Goal: Task Accomplishment & Management: Manage account settings

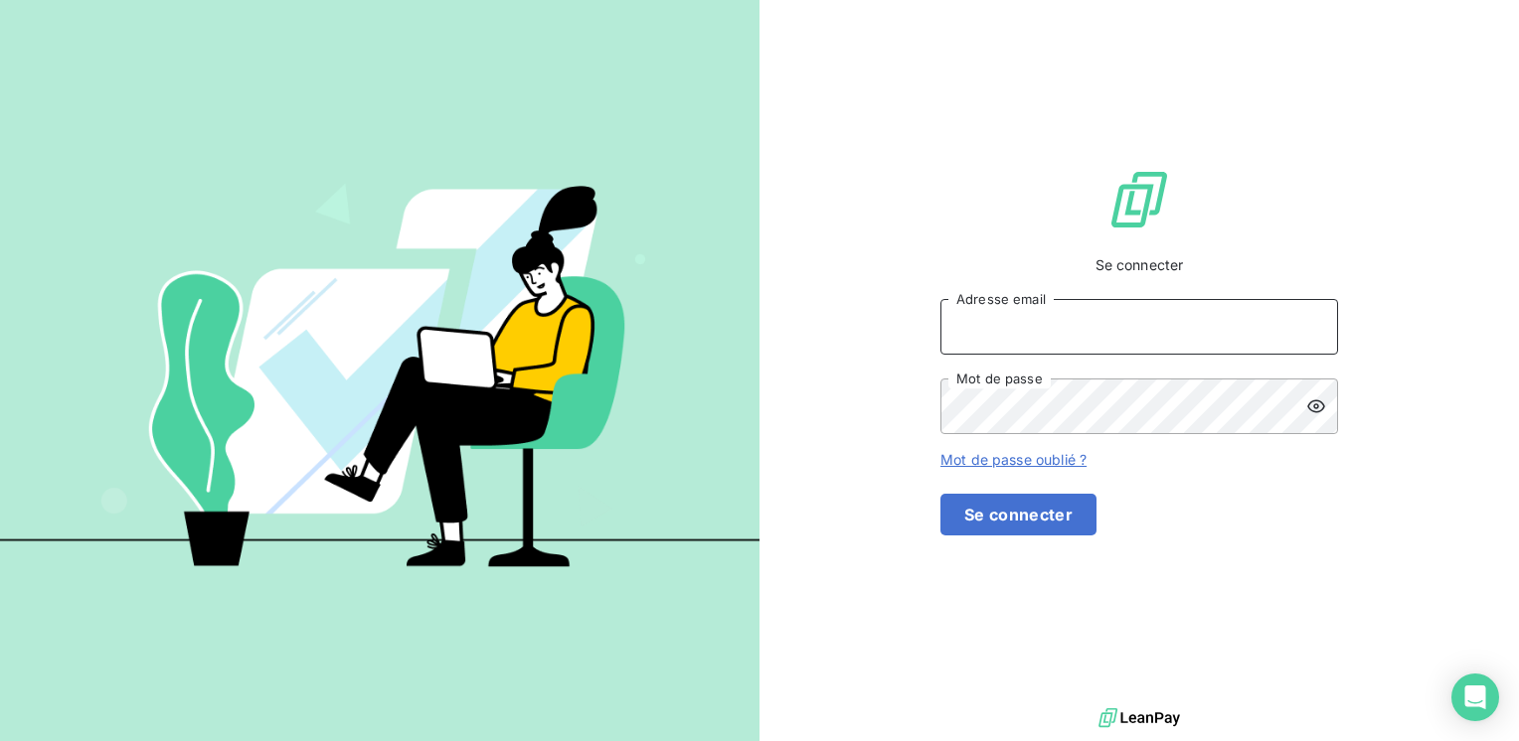
click at [1050, 354] on input "Adresse email" at bounding box center [1139, 327] width 398 height 56
type input "[EMAIL_ADDRESS][DOMAIN_NAME]"
drag, startPoint x: 879, startPoint y: 185, endPoint x: 910, endPoint y: 221, distance: 47.9
click at [881, 185] on div "Se connecter [EMAIL_ADDRESS][DOMAIN_NAME] Adresse email Mot de passe Mot de pas…" at bounding box center [1138, 352] width 759 height 704
click at [1032, 408] on div "[EMAIL_ADDRESS][DOMAIN_NAME] Adresse email Mot de passe" at bounding box center [1139, 366] width 398 height 135
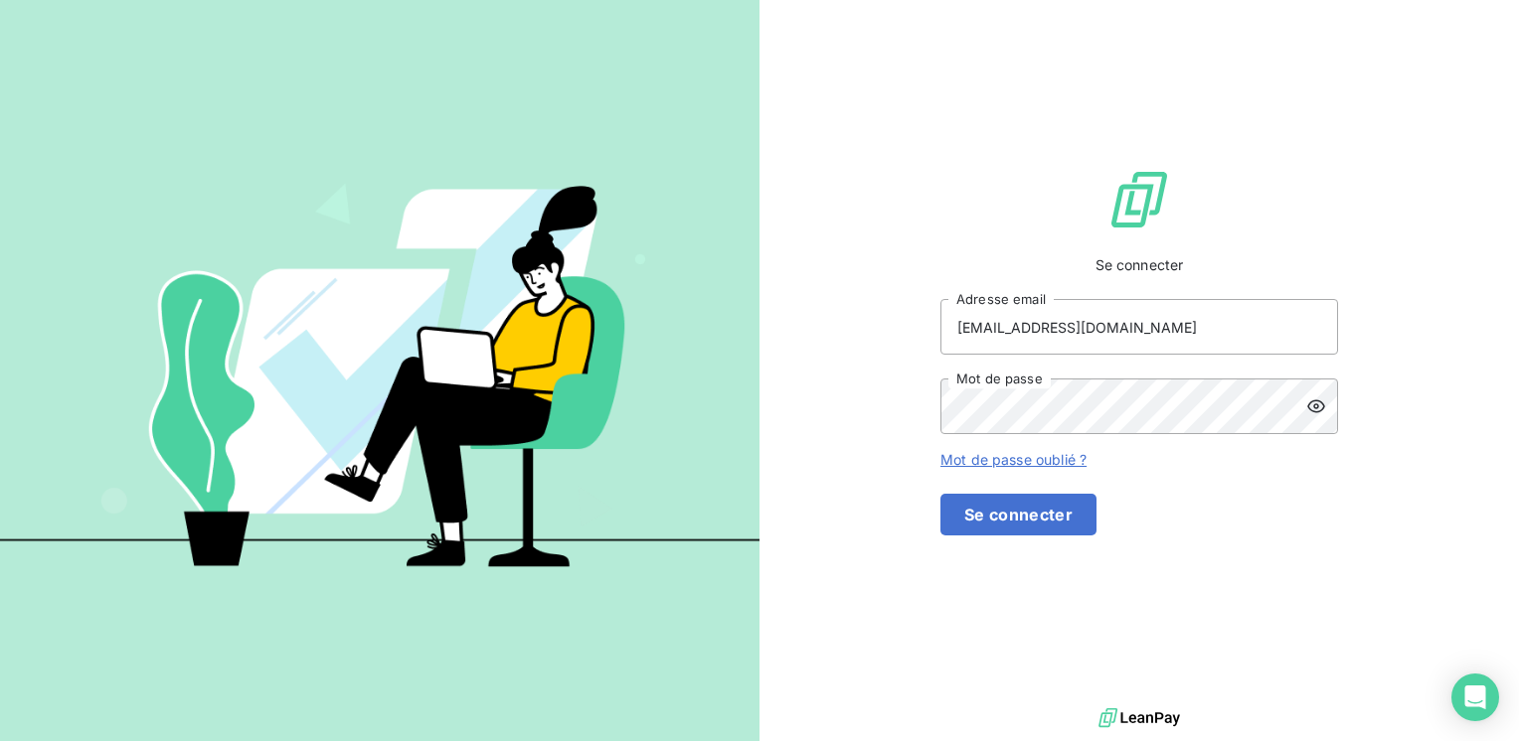
drag, startPoint x: 784, startPoint y: 403, endPoint x: 926, endPoint y: 400, distance: 142.2
click at [811, 403] on div "Se connecter [EMAIL_ADDRESS][DOMAIN_NAME] Adresse email Mot de passe Mot de pas…" at bounding box center [1138, 352] width 759 height 704
click at [1165, 463] on form "[EMAIL_ADDRESS][DOMAIN_NAME] Adresse email Mot de passe Mot de passe oublié ? S…" at bounding box center [1139, 417] width 398 height 237
click at [1314, 413] on icon at bounding box center [1316, 407] width 18 height 13
click at [1096, 523] on button "Se connecter" at bounding box center [1018, 515] width 156 height 42
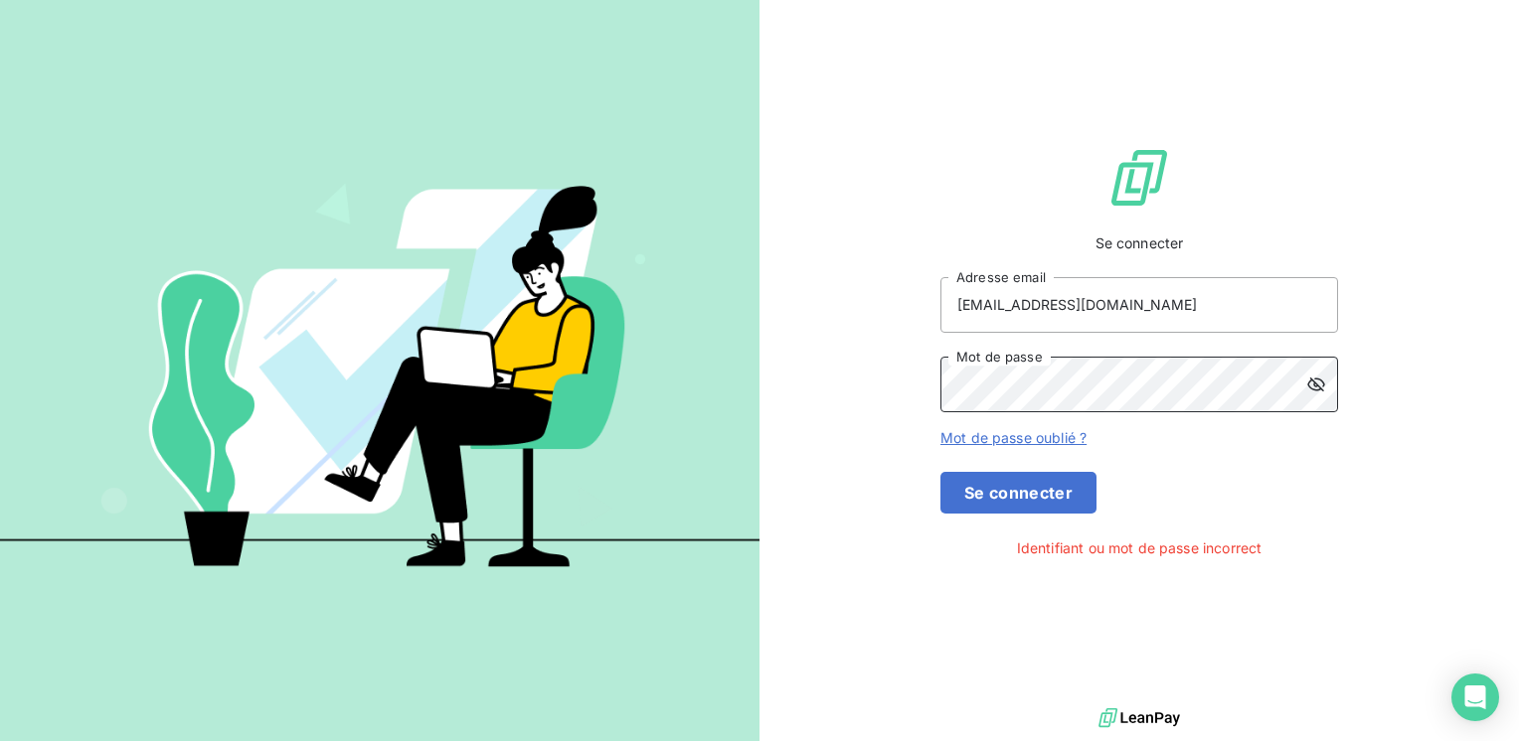
click at [940, 472] on button "Se connecter" at bounding box center [1018, 493] width 156 height 42
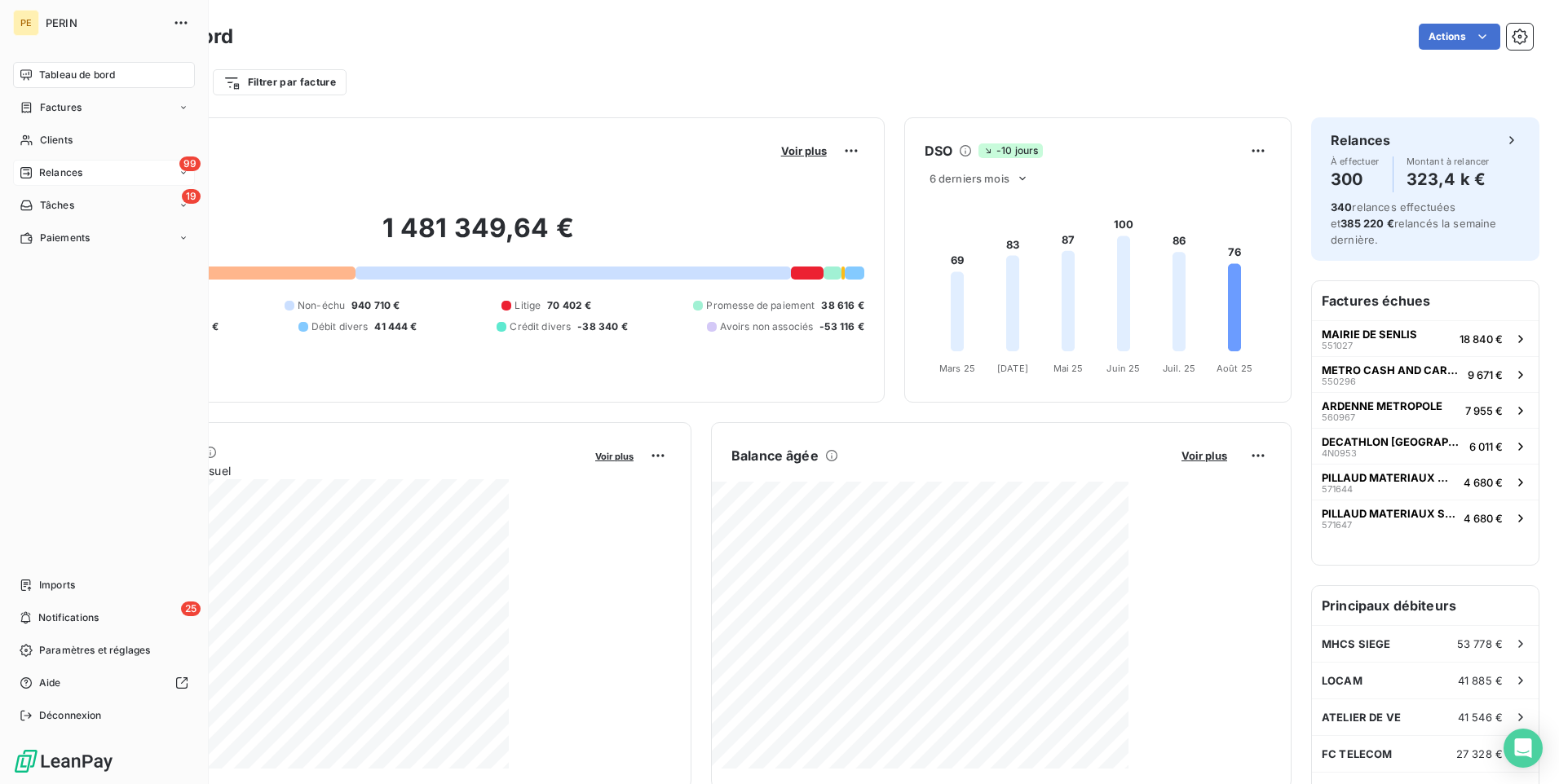
click at [172, 173] on div "99 Relances" at bounding box center [104, 173] width 182 height 26
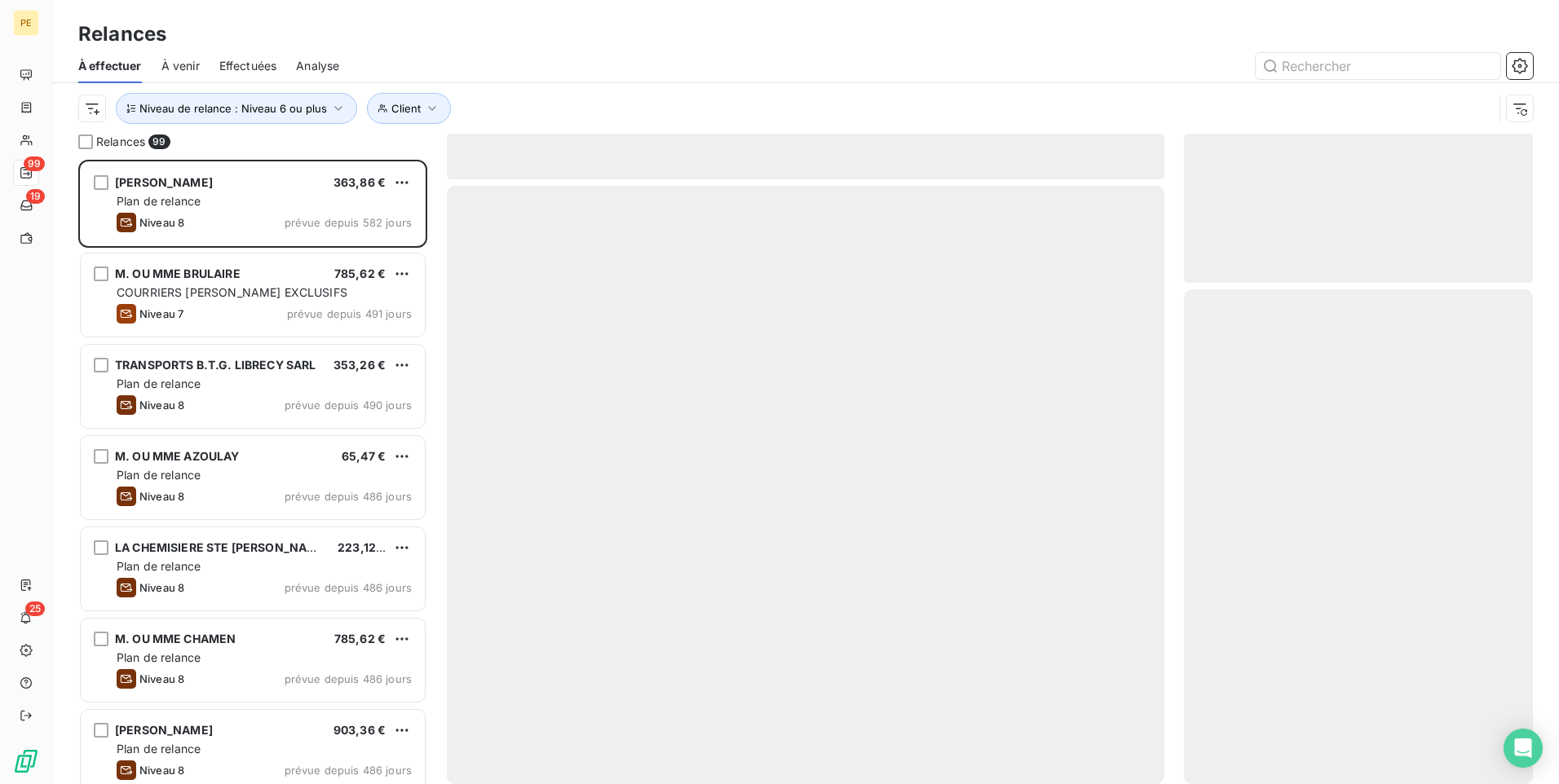
scroll to position [612, 336]
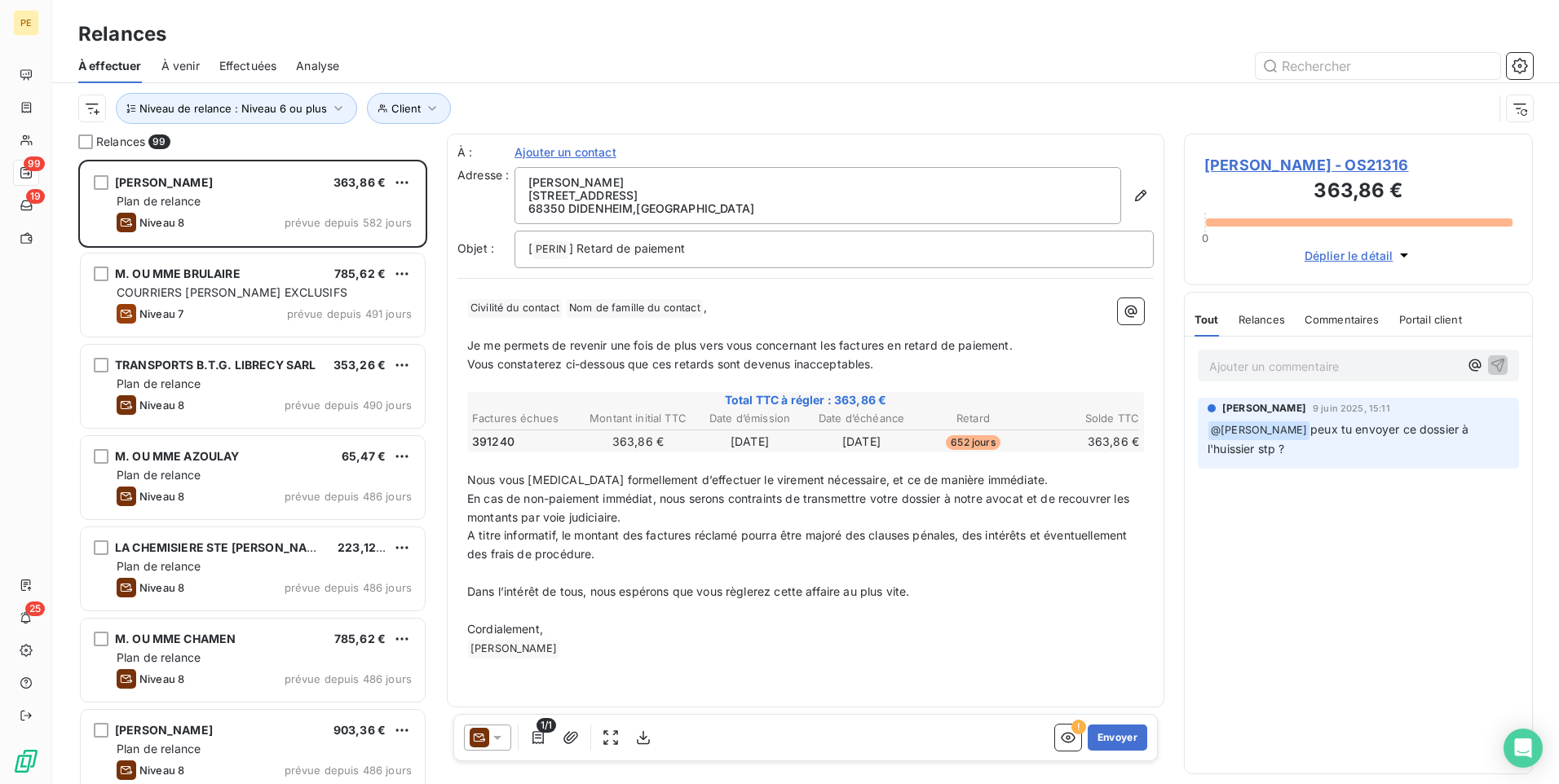
click at [509, 49] on div "À effectuer À venir Effectuées Analyse" at bounding box center [806, 66] width 1507 height 34
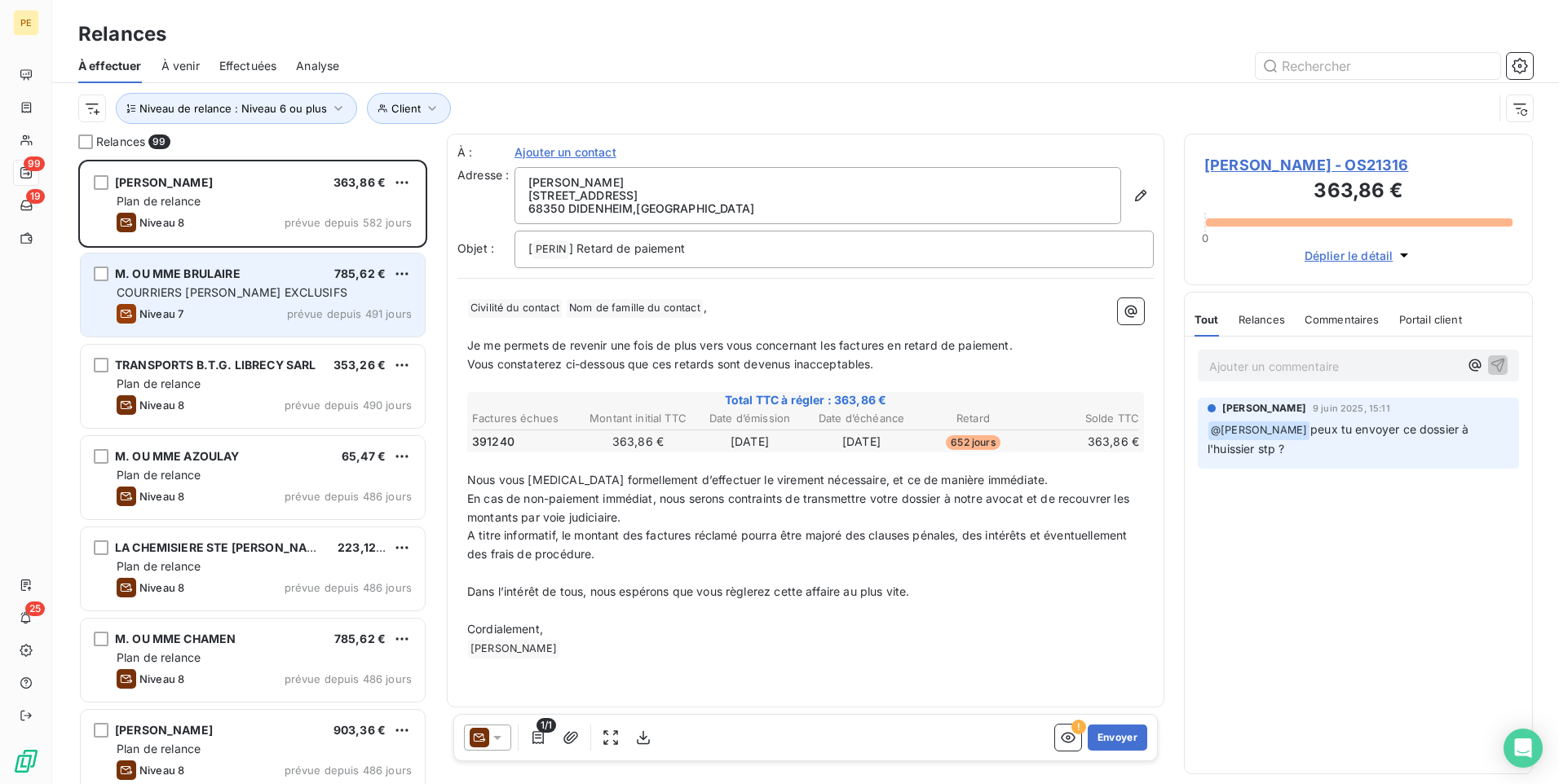
click at [207, 280] on div "M. OU MME BRULAIRE" at bounding box center [177, 274] width 126 height 16
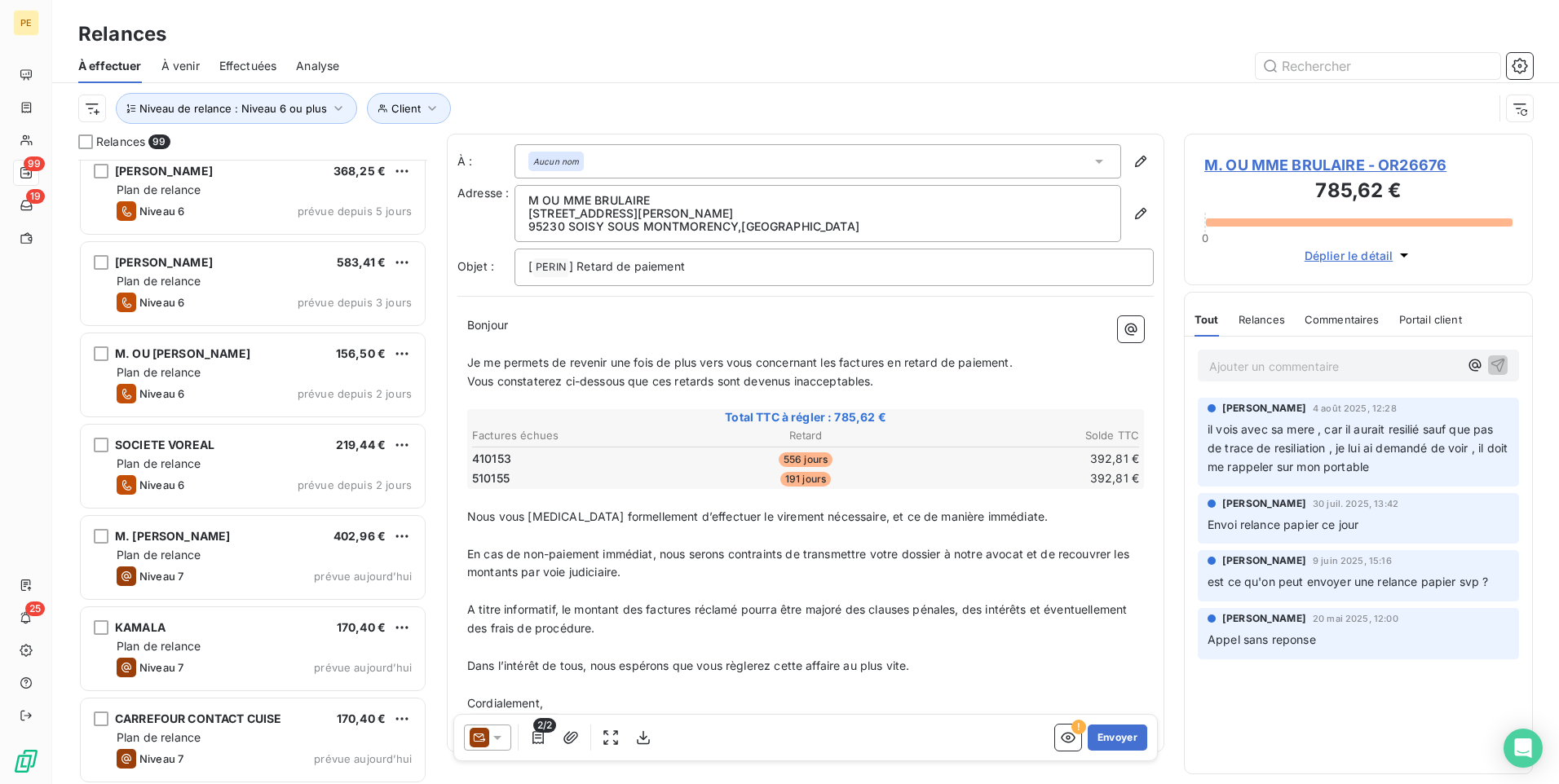
scroll to position [8414, 0]
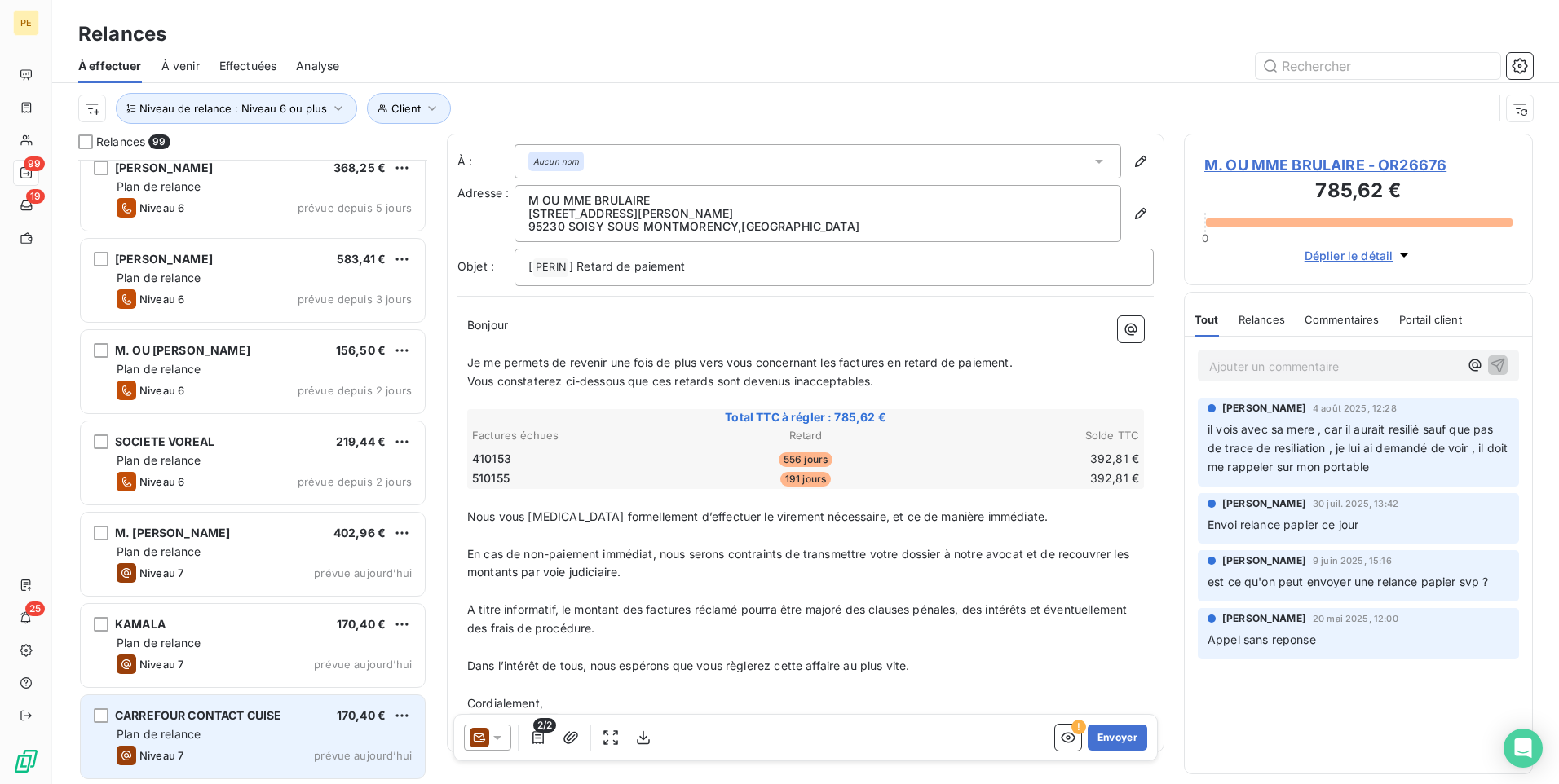
click at [208, 607] on div "Plan de relance" at bounding box center [264, 735] width 295 height 16
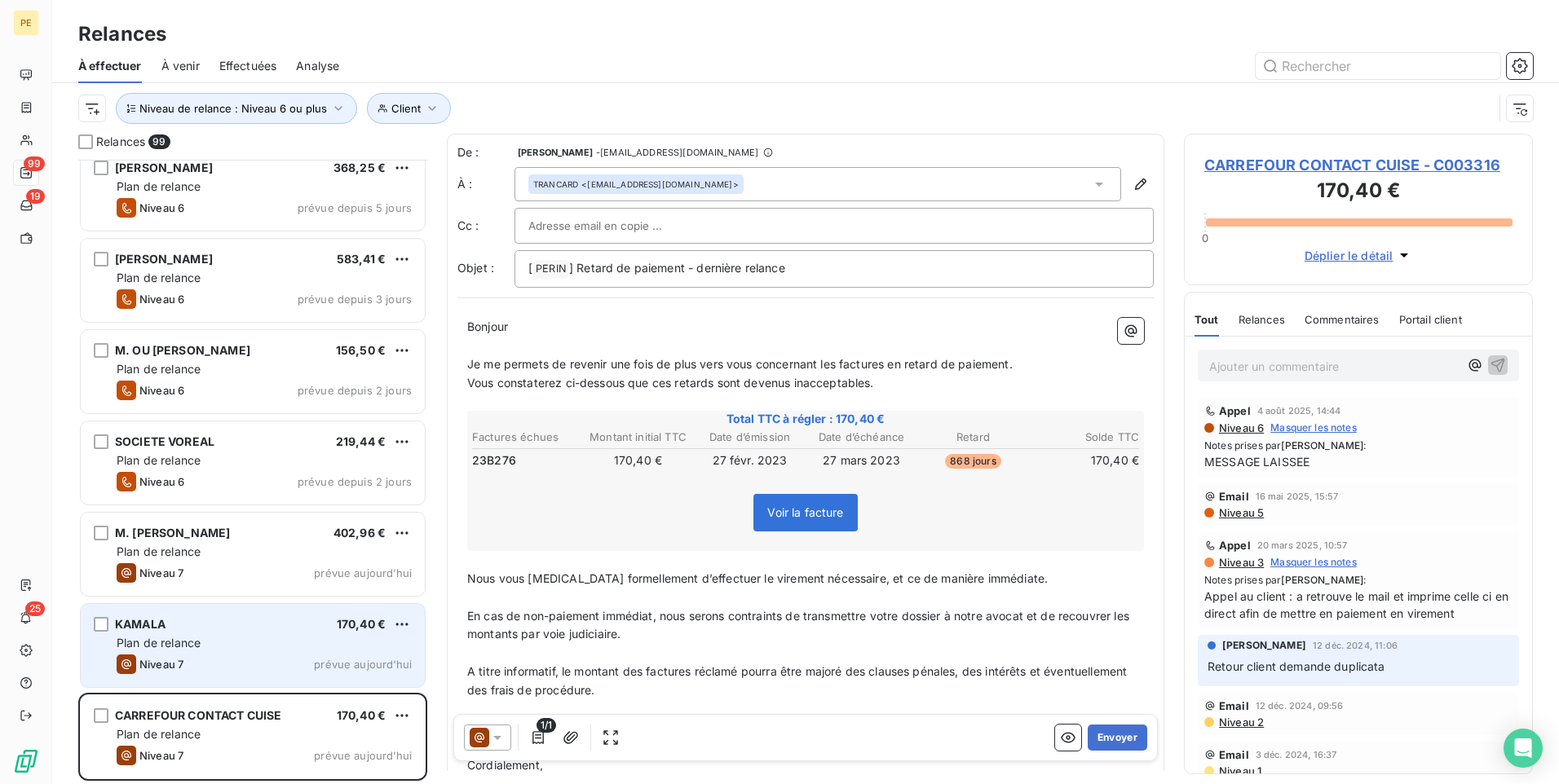
click at [222, 607] on div "KAMALA 170,40 € Plan de relance Niveau 7 prévue aujourd’hui" at bounding box center [252, 645] width 344 height 83
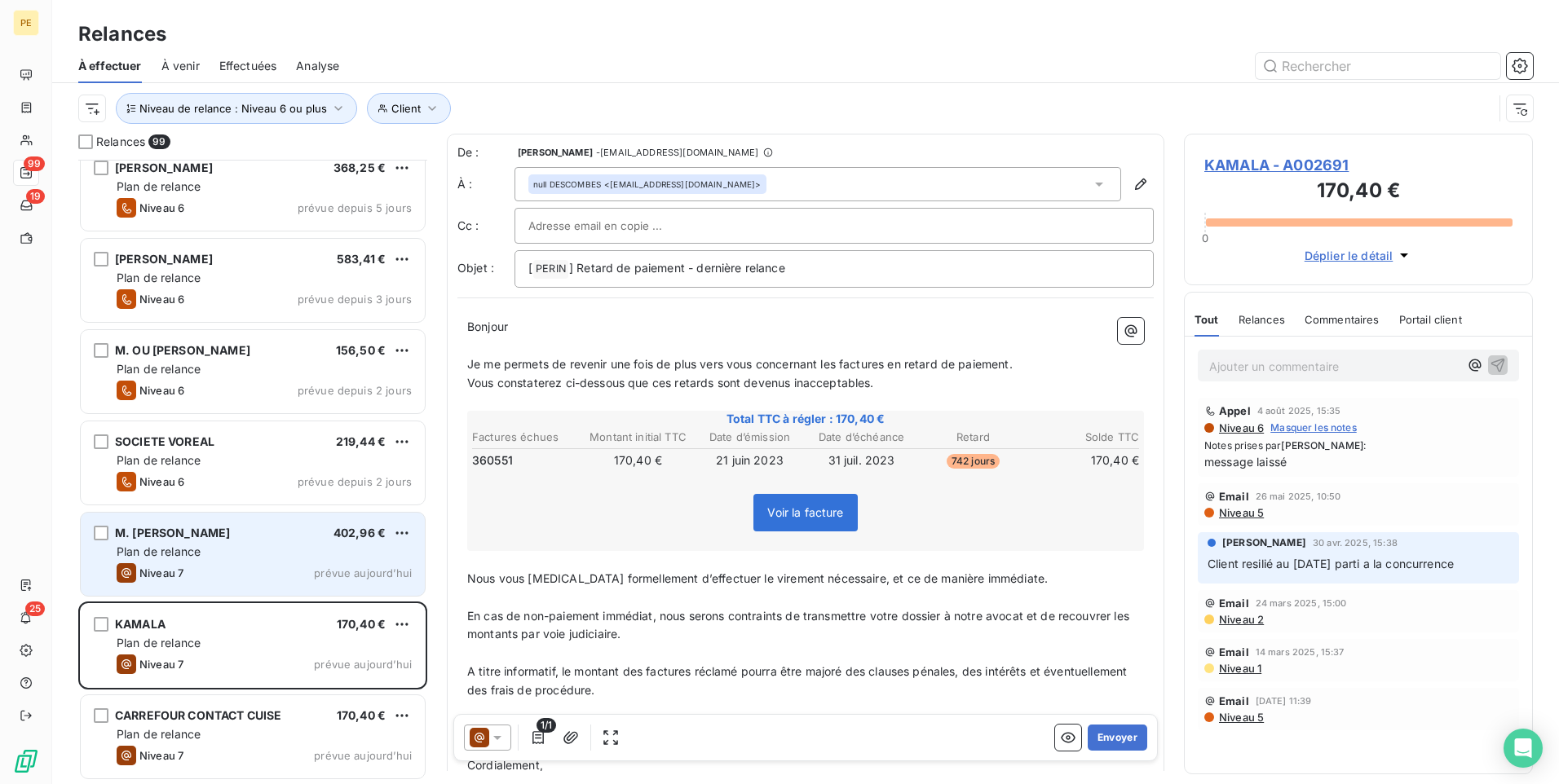
click at [284, 543] on div "M. [PERSON_NAME] 402,96 € Plan de relance Niveau 7 prévue [DATE]" at bounding box center [252, 554] width 344 height 83
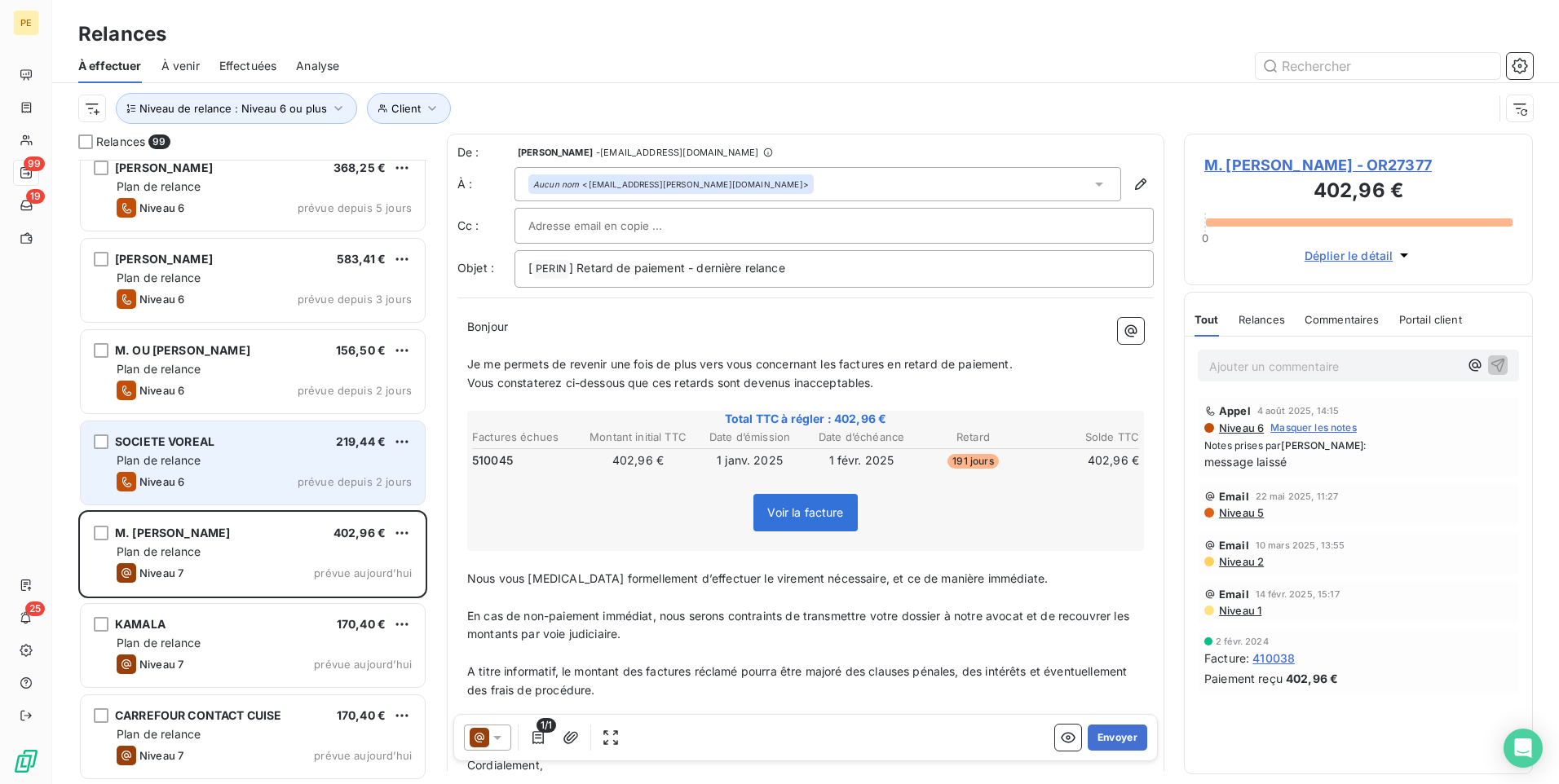
click at [281, 470] on div "SOCIETE VOREAL 219,44 € Plan de relance Niveau 6 prévue depuis 2 jours" at bounding box center [252, 463] width 344 height 83
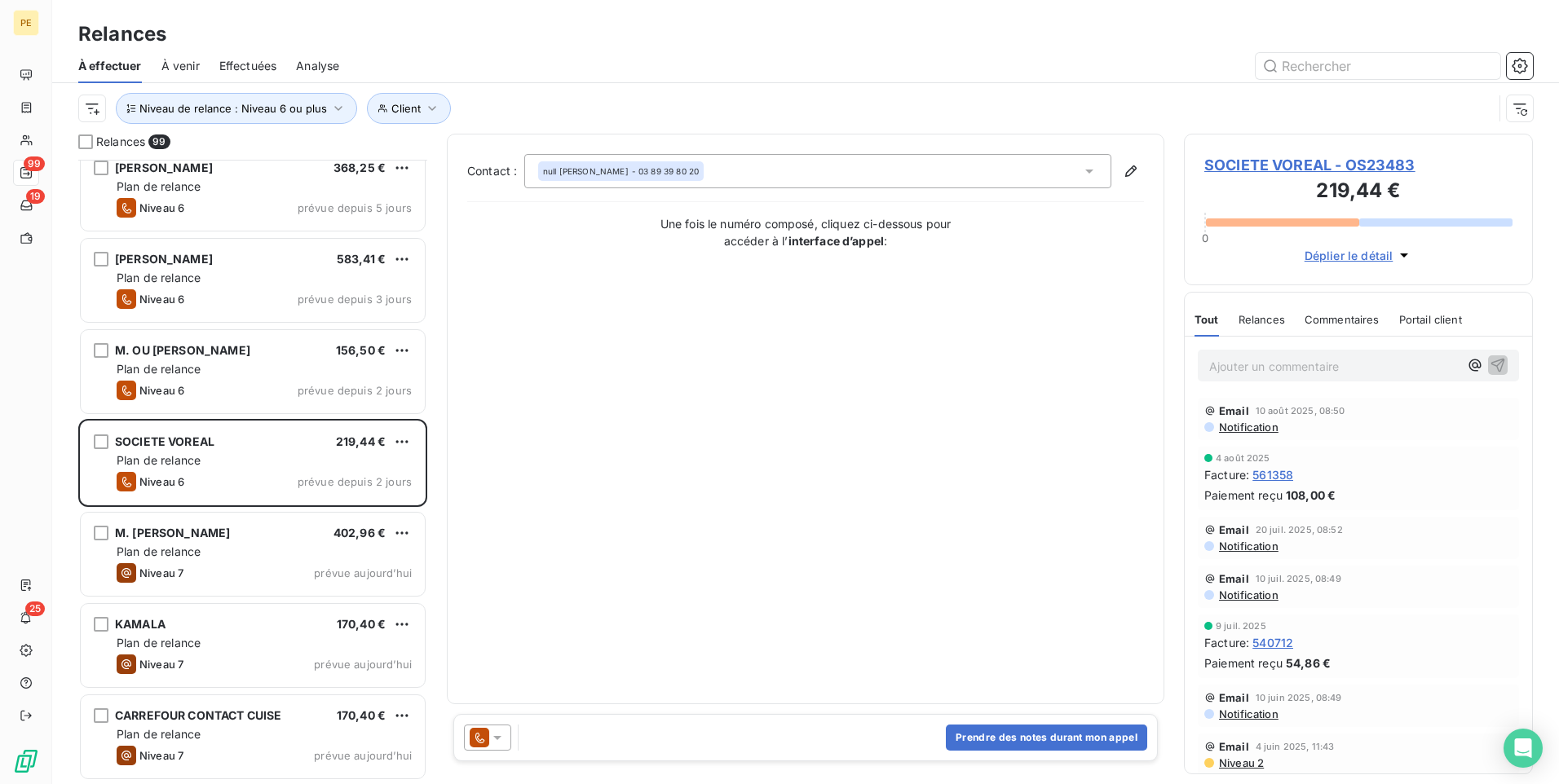
click at [1246, 422] on span "Notification" at bounding box center [1248, 427] width 62 height 13
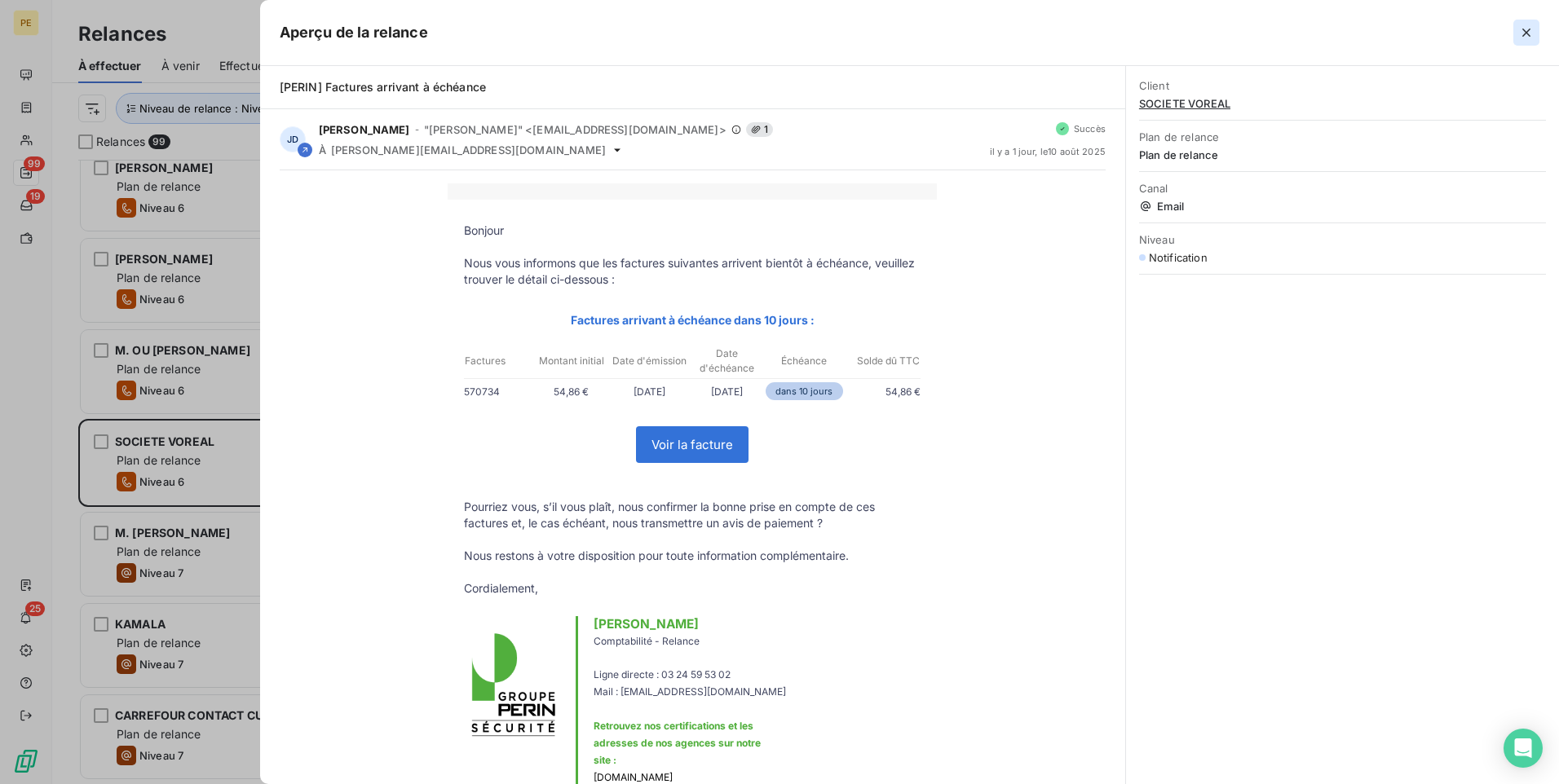
click at [1246, 39] on button "button" at bounding box center [1527, 33] width 26 height 26
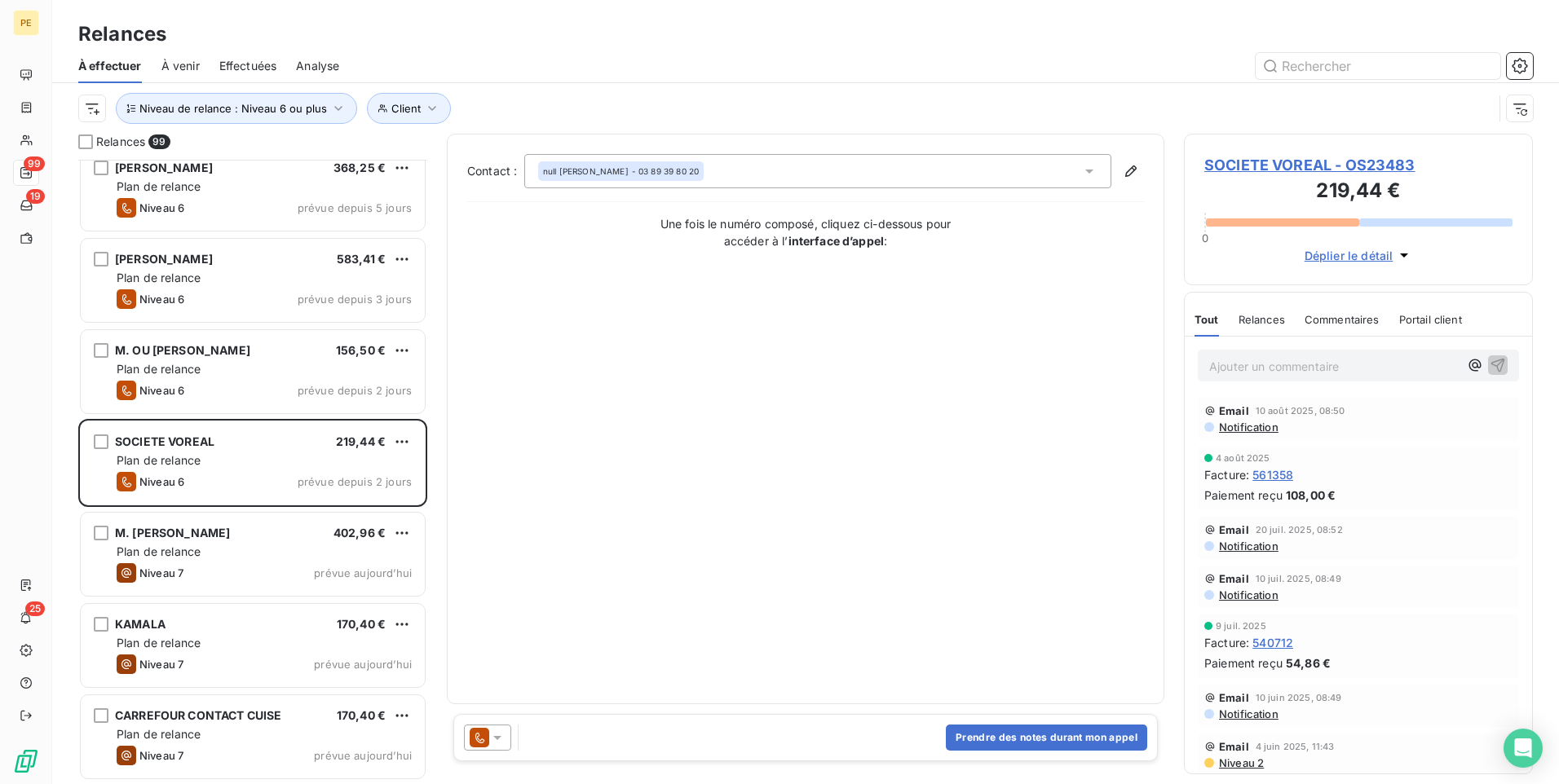
click at [455, 607] on div "Prendre des notes durant mon appel" at bounding box center [806, 738] width 705 height 48
click at [472, 607] on icon at bounding box center [479, 738] width 20 height 20
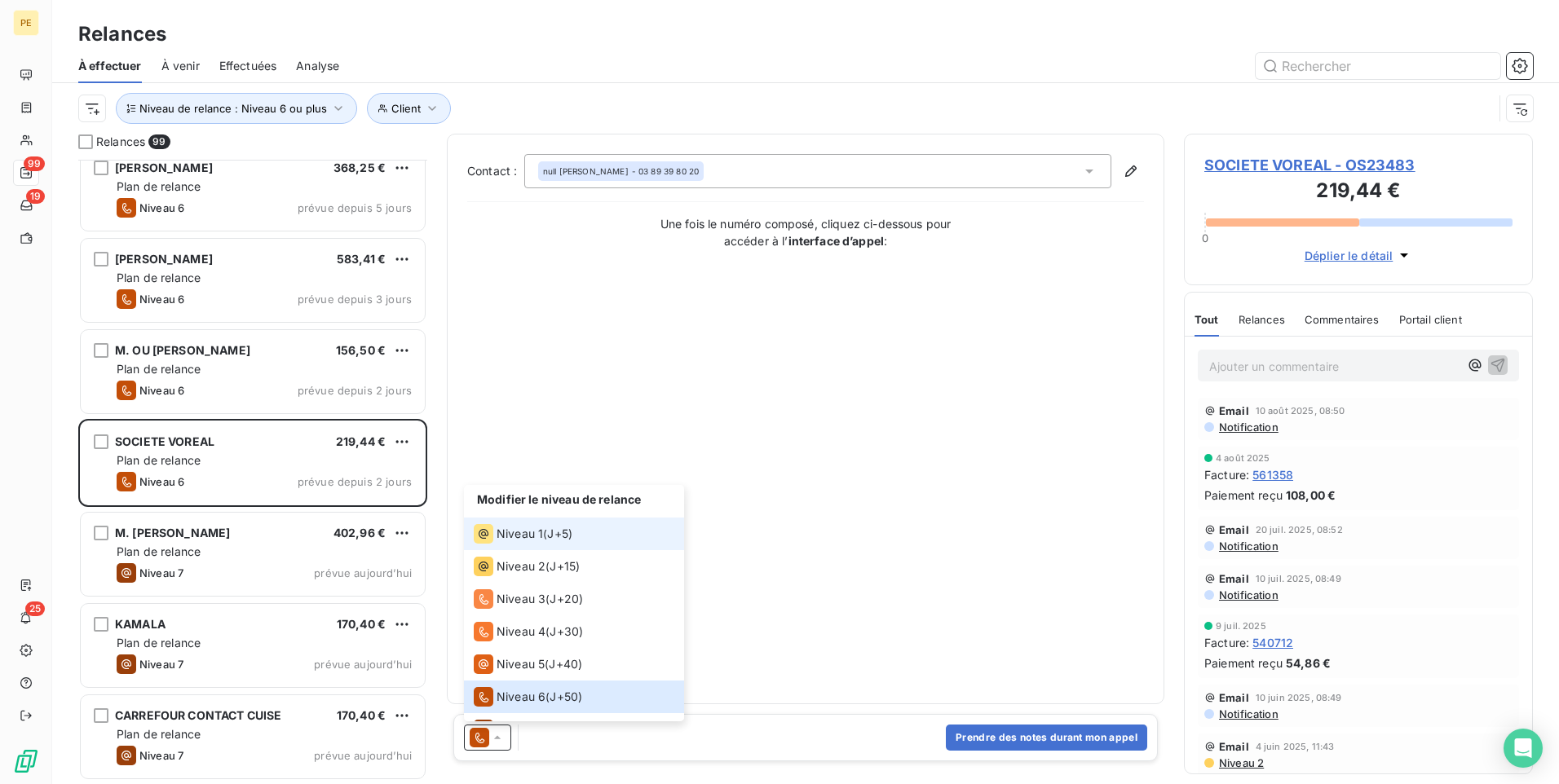
click at [565, 539] on span "J+5 )" at bounding box center [560, 534] width 25 height 16
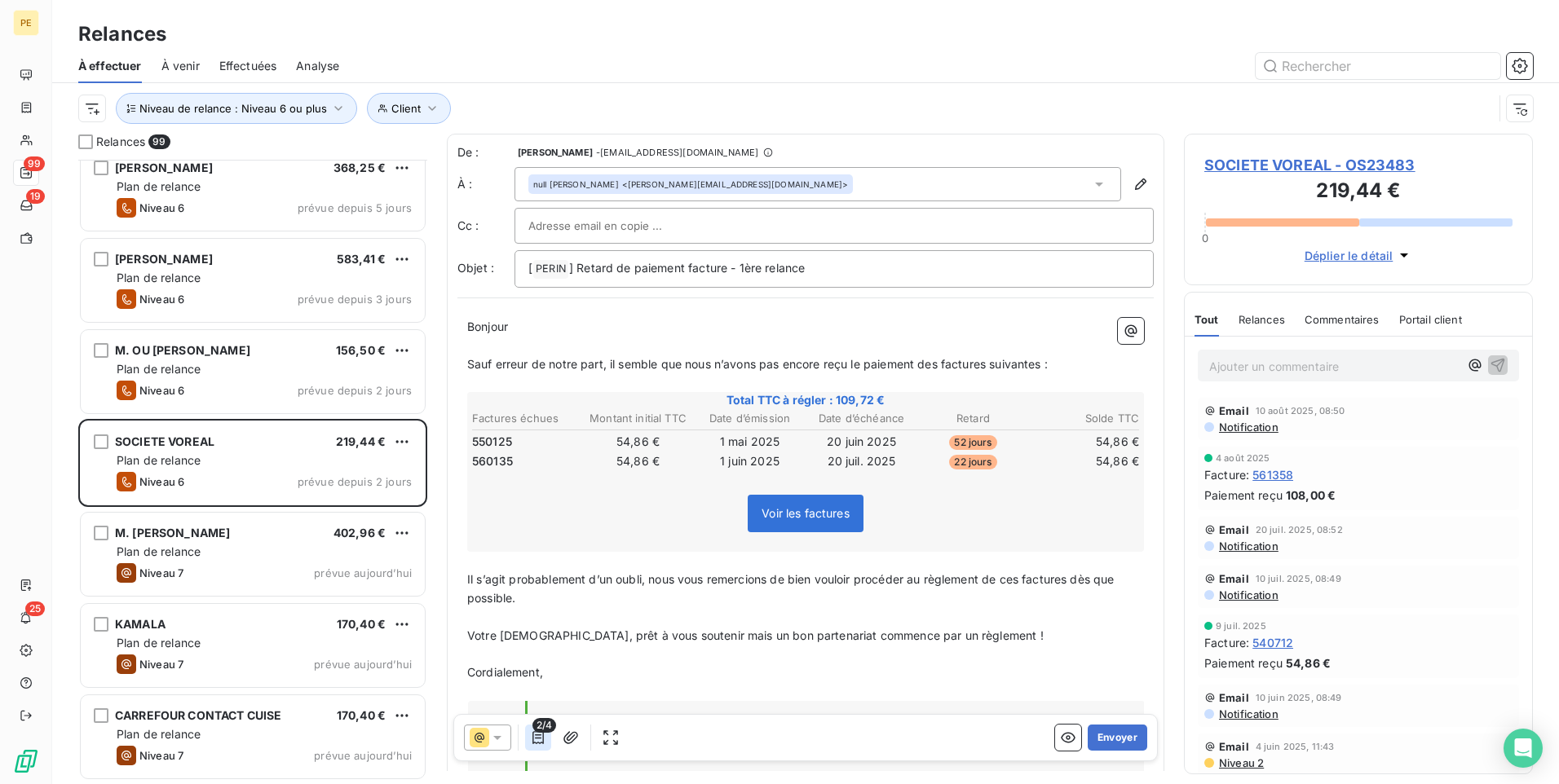
click at [536, 607] on icon "button" at bounding box center [538, 738] width 11 height 13
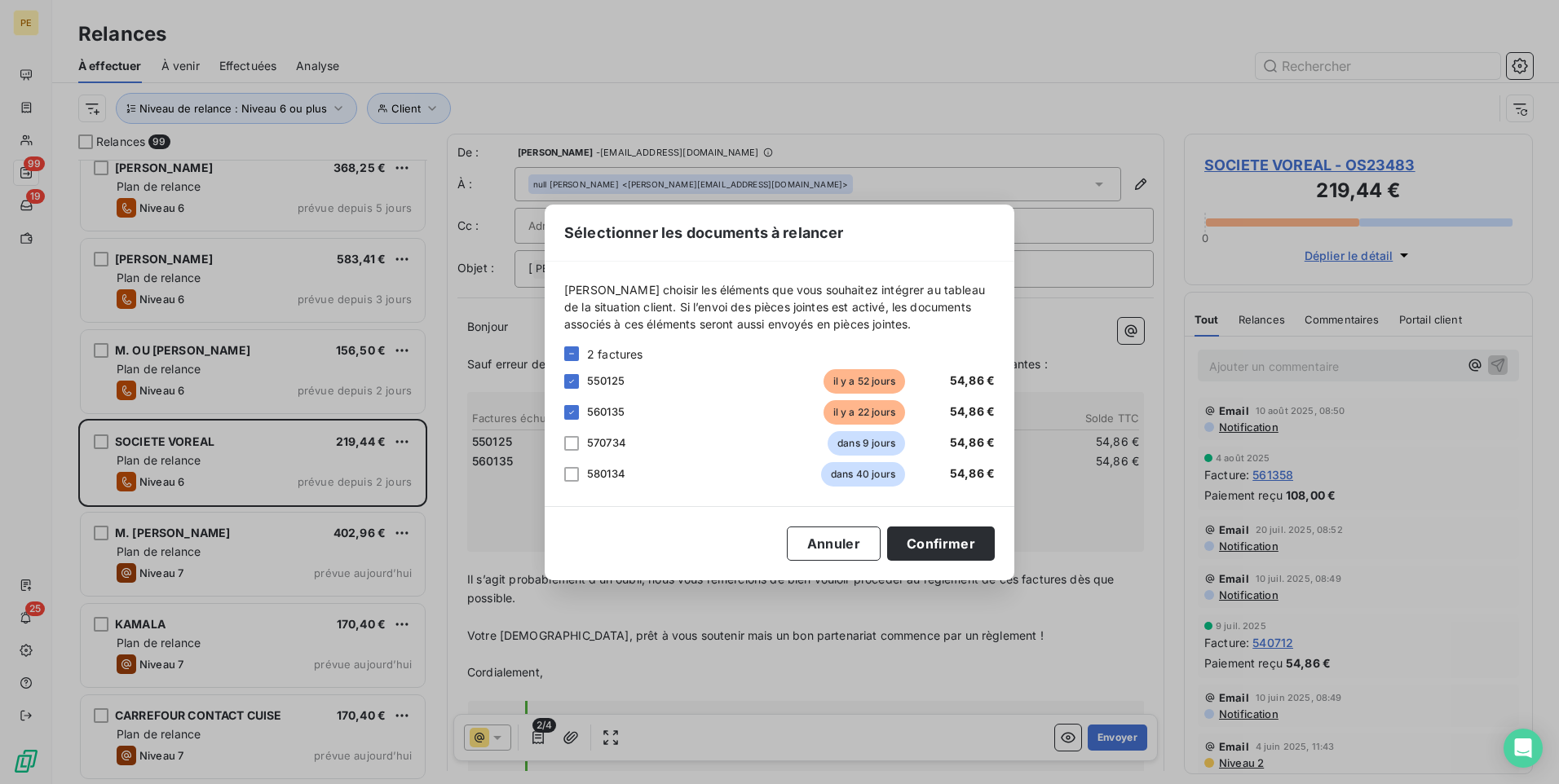
click at [747, 607] on div "Sélectionner les documents à relancer [PERSON_NAME] choisir les éléments que vo…" at bounding box center [780, 392] width 1559 height 784
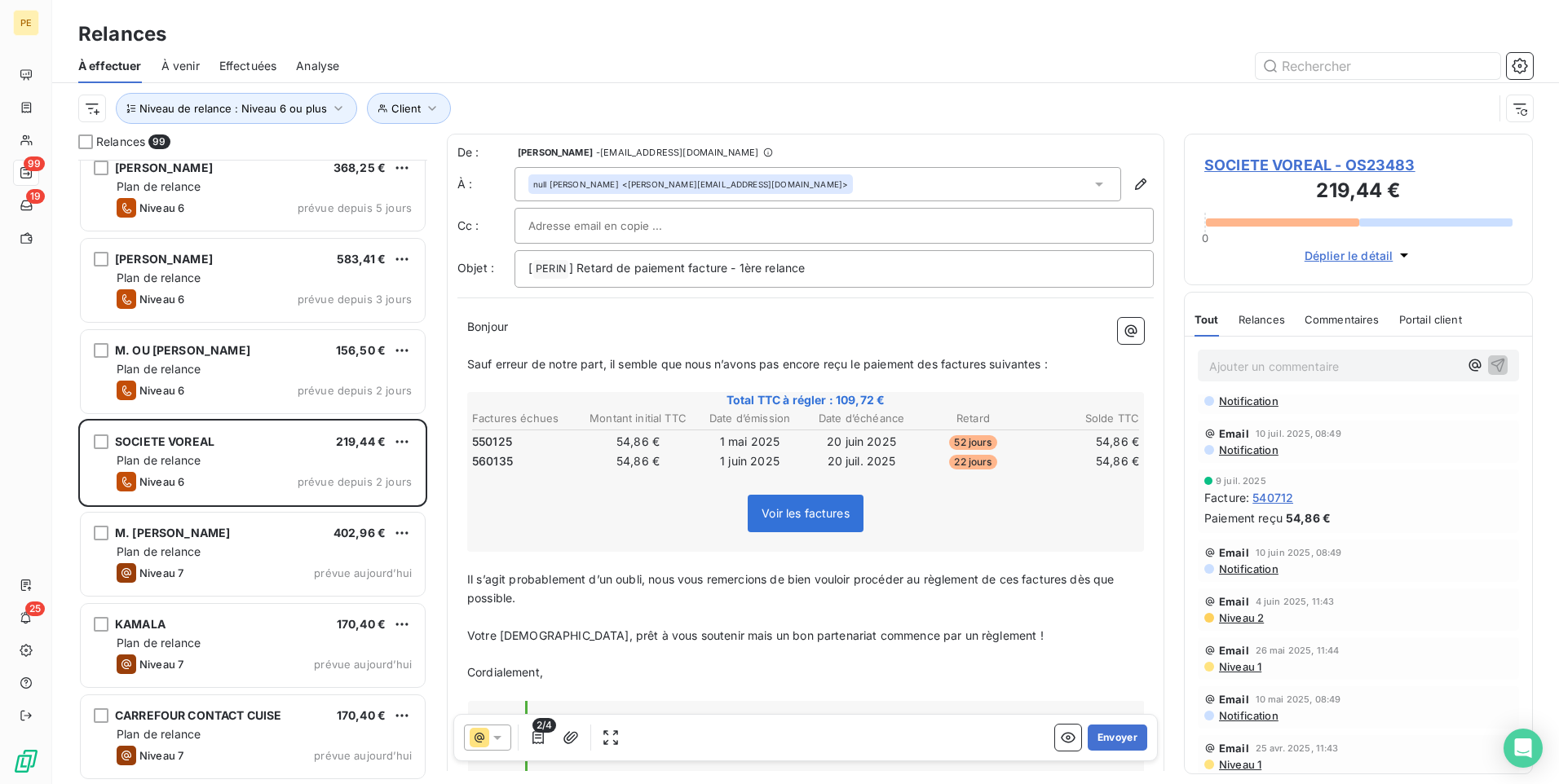
scroll to position [174, 0]
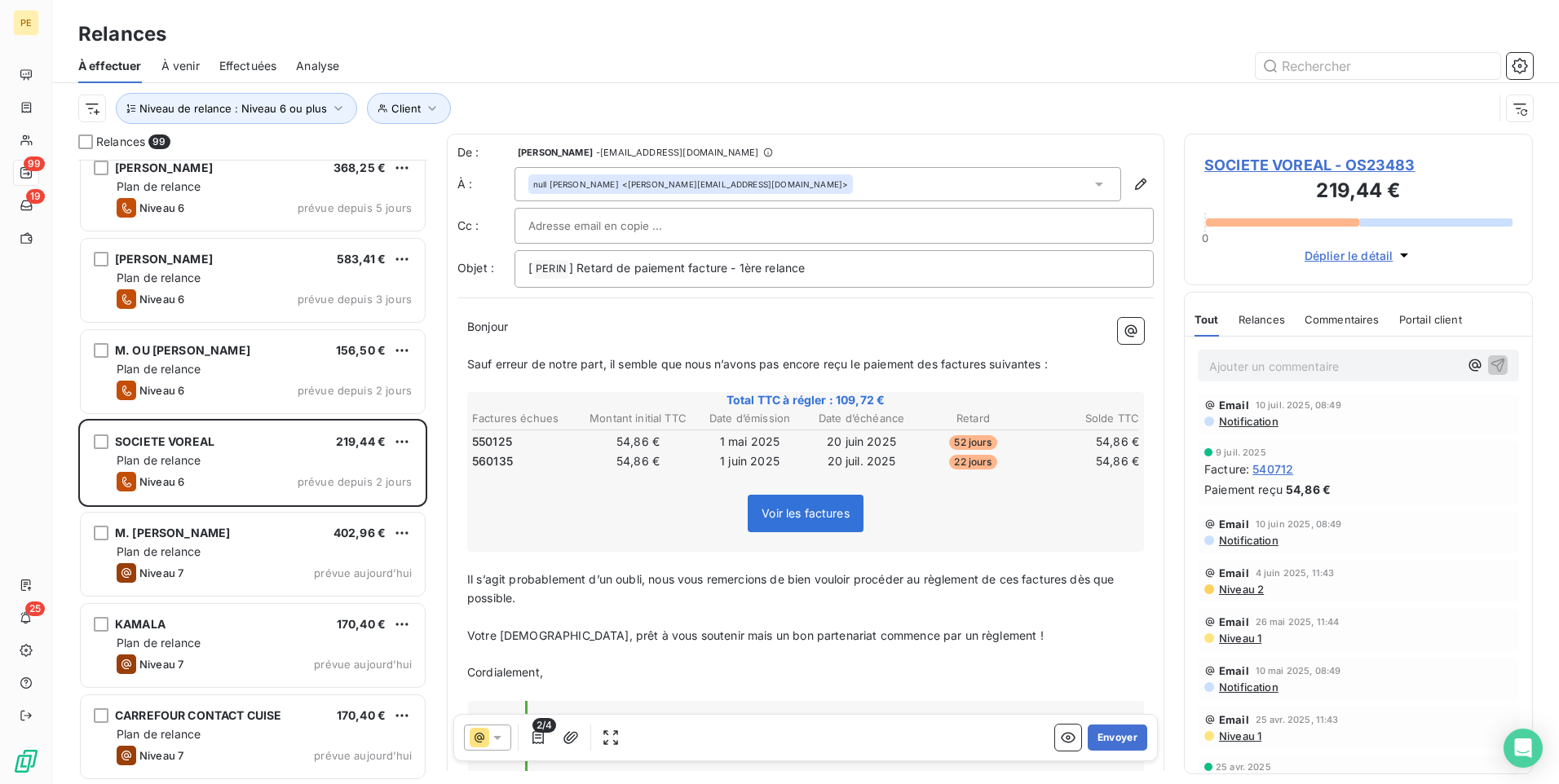
click at [1223, 592] on span "Niveau 2" at bounding box center [1241, 590] width 47 height 13
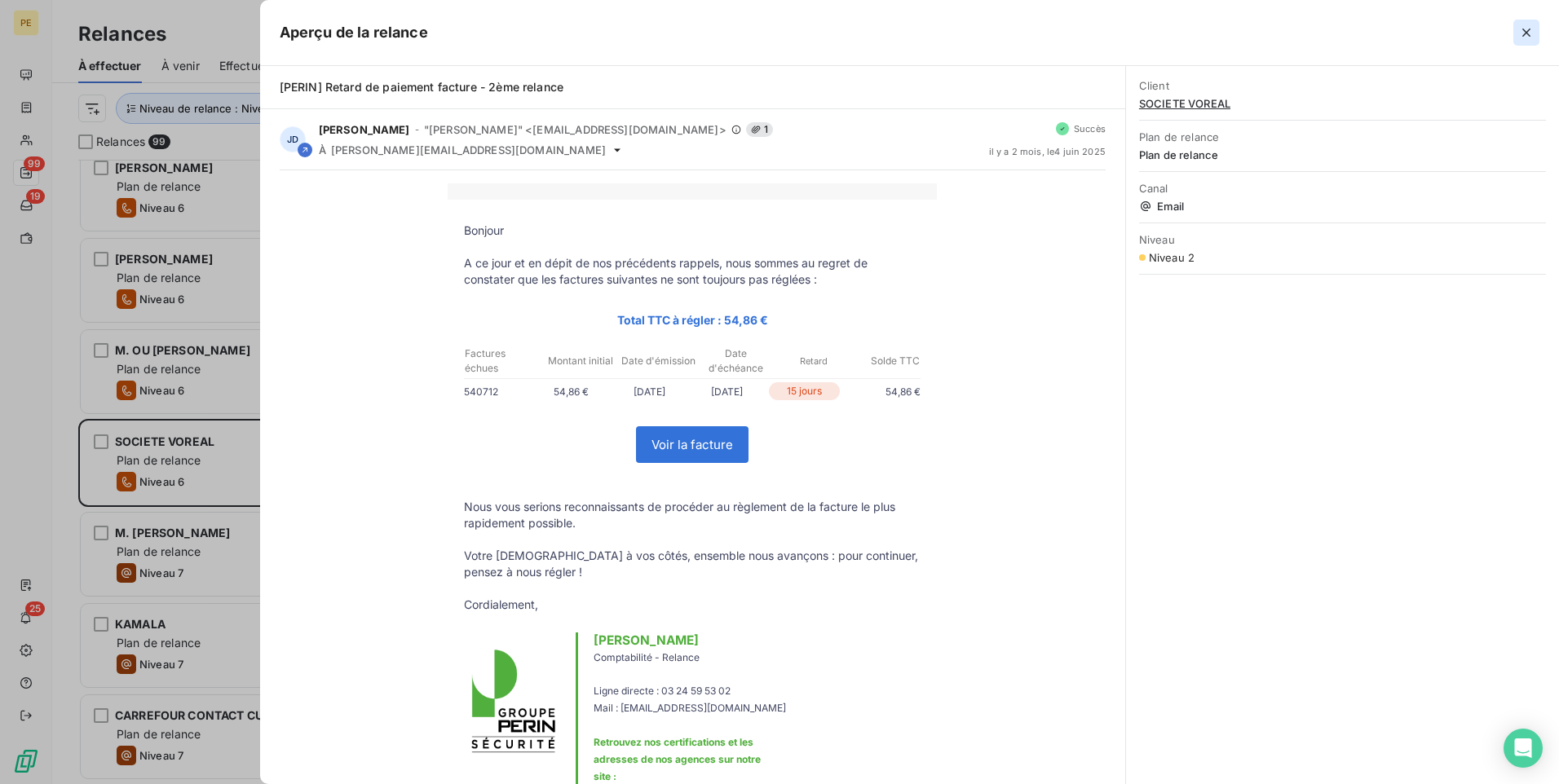
click at [1246, 25] on icon "button" at bounding box center [1527, 33] width 16 height 16
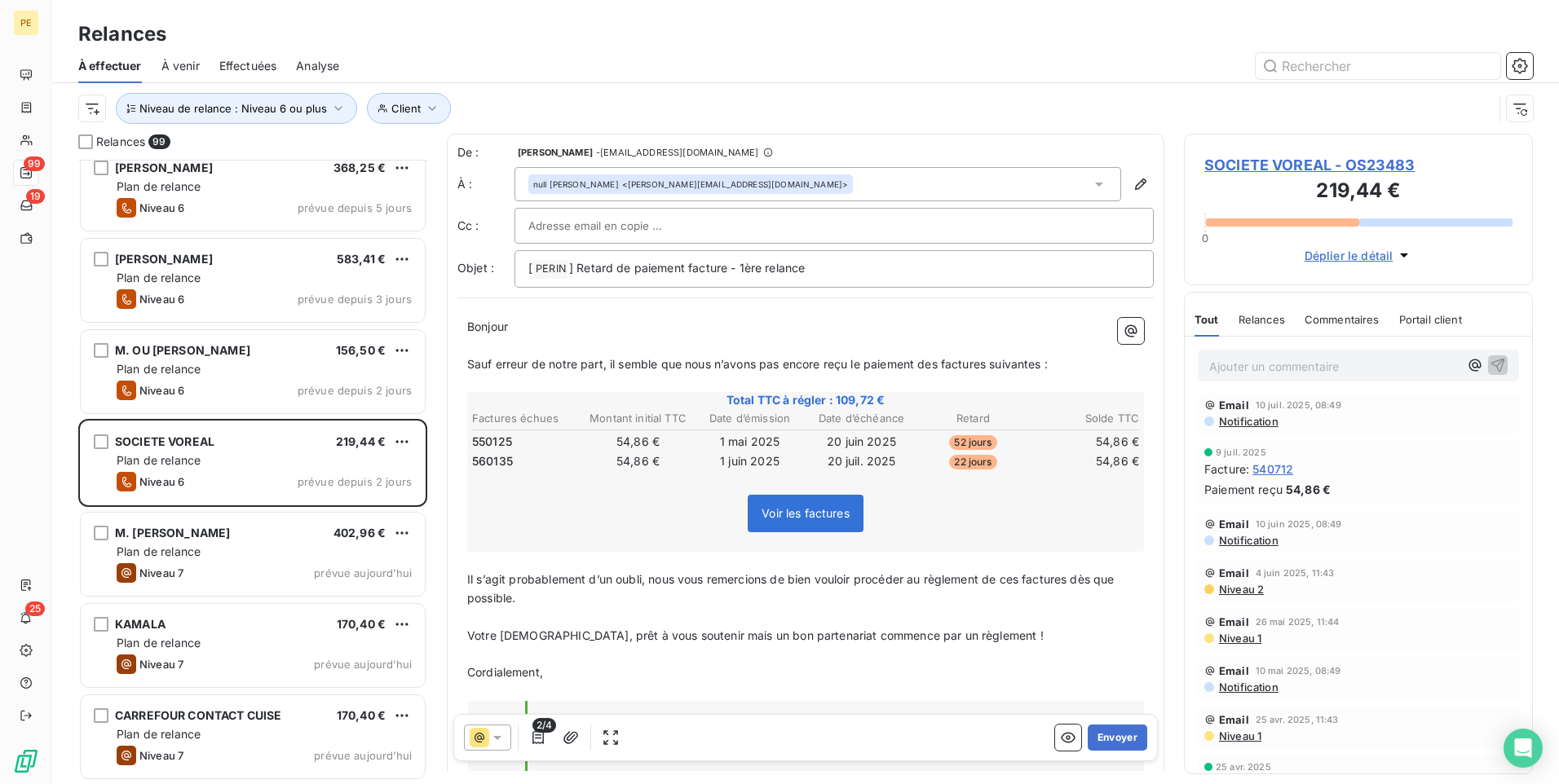
click at [1224, 607] on span "Niveau 1" at bounding box center [1240, 736] width 44 height 13
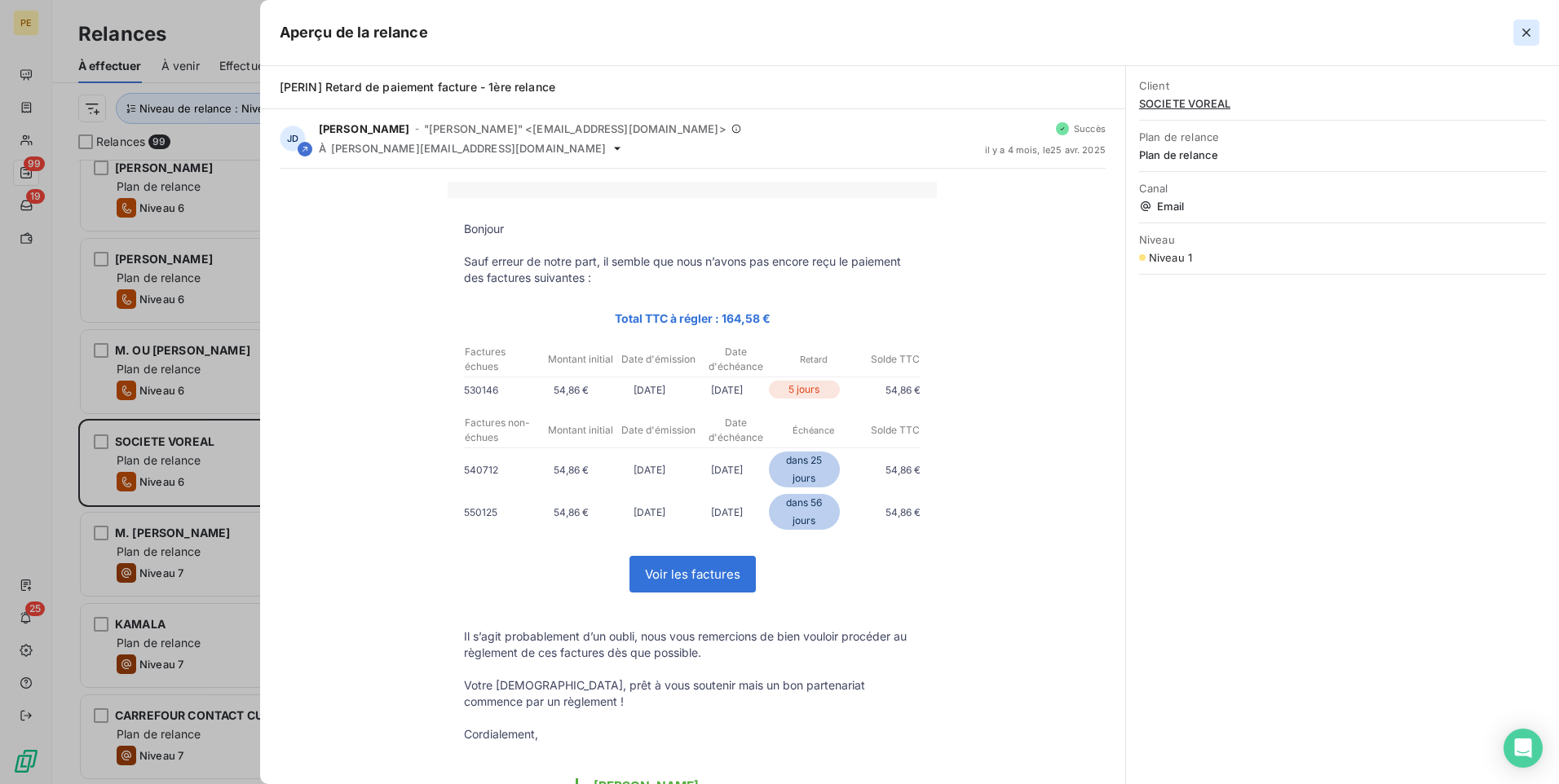
click at [1246, 25] on icon "button" at bounding box center [1527, 33] width 16 height 16
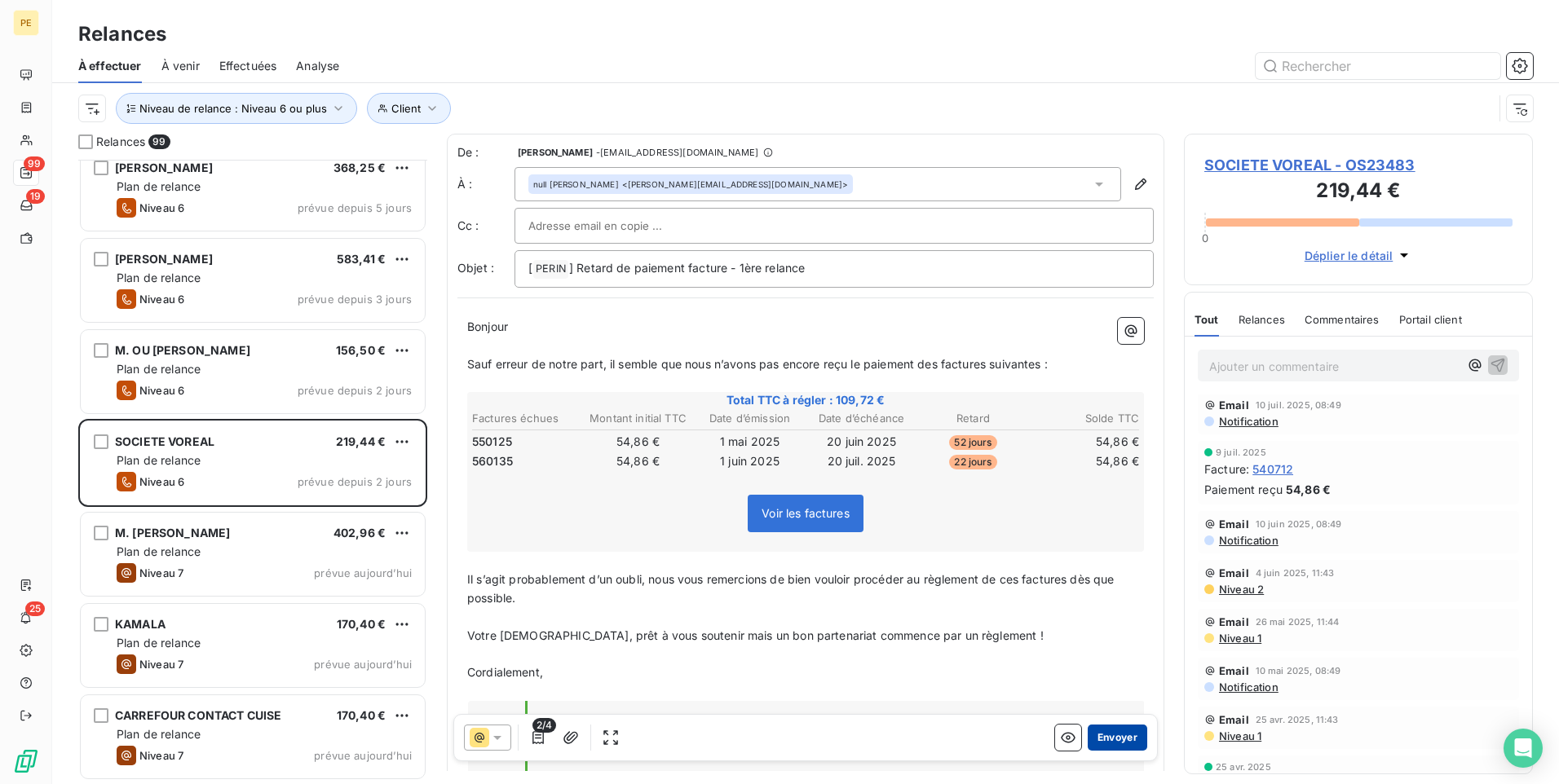
click at [1095, 607] on button "Envoyer" at bounding box center [1118, 738] width 60 height 26
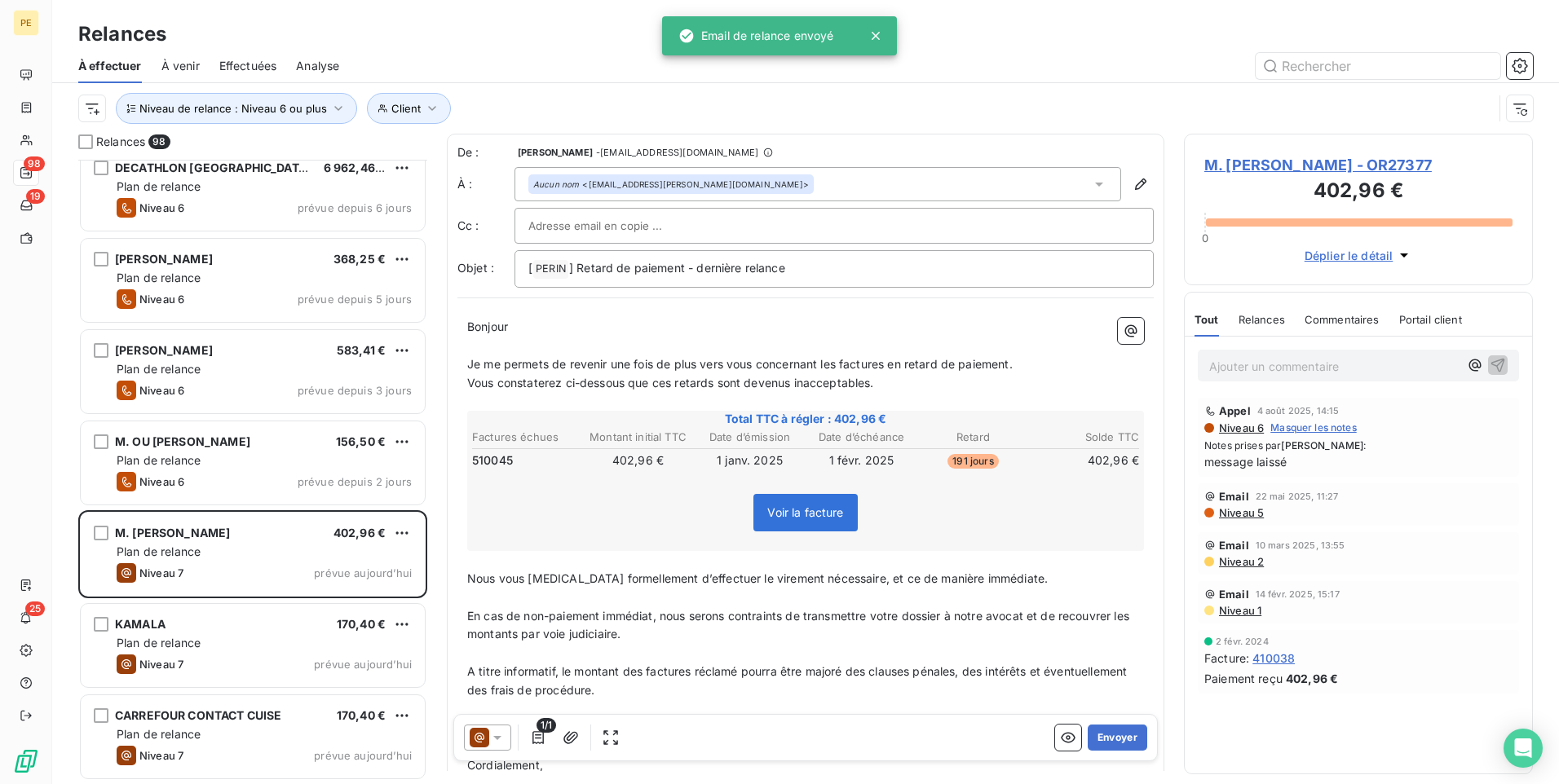
scroll to position [8322, 0]
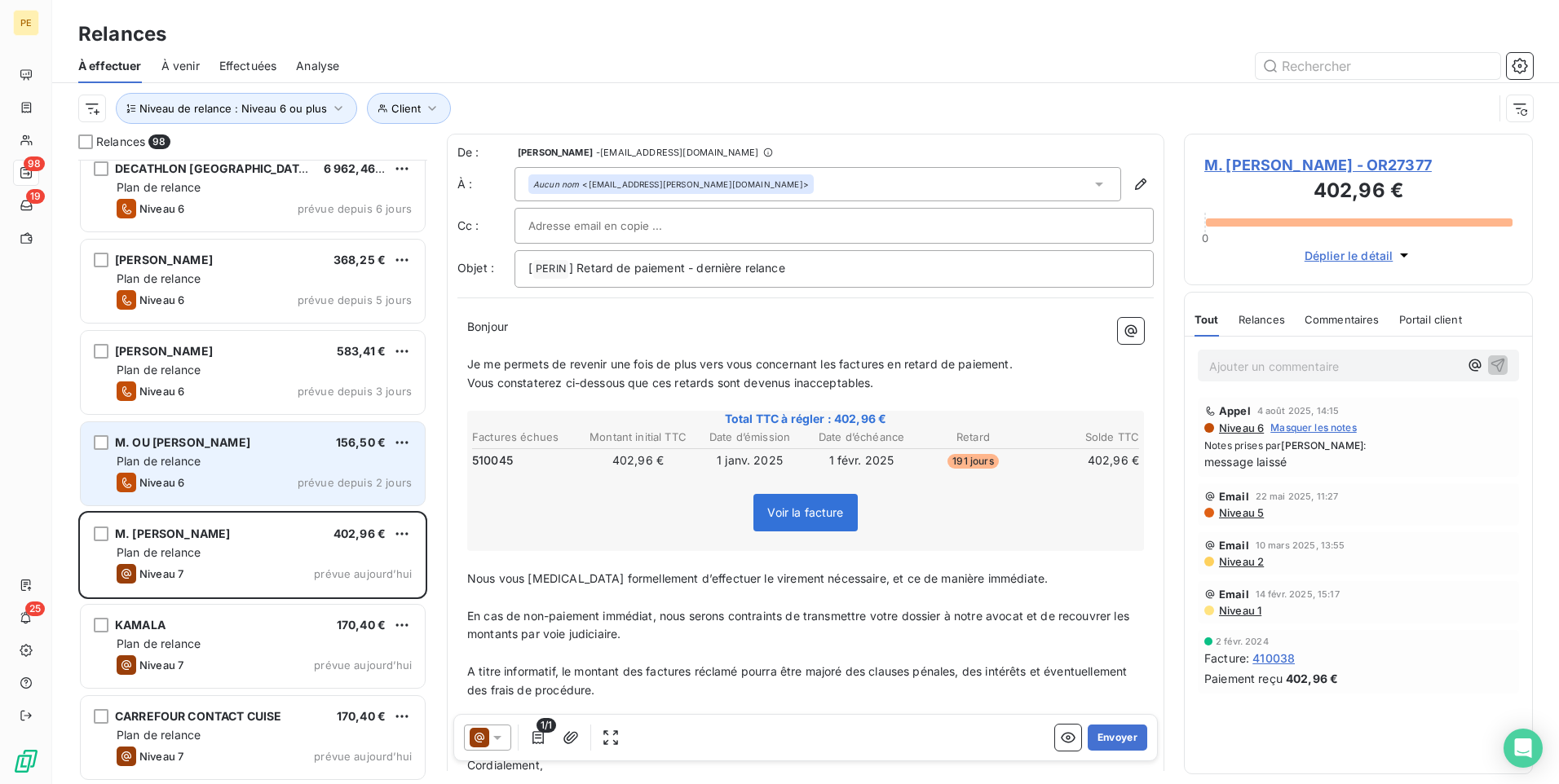
click at [245, 458] on div "Plan de relance" at bounding box center [264, 462] width 295 height 16
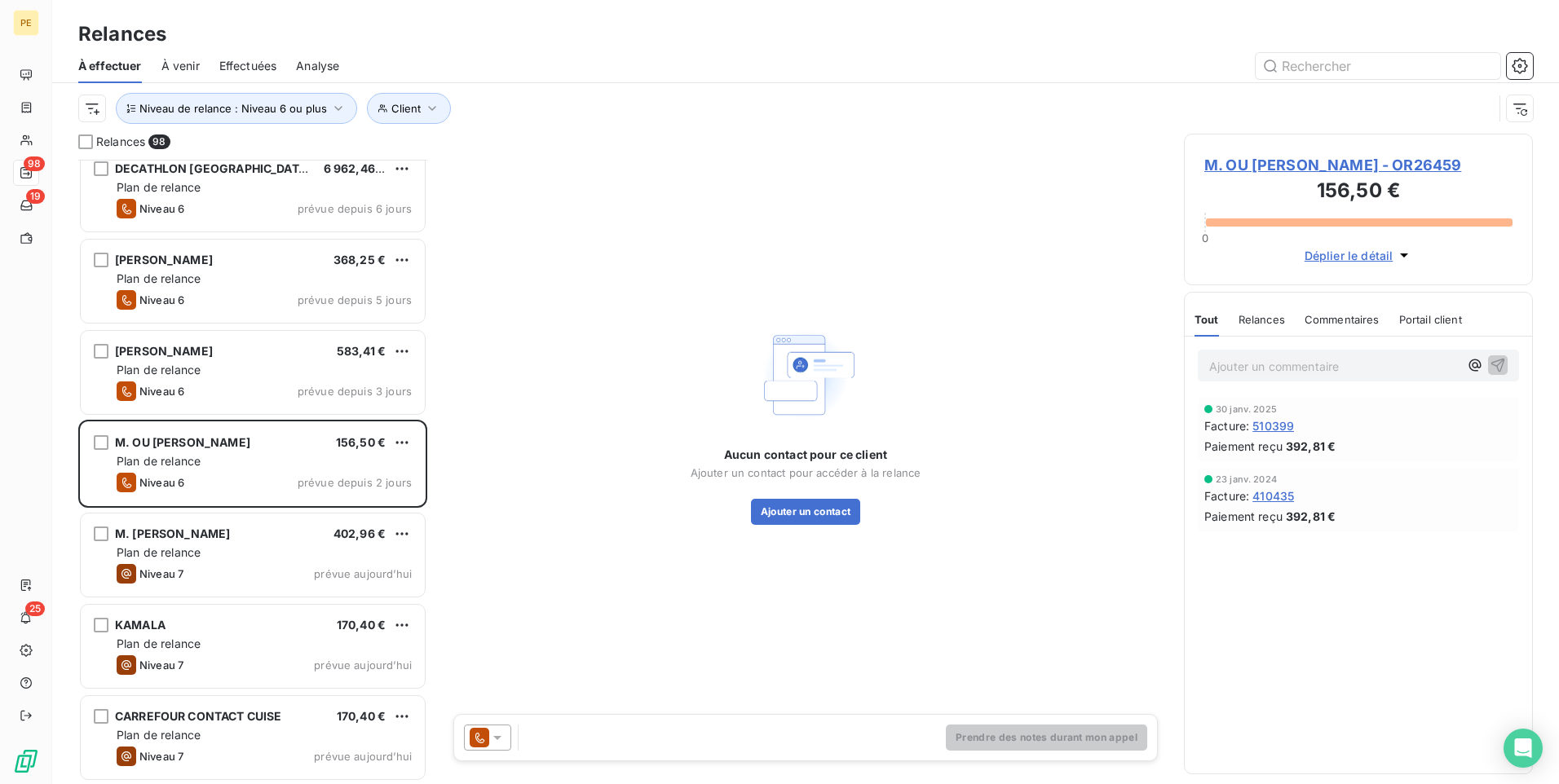
click at [486, 607] on icon at bounding box center [479, 738] width 20 height 20
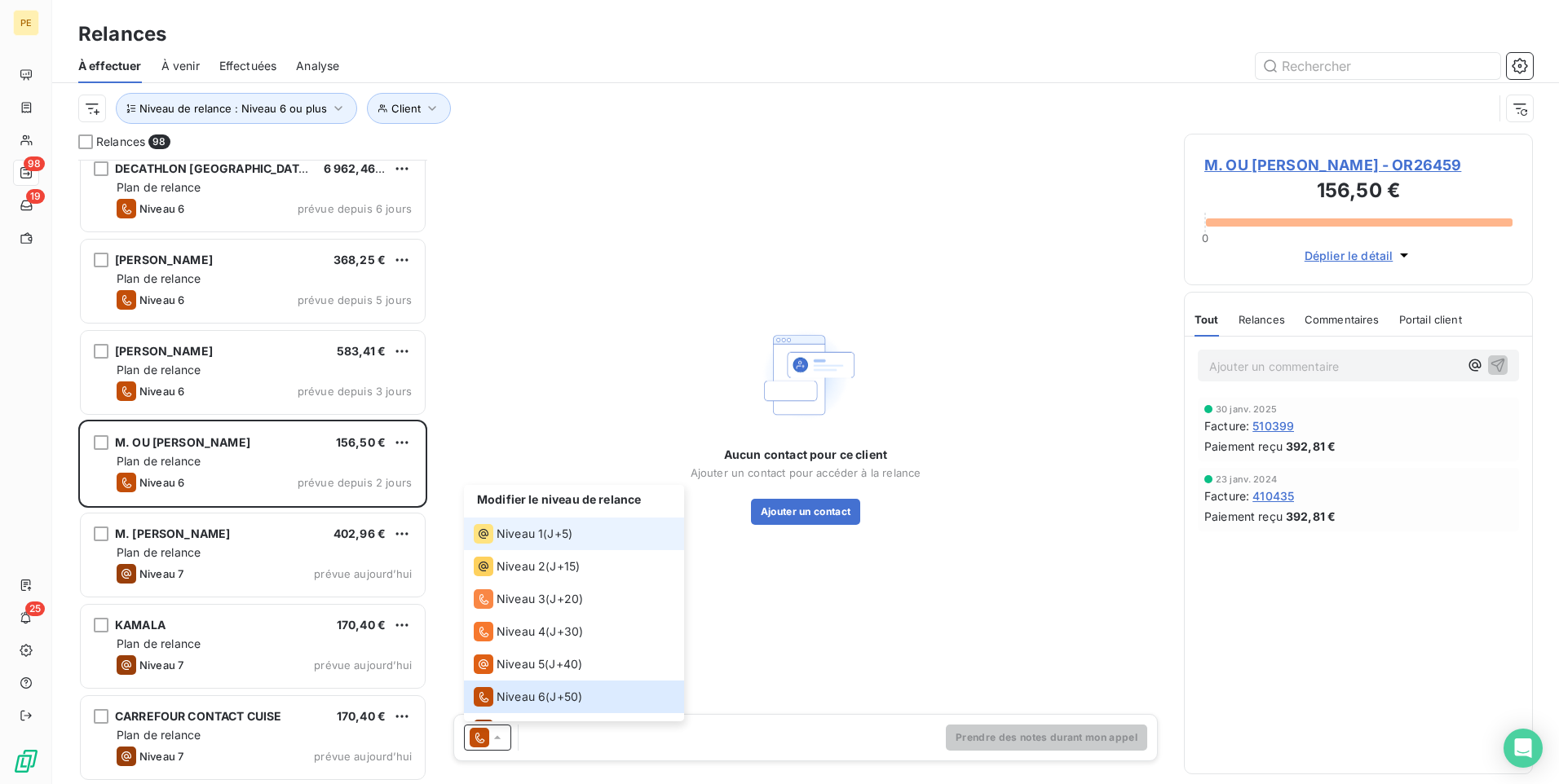
click at [514, 528] on span "Niveau 1" at bounding box center [519, 534] width 47 height 16
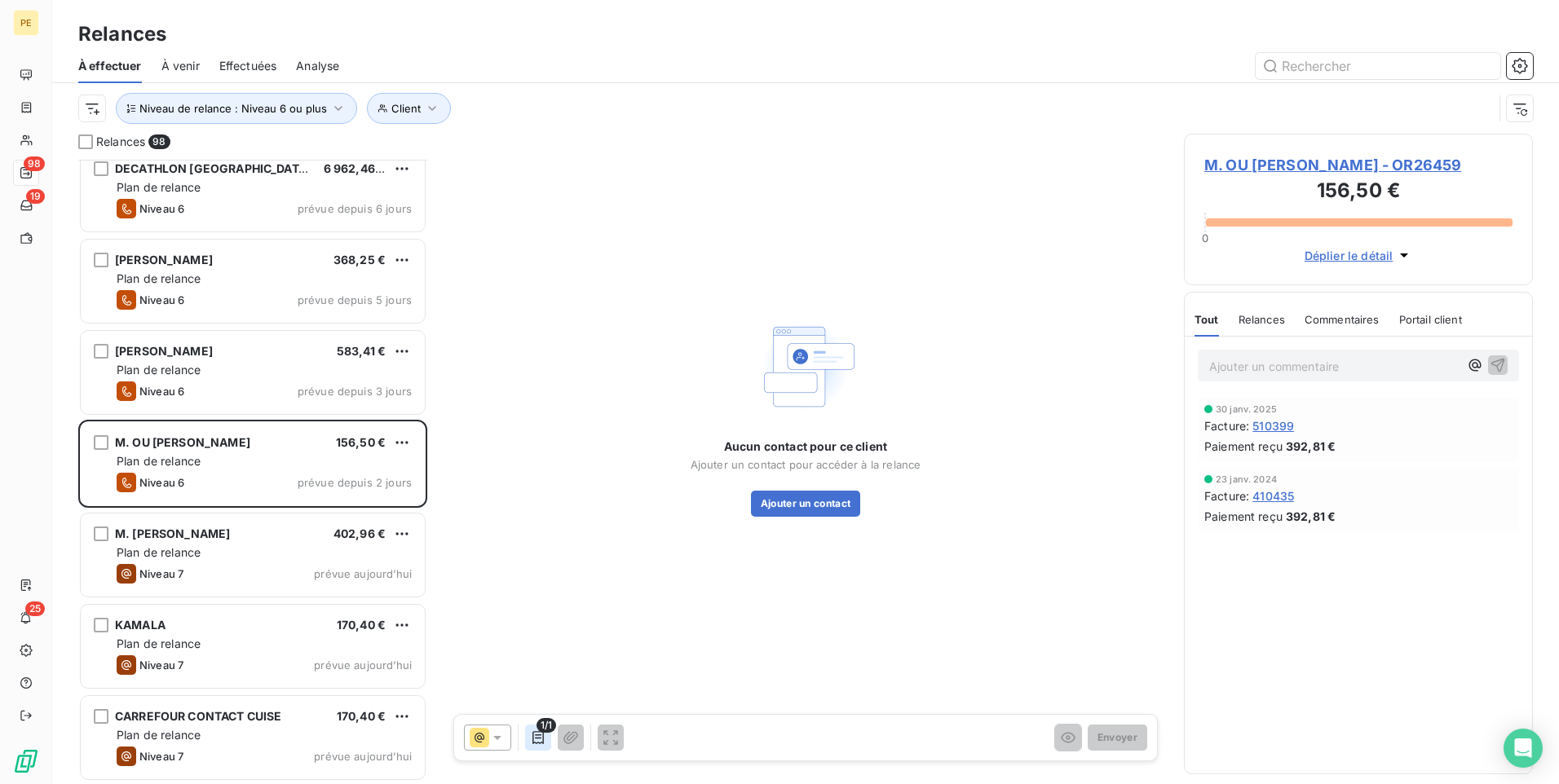
click at [528, 607] on button "button" at bounding box center [538, 738] width 26 height 26
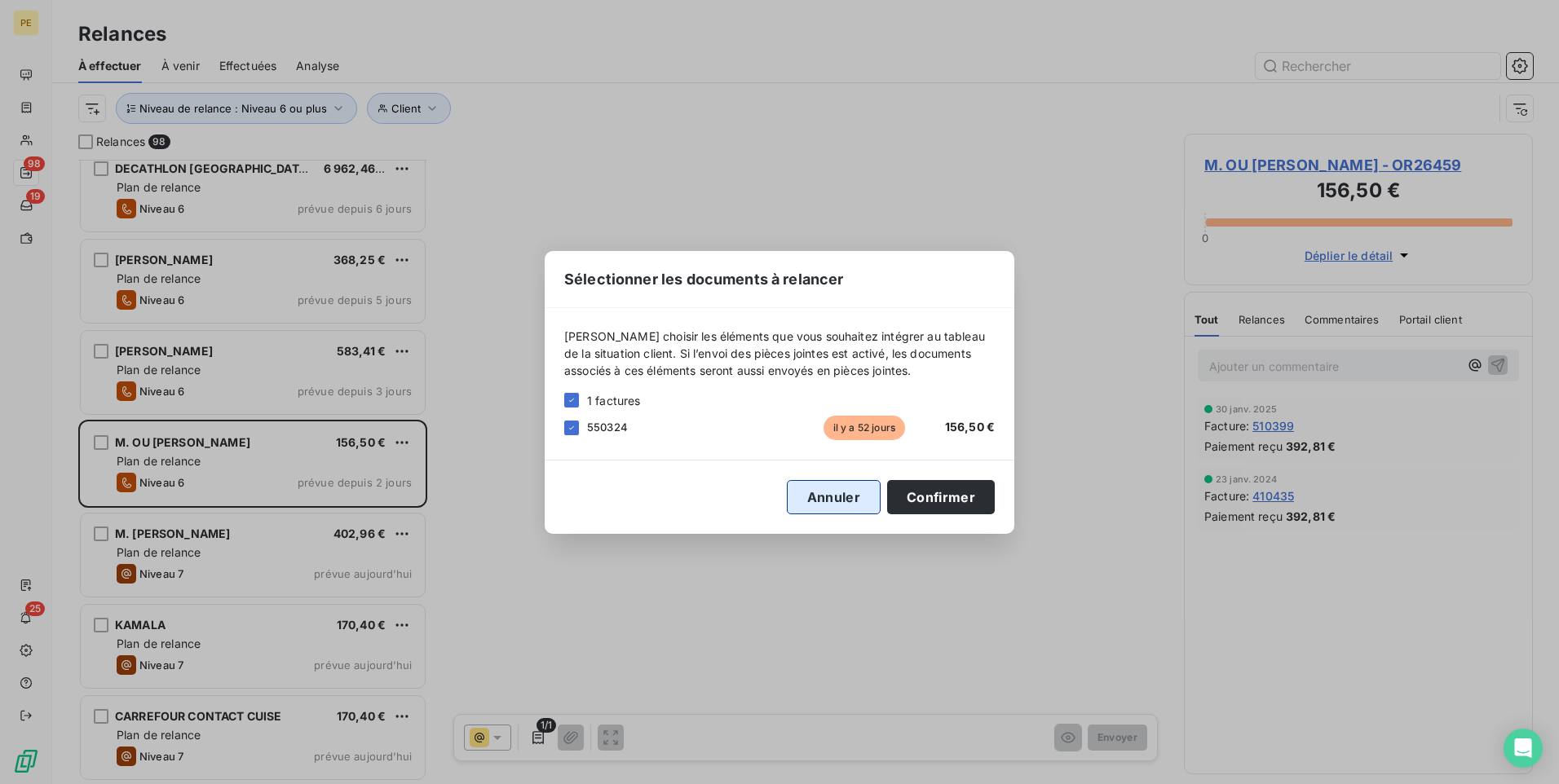
click at [879, 497] on button "Annuler" at bounding box center [834, 497] width 94 height 34
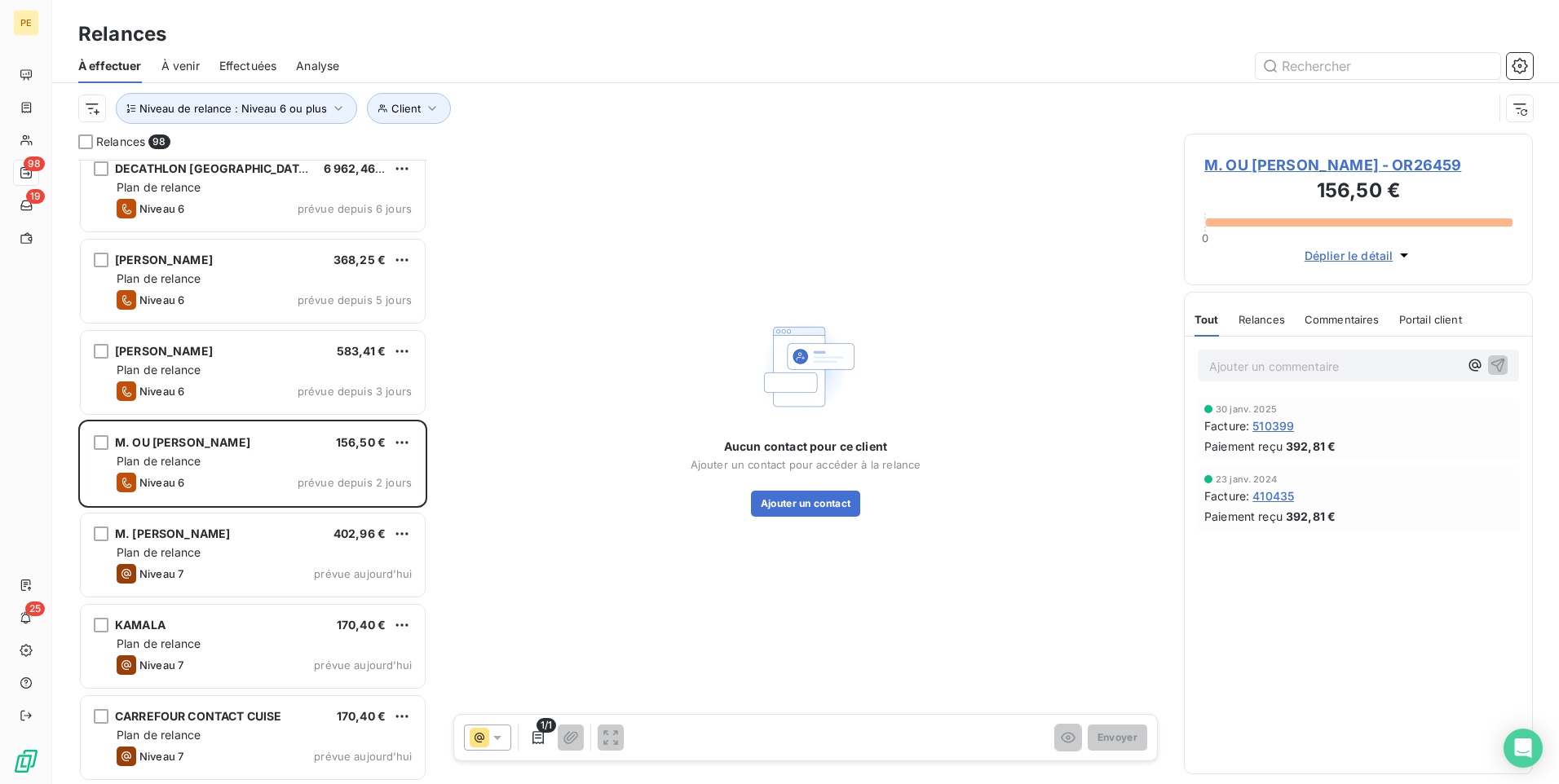
click at [1246, 363] on p "Ajouter un commentaire ﻿" at bounding box center [1334, 366] width 249 height 21
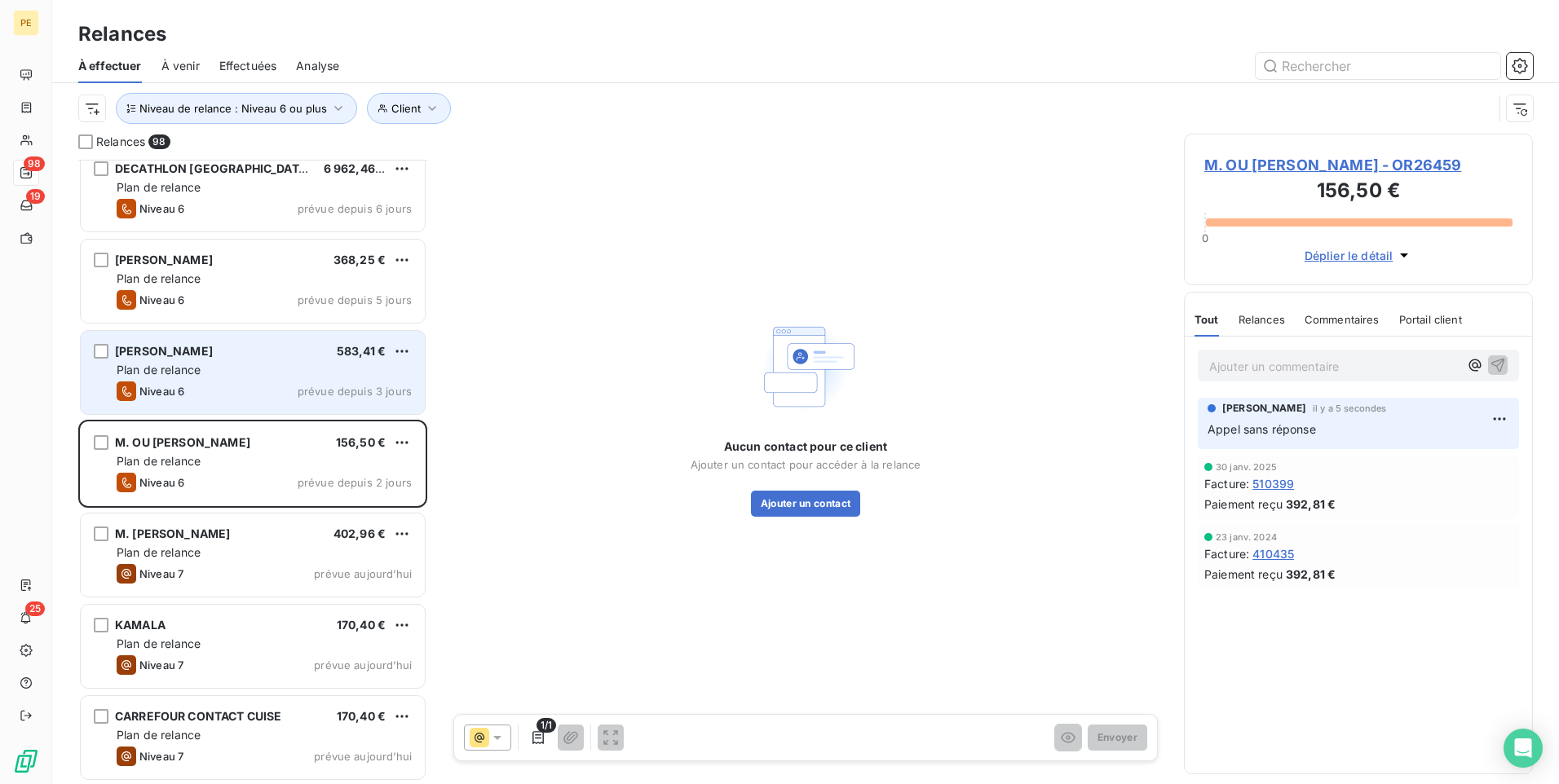
click at [269, 369] on div "Plan de relance" at bounding box center [264, 370] width 295 height 16
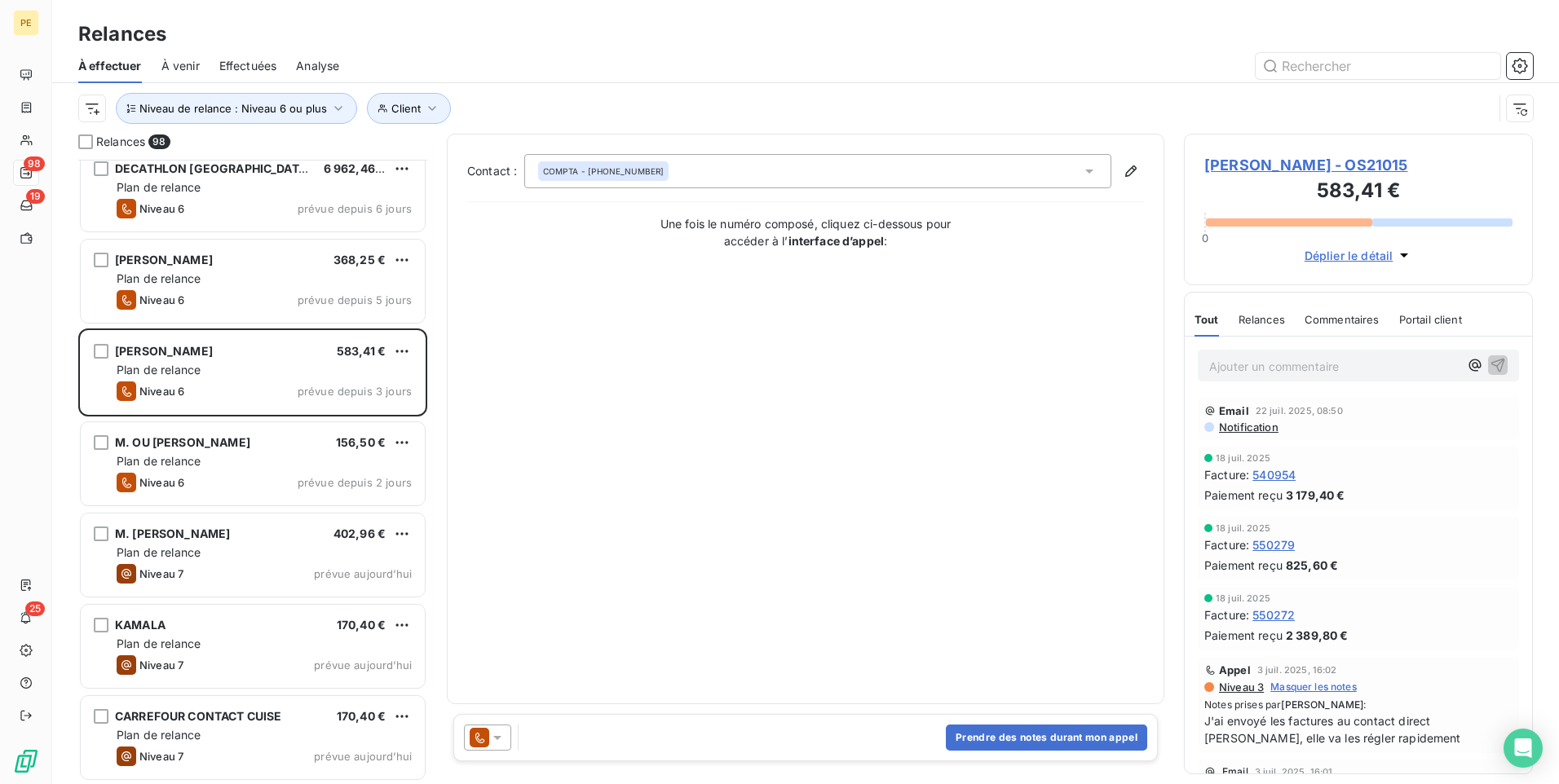
click at [1246, 426] on span "Notification" at bounding box center [1248, 427] width 62 height 13
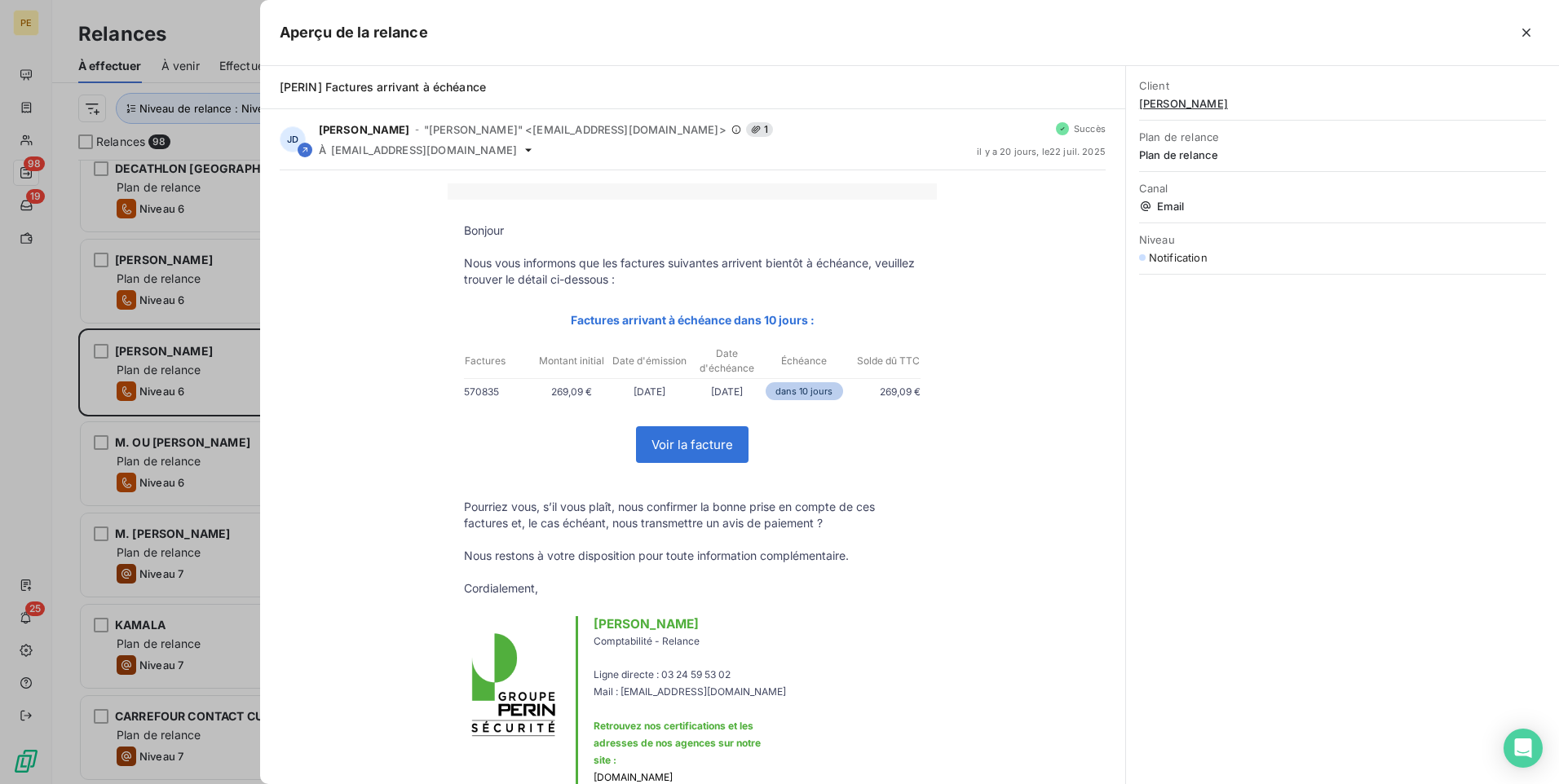
click at [1145, 30] on div at bounding box center [984, 33] width 1112 height 26
click at [1246, 35] on icon "button" at bounding box center [1527, 33] width 16 height 16
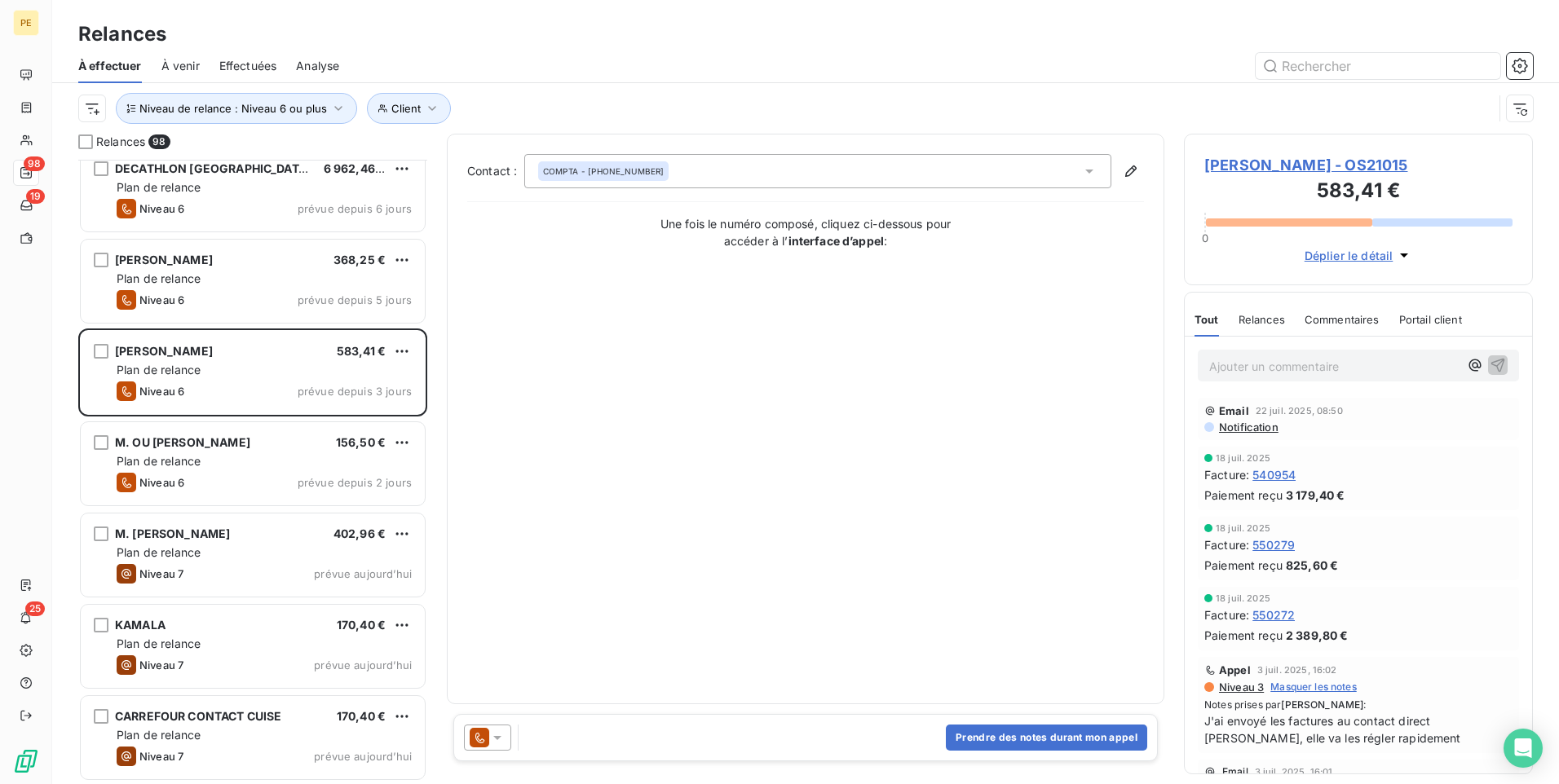
click at [481, 607] on icon at bounding box center [479, 738] width 20 height 20
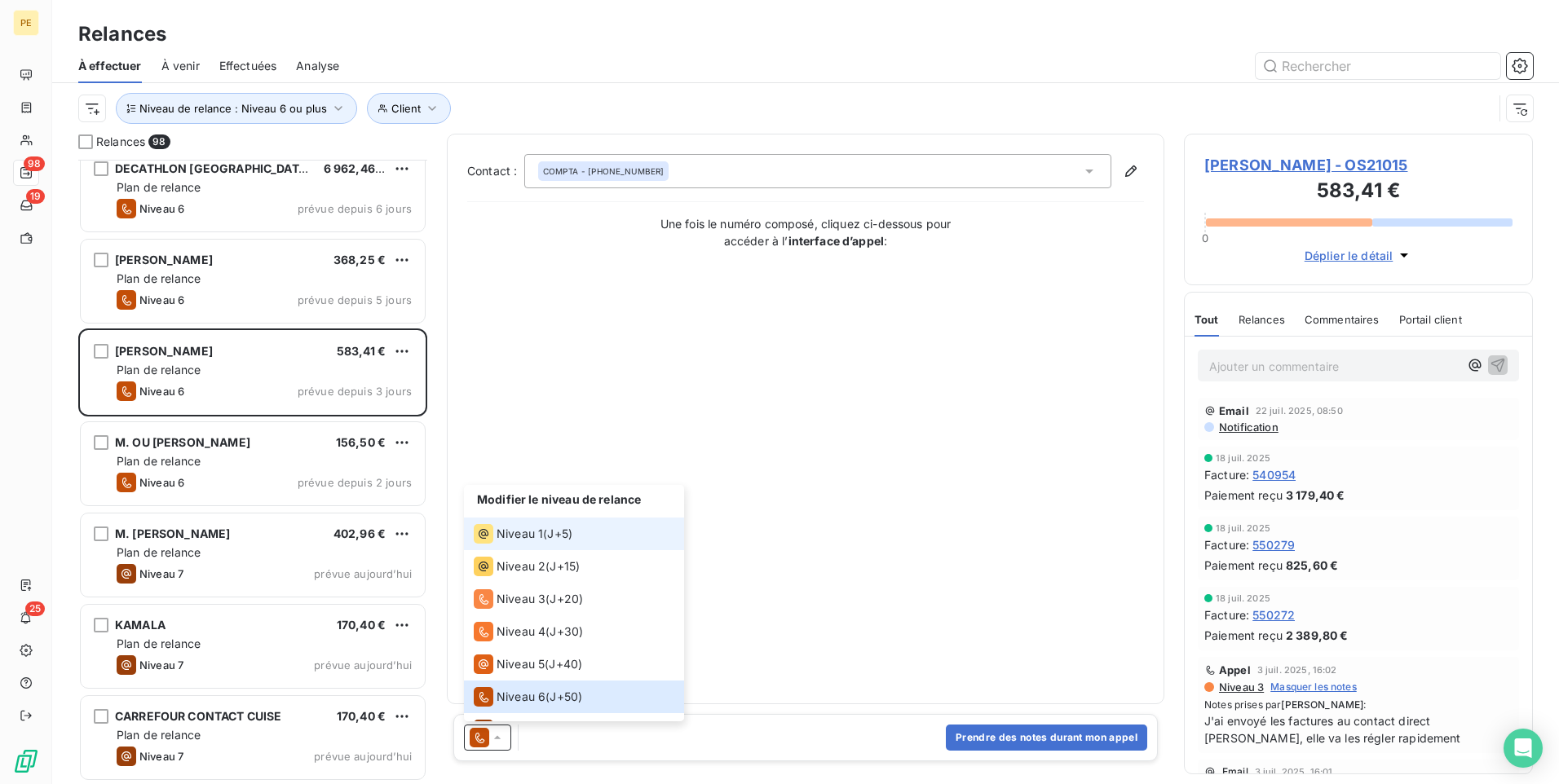
click at [590, 538] on li "Niveau 1 ( J+5 )" at bounding box center [574, 534] width 220 height 33
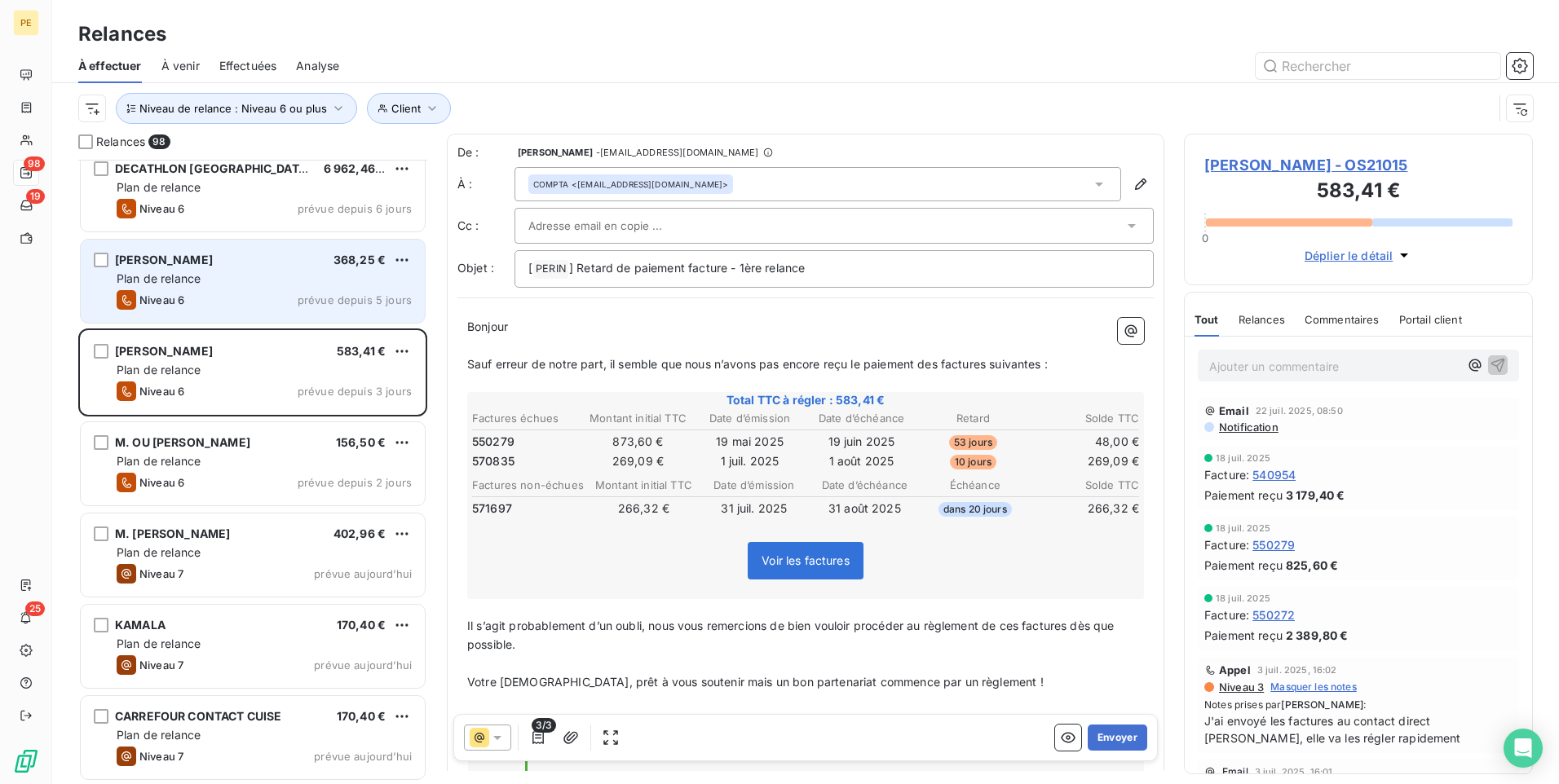
click at [273, 274] on div "Plan de relance" at bounding box center [264, 279] width 295 height 16
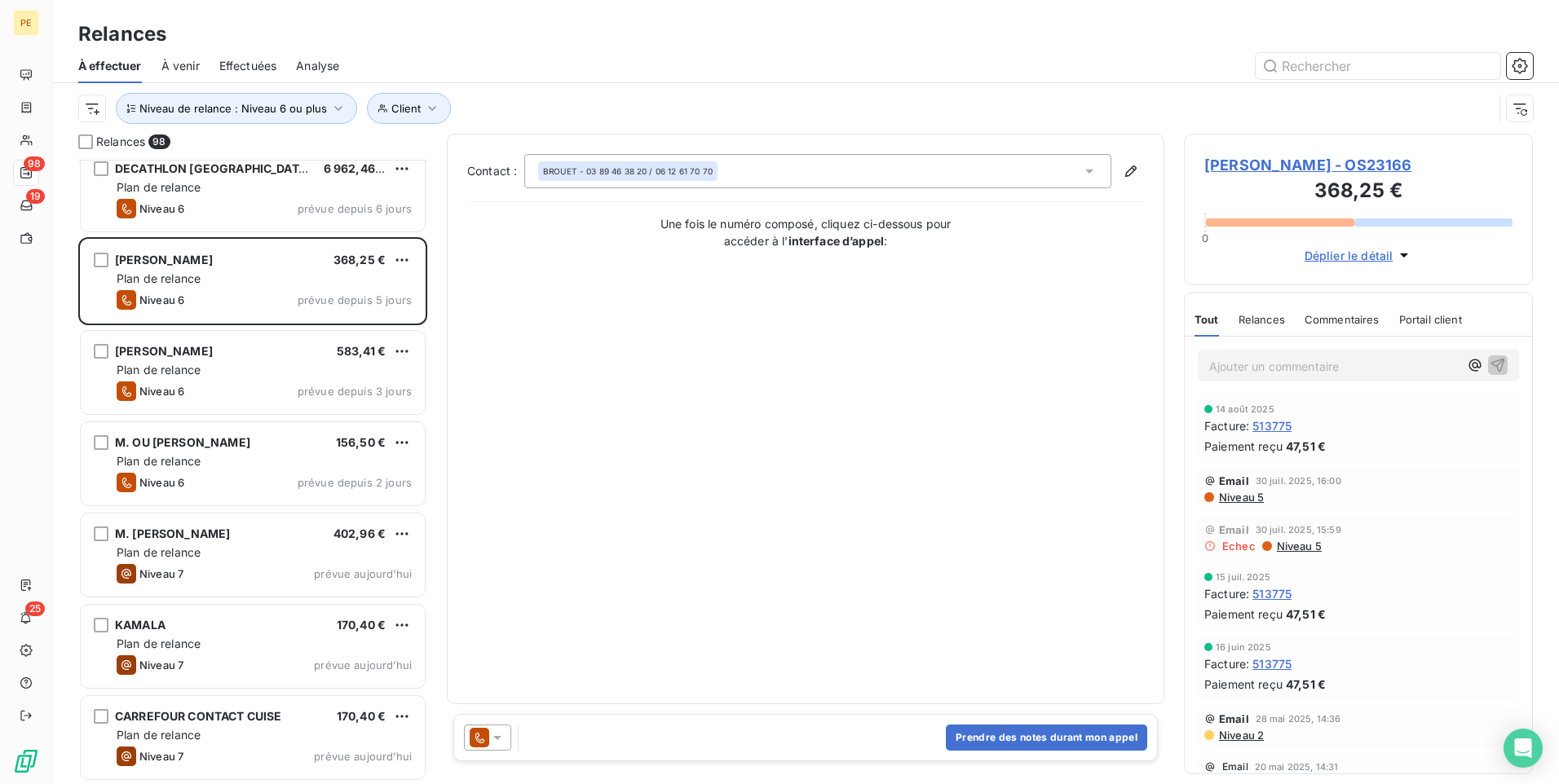
click at [1225, 491] on span "Niveau 5" at bounding box center [1241, 497] width 47 height 13
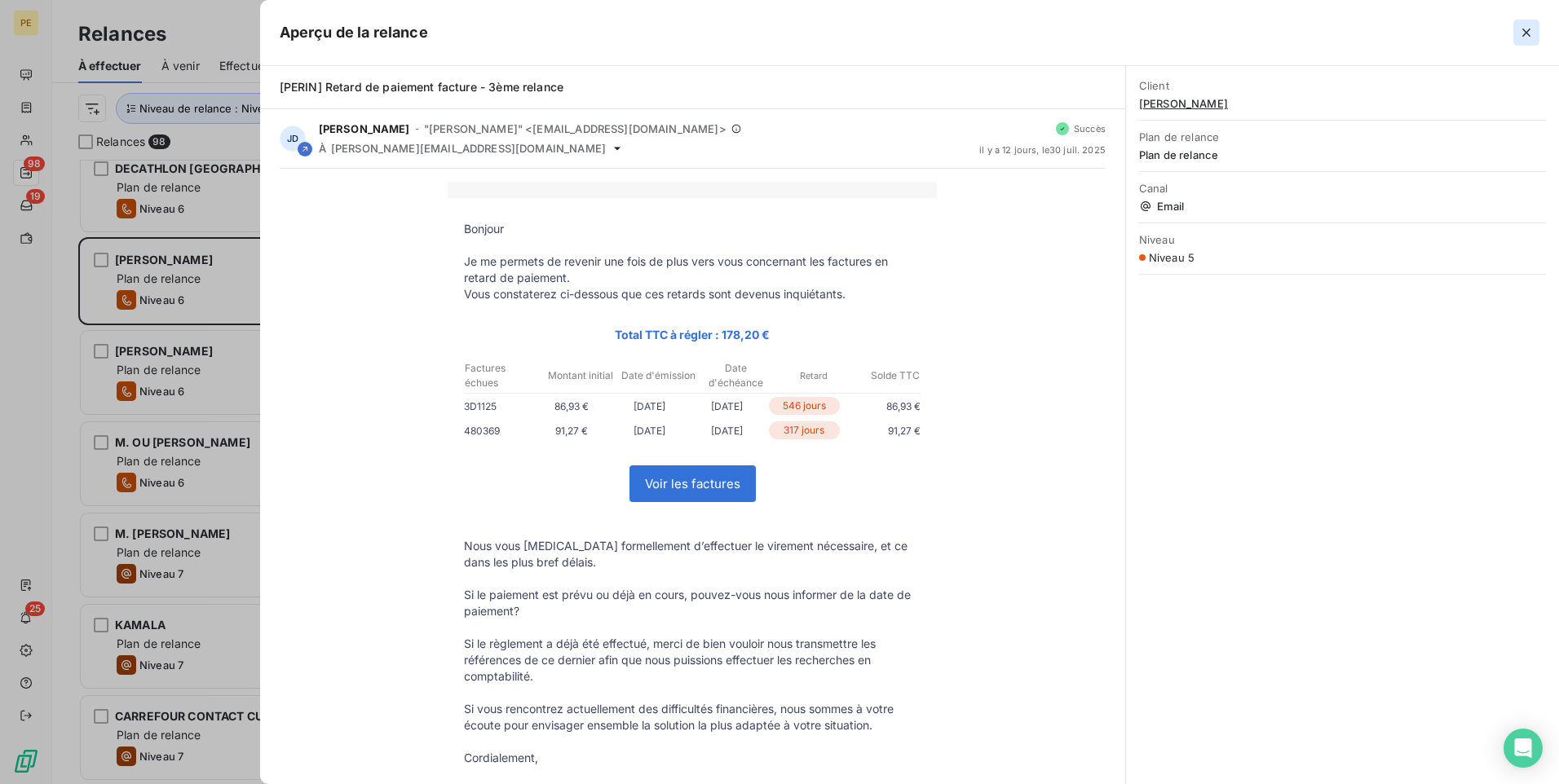
click at [1246, 33] on button "button" at bounding box center [1527, 33] width 26 height 26
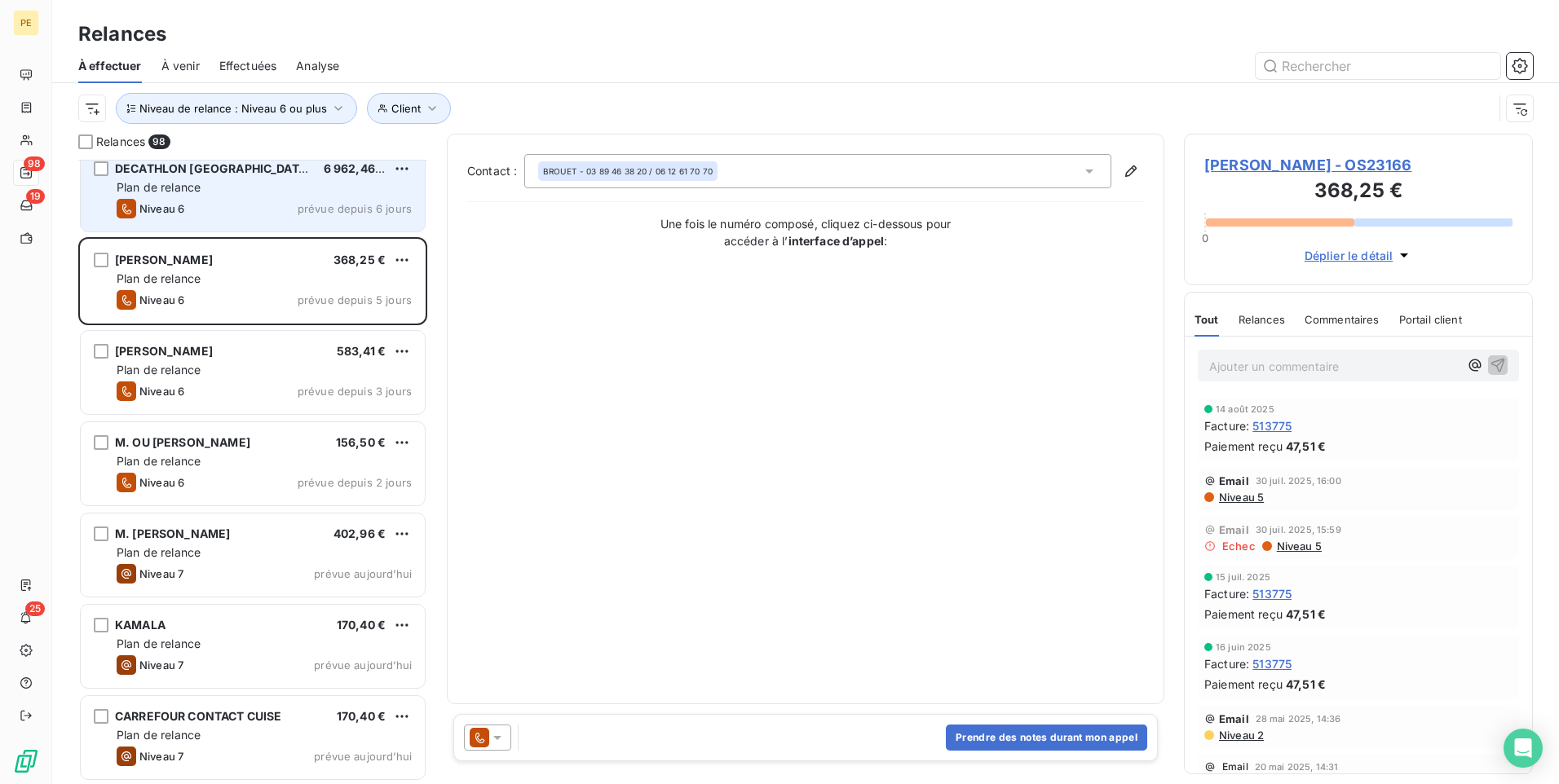
click at [291, 193] on div "Plan de relance" at bounding box center [264, 188] width 295 height 16
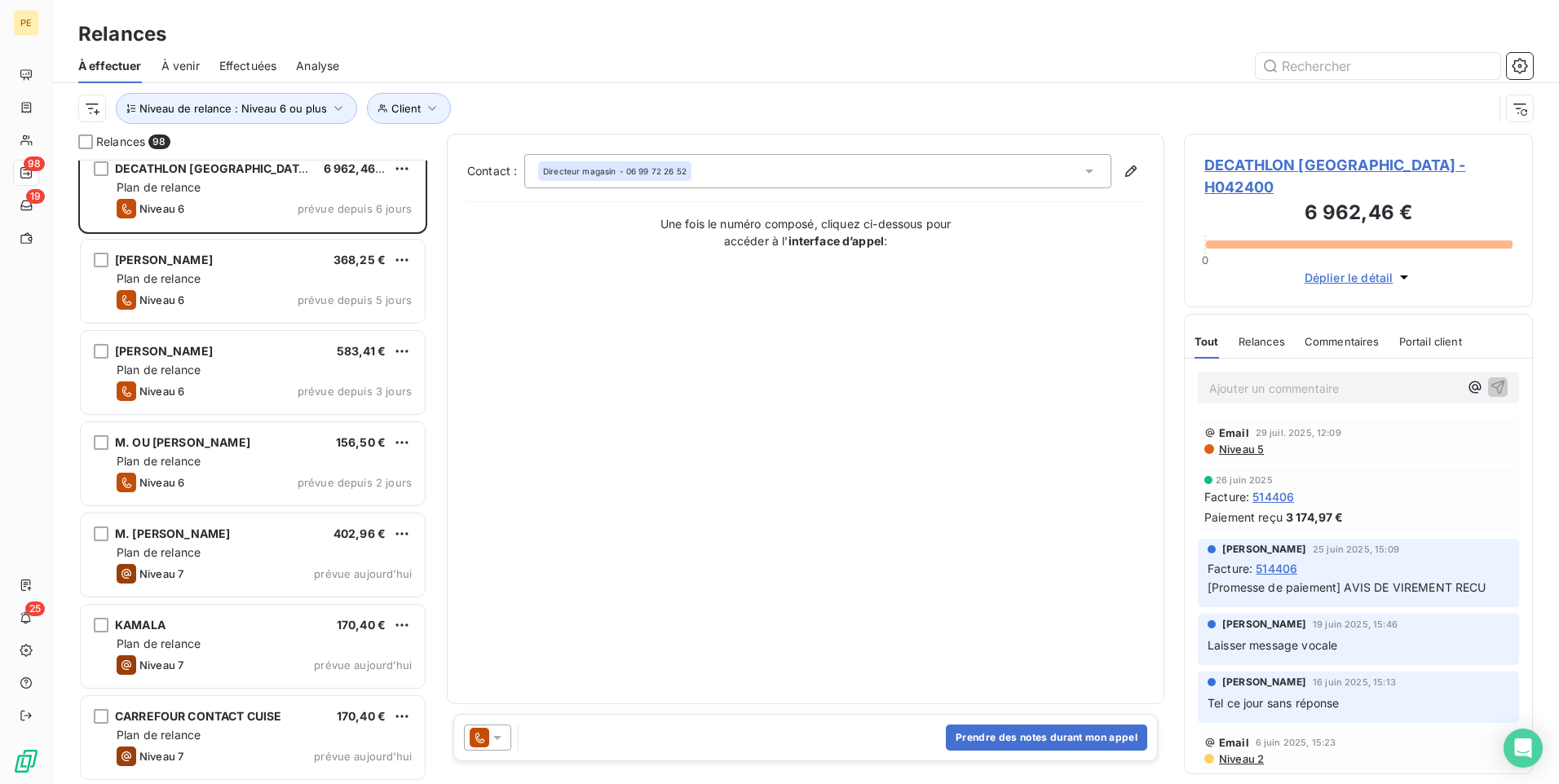
click at [501, 607] on icon at bounding box center [497, 738] width 16 height 16
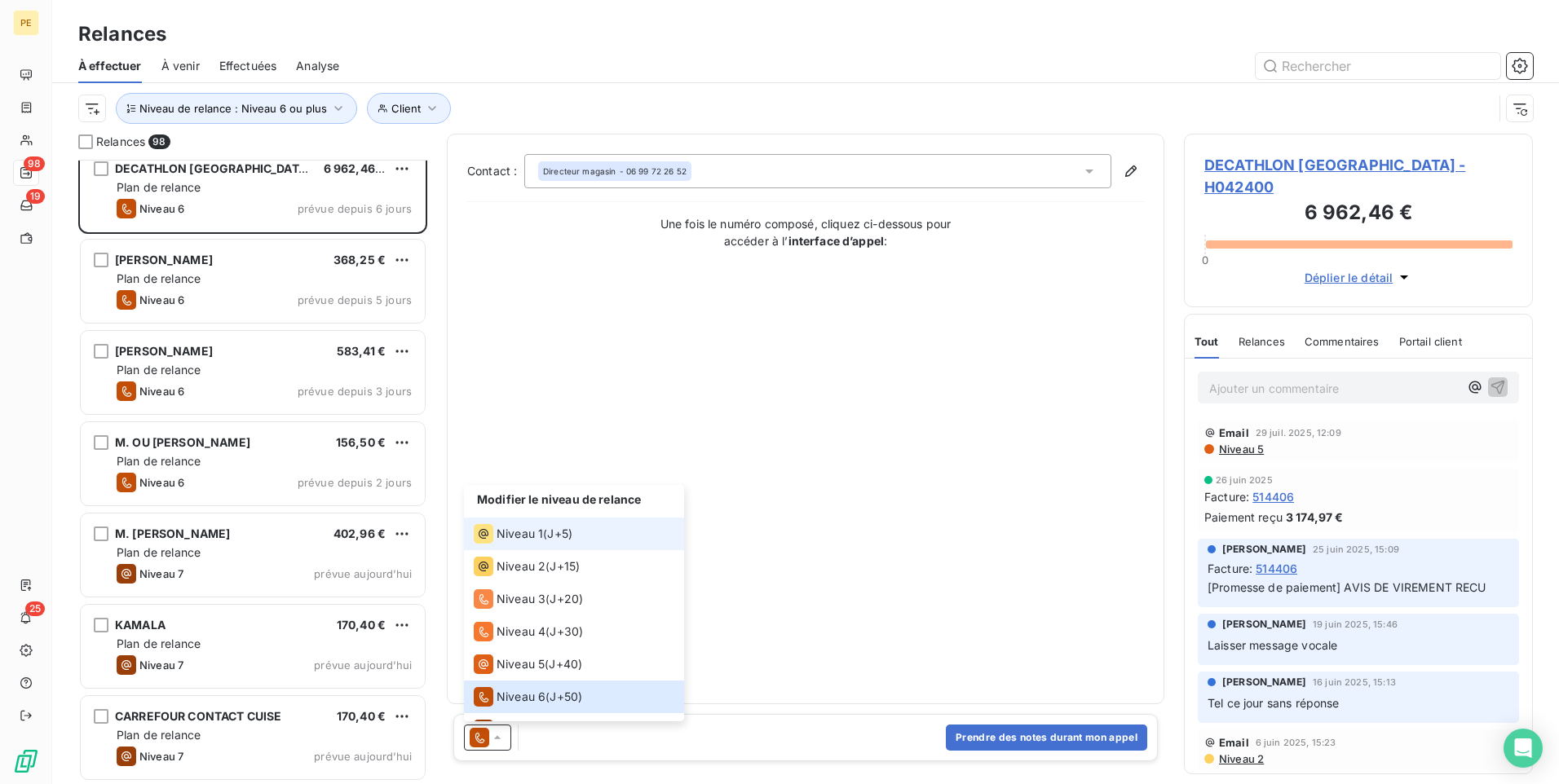
click at [506, 525] on div "Niveau 1" at bounding box center [508, 534] width 69 height 20
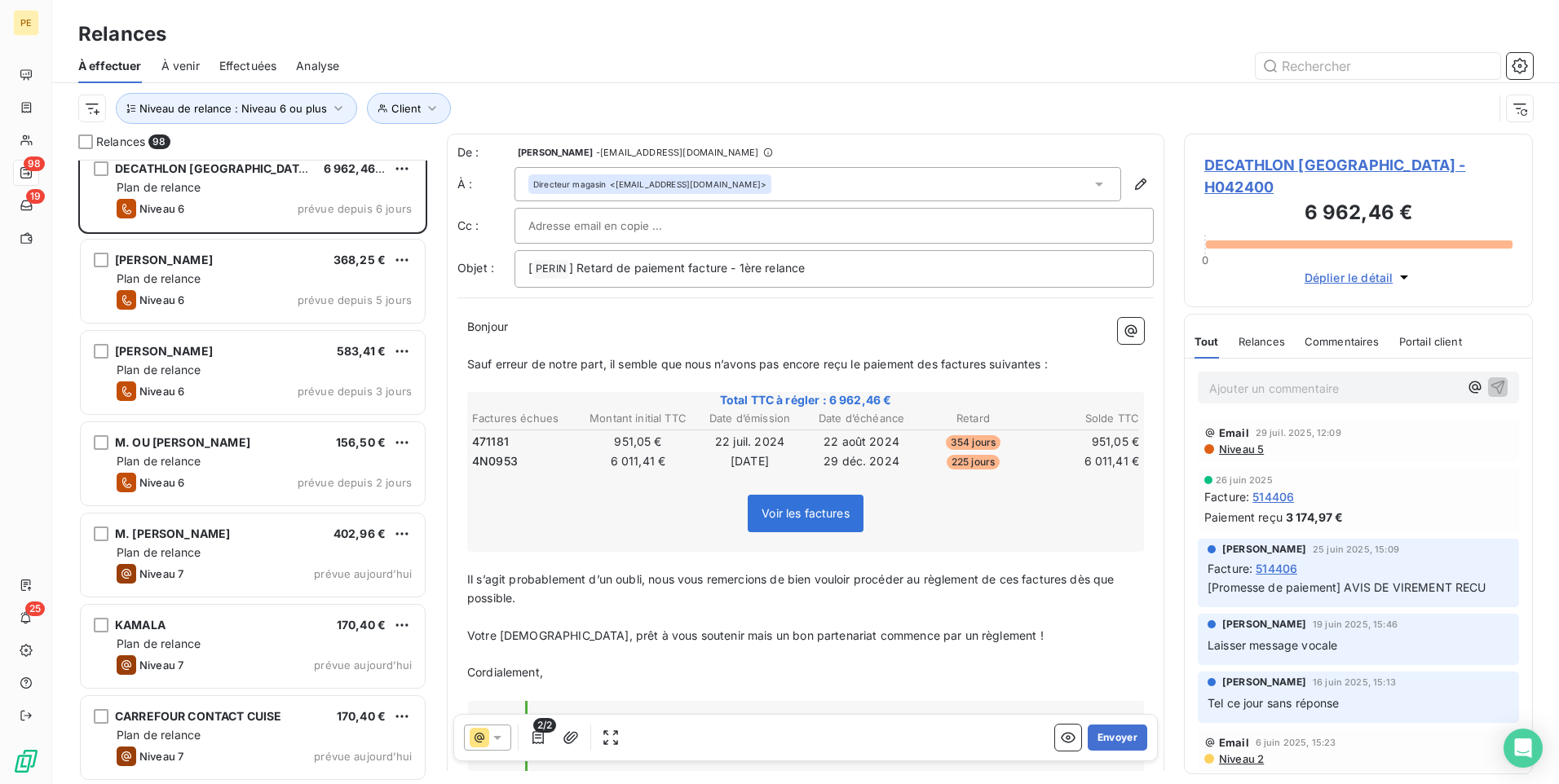
click at [1246, 443] on span "Niveau 5" at bounding box center [1241, 449] width 47 height 13
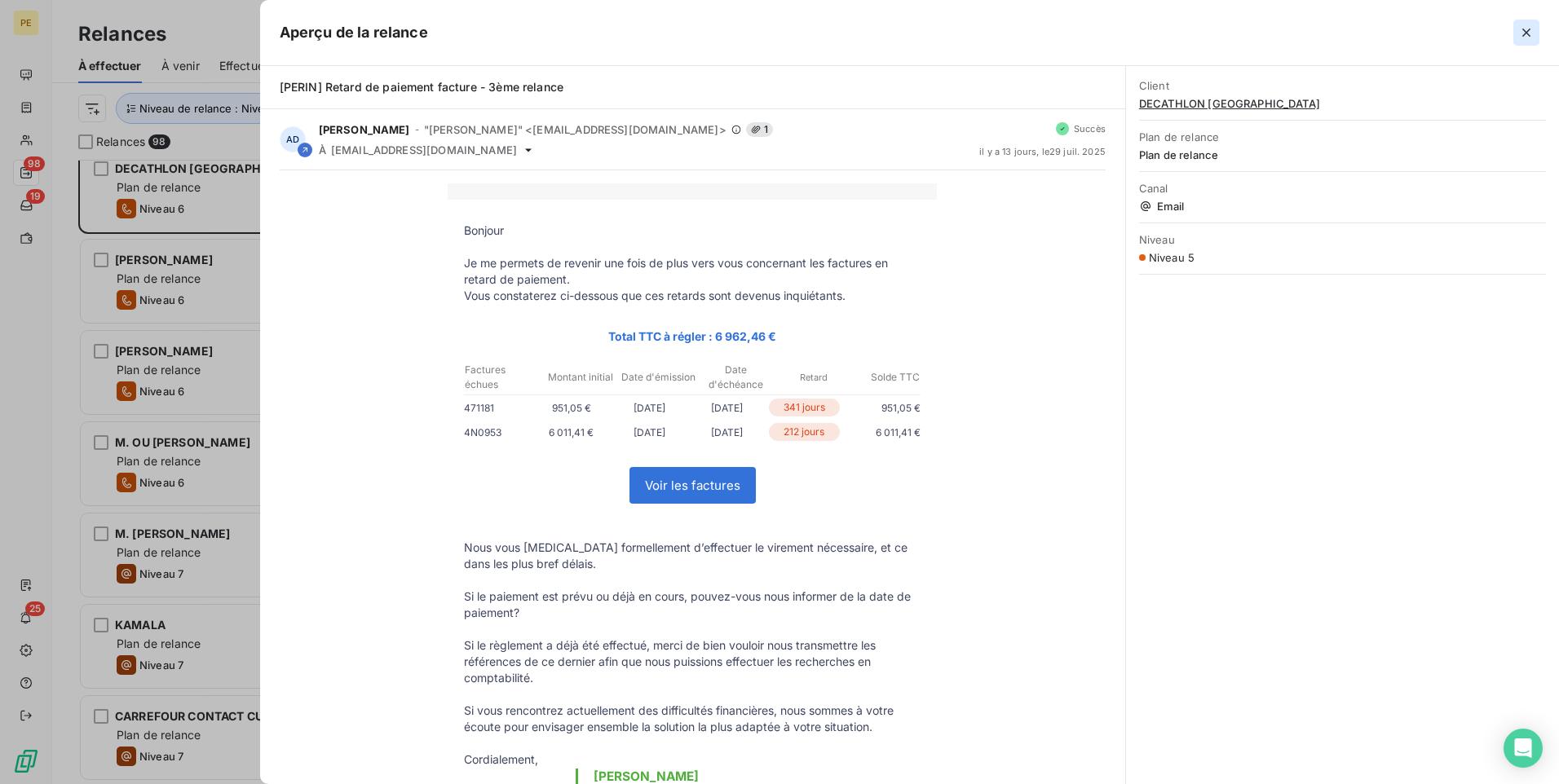
click at [1246, 27] on icon "button" at bounding box center [1527, 33] width 16 height 16
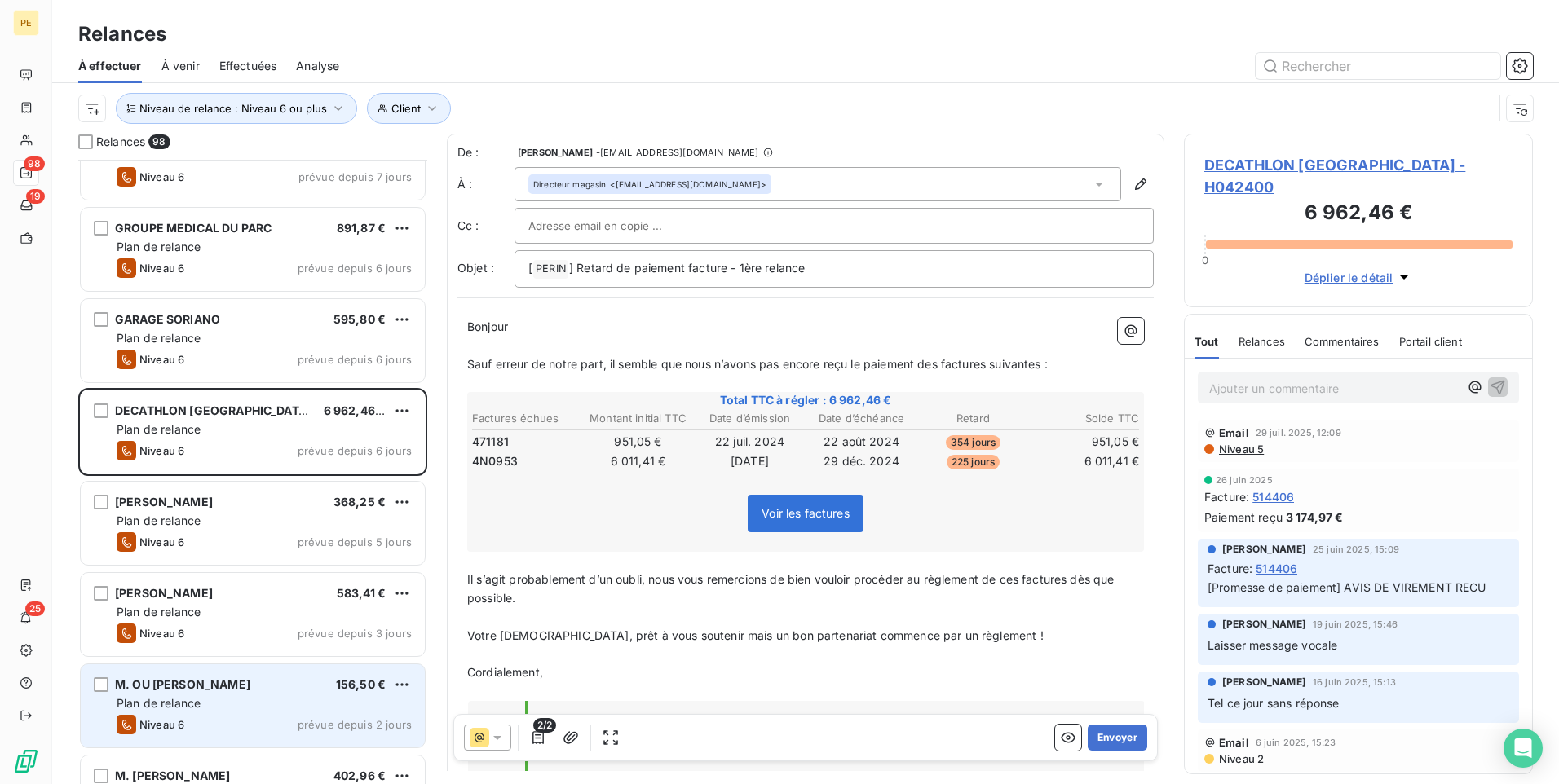
scroll to position [8078, 0]
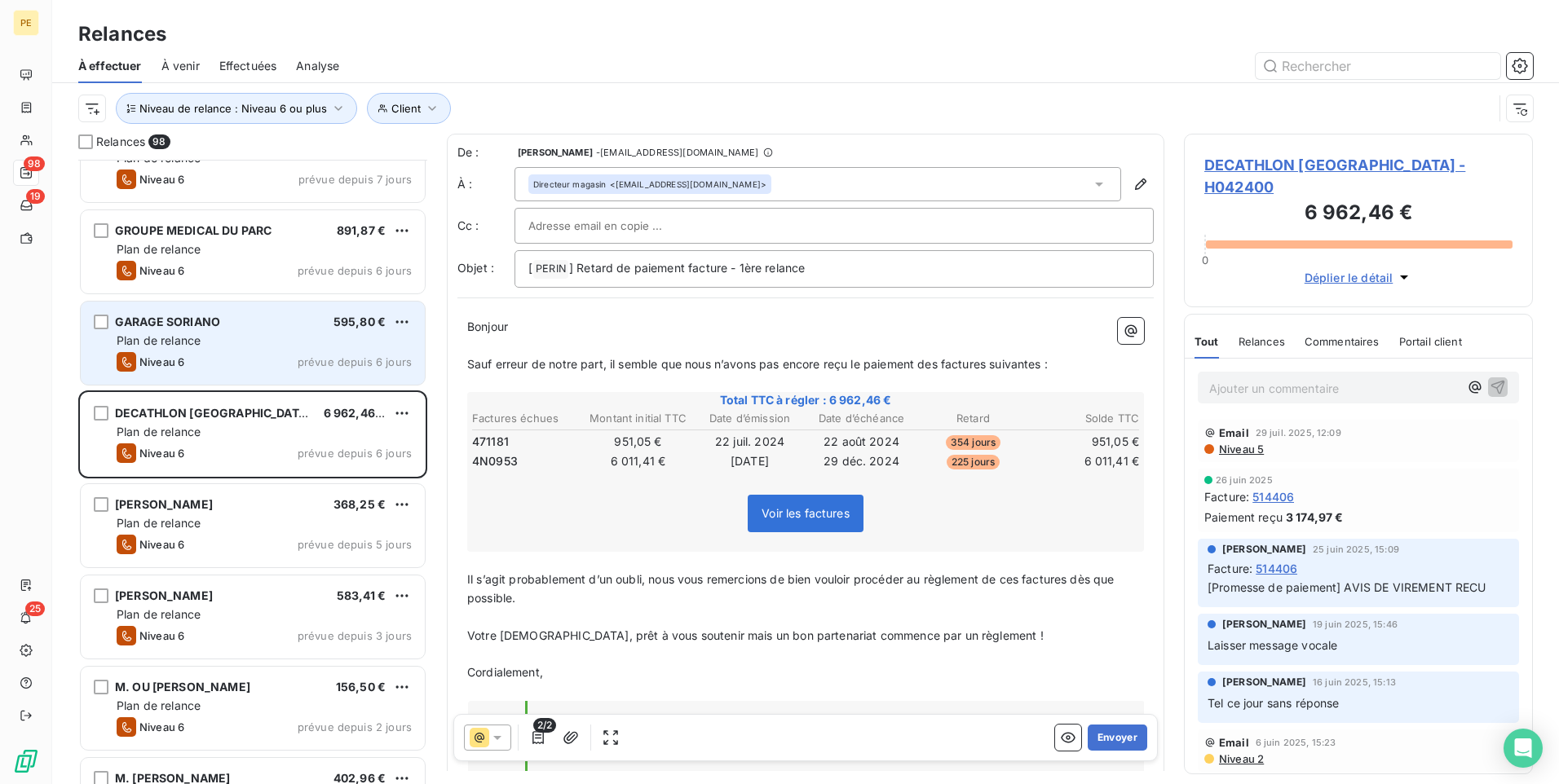
click at [255, 335] on div "Plan de relance" at bounding box center [264, 341] width 295 height 16
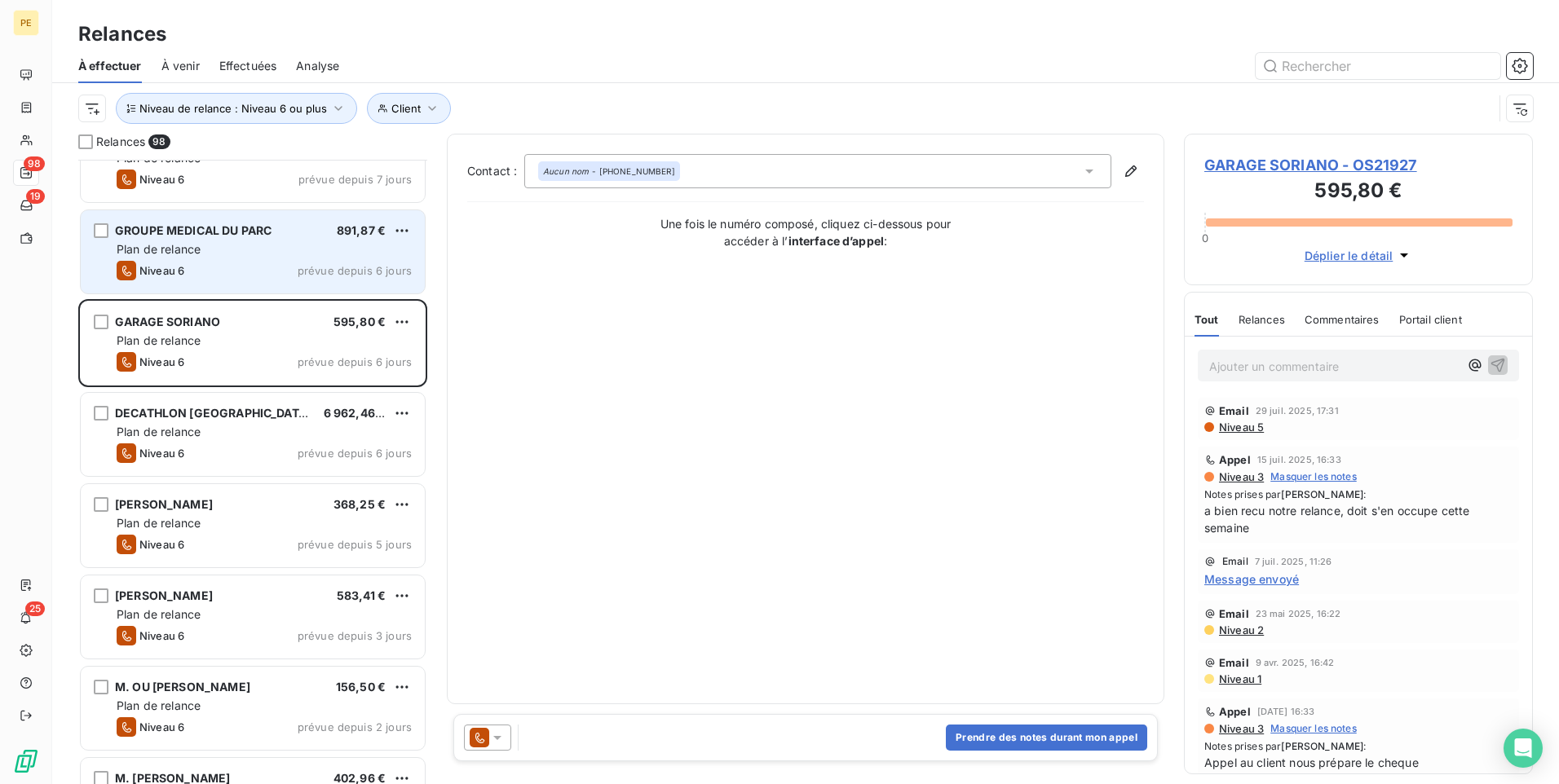
click at [268, 258] on div "GROUPE MEDICAL DU PARC 891,87 € Plan de relance Niveau 6 prévue depuis 6 jours" at bounding box center [252, 251] width 344 height 83
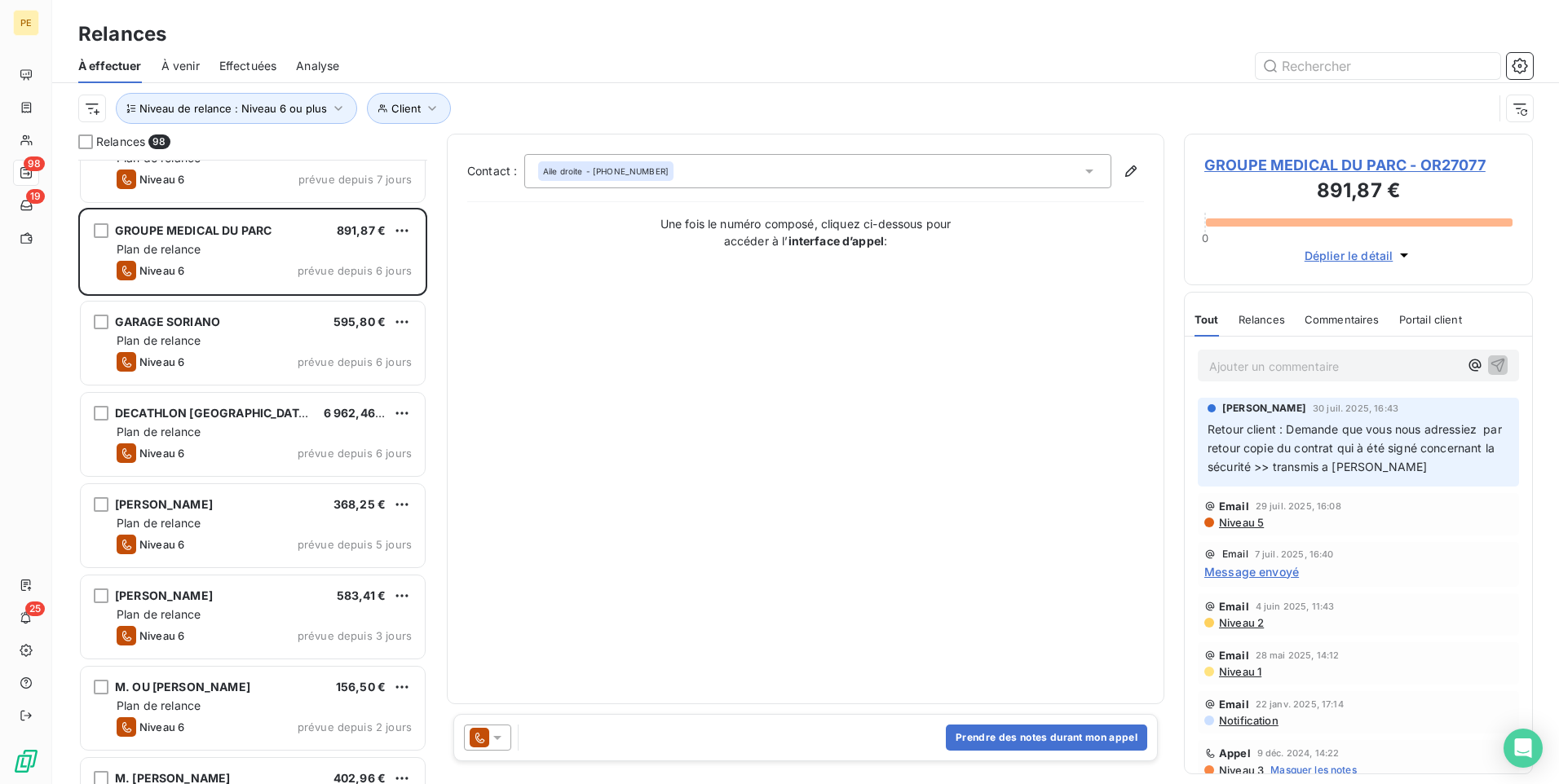
click at [1246, 521] on span "Niveau 5" at bounding box center [1241, 522] width 47 height 13
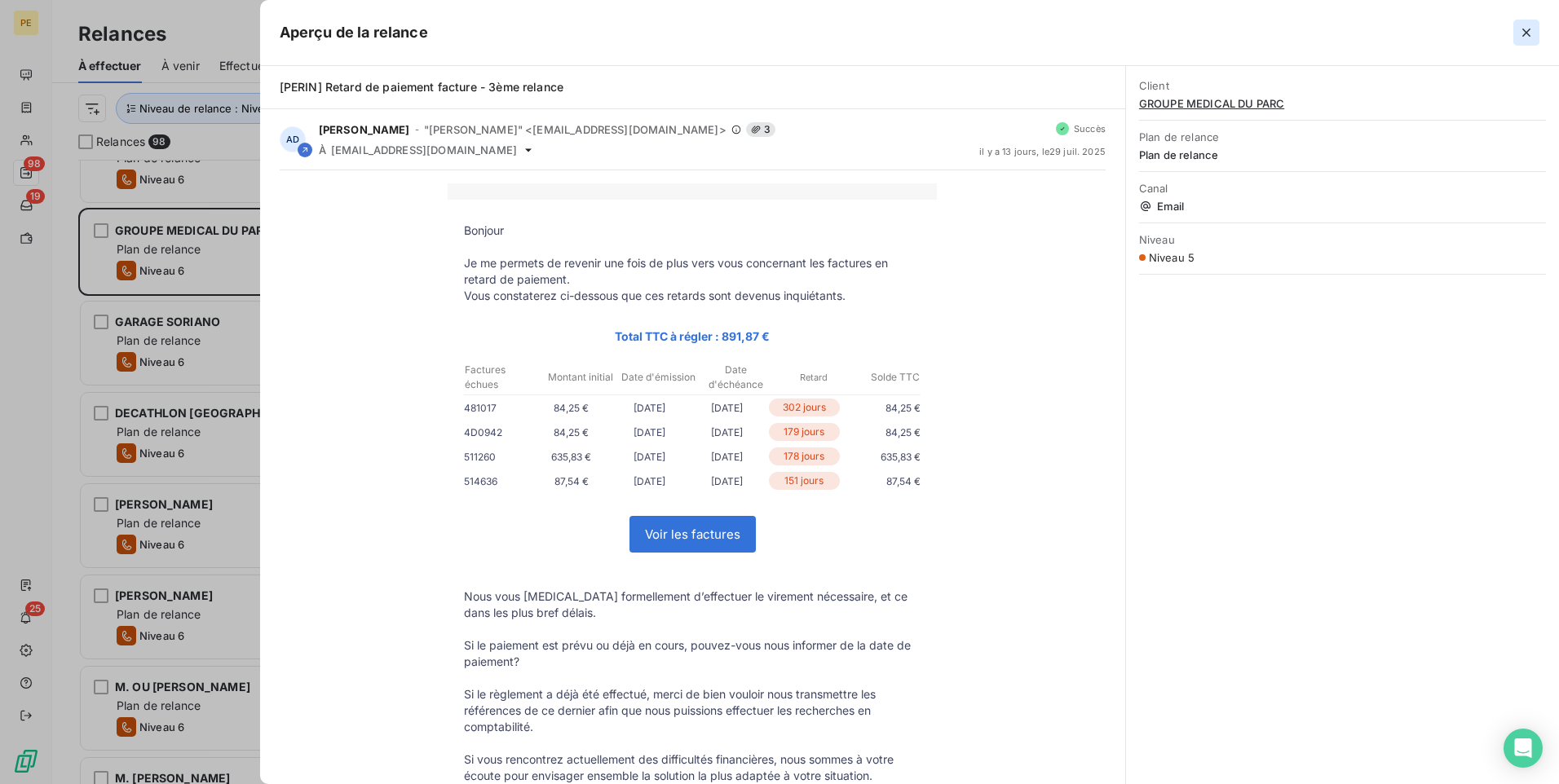
click at [1246, 37] on icon "button" at bounding box center [1527, 33] width 16 height 16
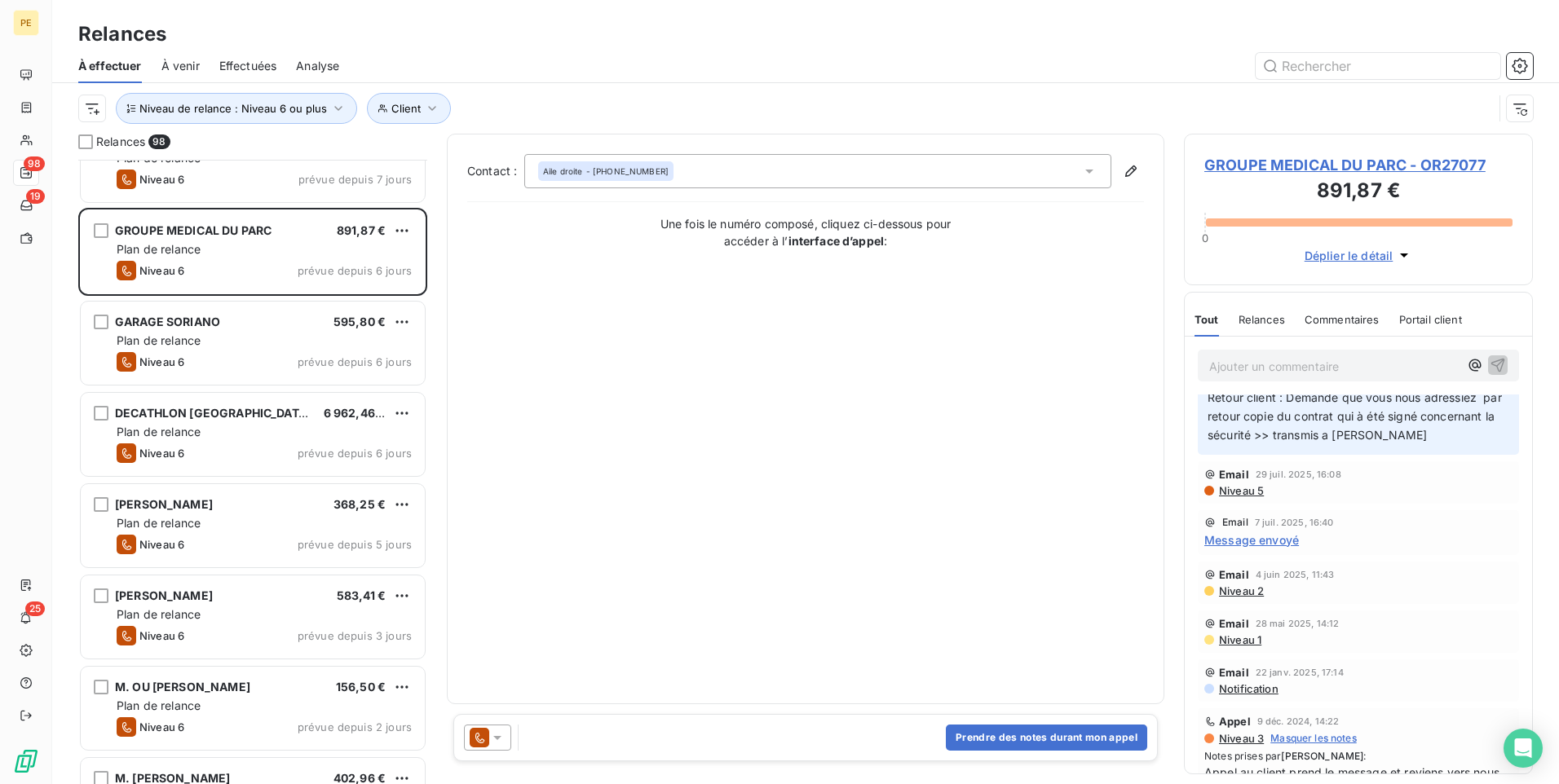
scroll to position [34, 0]
click at [1224, 593] on span "Niveau 2" at bounding box center [1241, 590] width 47 height 13
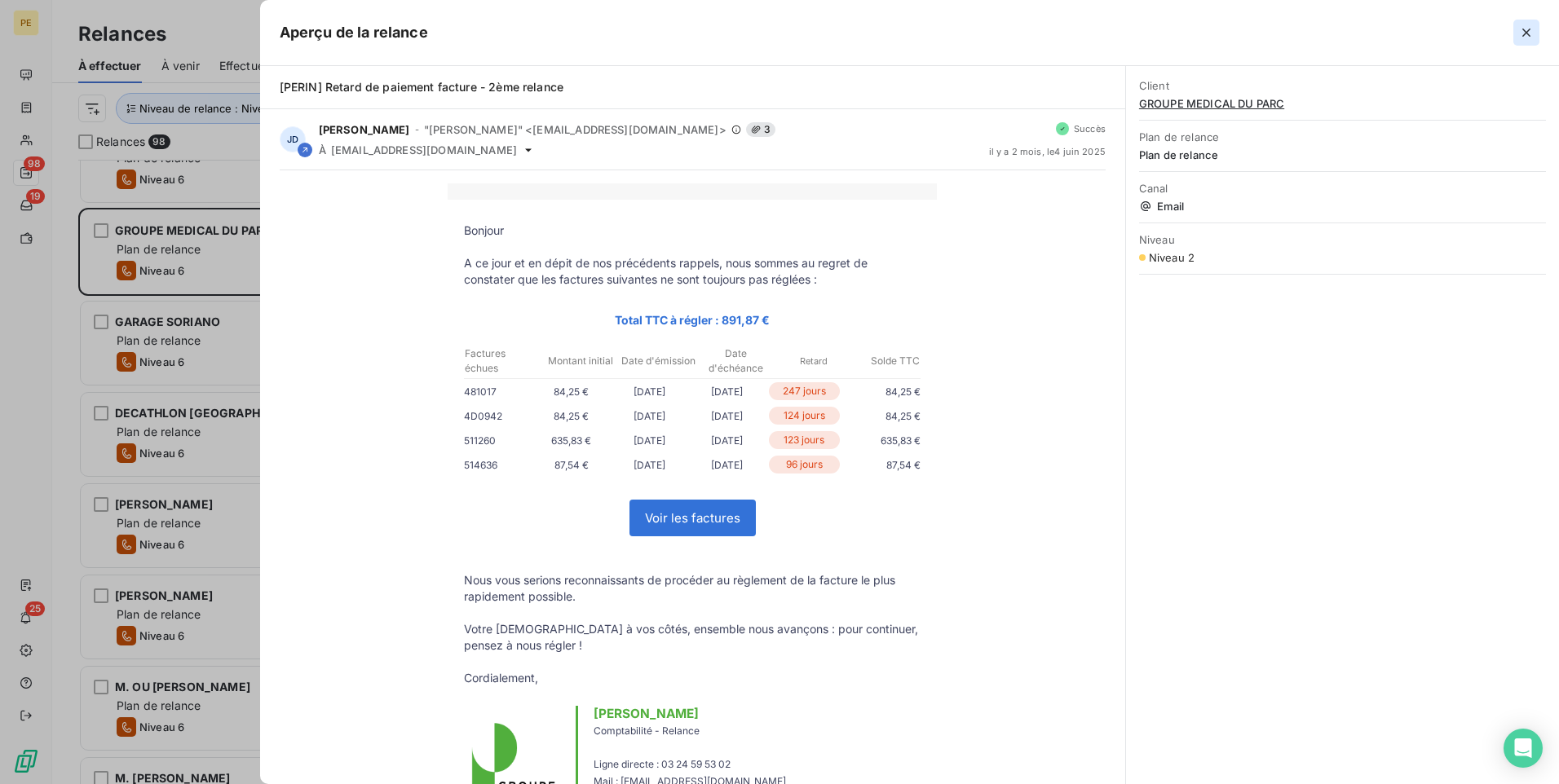
click at [1246, 25] on icon "button" at bounding box center [1527, 33] width 16 height 16
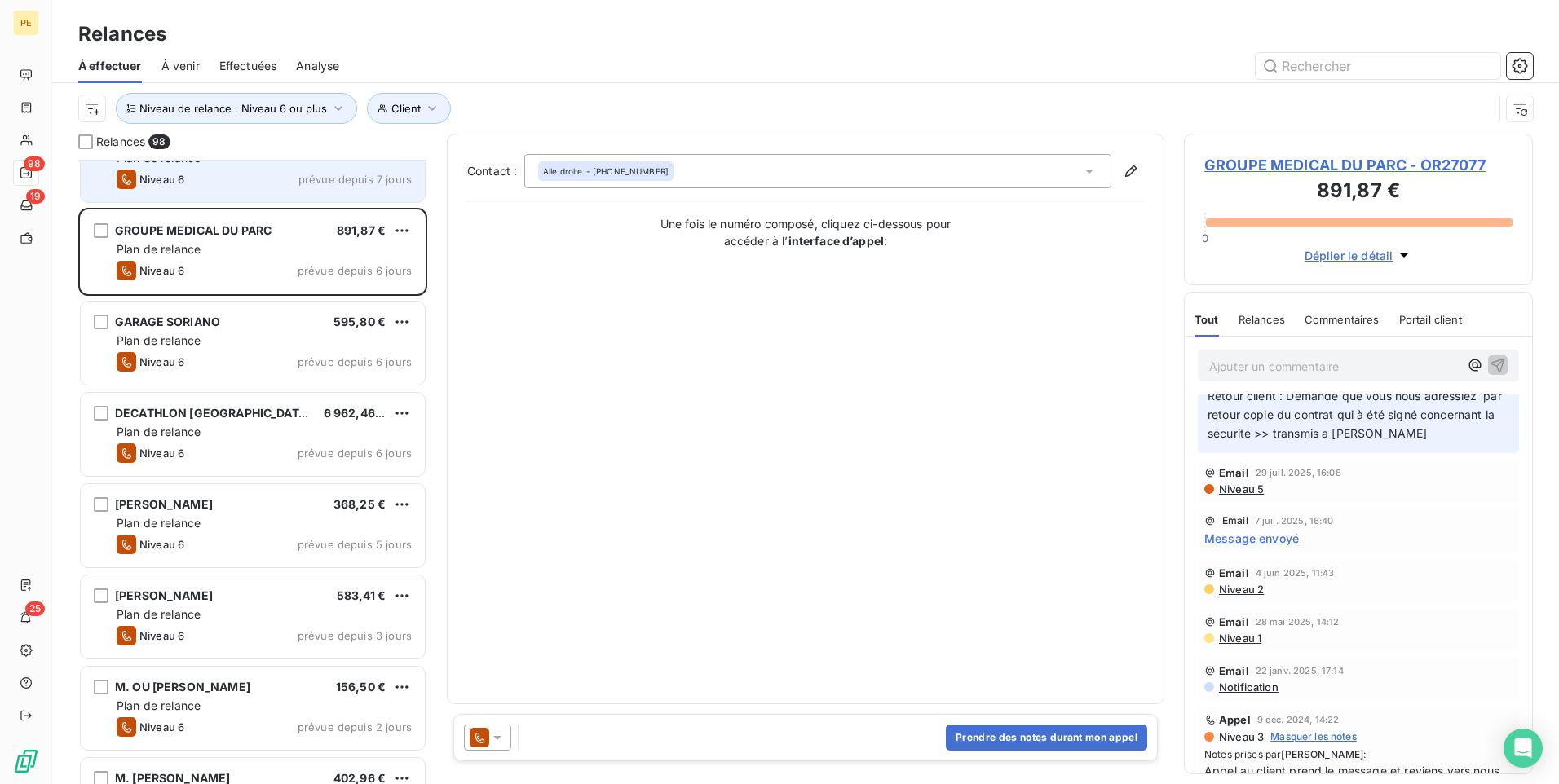
click at [220, 185] on div "Niveau 6 prévue depuis 7 jours" at bounding box center [264, 180] width 295 height 20
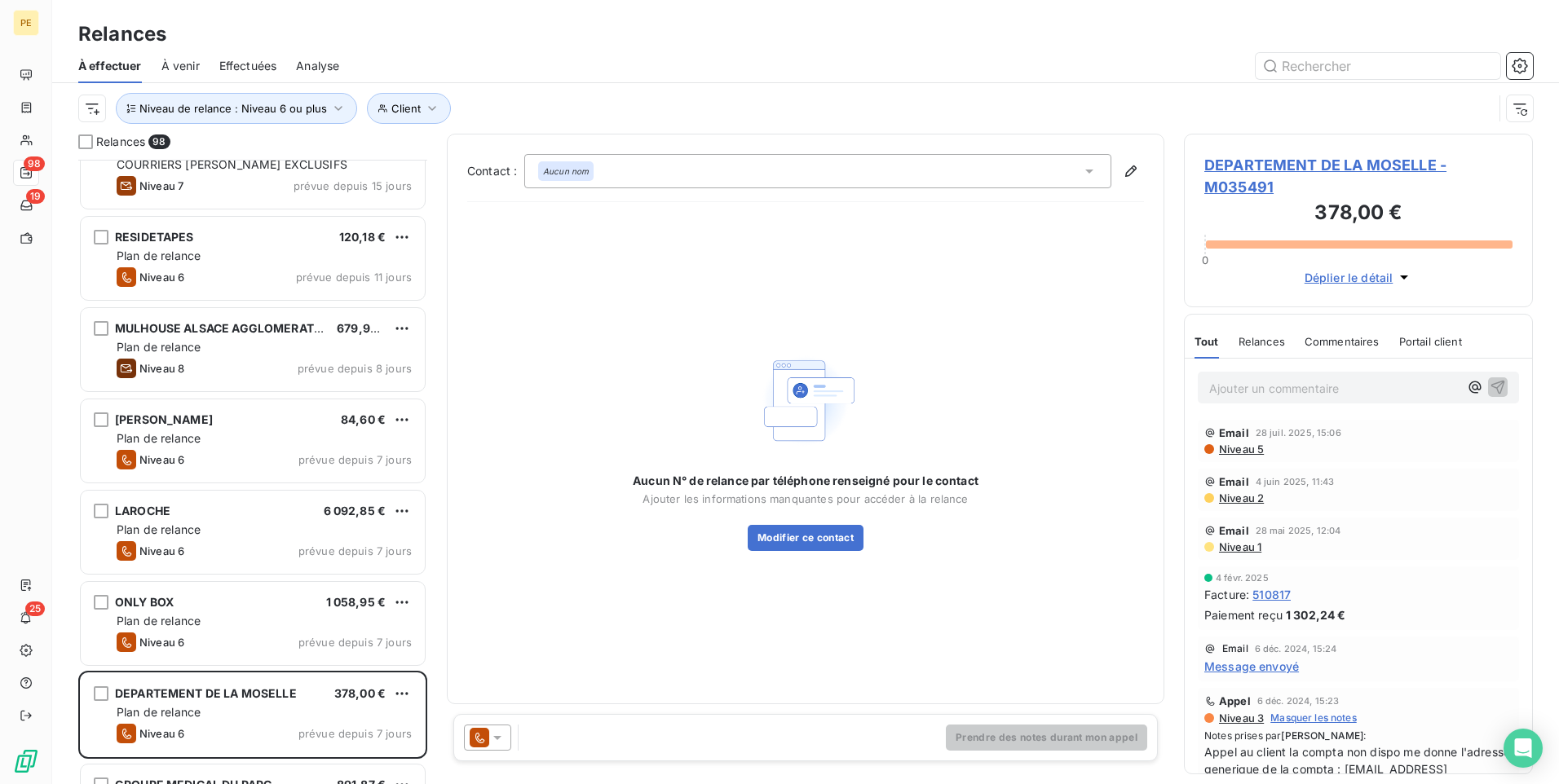
click at [1246, 448] on span "Niveau 5" at bounding box center [1241, 449] width 47 height 13
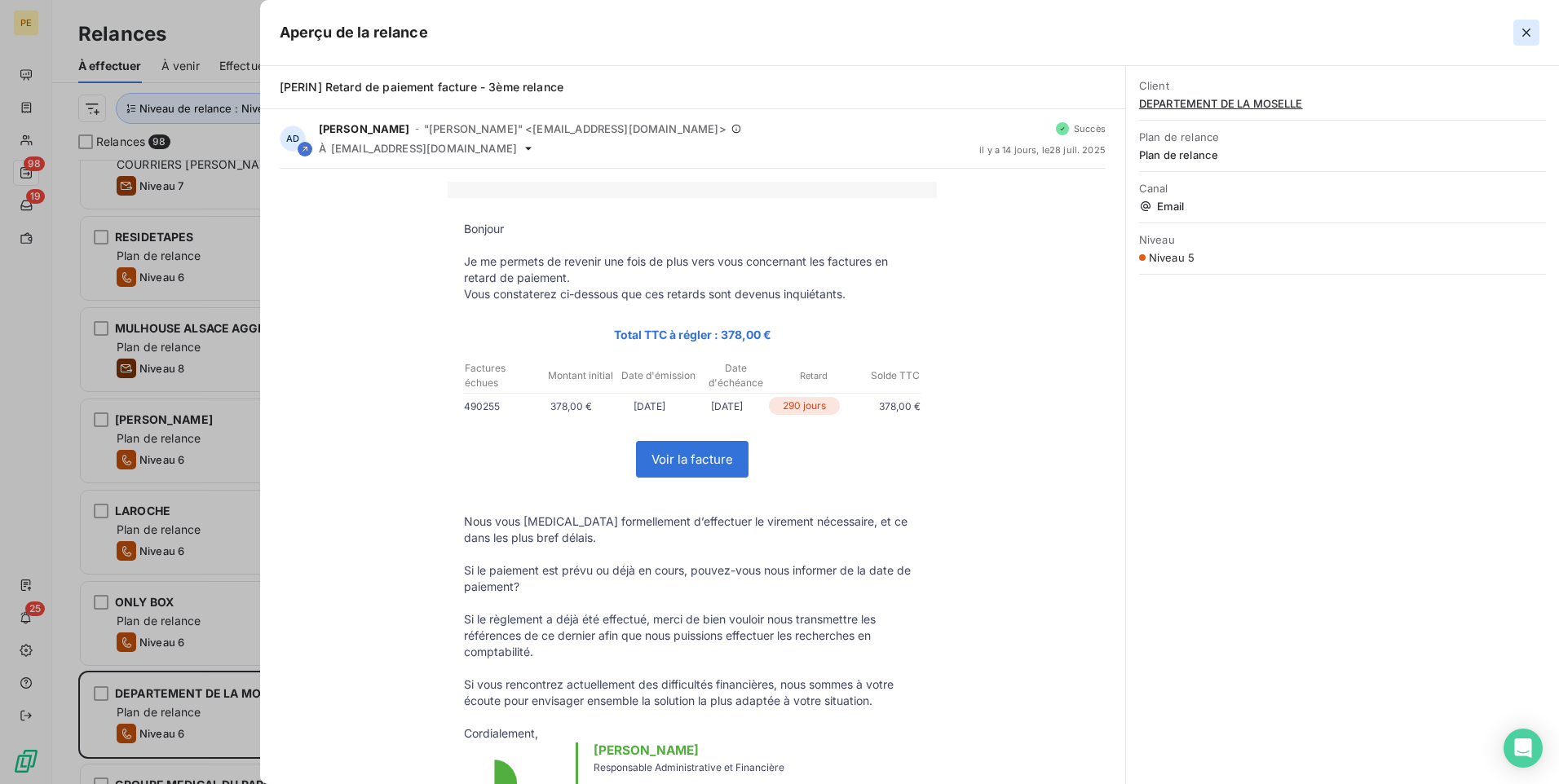
click at [1246, 25] on button "button" at bounding box center [1527, 33] width 26 height 26
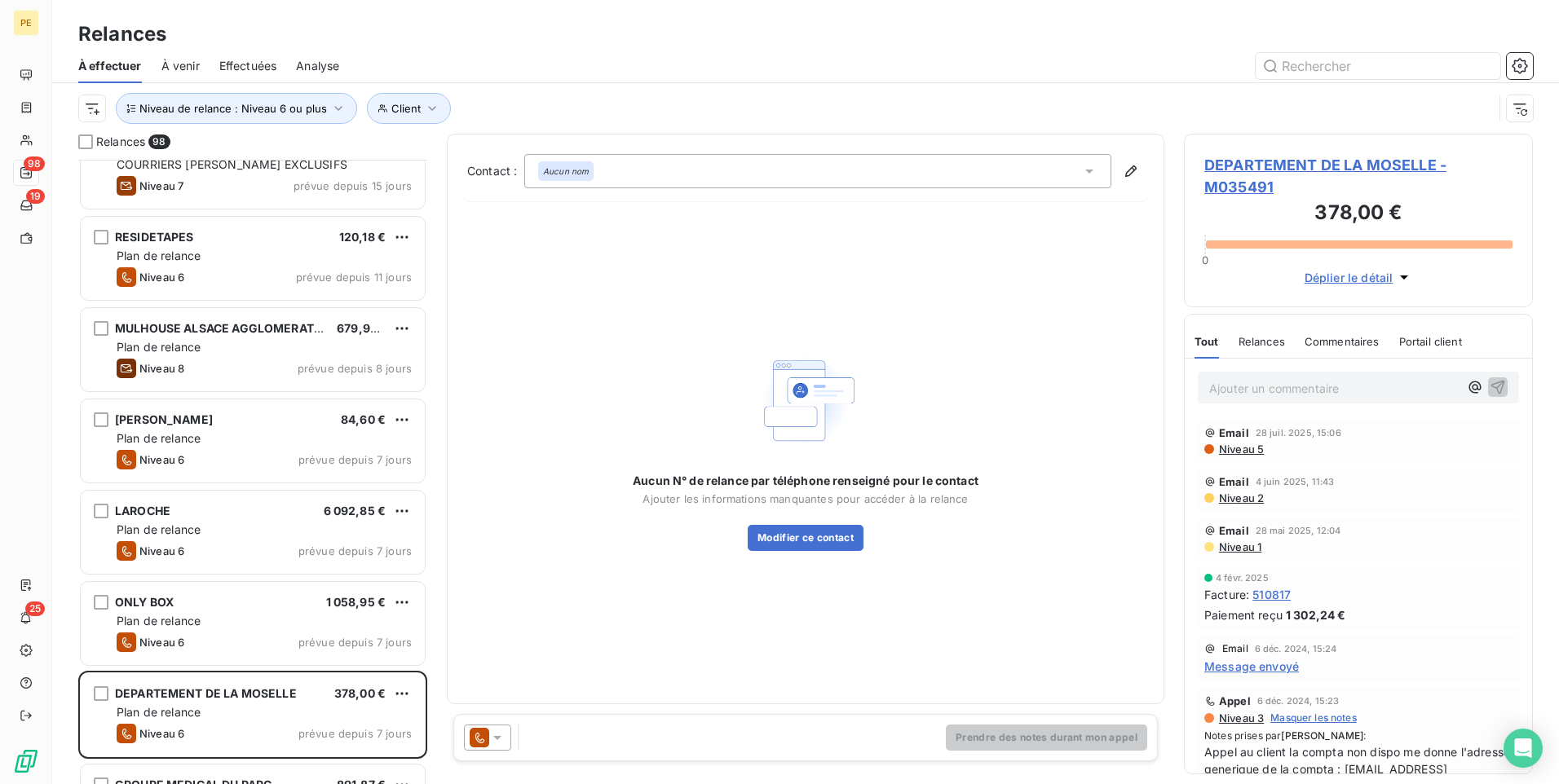
click at [493, 607] on icon at bounding box center [497, 738] width 16 height 16
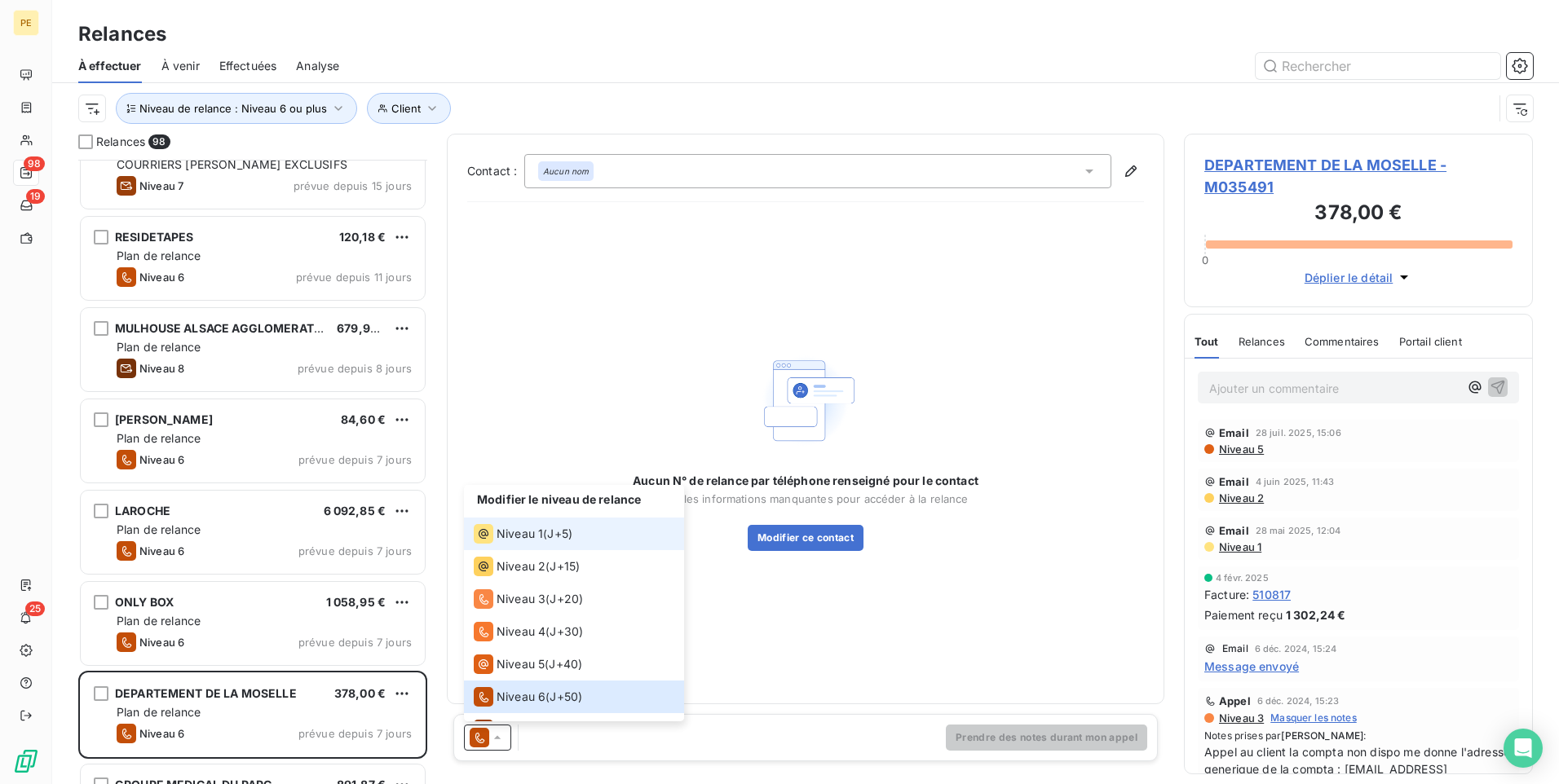
click at [566, 536] on span "J+5 )" at bounding box center [560, 534] width 25 height 16
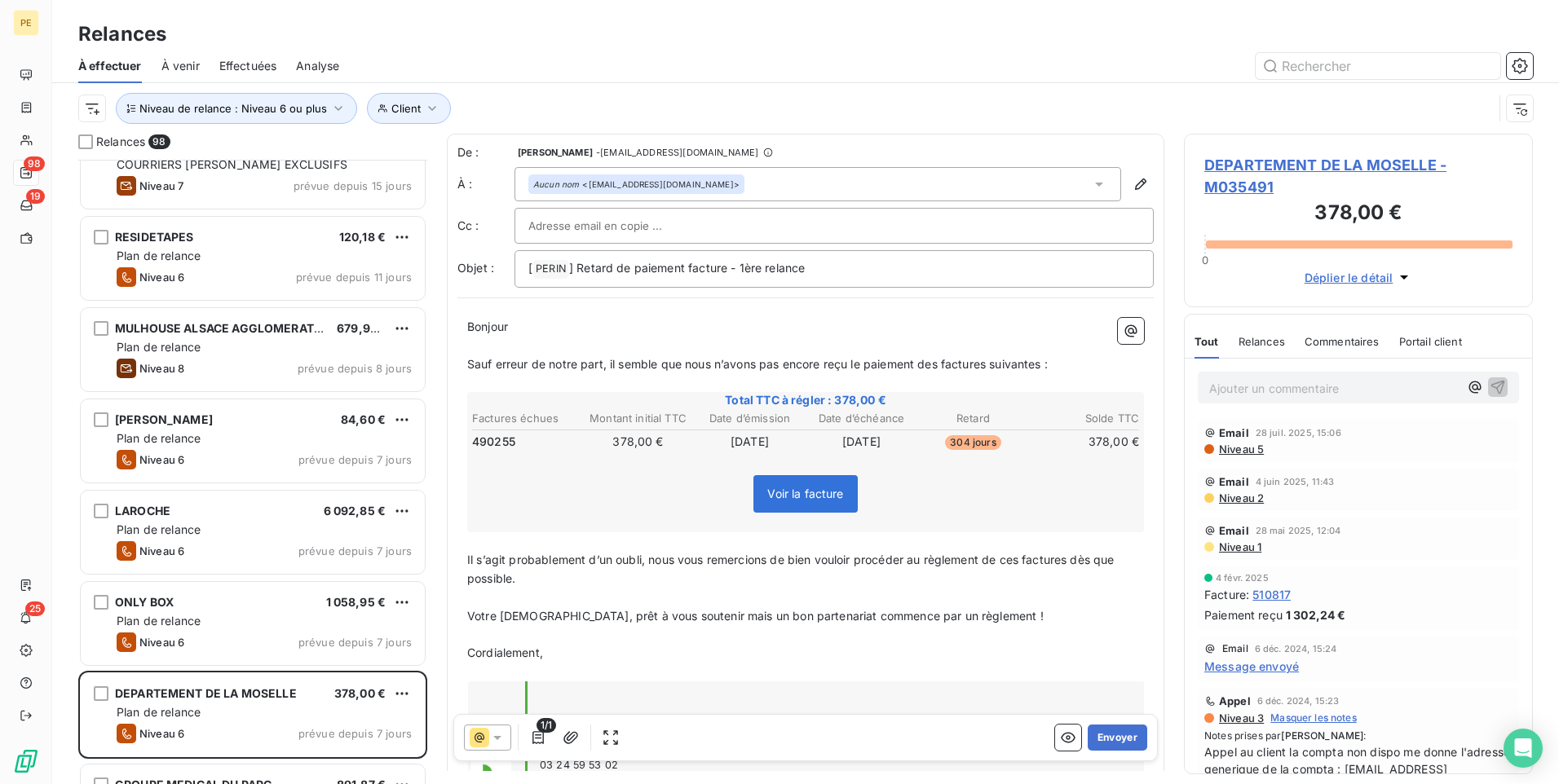
click at [1223, 454] on span "Niveau 5" at bounding box center [1241, 449] width 47 height 13
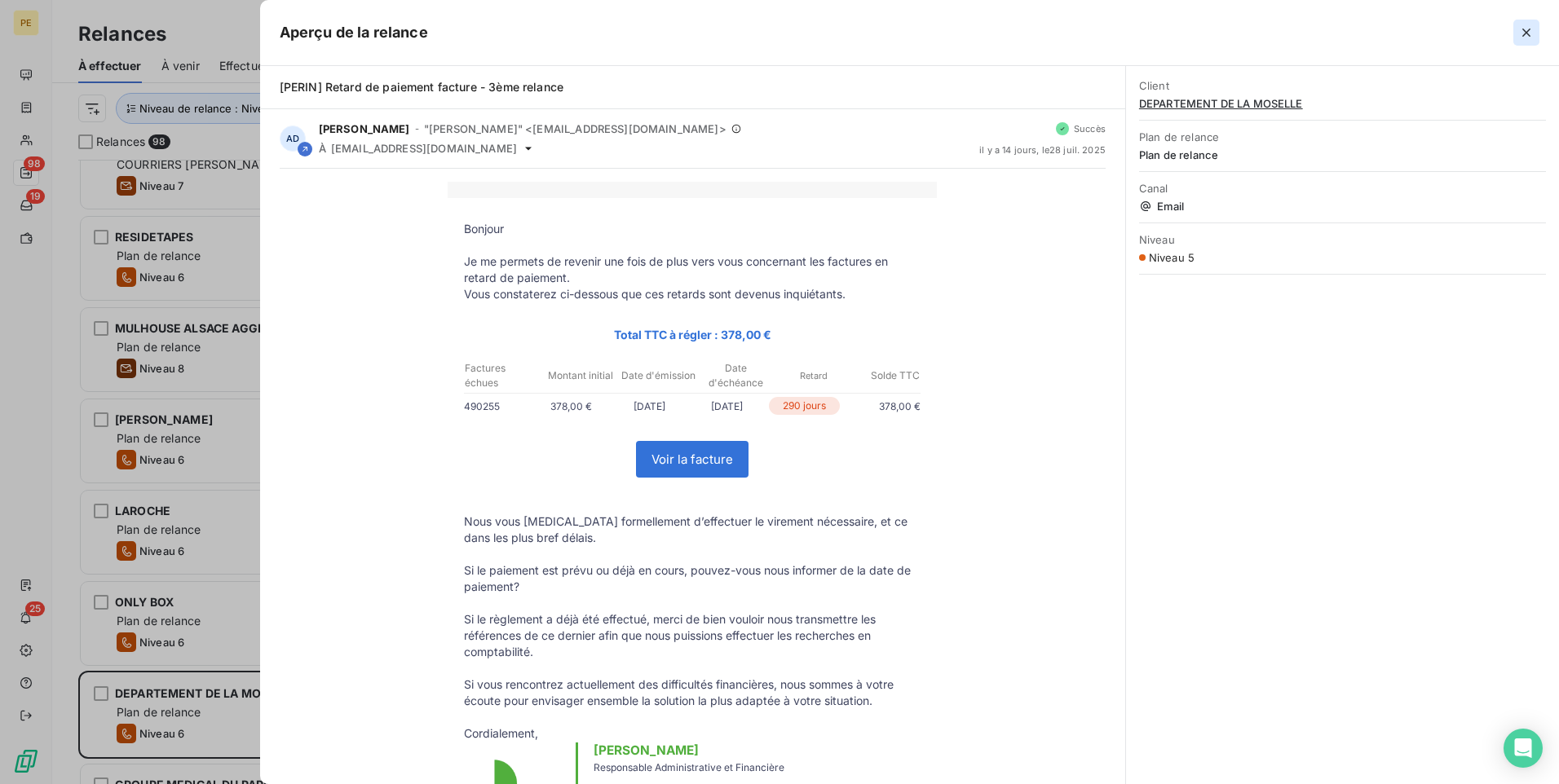
click at [1246, 25] on icon "button" at bounding box center [1527, 33] width 16 height 16
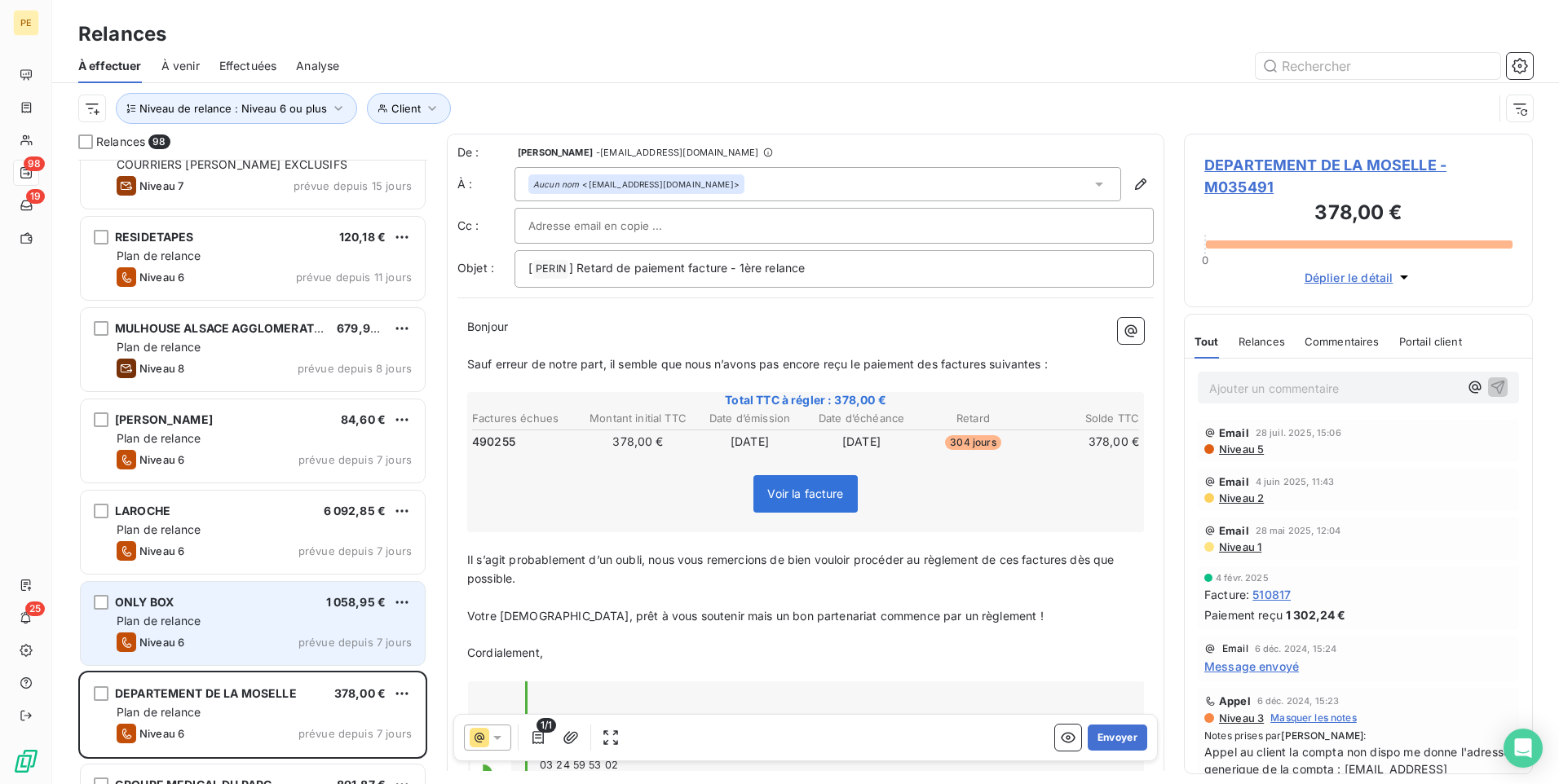
click at [319, 607] on div "ONLY BOX 1 058,95 € Plan de relance Niveau 6 prévue depuis 7 jours" at bounding box center [252, 623] width 344 height 83
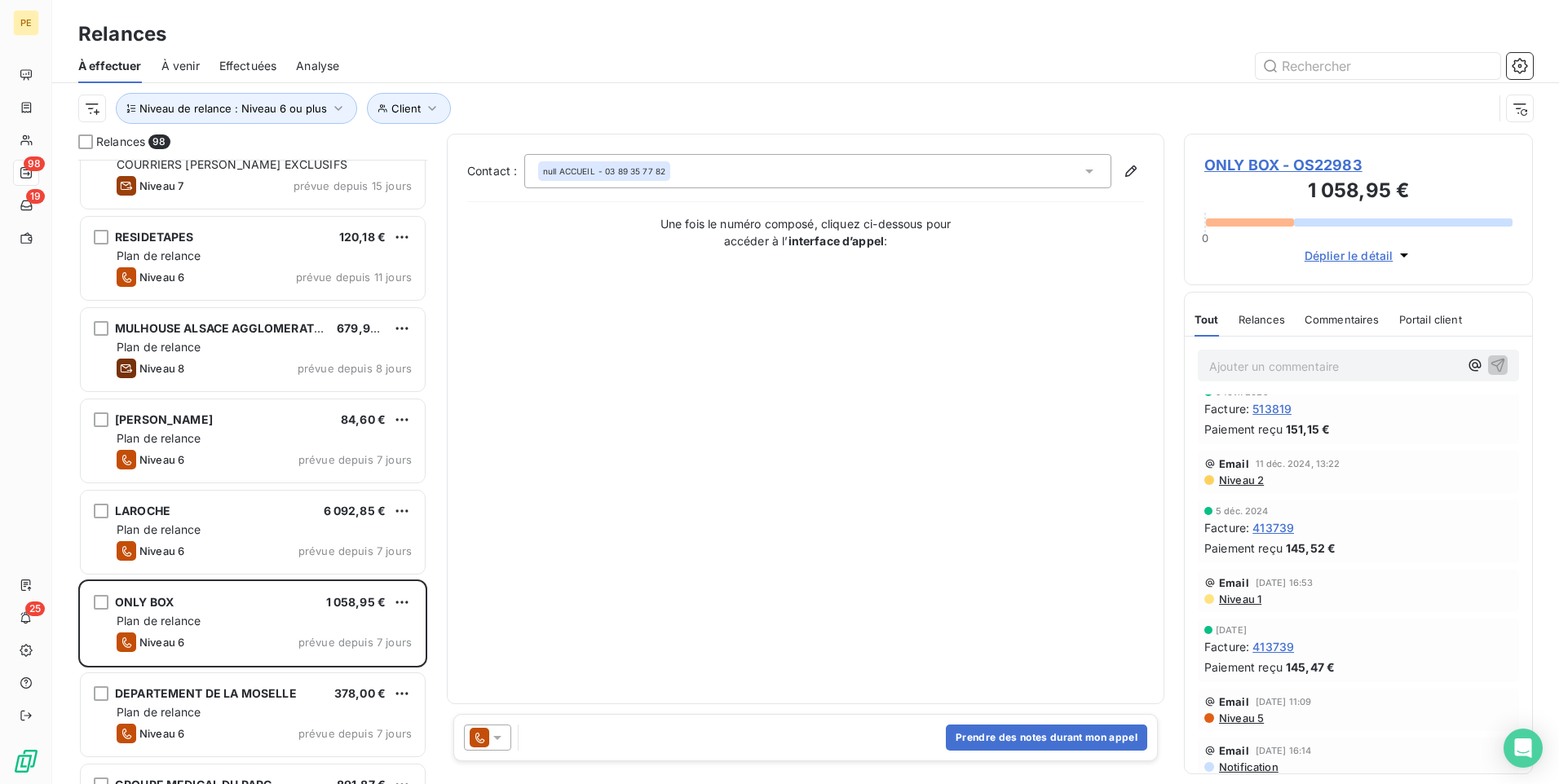
scroll to position [624, 0]
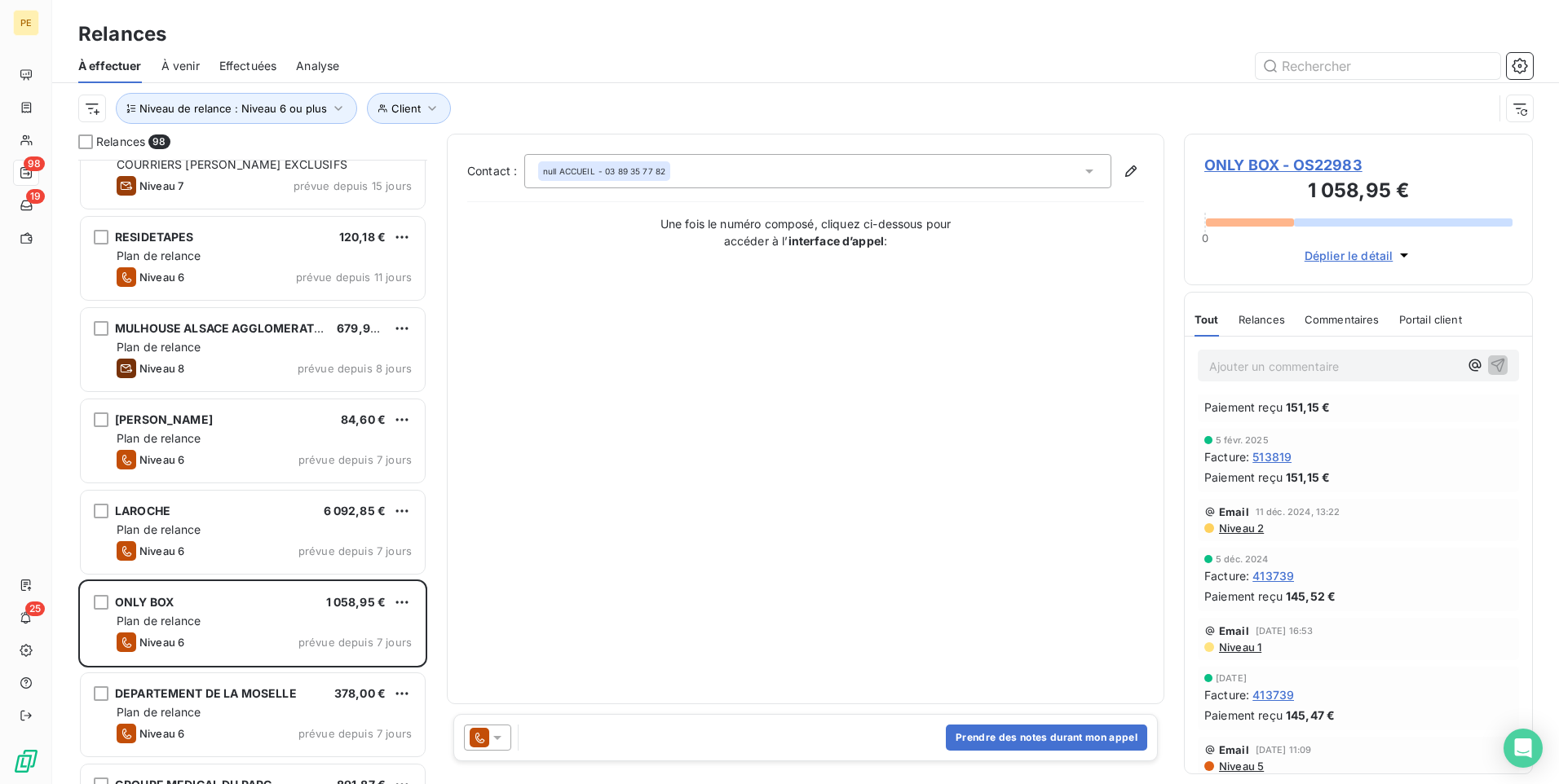
click at [491, 607] on icon at bounding box center [497, 738] width 16 height 16
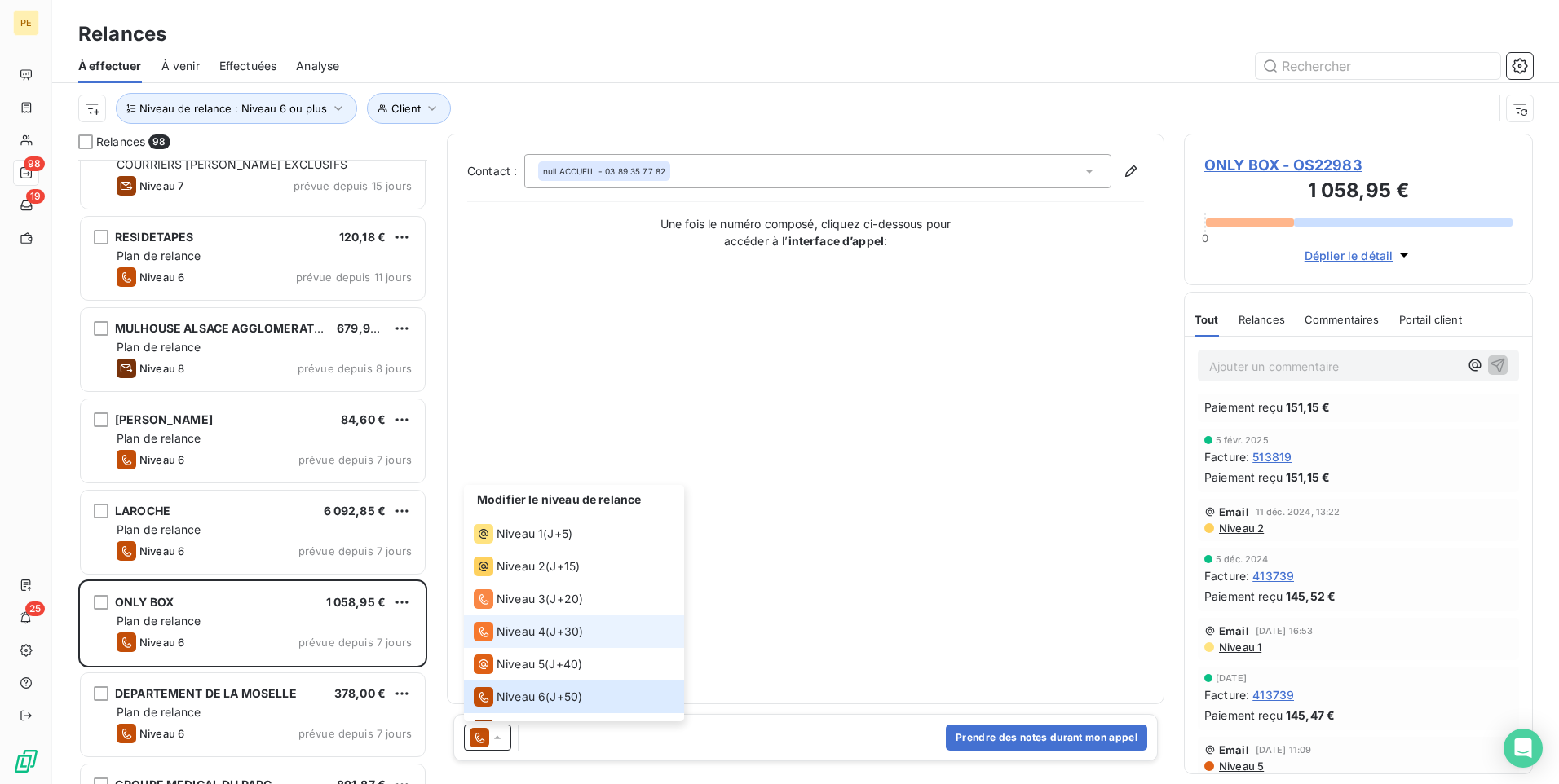
click at [558, 607] on span "J+30 )" at bounding box center [566, 631] width 34 height 16
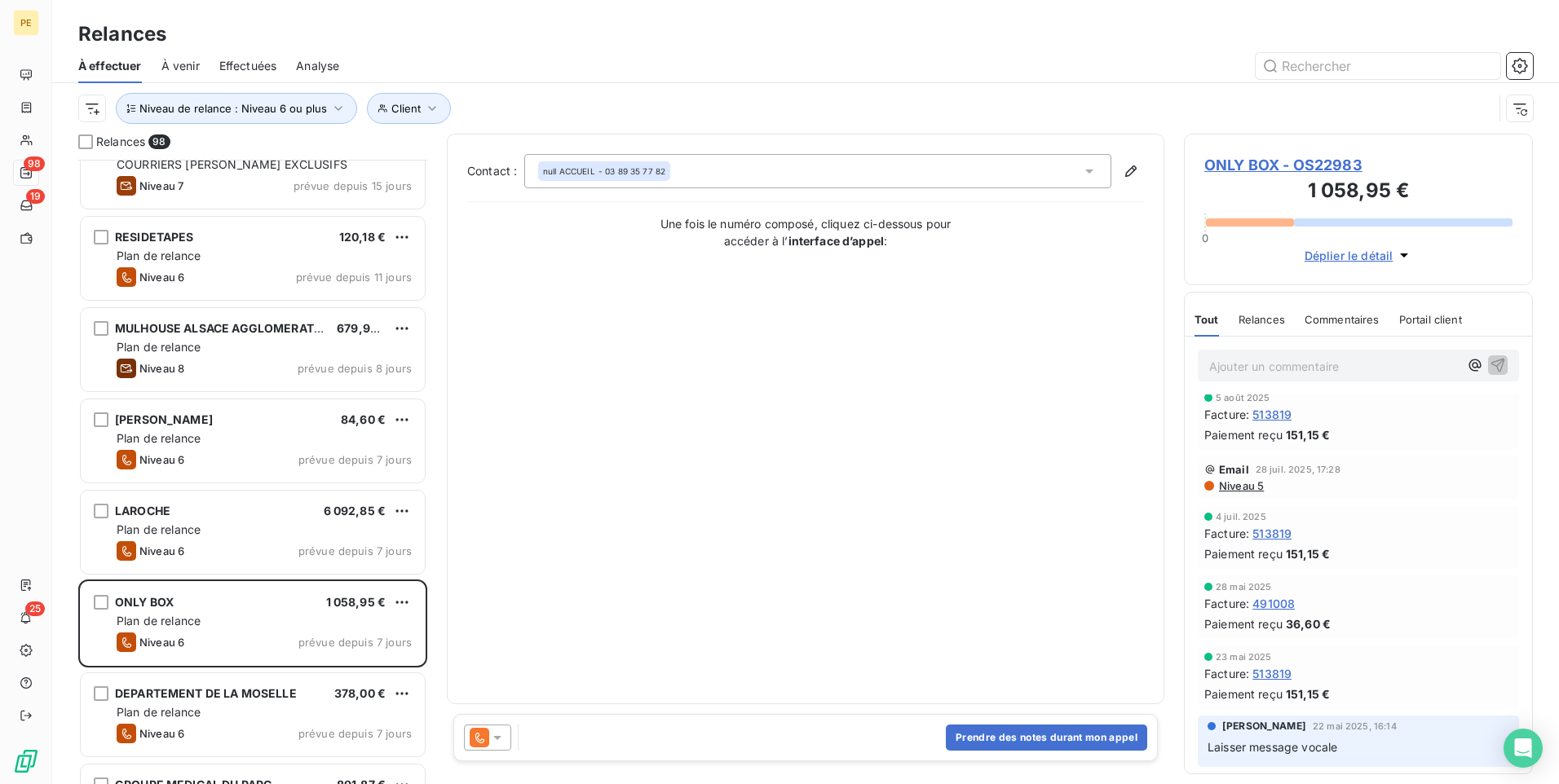
scroll to position [0, 0]
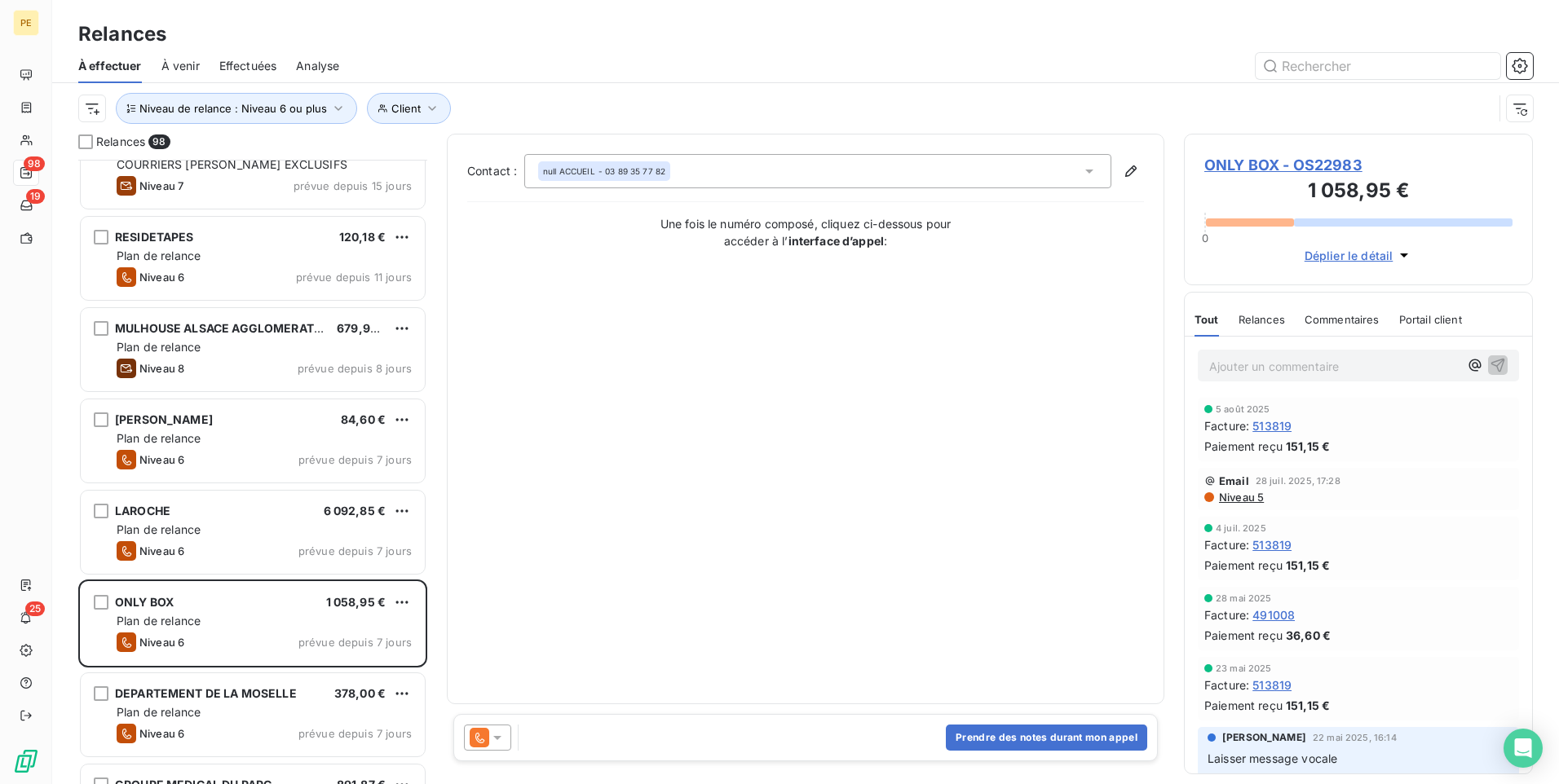
click at [494, 607] on icon at bounding box center [497, 737] width 8 height 4
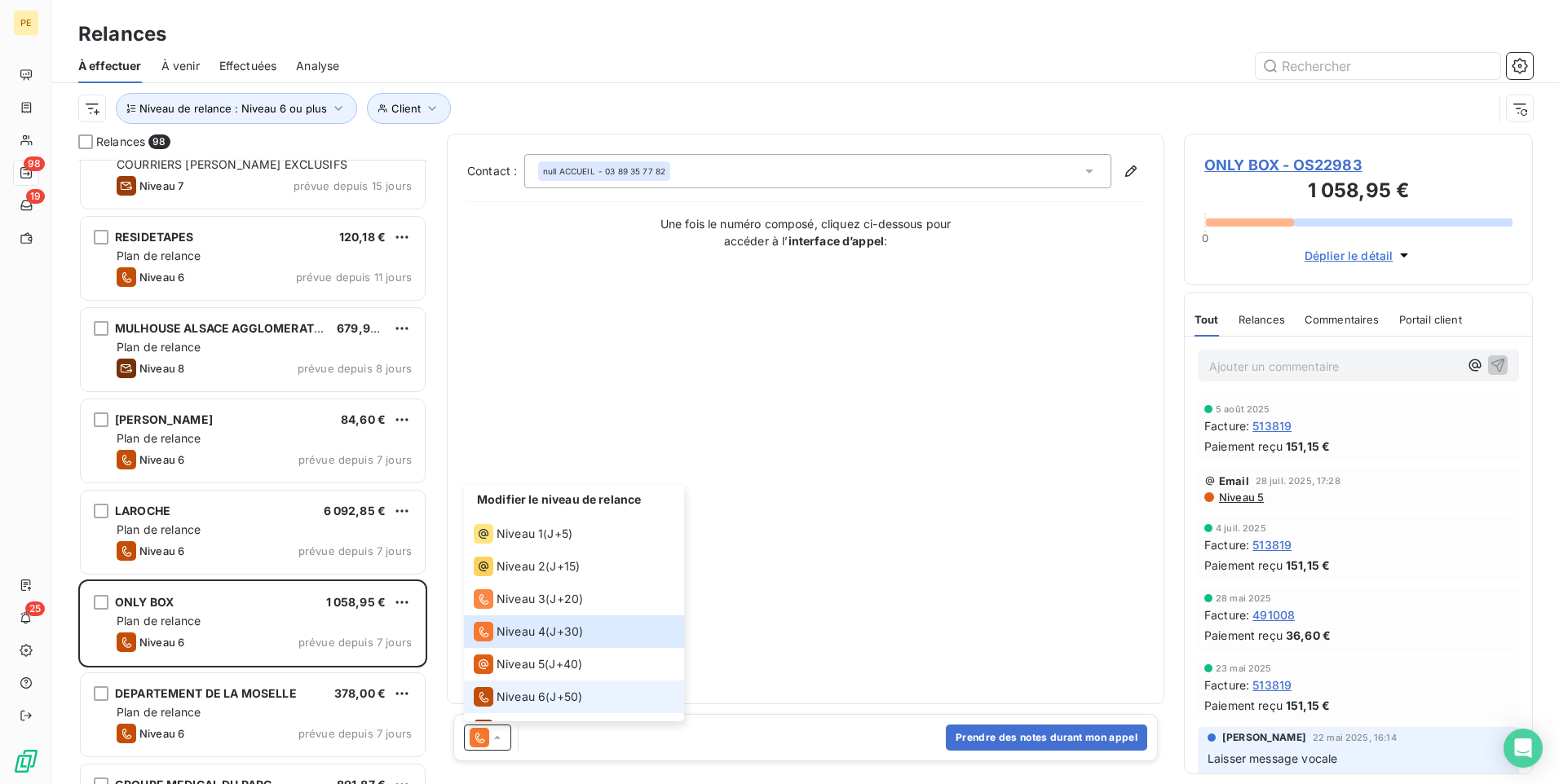
click at [531, 607] on li "Niveau 6 ( J+50 )" at bounding box center [574, 697] width 220 height 33
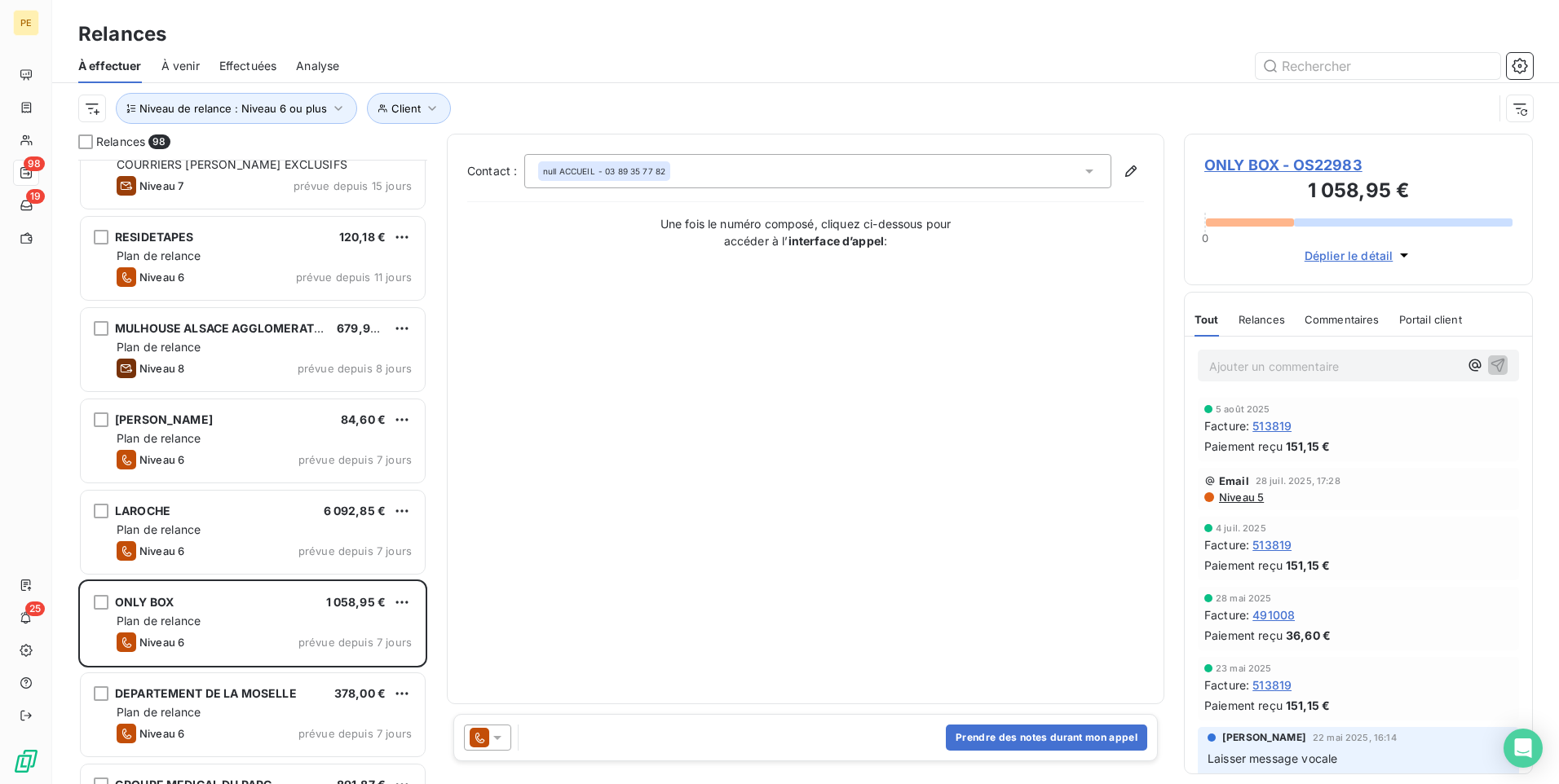
click at [488, 607] on icon at bounding box center [479, 738] width 20 height 20
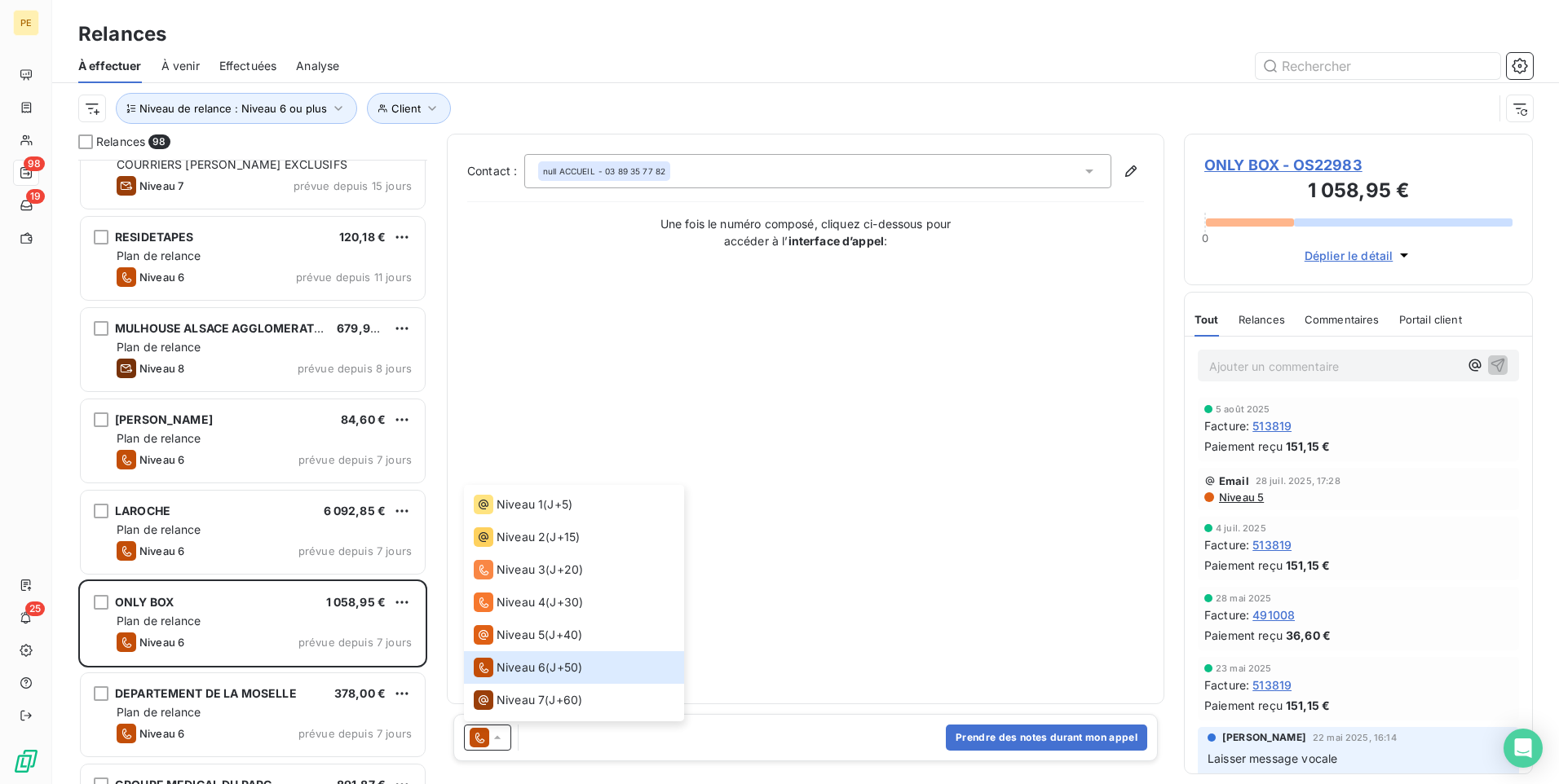
scroll to position [57, 0]
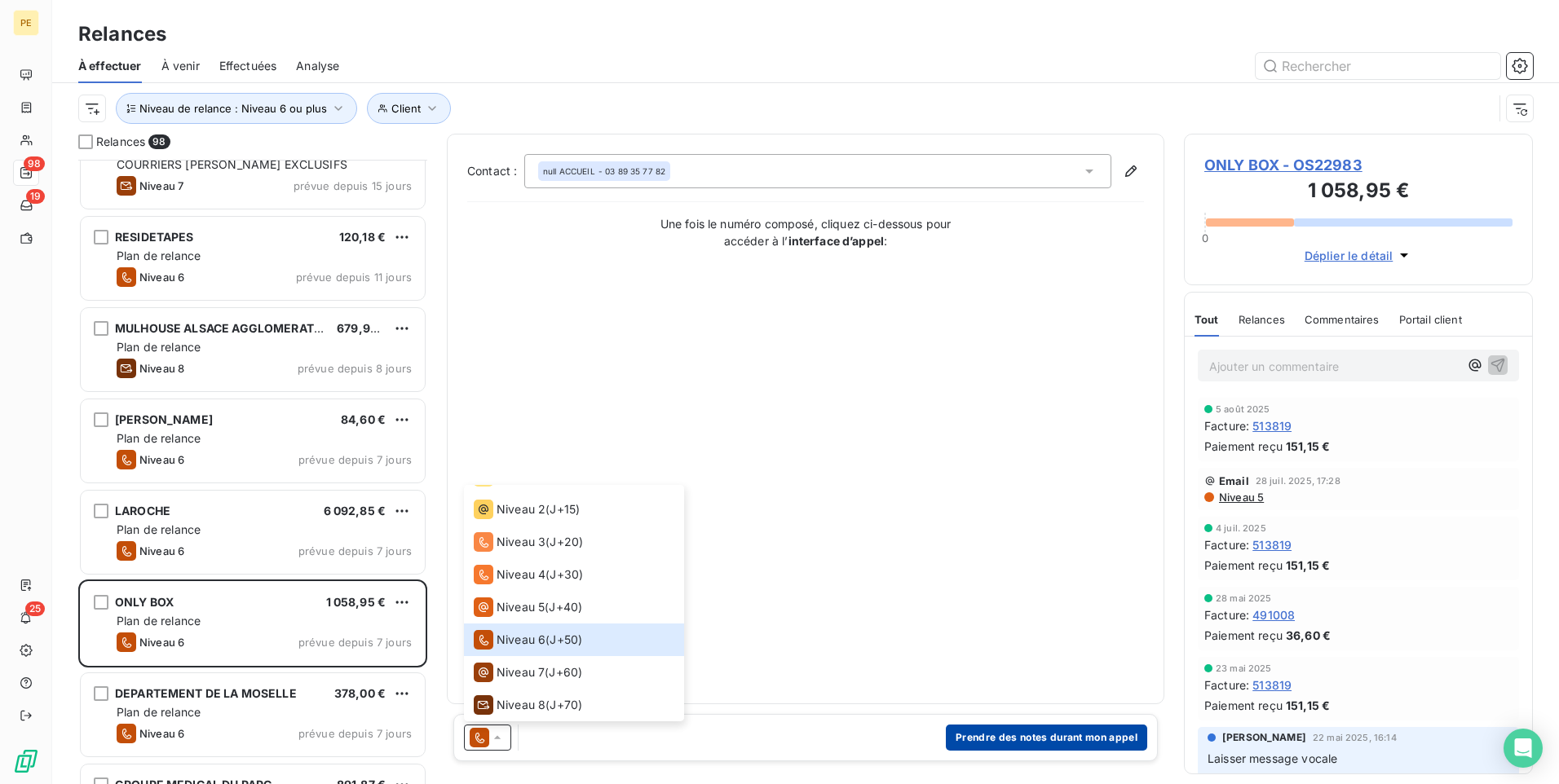
click at [1003, 607] on button "Prendre des notes durant mon appel" at bounding box center [1046, 738] width 201 height 26
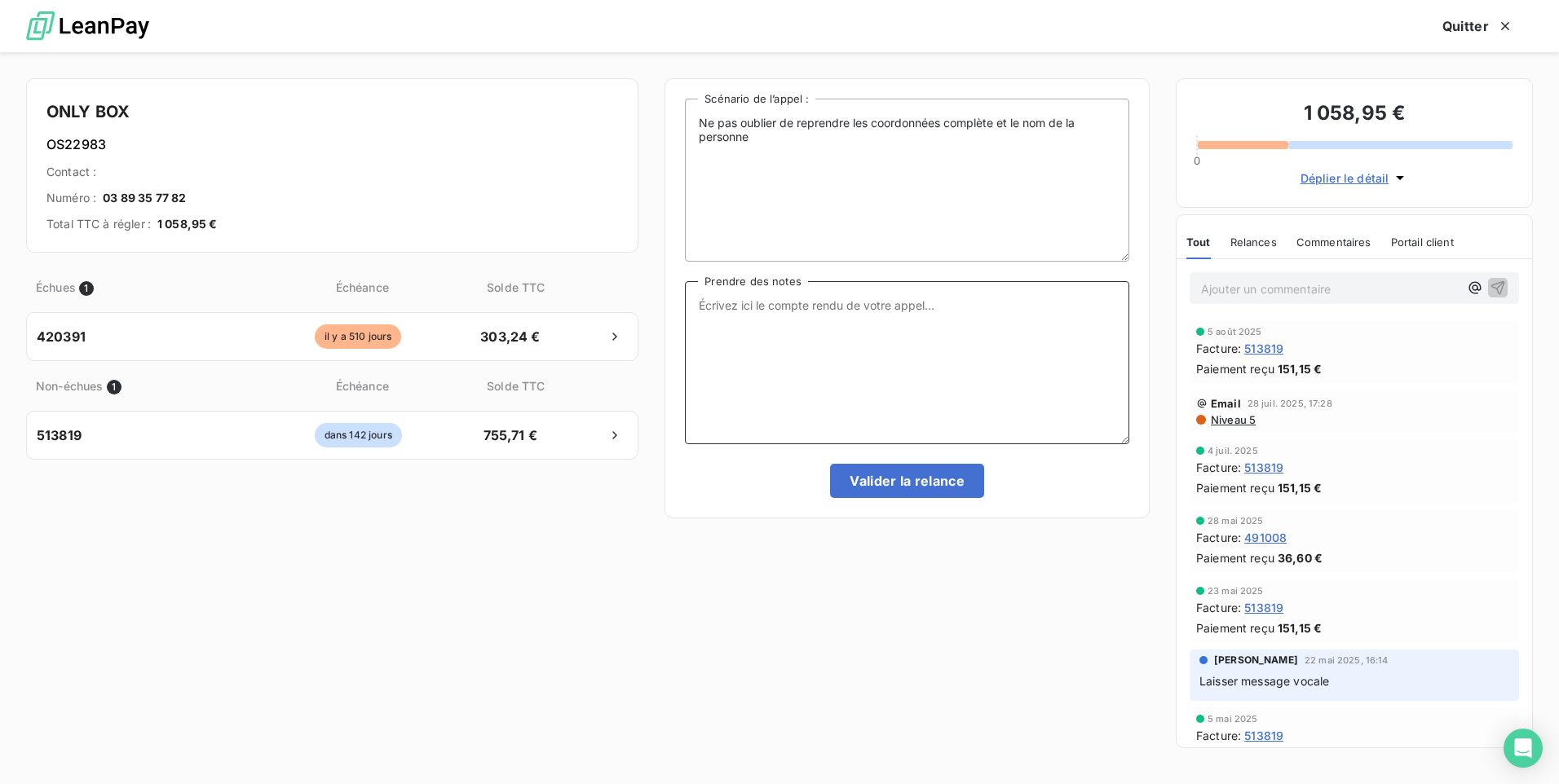
click at [880, 308] on textarea "Prendre des notes" at bounding box center [908, 362] width 445 height 163
type textarea "p"
type textarea "Appel sans réponse"
click at [1246, 21] on button "Quitter" at bounding box center [1478, 26] width 110 height 34
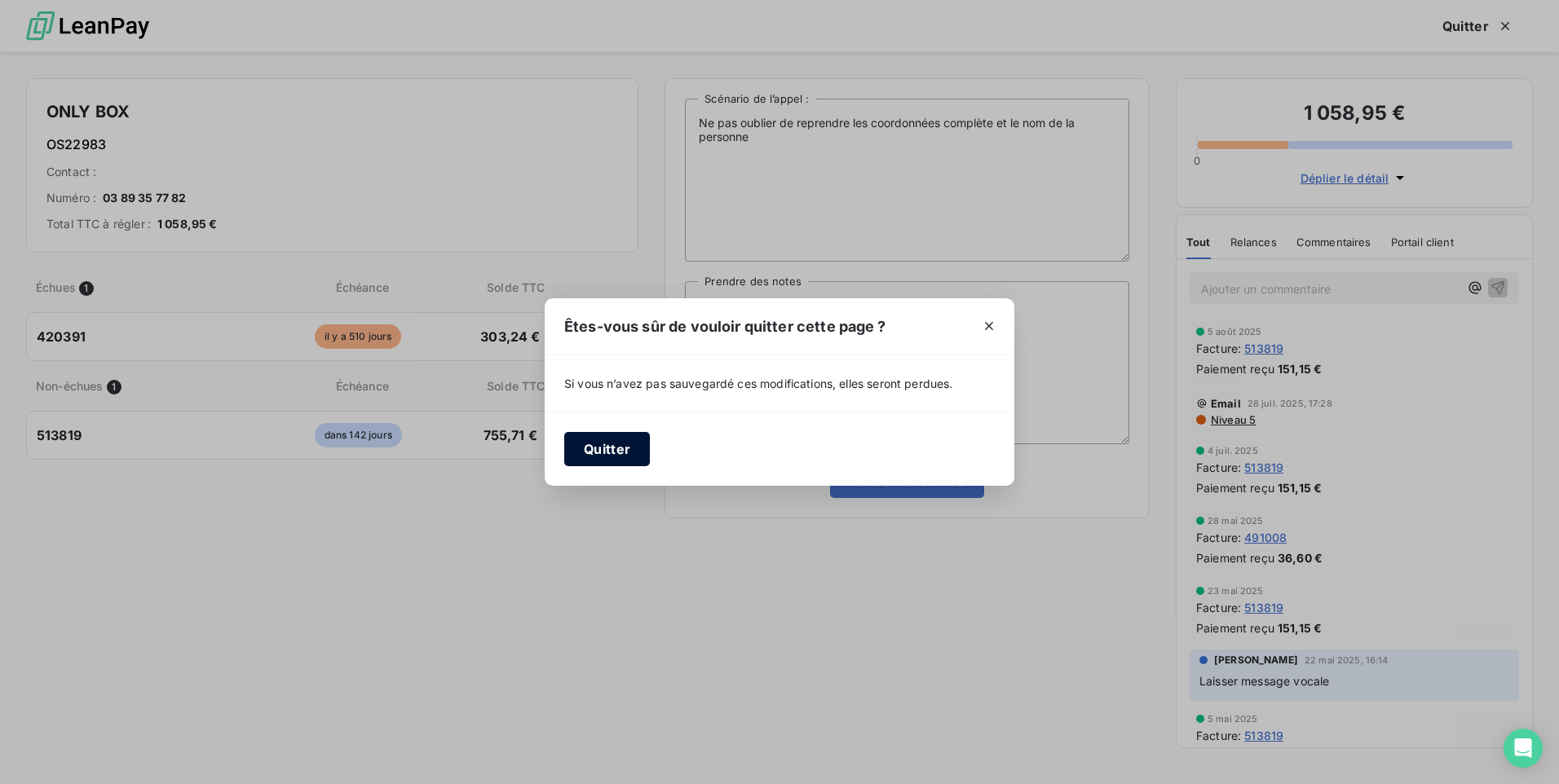
click at [601, 454] on button "Quitter" at bounding box center [607, 449] width 85 height 34
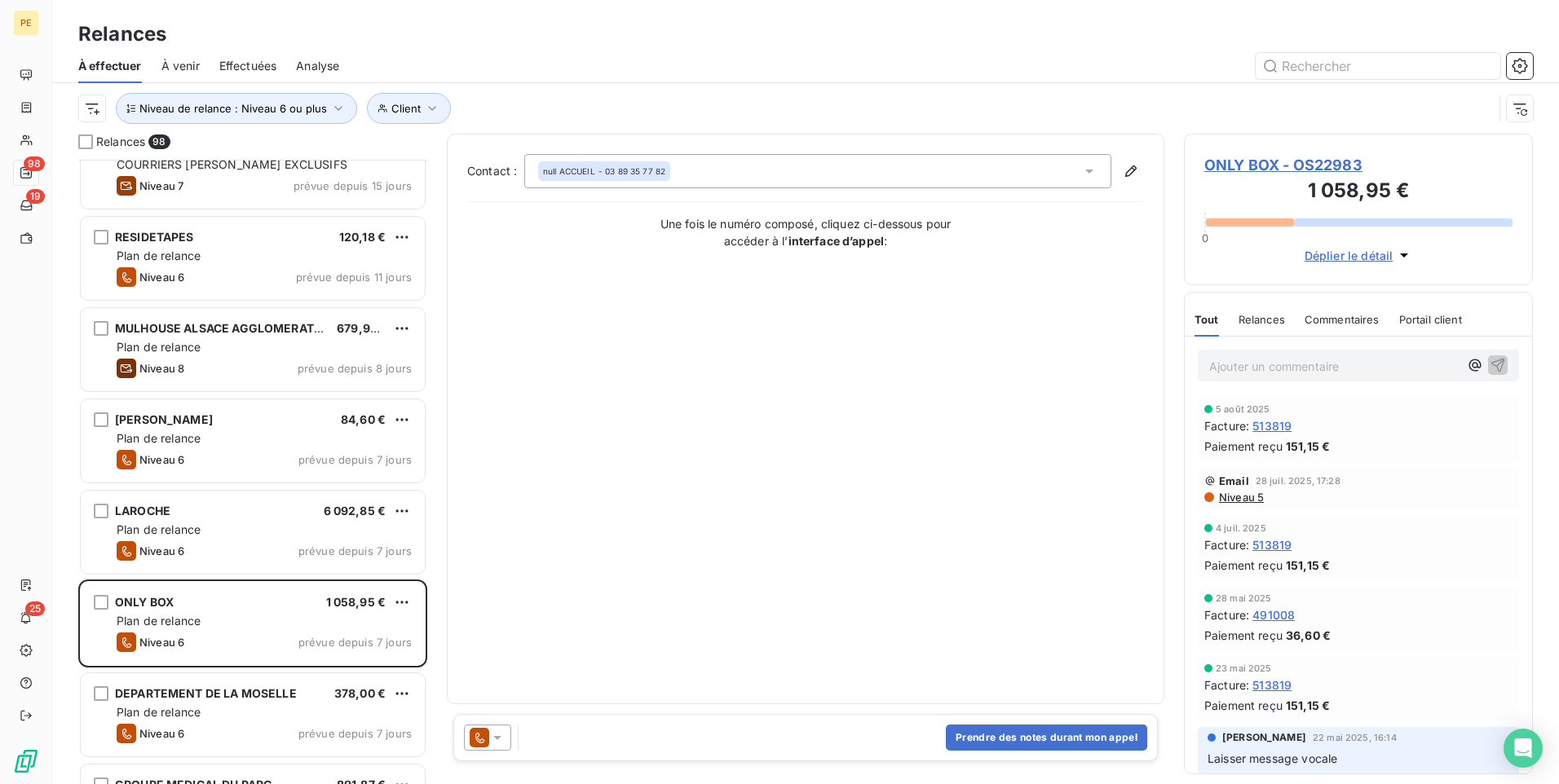
click at [1246, 366] on p "Ajouter un commentaire ﻿" at bounding box center [1334, 366] width 249 height 21
click at [1246, 365] on icon "button" at bounding box center [1498, 364] width 14 height 14
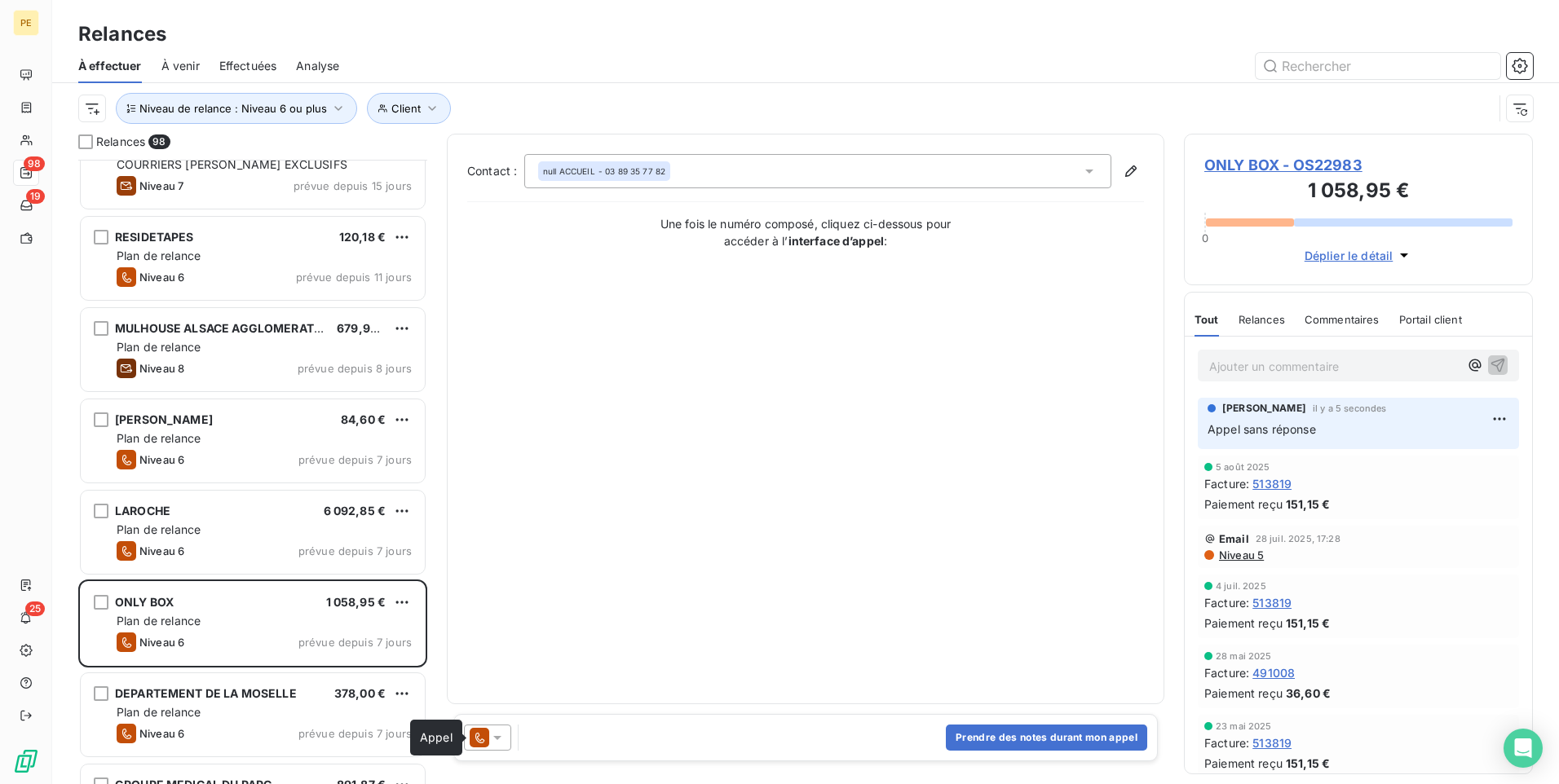
click at [481, 607] on icon at bounding box center [479, 738] width 20 height 20
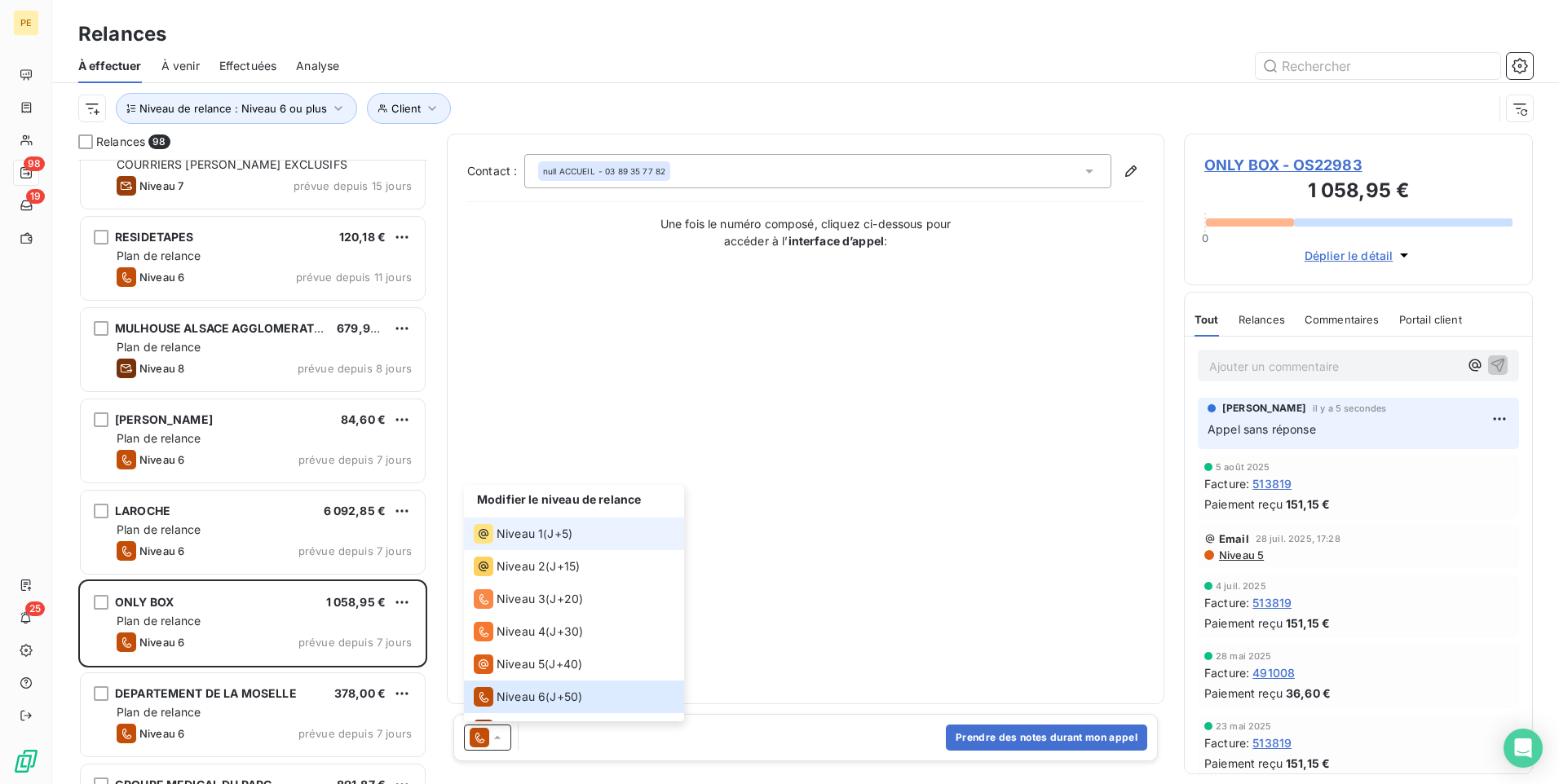
click at [568, 536] on span "J+5 )" at bounding box center [560, 534] width 25 height 16
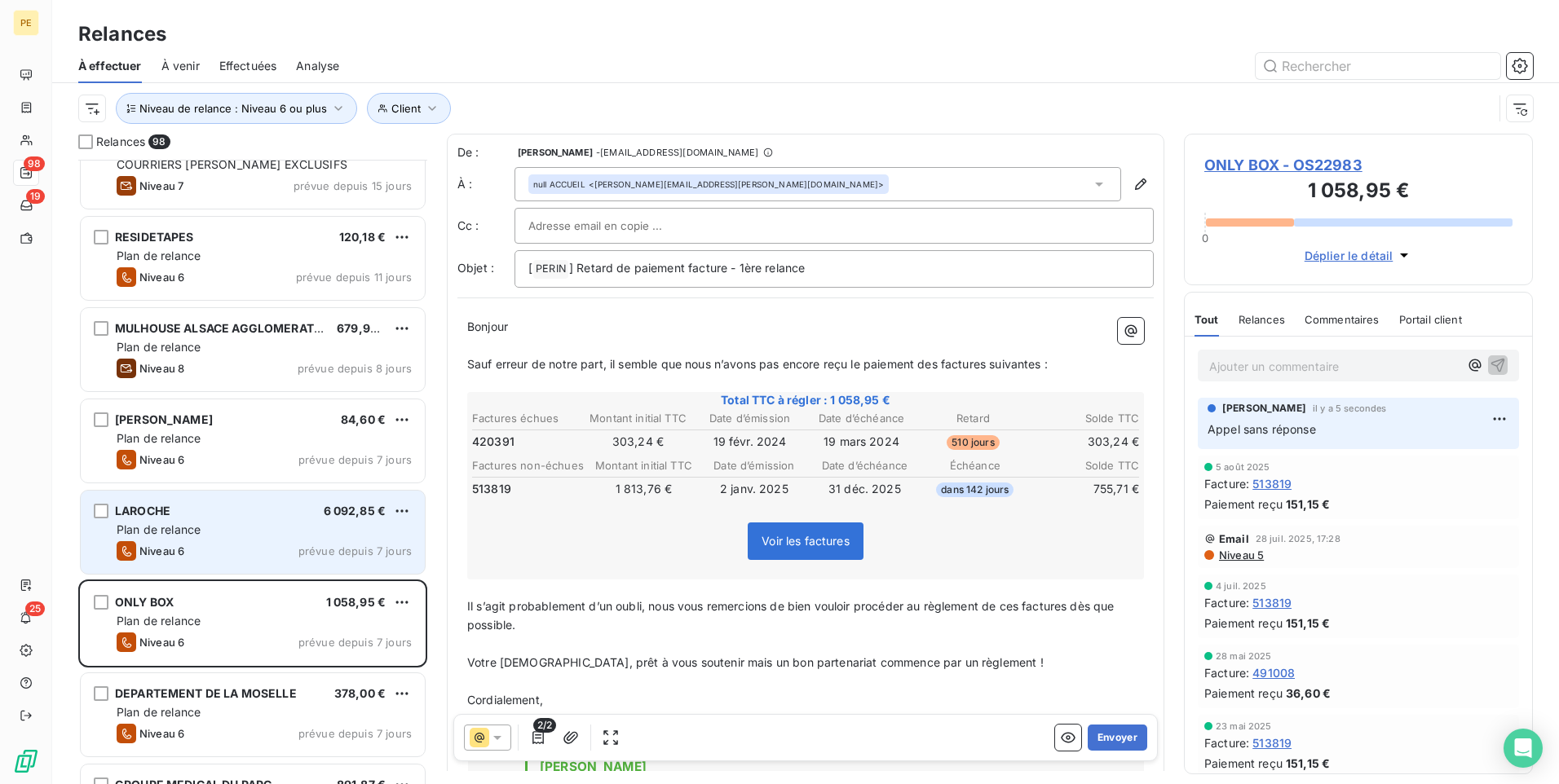
click at [263, 540] on div "LAROCHE 6 092,85 € Plan de relance Niveau 6 prévue depuis 7 jours" at bounding box center [252, 531] width 344 height 83
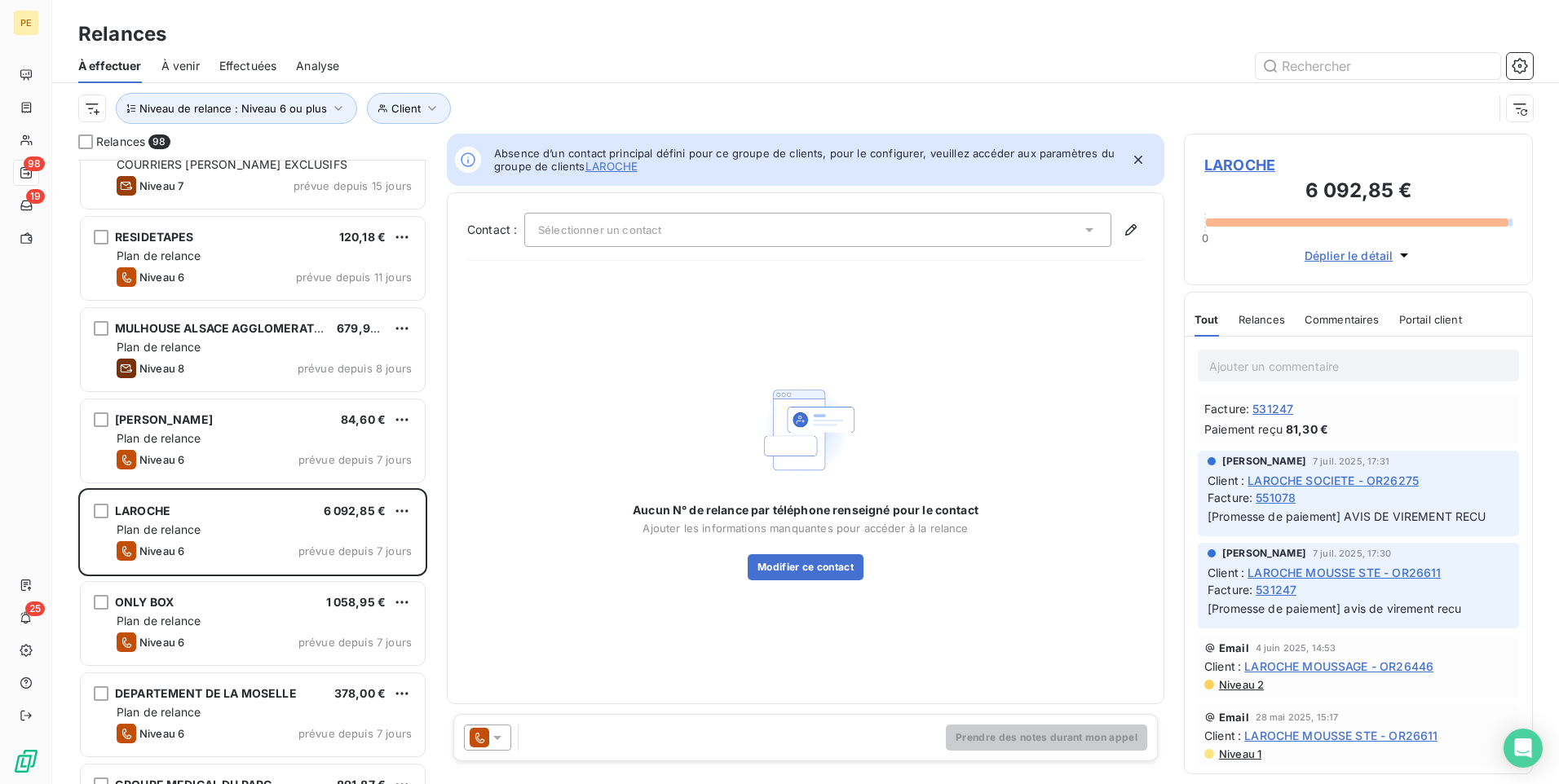
scroll to position [308, 0]
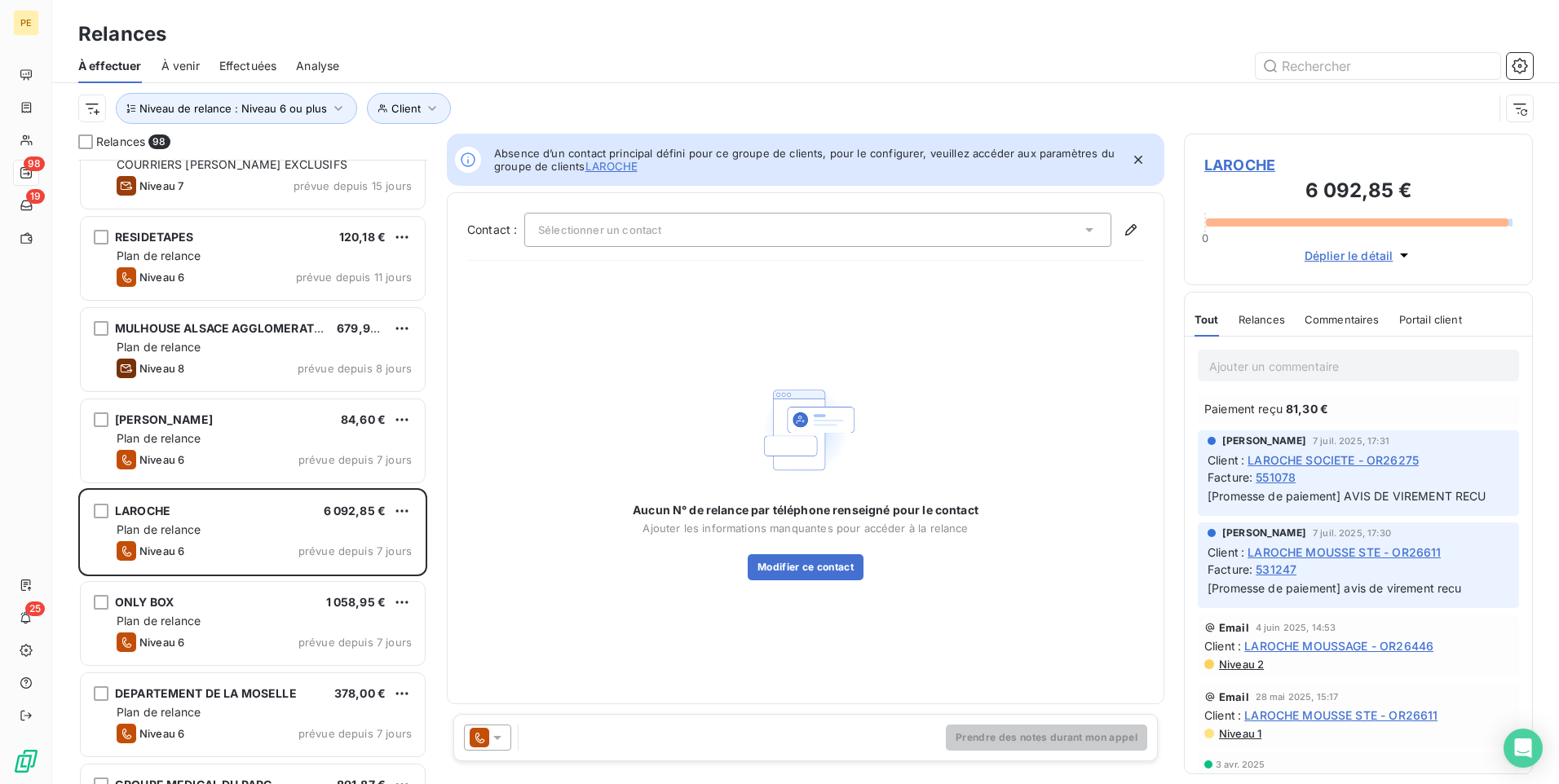
click at [475, 607] on icon at bounding box center [479, 738] width 20 height 20
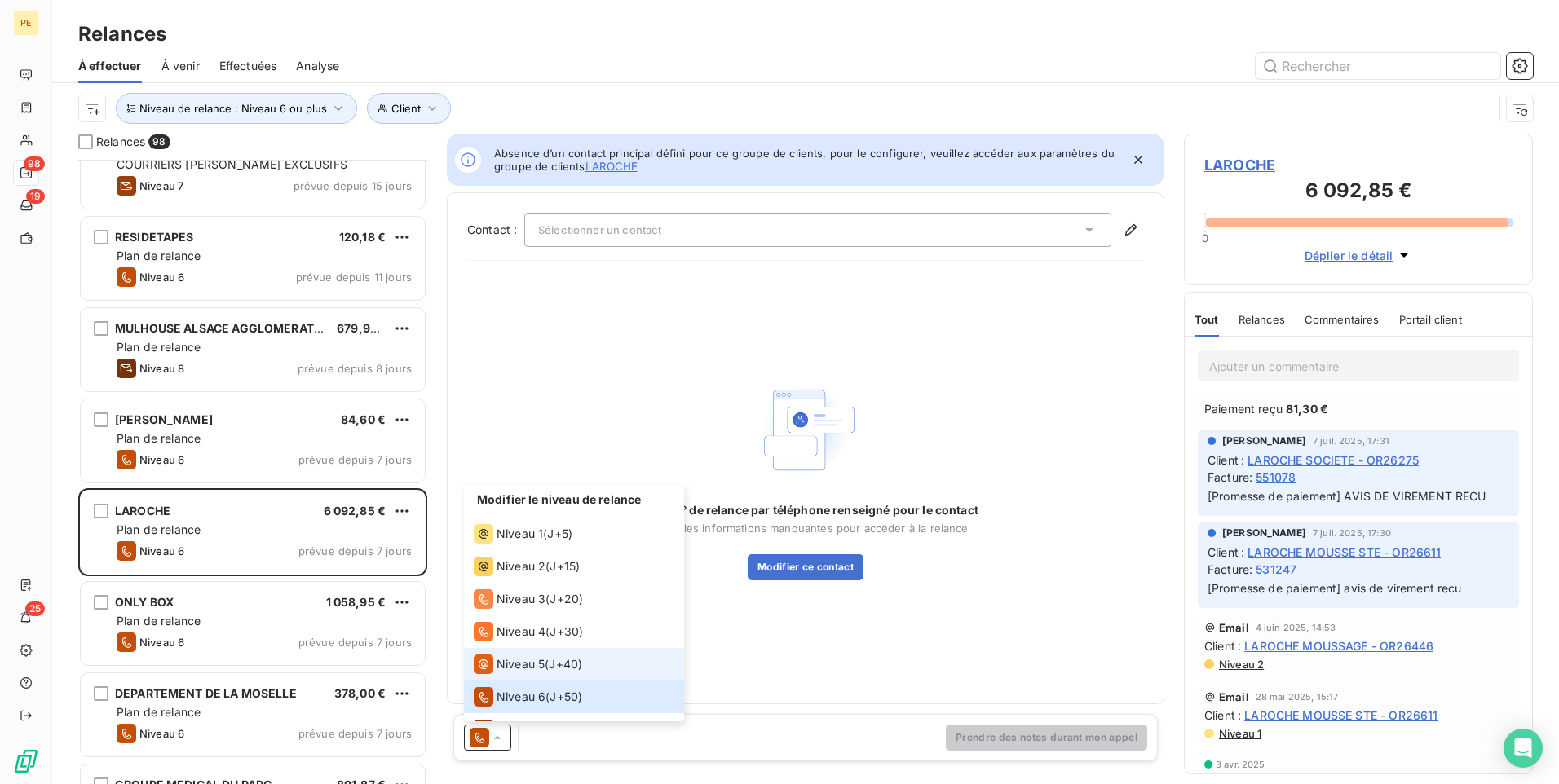
click at [506, 607] on span "Niveau 5" at bounding box center [520, 664] width 48 height 16
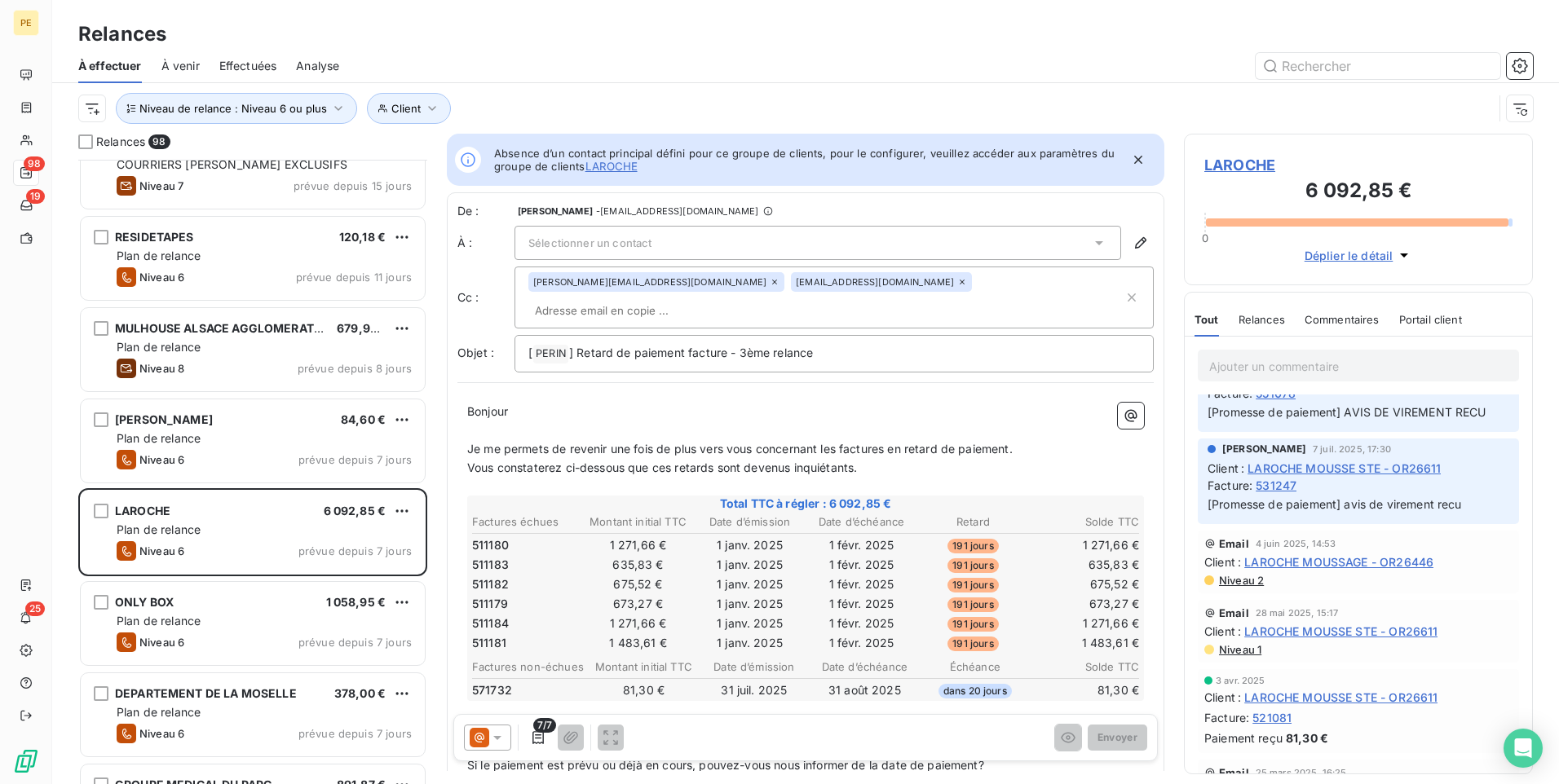
scroll to position [399, 0]
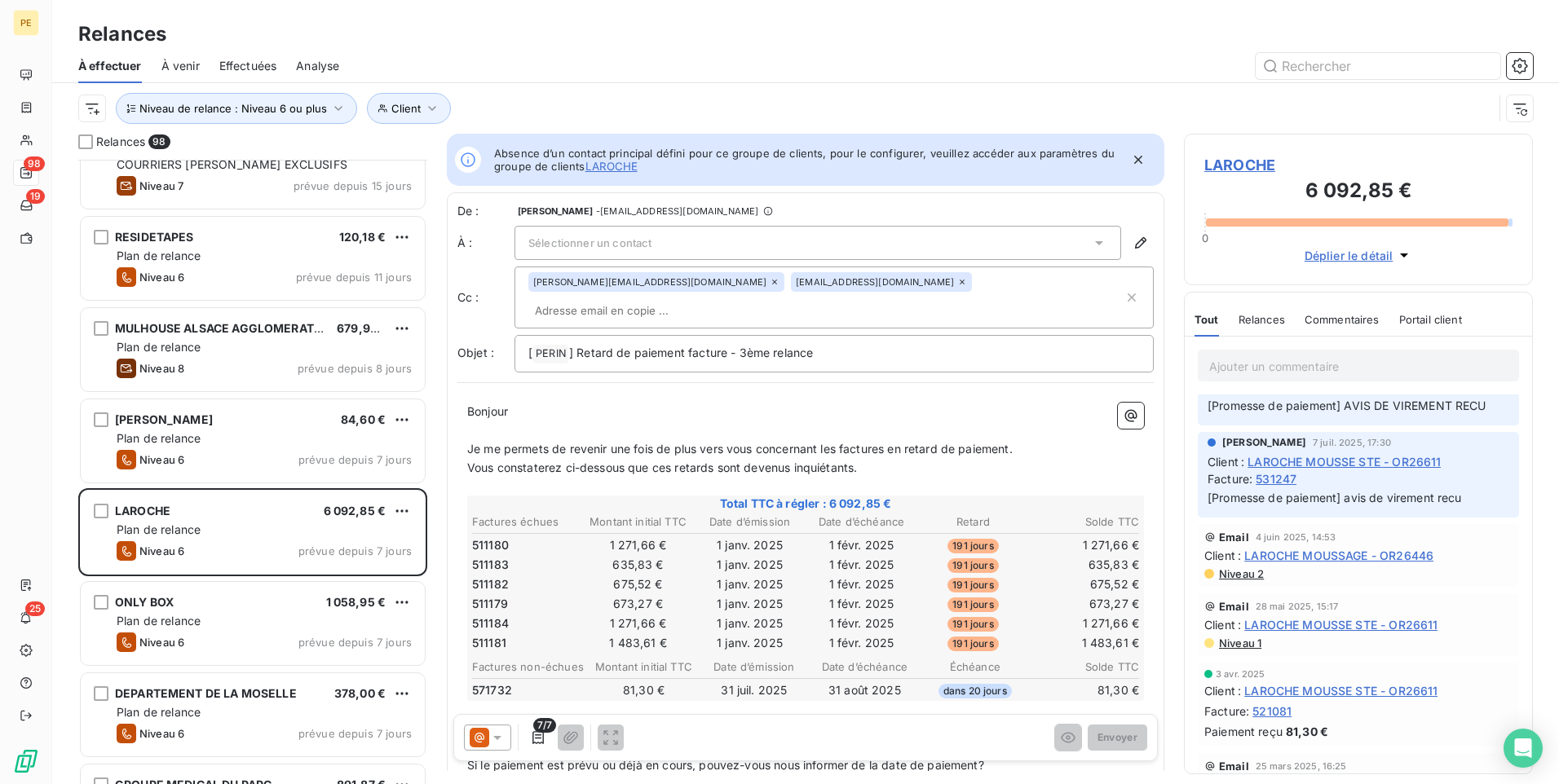
click at [1221, 572] on span "Niveau 2" at bounding box center [1241, 574] width 47 height 13
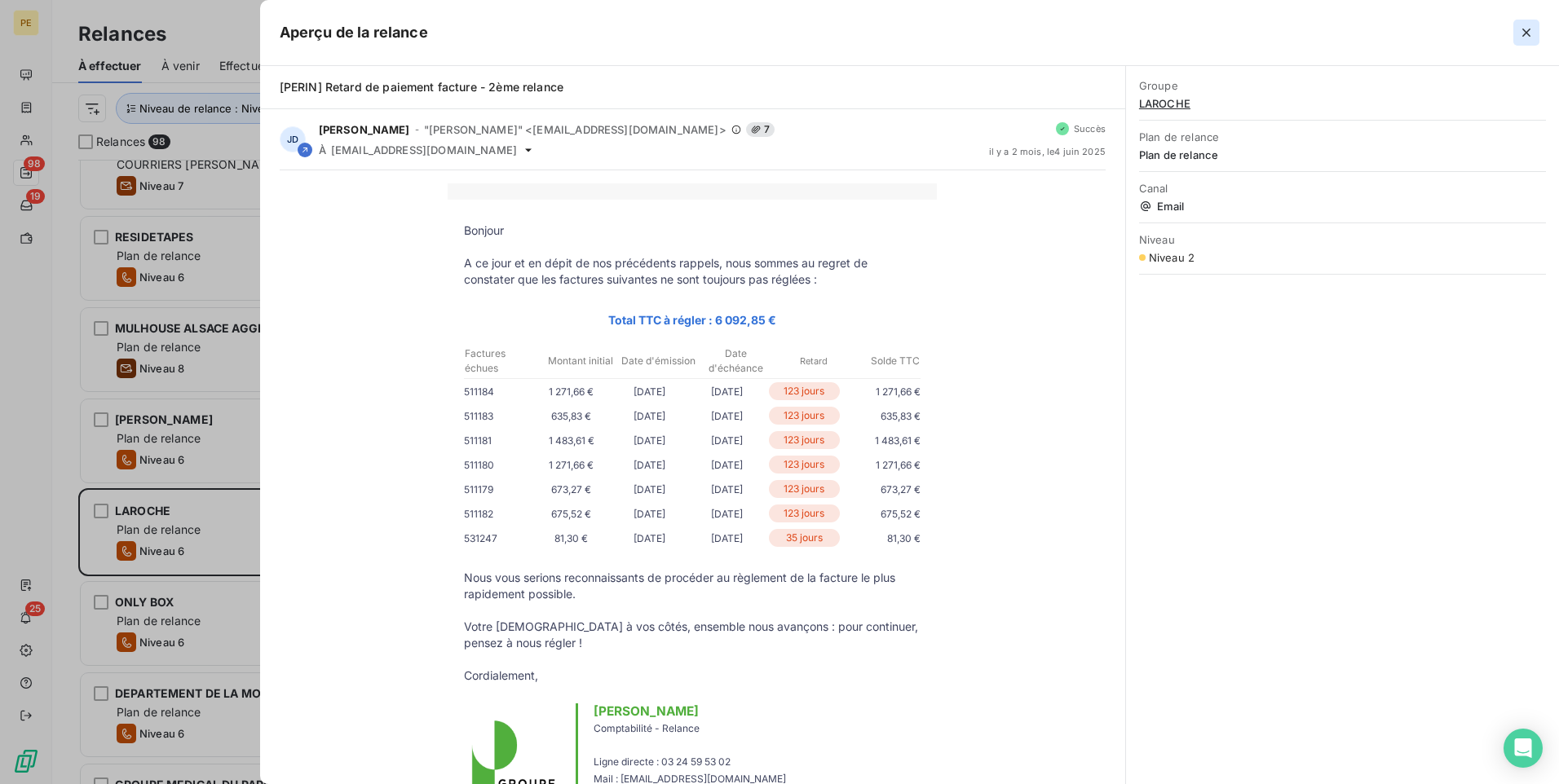
click at [1246, 32] on icon "button" at bounding box center [1527, 33] width 16 height 16
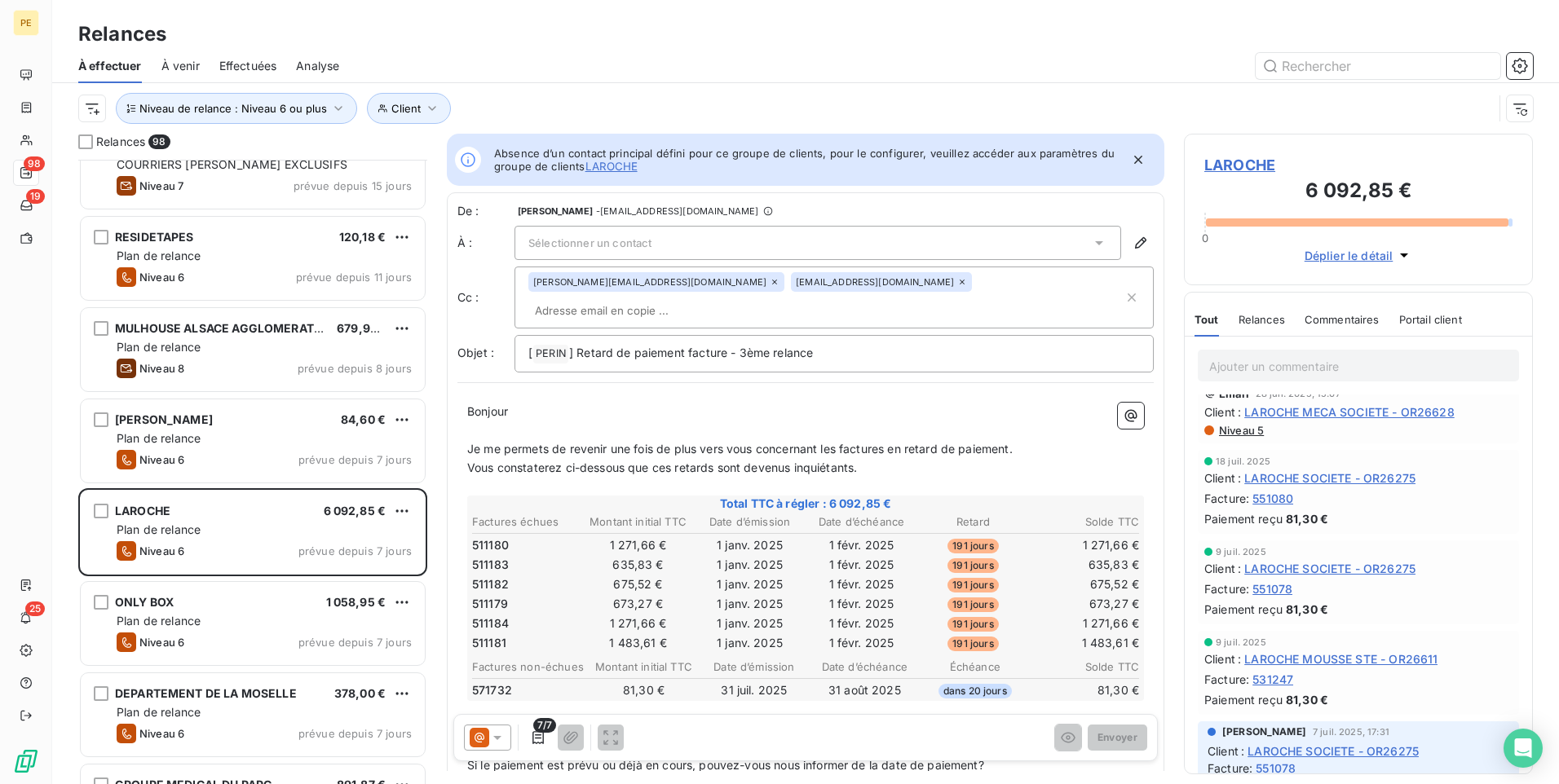
scroll to position [0, 0]
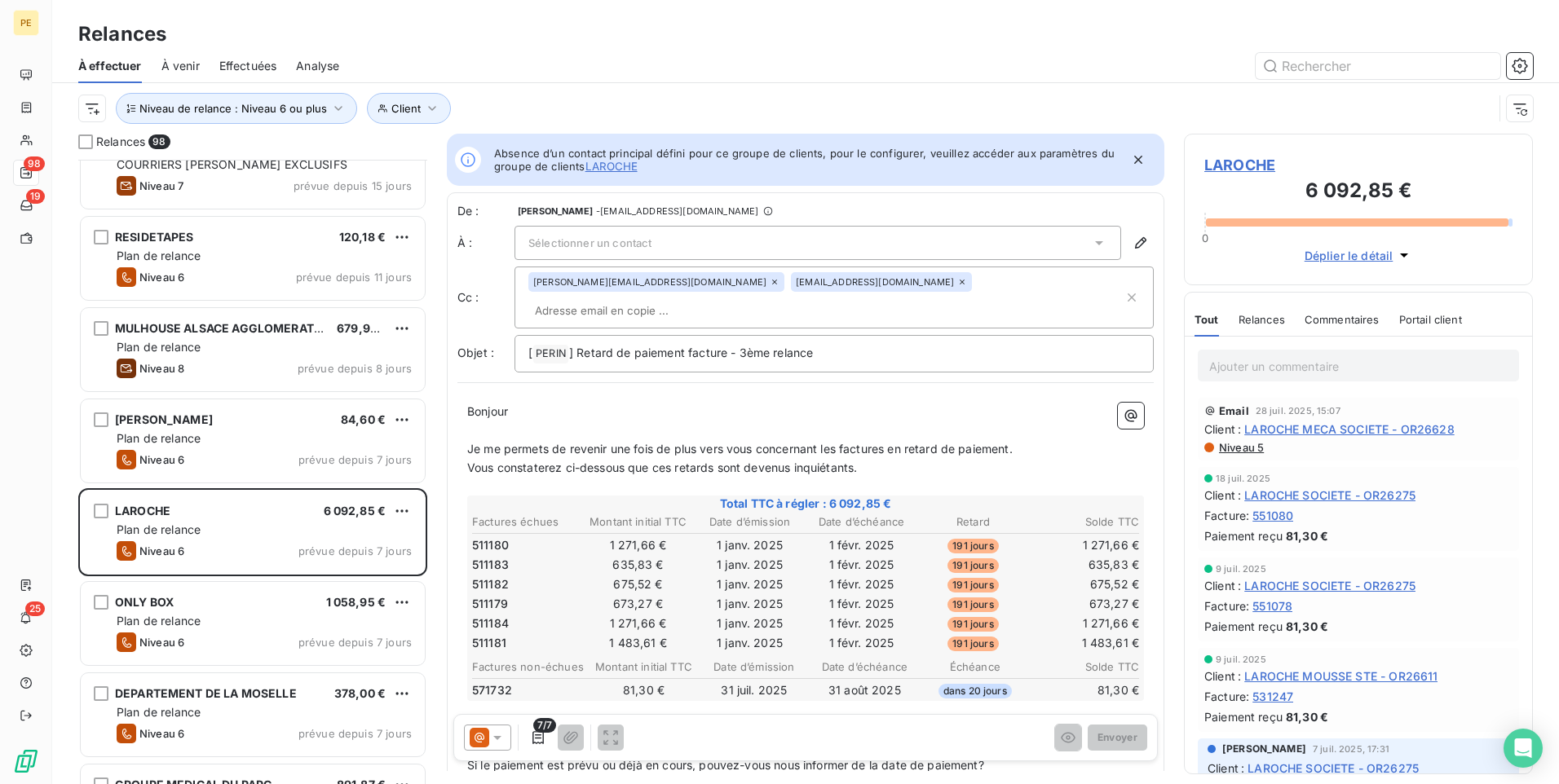
click at [1223, 446] on span "Niveau 5" at bounding box center [1241, 448] width 47 height 13
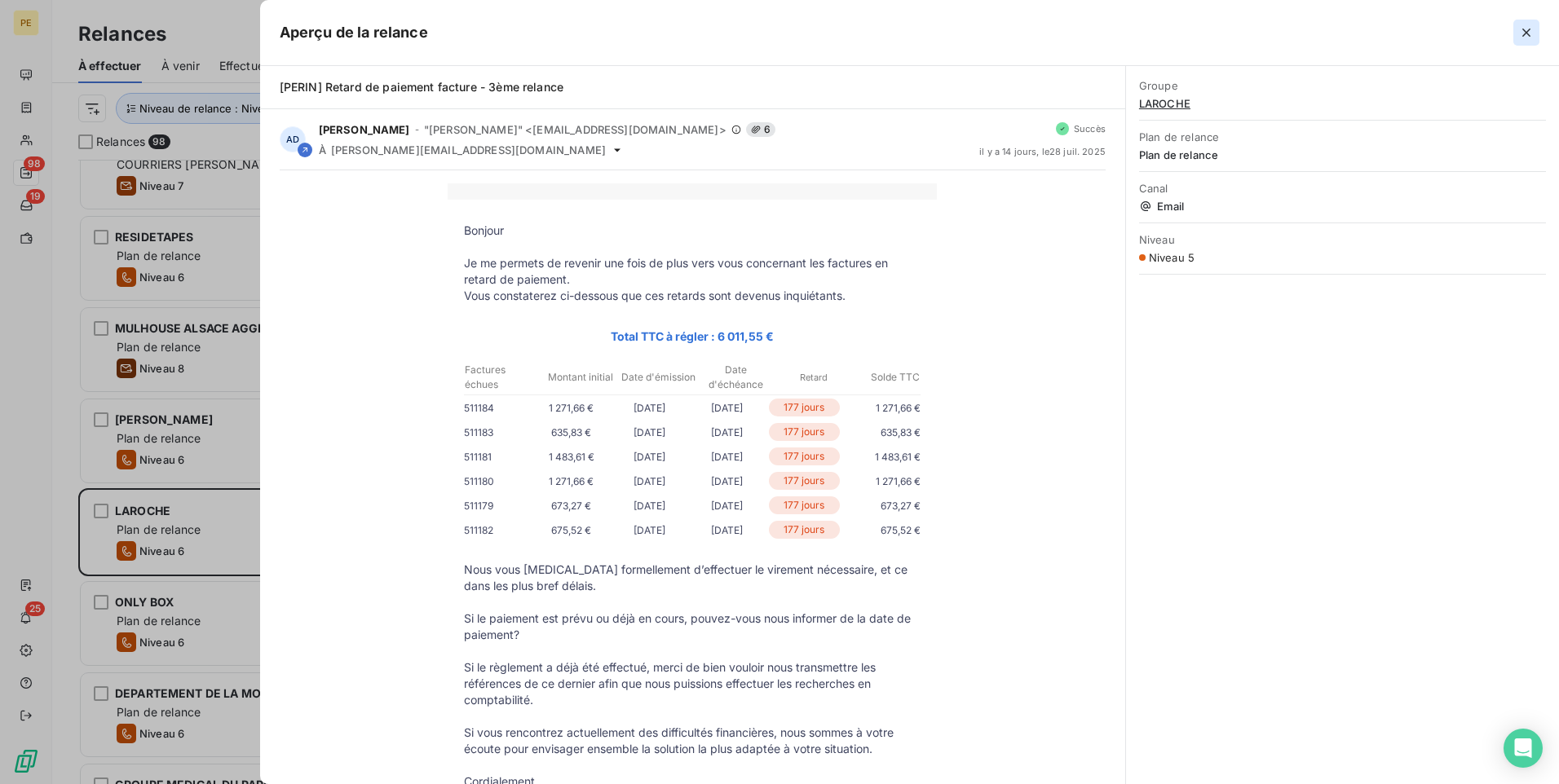
click at [1246, 34] on icon "button" at bounding box center [1527, 33] width 16 height 16
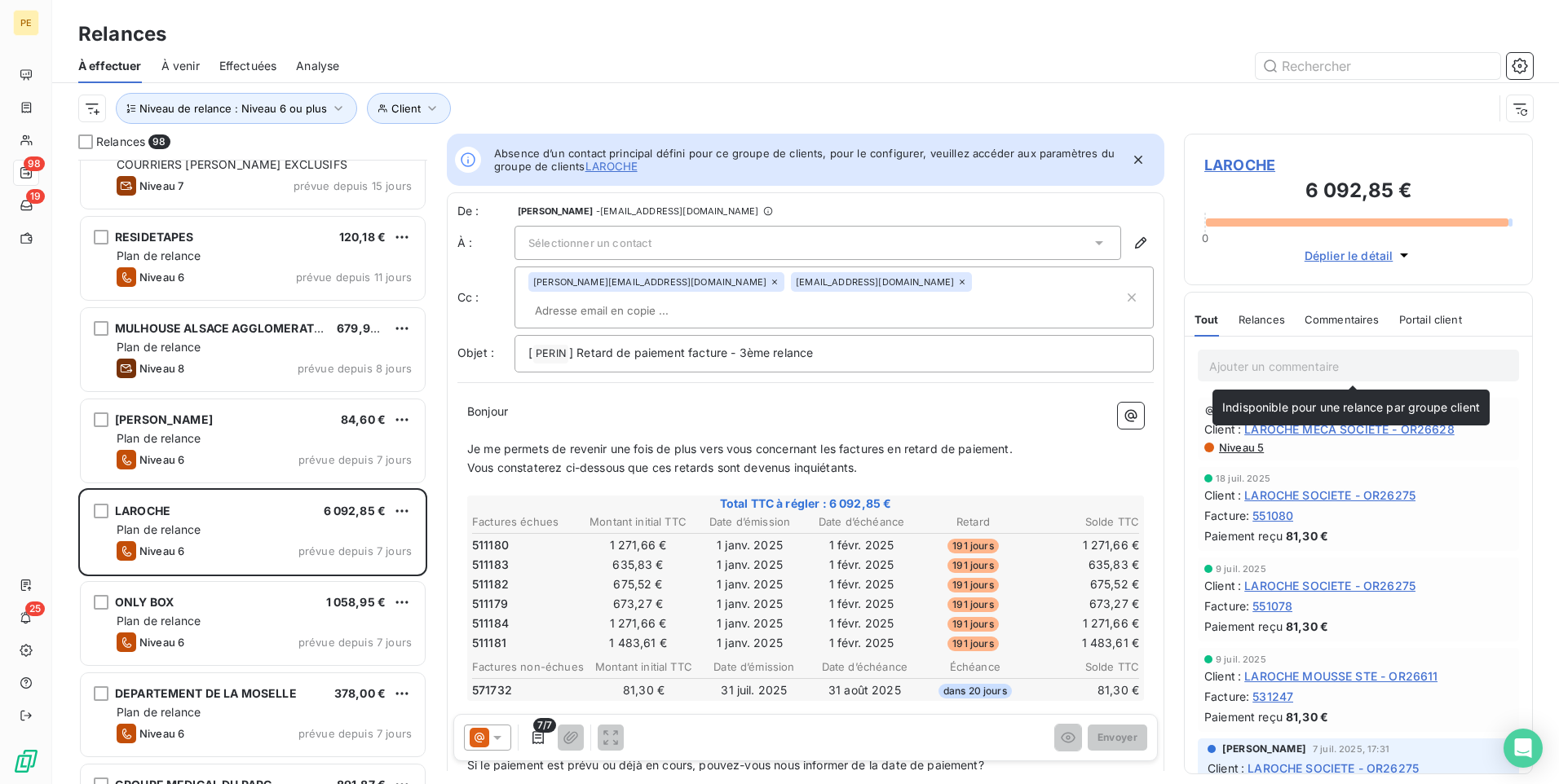
click at [1242, 360] on p "Ajouter un commentaire ﻿" at bounding box center [1359, 366] width 299 height 21
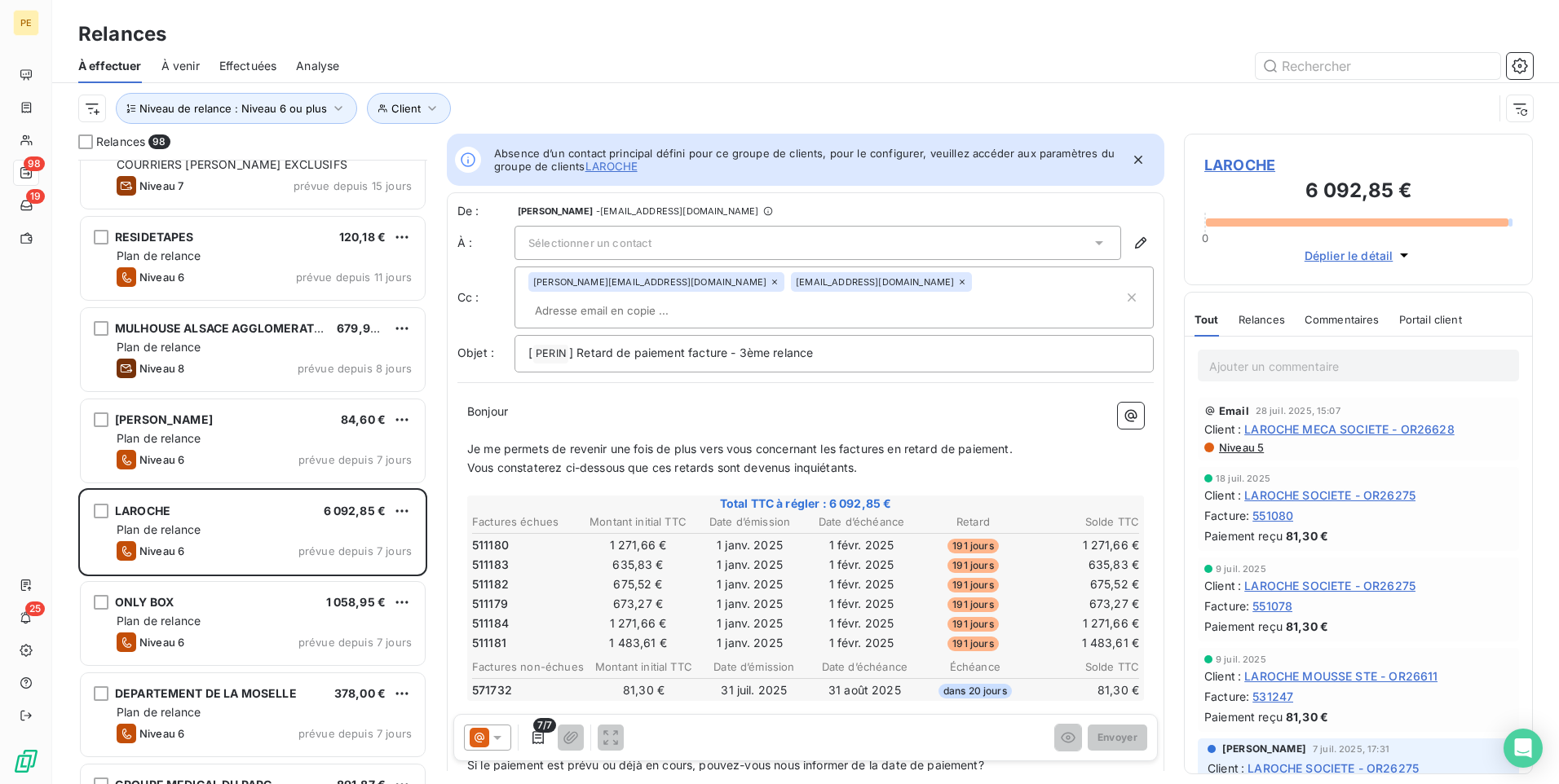
click at [1245, 361] on p "Ajouter un commentaire ﻿" at bounding box center [1359, 366] width 299 height 21
click at [1246, 381] on div "Ajouter un commentaire ﻿" at bounding box center [1358, 365] width 347 height 58
click at [1246, 367] on p "Ajouter un commentaire ﻿" at bounding box center [1359, 366] width 299 height 21
click at [497, 607] on icon at bounding box center [497, 737] width 8 height 4
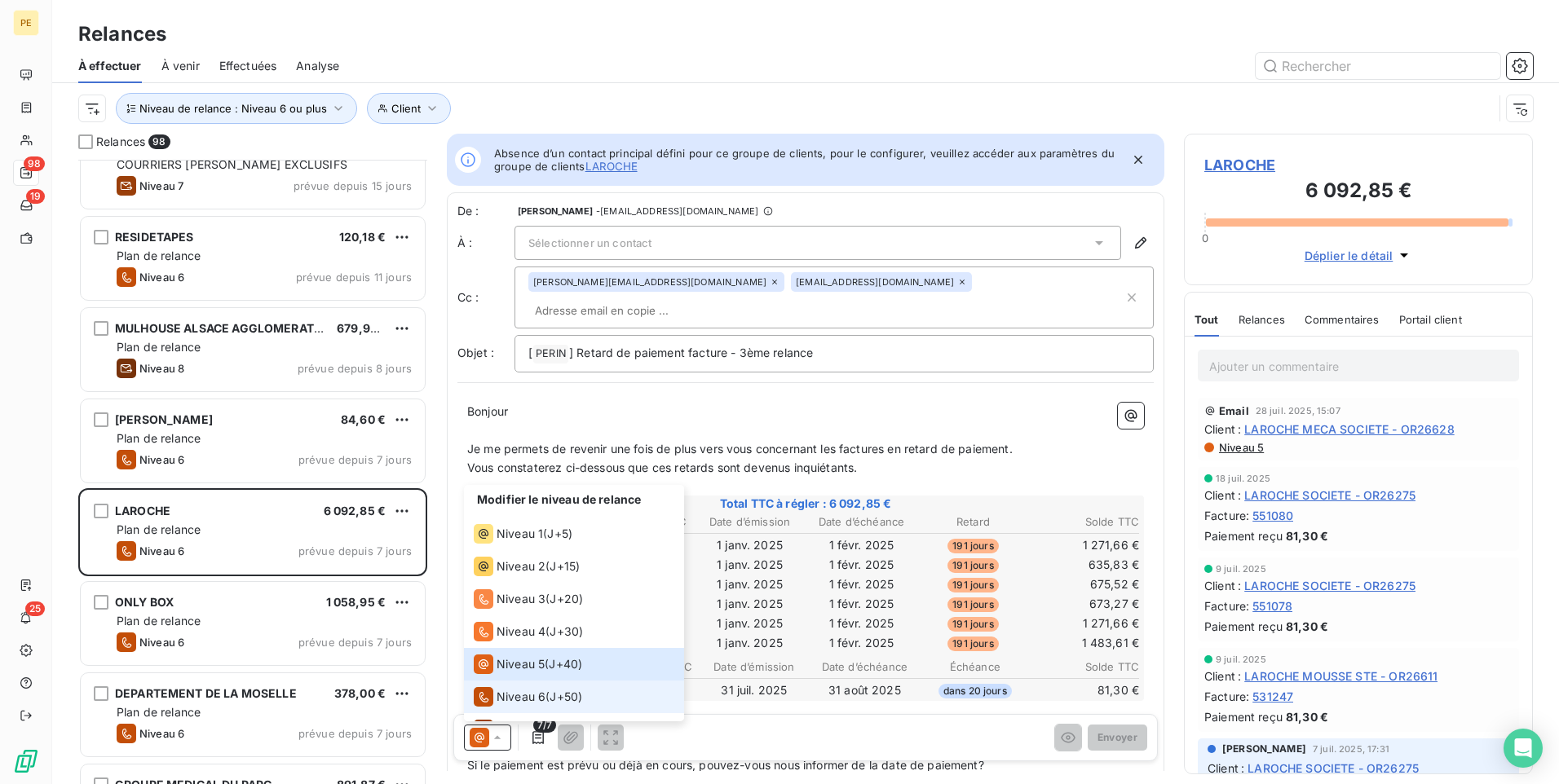
click at [560, 607] on span "J+50 )" at bounding box center [566, 697] width 33 height 16
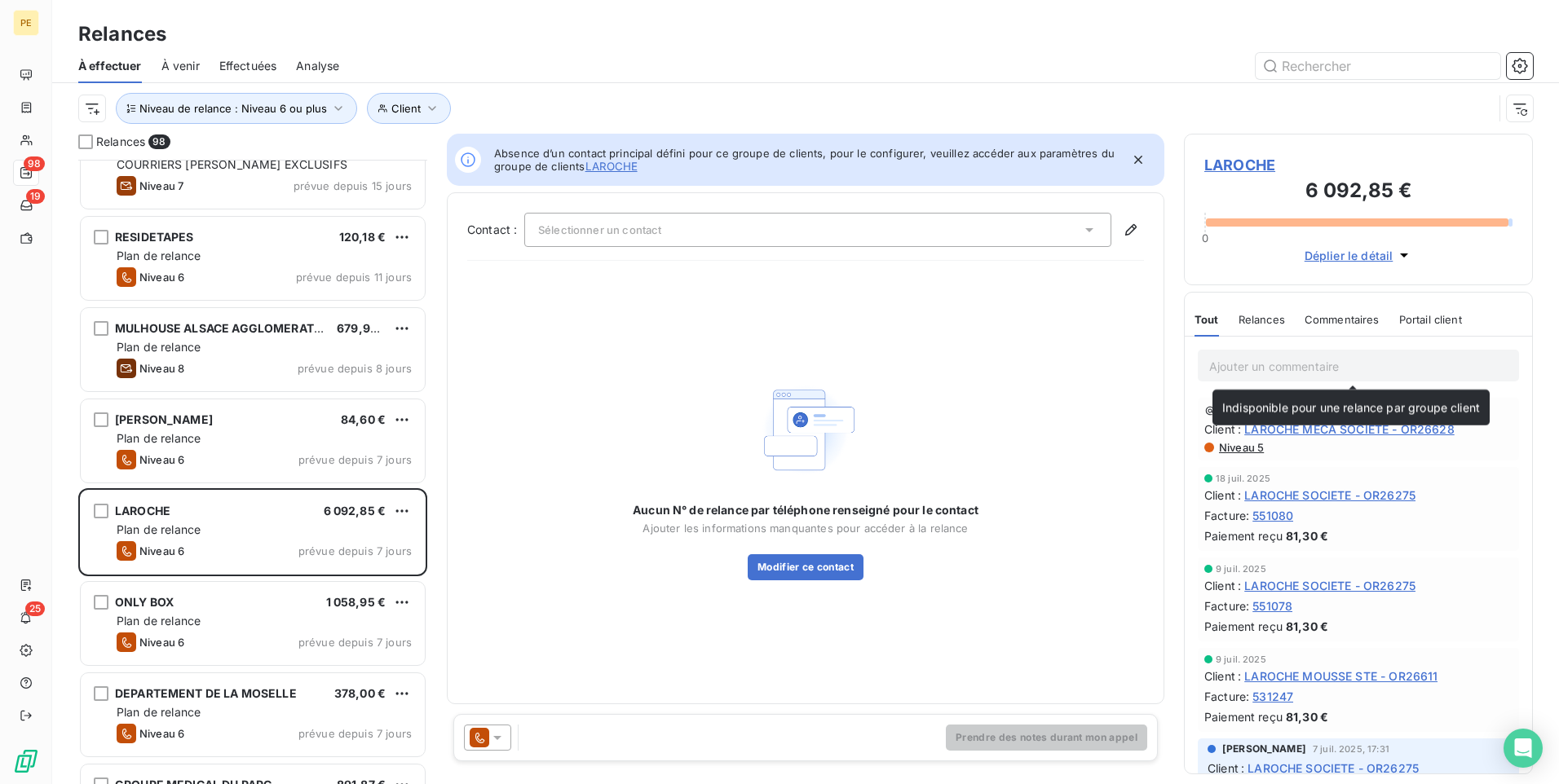
click at [1246, 365] on p "Ajouter un commentaire ﻿" at bounding box center [1359, 366] width 299 height 21
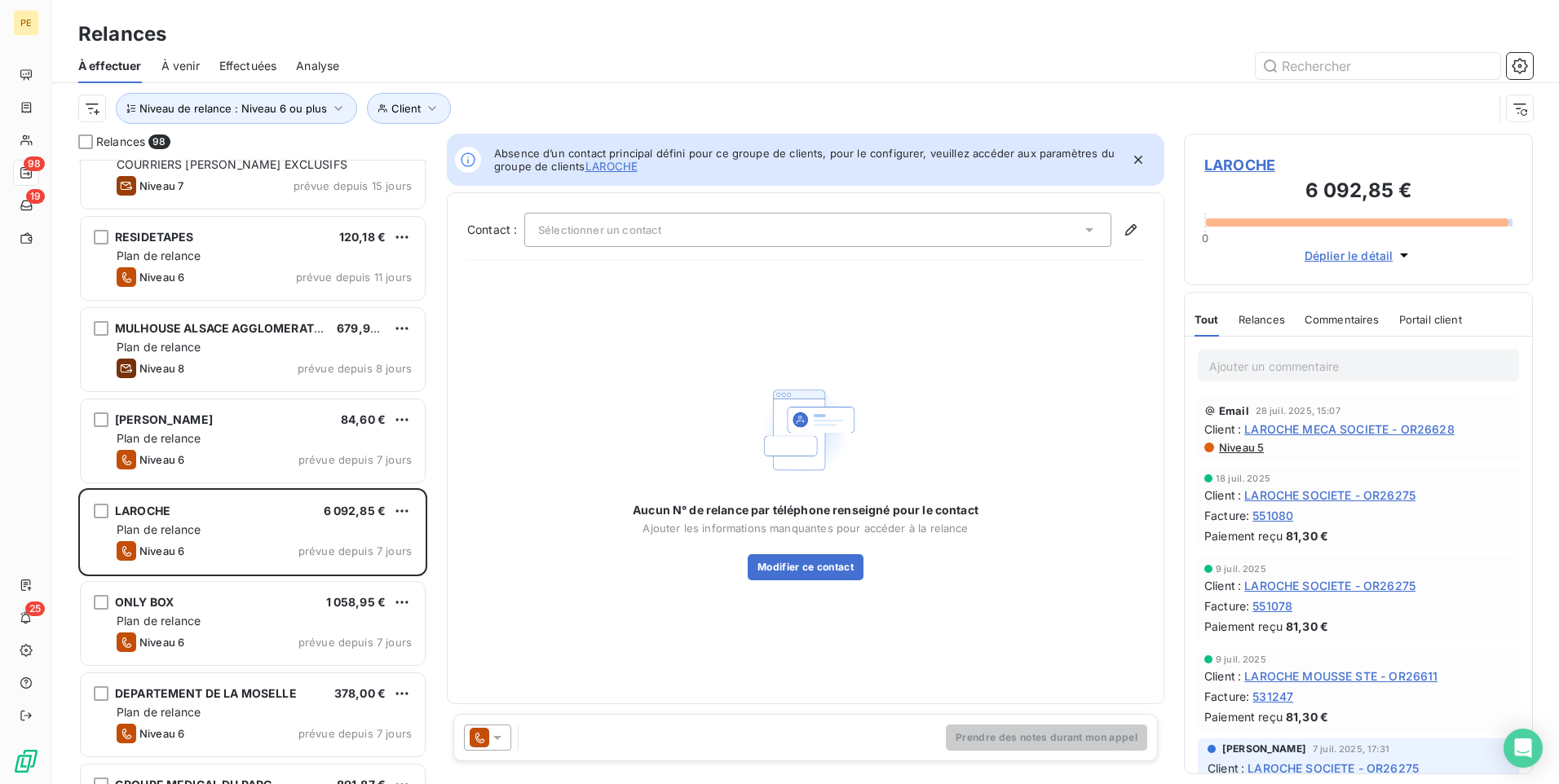
click at [1246, 369] on p "Ajouter un commentaire ﻿" at bounding box center [1359, 366] width 299 height 21
click at [1246, 368] on p "Ajouter un commentaire ﻿" at bounding box center [1359, 366] width 299 height 21
click at [1246, 367] on p "Ajouter un commentaire ﻿" at bounding box center [1359, 366] width 299 height 21
drag, startPoint x: 1268, startPoint y: 367, endPoint x: 1370, endPoint y: 367, distance: 102.0
click at [1246, 367] on p "Ajouter un commentaire ﻿" at bounding box center [1359, 366] width 299 height 21
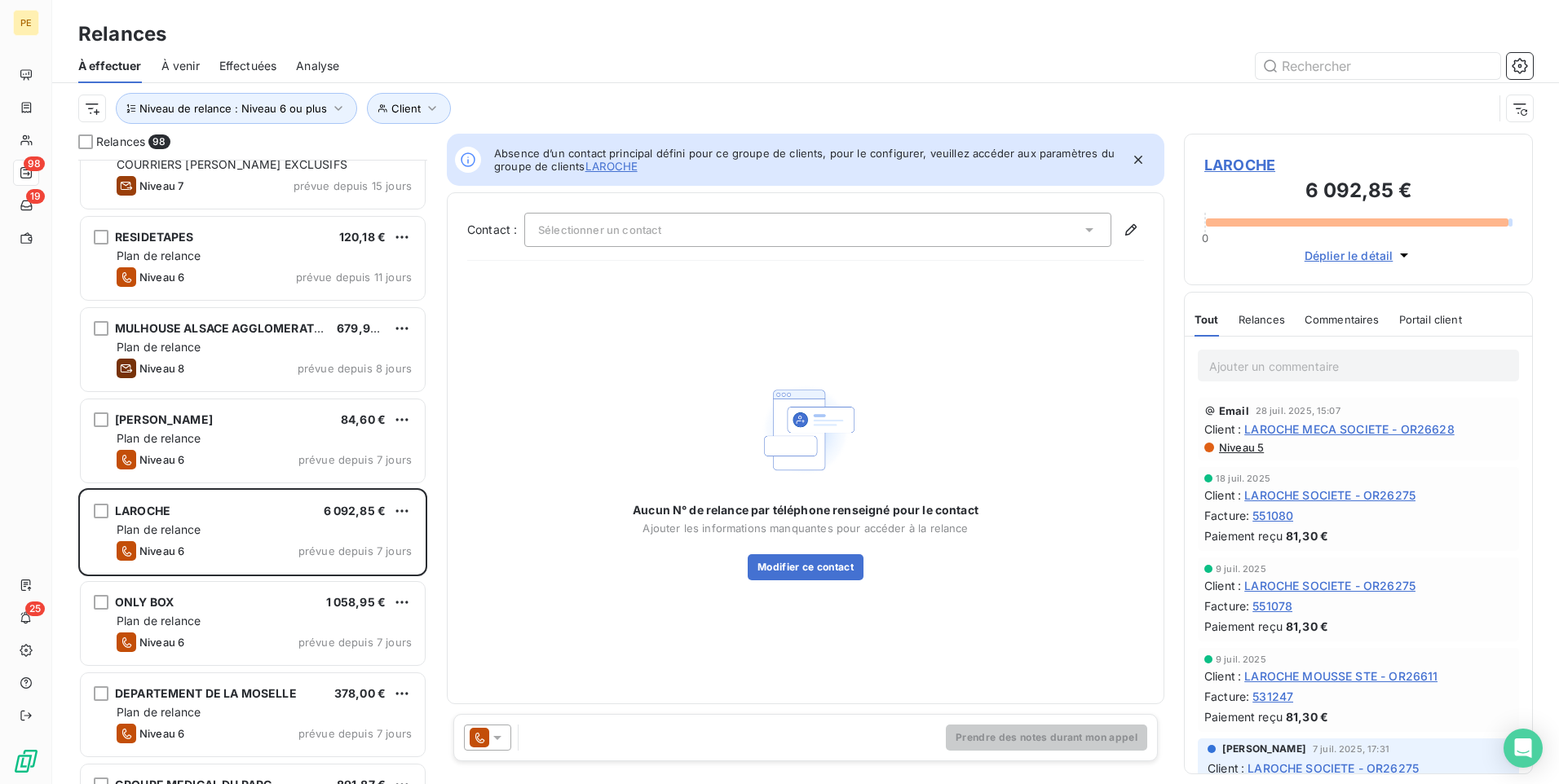
click at [1246, 367] on p "Ajouter un commentaire ﻿" at bounding box center [1359, 366] width 299 height 21
click at [1241, 362] on p "Ajouter un commentaire ﻿" at bounding box center [1359, 366] width 299 height 21
click at [1246, 321] on span "Commentaires" at bounding box center [1342, 320] width 75 height 13
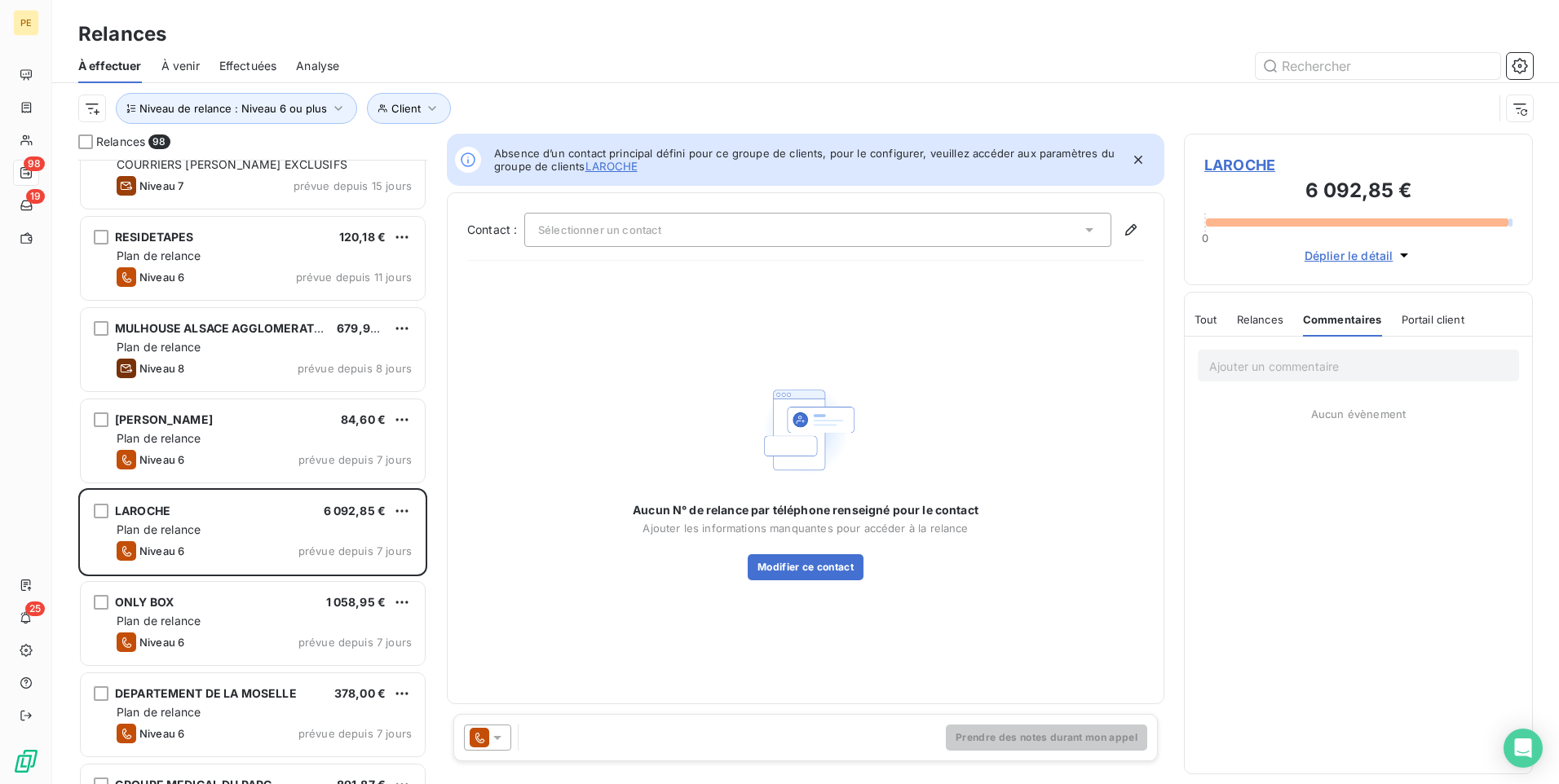
click at [1246, 367] on p "Ajouter un commentaire ﻿" at bounding box center [1359, 366] width 299 height 21
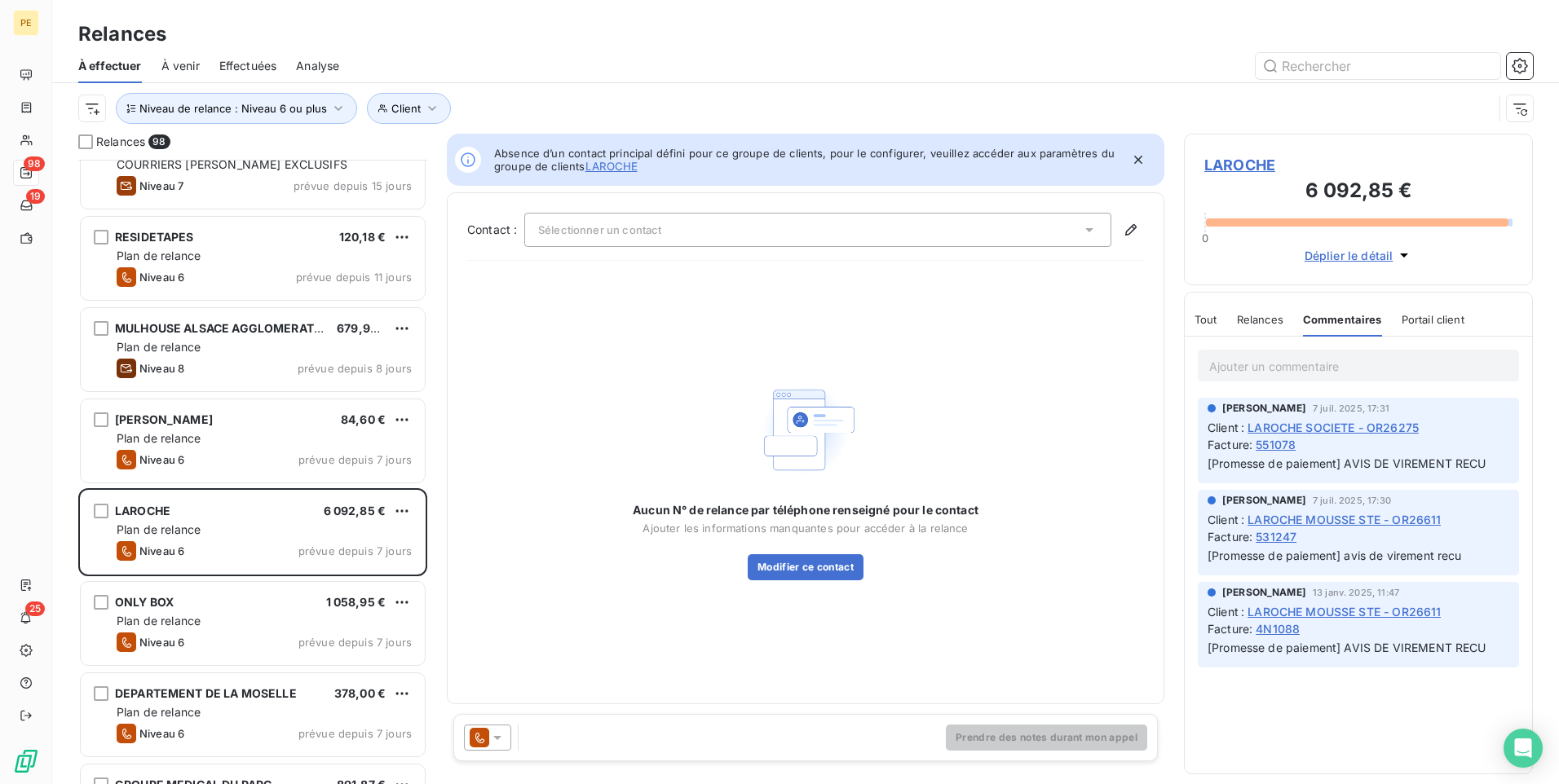
click at [1235, 369] on p "Ajouter un commentaire ﻿" at bounding box center [1359, 366] width 299 height 21
click at [1205, 363] on div "Ajouter un commentaire ﻿" at bounding box center [1359, 365] width 322 height 32
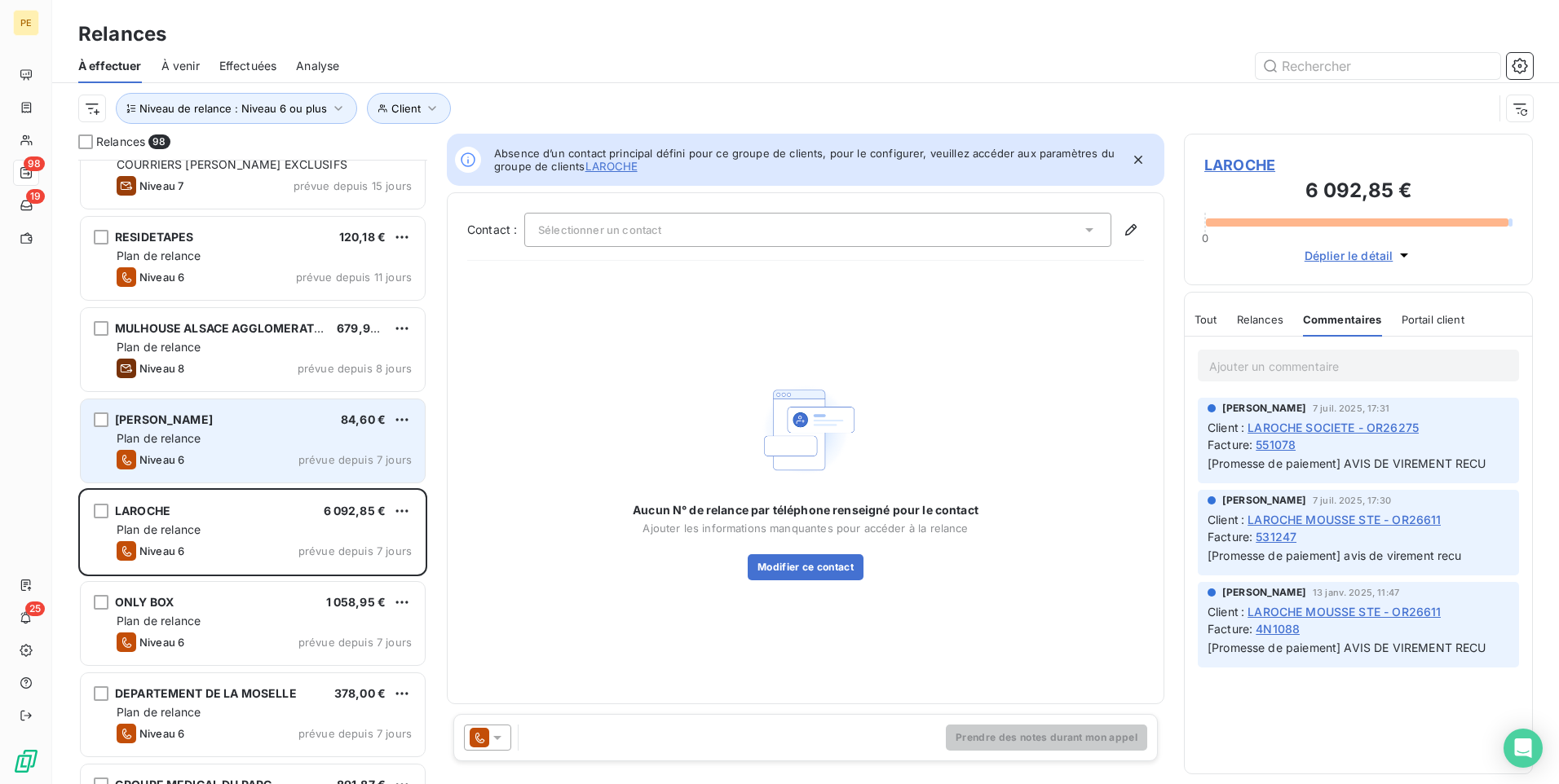
drag, startPoint x: 1273, startPoint y: 359, endPoint x: 185, endPoint y: 441, distance: 1091.1
click at [185, 445] on div "[PERSON_NAME] 84,60 € Plan de relance Niveau 6 prévue depuis 7 jours" at bounding box center [252, 440] width 344 height 83
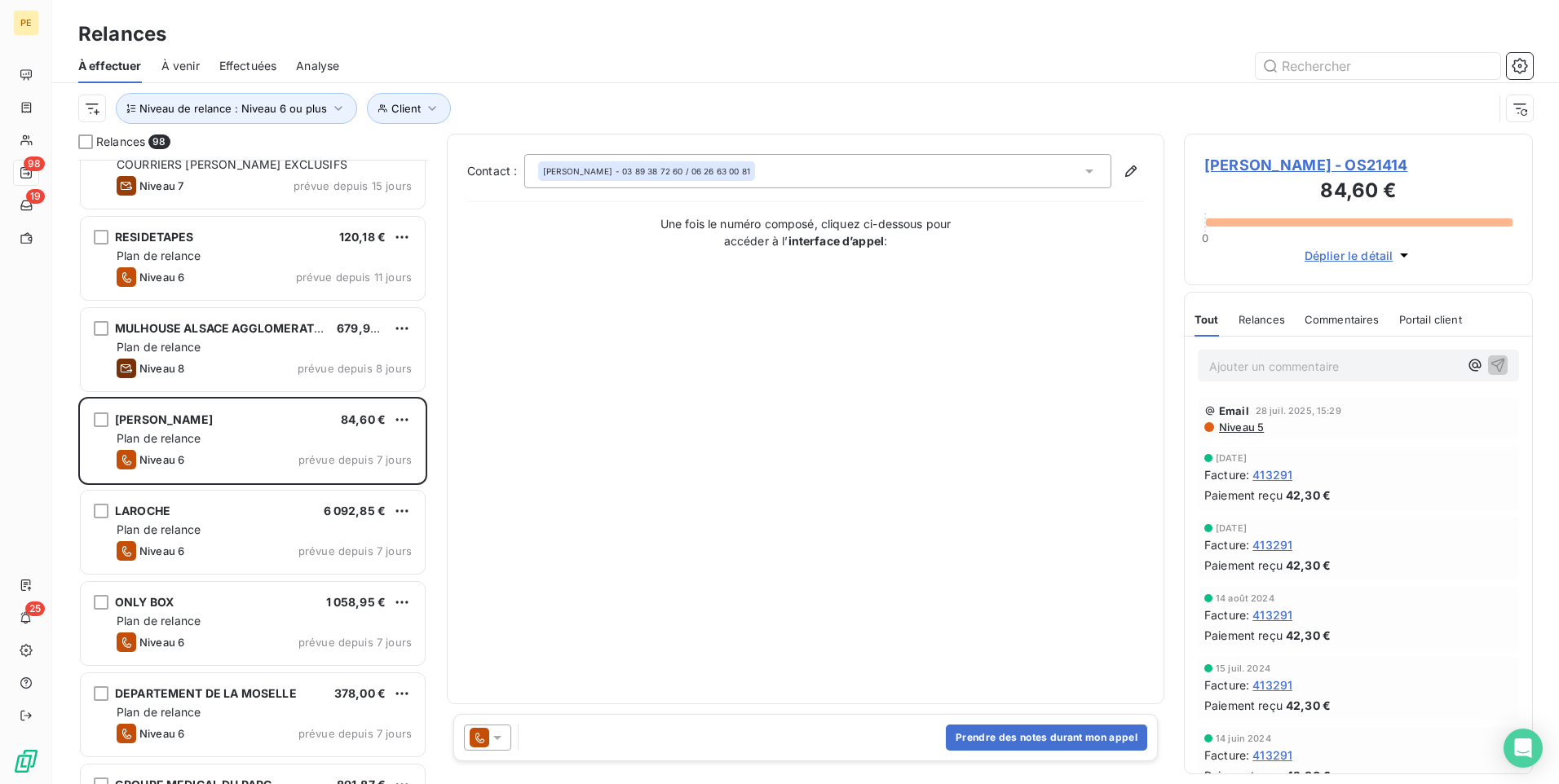
click at [1246, 367] on p "Ajouter un commentaire ﻿" at bounding box center [1334, 366] width 249 height 21
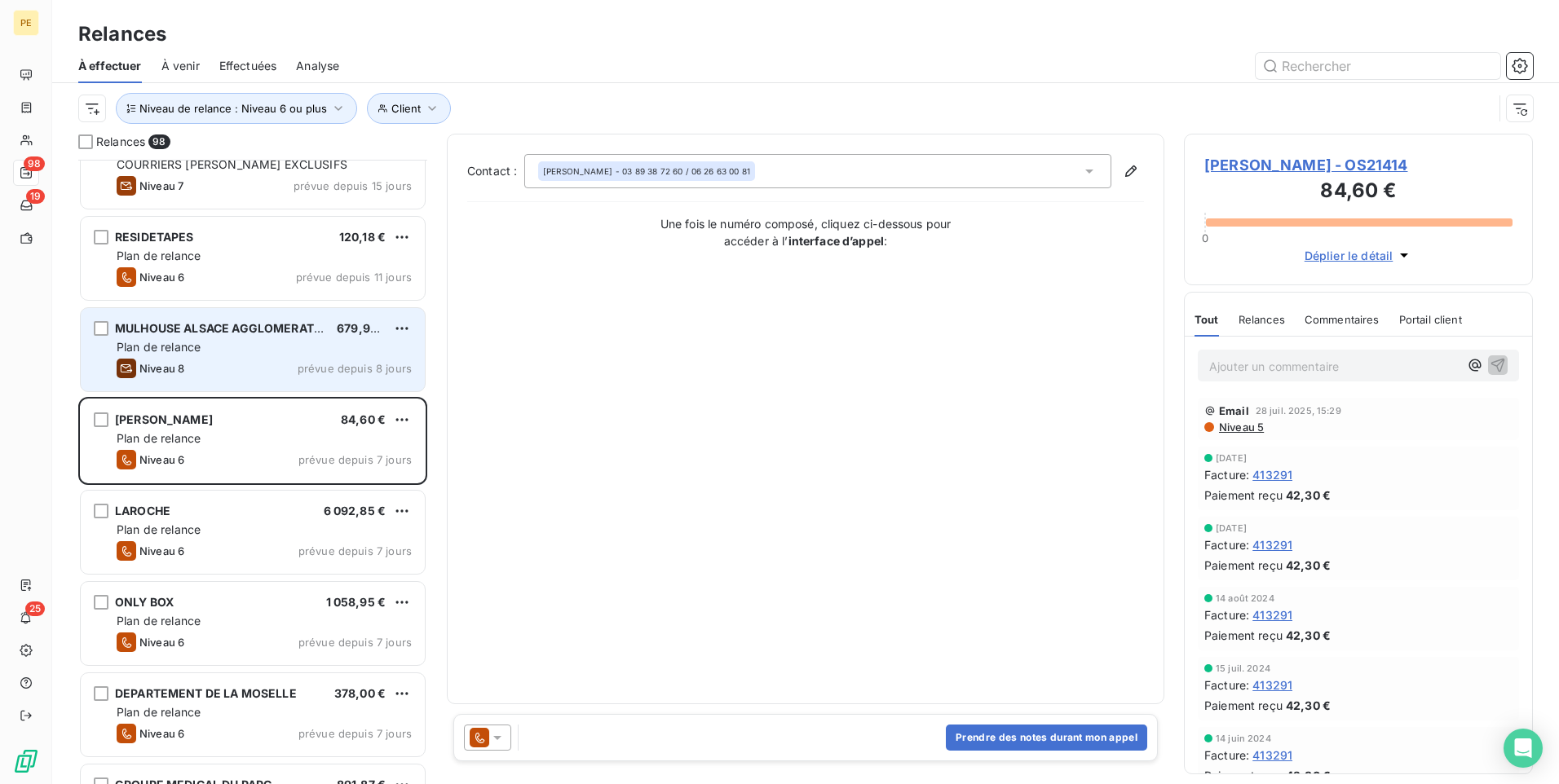
click at [276, 342] on div "Plan de relance" at bounding box center [264, 347] width 295 height 16
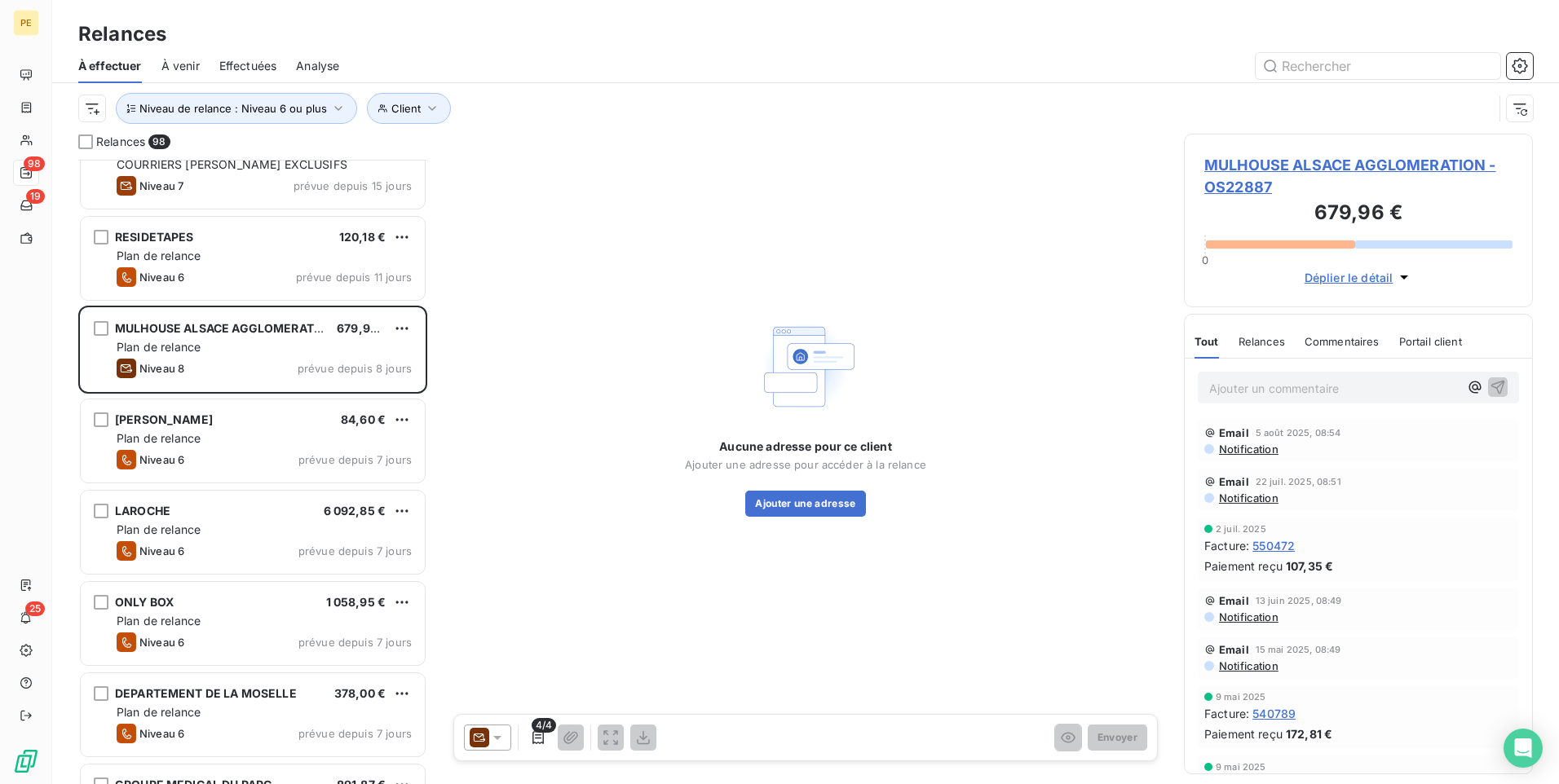
click at [1246, 454] on span "Notification" at bounding box center [1248, 449] width 62 height 13
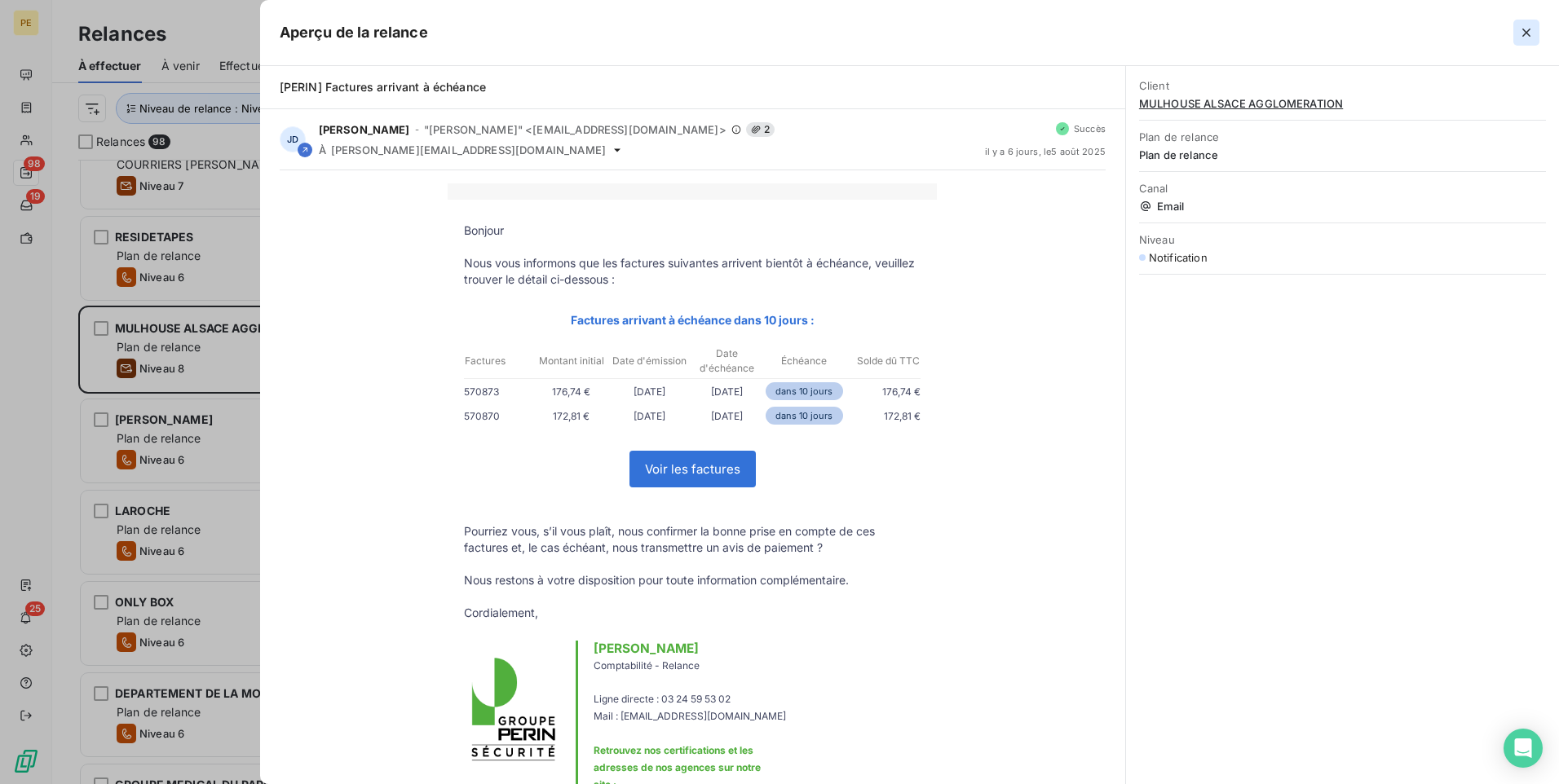
click at [1246, 37] on icon "button" at bounding box center [1527, 33] width 16 height 16
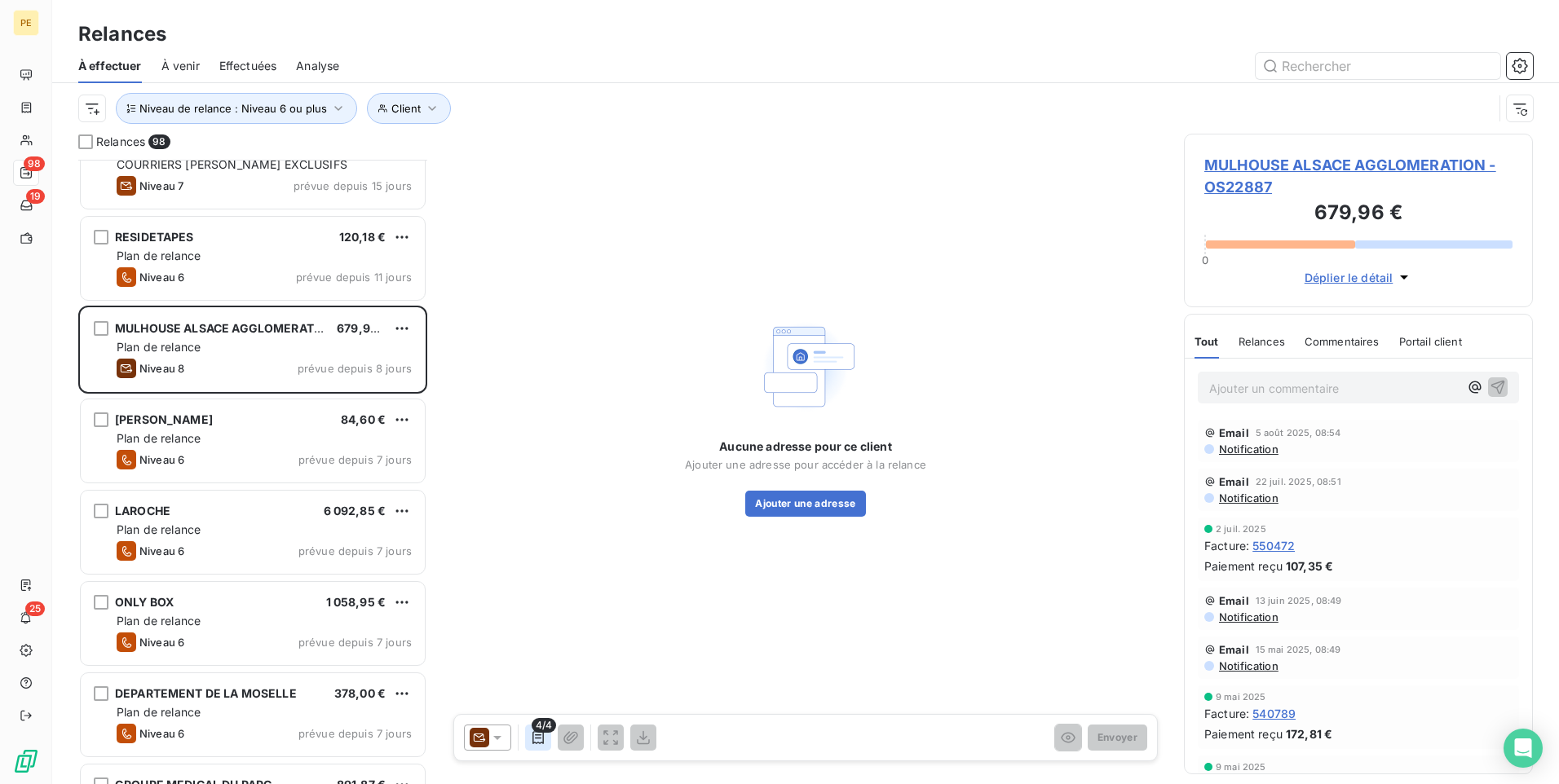
click at [534, 607] on icon "button" at bounding box center [538, 738] width 16 height 16
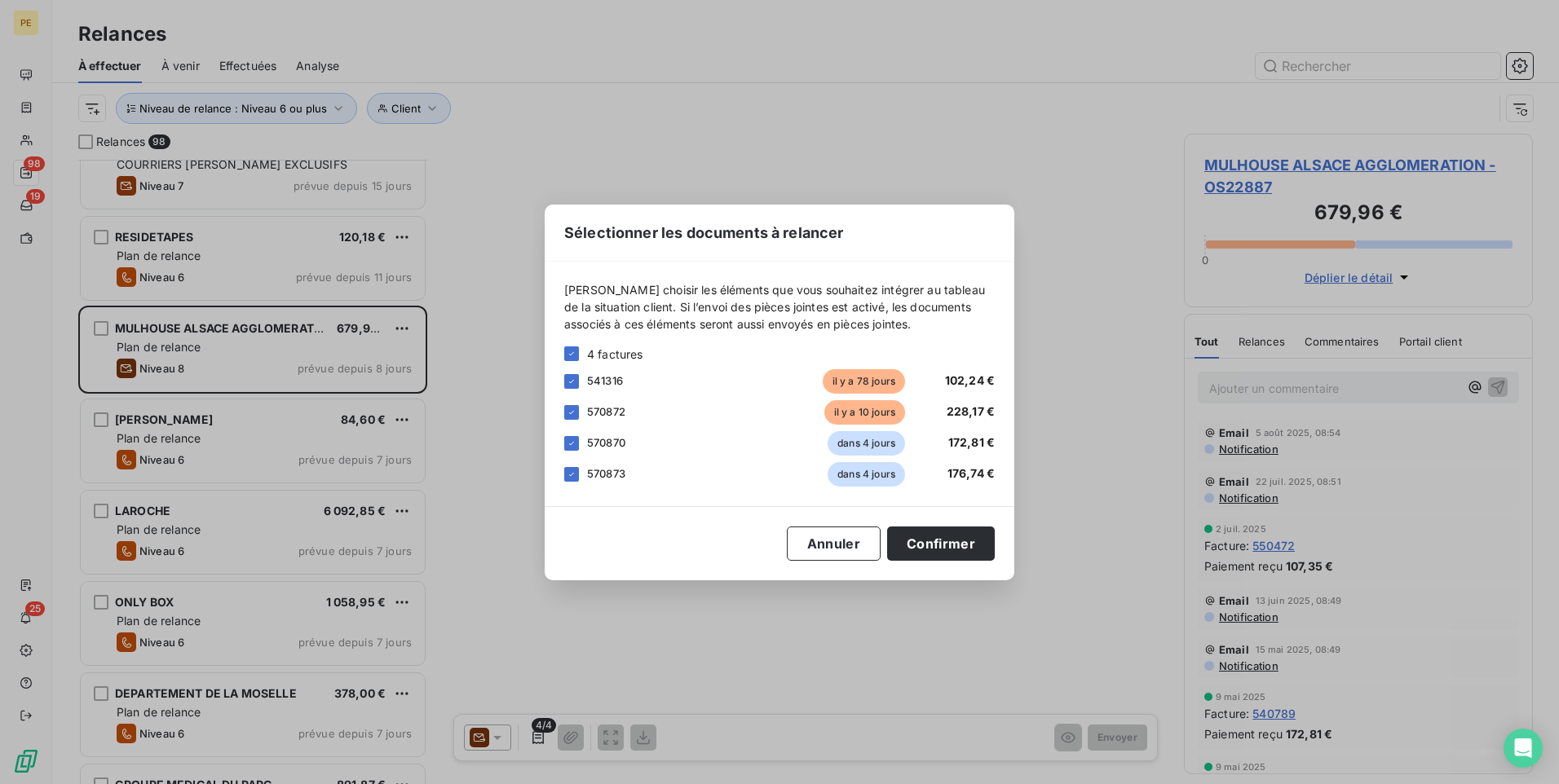
click at [661, 607] on div "Sélectionner les documents à relancer [PERSON_NAME] choisir les éléments que vo…" at bounding box center [780, 392] width 1559 height 784
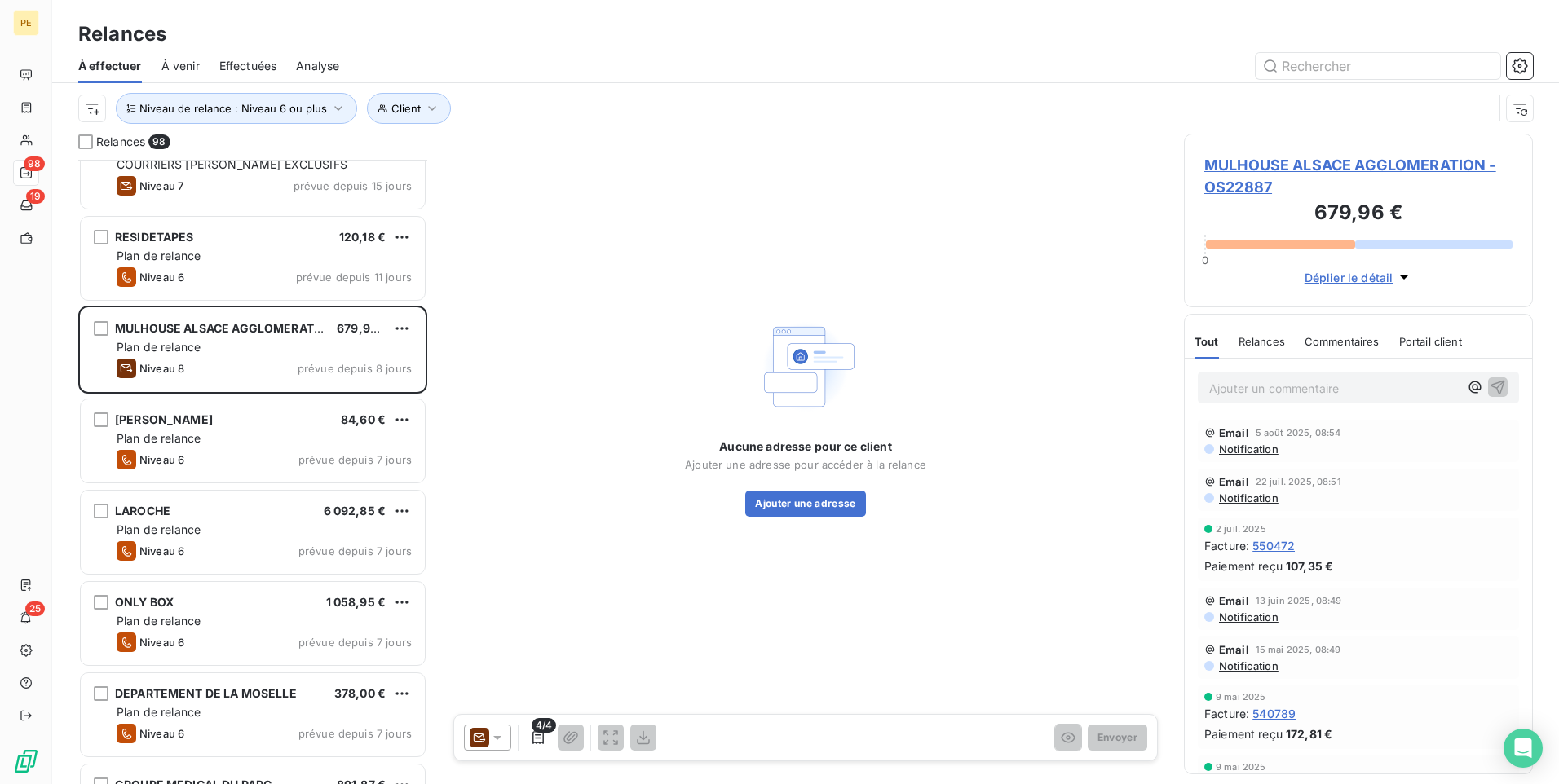
click at [535, 607] on span "4/4" at bounding box center [544, 726] width 25 height 15
click at [539, 607] on icon "button" at bounding box center [538, 738] width 16 height 16
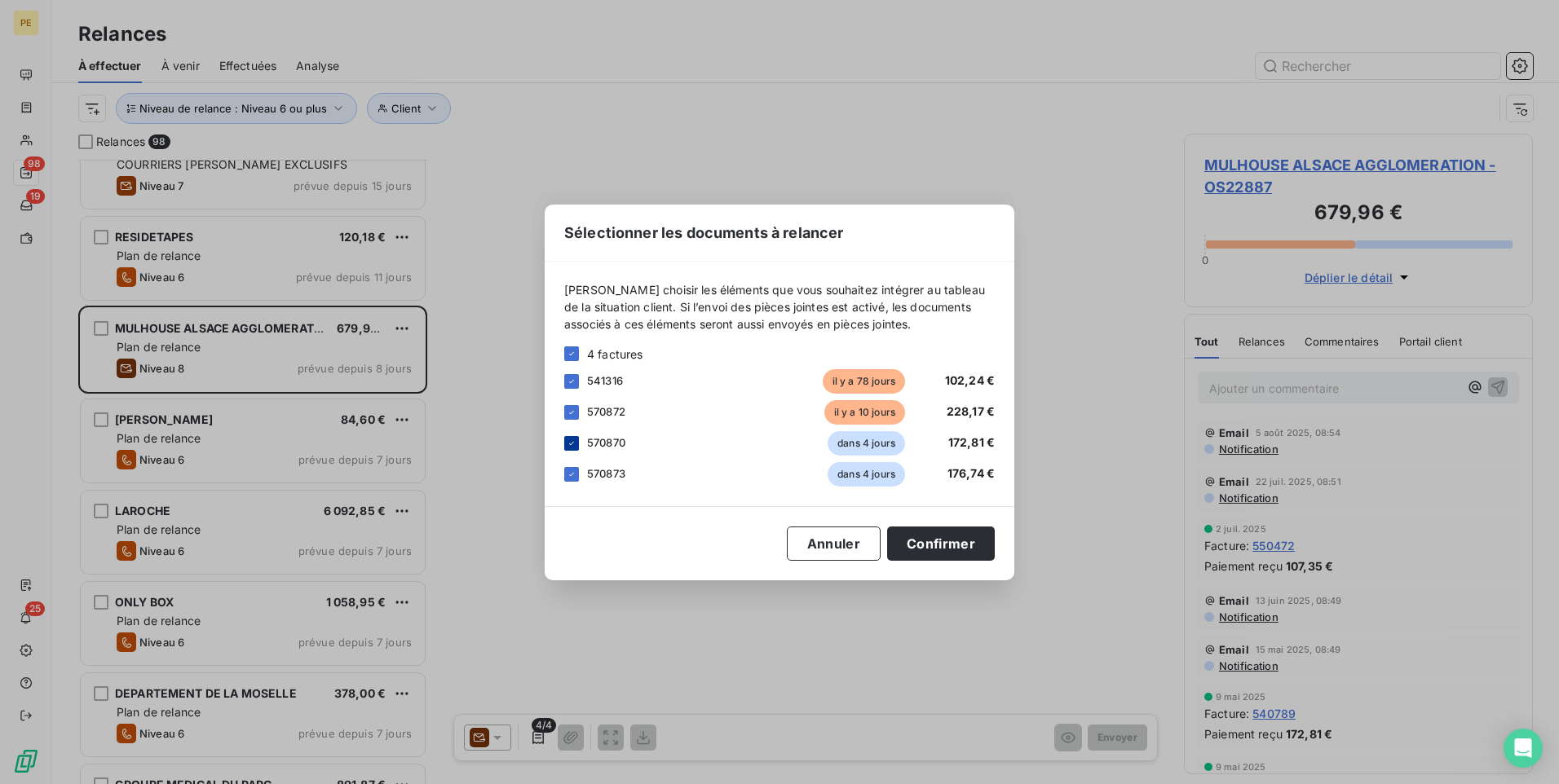
click at [568, 439] on icon at bounding box center [572, 444] width 10 height 10
click at [579, 458] on div "3 factures 541316 il y a 78 jours 102,24 € 570872 il y a 10 jours 228,17 € 5708…" at bounding box center [780, 416] width 431 height 141
click at [583, 477] on div "570873 dans 4 jours 176,74 €" at bounding box center [780, 475] width 431 height 25
click at [567, 478] on icon at bounding box center [572, 474] width 10 height 10
click at [930, 551] on button "Confirmer" at bounding box center [940, 544] width 107 height 34
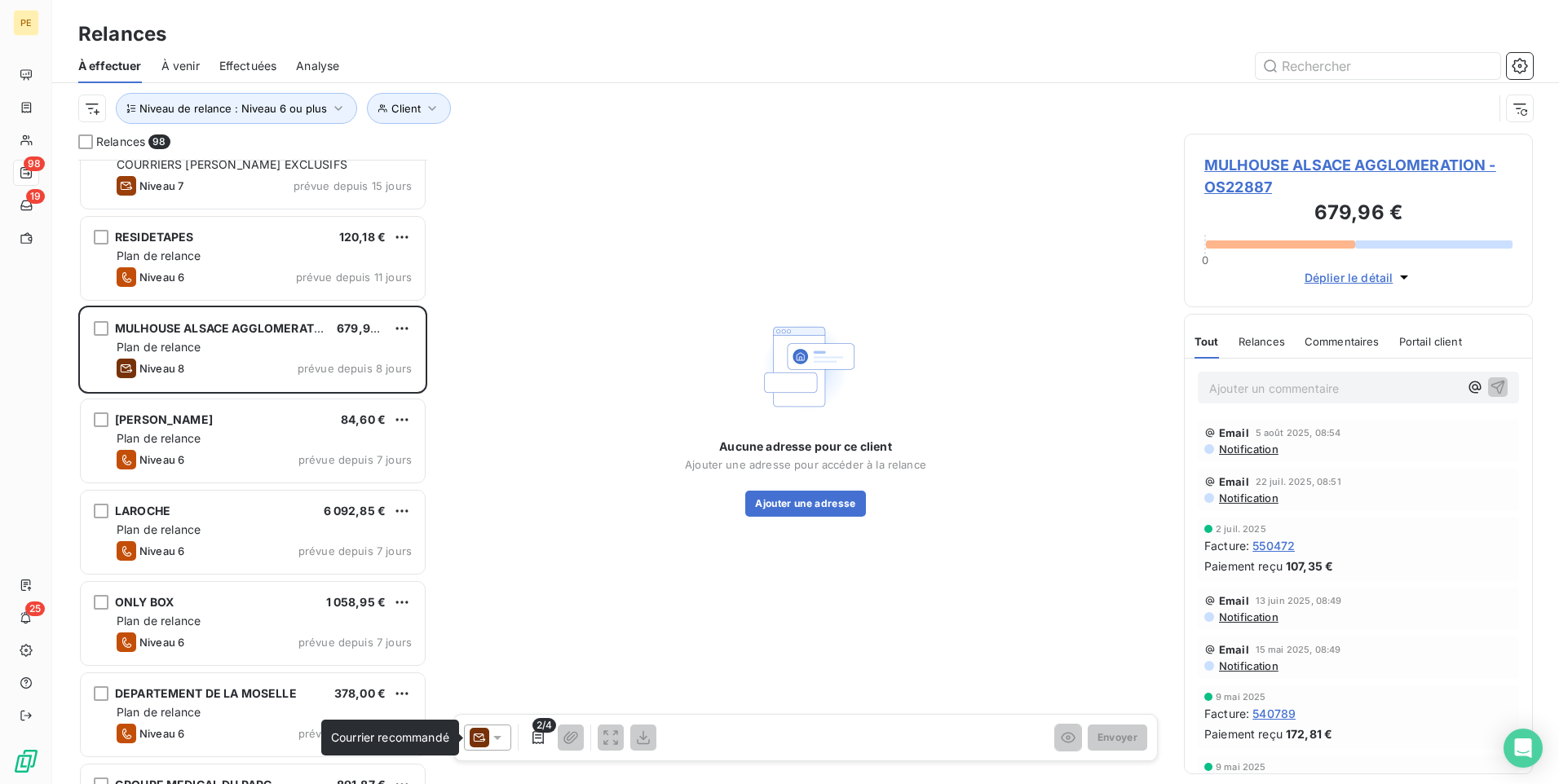
click at [485, 607] on icon at bounding box center [479, 738] width 20 height 20
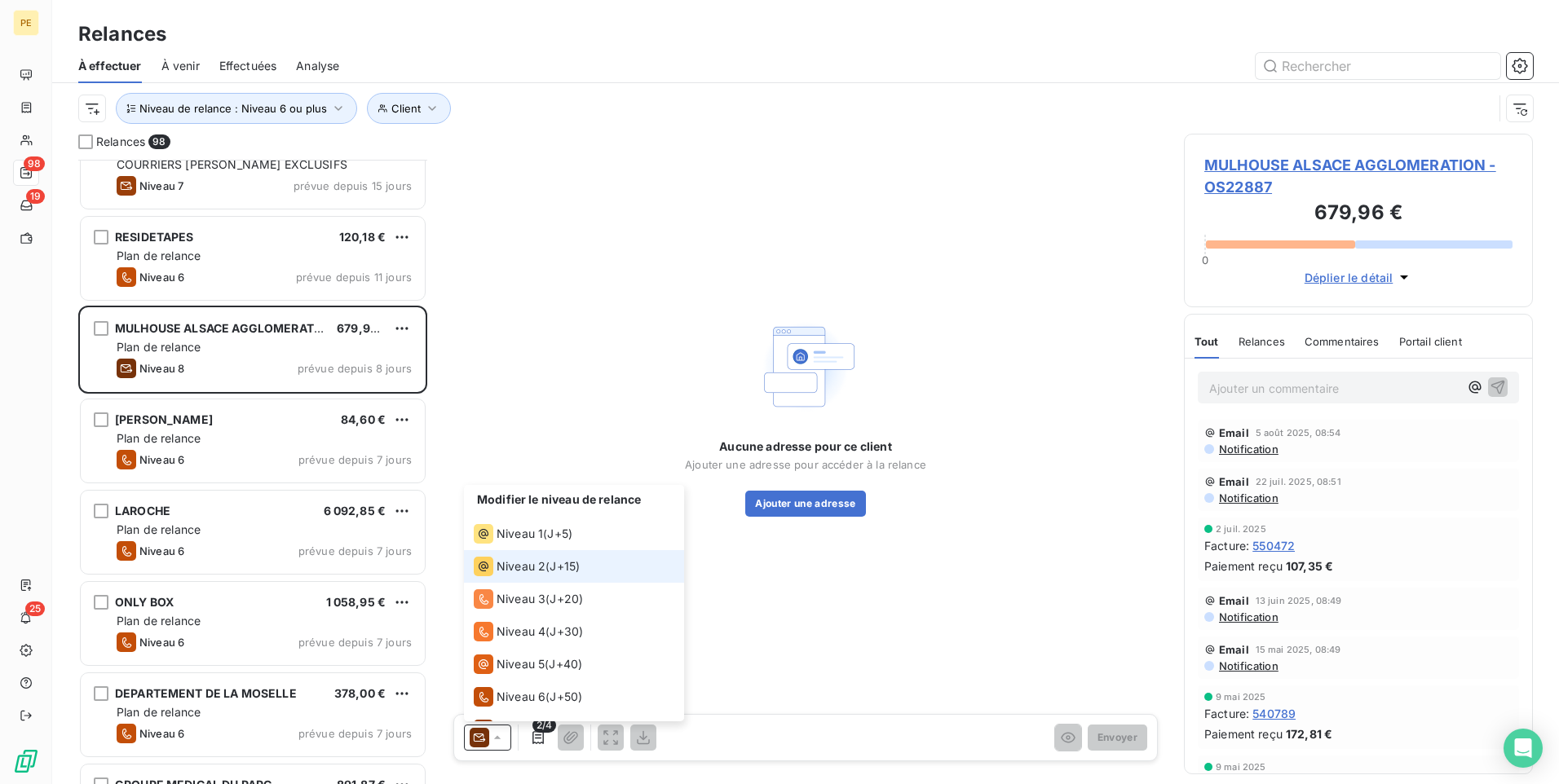
click at [570, 550] on li "Niveau 2 ( J+15 )" at bounding box center [574, 567] width 220 height 33
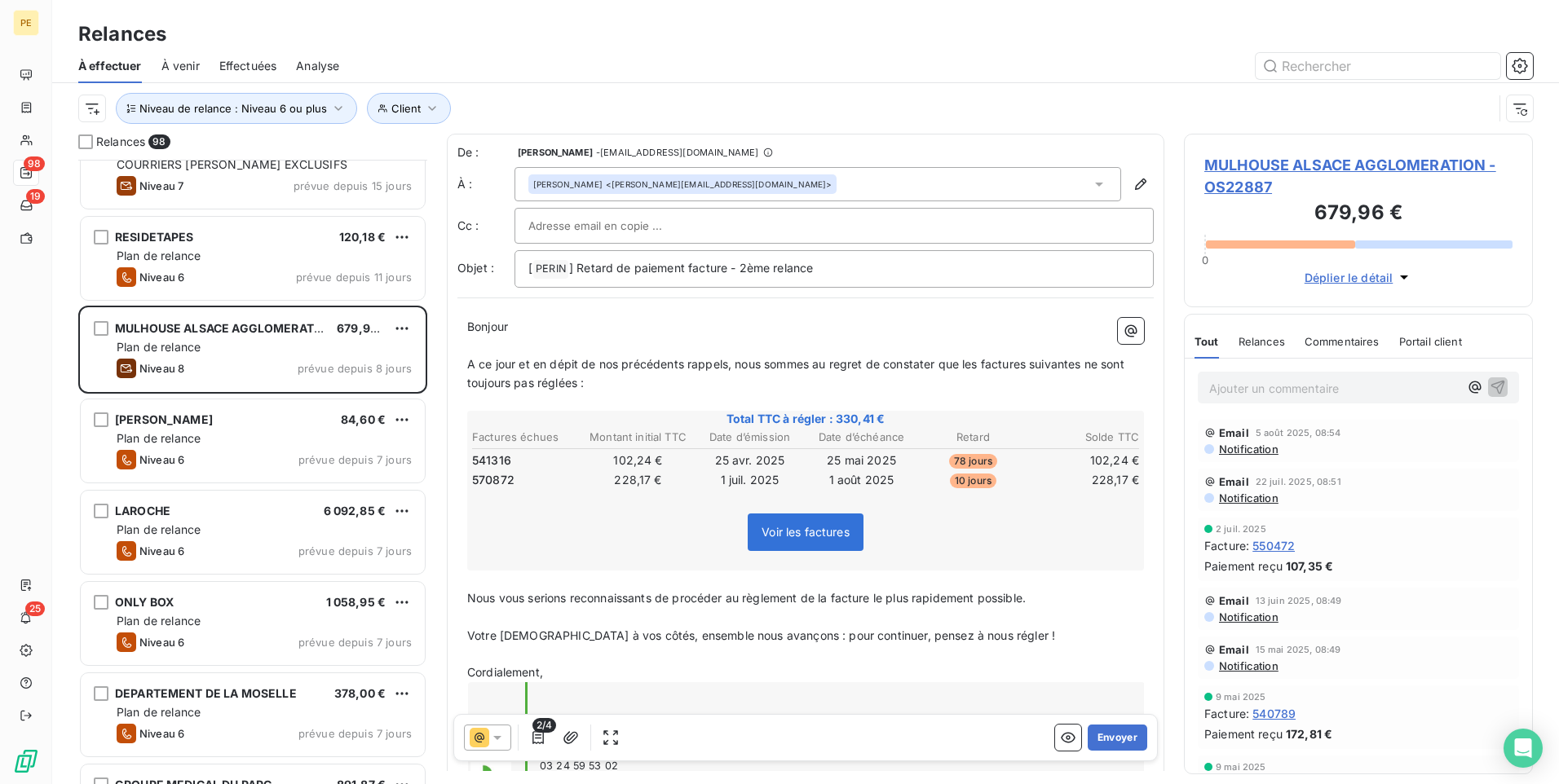
click at [479, 607] on icon at bounding box center [479, 738] width 20 height 20
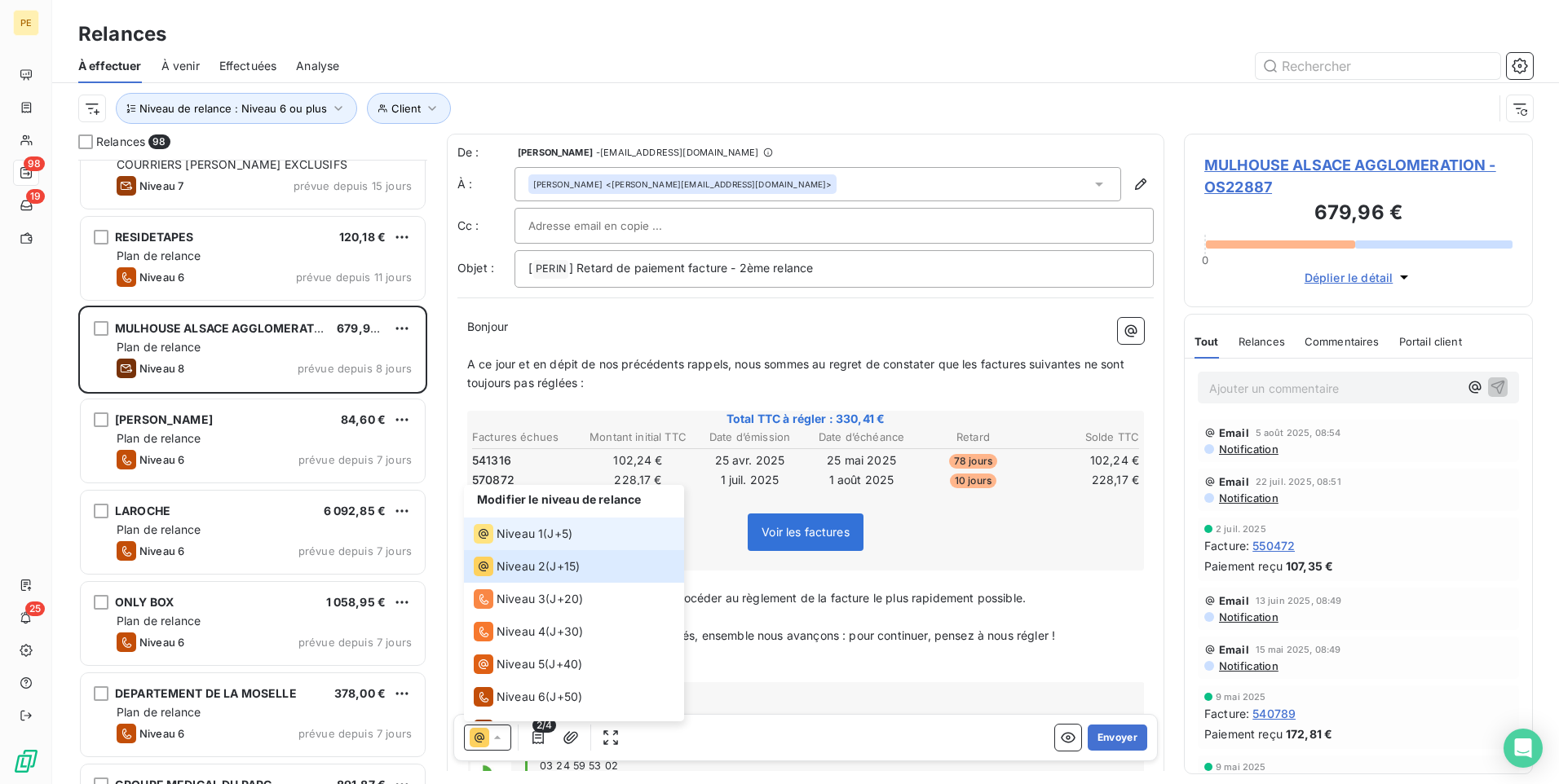
click at [522, 529] on span "Niveau 1" at bounding box center [519, 534] width 47 height 16
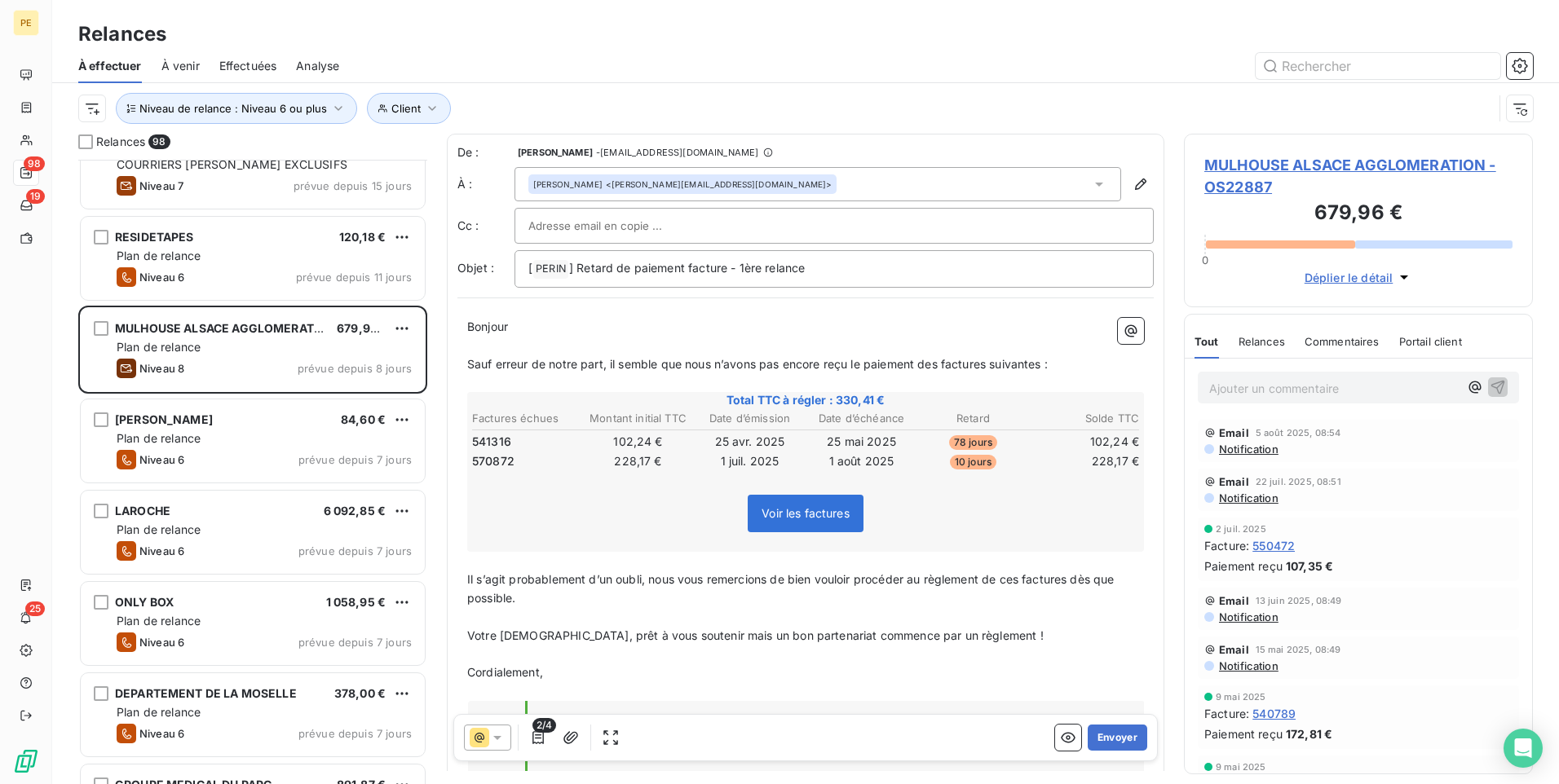
click at [1241, 607] on span "Notification" at bounding box center [1248, 617] width 62 height 13
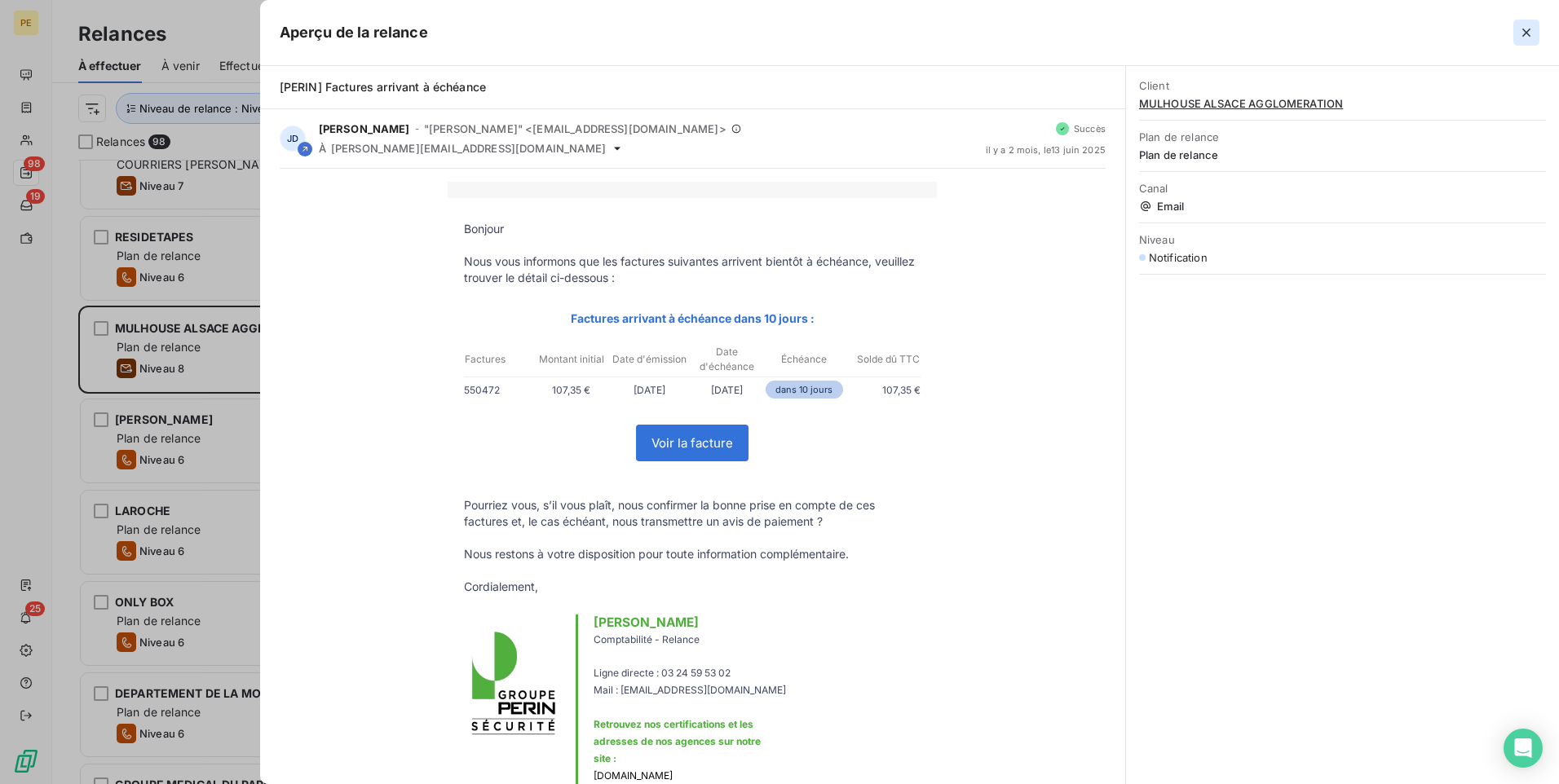
click at [1246, 33] on button "button" at bounding box center [1527, 33] width 26 height 26
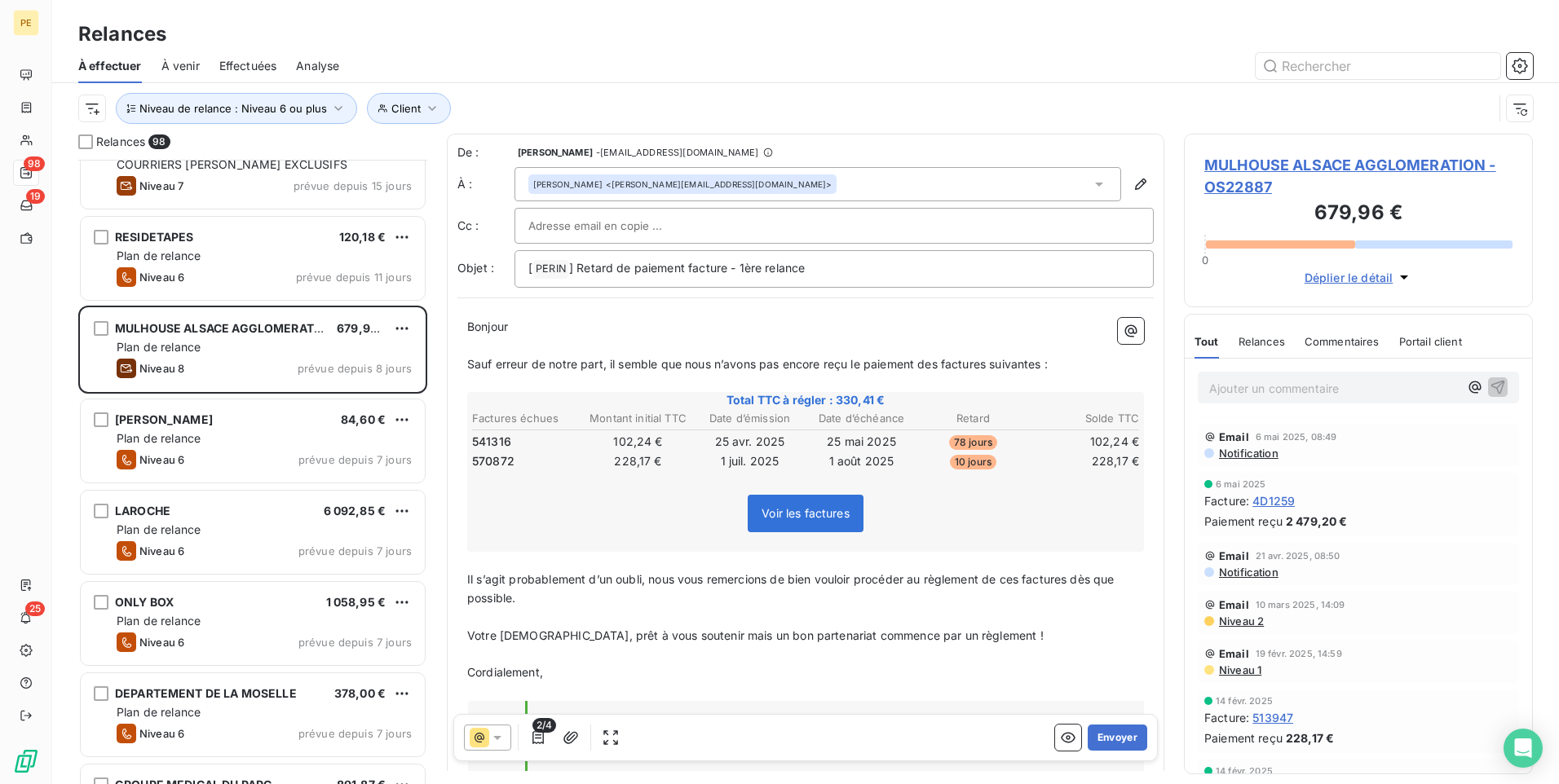
scroll to position [482, 0]
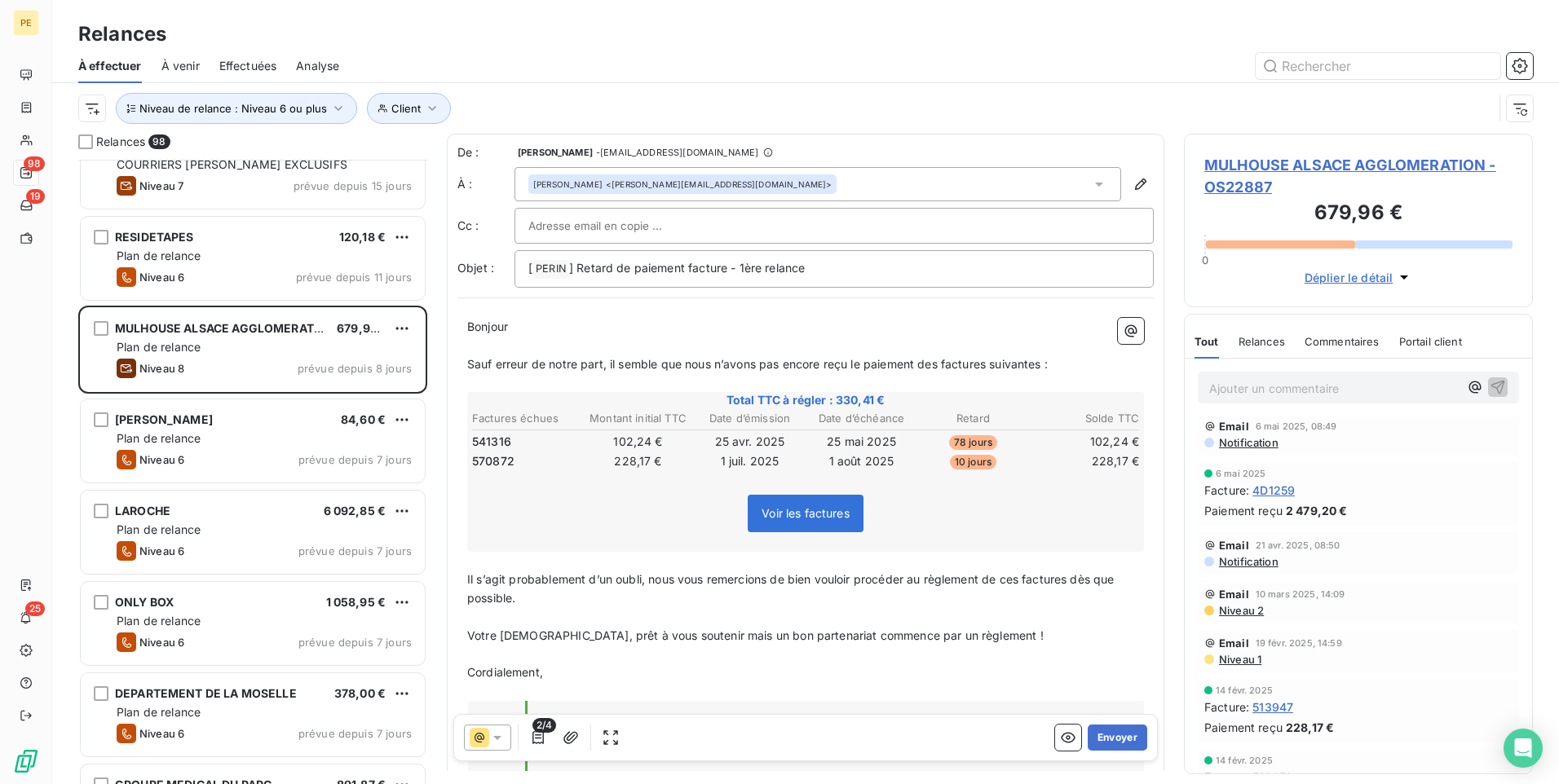
click at [1226, 607] on span "Niveau 2" at bounding box center [1241, 610] width 47 height 13
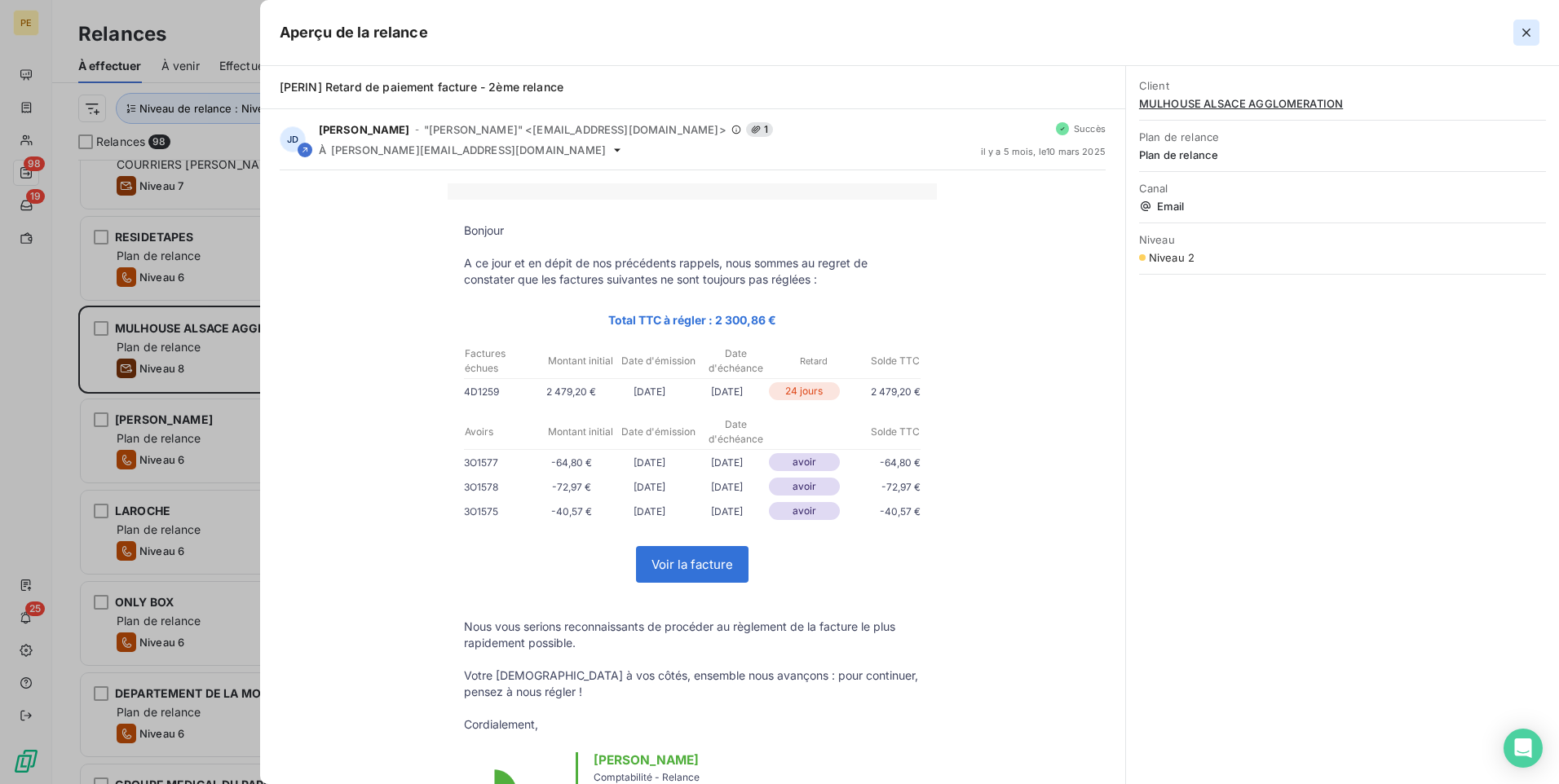
click at [1246, 40] on button "button" at bounding box center [1527, 33] width 26 height 26
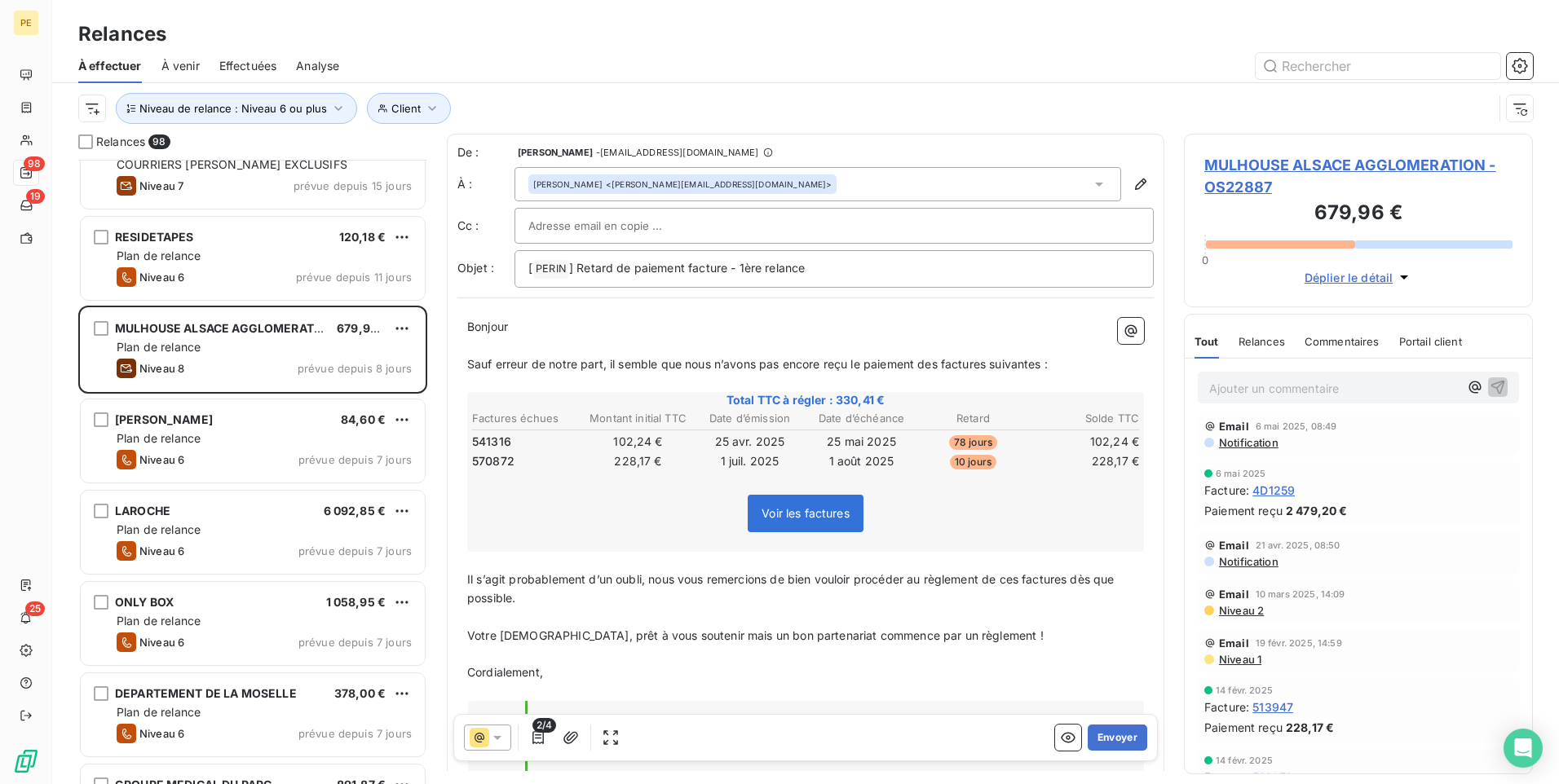
click at [1238, 607] on span "Niveau 1" at bounding box center [1240, 659] width 44 height 13
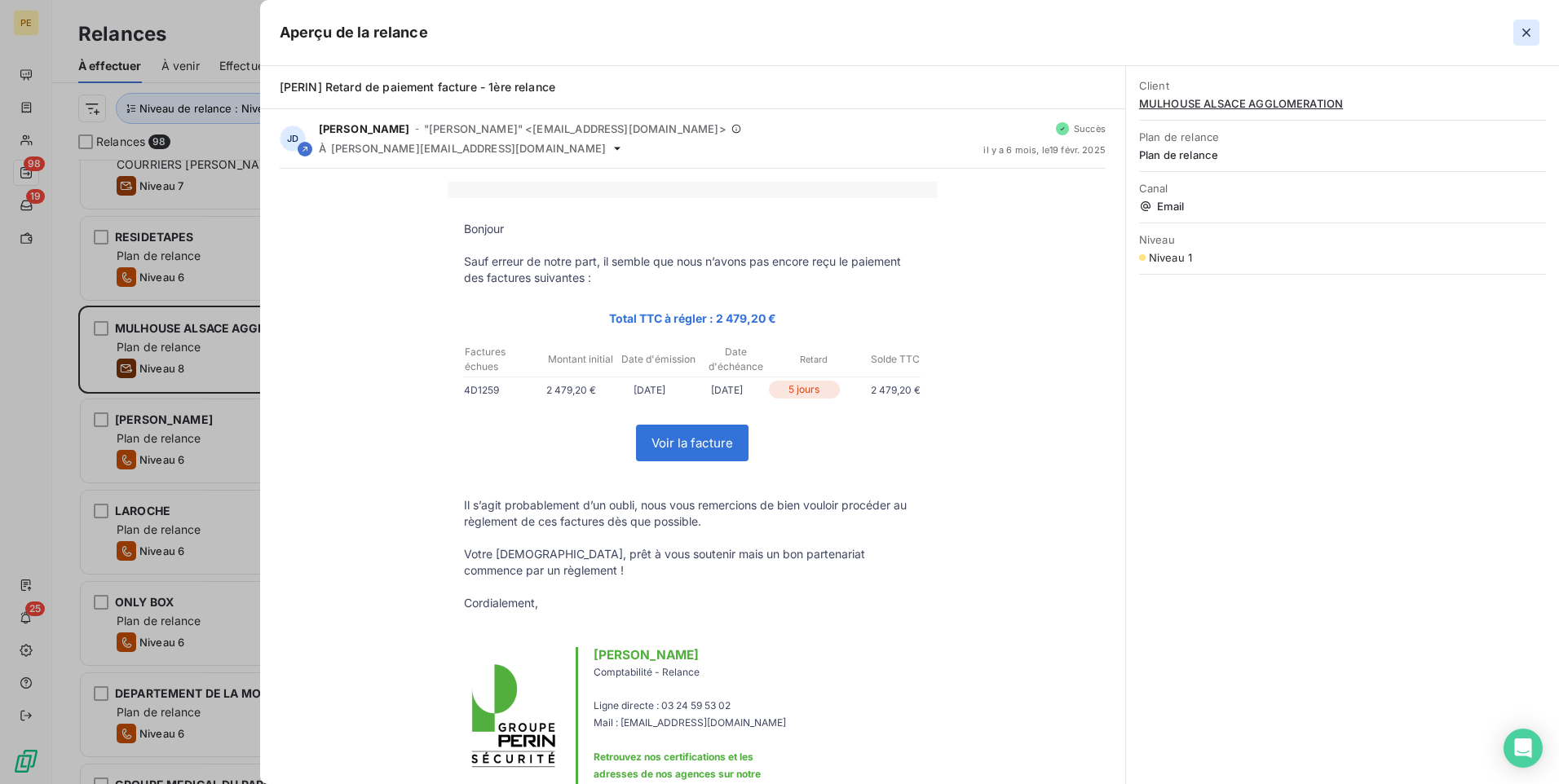
click at [1246, 35] on icon "button" at bounding box center [1527, 33] width 16 height 16
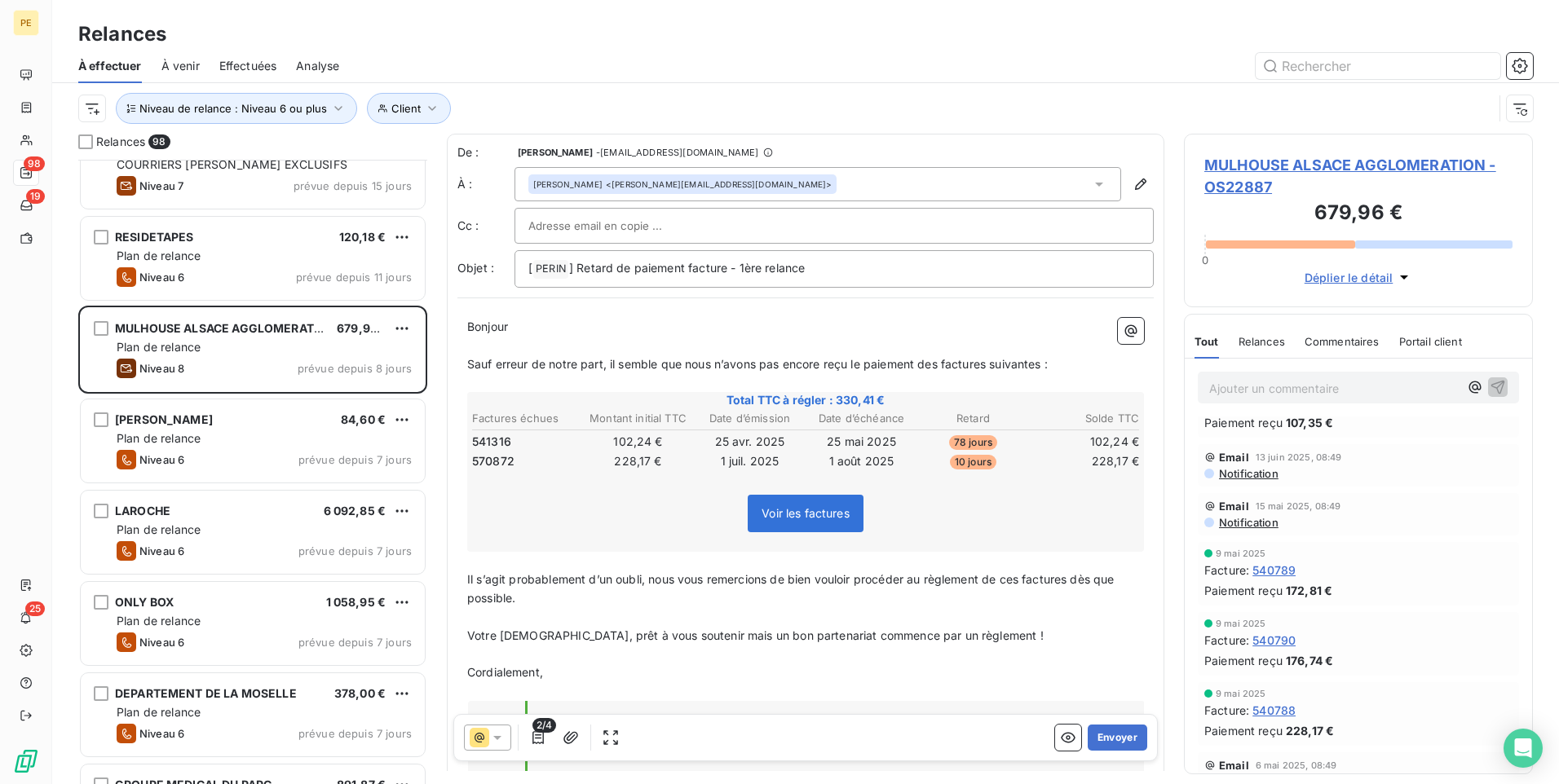
scroll to position [0, 0]
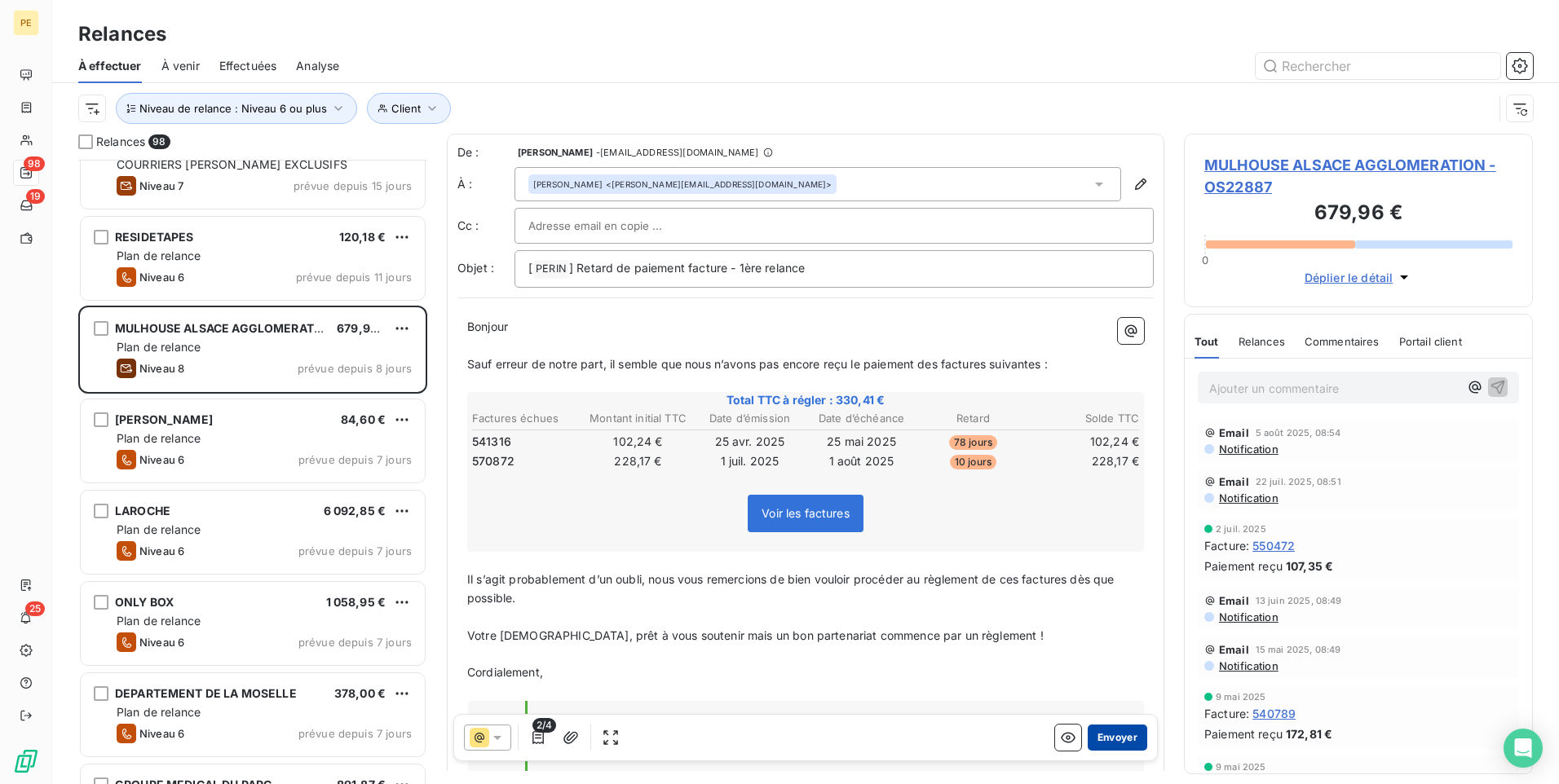
click at [1104, 607] on button "Envoyer" at bounding box center [1118, 738] width 60 height 26
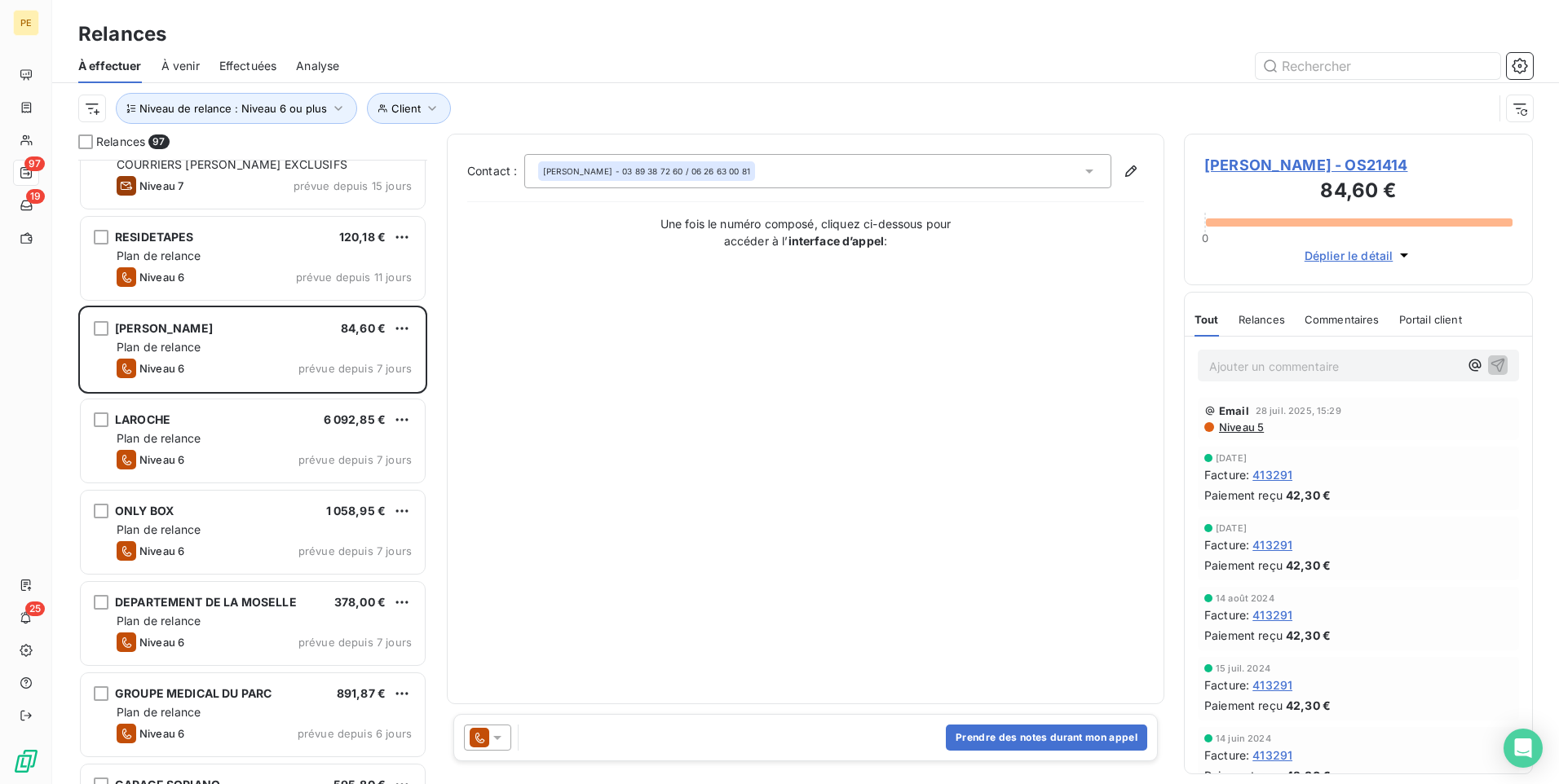
click at [474, 607] on icon at bounding box center [479, 738] width 20 height 20
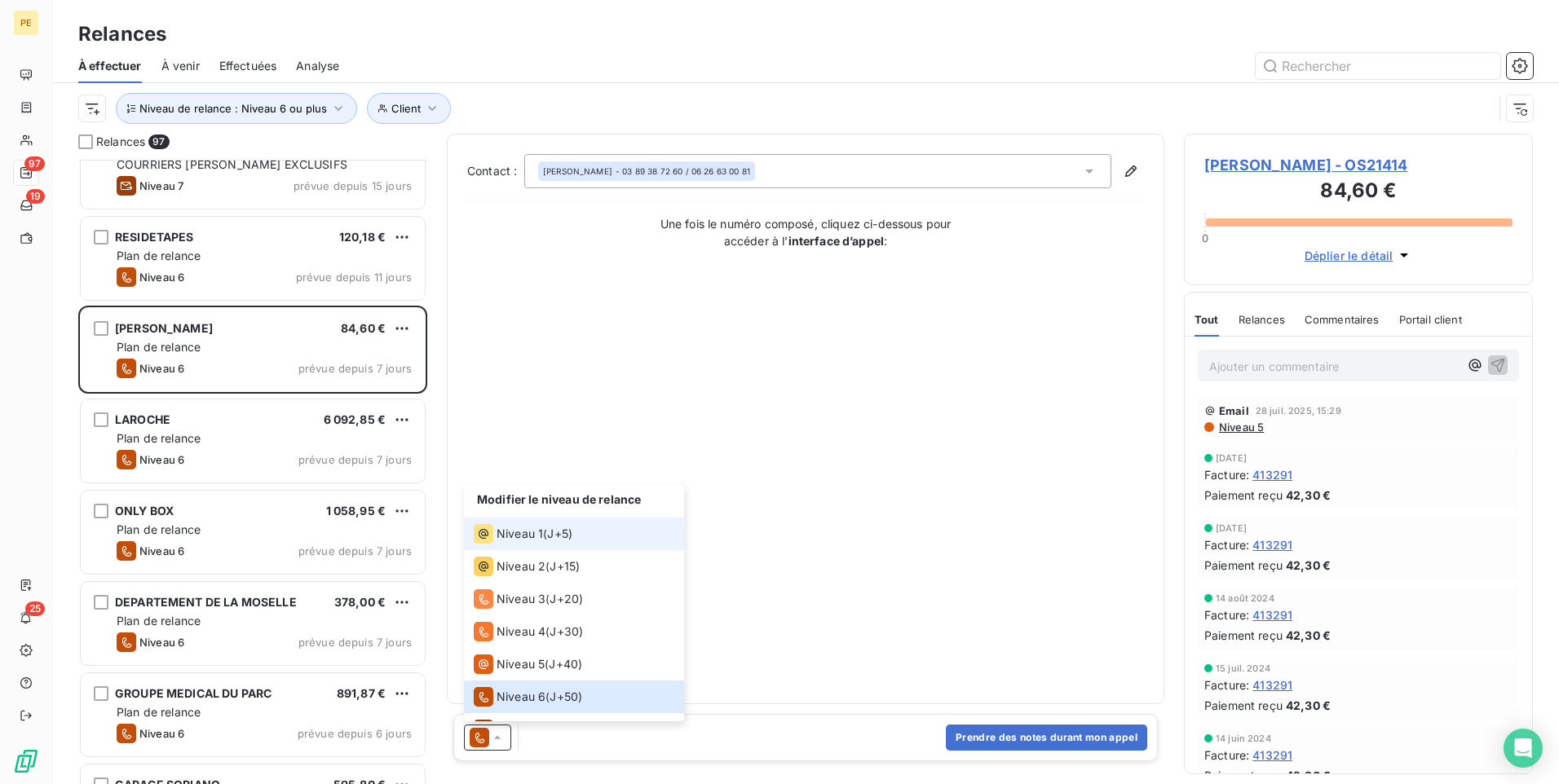
click at [533, 526] on span "Niveau 1" at bounding box center [519, 534] width 47 height 16
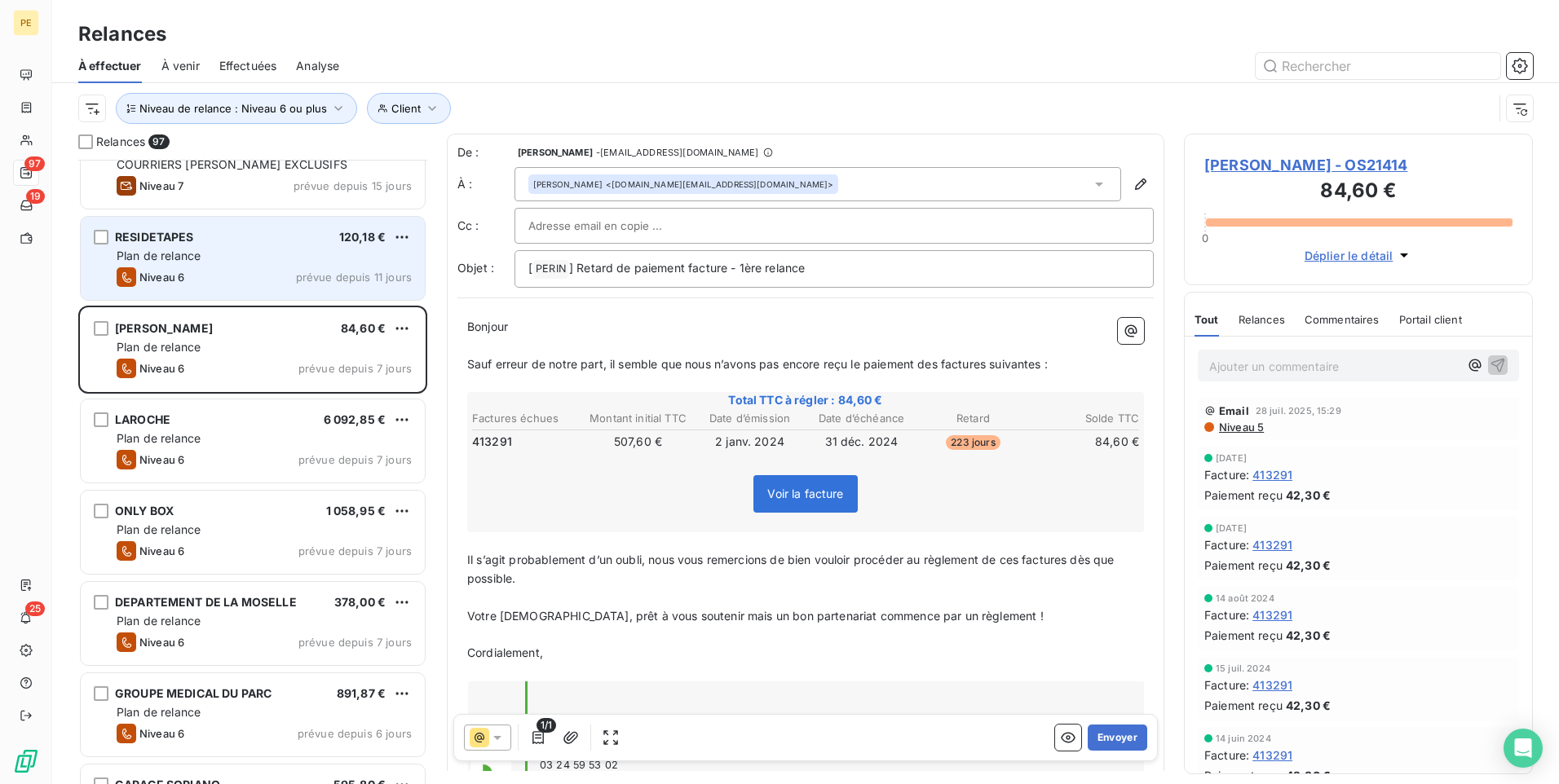
click at [286, 278] on div "Niveau 6 prévue depuis 11 jours" at bounding box center [264, 277] width 295 height 20
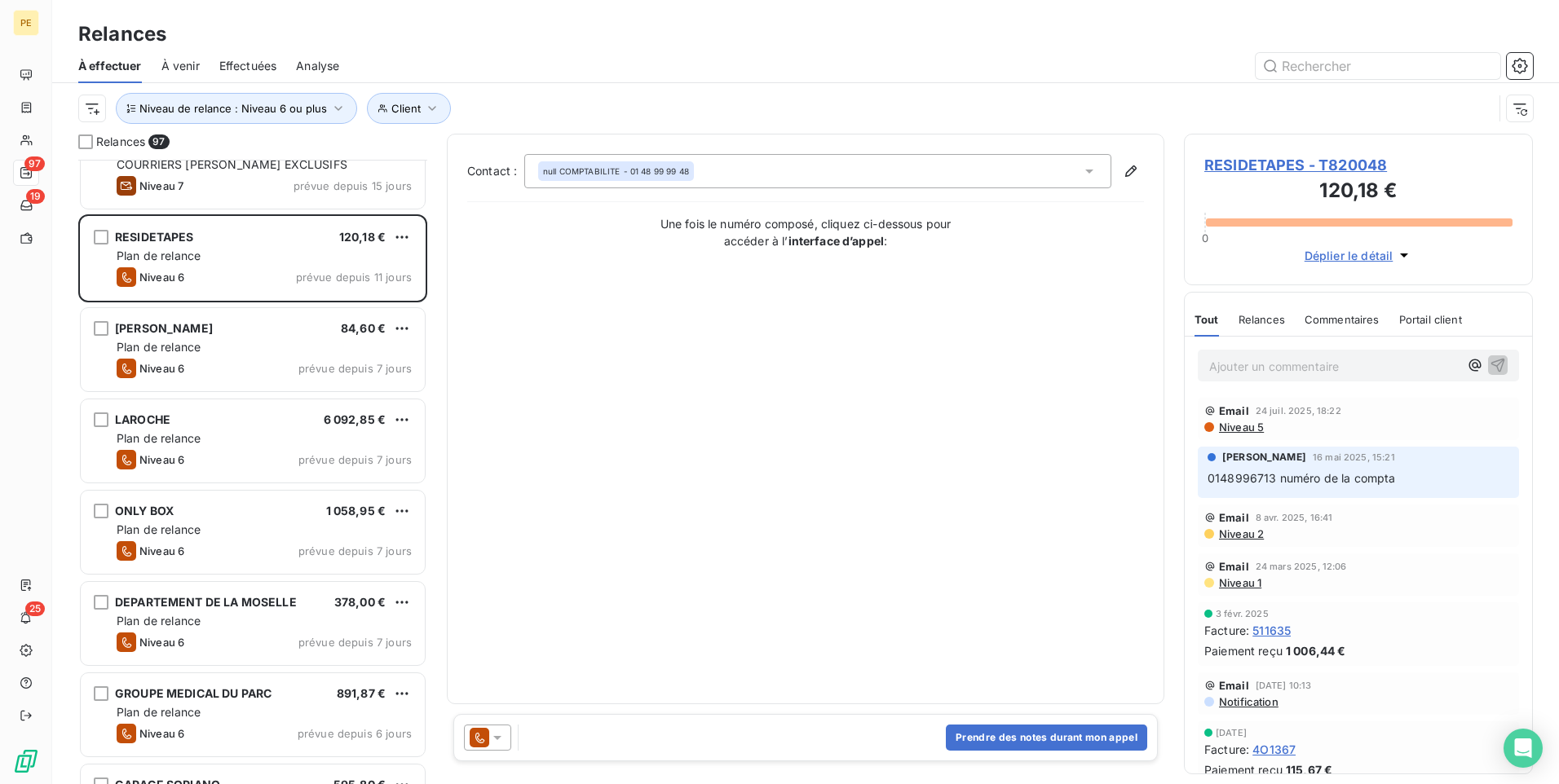
click at [499, 607] on icon at bounding box center [497, 738] width 16 height 16
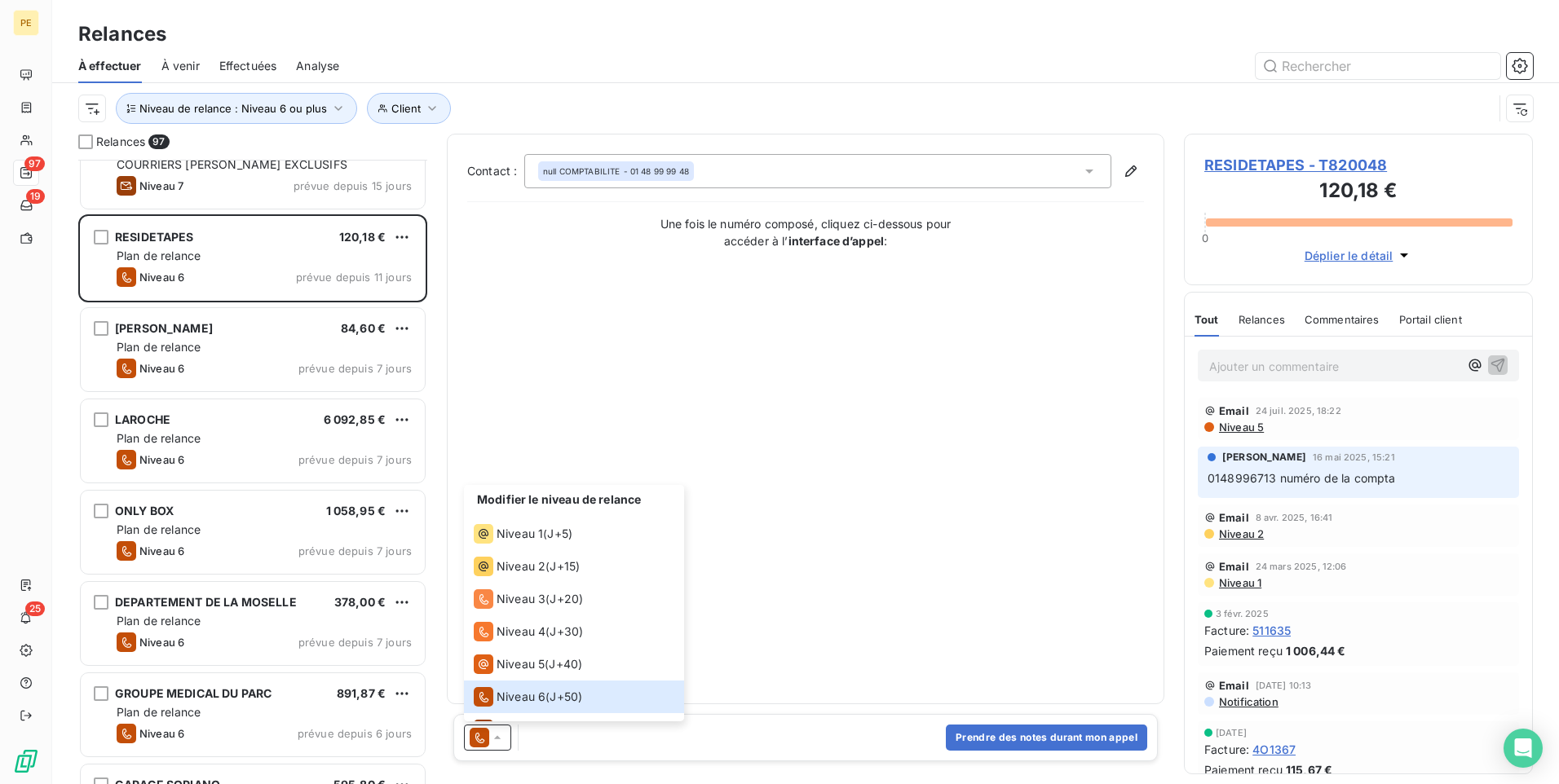
click at [565, 508] on div "Modifier le niveau de relance" at bounding box center [574, 501] width 220 height 33
click at [562, 536] on span "J+5 )" at bounding box center [560, 534] width 25 height 16
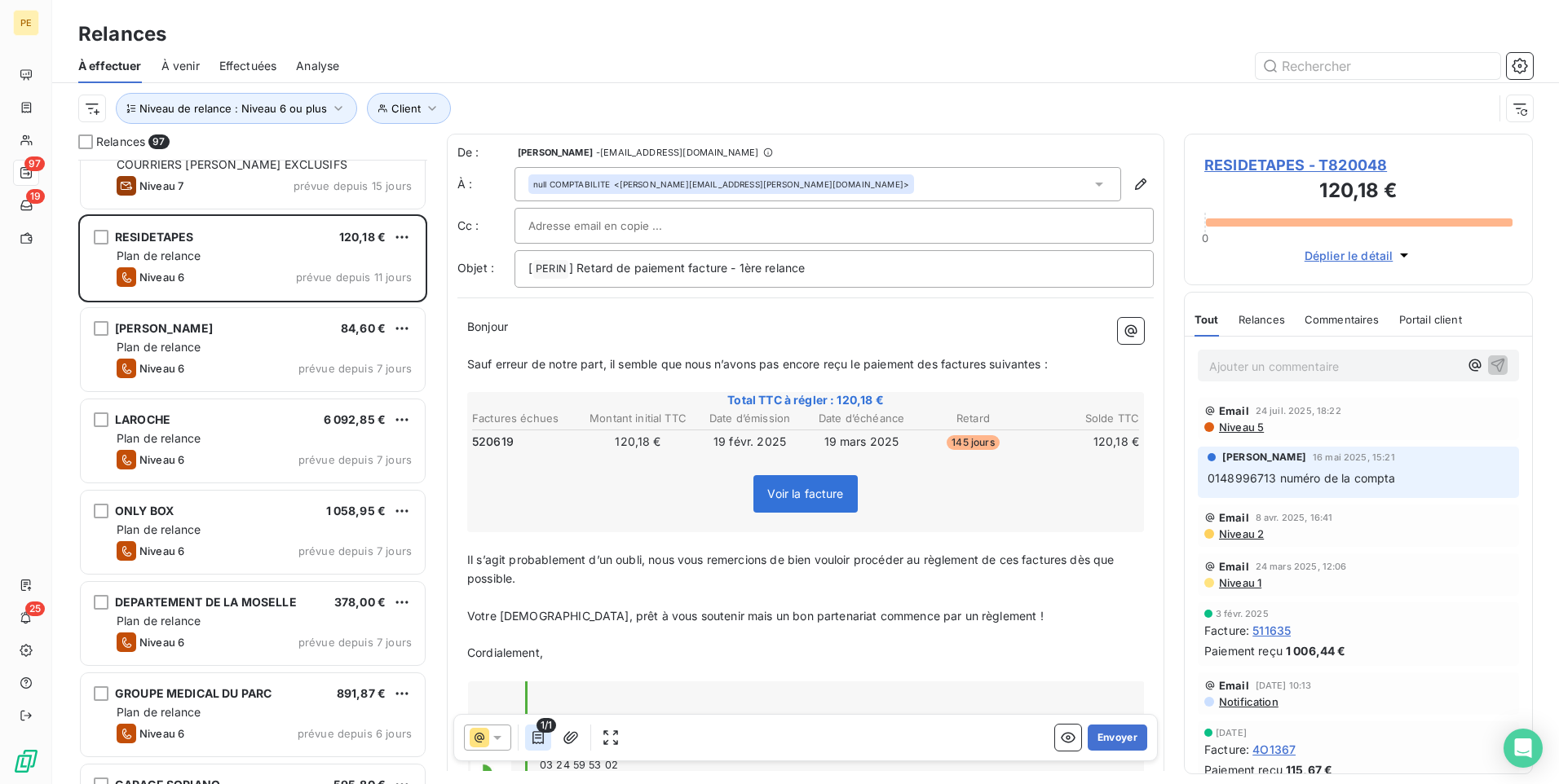
click at [533, 607] on icon "button" at bounding box center [538, 738] width 11 height 13
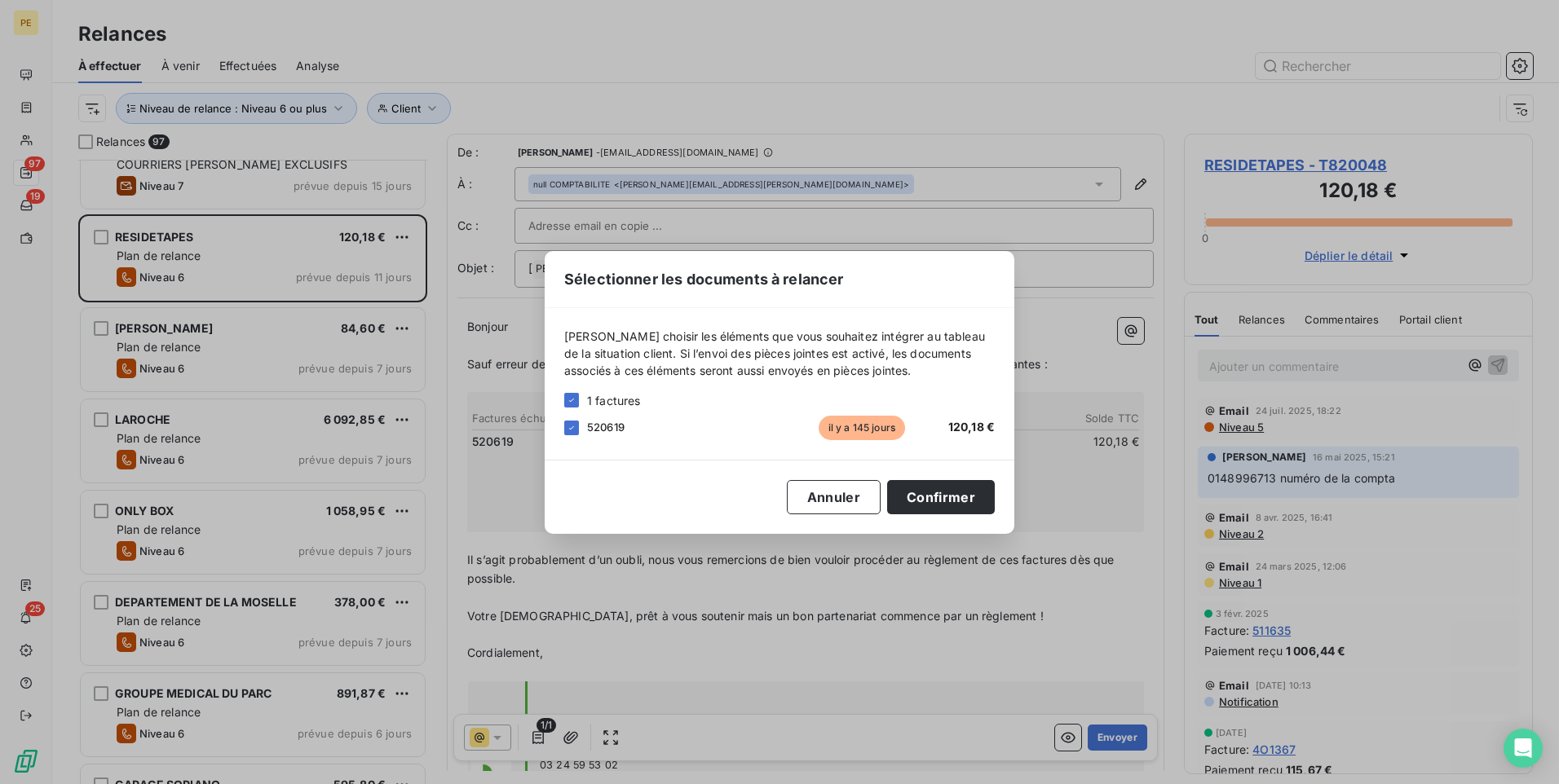
click at [660, 607] on div "Sélectionner les documents à relancer [PERSON_NAME] choisir les éléments que vo…" at bounding box center [780, 392] width 1559 height 784
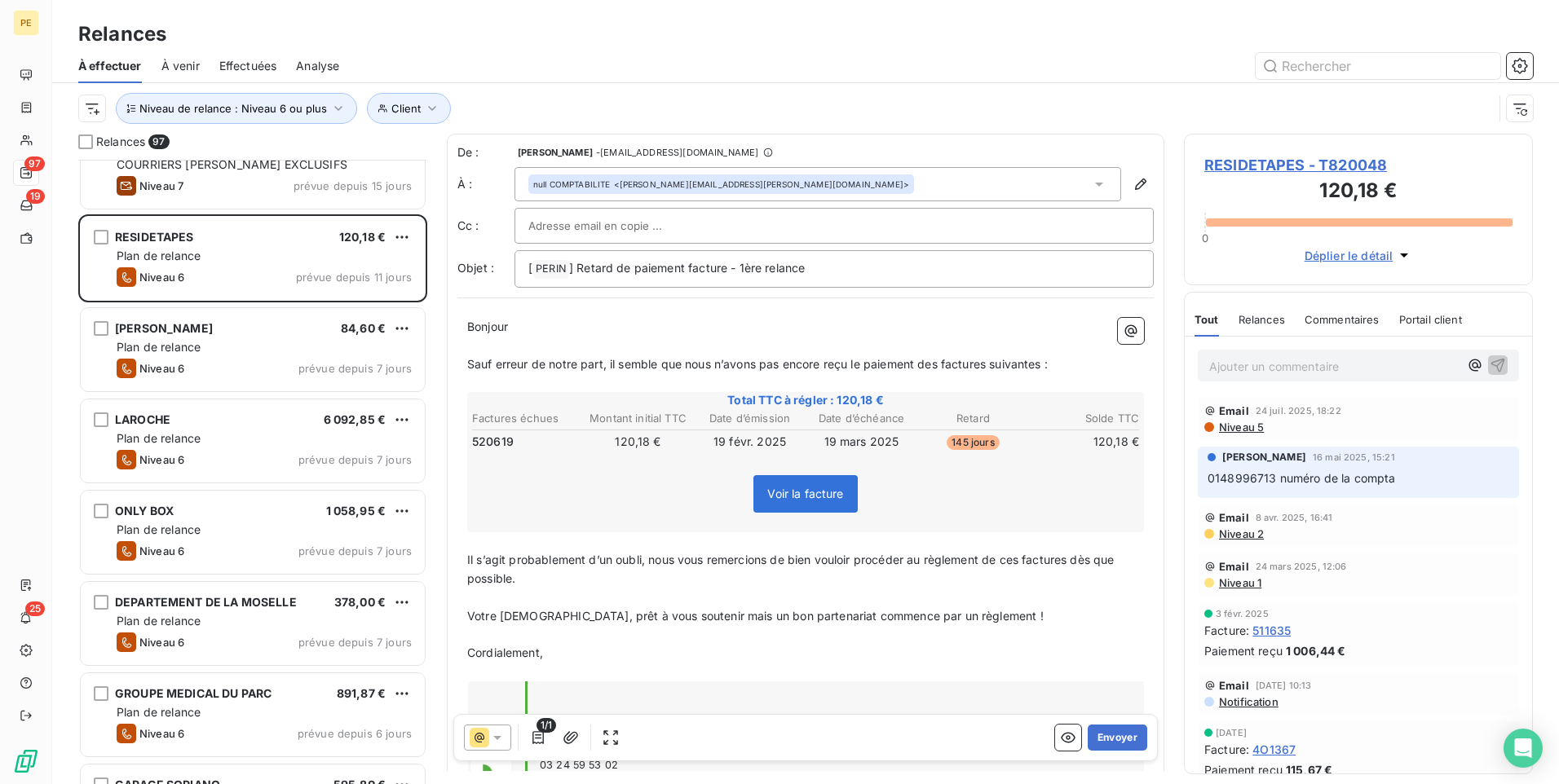
click at [1246, 427] on span "Niveau 5" at bounding box center [1241, 427] width 47 height 13
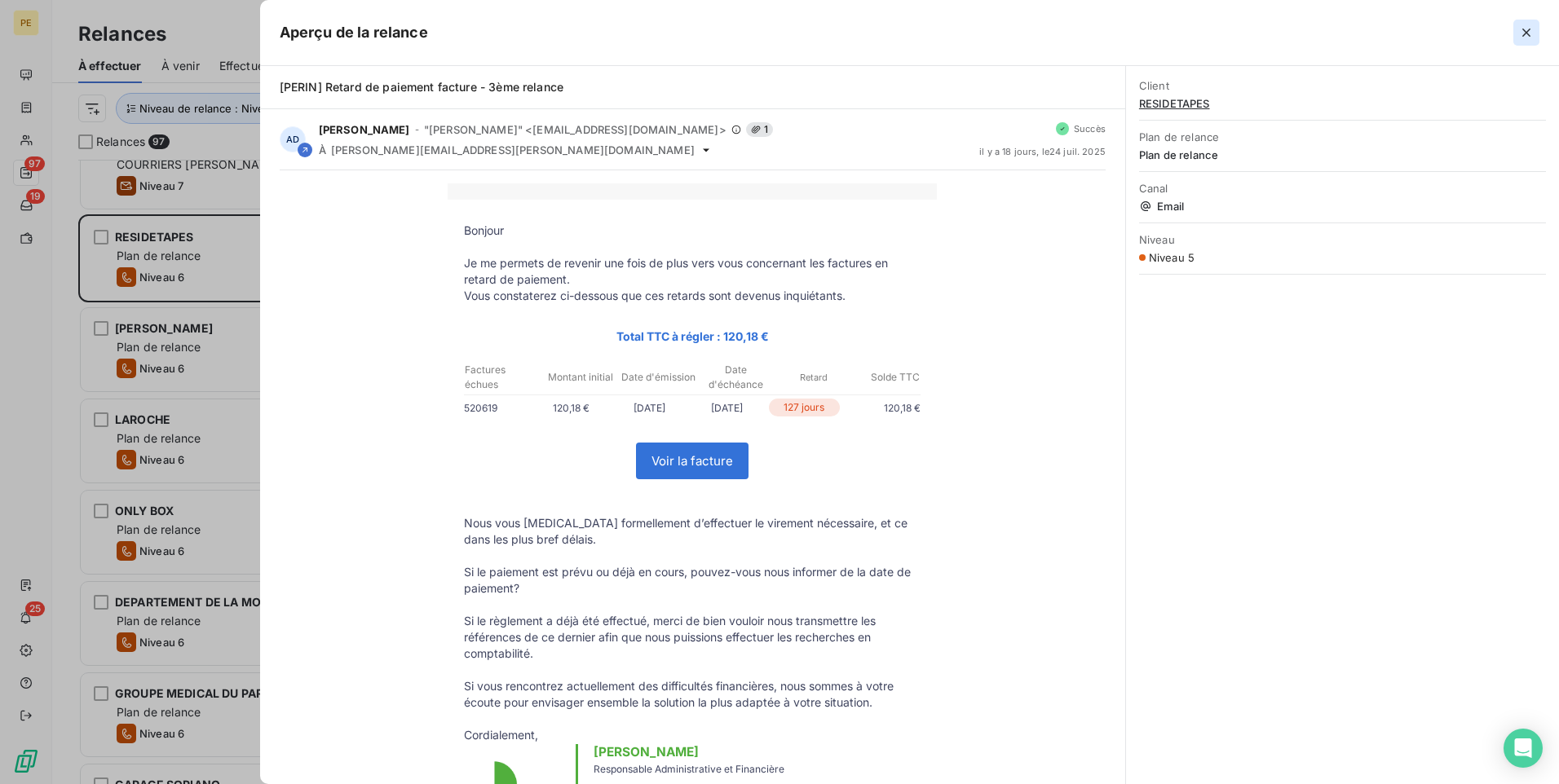
click at [1246, 33] on icon "button" at bounding box center [1527, 33] width 16 height 16
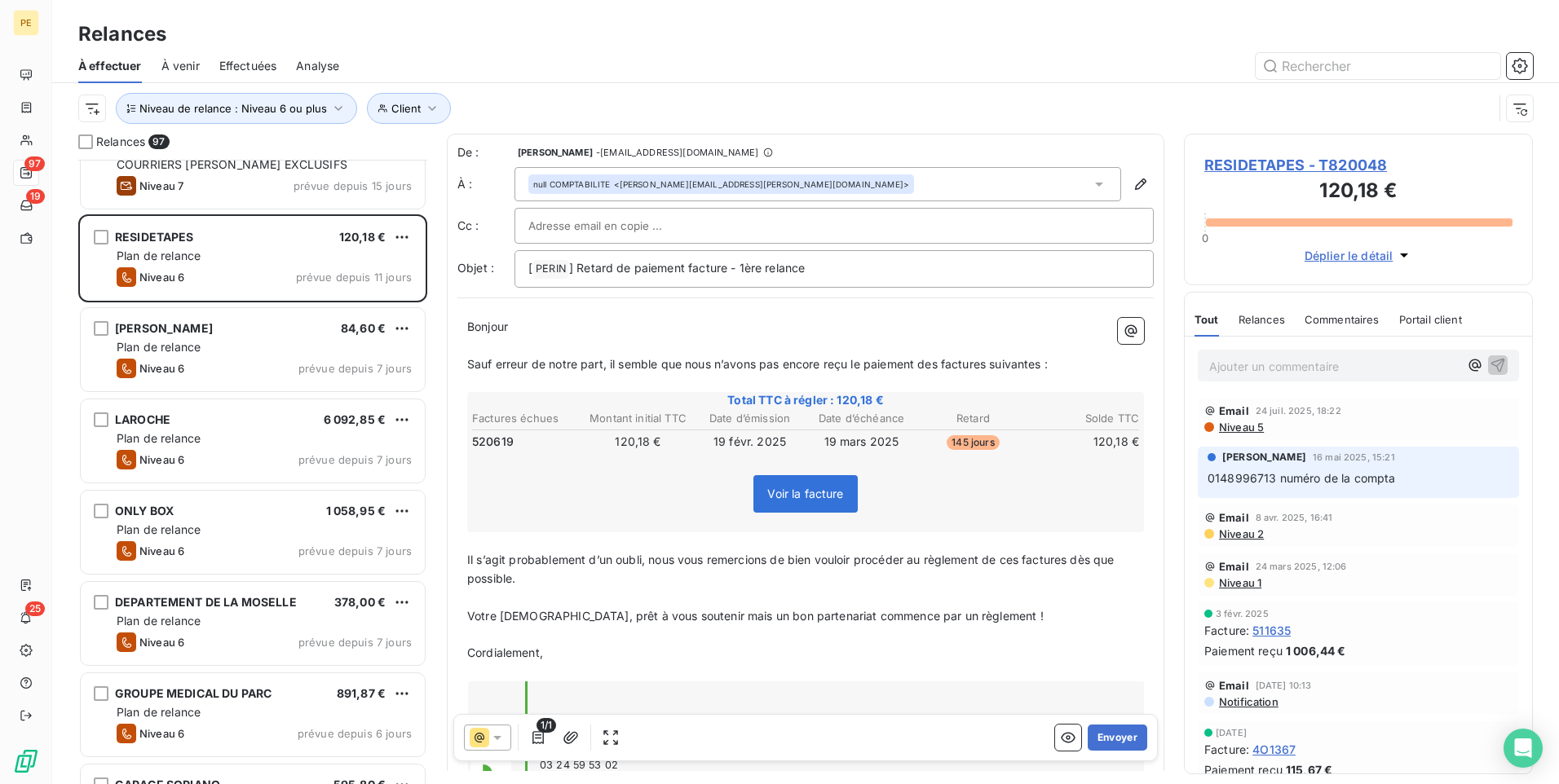
click at [488, 607] on icon at bounding box center [479, 738] width 20 height 20
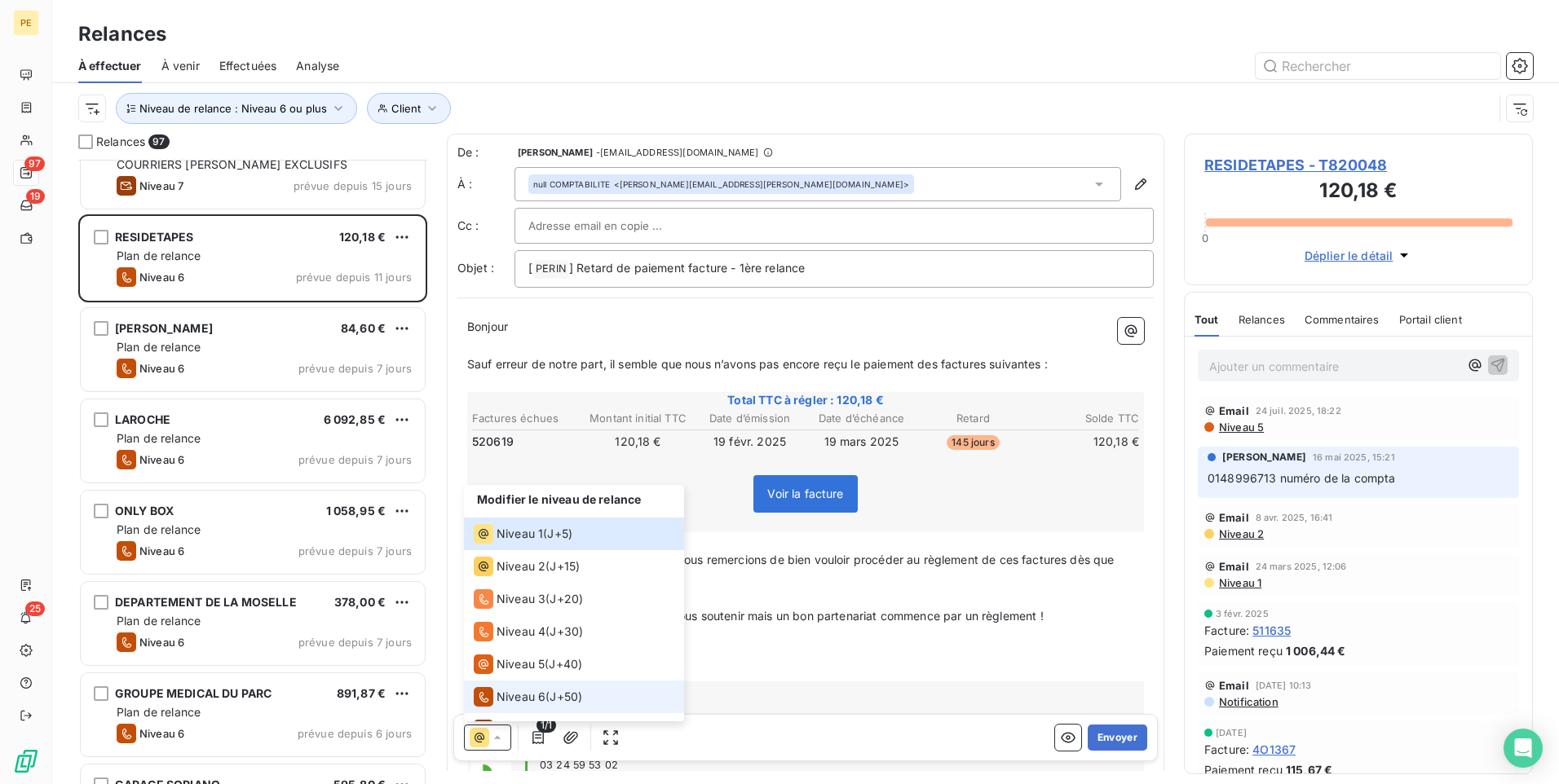
click at [514, 607] on span "Niveau 6" at bounding box center [521, 697] width 49 height 16
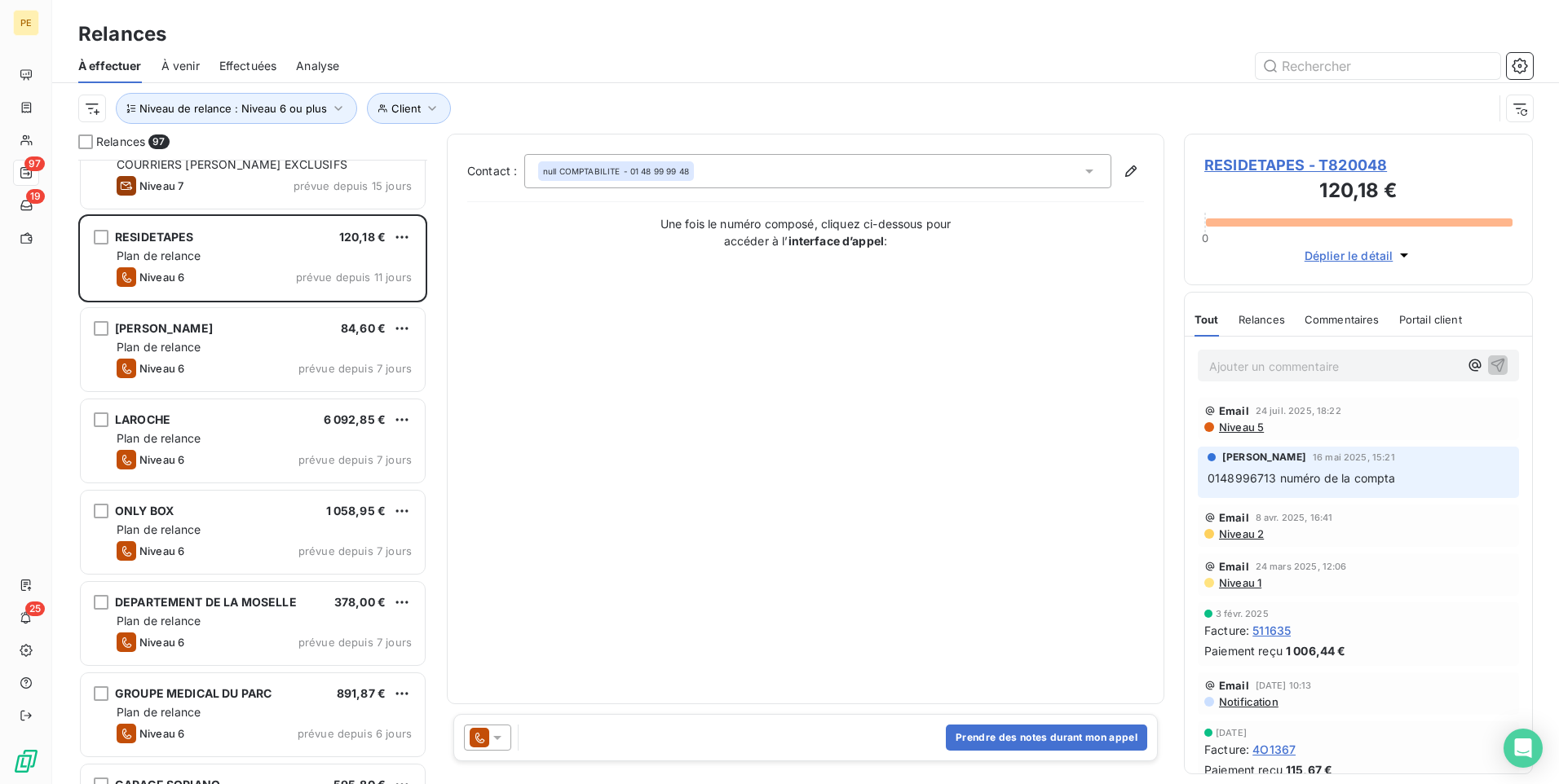
click at [1246, 373] on p "Ajouter un commentaire ﻿" at bounding box center [1334, 366] width 249 height 21
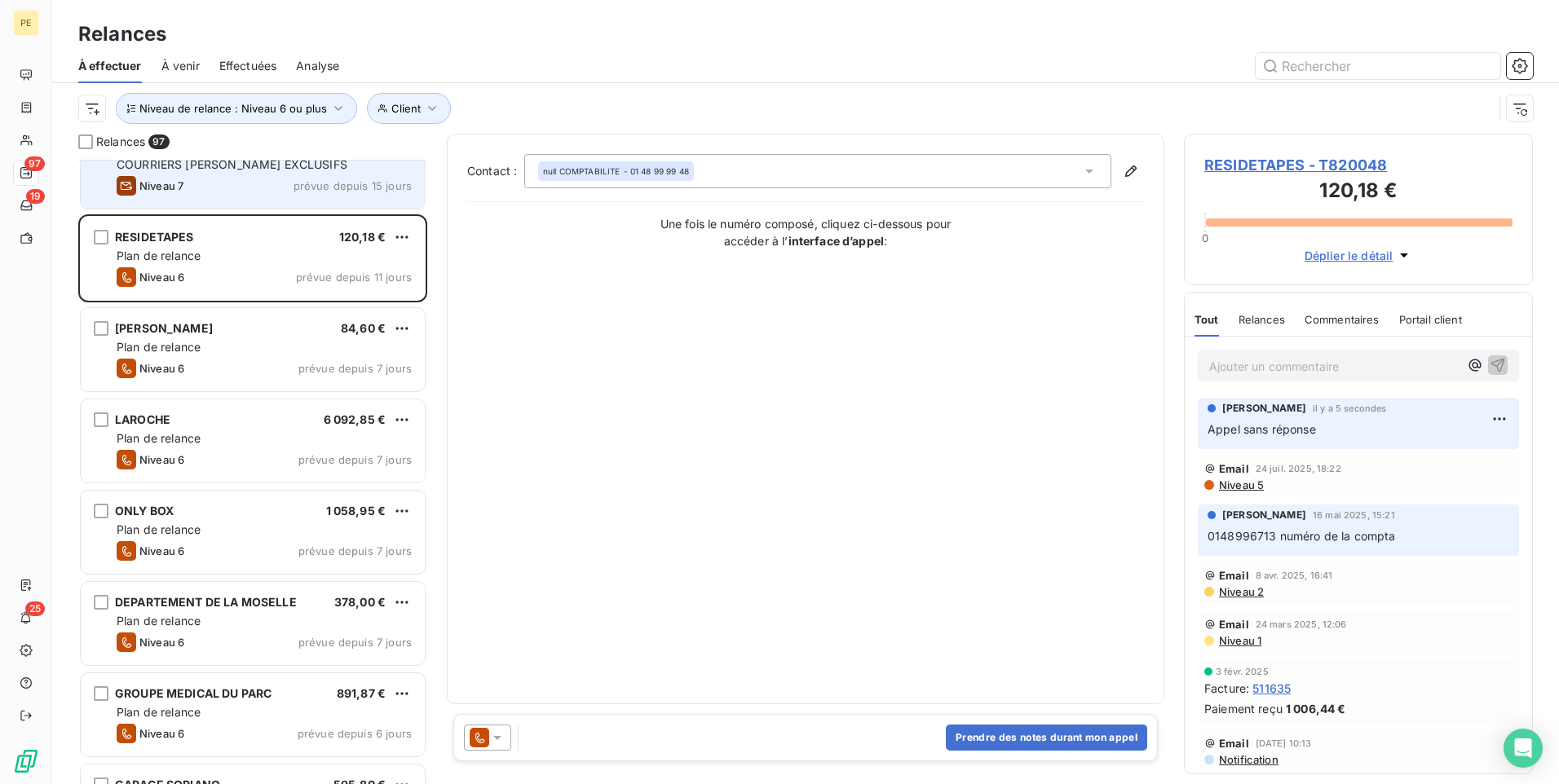
click at [265, 176] on div "Niveau 7 prévue depuis 15 jours" at bounding box center [264, 186] width 295 height 20
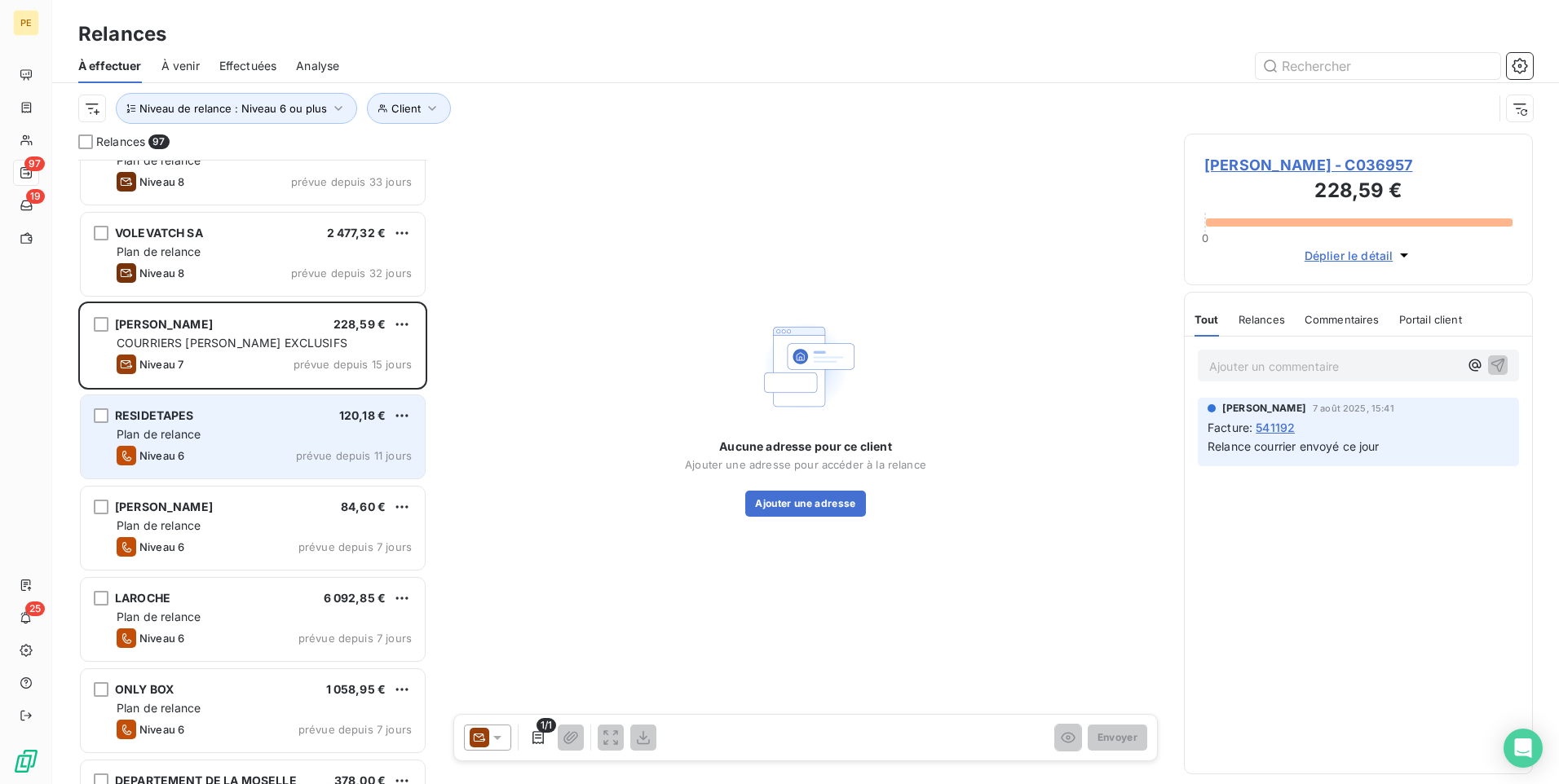
scroll to position [7279, 0]
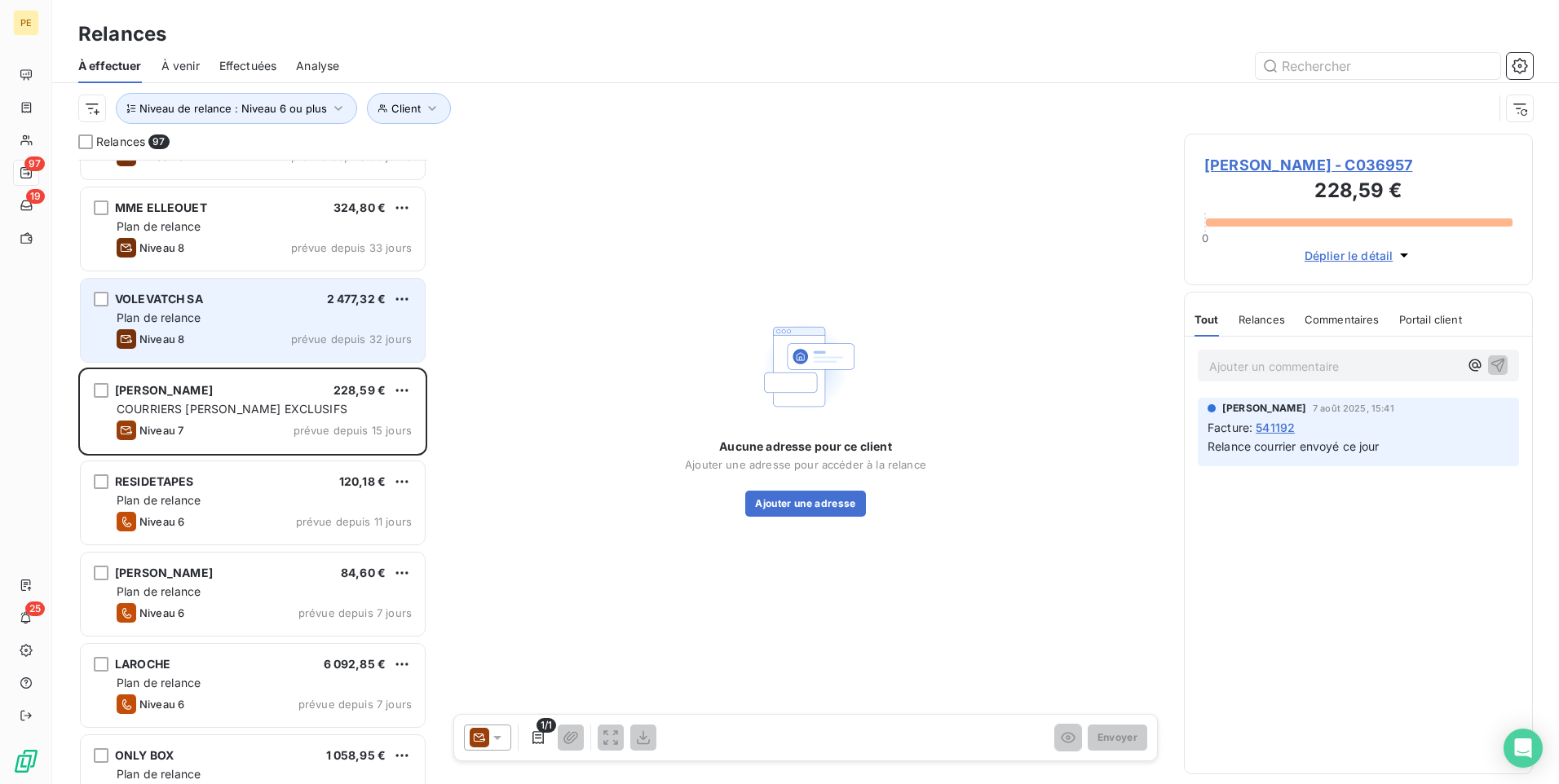
click at [245, 341] on div "Niveau 8 prévue depuis 32 jours" at bounding box center [264, 340] width 295 height 20
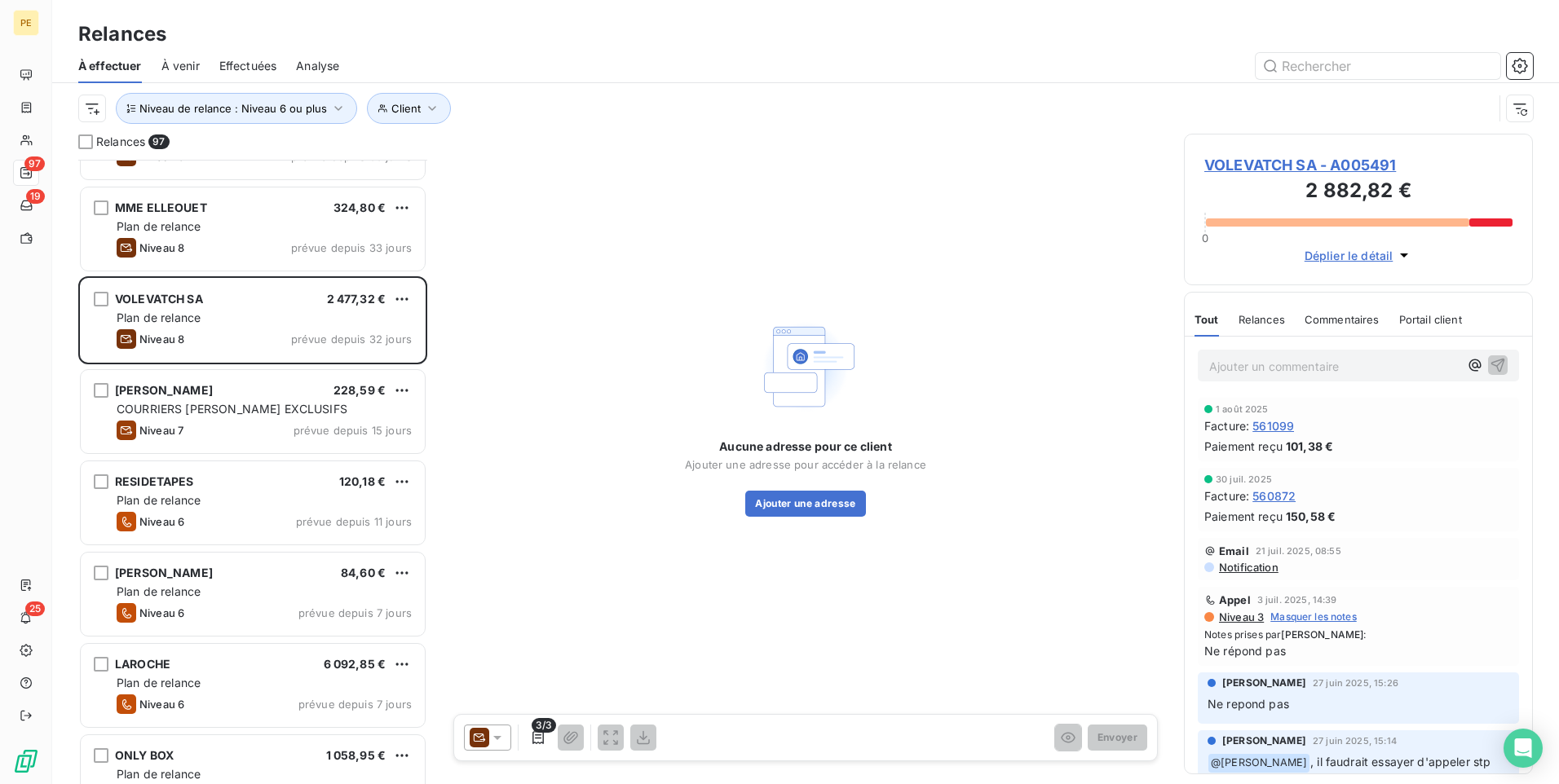
click at [500, 607] on icon at bounding box center [497, 738] width 16 height 16
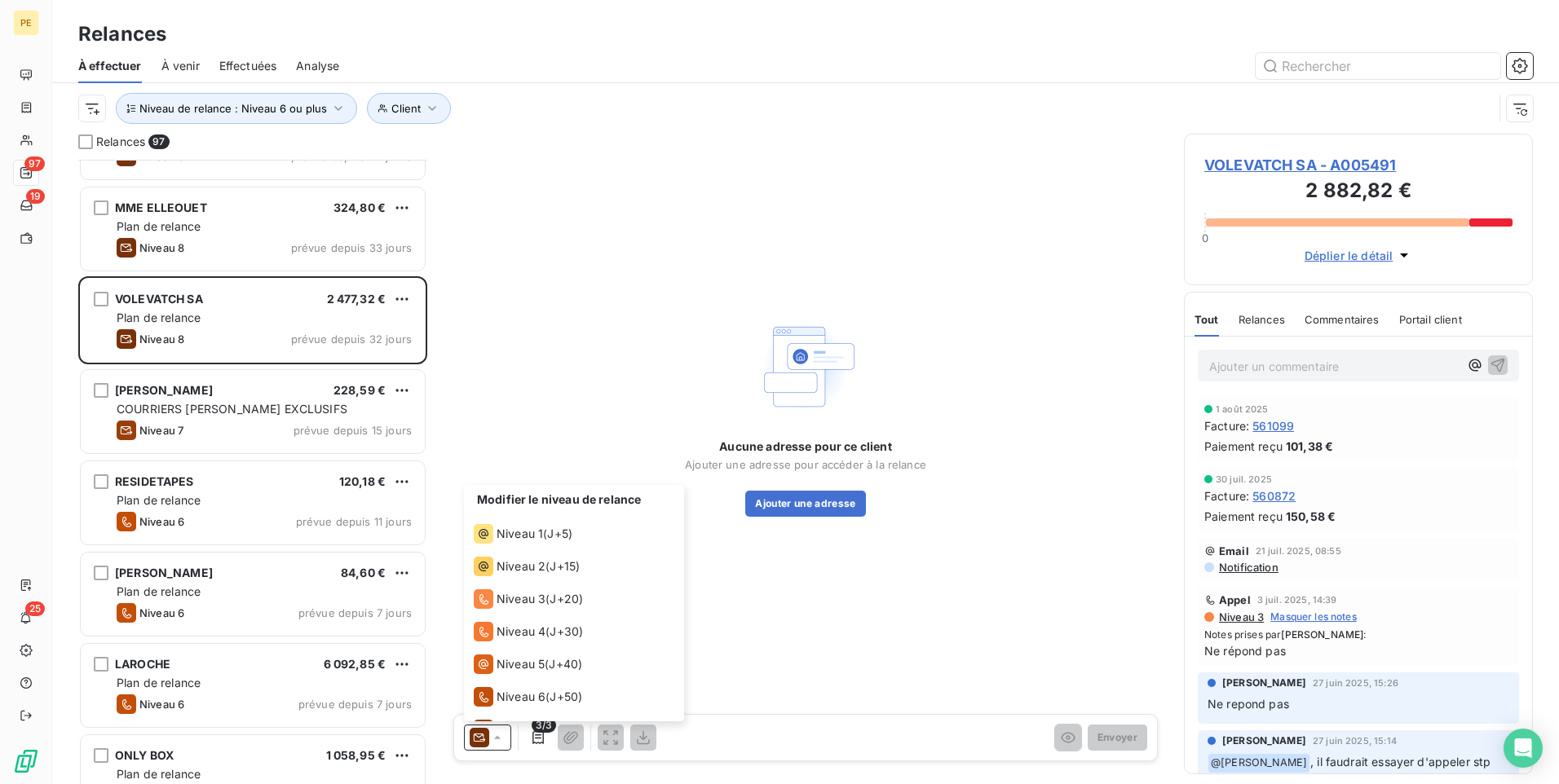
scroll to position [57, 0]
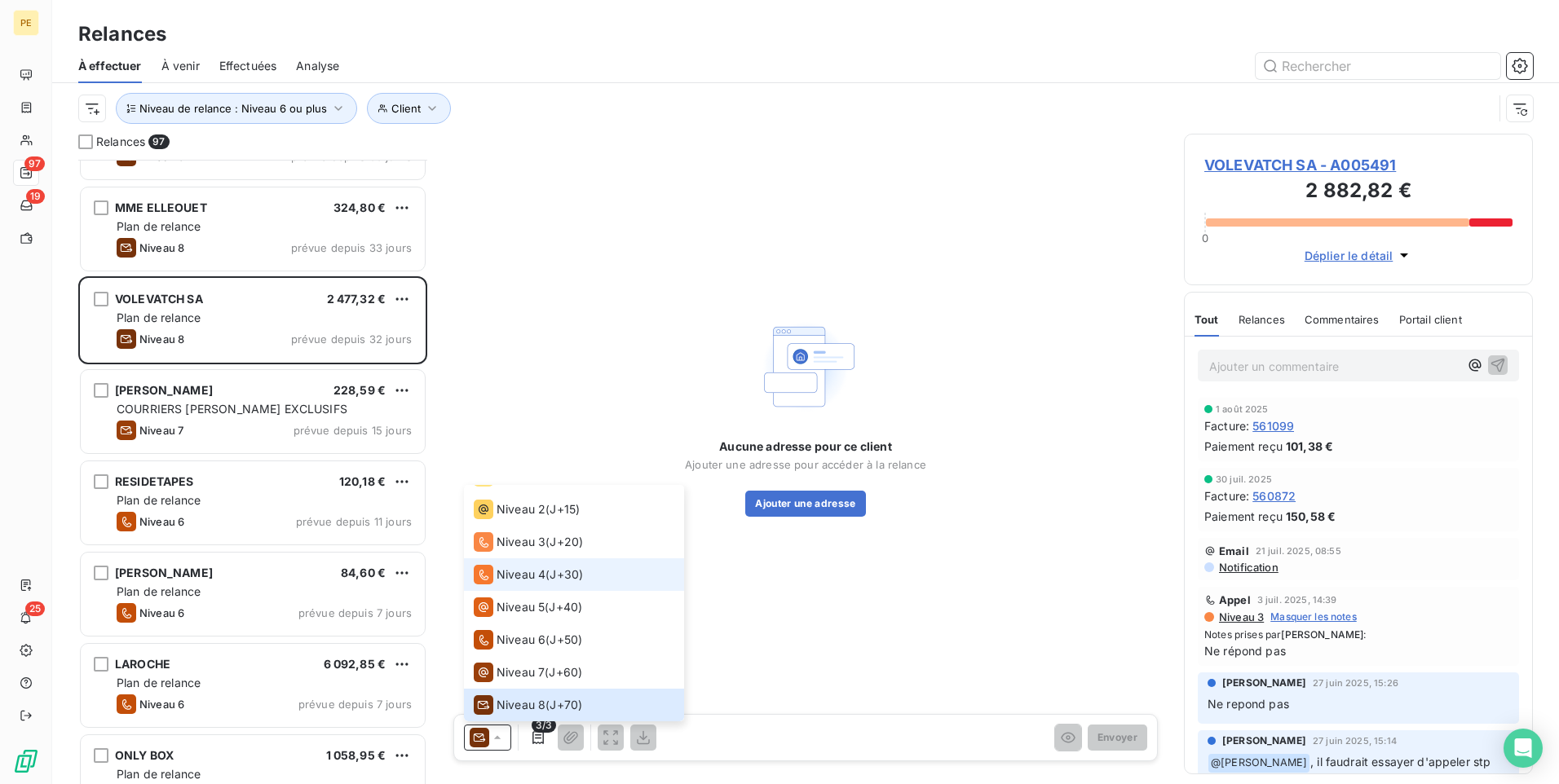
click at [546, 583] on div "Niveau 4 ( J+30 )" at bounding box center [528, 575] width 109 height 20
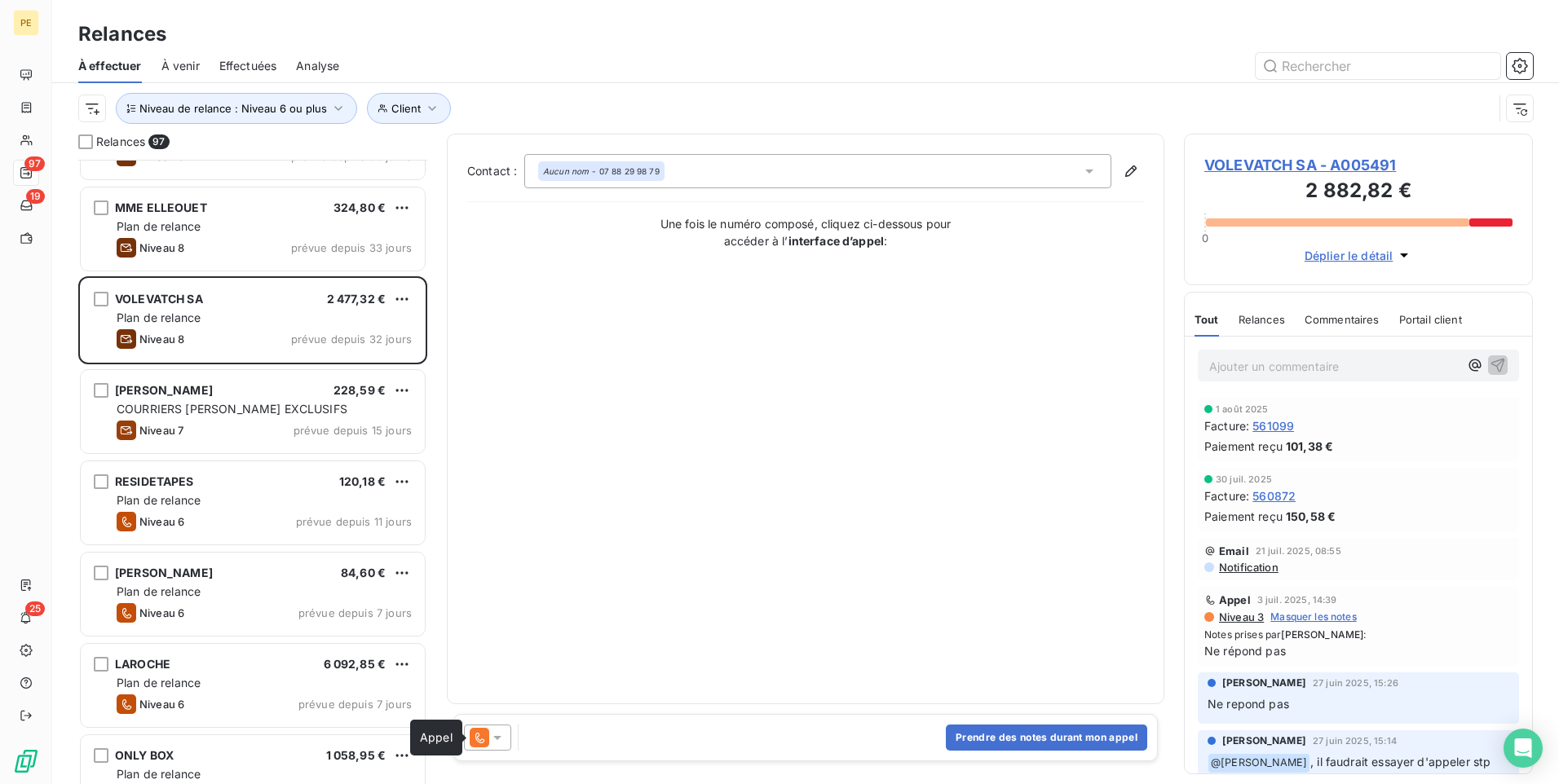
click at [485, 607] on icon at bounding box center [479, 738] width 20 height 20
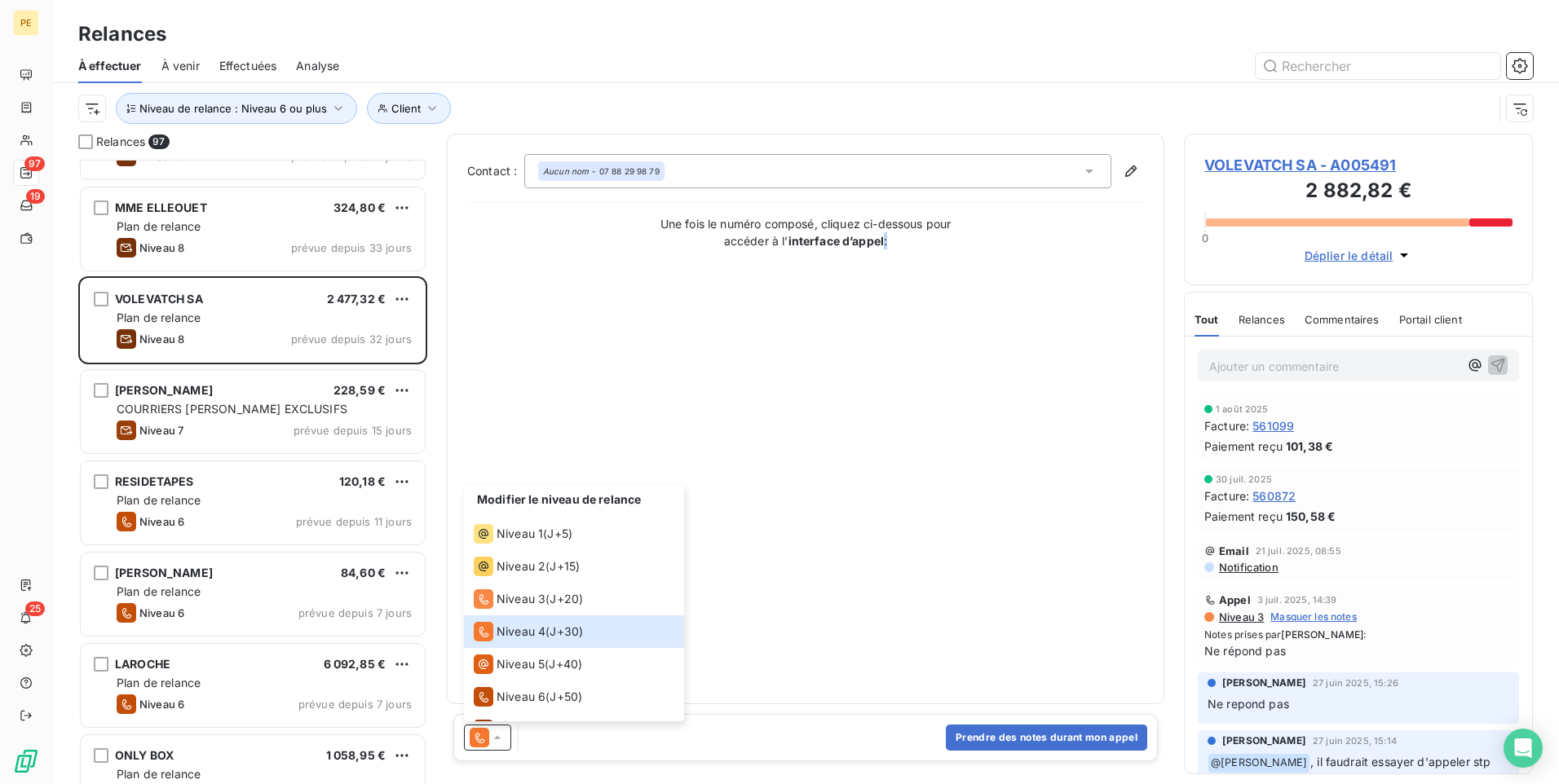
drag, startPoint x: 882, startPoint y: 540, endPoint x: 894, endPoint y: 534, distance: 13.4
click at [891, 536] on div "Contact : Aucun nom - 07 88 29 98 79 Une fois le numéro composé, cliquez ci-des…" at bounding box center [806, 419] width 677 height 530
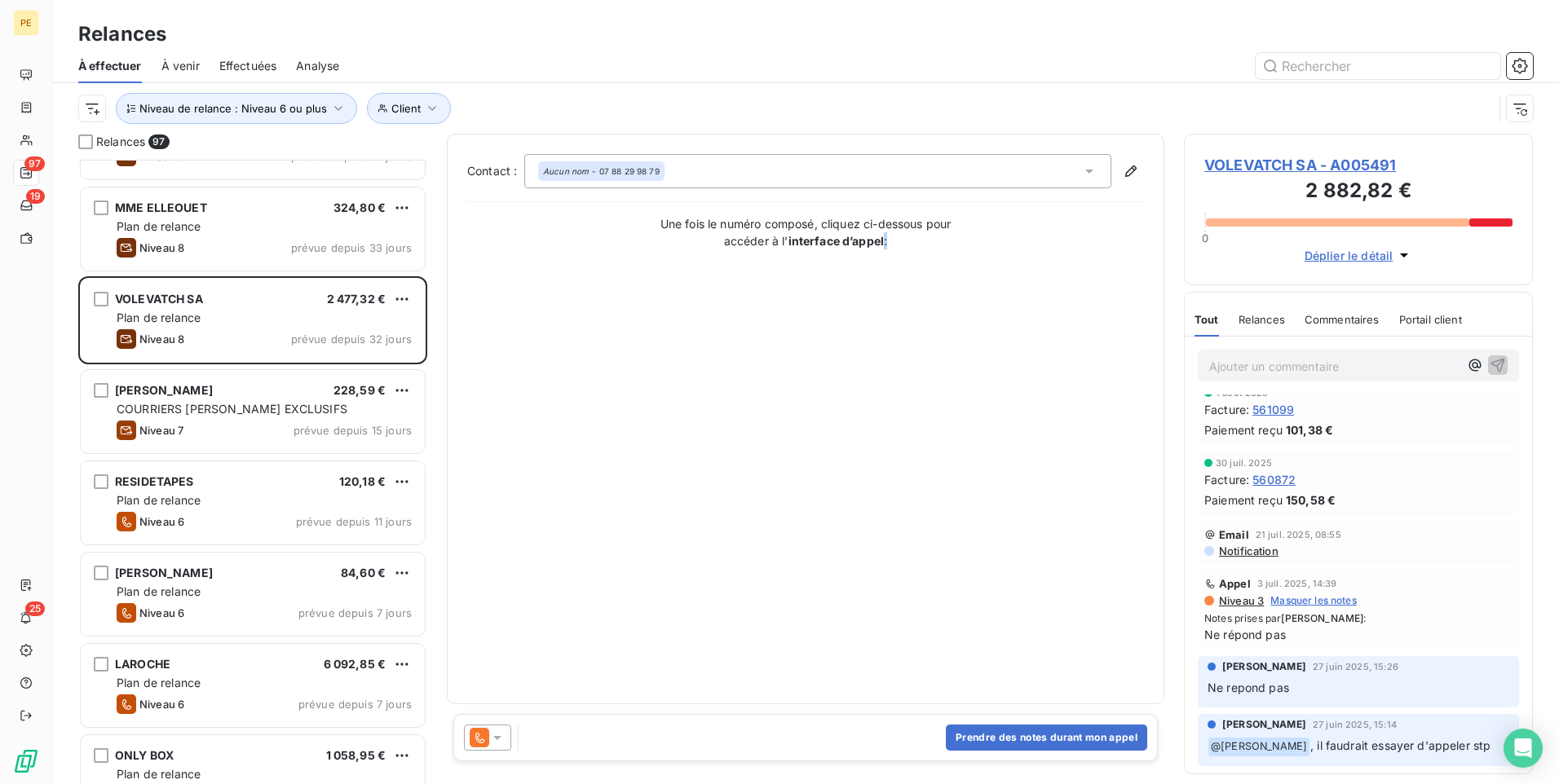
scroll to position [22, 0]
click at [494, 607] on icon at bounding box center [497, 738] width 16 height 16
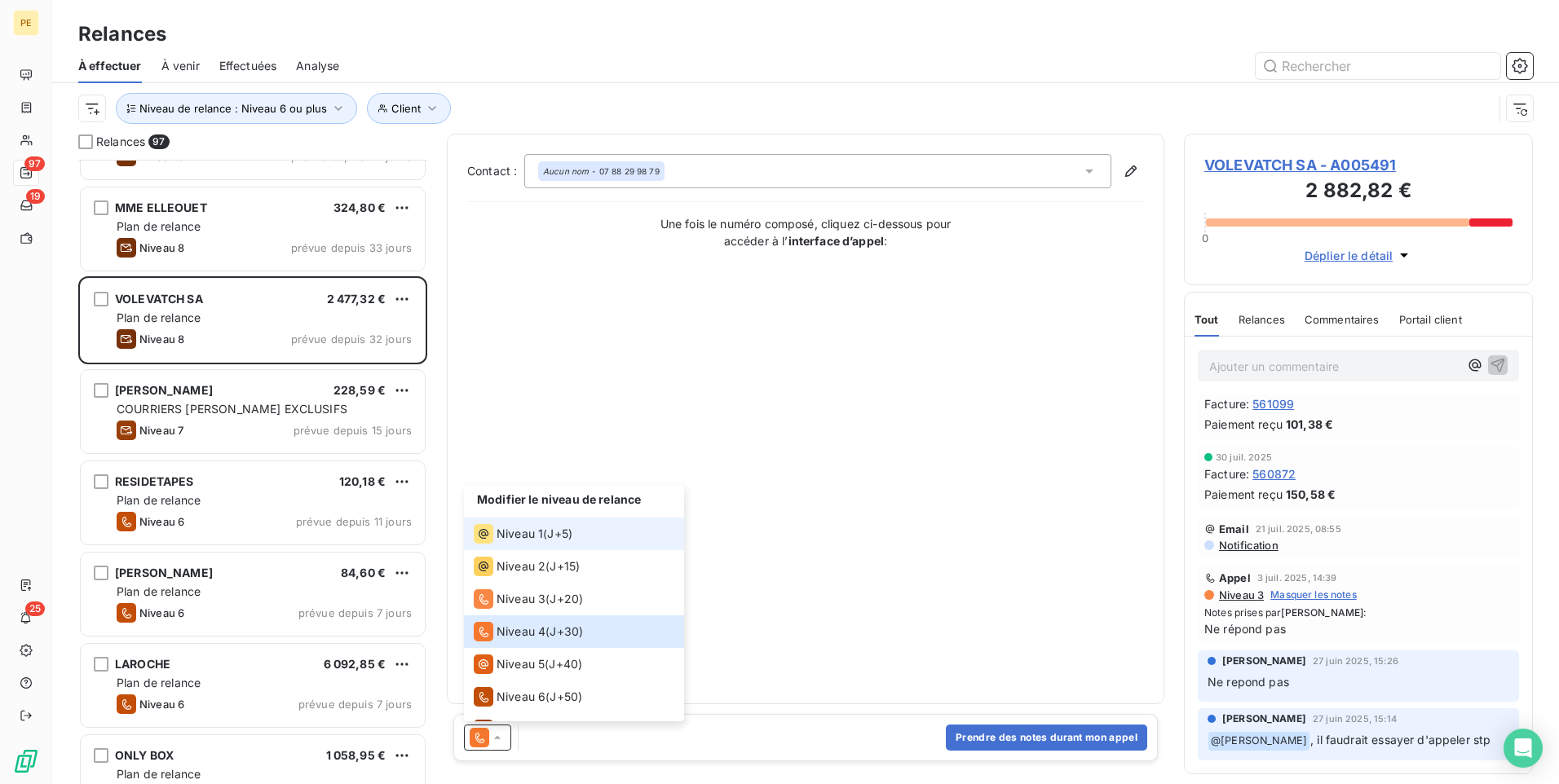
click at [545, 540] on div "Niveau 1 ( J+5 )" at bounding box center [523, 534] width 98 height 20
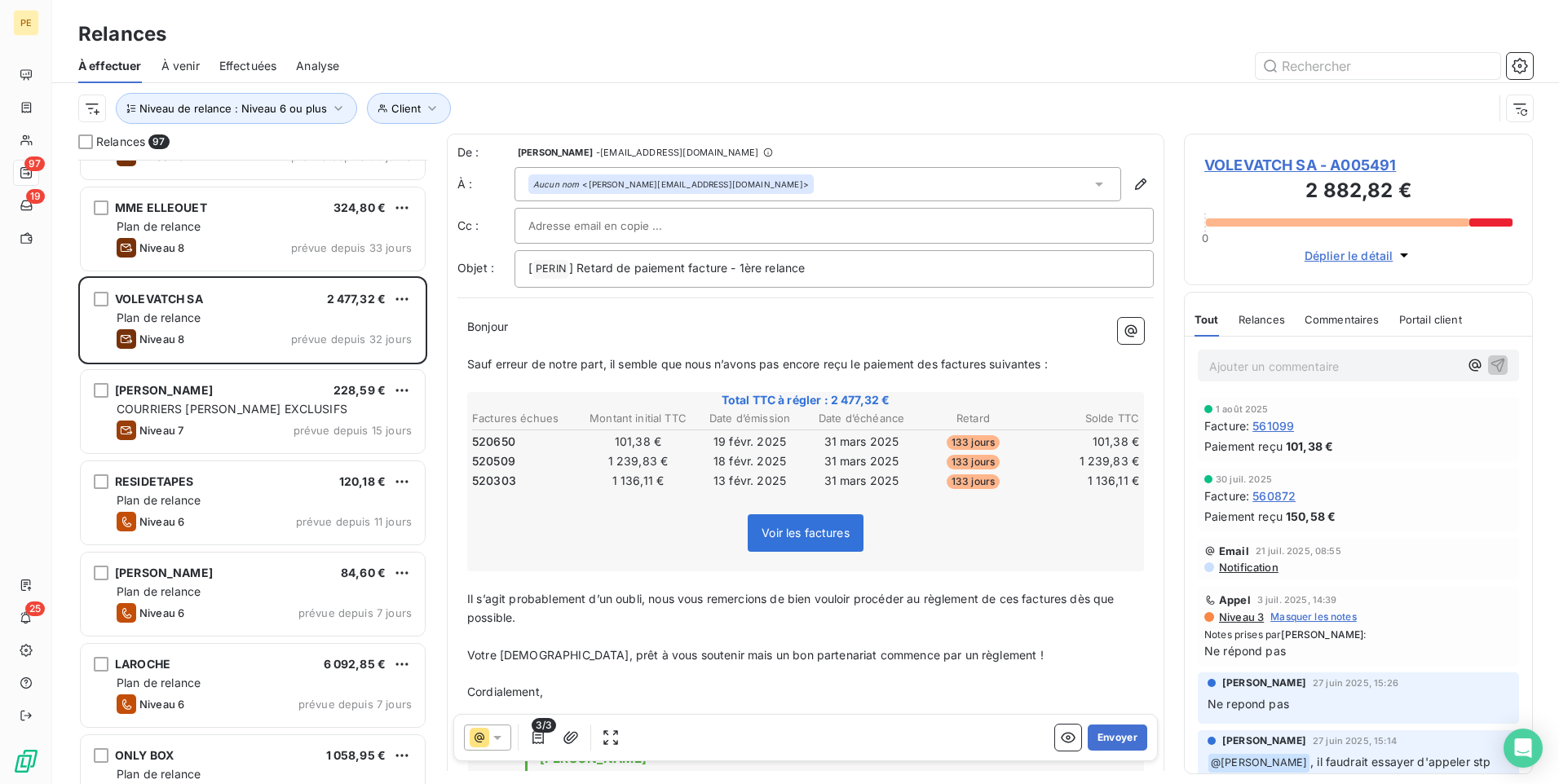
click at [1245, 570] on span "Notification" at bounding box center [1248, 567] width 62 height 13
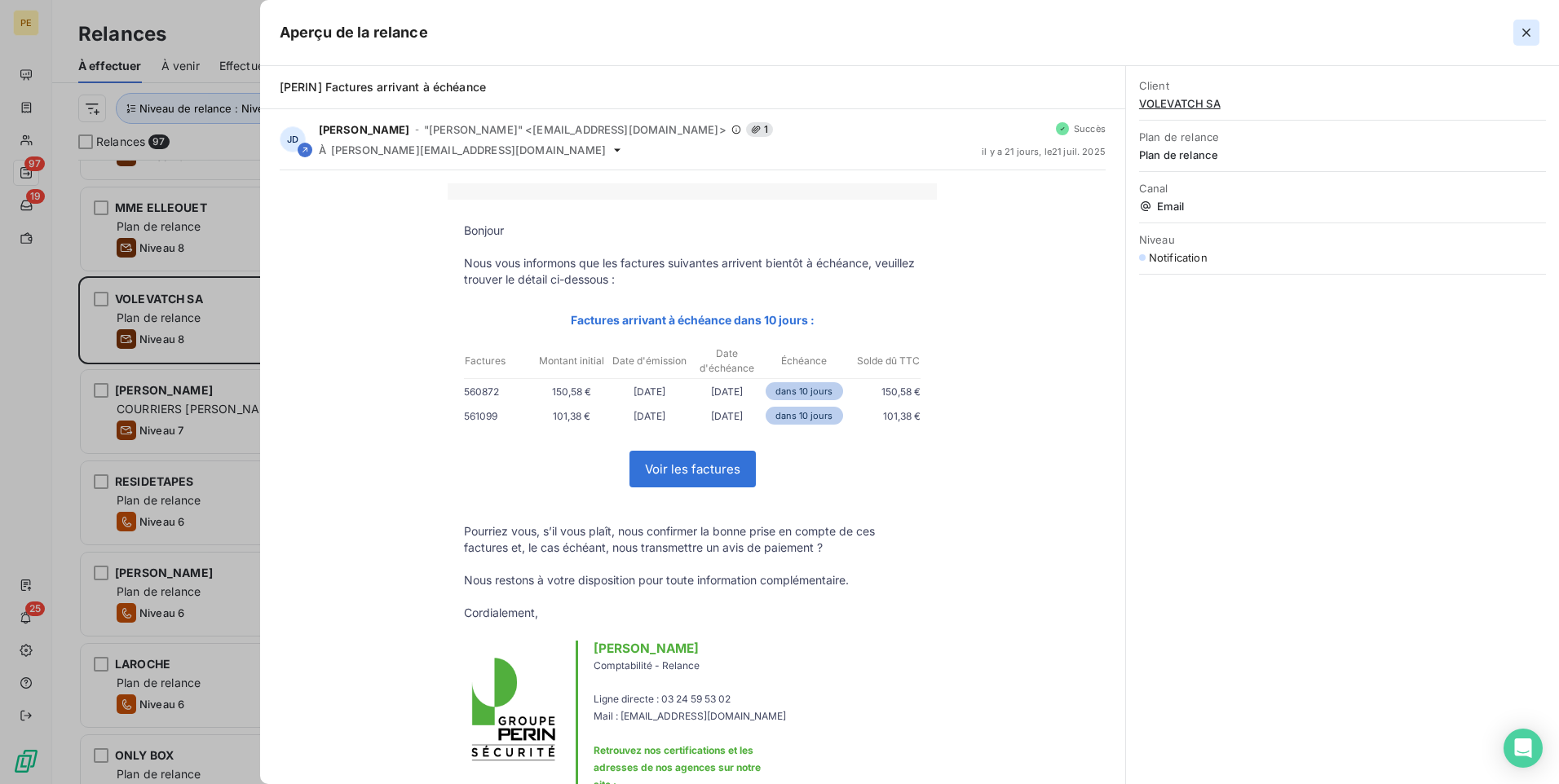
click at [1246, 28] on icon "button" at bounding box center [1527, 33] width 16 height 16
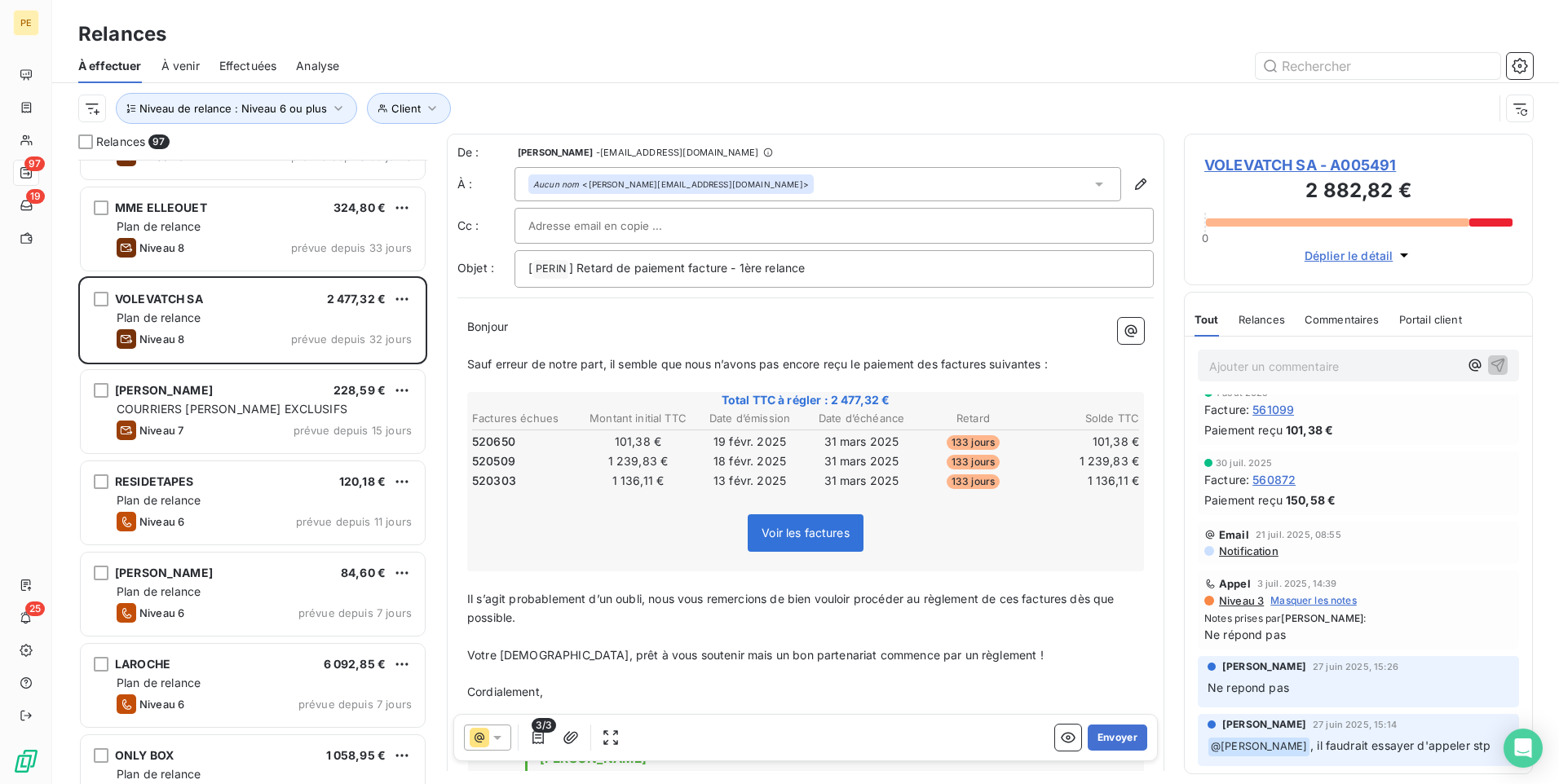
scroll to position [0, 0]
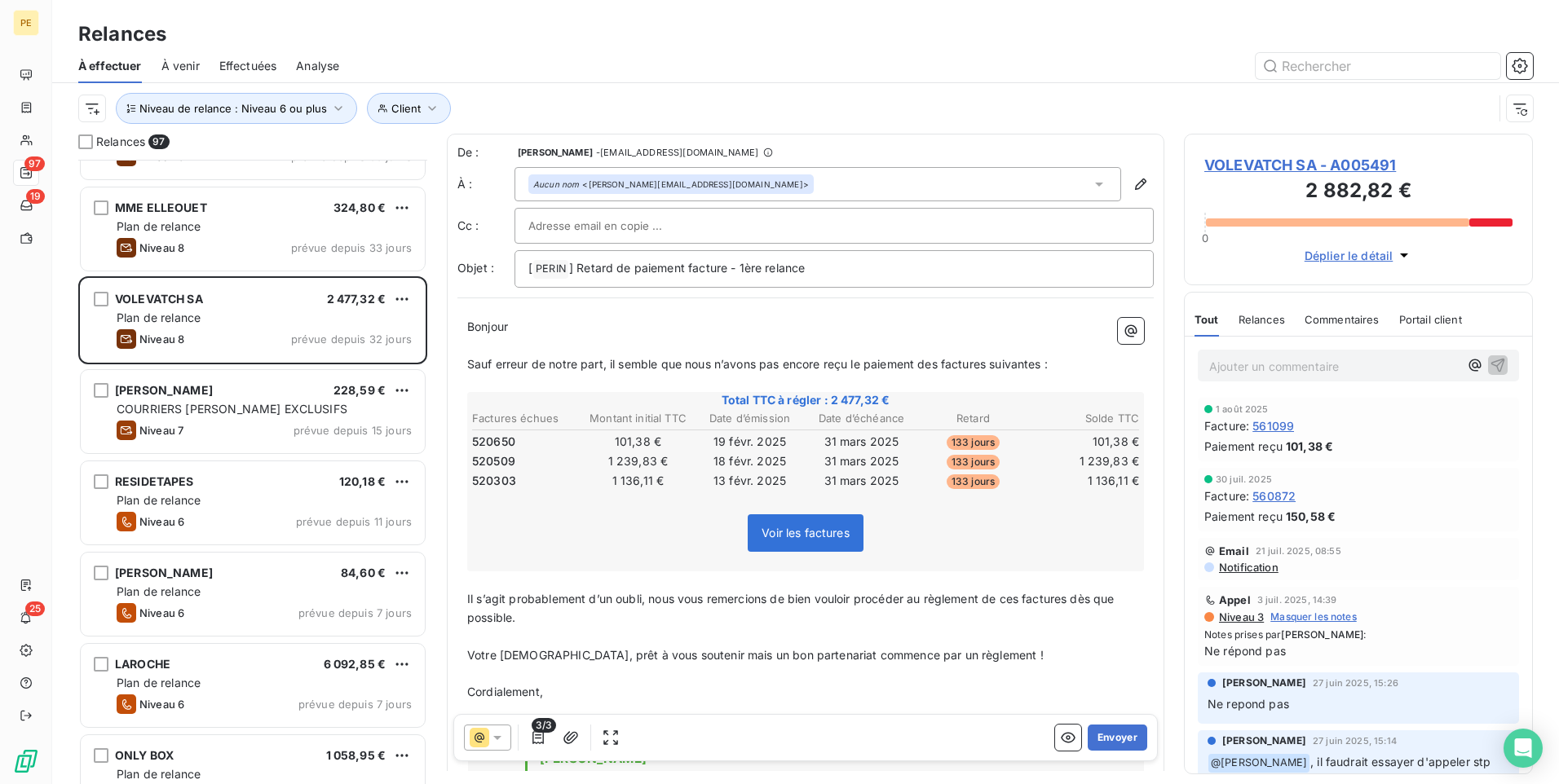
click at [475, 607] on icon at bounding box center [479, 738] width 20 height 20
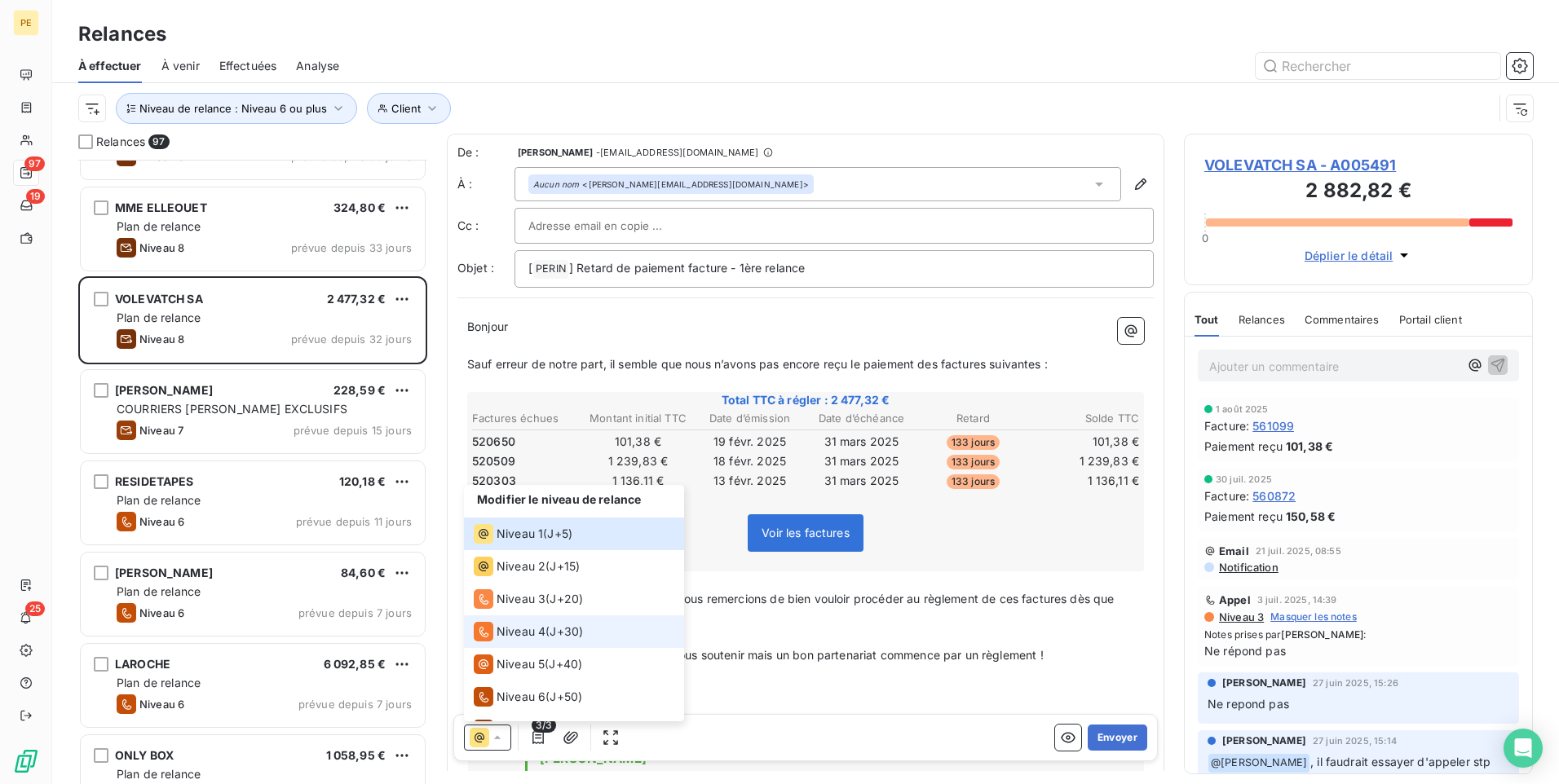
click at [560, 607] on span "J+30 )" at bounding box center [566, 631] width 34 height 16
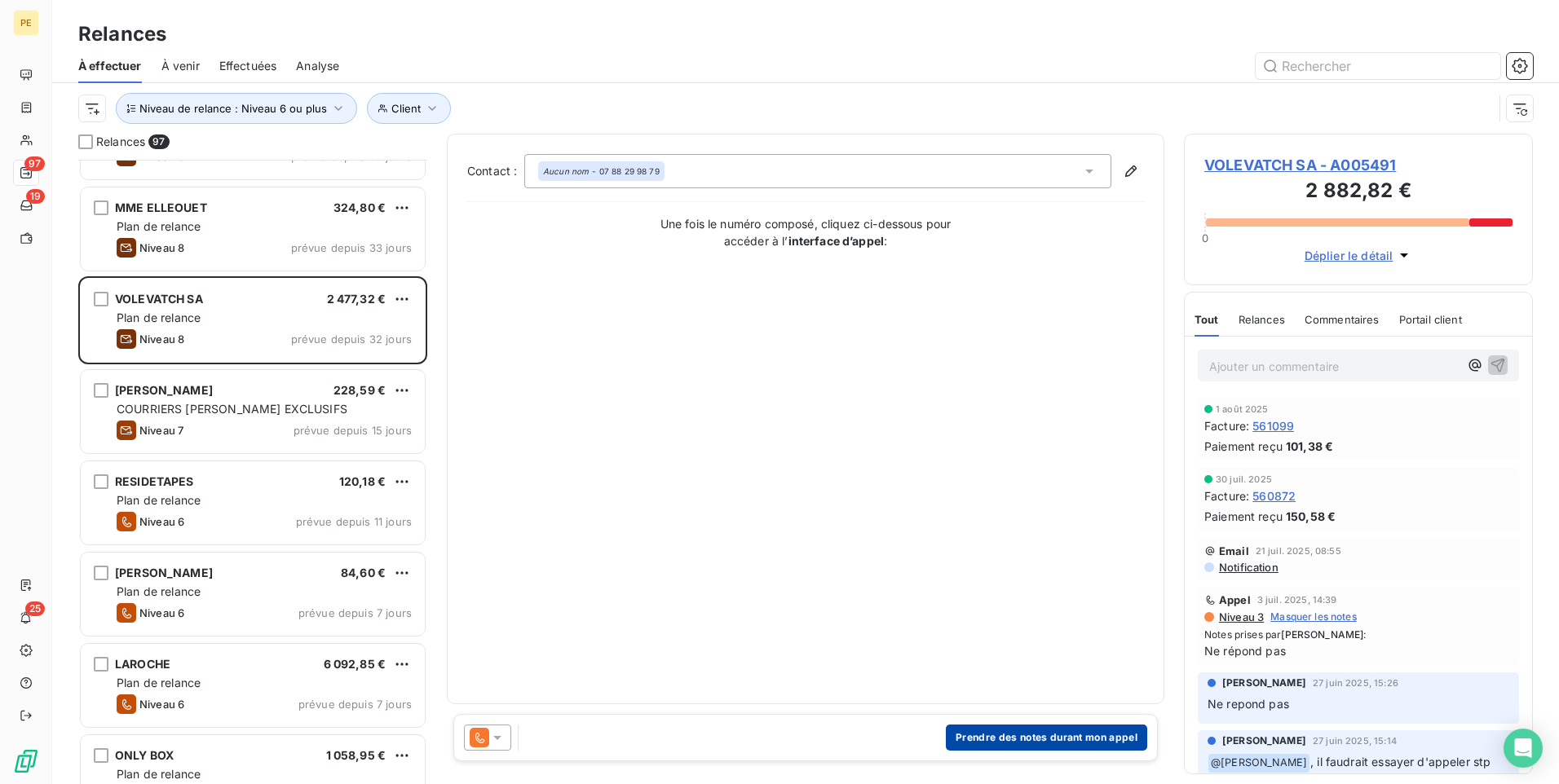
click at [968, 607] on button "Prendre des notes durant mon appel" at bounding box center [1046, 738] width 201 height 26
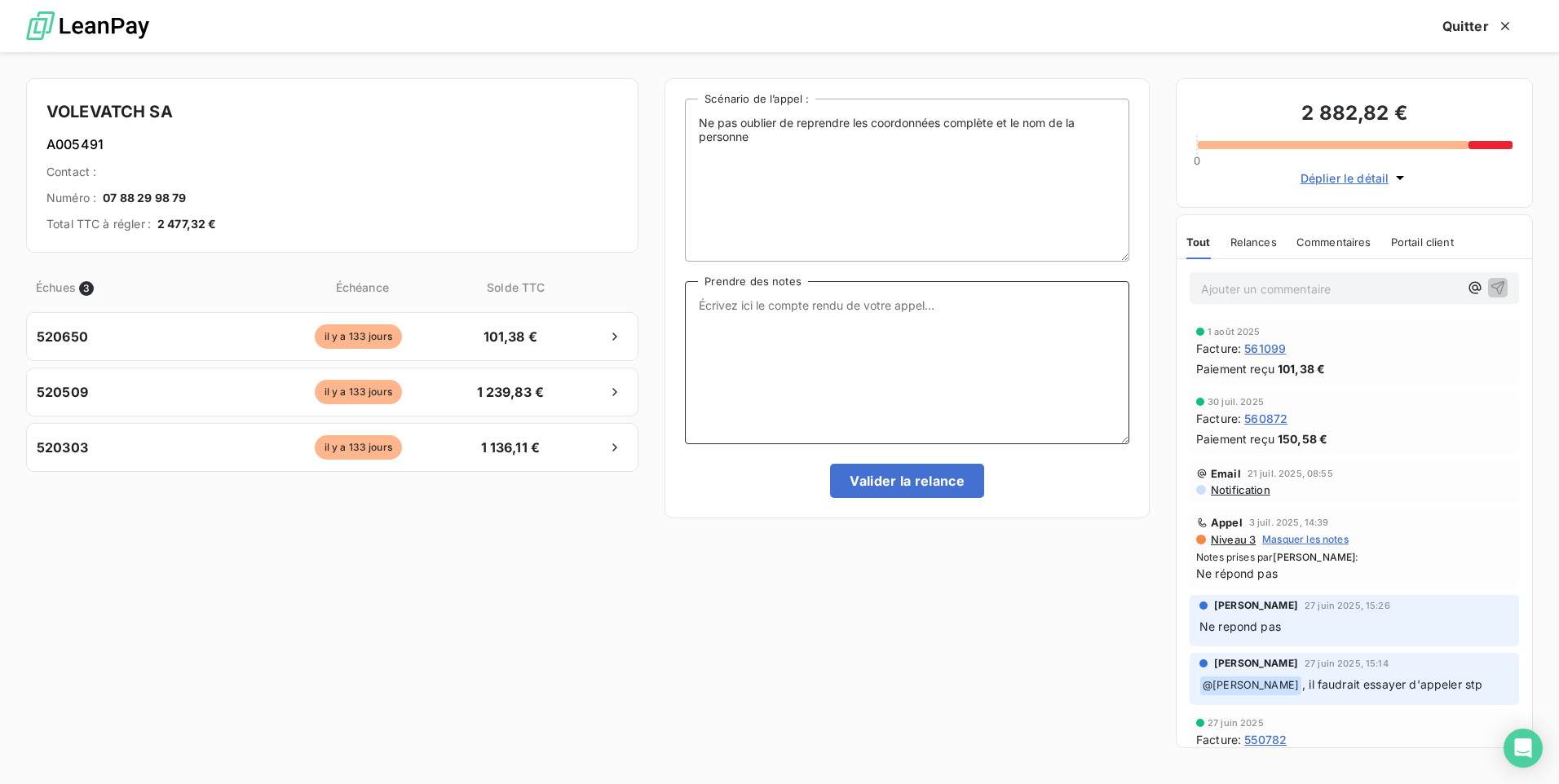
click at [965, 303] on textarea "Prendre des notes" at bounding box center [908, 362] width 445 height 163
type textarea "p"
type textarea "Appel sans réponse"
click at [1246, 36] on button "Quitter" at bounding box center [1478, 26] width 110 height 34
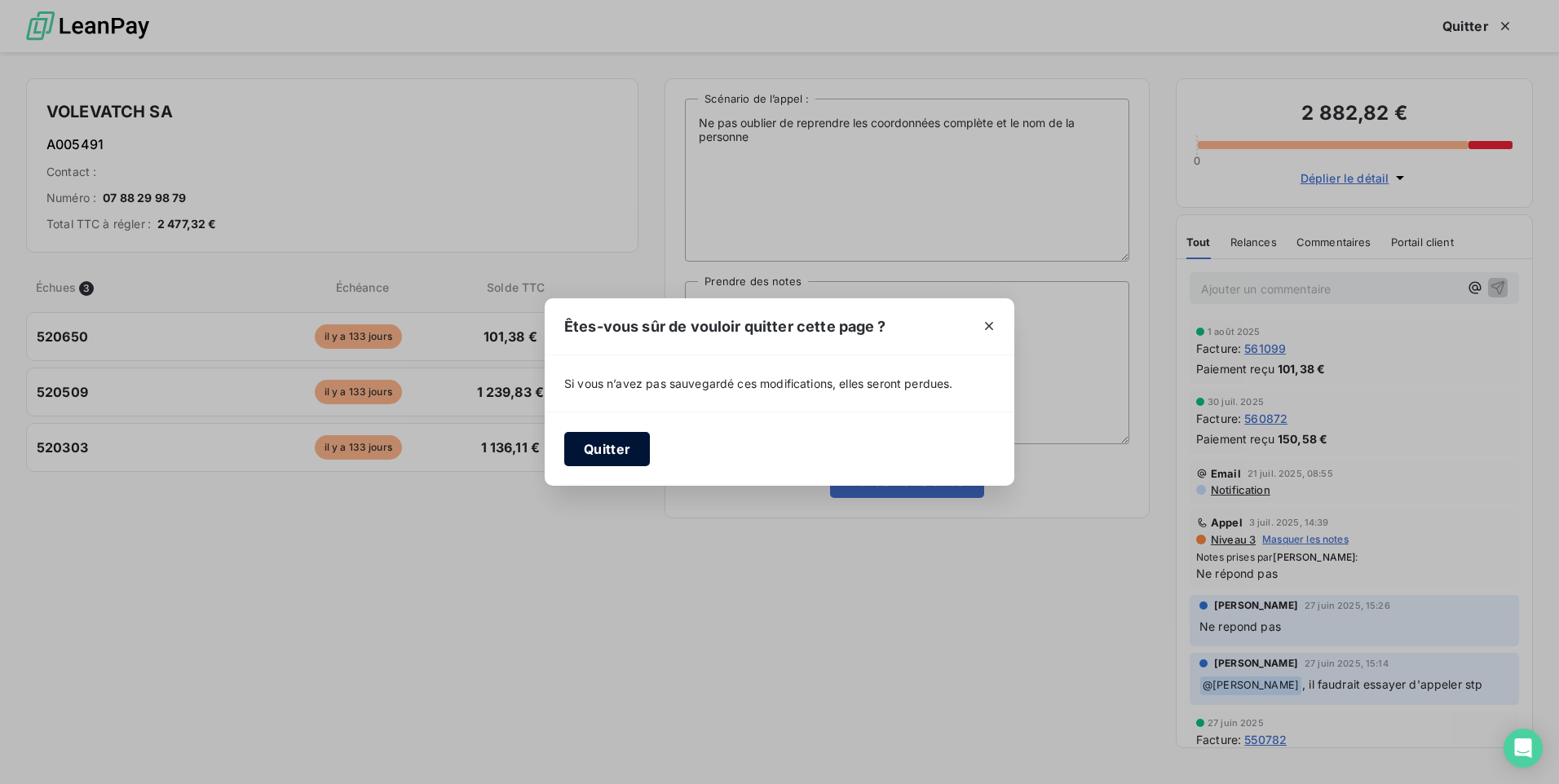
click at [606, 451] on button "Quitter" at bounding box center [607, 449] width 85 height 34
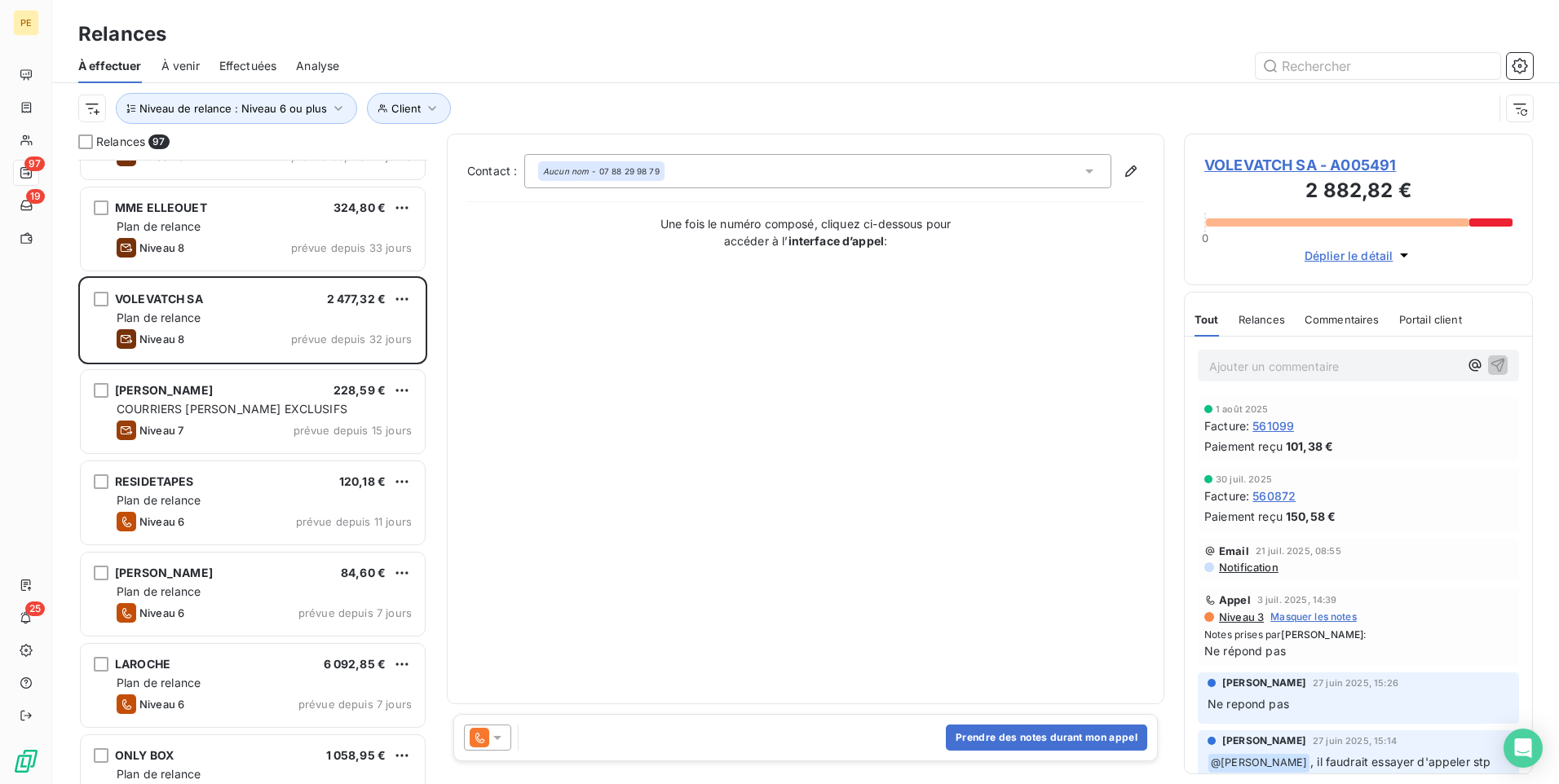
click at [1246, 366] on p "Ajouter un commentaire ﻿" at bounding box center [1334, 366] width 249 height 21
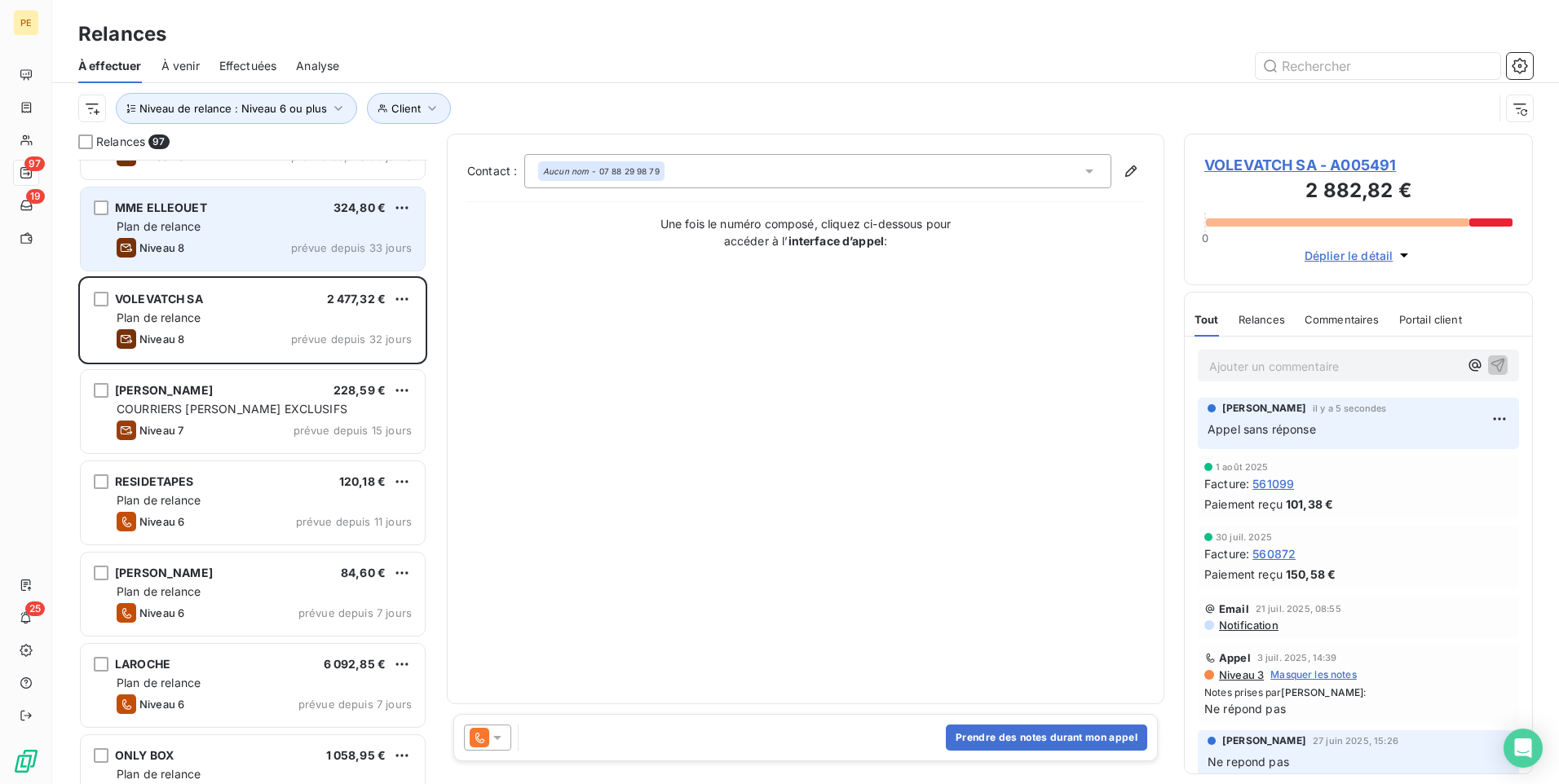
click at [169, 228] on span "Plan de relance" at bounding box center [158, 226] width 84 height 14
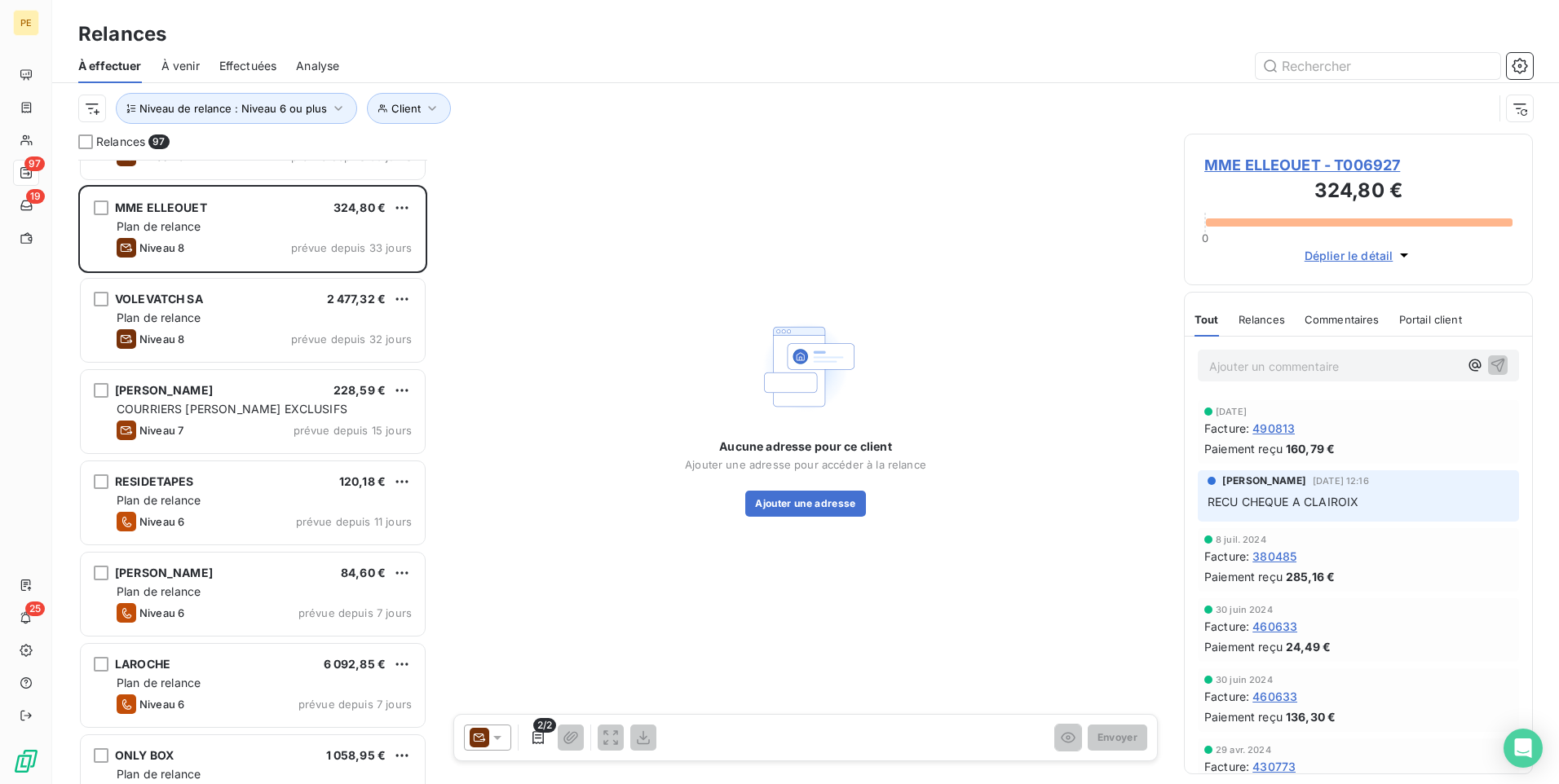
scroll to position [394, 0]
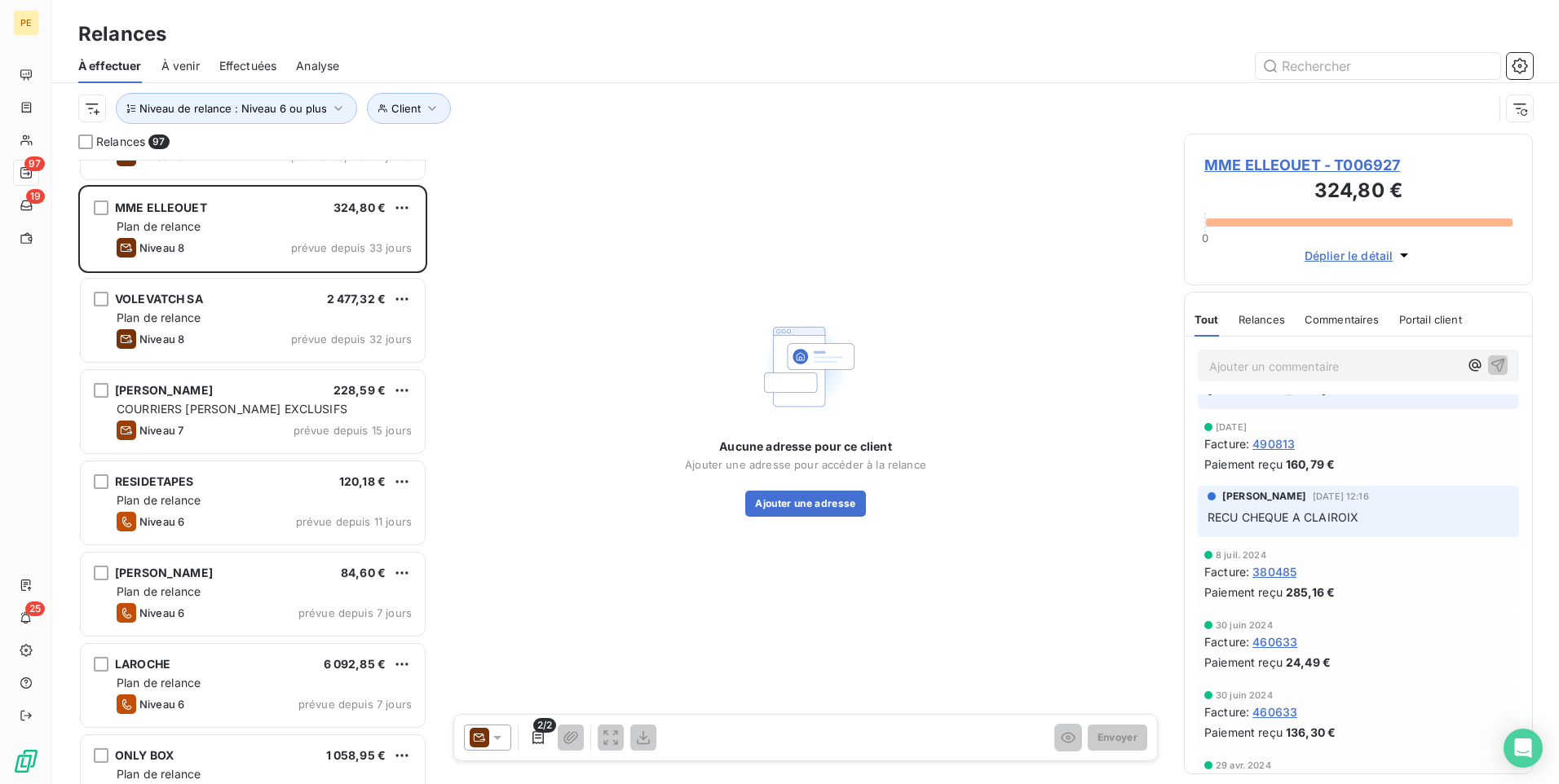
click at [1246, 491] on span "[DATE] 12:16" at bounding box center [1341, 496] width 57 height 10
click at [1246, 489] on span "[PERSON_NAME]" at bounding box center [1264, 496] width 84 height 15
click at [1246, 508] on p "RECU CHEQUE A CLAIROIX" at bounding box center [1359, 517] width 302 height 19
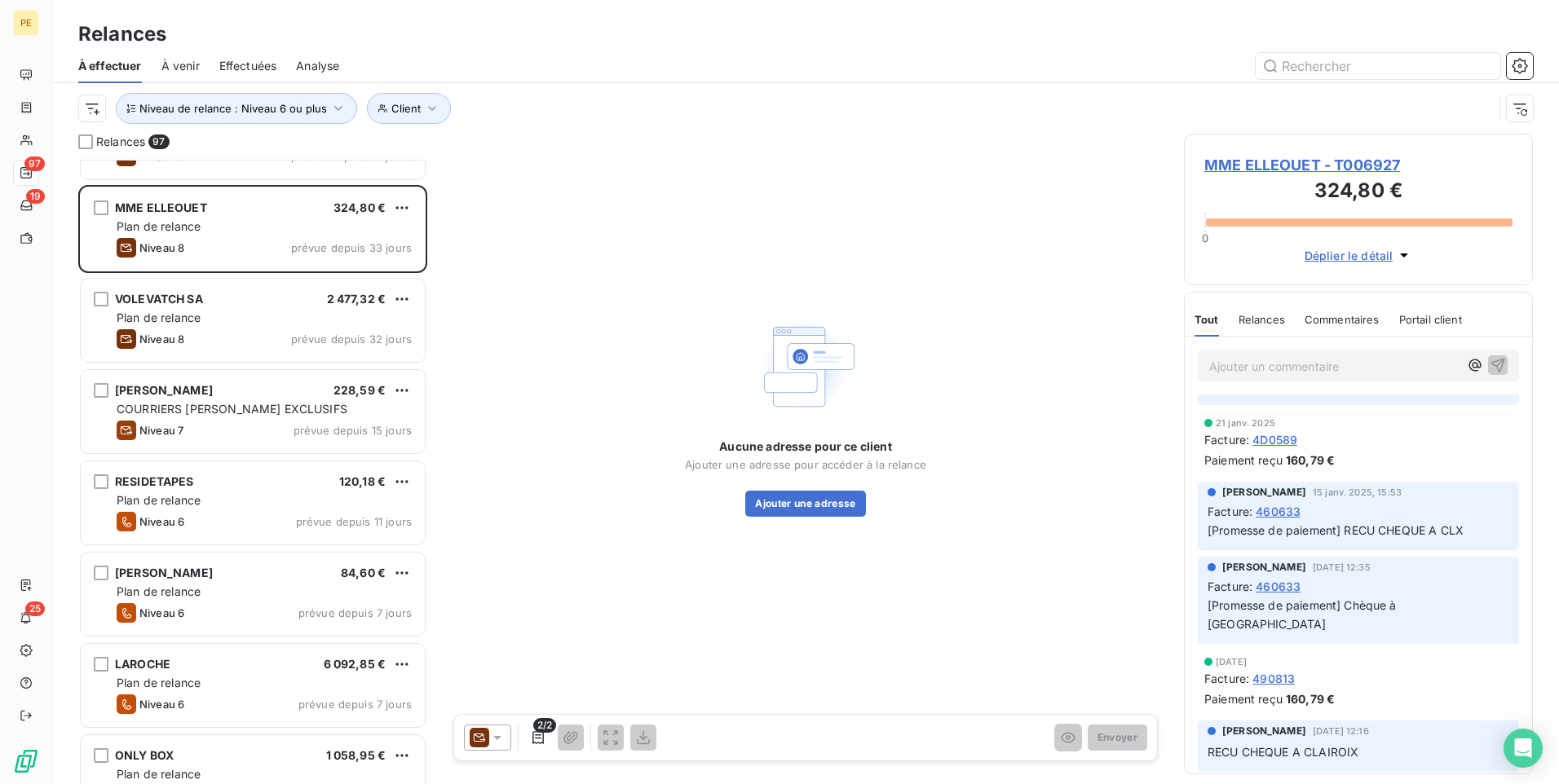
scroll to position [155, 0]
click at [533, 607] on icon "button" at bounding box center [538, 738] width 16 height 16
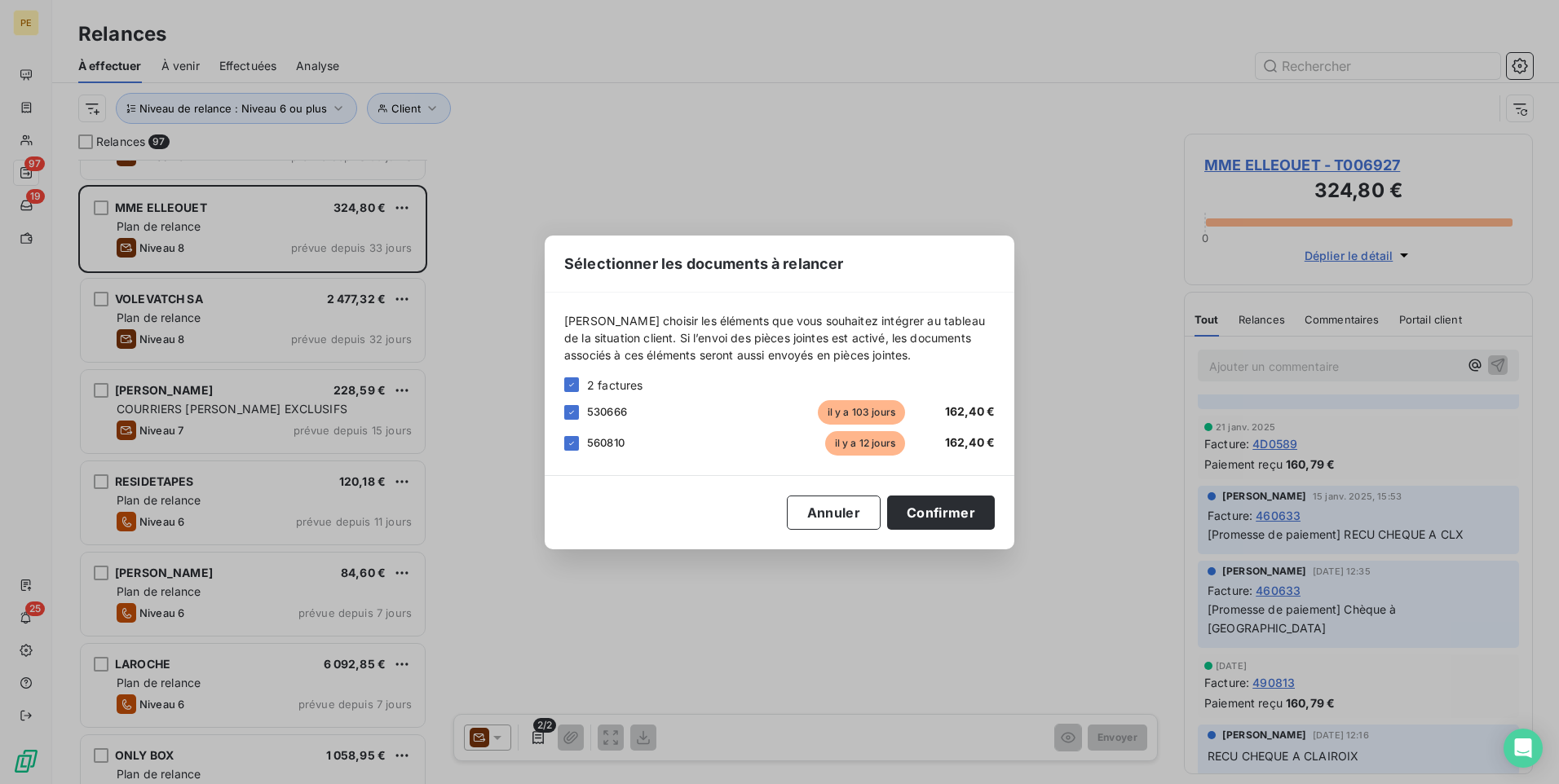
click at [1246, 515] on div "Sélectionner les documents à relancer [PERSON_NAME] choisir les éléments que vo…" at bounding box center [780, 392] width 1559 height 784
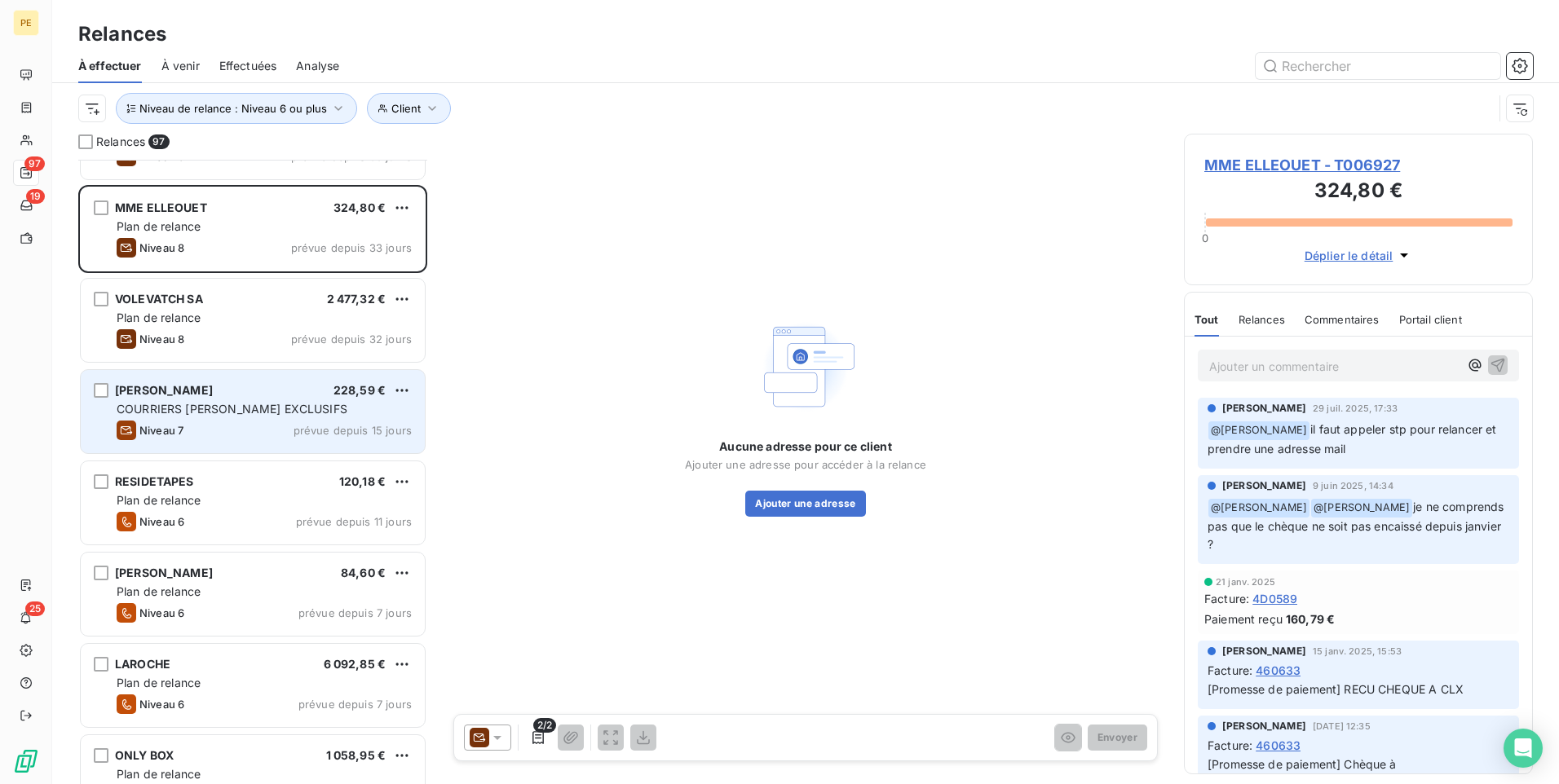
scroll to position [7197, 0]
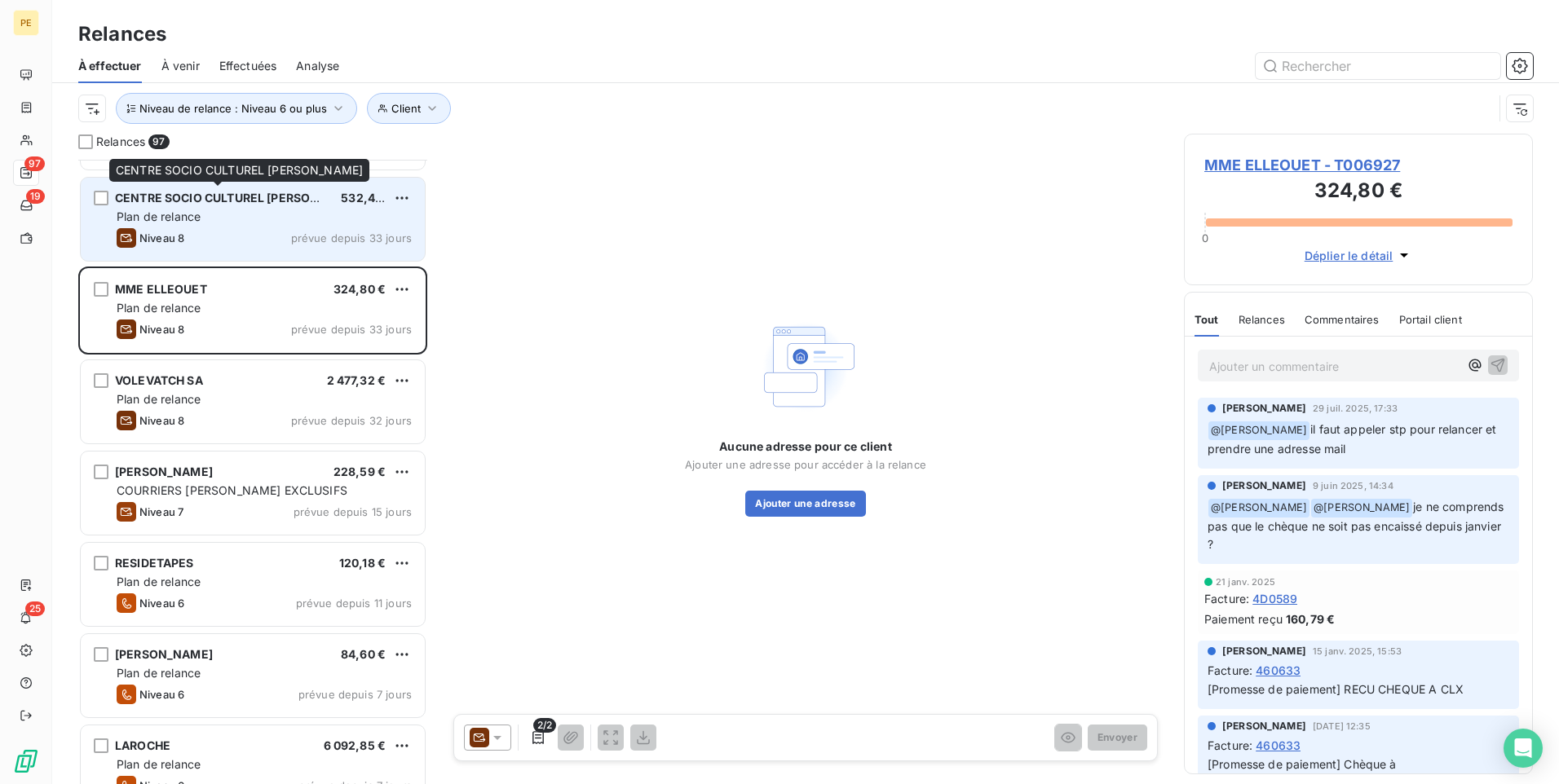
click at [292, 200] on span "CENTRE SOCIO CULTUREL [PERSON_NAME]" at bounding box center [240, 198] width 249 height 14
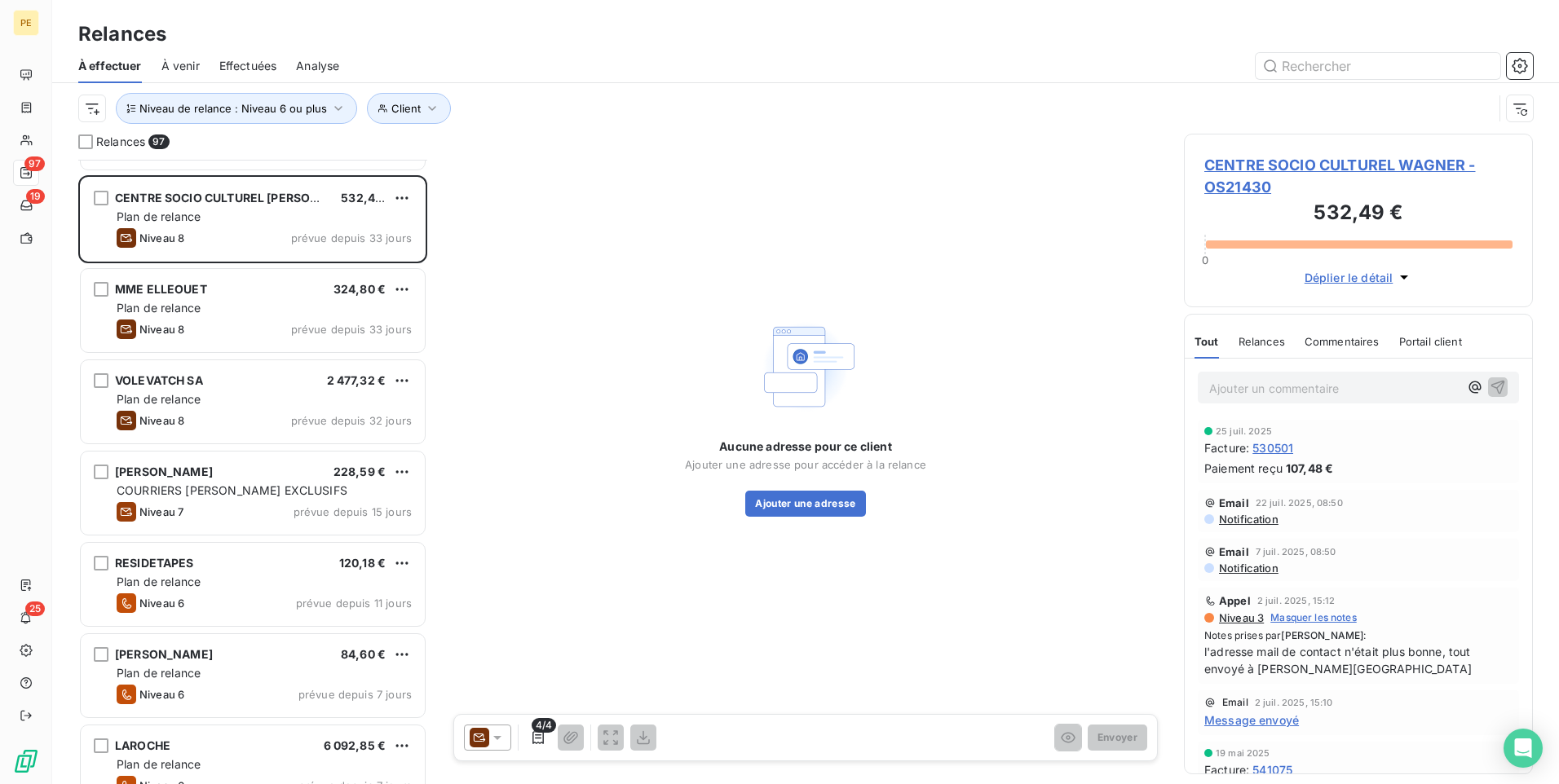
click at [482, 607] on icon at bounding box center [479, 738] width 20 height 20
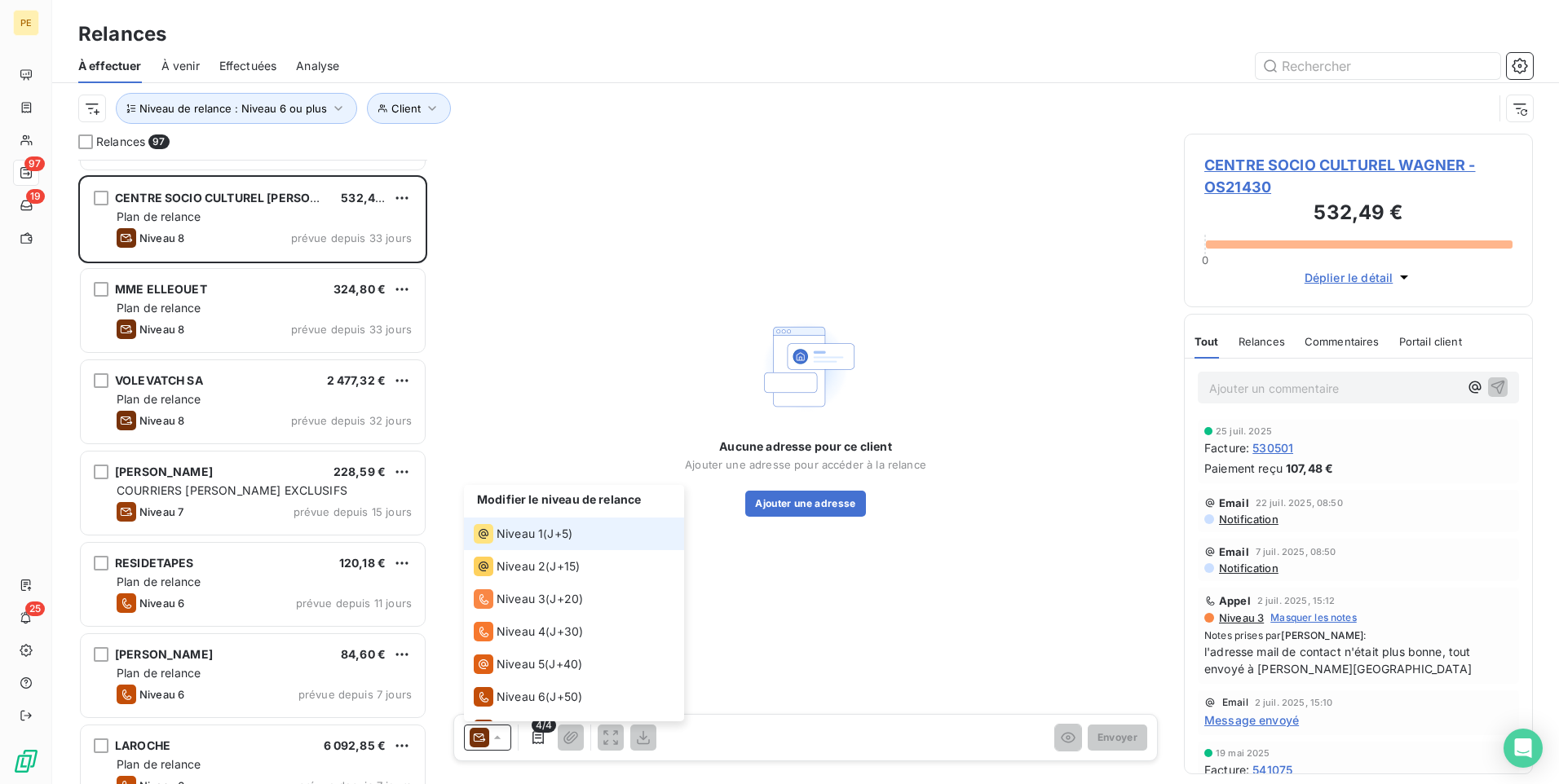
click at [544, 526] on div "Niveau 1 ( J+5 )" at bounding box center [523, 534] width 98 height 20
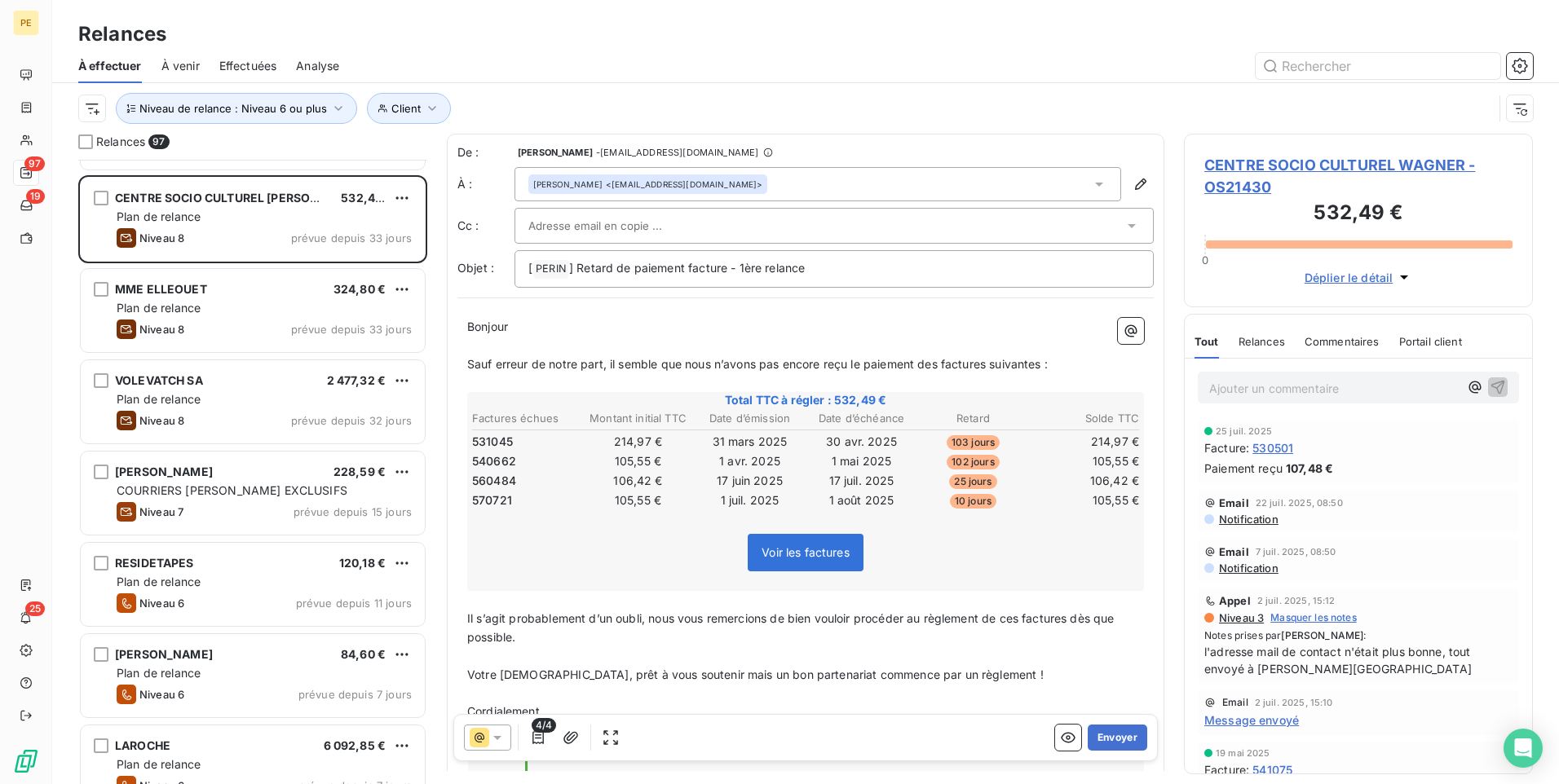
click at [1246, 564] on span "Notification" at bounding box center [1248, 568] width 62 height 13
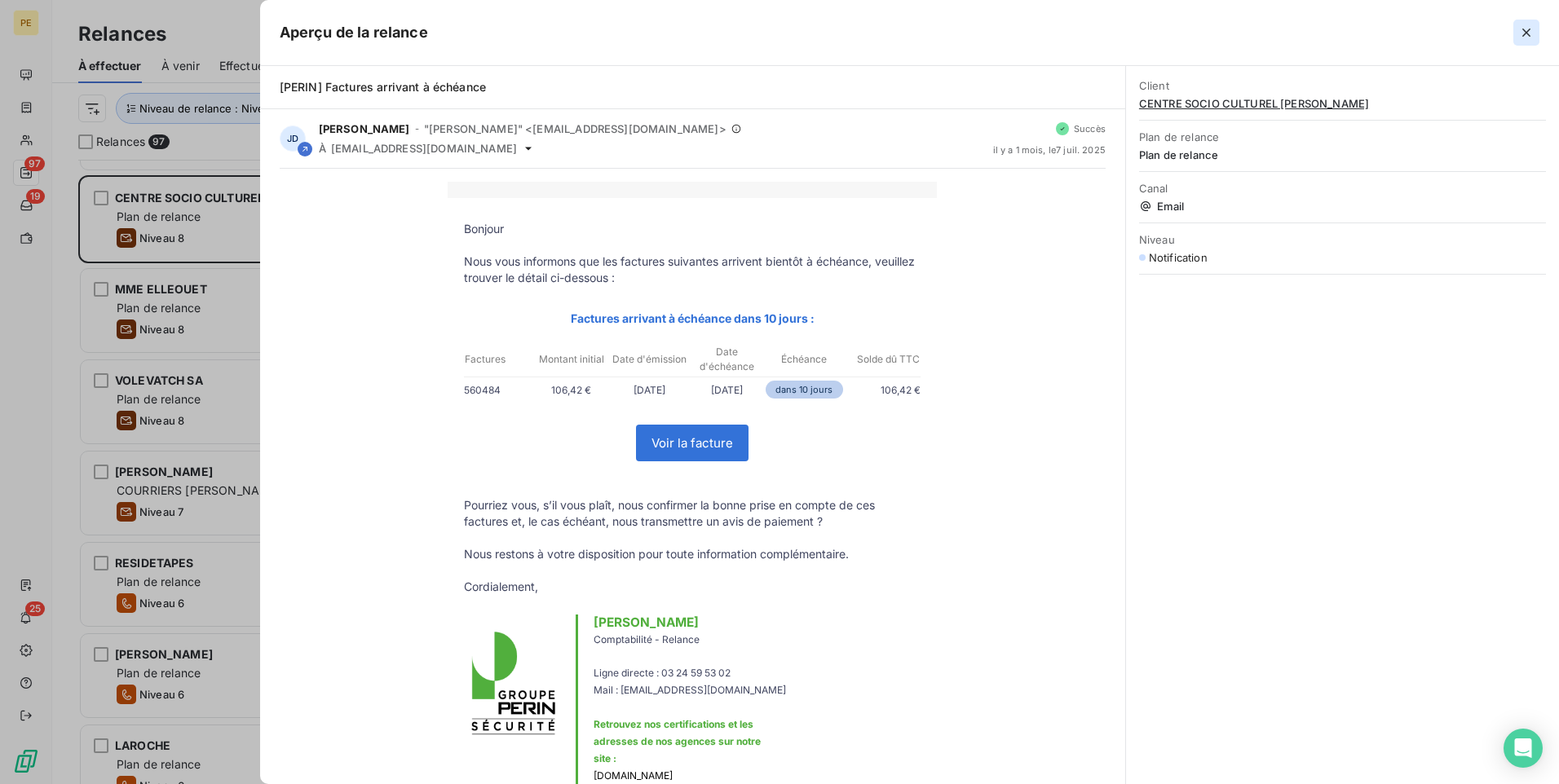
click at [1246, 39] on icon "button" at bounding box center [1527, 33] width 16 height 16
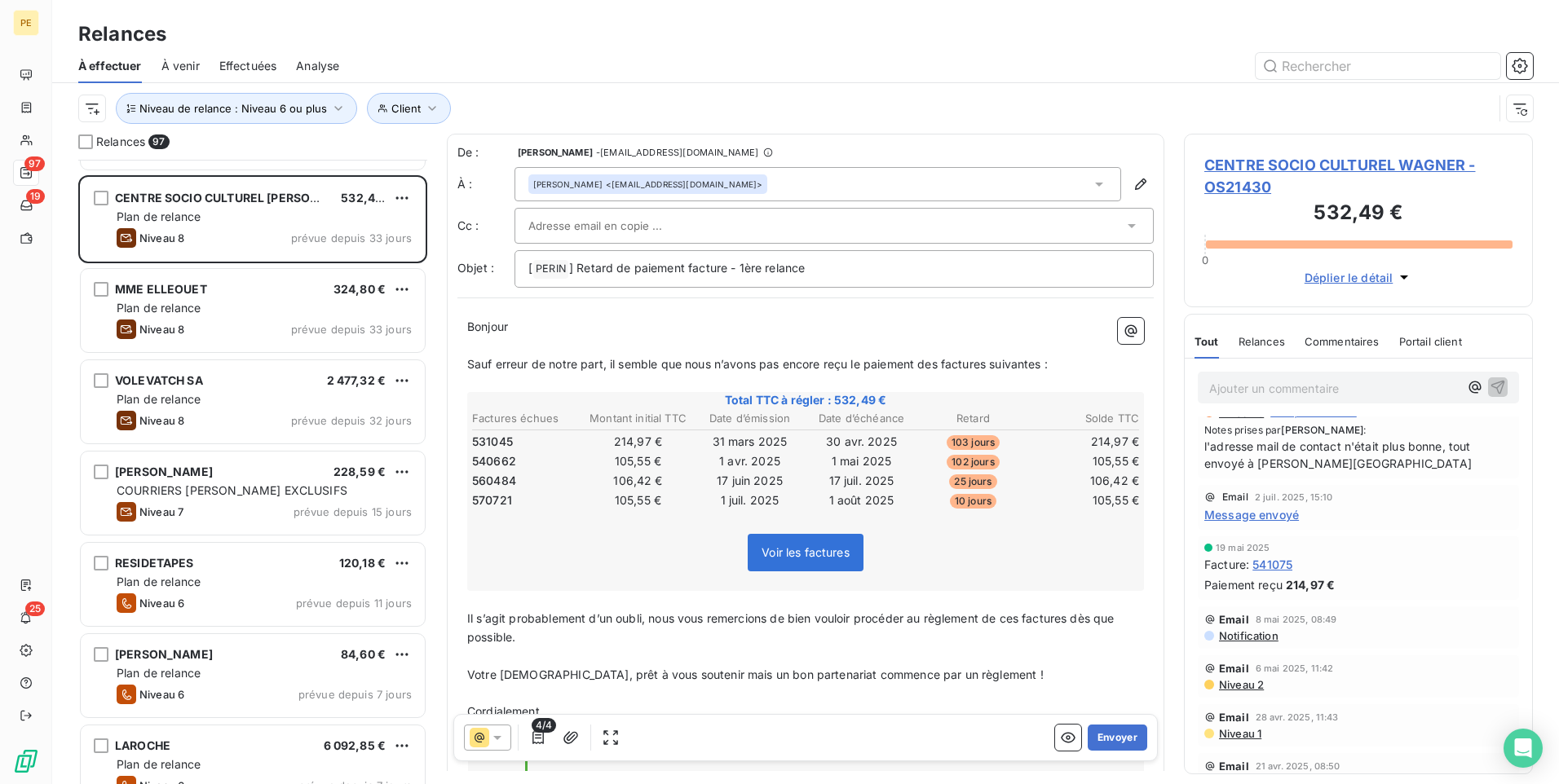
scroll to position [217, 0]
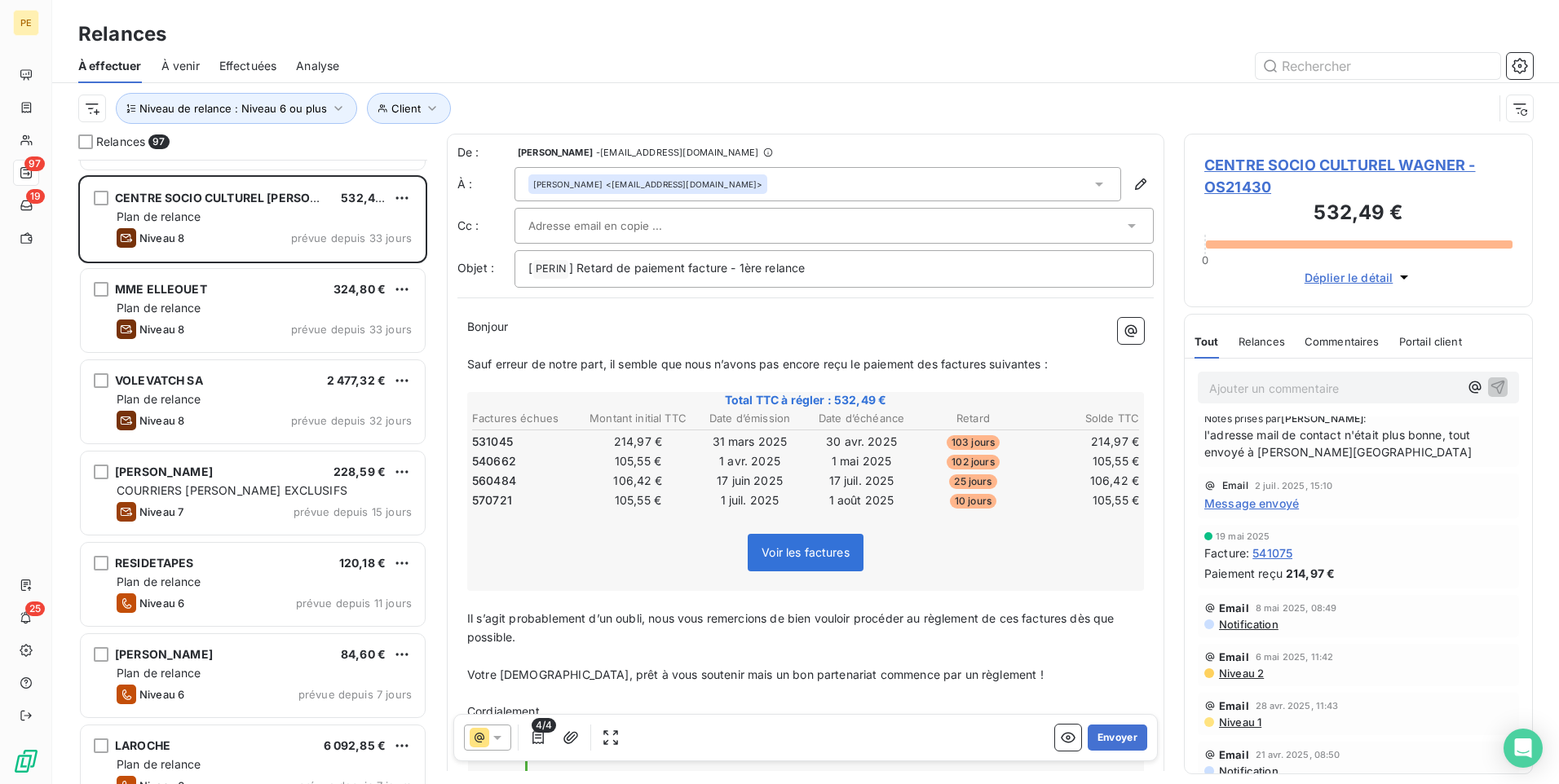
click at [1226, 607] on span "Niveau 1" at bounding box center [1240, 722] width 44 height 13
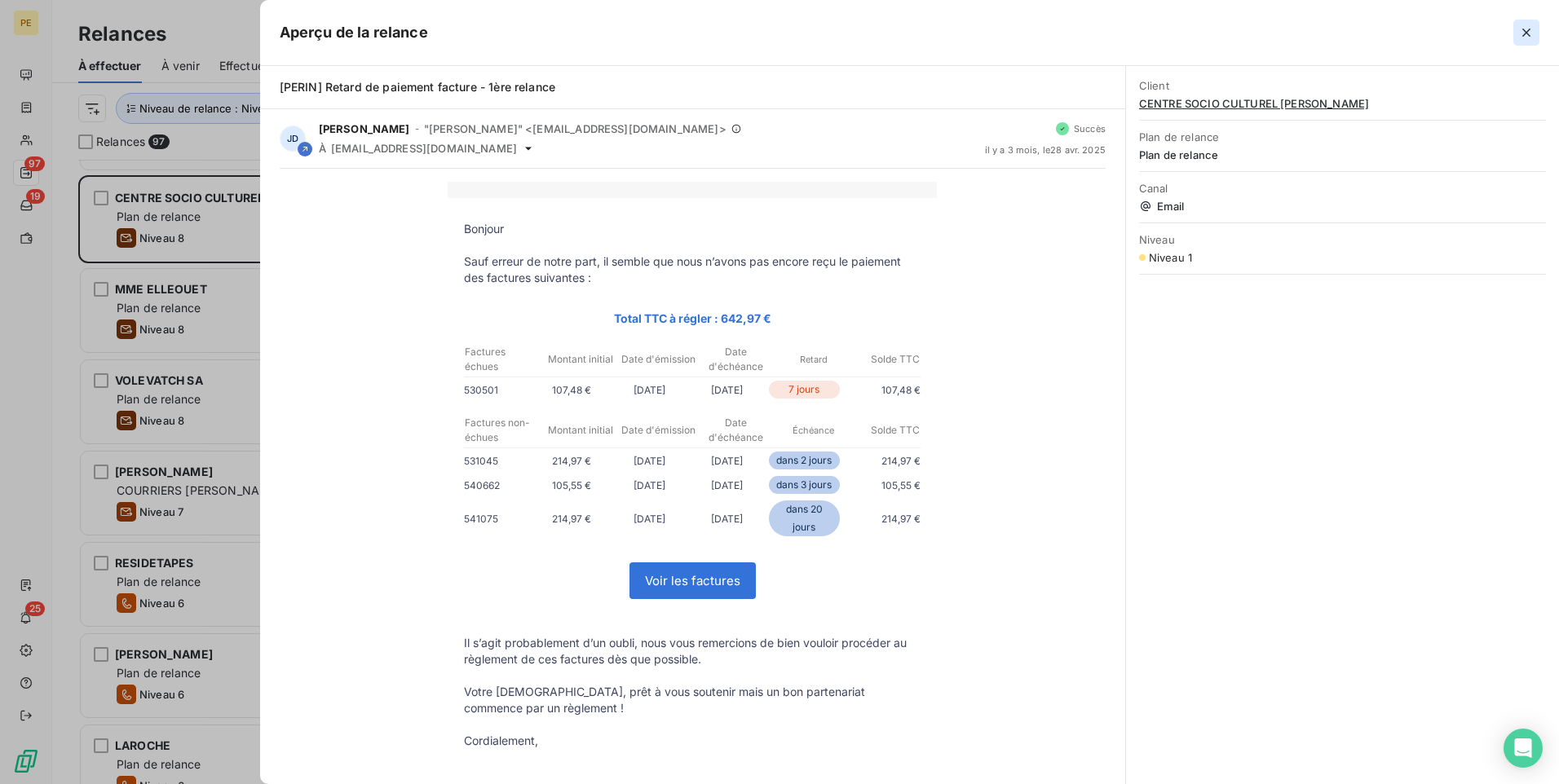
click at [1246, 27] on icon "button" at bounding box center [1527, 33] width 16 height 16
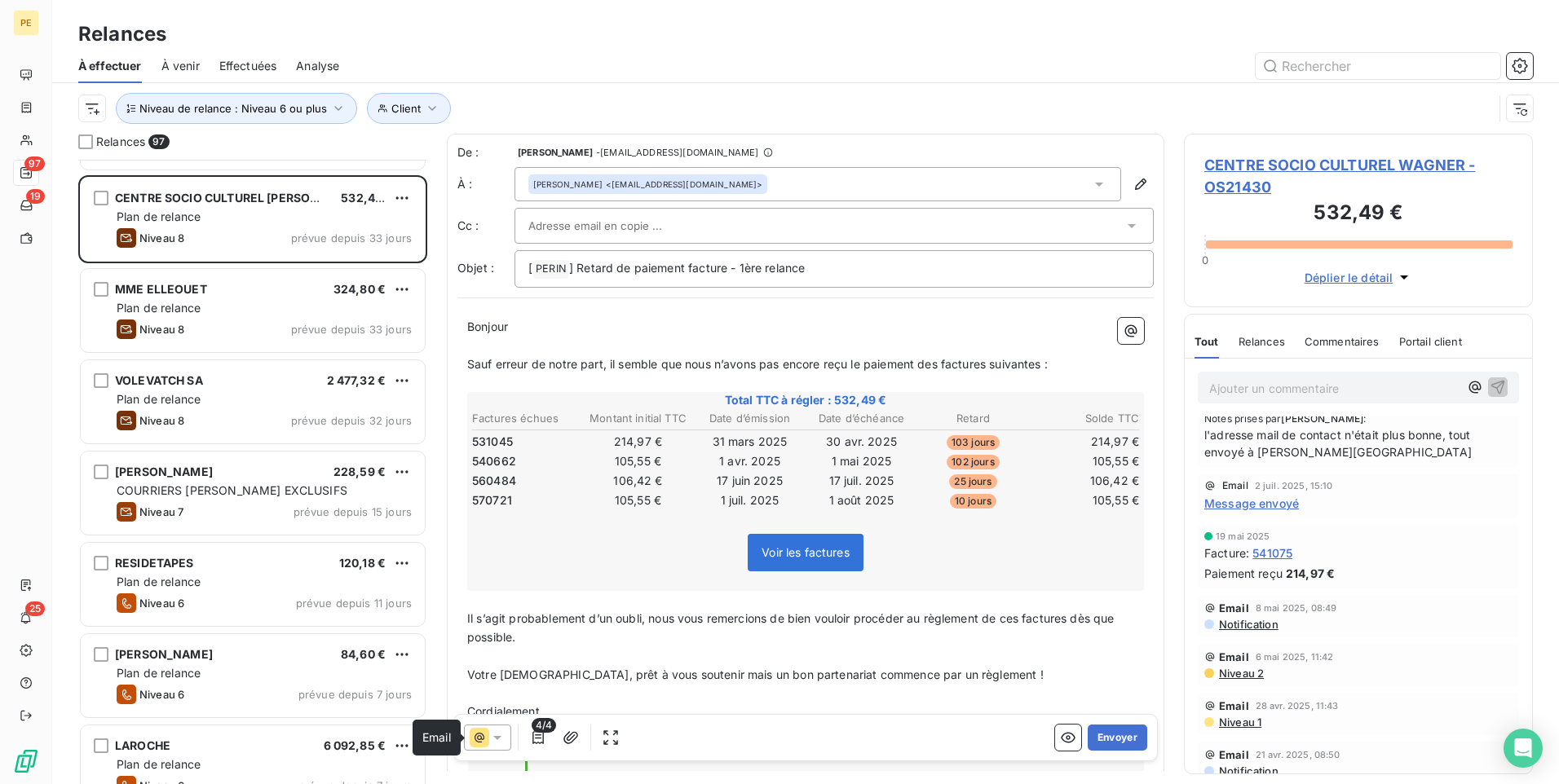
click at [486, 607] on icon at bounding box center [479, 738] width 20 height 20
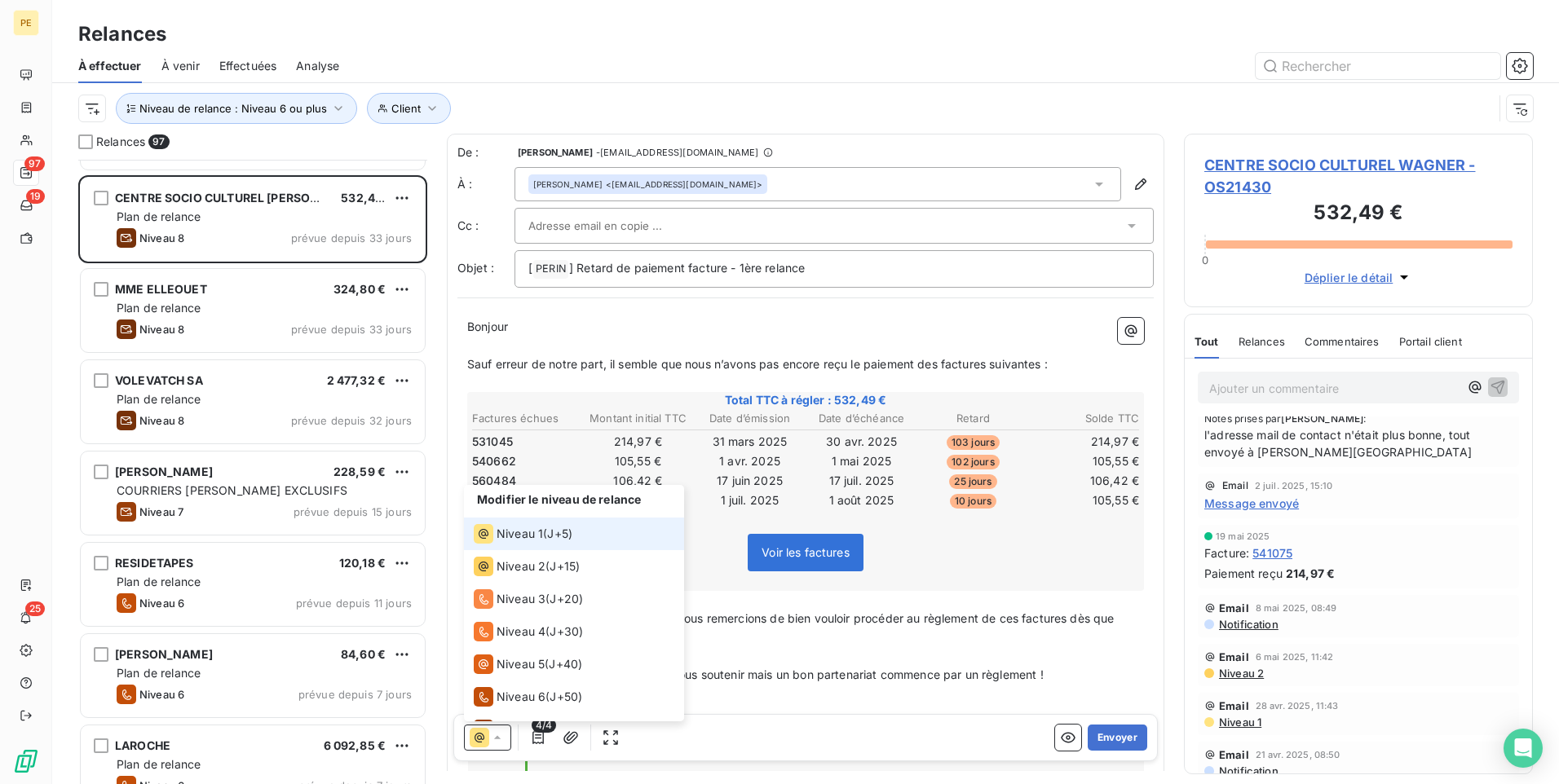
click at [607, 531] on li "Niveau 1 ( J+5 )" at bounding box center [574, 534] width 220 height 33
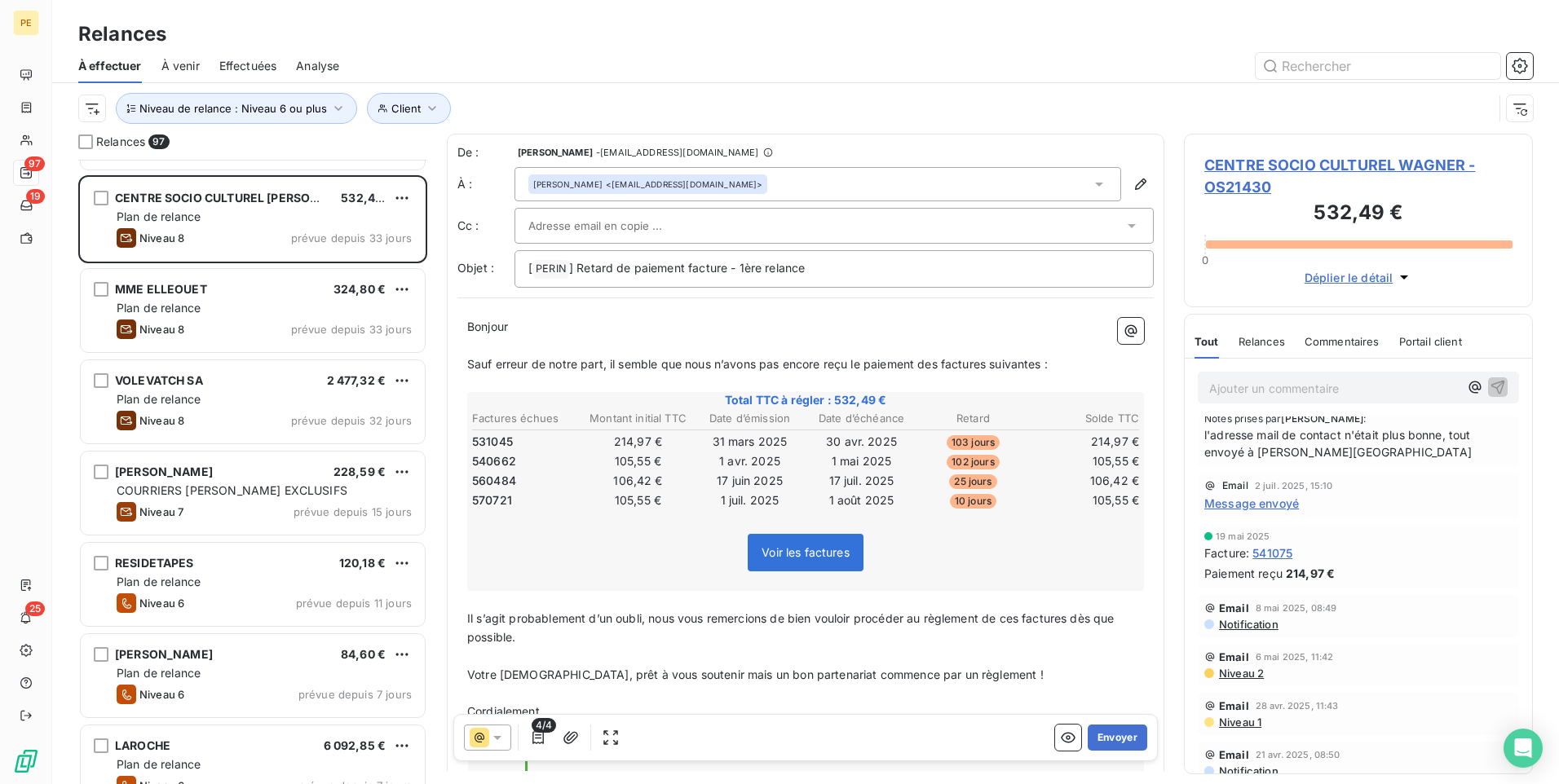
scroll to position [0, 0]
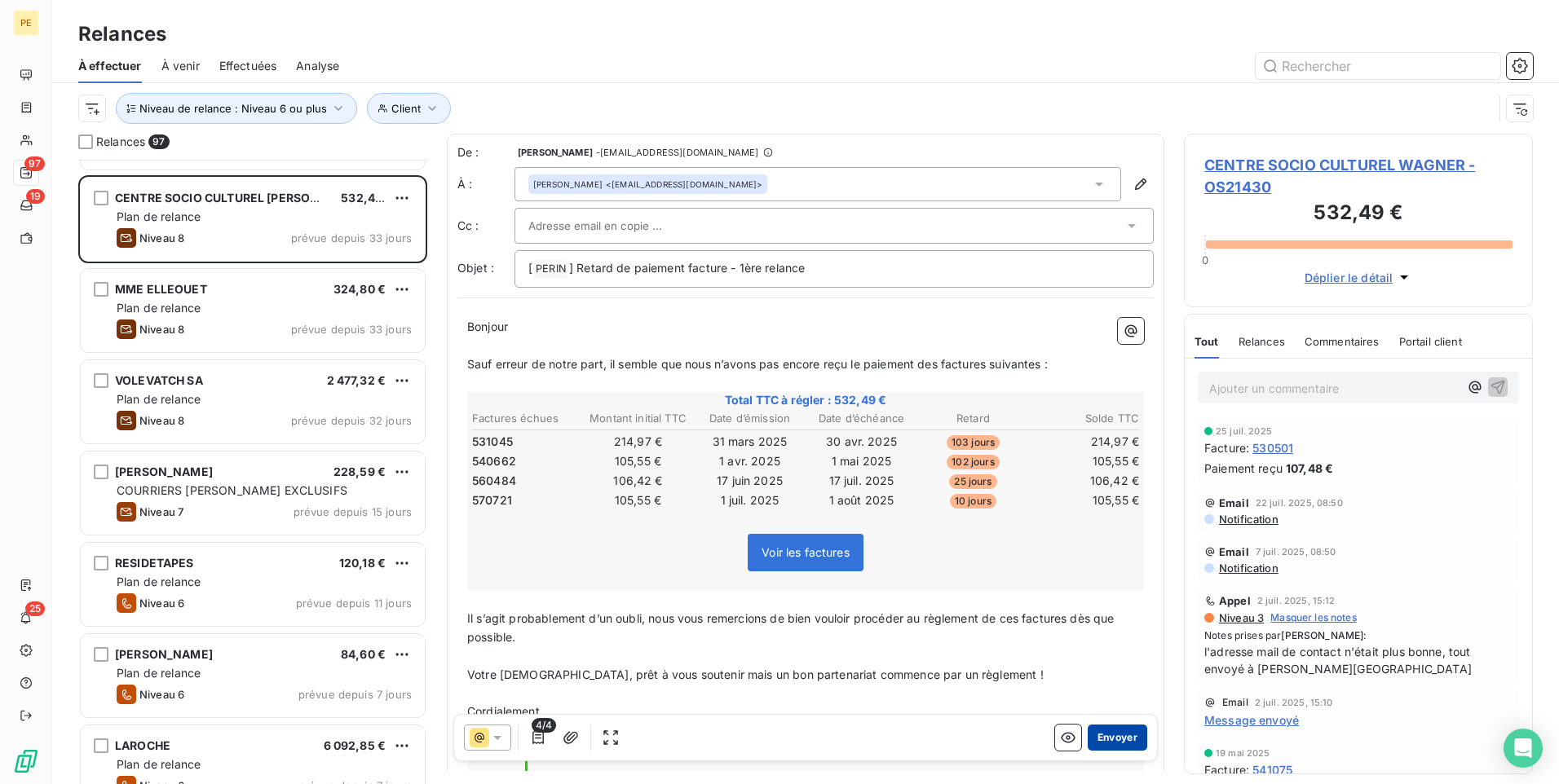
click at [1096, 607] on button "Envoyer" at bounding box center [1118, 738] width 60 height 26
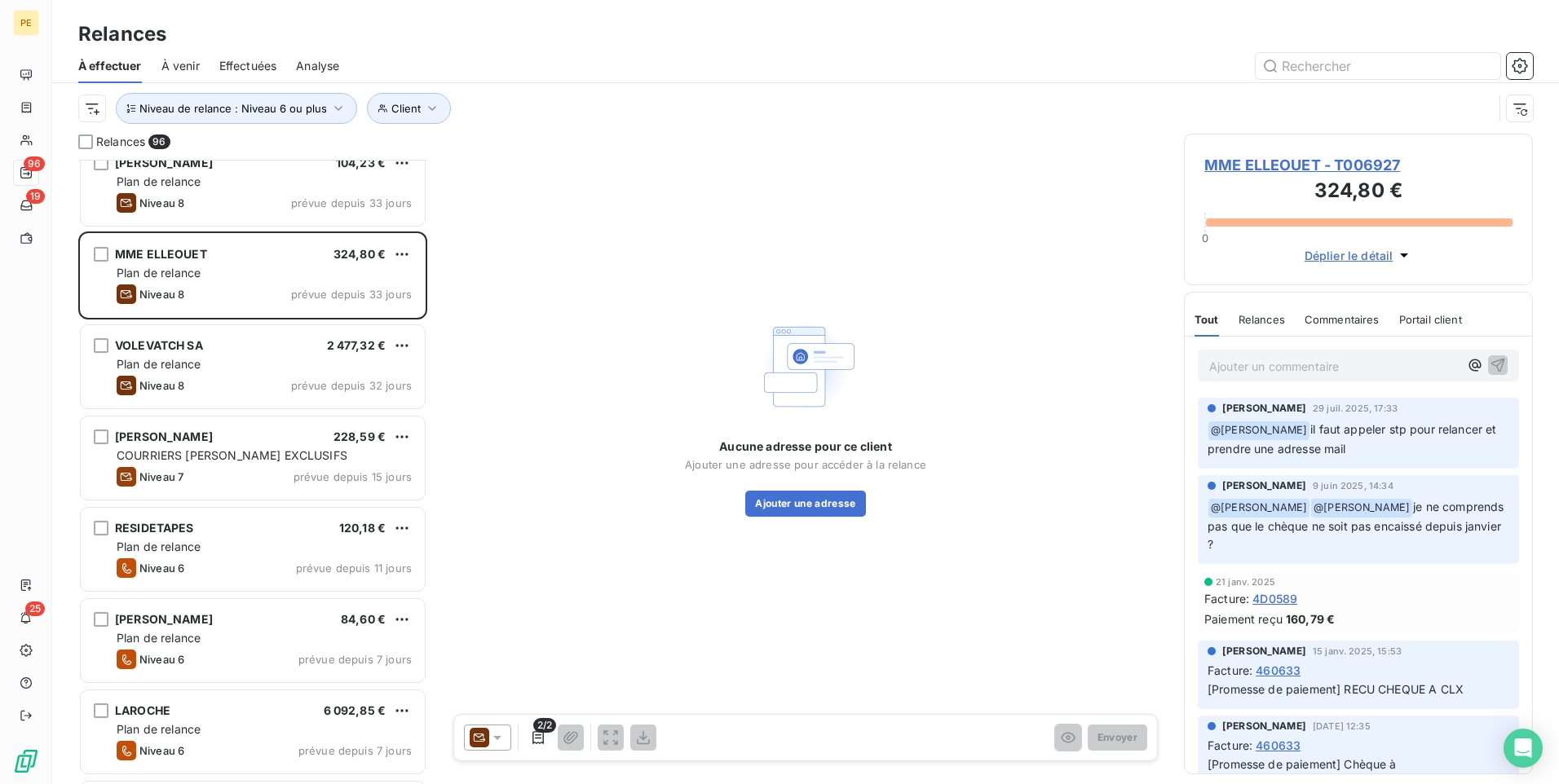
scroll to position [7116, 0]
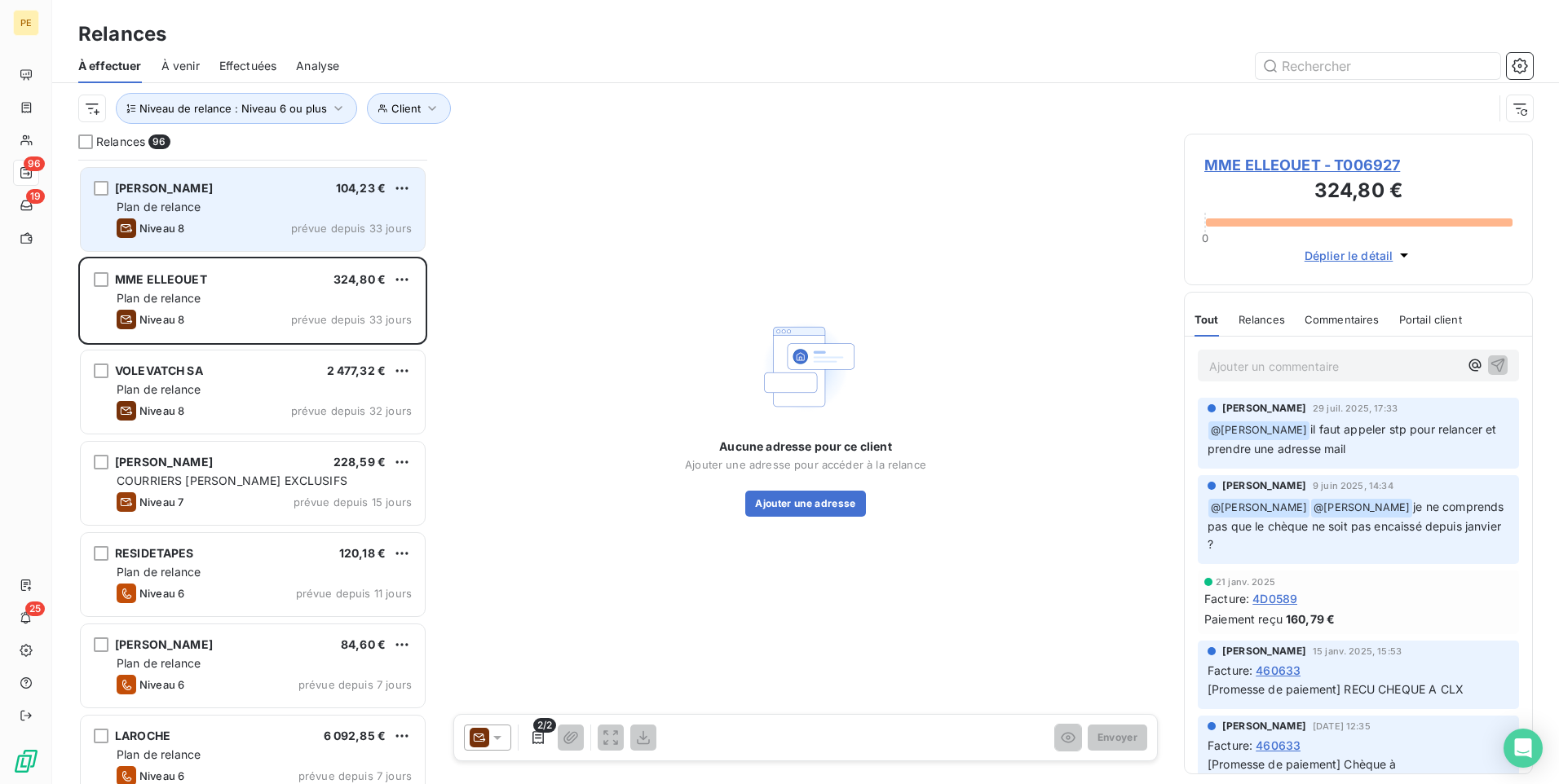
click at [241, 207] on div "Plan de relance" at bounding box center [264, 207] width 295 height 16
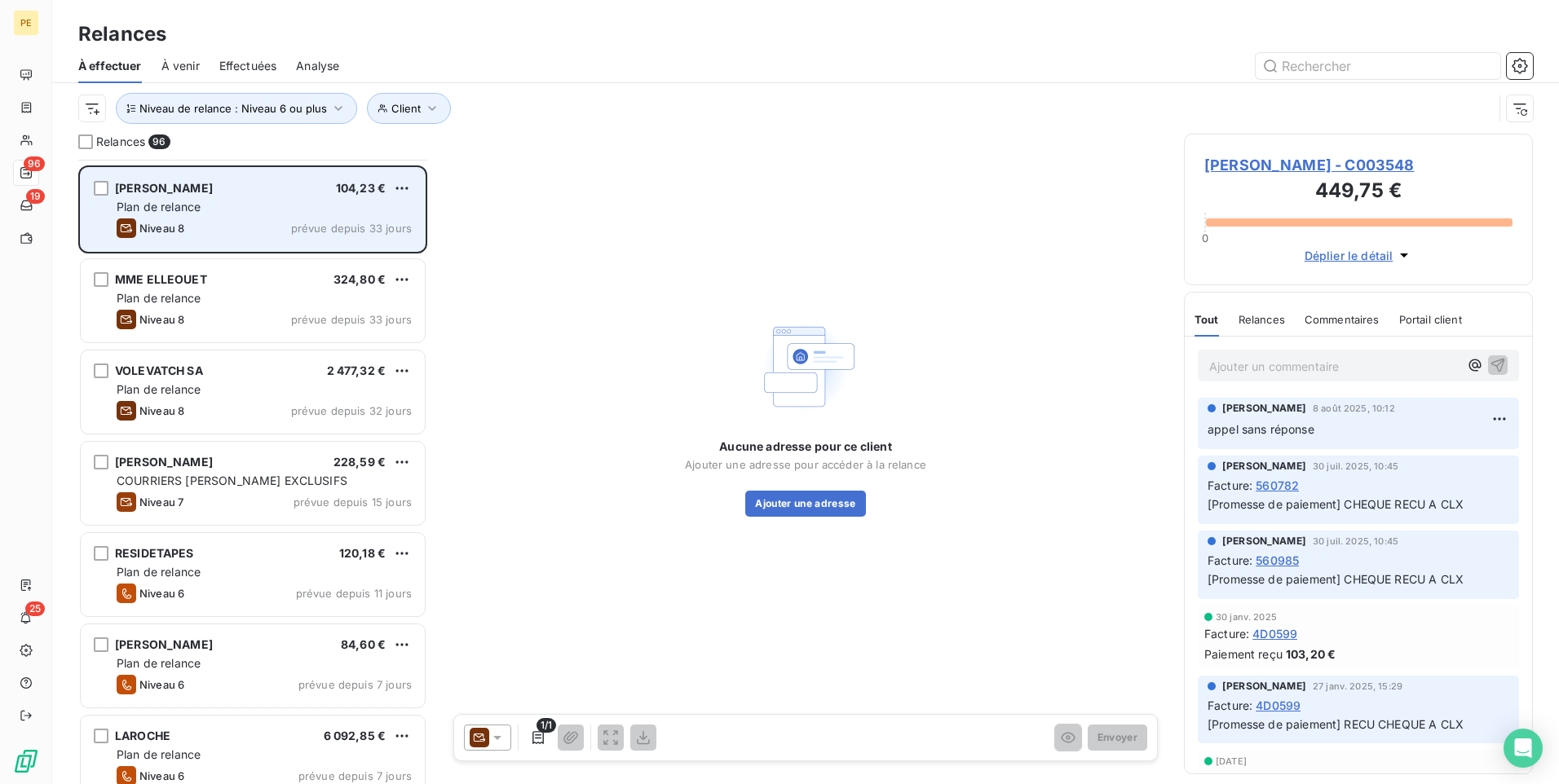
scroll to position [7034, 0]
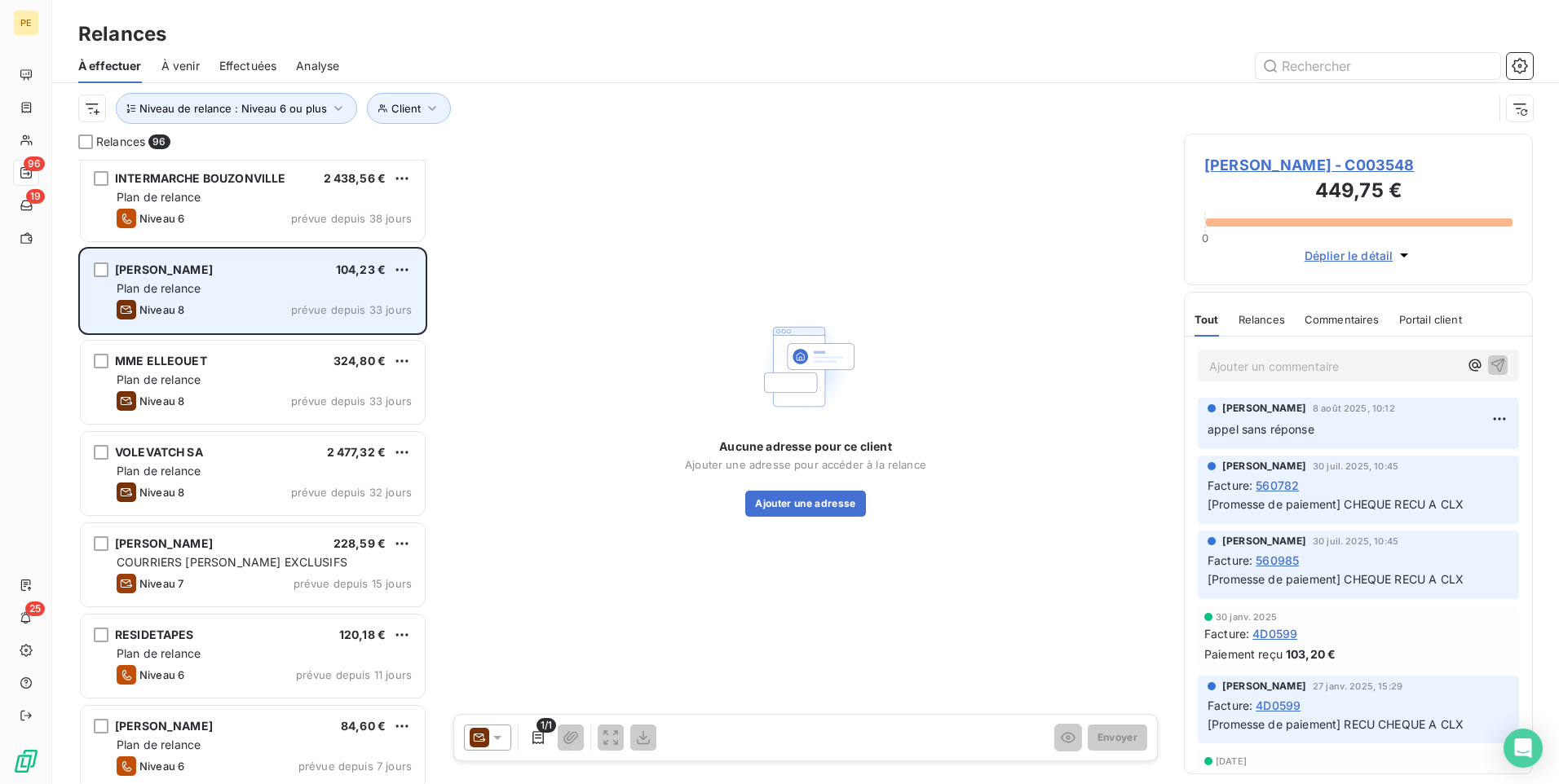
click at [243, 207] on div "INTERMARCHE BOUZONVILLE 2 438,56 € Plan de relance Niveau 6 prévue depuis 38 jo…" at bounding box center [252, 199] width 344 height 83
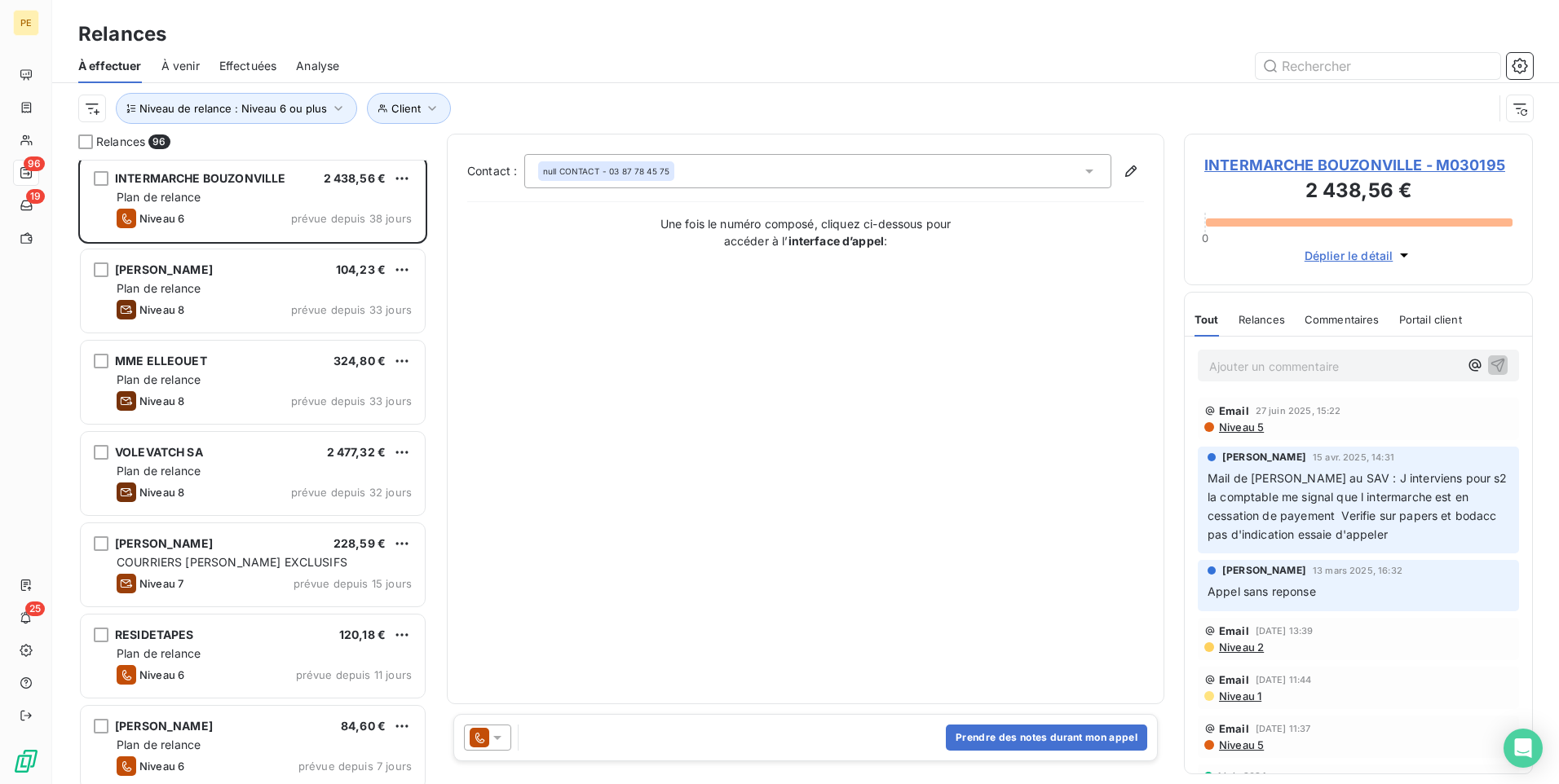
click at [502, 607] on div at bounding box center [488, 738] width 48 height 26
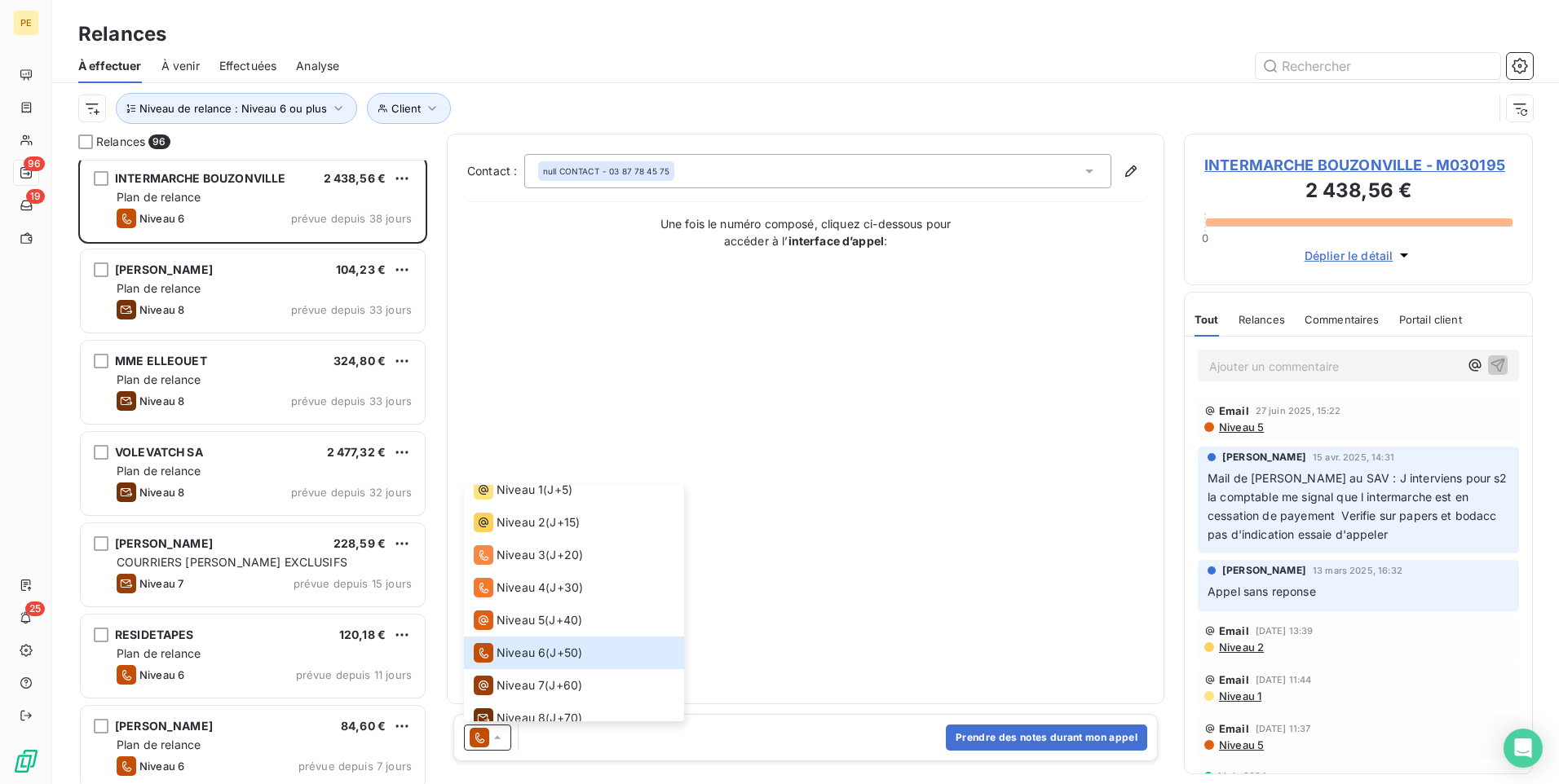
scroll to position [47, 0]
click at [590, 607] on li "Niveau 7 ( J+60 )" at bounding box center [574, 683] width 220 height 33
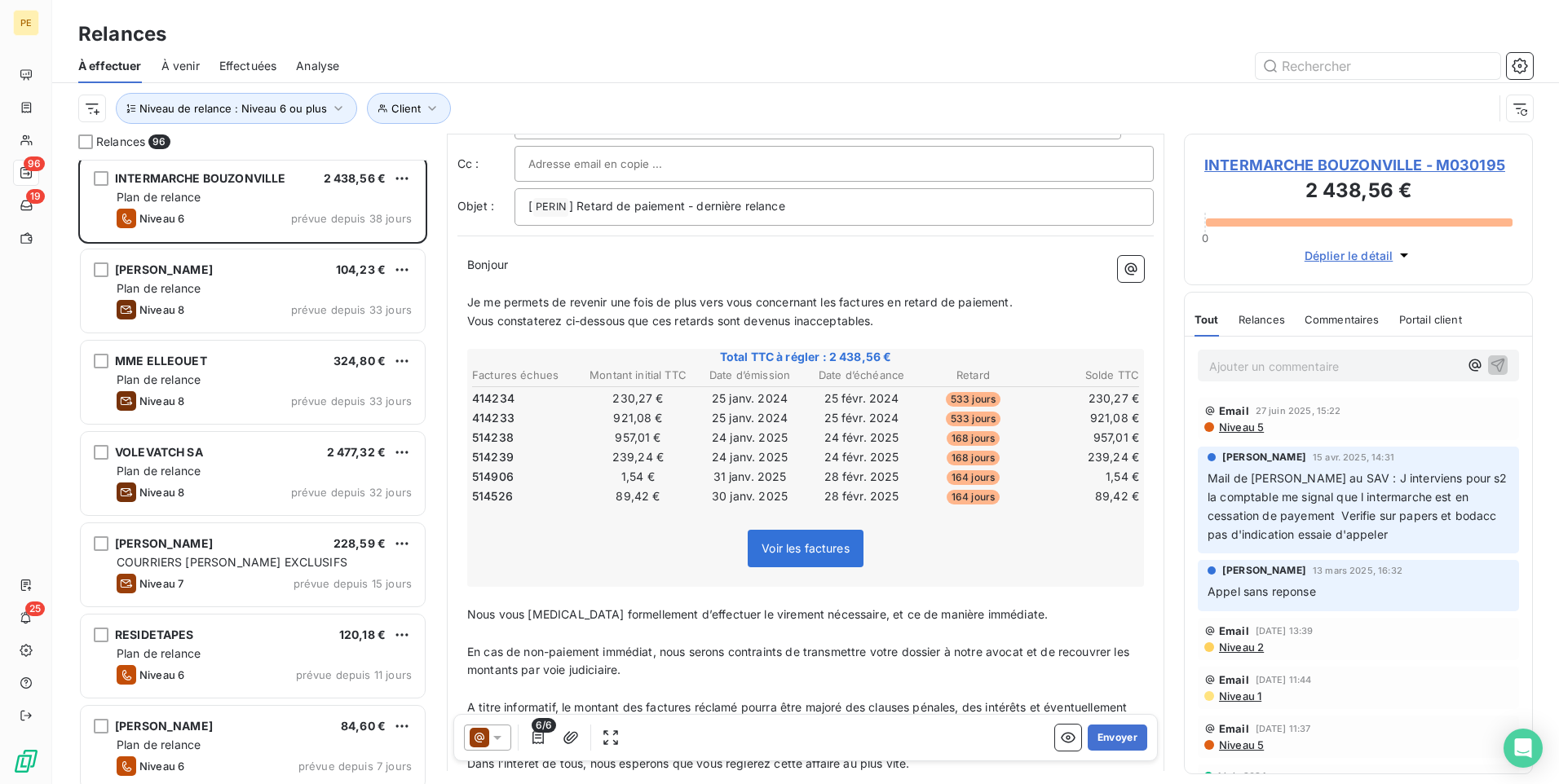
scroll to position [0, 0]
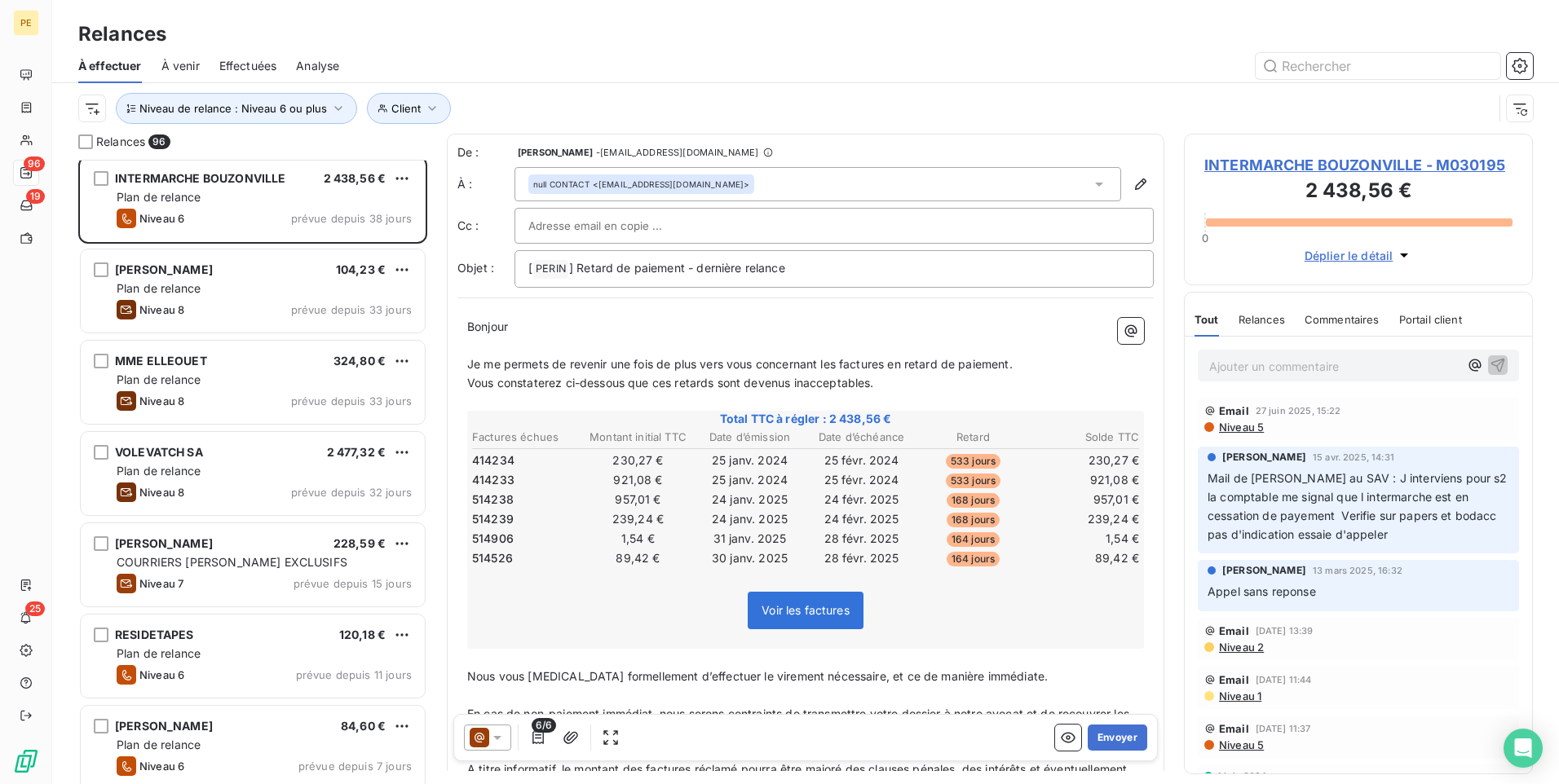
click at [1246, 366] on p "Ajouter un commentaire ﻿" at bounding box center [1334, 366] width 249 height 21
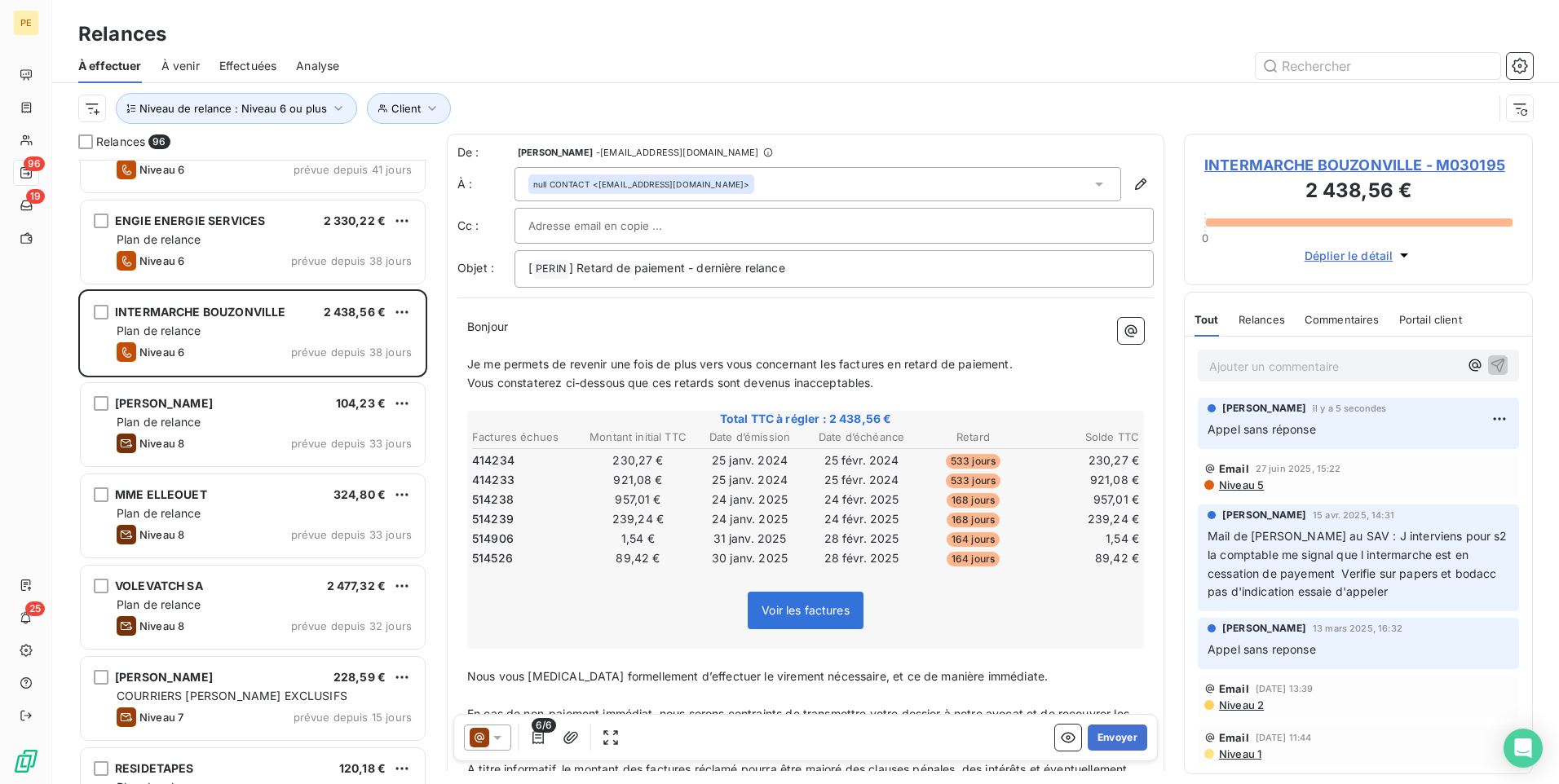
scroll to position [6871, 0]
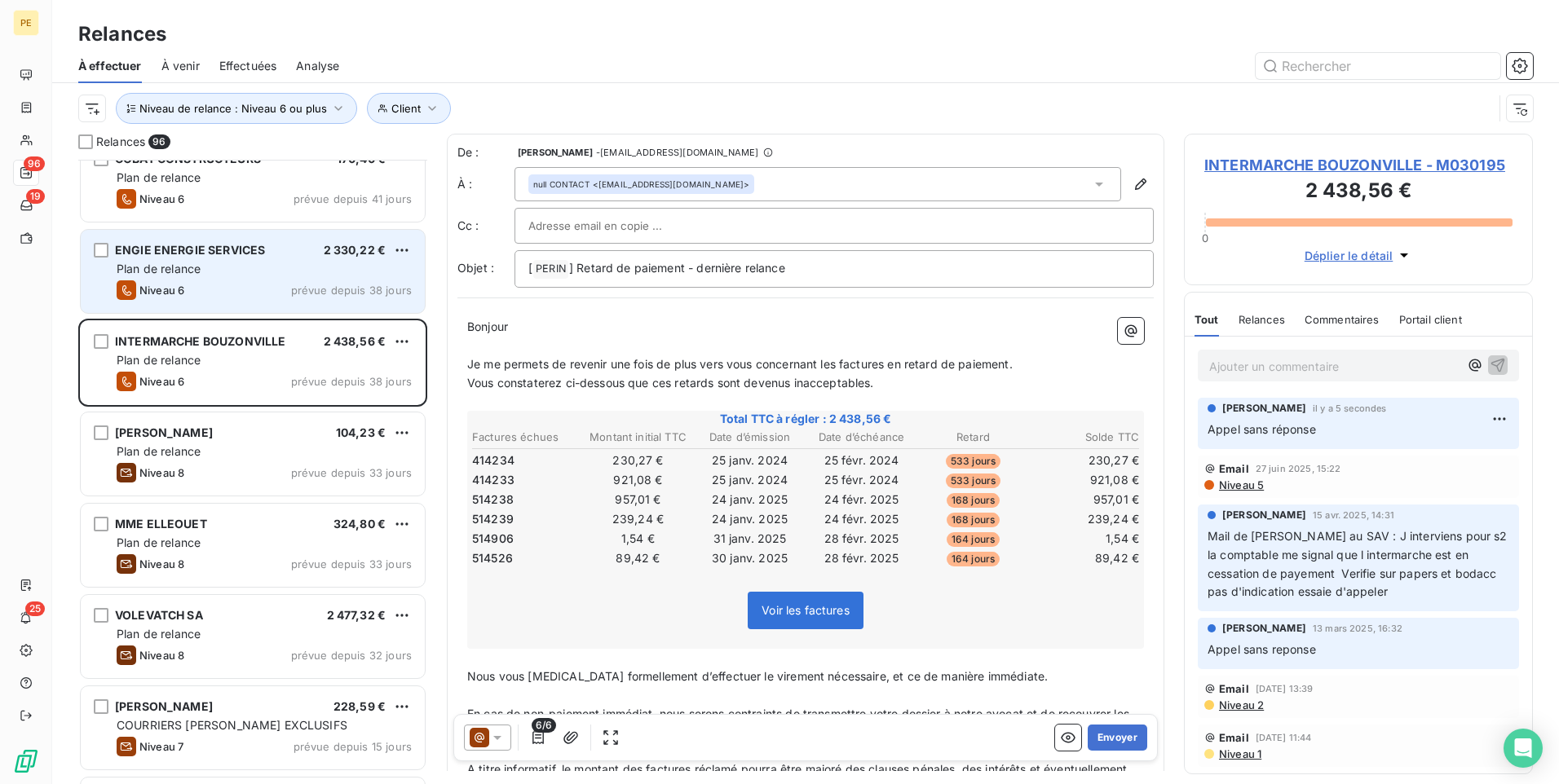
click at [235, 242] on div "ENGIE ENERGIE SERVICES" at bounding box center [190, 250] width 150 height 16
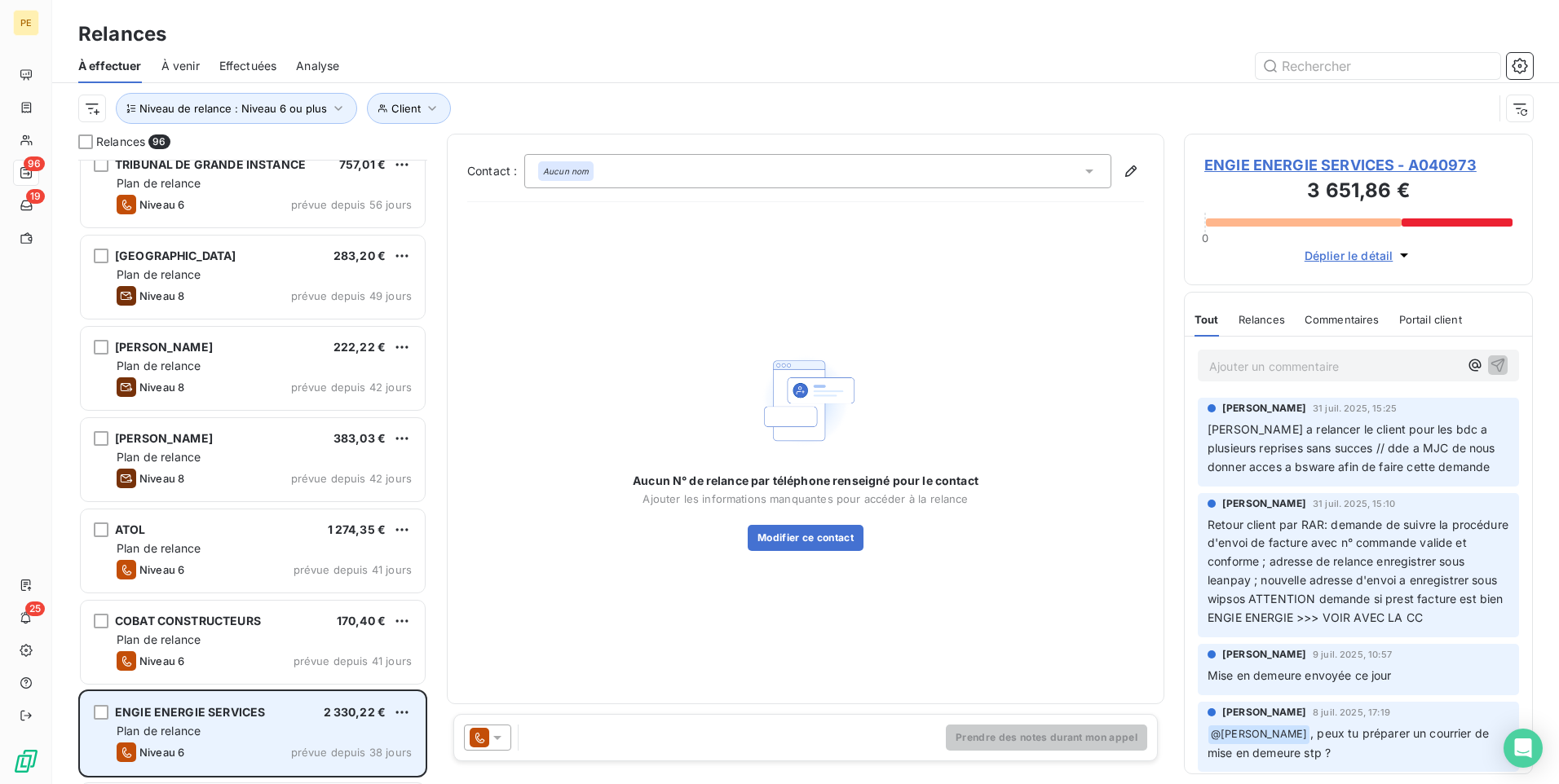
scroll to position [6382, 0]
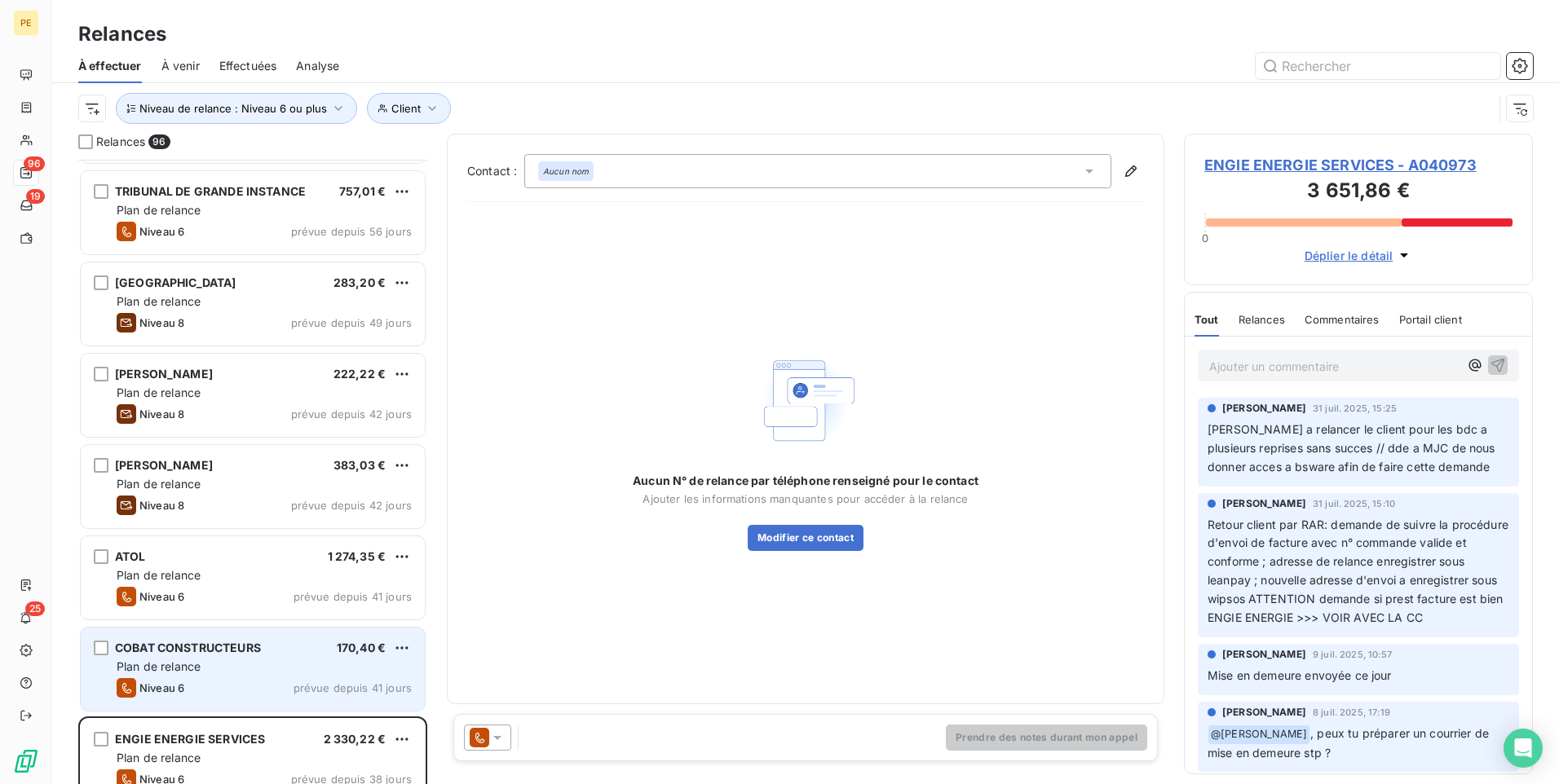
click at [208, 607] on div "COBAT CONSTRUCTEURS 170,40 € Plan de relance Niveau 6 prévue depuis 41 jours" at bounding box center [252, 668] width 344 height 83
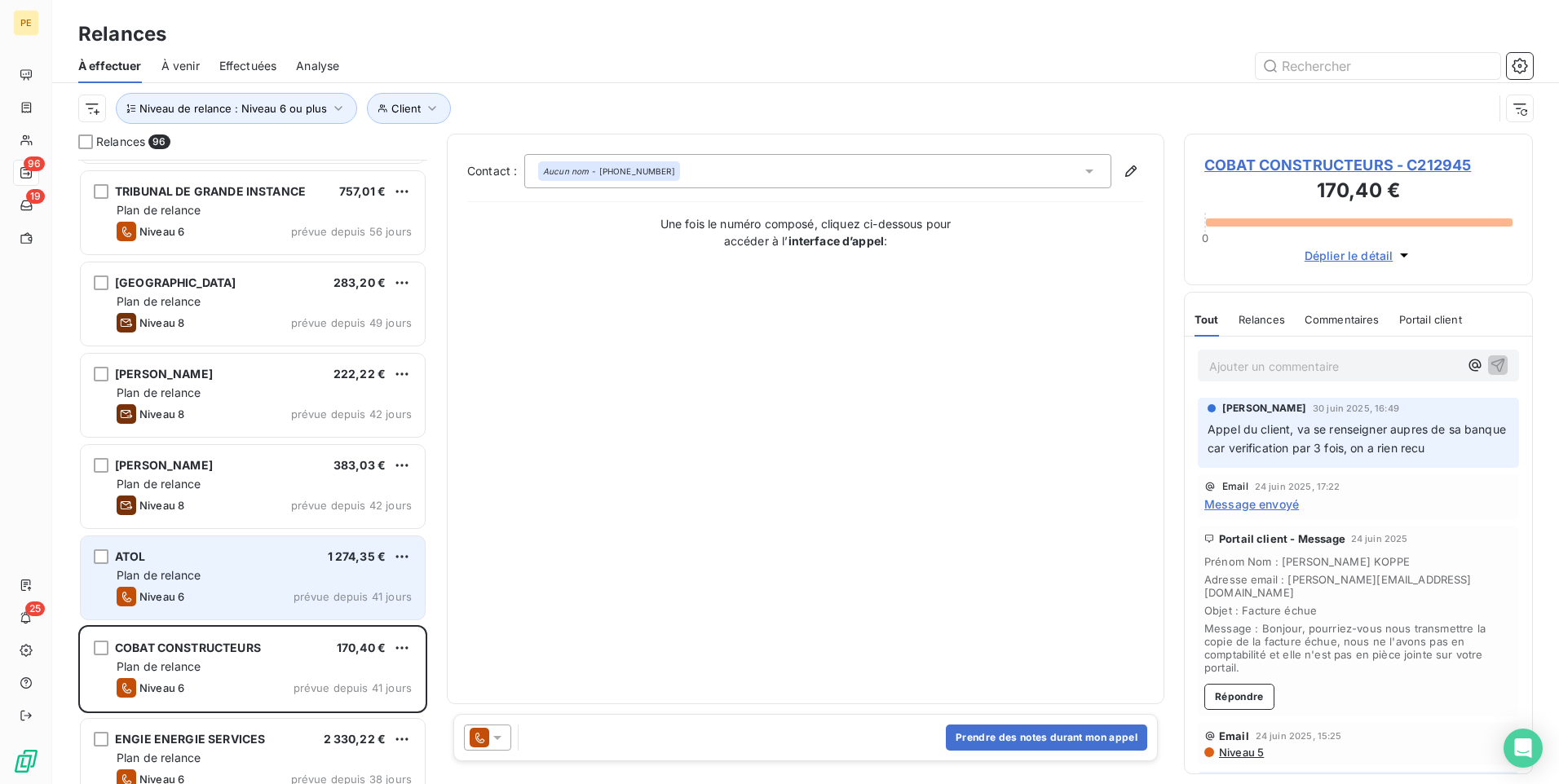
click at [246, 558] on div "ATOL 1 274,35 €" at bounding box center [264, 557] width 295 height 15
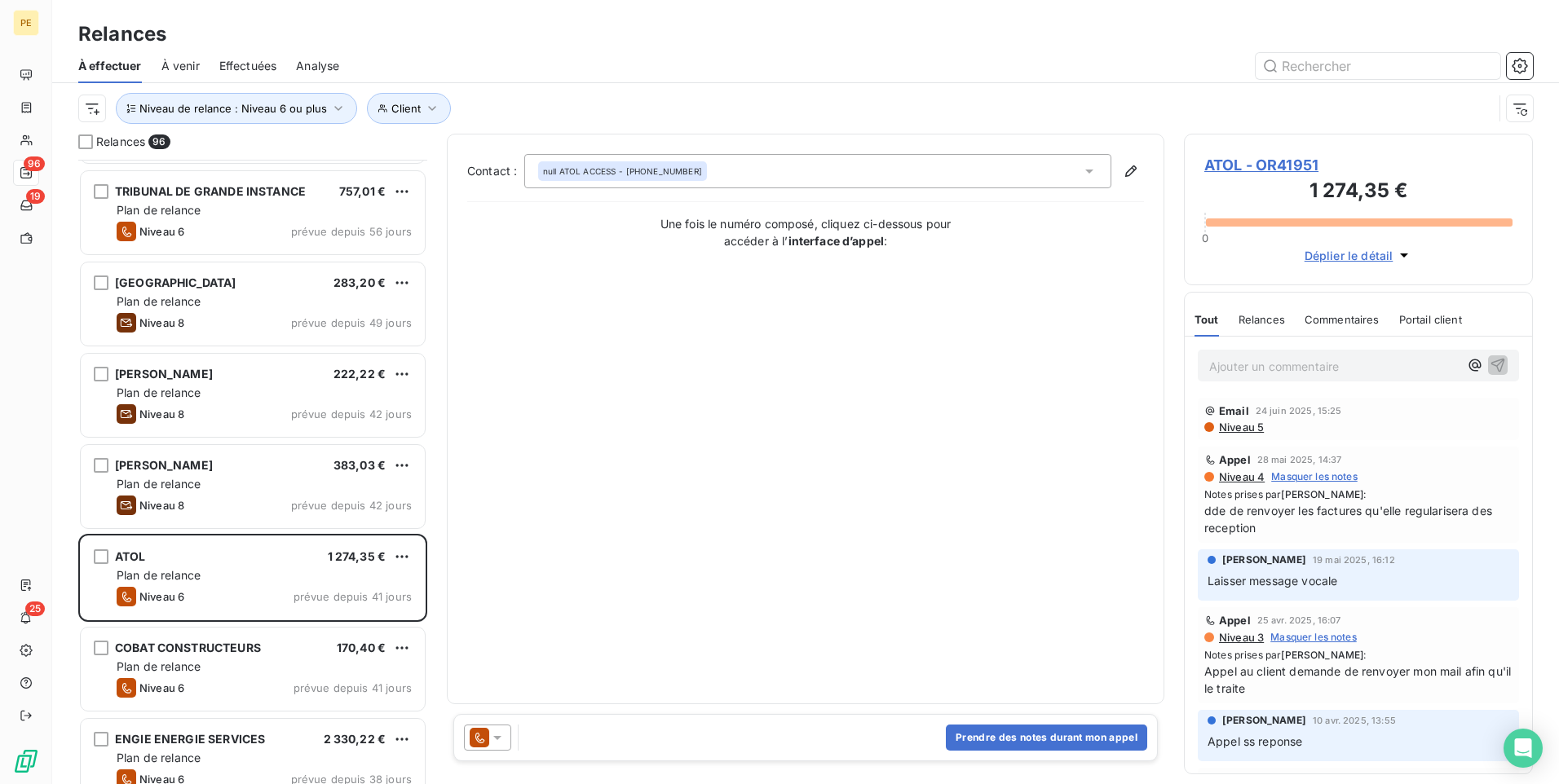
click at [501, 607] on icon at bounding box center [497, 738] width 16 height 16
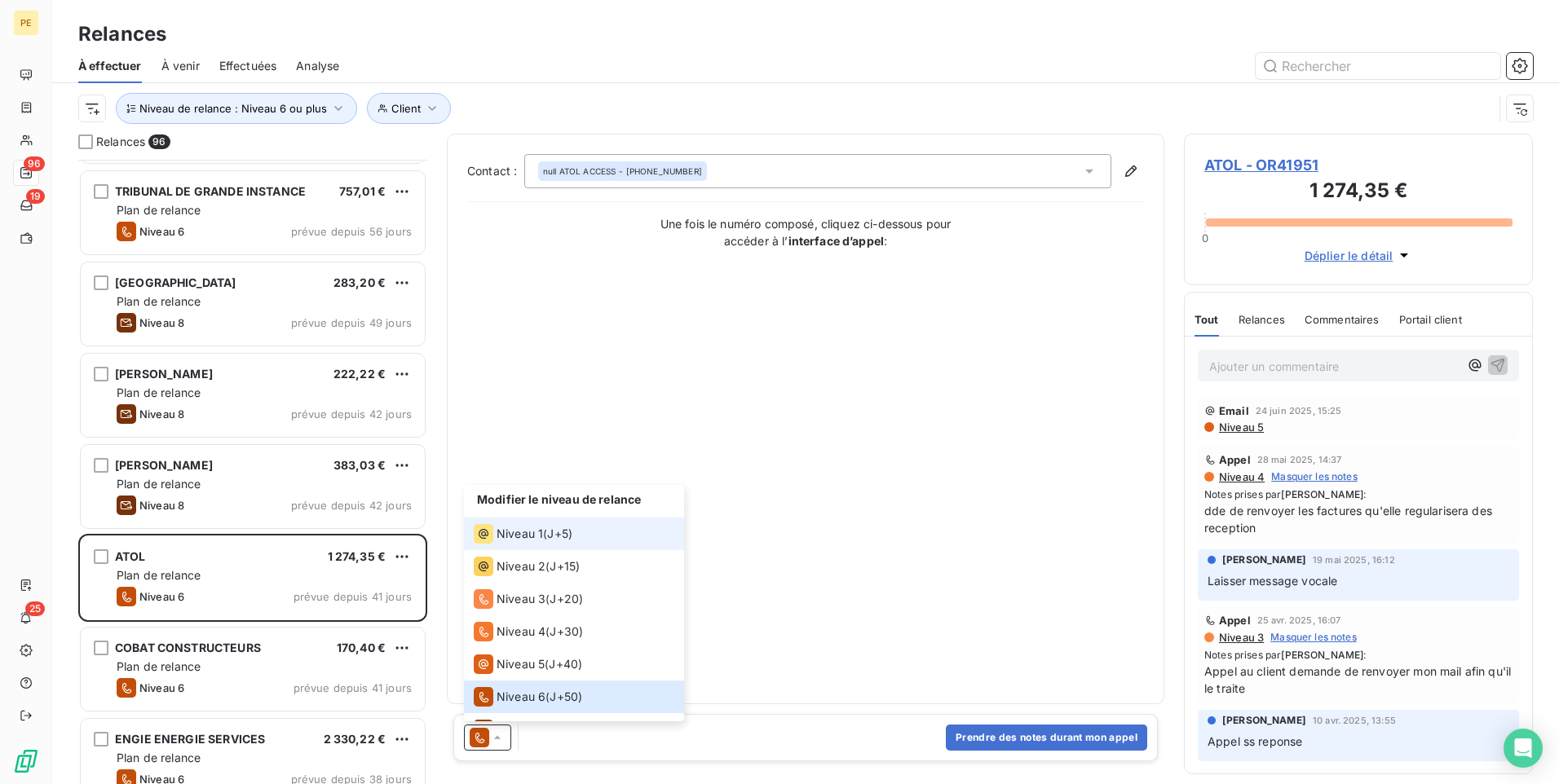
click at [565, 526] on span "J+5 )" at bounding box center [560, 534] width 25 height 16
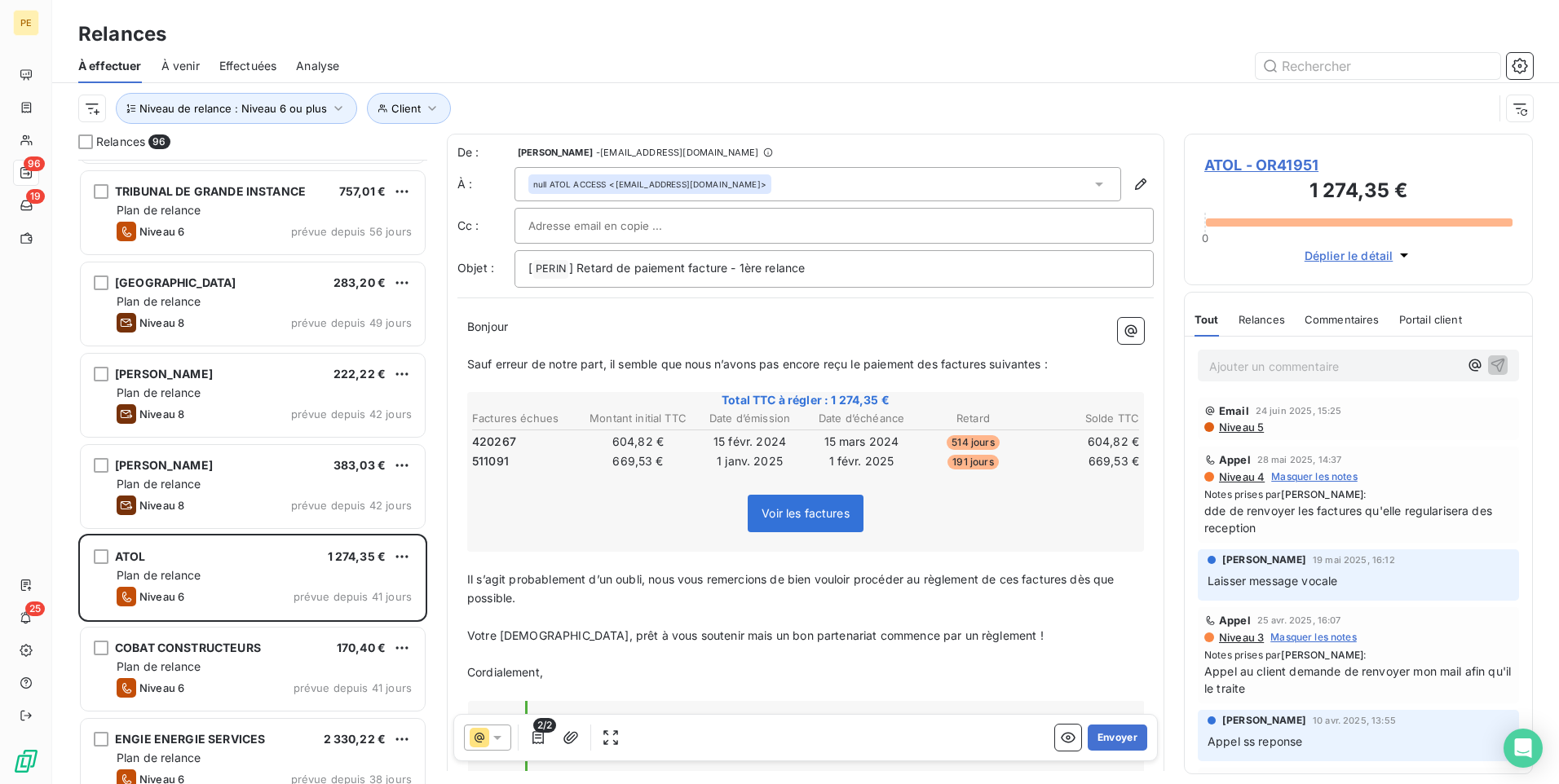
click at [1237, 470] on span "Niveau 4" at bounding box center [1241, 476] width 48 height 13
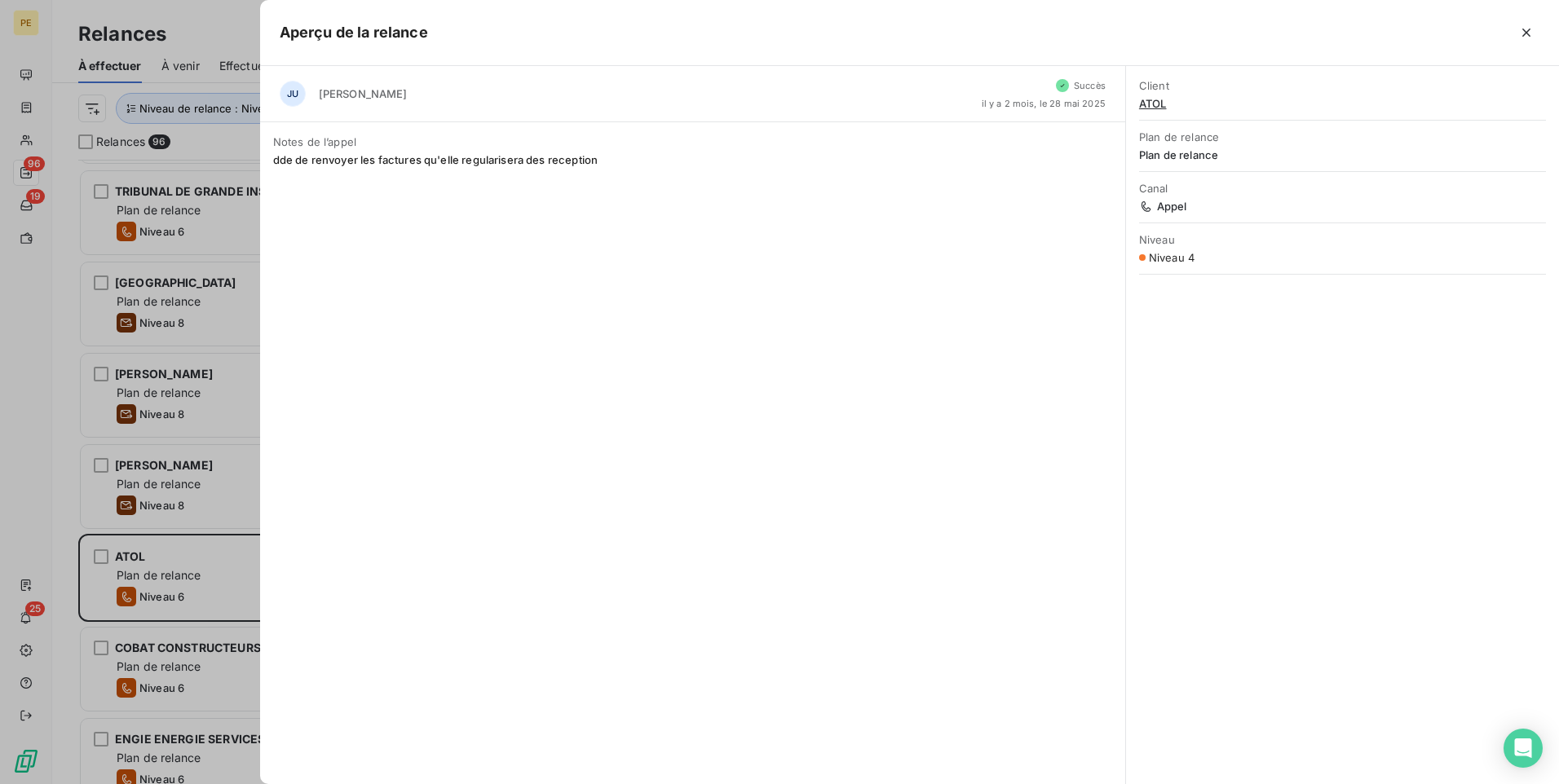
click at [853, 458] on div "JU [PERSON_NAME] Succès [DATE], le [DATE] Notes de l’appel dde de renvoyer les …" at bounding box center [693, 426] width 866 height 718
click at [1246, 25] on icon "button" at bounding box center [1527, 33] width 16 height 16
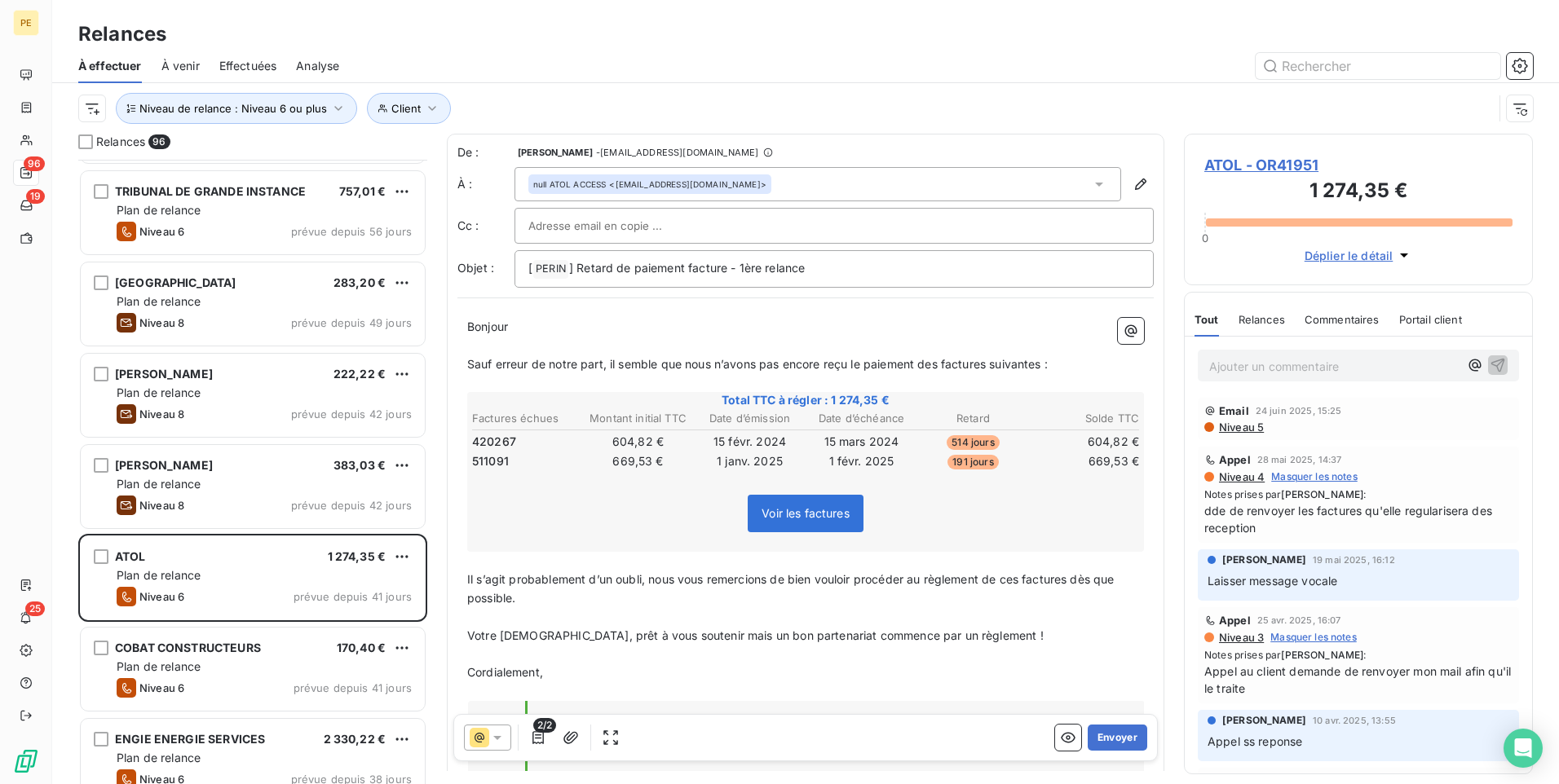
click at [1219, 429] on span "Niveau 5" at bounding box center [1241, 427] width 47 height 13
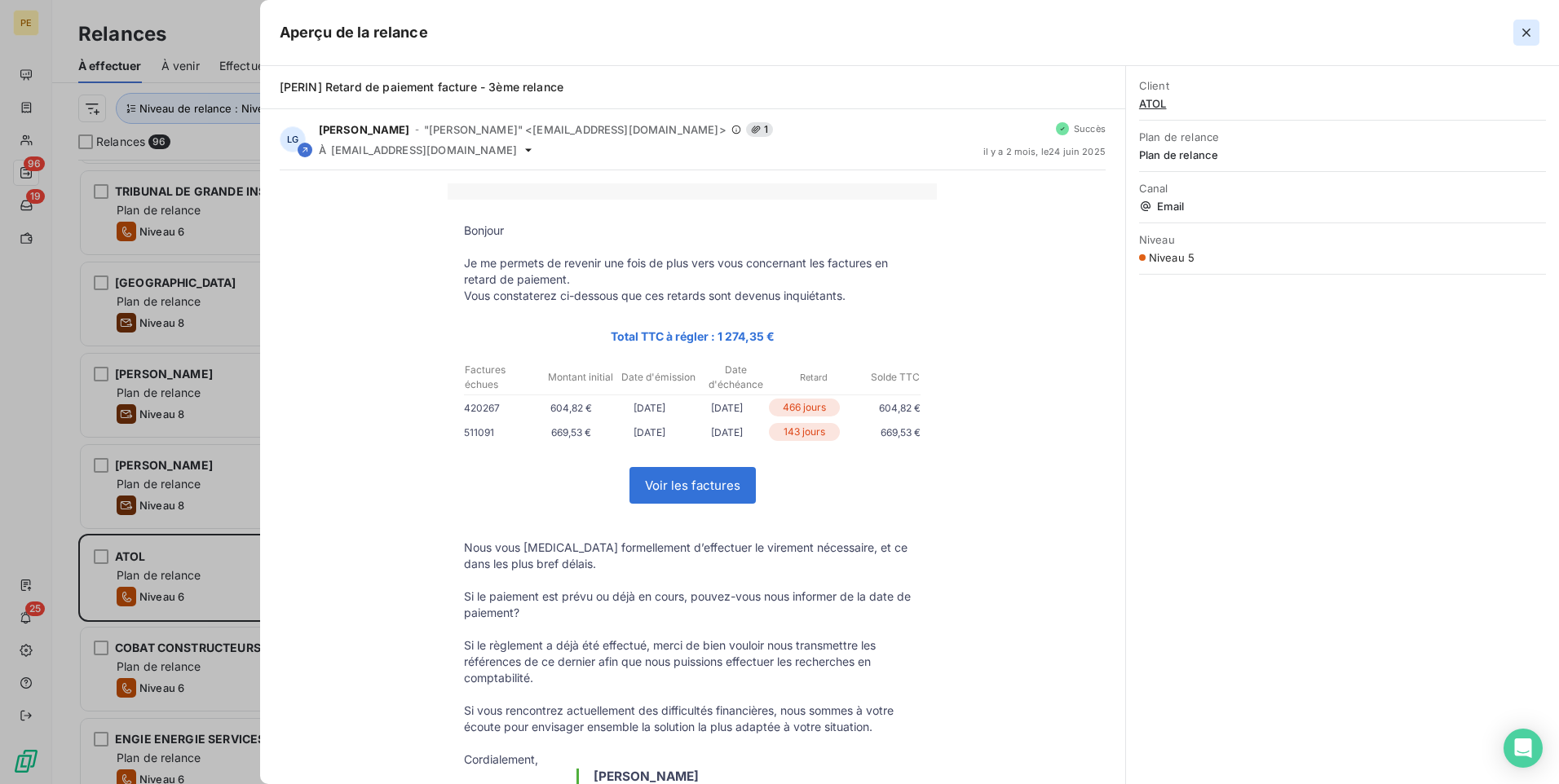
click at [1246, 39] on icon "button" at bounding box center [1527, 33] width 16 height 16
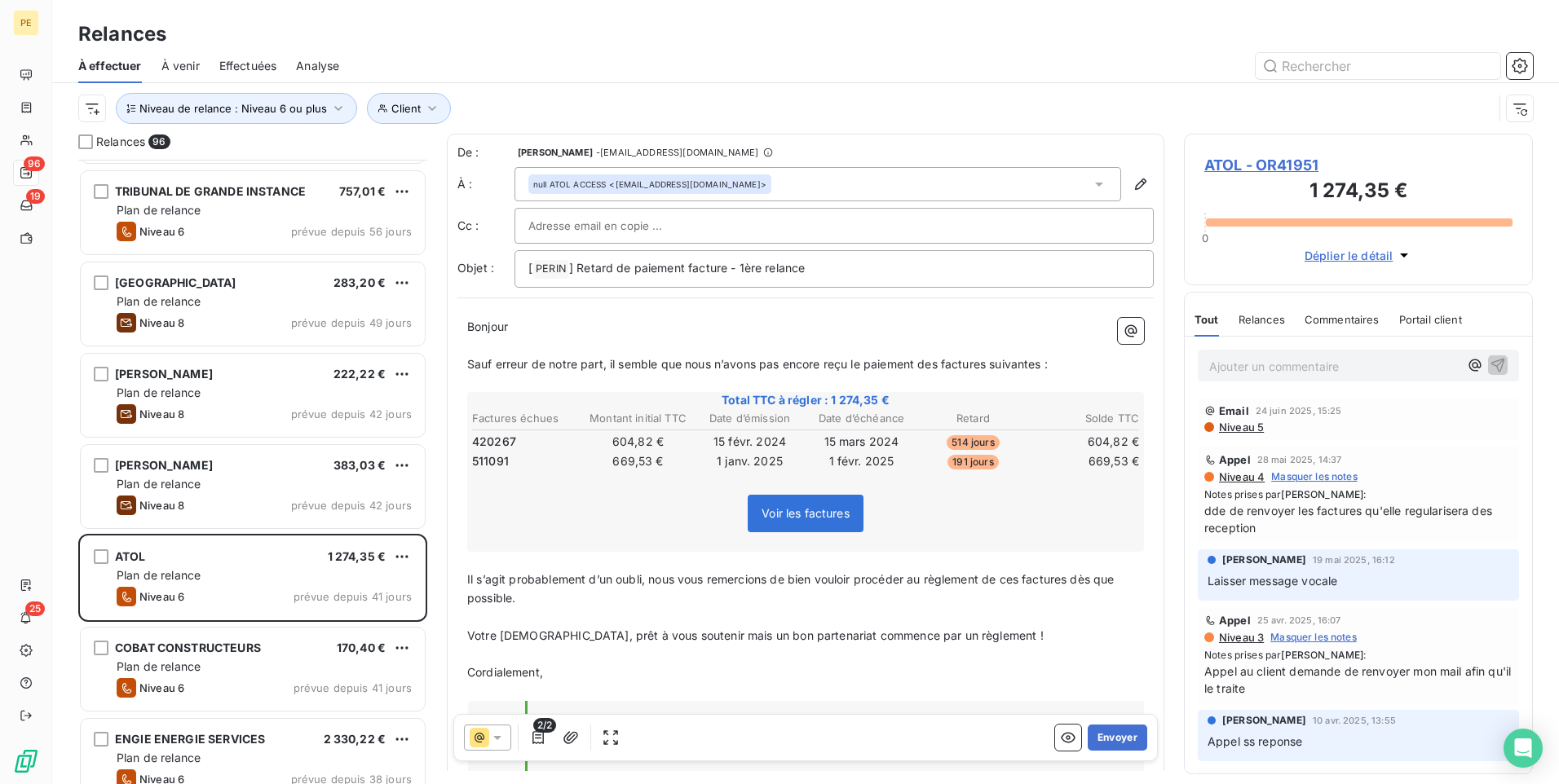
click at [1244, 431] on span "Niveau 5" at bounding box center [1241, 427] width 47 height 13
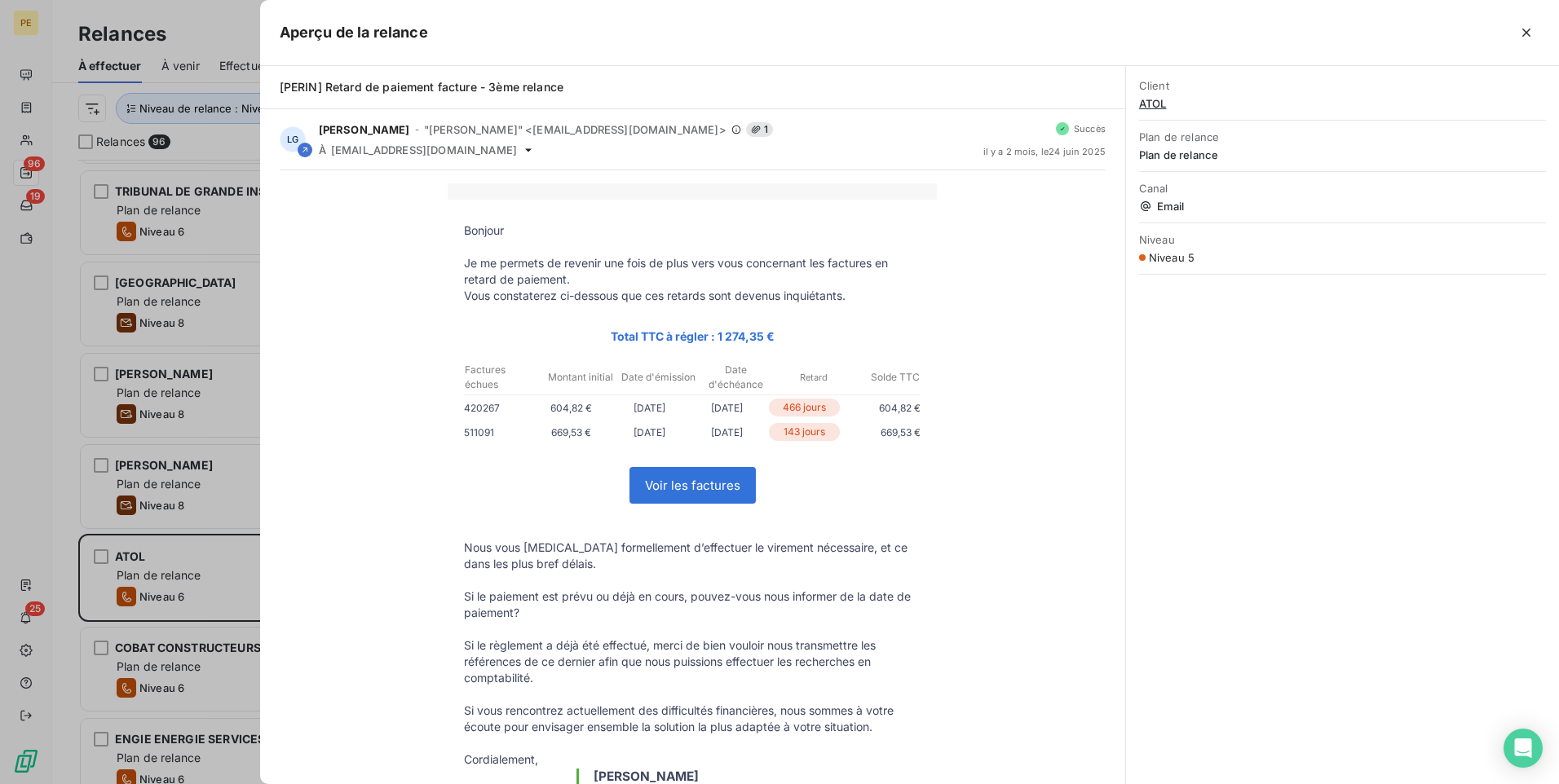
click at [1246, 30] on icon "button" at bounding box center [1527, 33] width 16 height 16
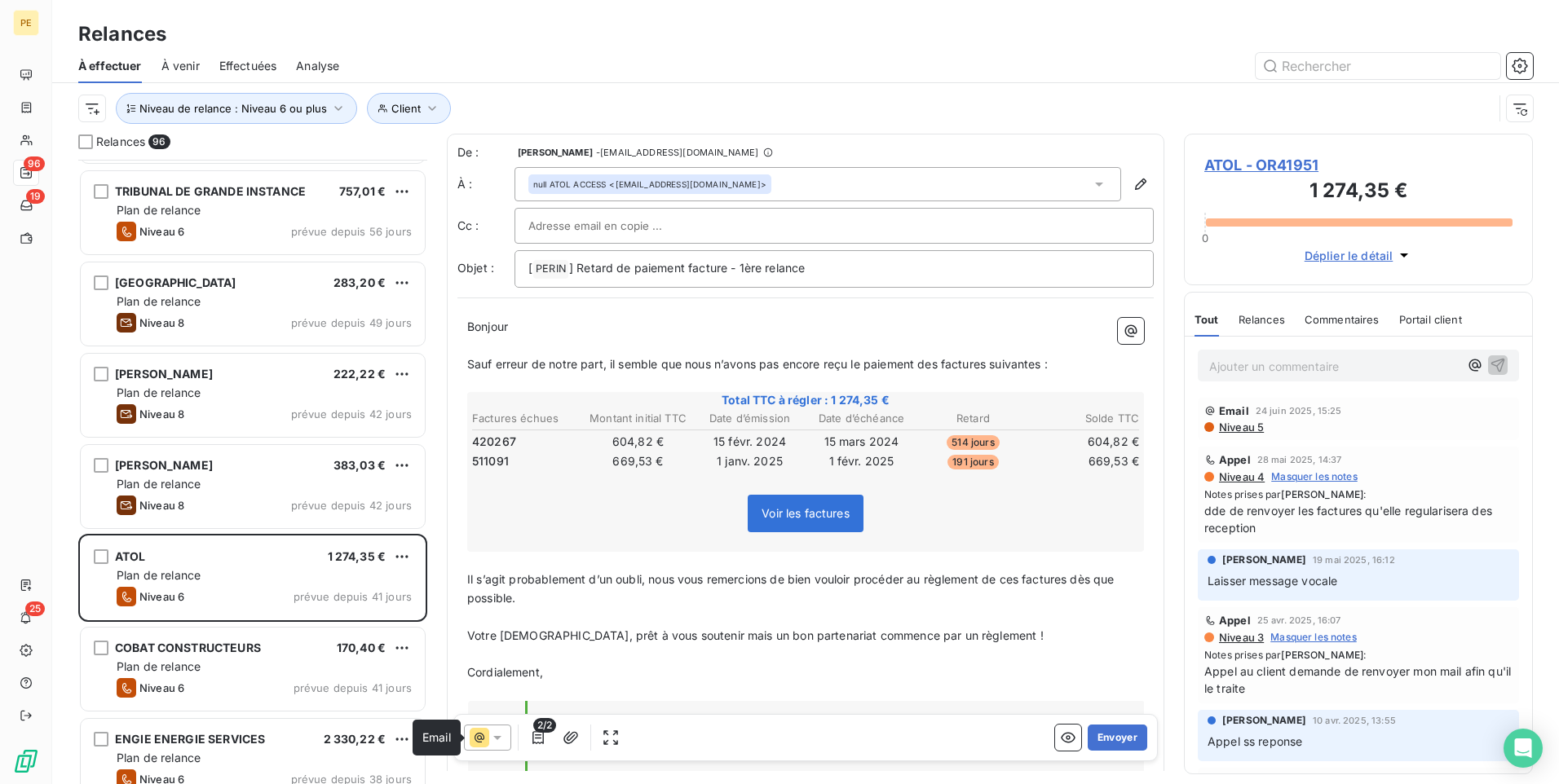
click at [473, 607] on icon at bounding box center [479, 738] width 20 height 20
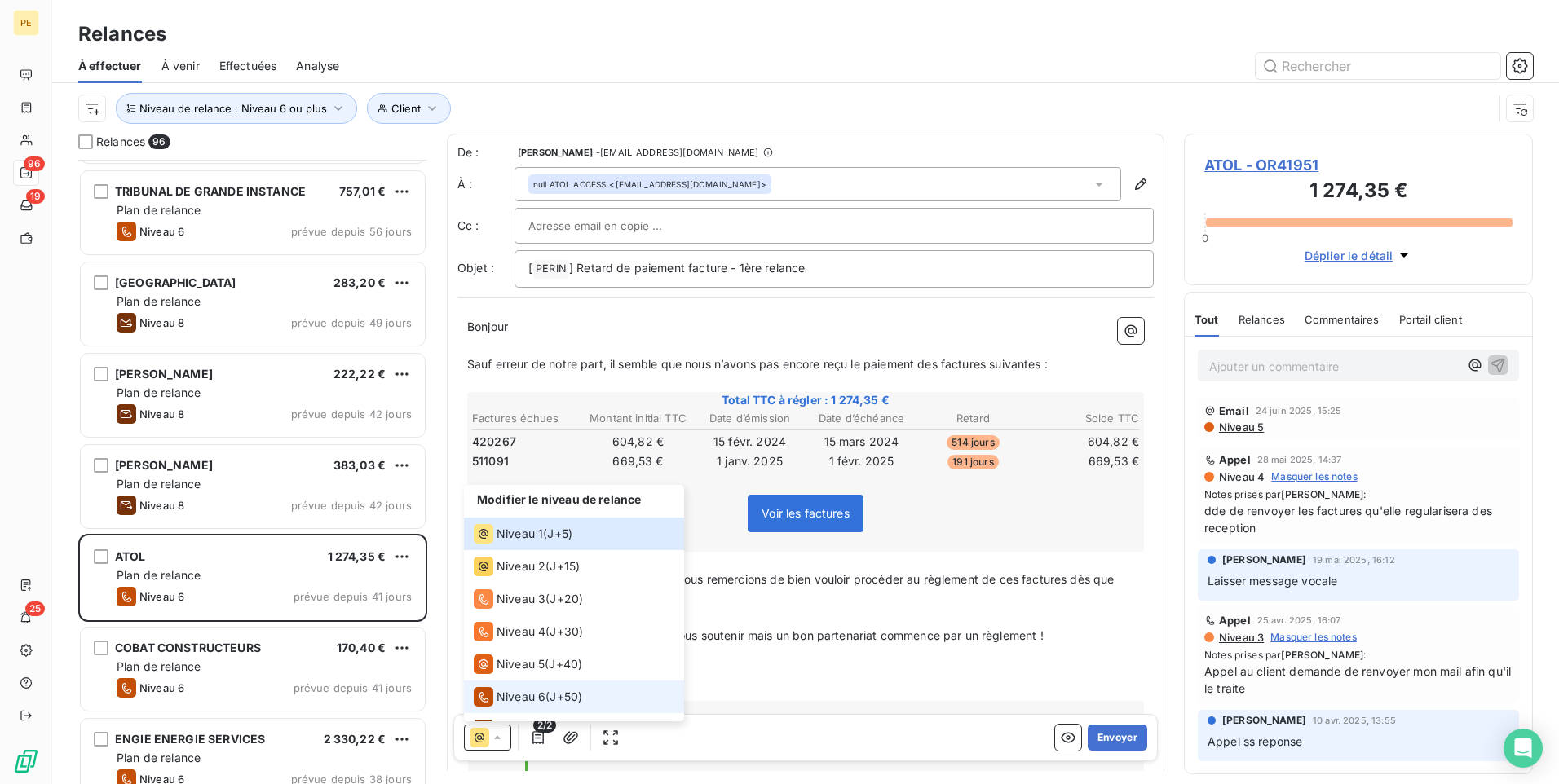
click at [521, 607] on span "Niveau 6" at bounding box center [521, 697] width 49 height 16
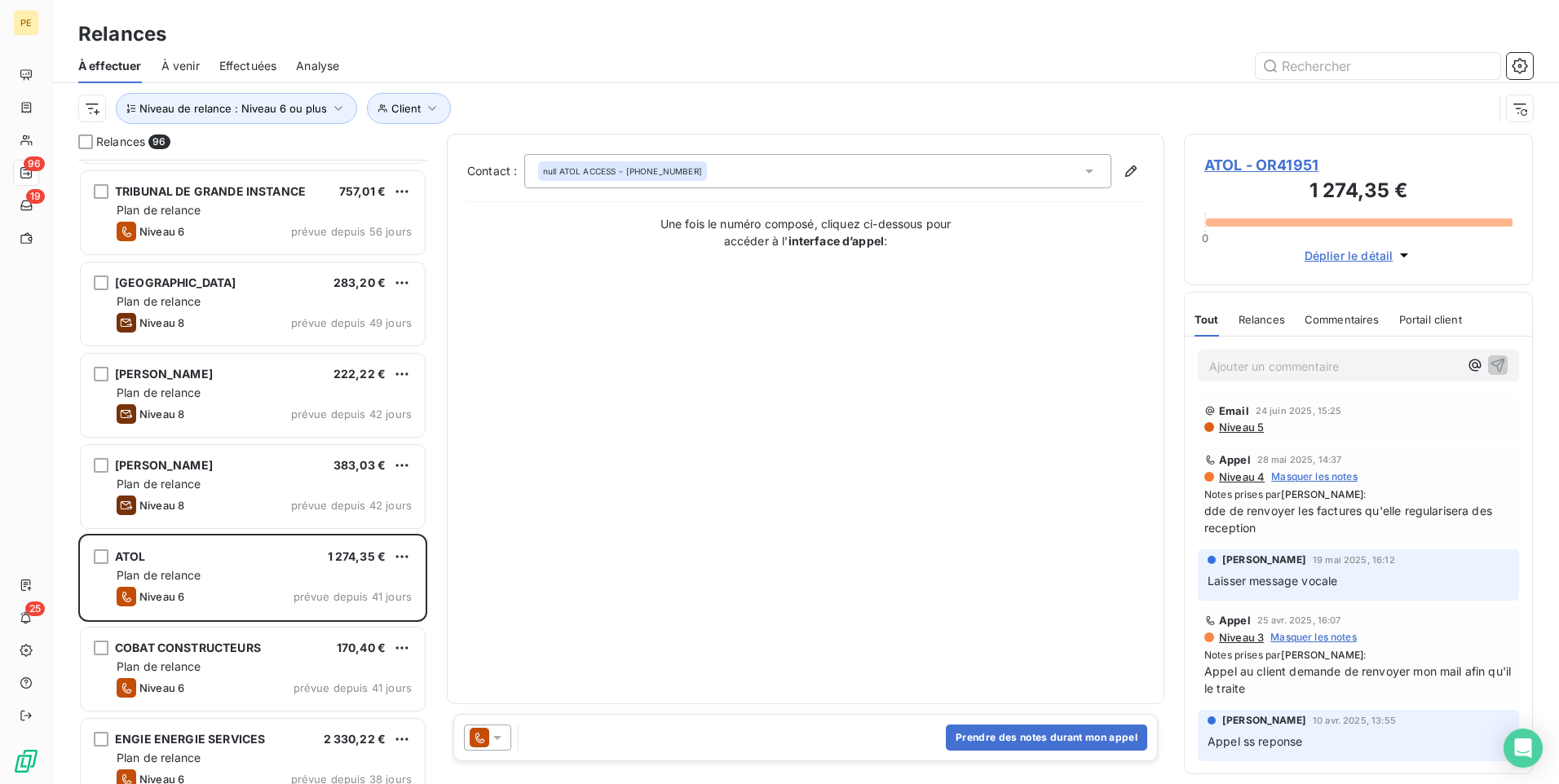
click at [1246, 365] on p "Ajouter un commentaire ﻿" at bounding box center [1334, 366] width 249 height 21
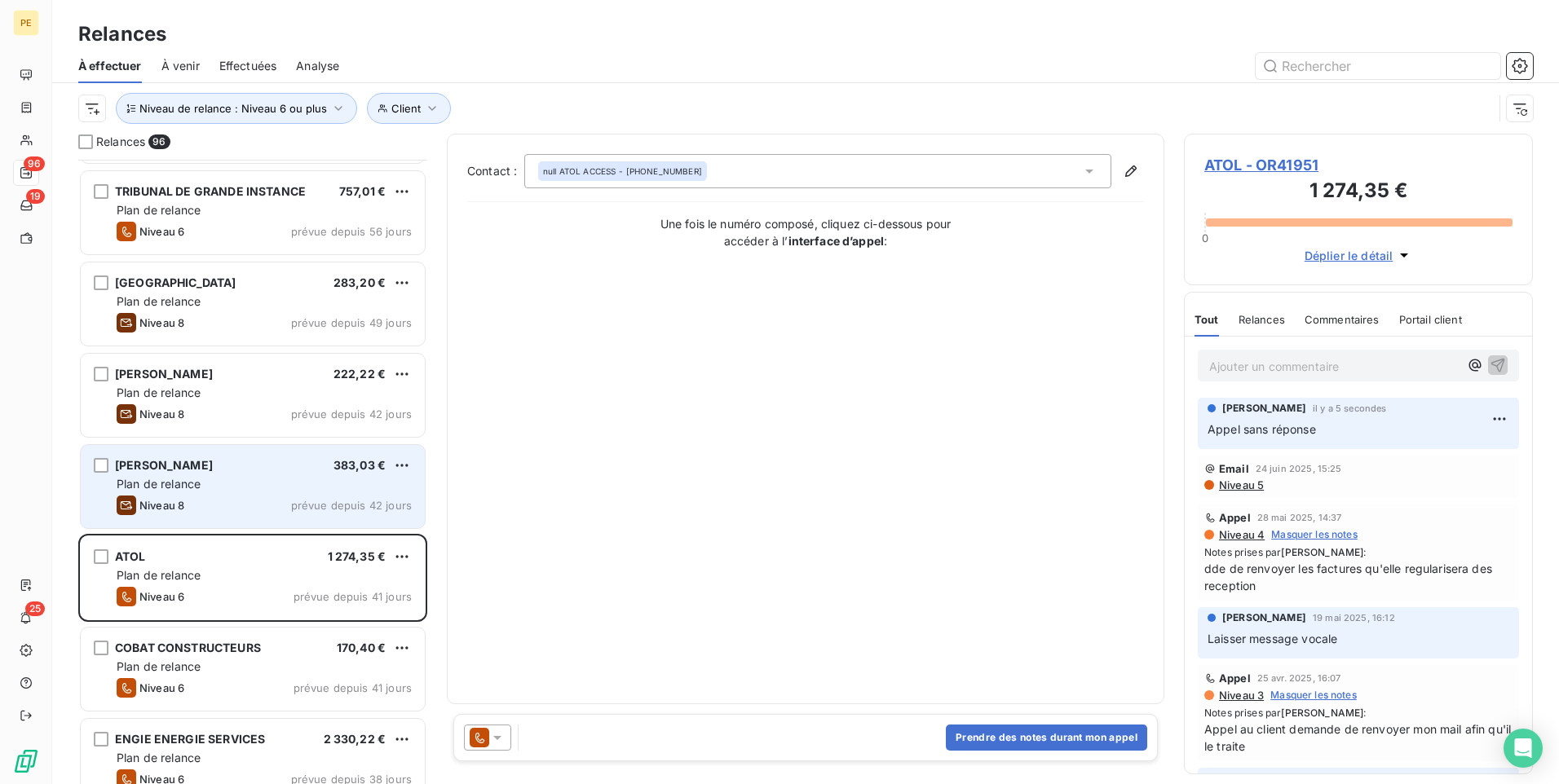
click at [205, 481] on div "Plan de relance" at bounding box center [264, 484] width 295 height 16
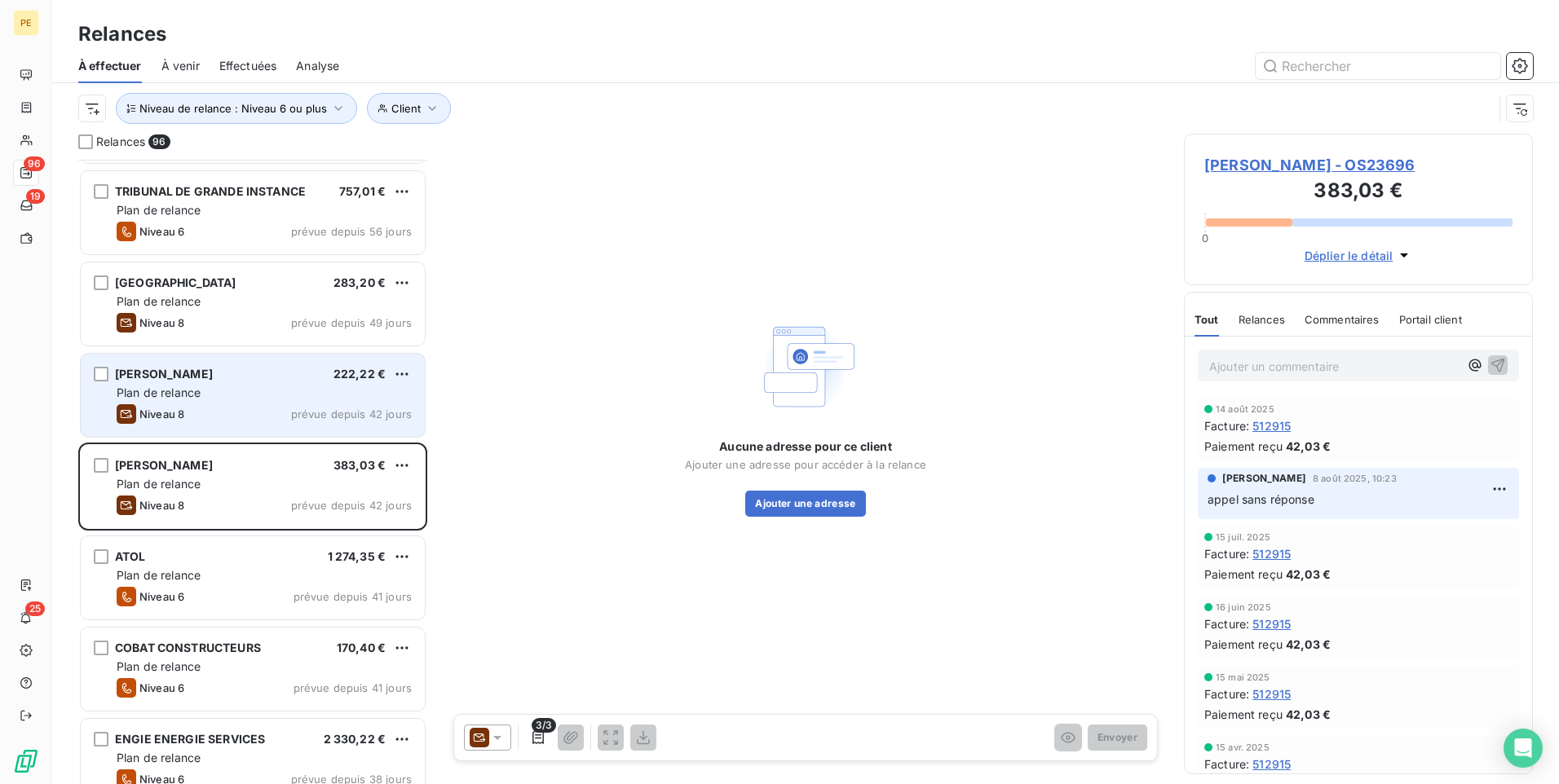
click at [222, 399] on div "Plan de relance" at bounding box center [264, 393] width 295 height 16
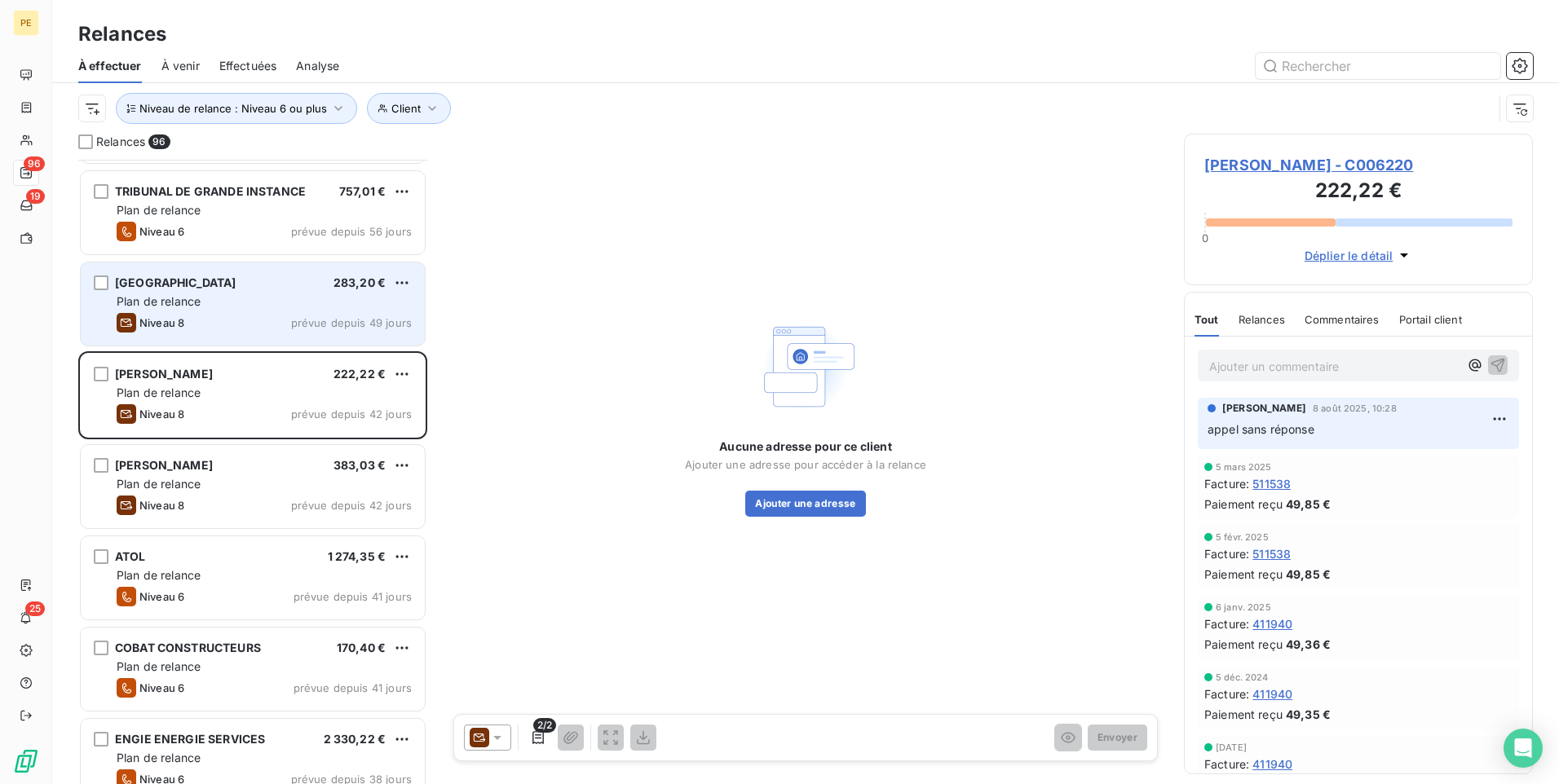
click at [247, 300] on div "Plan de relance" at bounding box center [264, 302] width 295 height 16
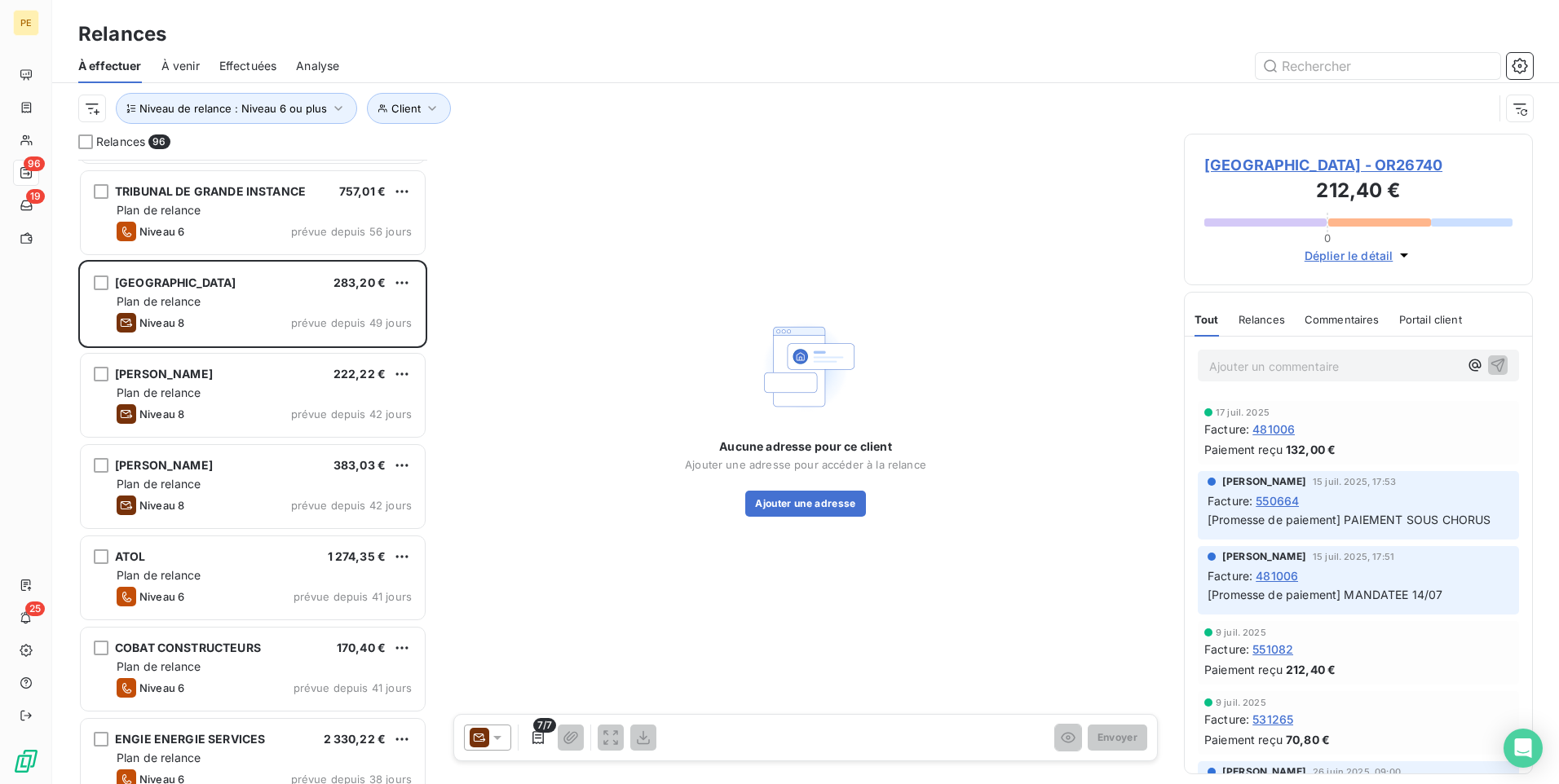
scroll to position [150, 0]
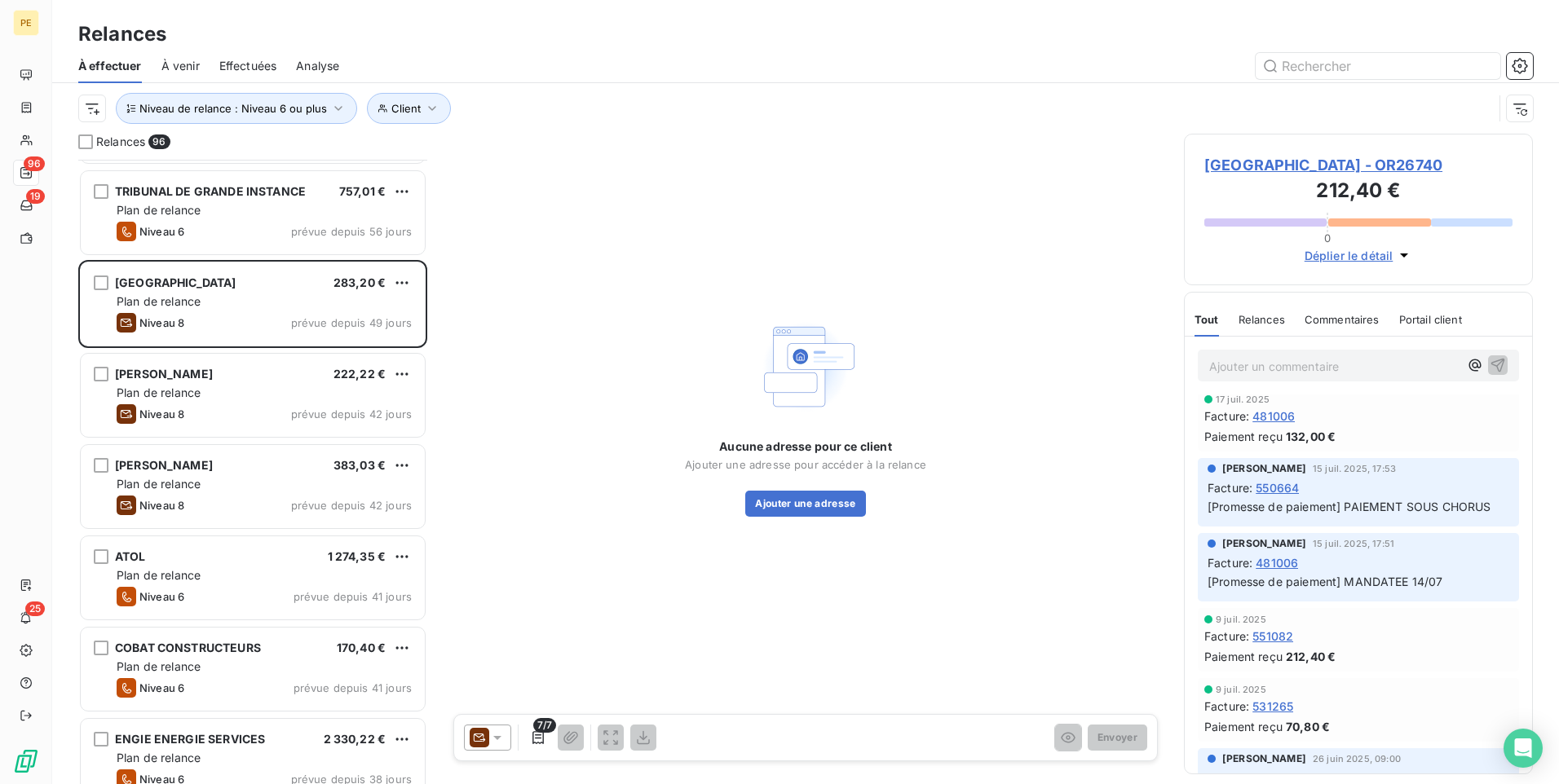
click at [546, 607] on span "7/7" at bounding box center [545, 726] width 23 height 15
click at [541, 607] on icon "button" at bounding box center [538, 738] width 16 height 16
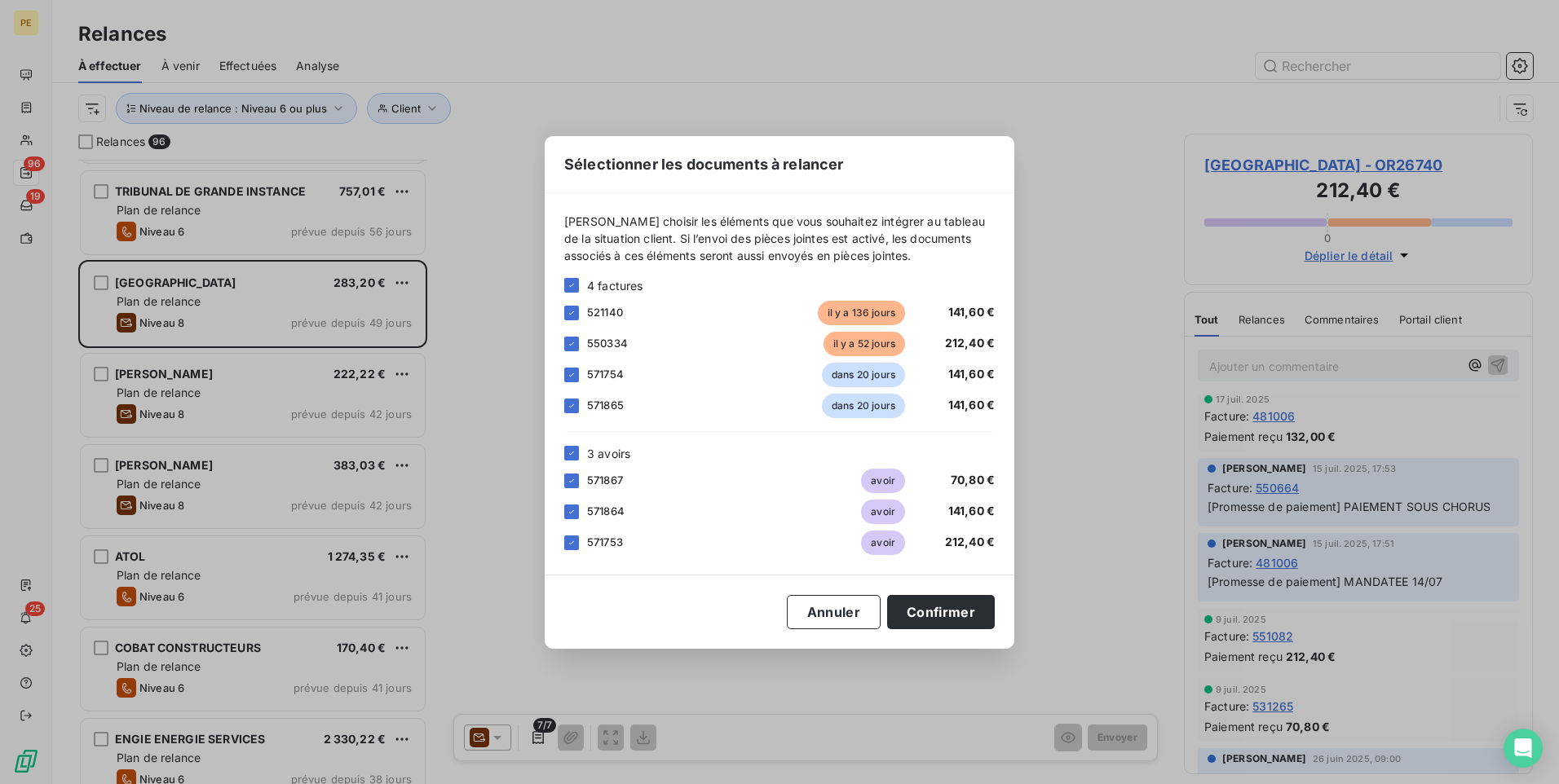
click at [1081, 180] on div "Sélectionner les documents à relancer [PERSON_NAME] choisir les éléments que vo…" at bounding box center [780, 392] width 1559 height 784
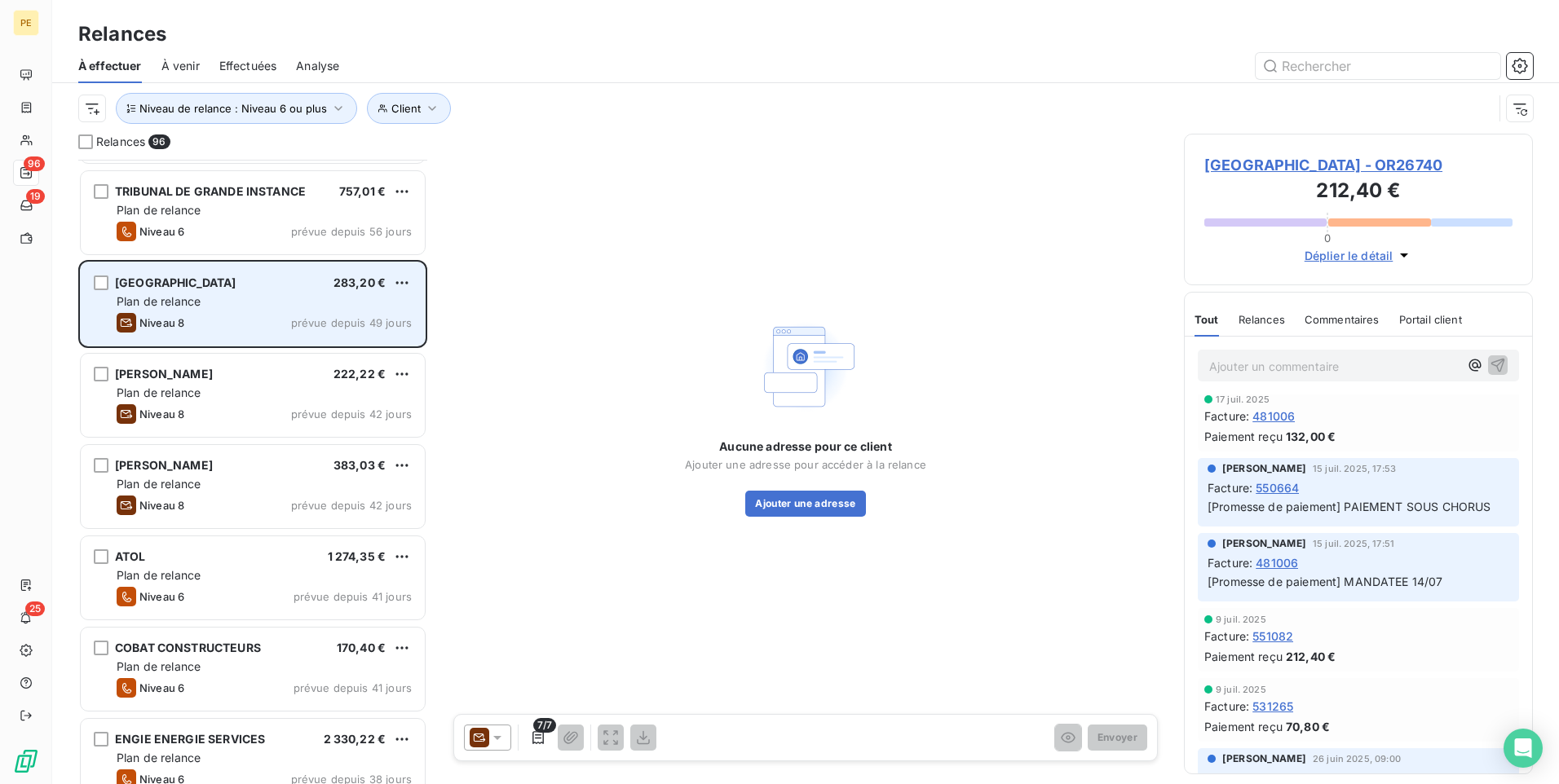
scroll to position [6301, 0]
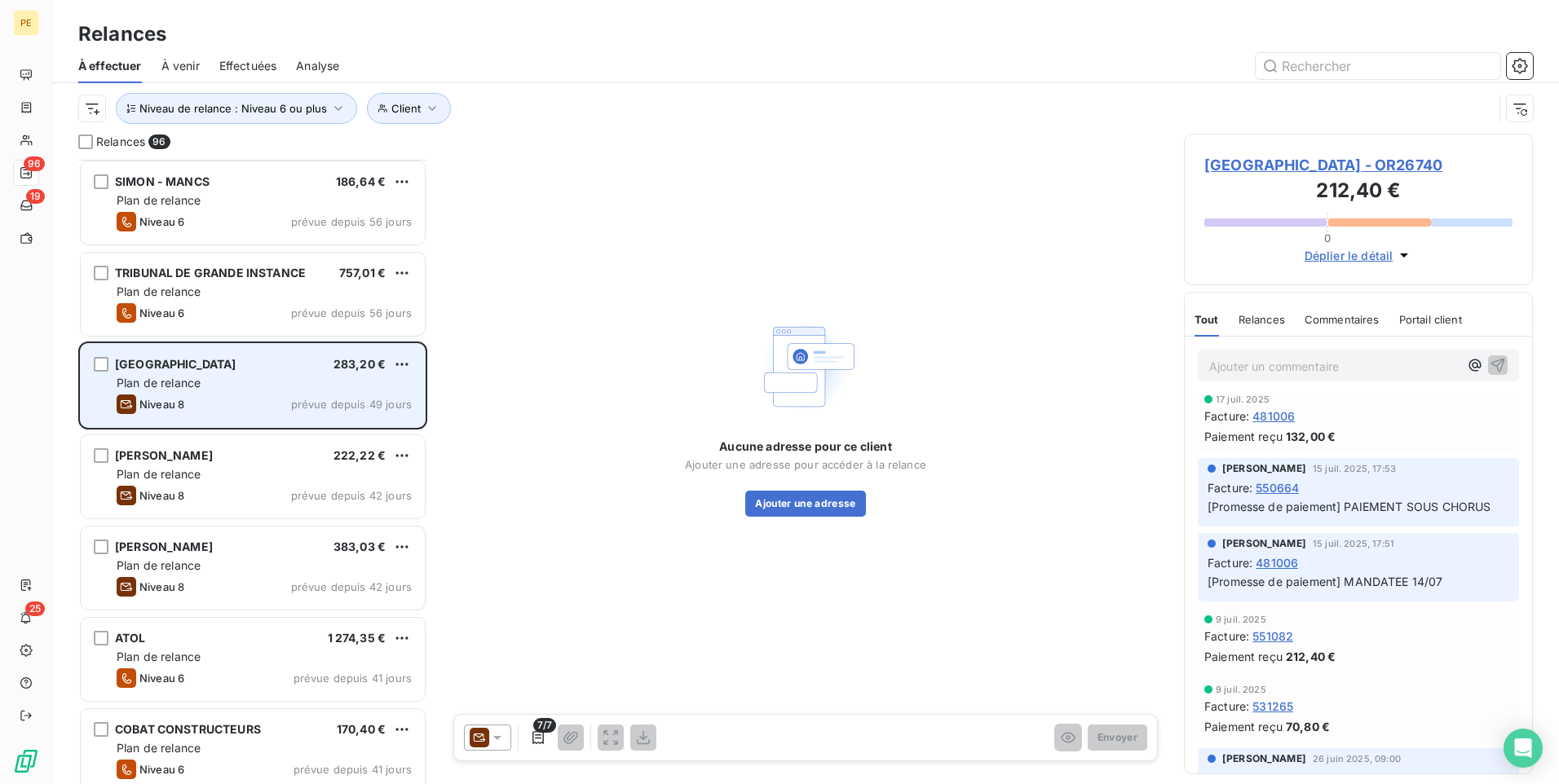
click at [323, 320] on div "Niveau 6 prévue depuis 56 jours" at bounding box center [264, 313] width 295 height 20
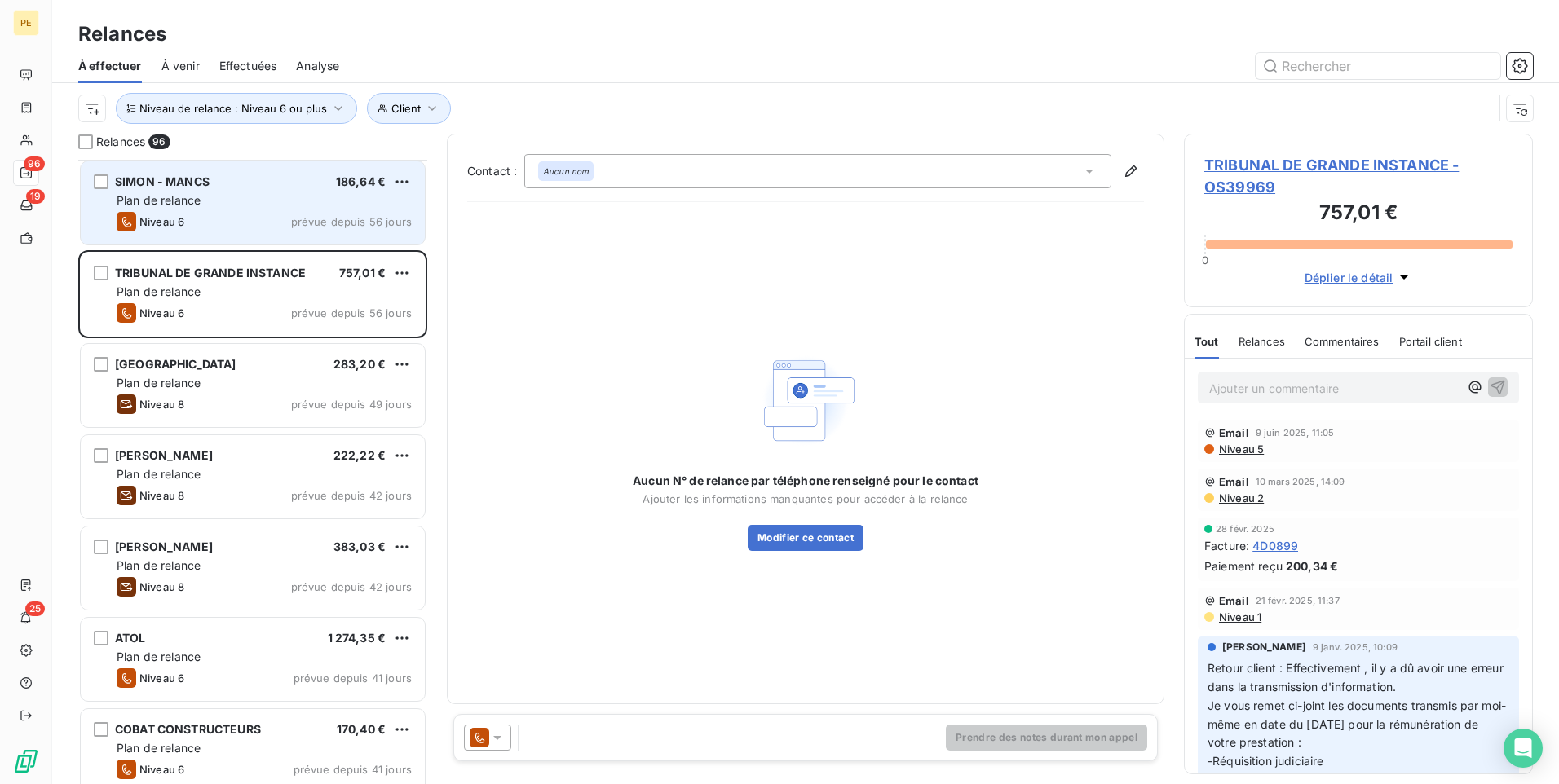
click at [244, 187] on div "SIMON - MANCS 186,64 €" at bounding box center [264, 182] width 295 height 15
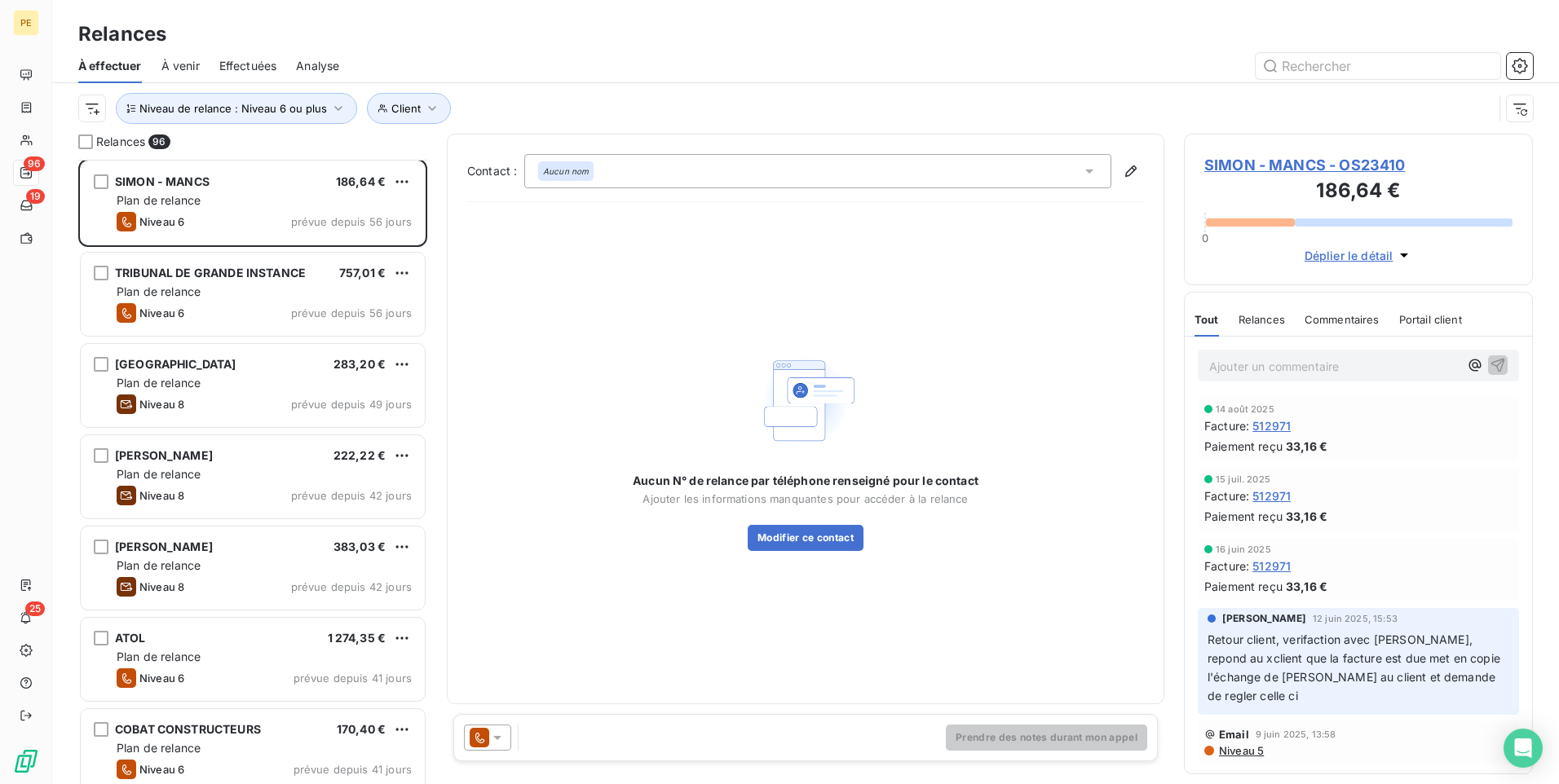
scroll to position [9, 0]
click at [501, 607] on icon at bounding box center [497, 738] width 16 height 16
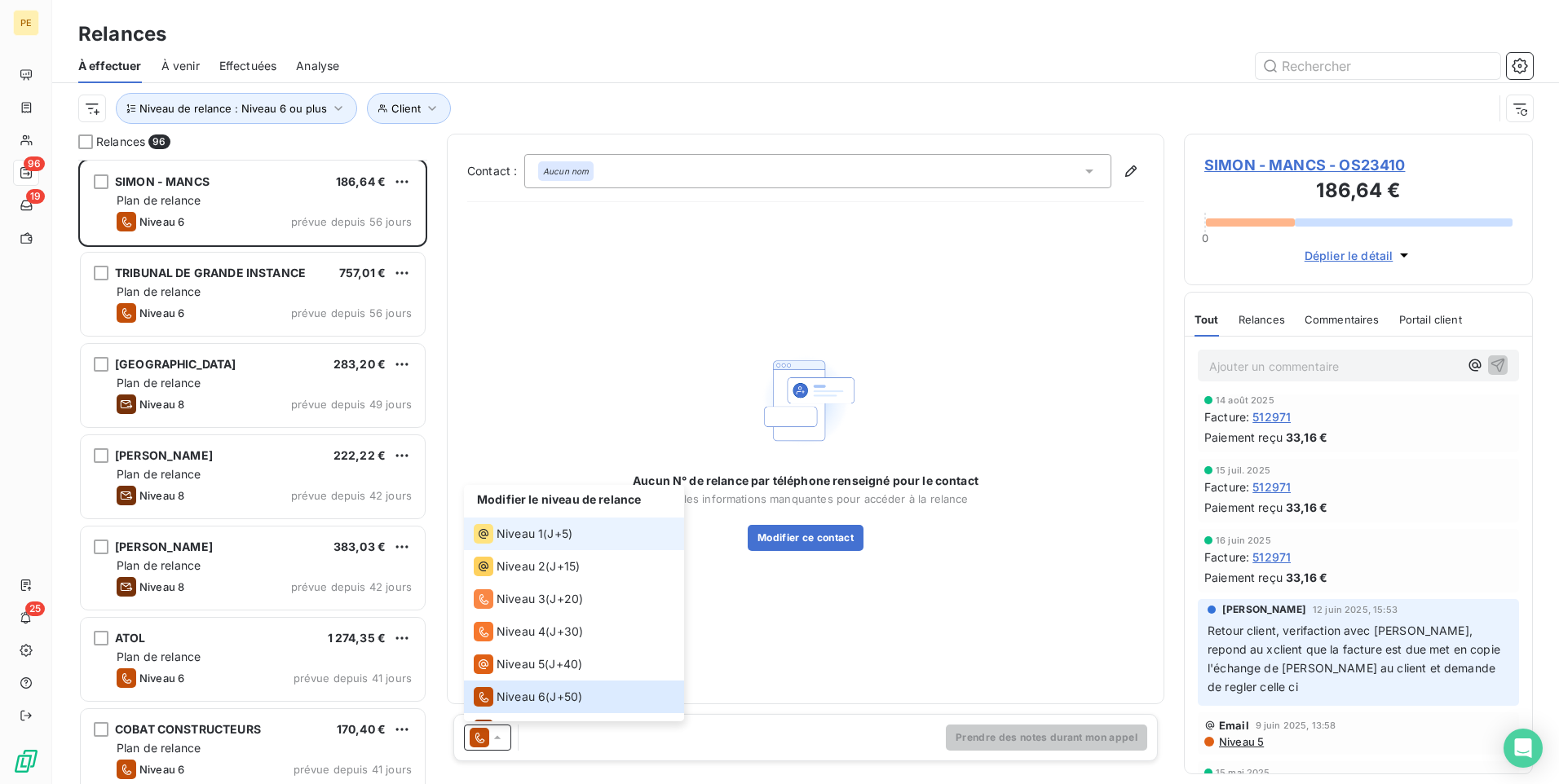
click at [584, 536] on li "Niveau 1 ( J+5 )" at bounding box center [574, 534] width 220 height 33
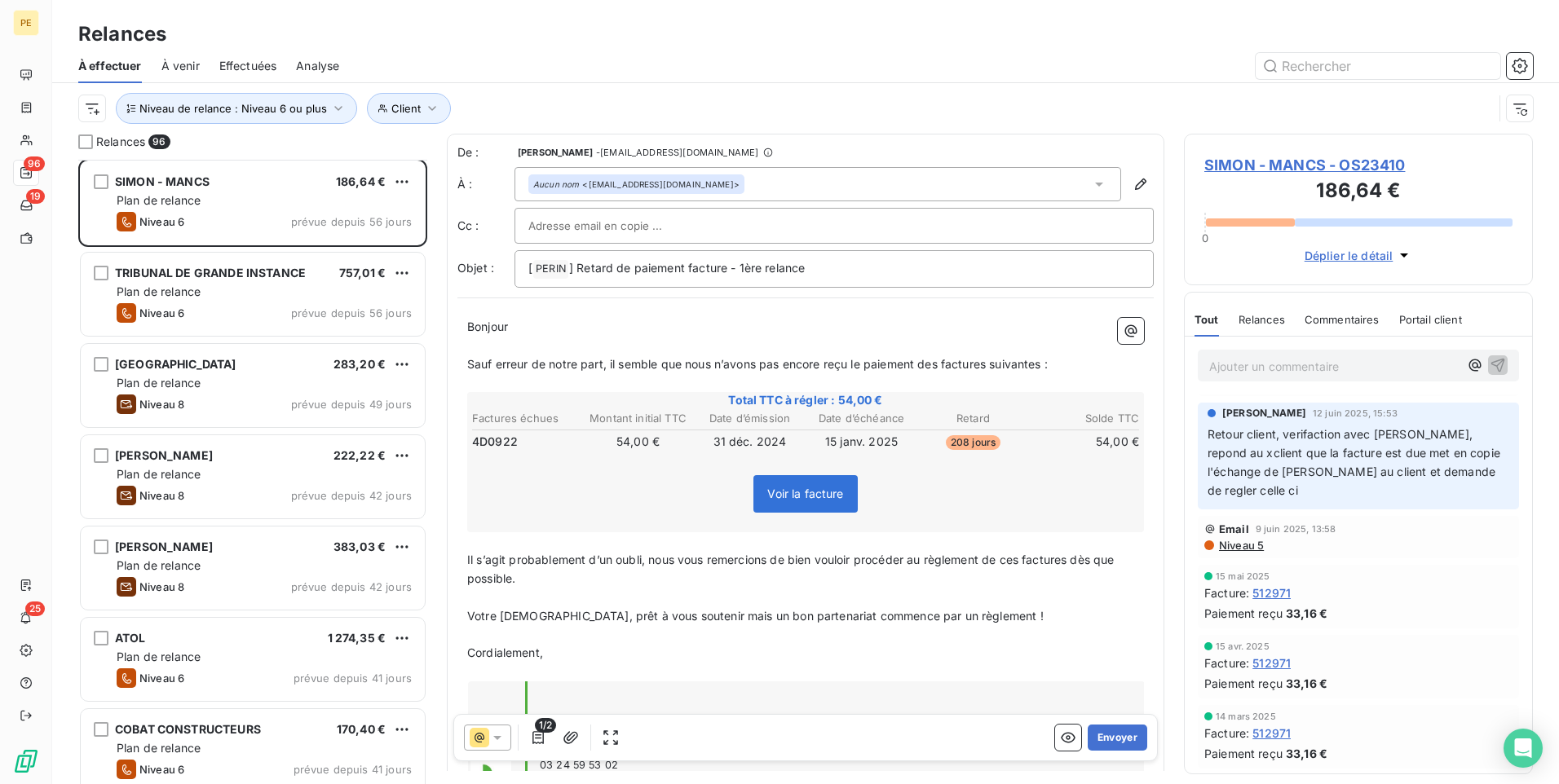
scroll to position [221, 0]
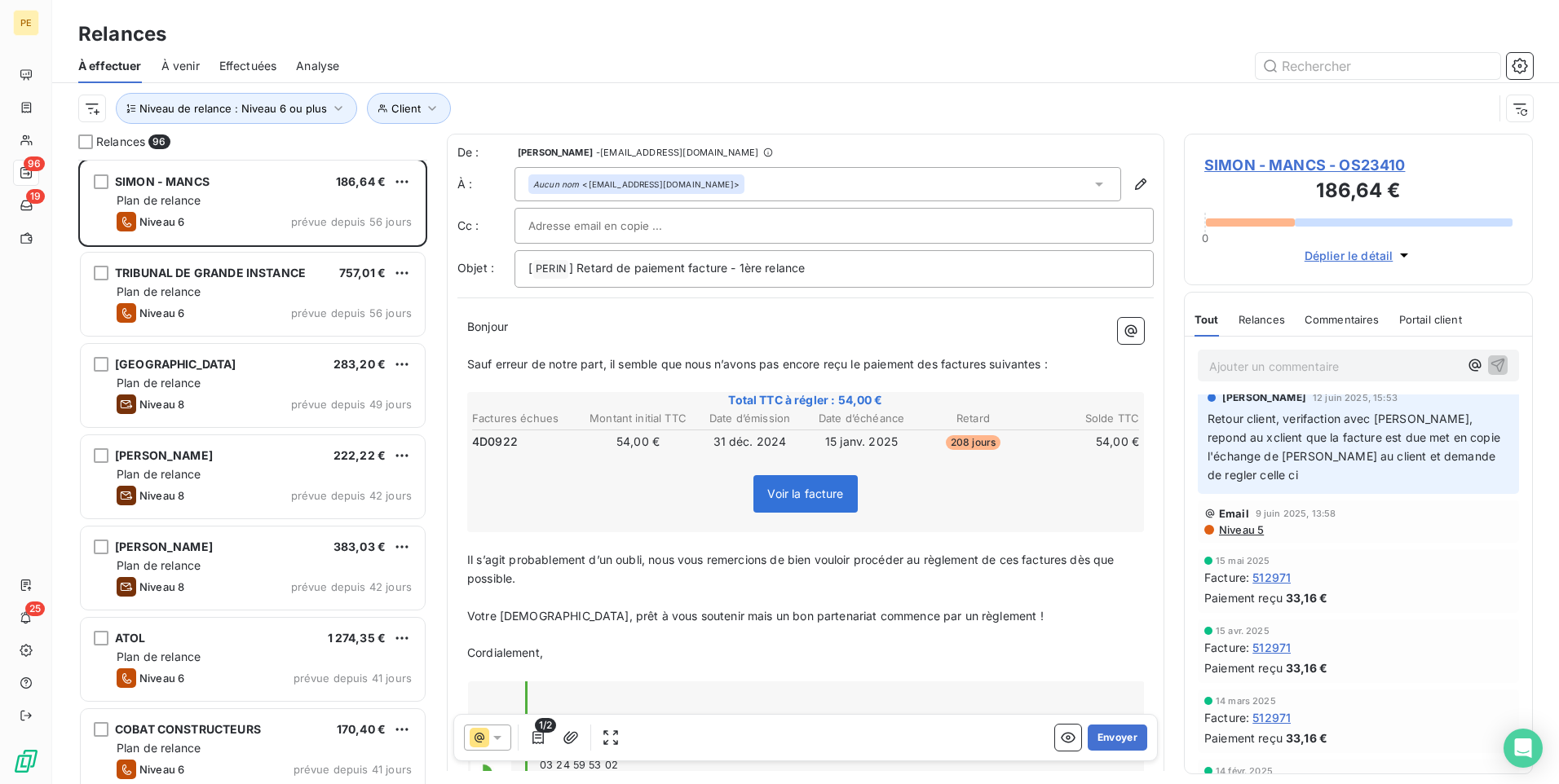
click at [1246, 533] on span "Niveau 5" at bounding box center [1241, 530] width 47 height 13
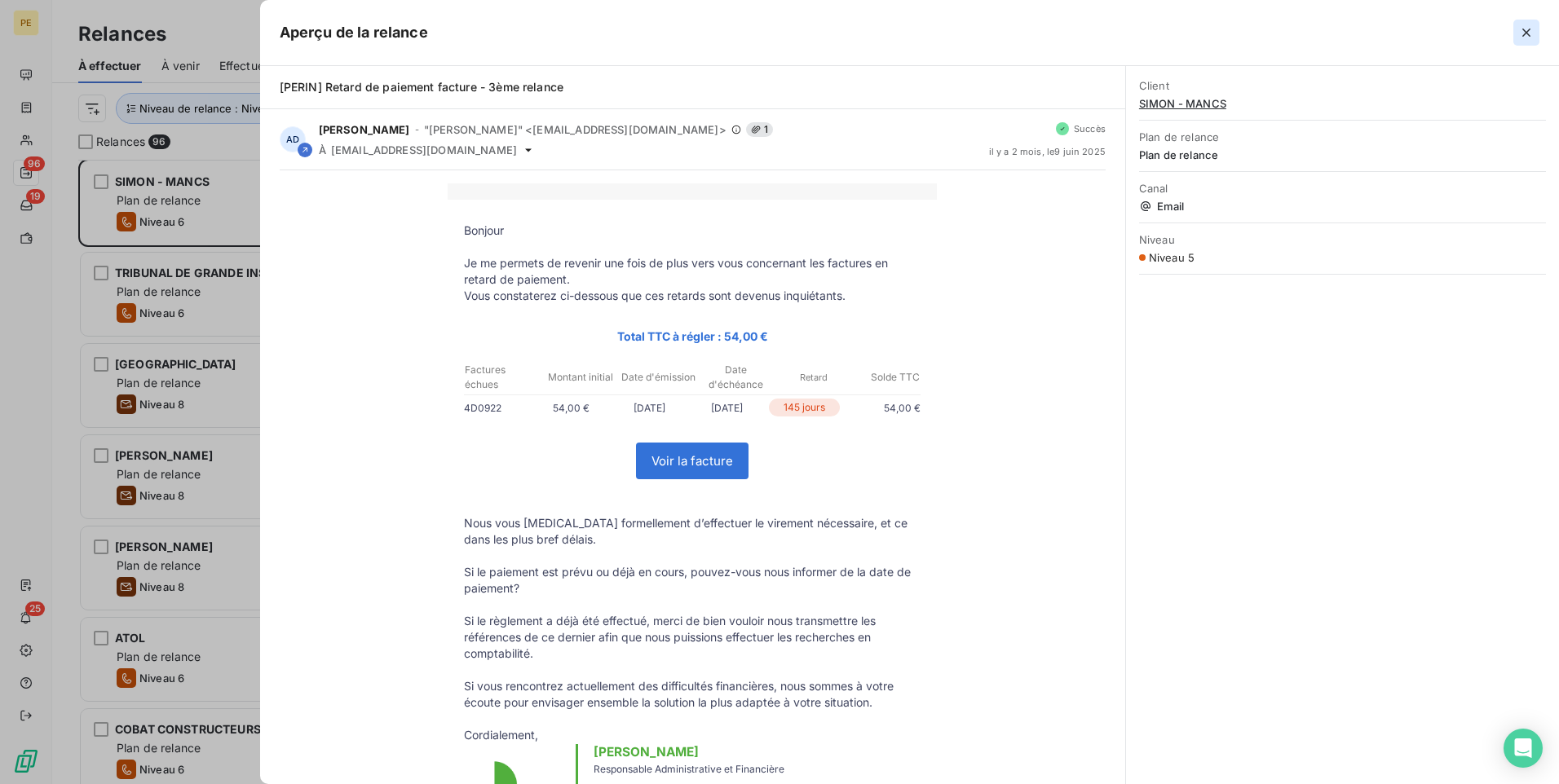
click at [1246, 33] on icon "button" at bounding box center [1527, 33] width 16 height 16
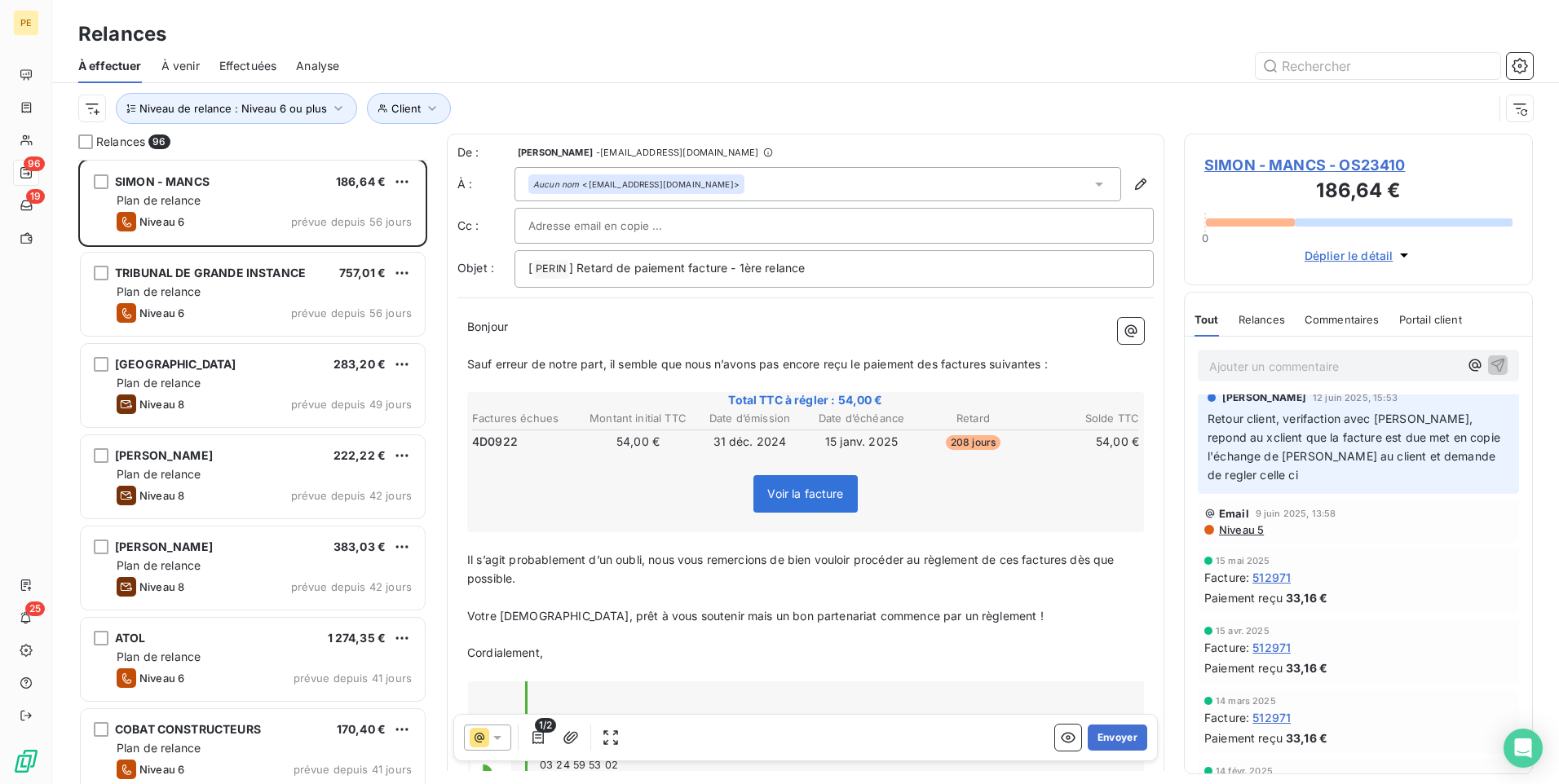
click at [502, 607] on icon at bounding box center [497, 738] width 16 height 16
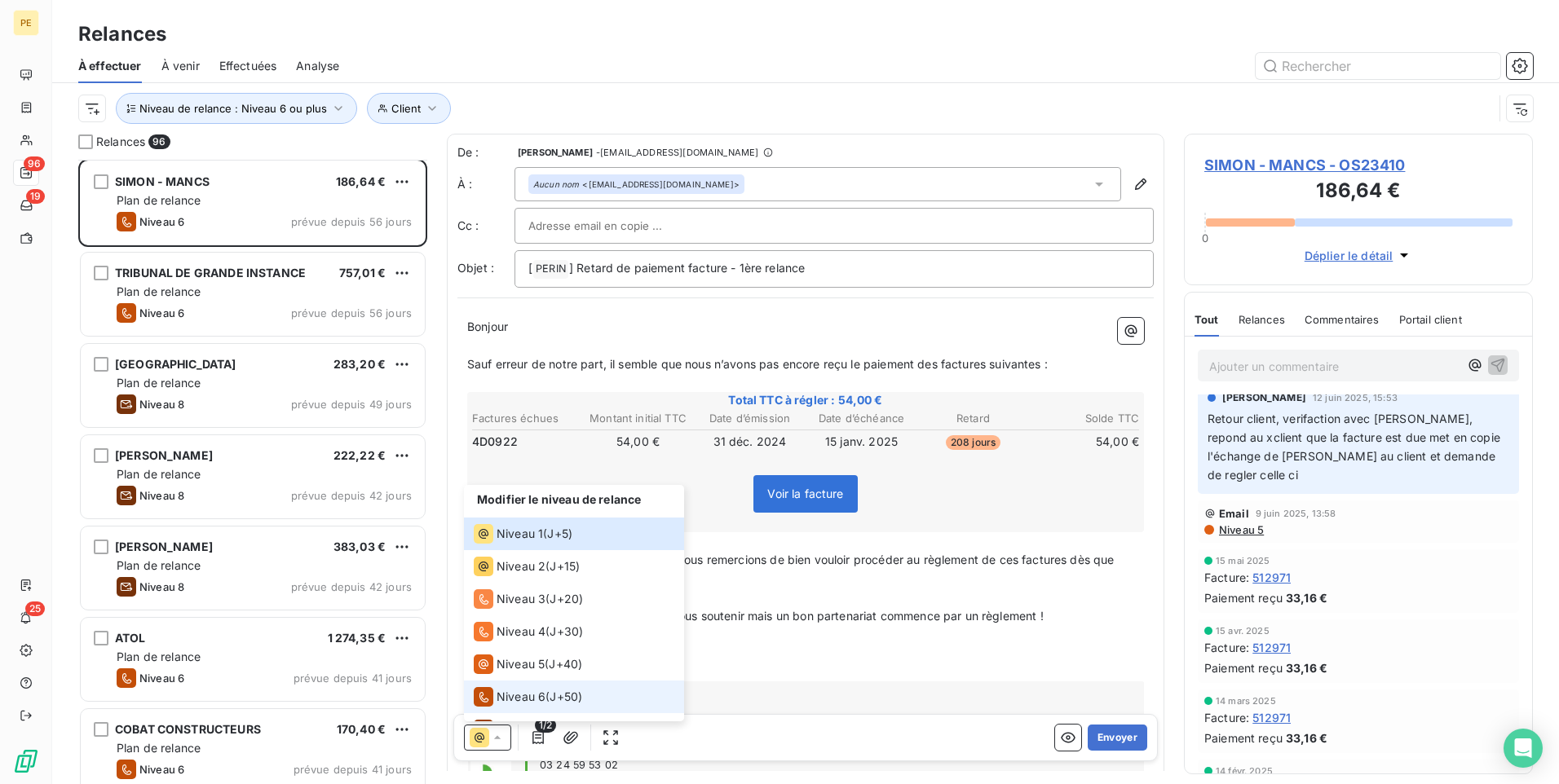
click at [527, 607] on span "Niveau 6" at bounding box center [521, 697] width 49 height 16
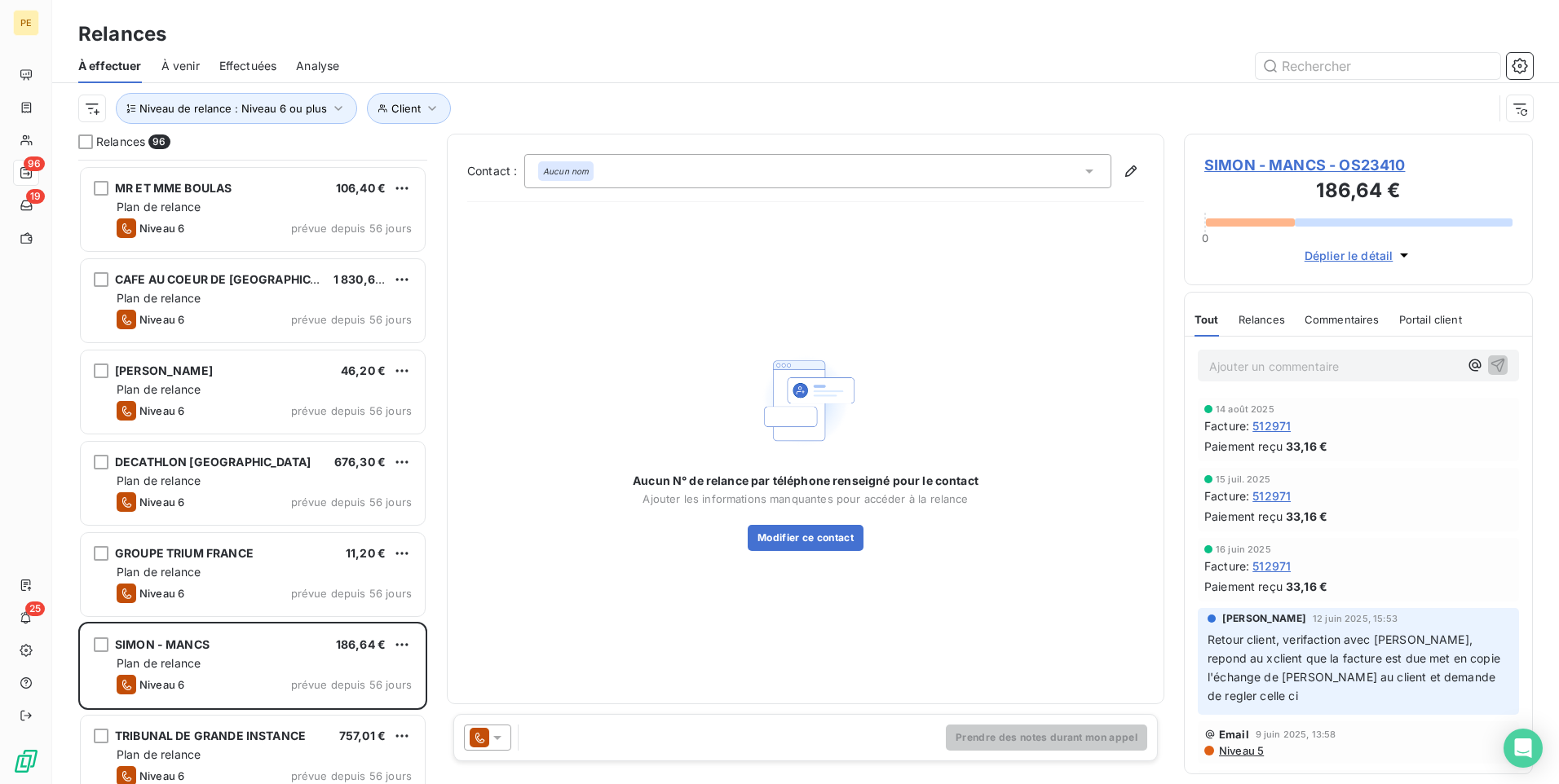
scroll to position [5811, 0]
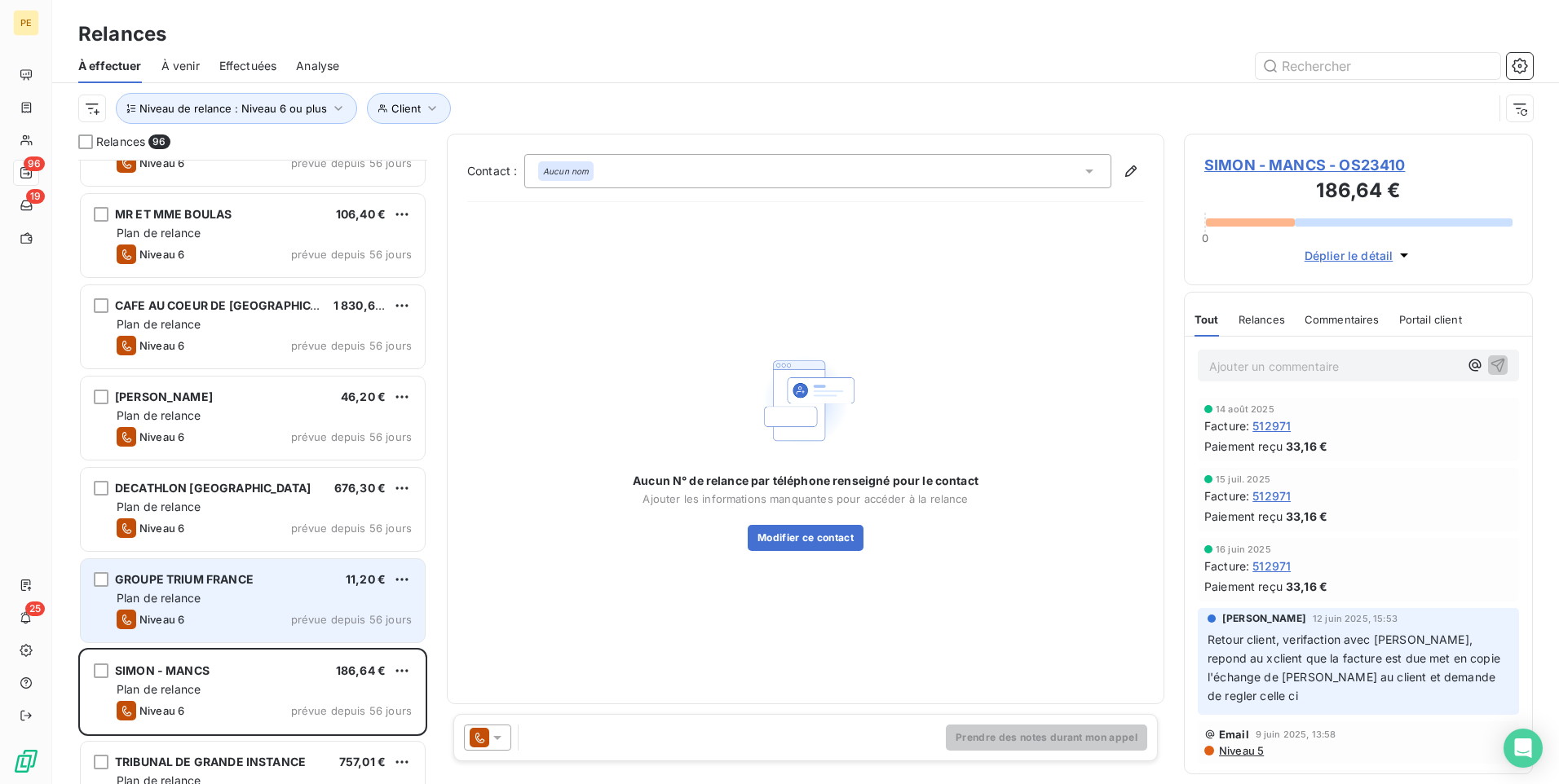
click at [294, 594] on div "Plan de relance" at bounding box center [264, 599] width 295 height 16
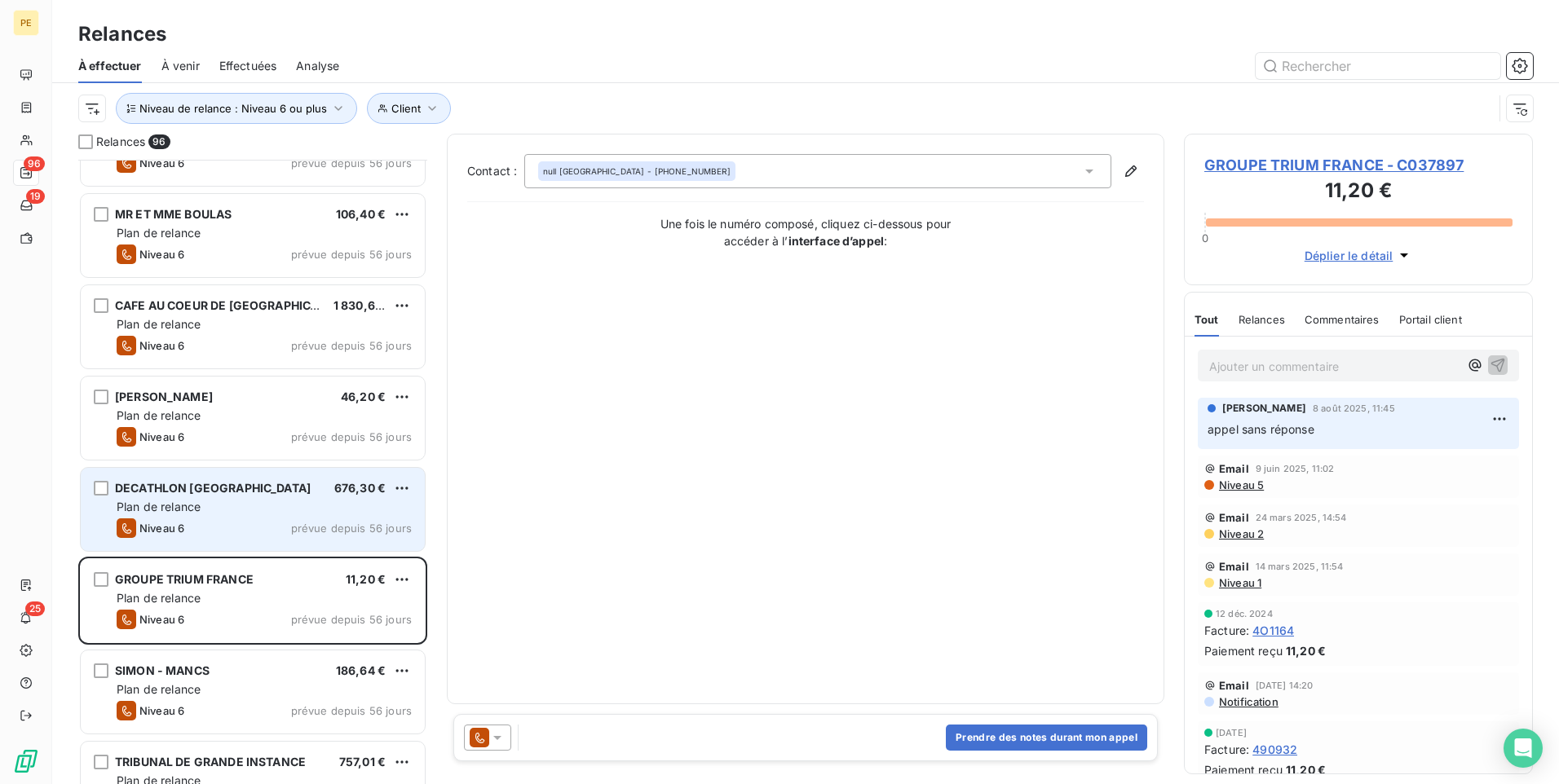
click at [293, 524] on div "Niveau 6 prévue depuis 56 jours" at bounding box center [264, 528] width 295 height 20
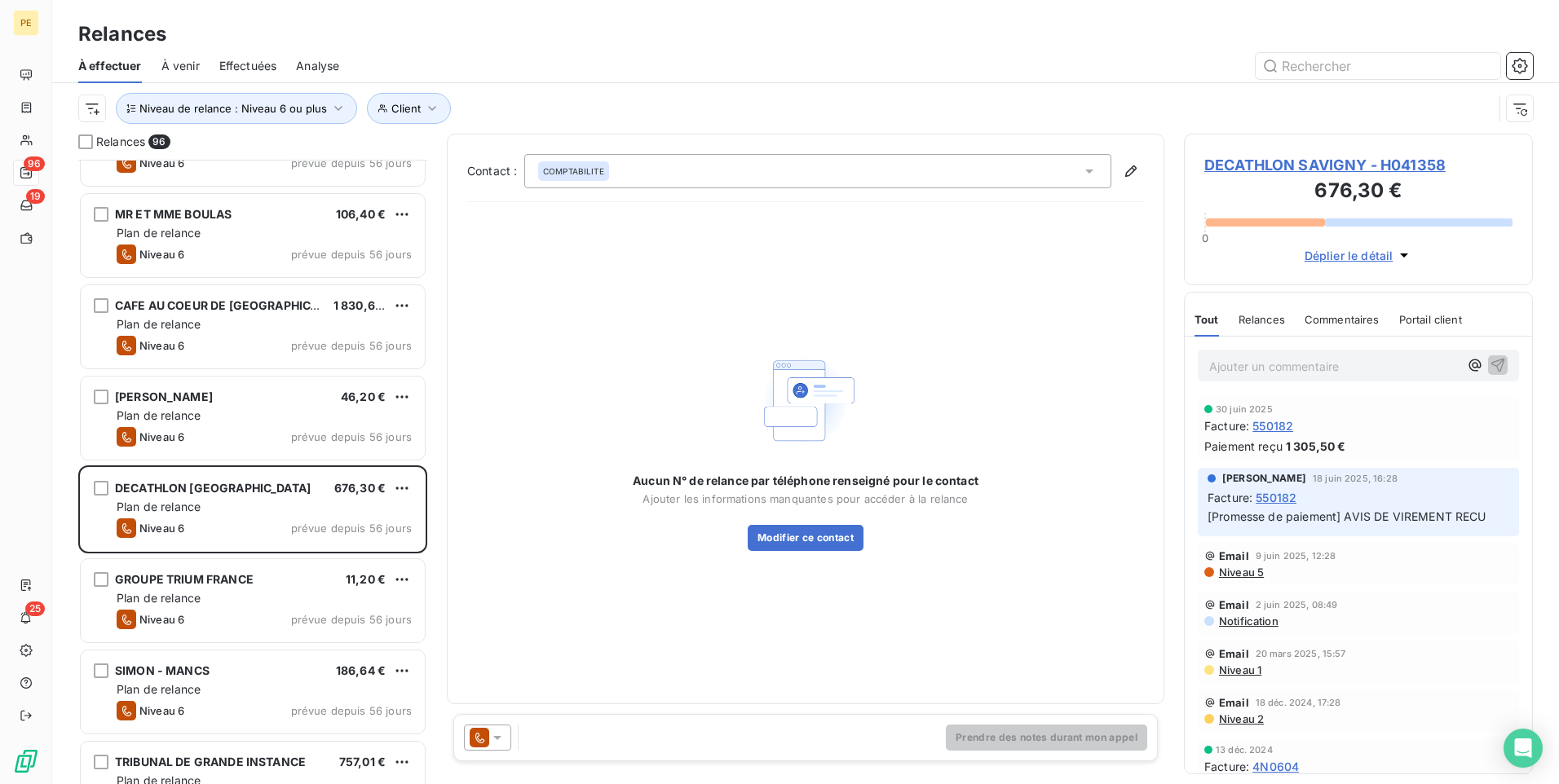
click at [487, 607] on div at bounding box center [488, 738] width 48 height 26
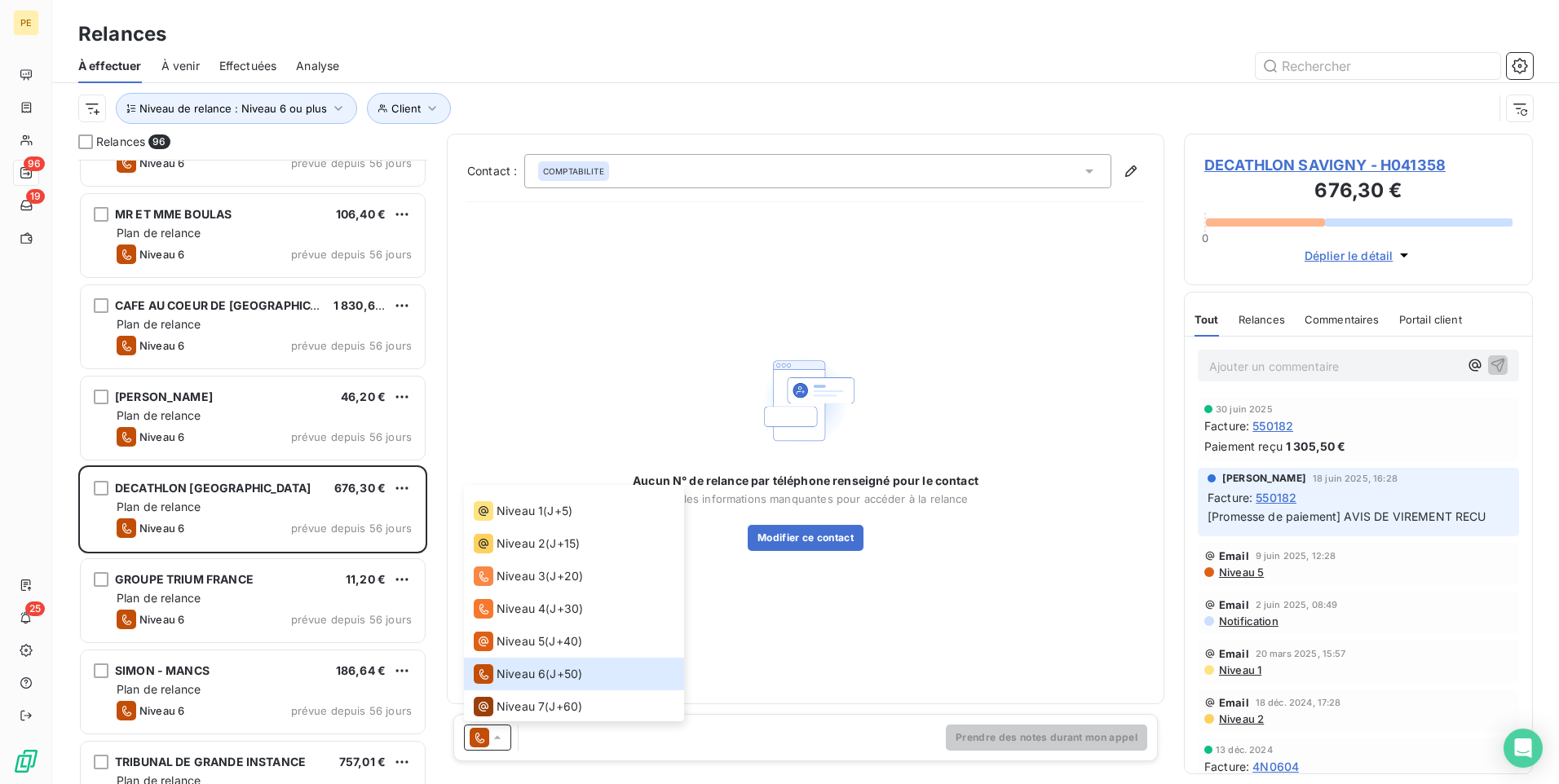
scroll to position [39, 0]
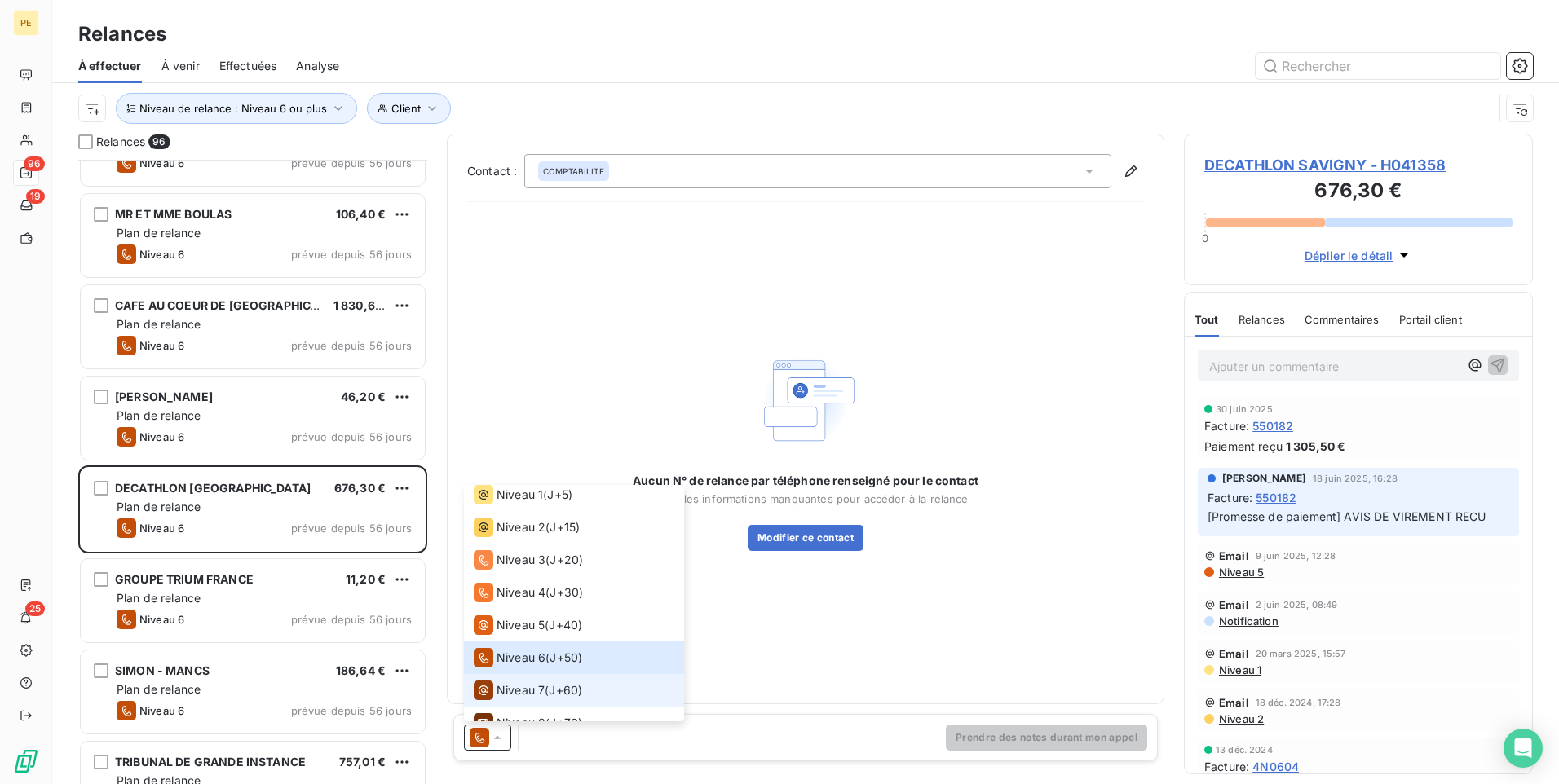
click at [573, 607] on span "J+60 )" at bounding box center [565, 691] width 34 height 16
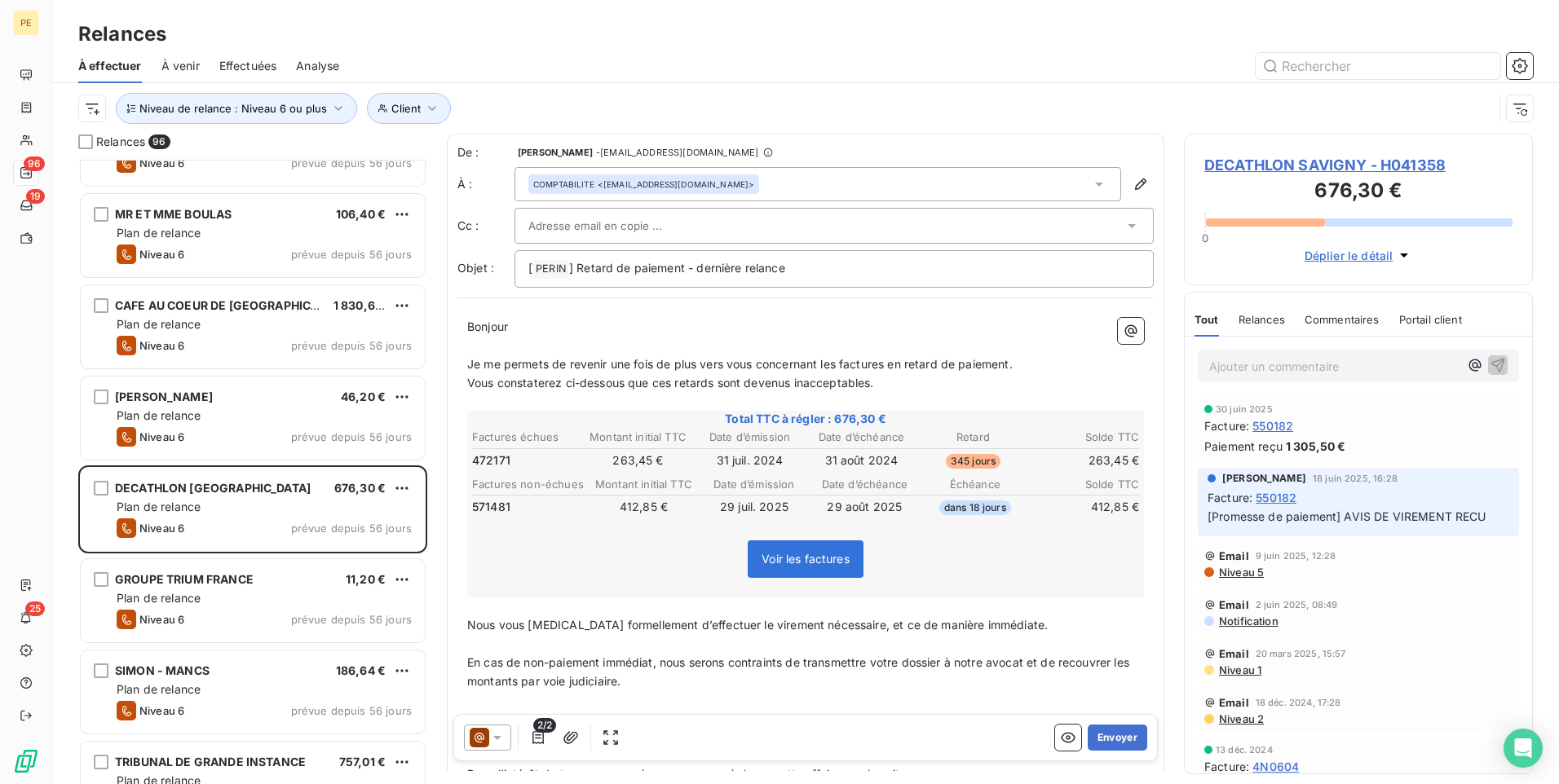
click at [1223, 567] on span "Niveau 5" at bounding box center [1241, 572] width 47 height 13
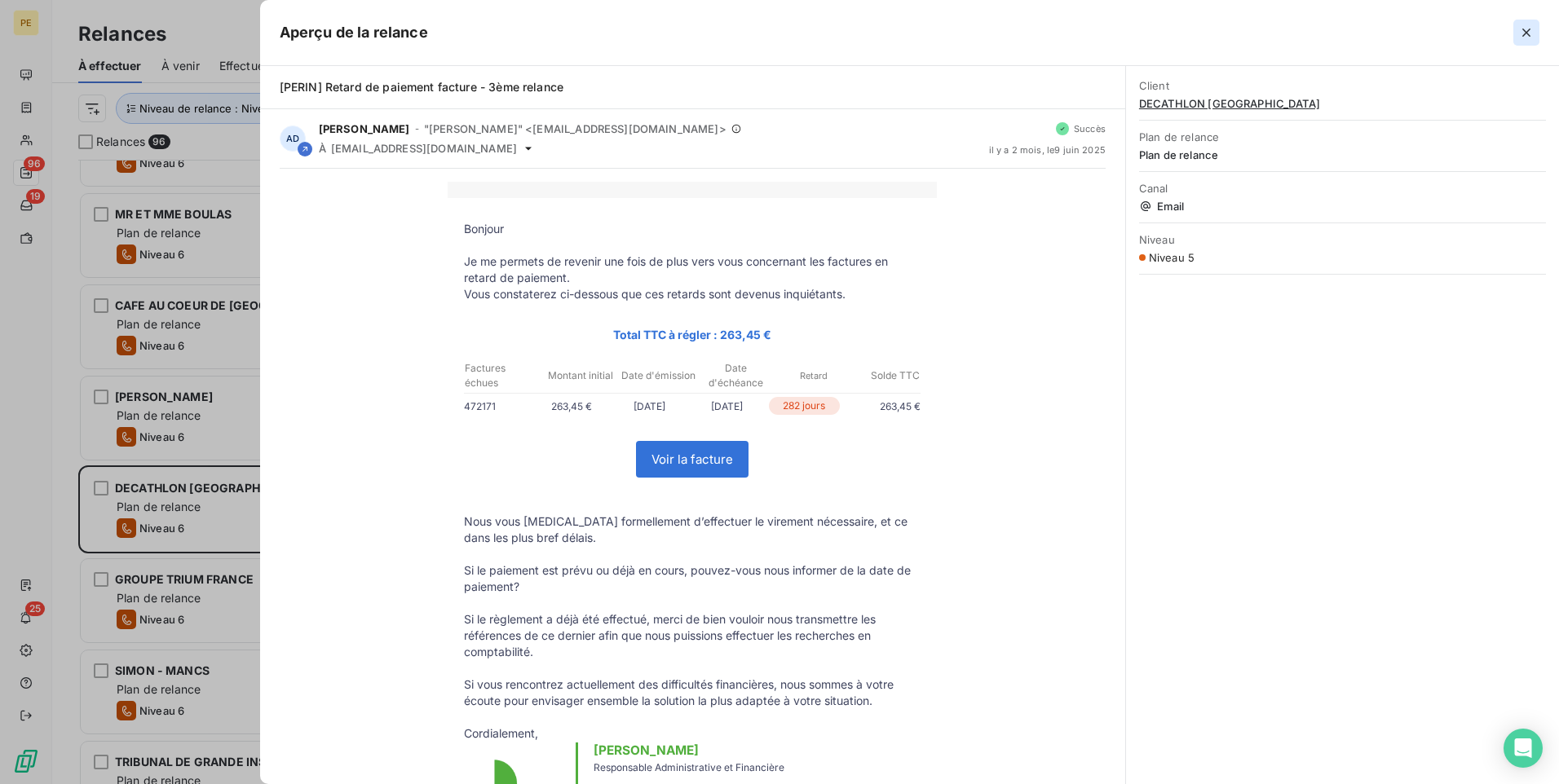
click at [1246, 26] on icon "button" at bounding box center [1527, 33] width 16 height 16
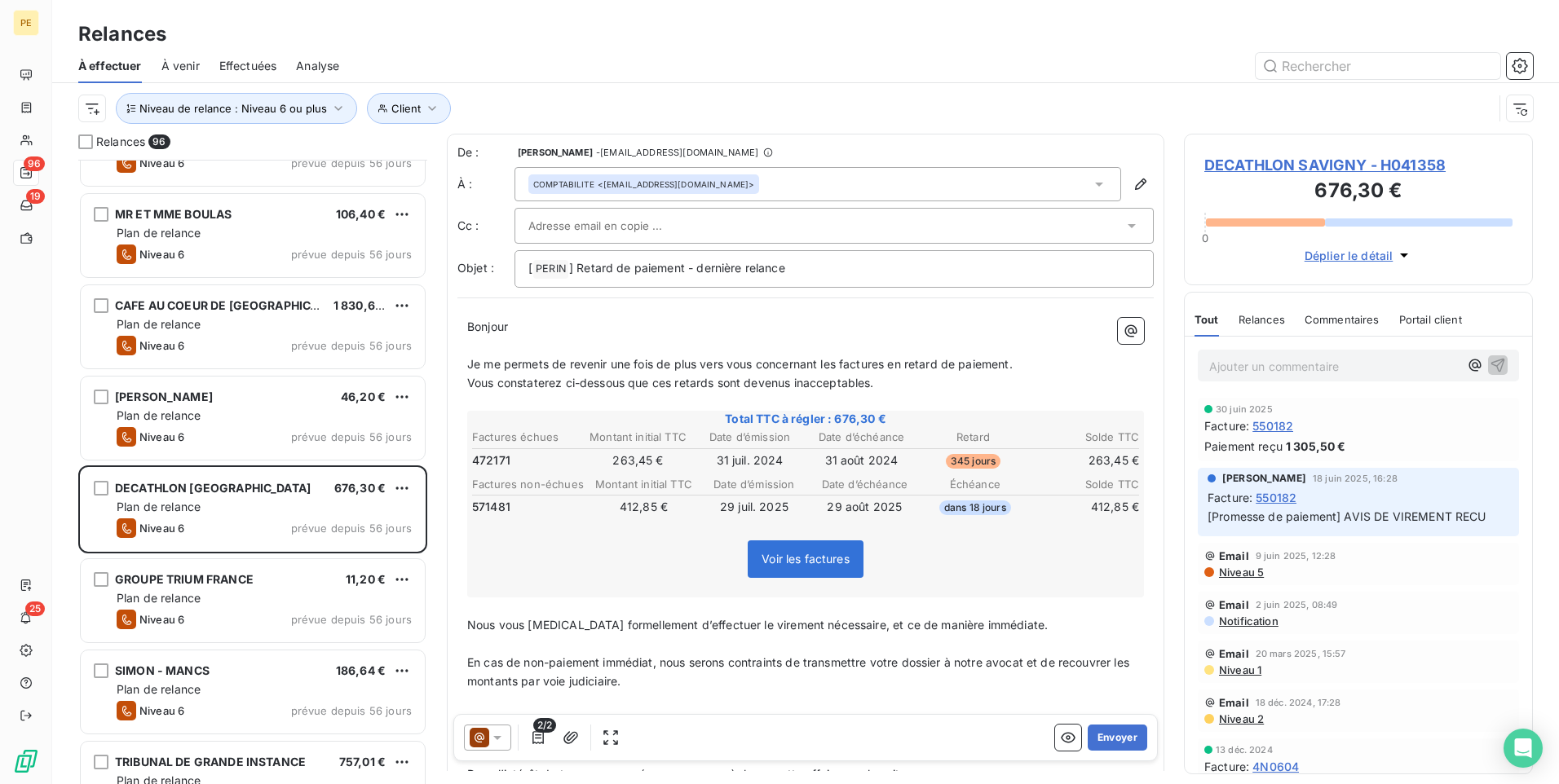
click at [1233, 371] on p "Ajouter un commentaire ﻿" at bounding box center [1334, 366] width 249 height 21
click at [1246, 357] on icon "button" at bounding box center [1498, 364] width 16 height 16
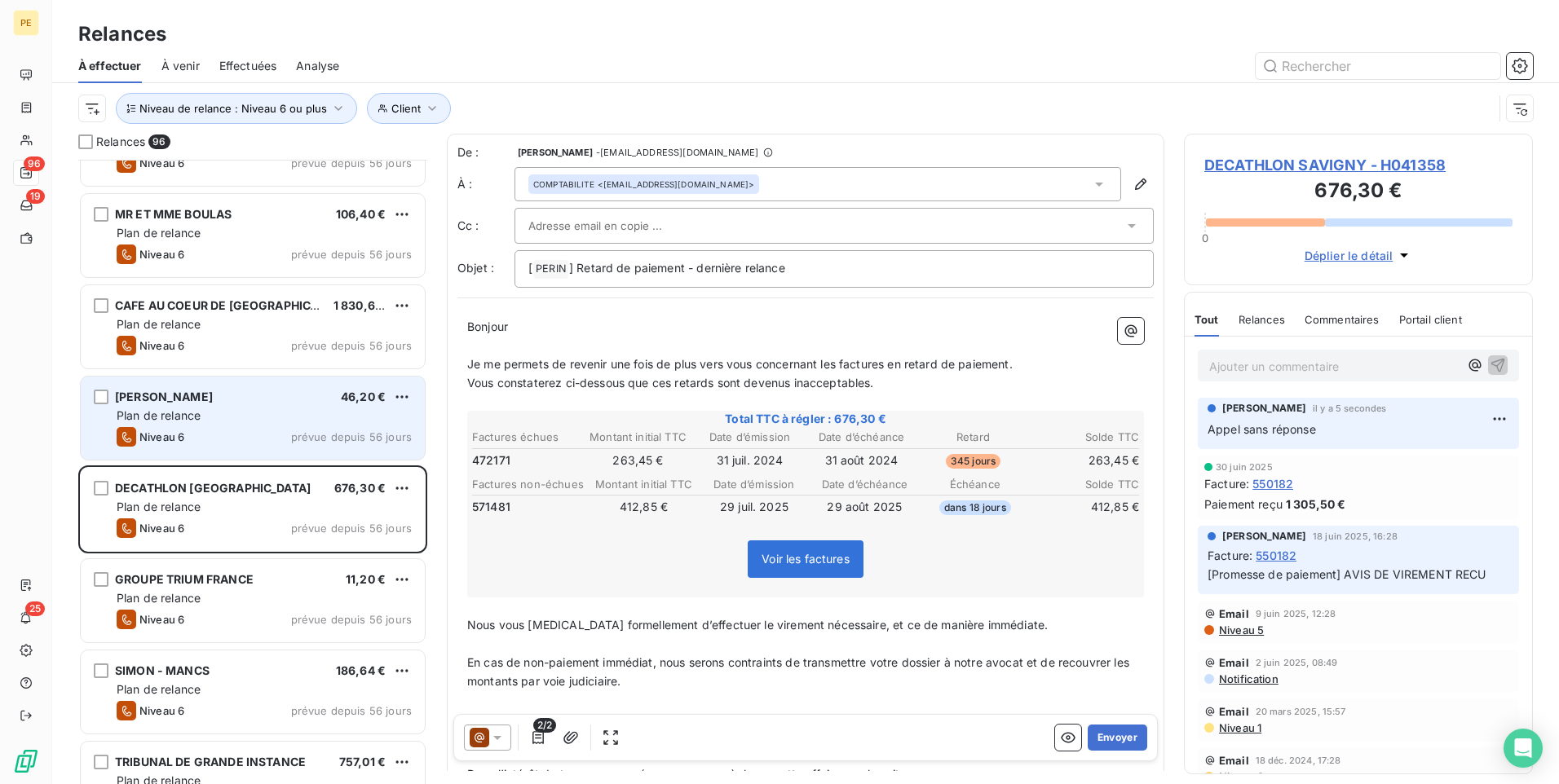
click at [208, 419] on div "Plan de relance" at bounding box center [264, 416] width 295 height 16
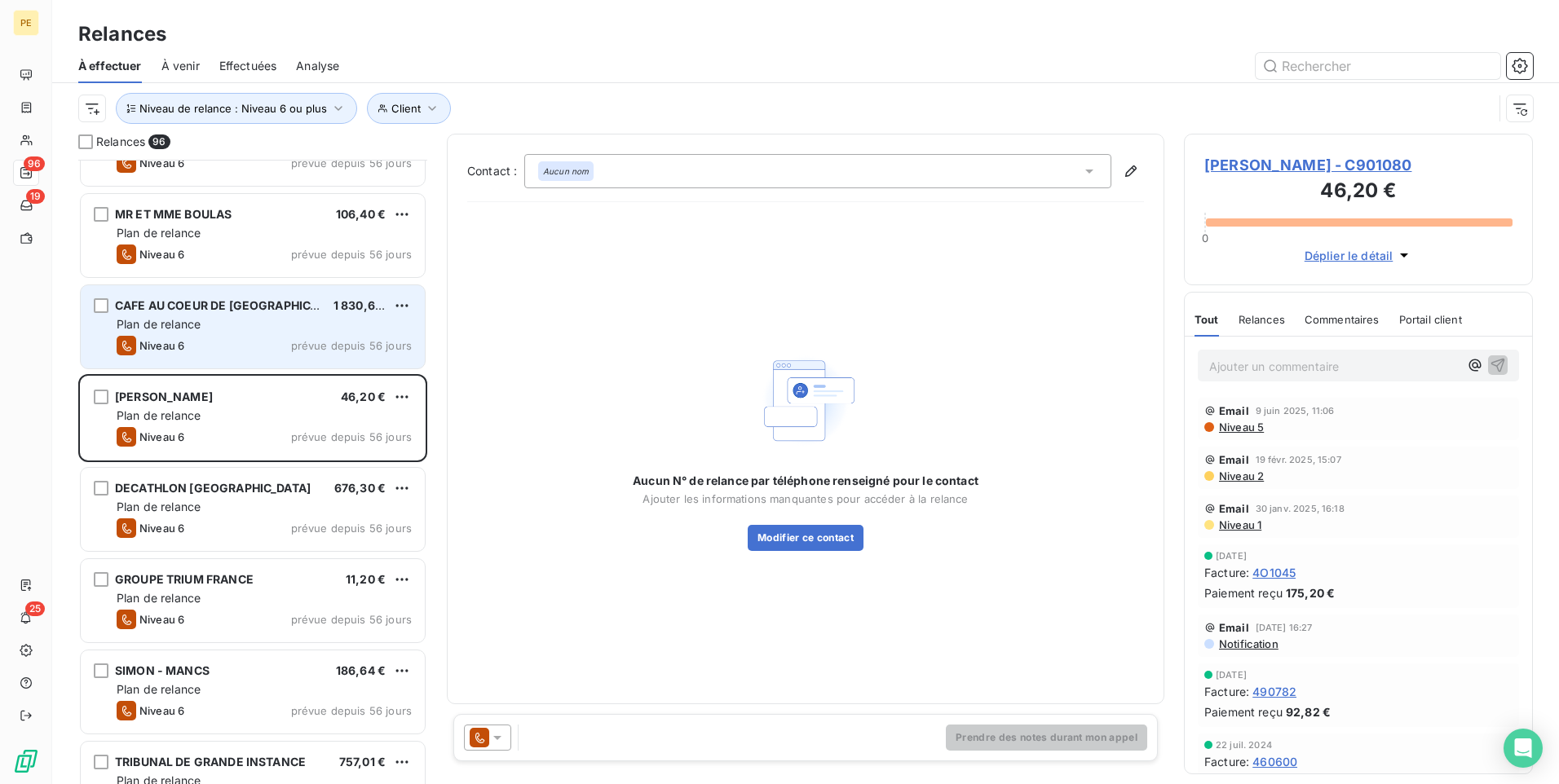
click at [219, 326] on div "Plan de relance" at bounding box center [264, 325] width 295 height 16
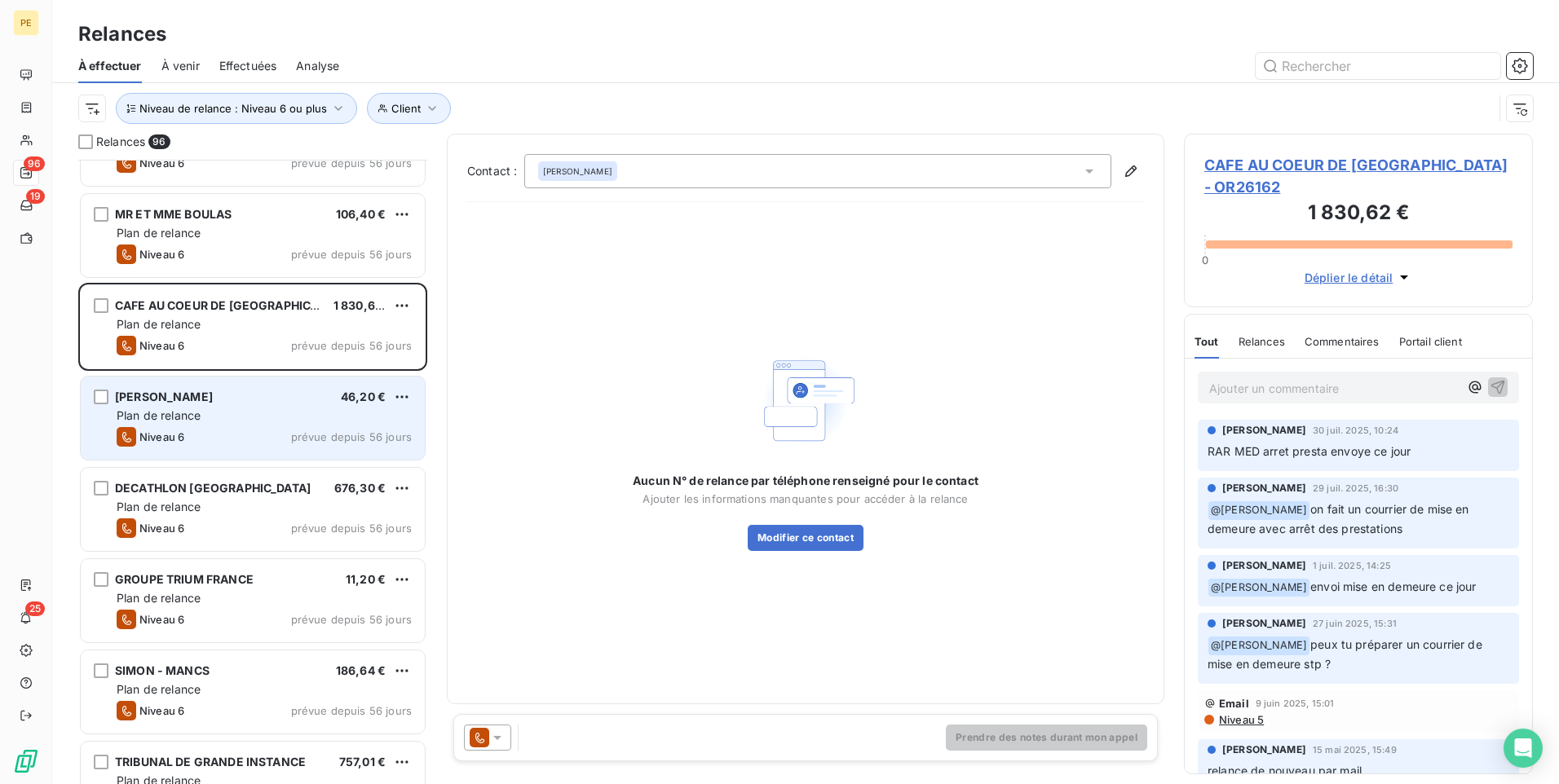
scroll to position [5486, 0]
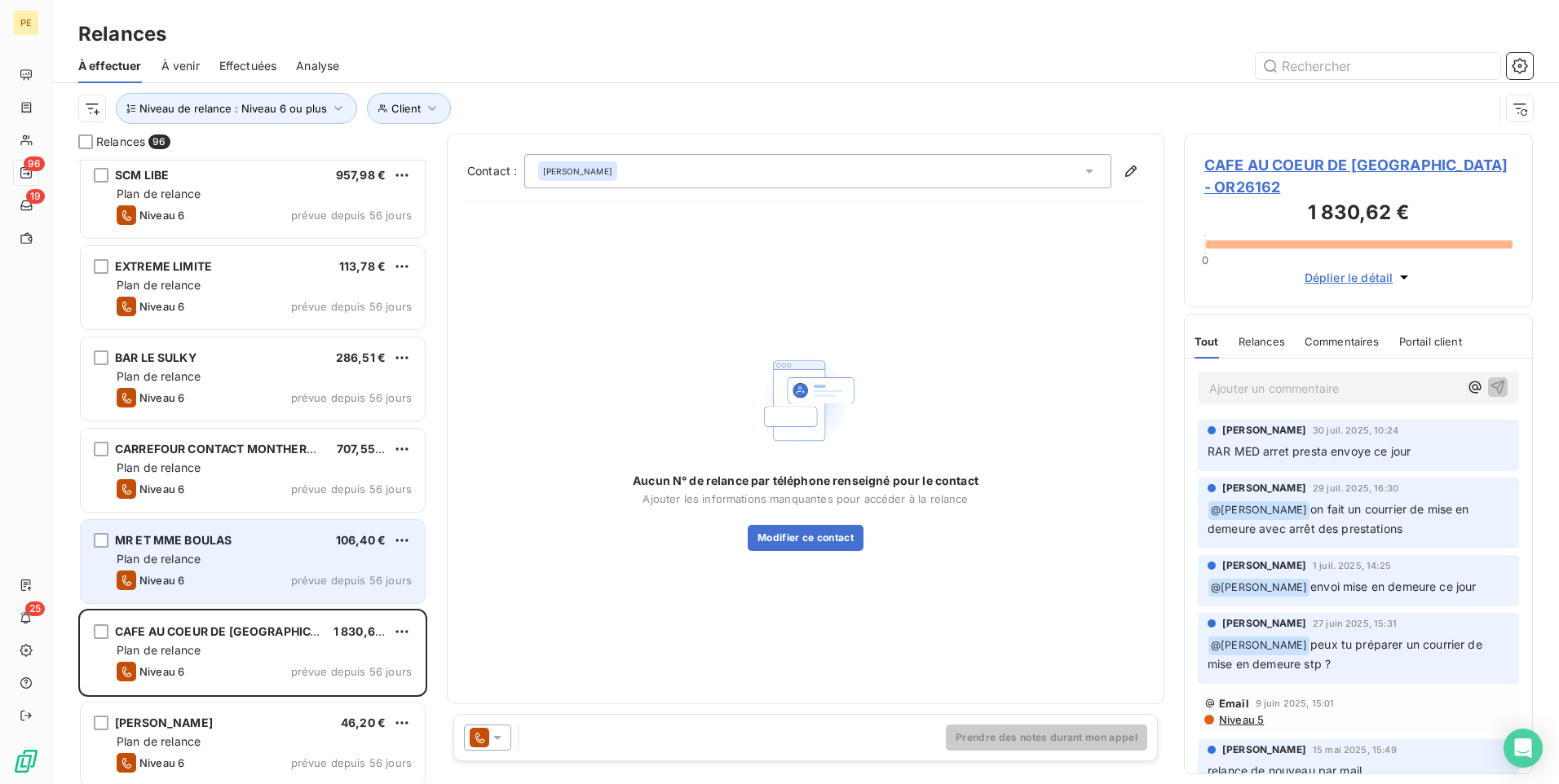
click at [318, 552] on div "Plan de relance" at bounding box center [264, 559] width 295 height 16
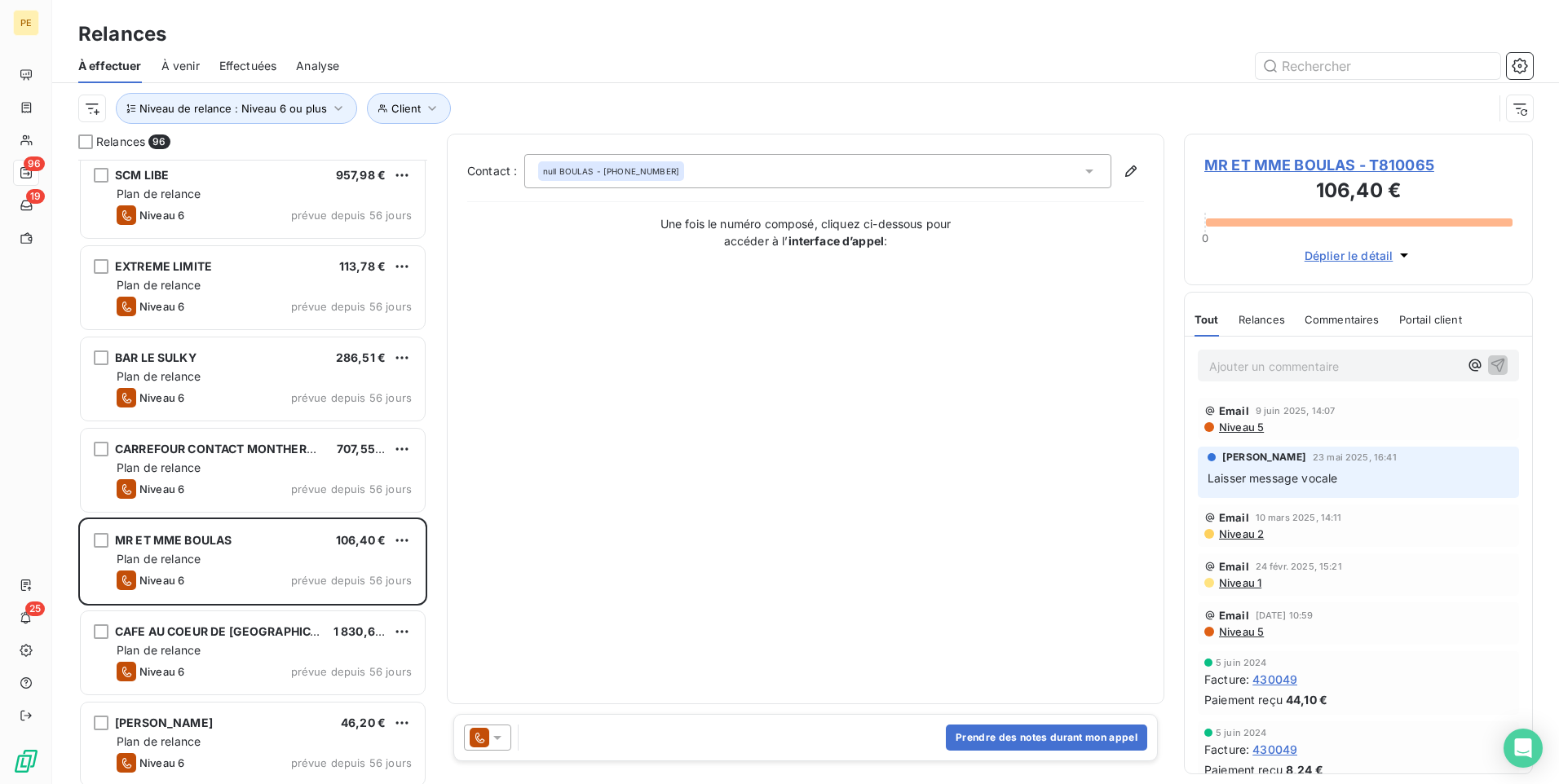
click at [474, 607] on icon at bounding box center [479, 738] width 20 height 20
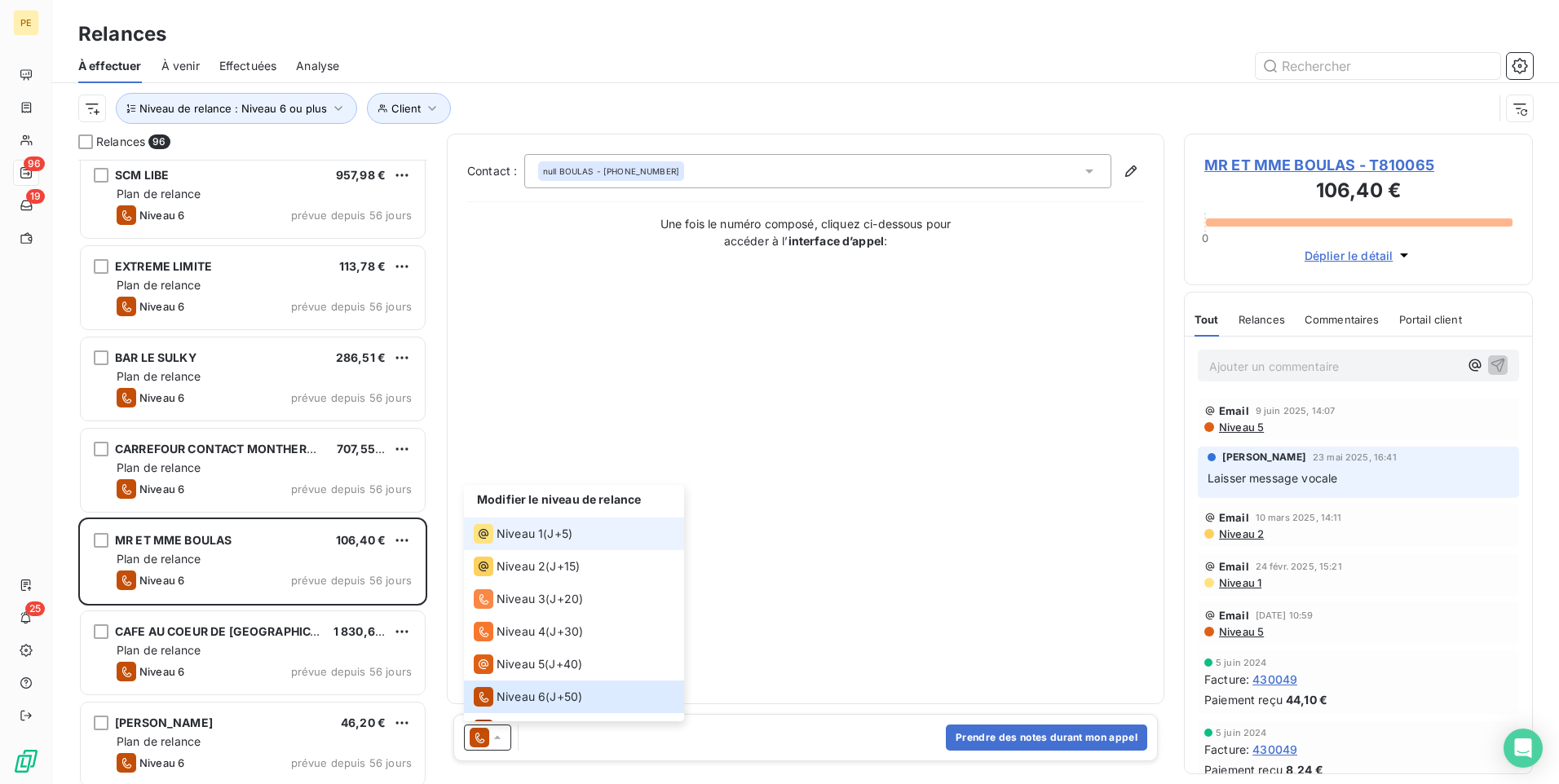
click at [536, 541] on span "Niveau 1" at bounding box center [519, 534] width 47 height 16
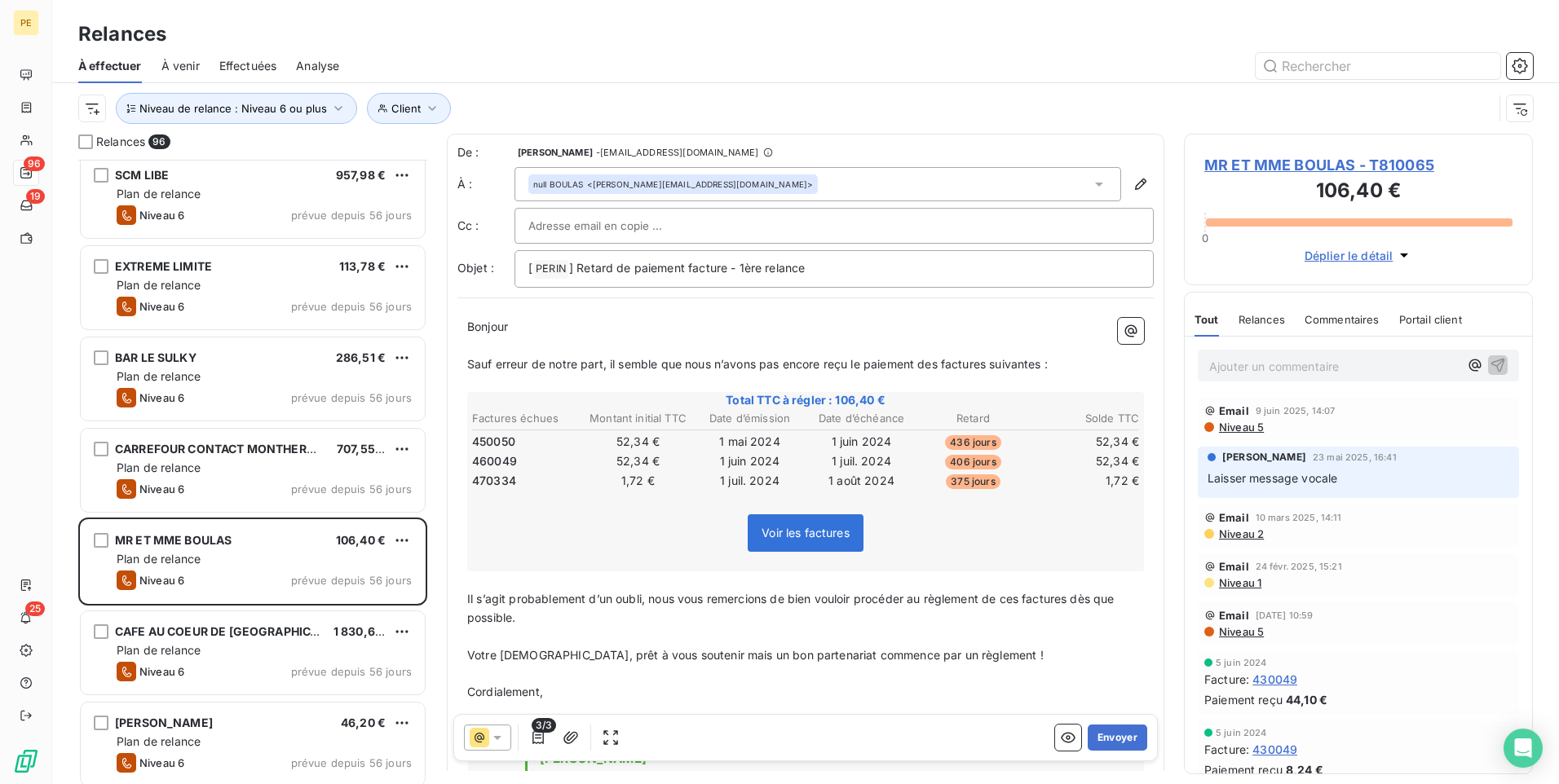
click at [1243, 538] on span "Niveau 2" at bounding box center [1241, 534] width 47 height 13
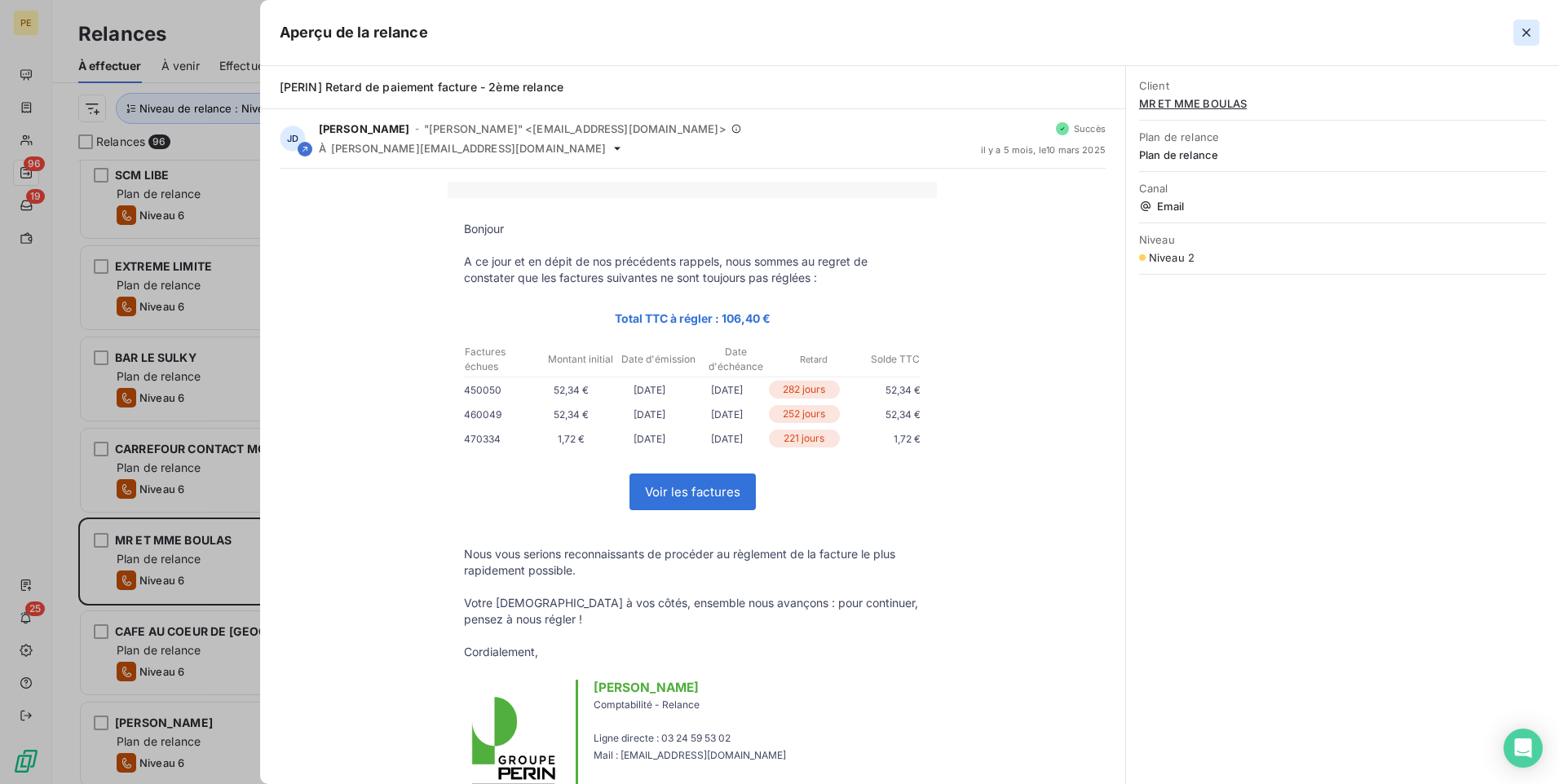
click at [1246, 38] on icon "button" at bounding box center [1527, 33] width 16 height 16
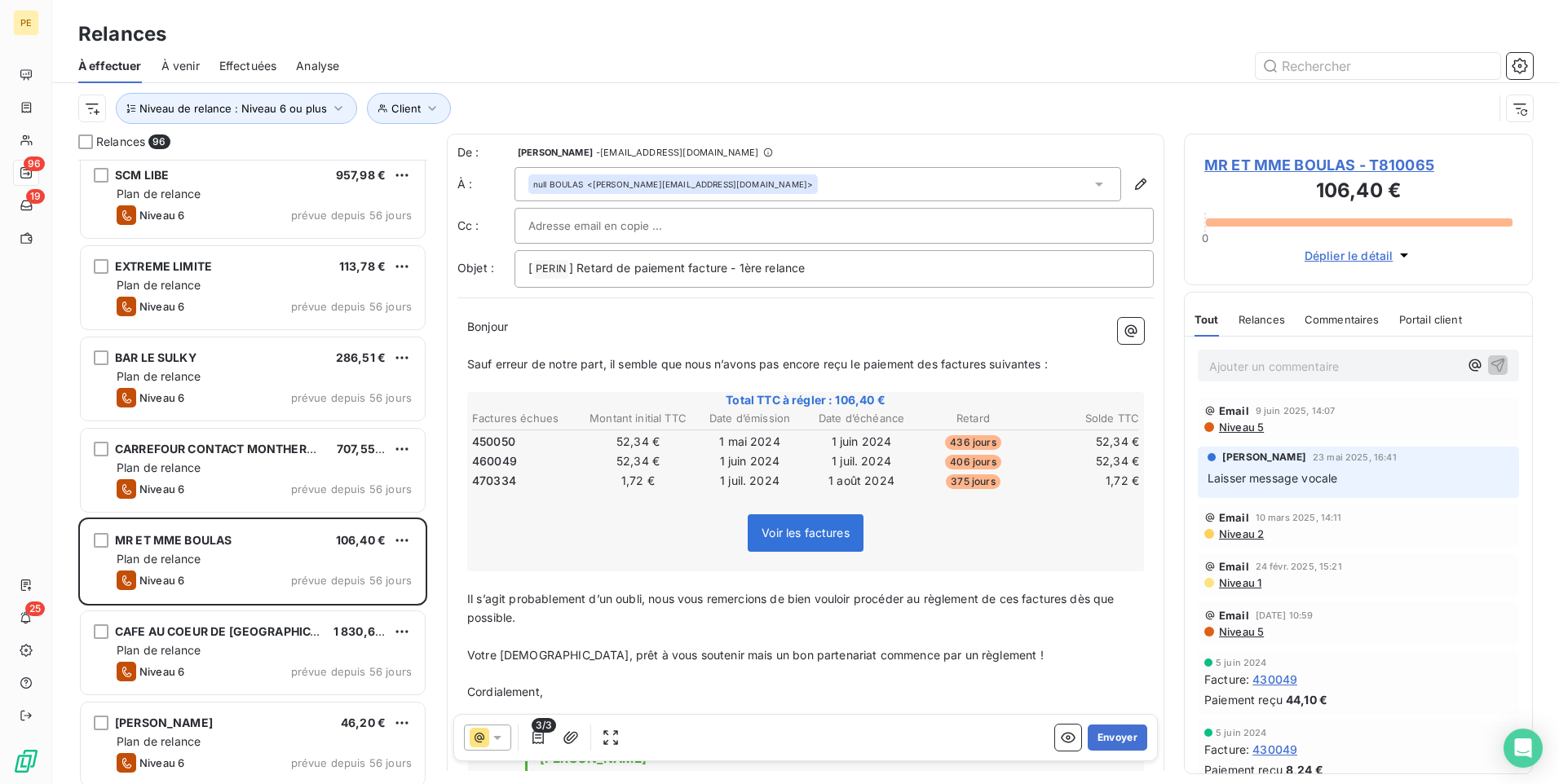
click at [1235, 426] on span "Niveau 5" at bounding box center [1241, 427] width 47 height 13
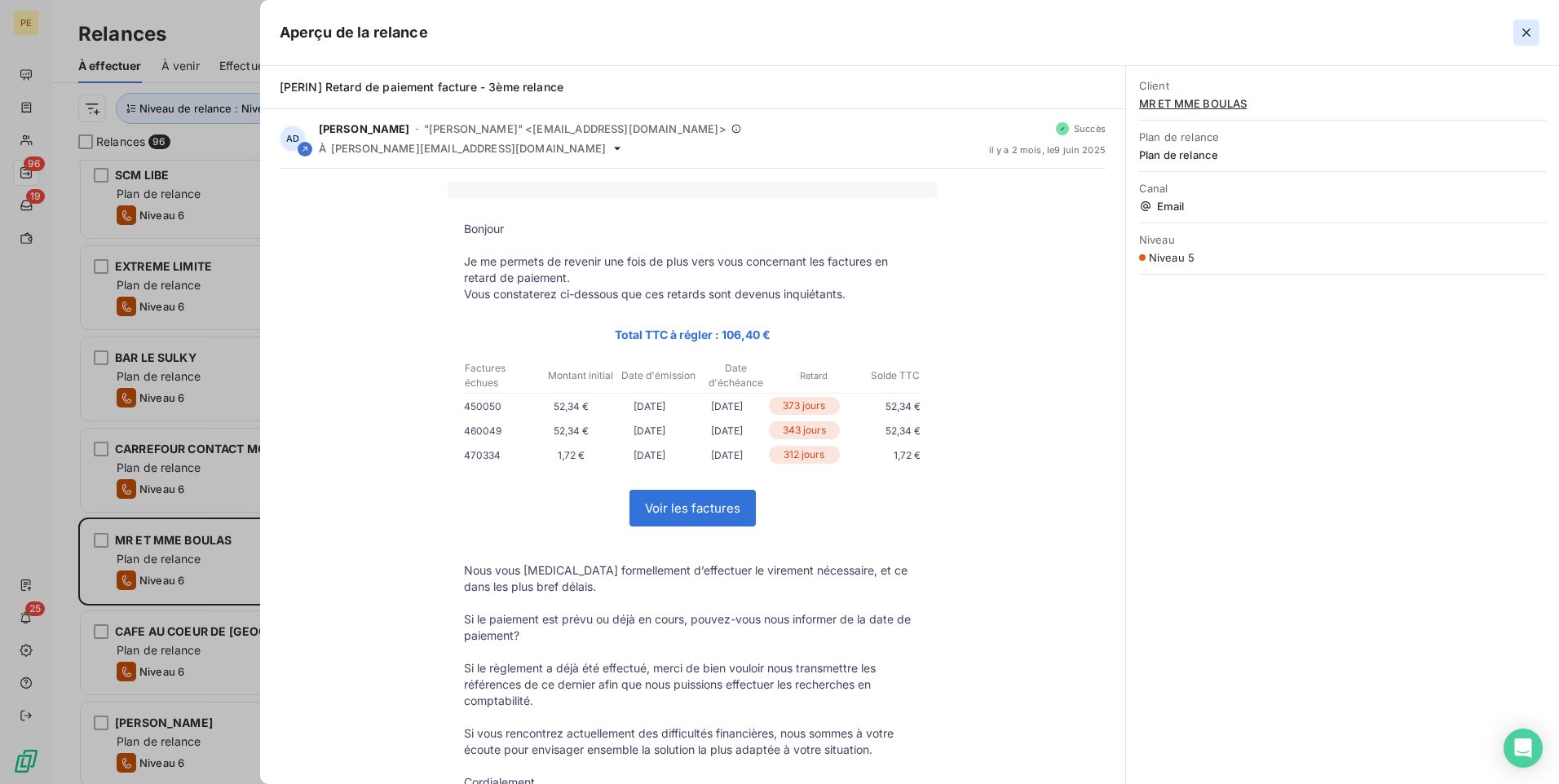
click at [1246, 39] on icon "button" at bounding box center [1527, 33] width 16 height 16
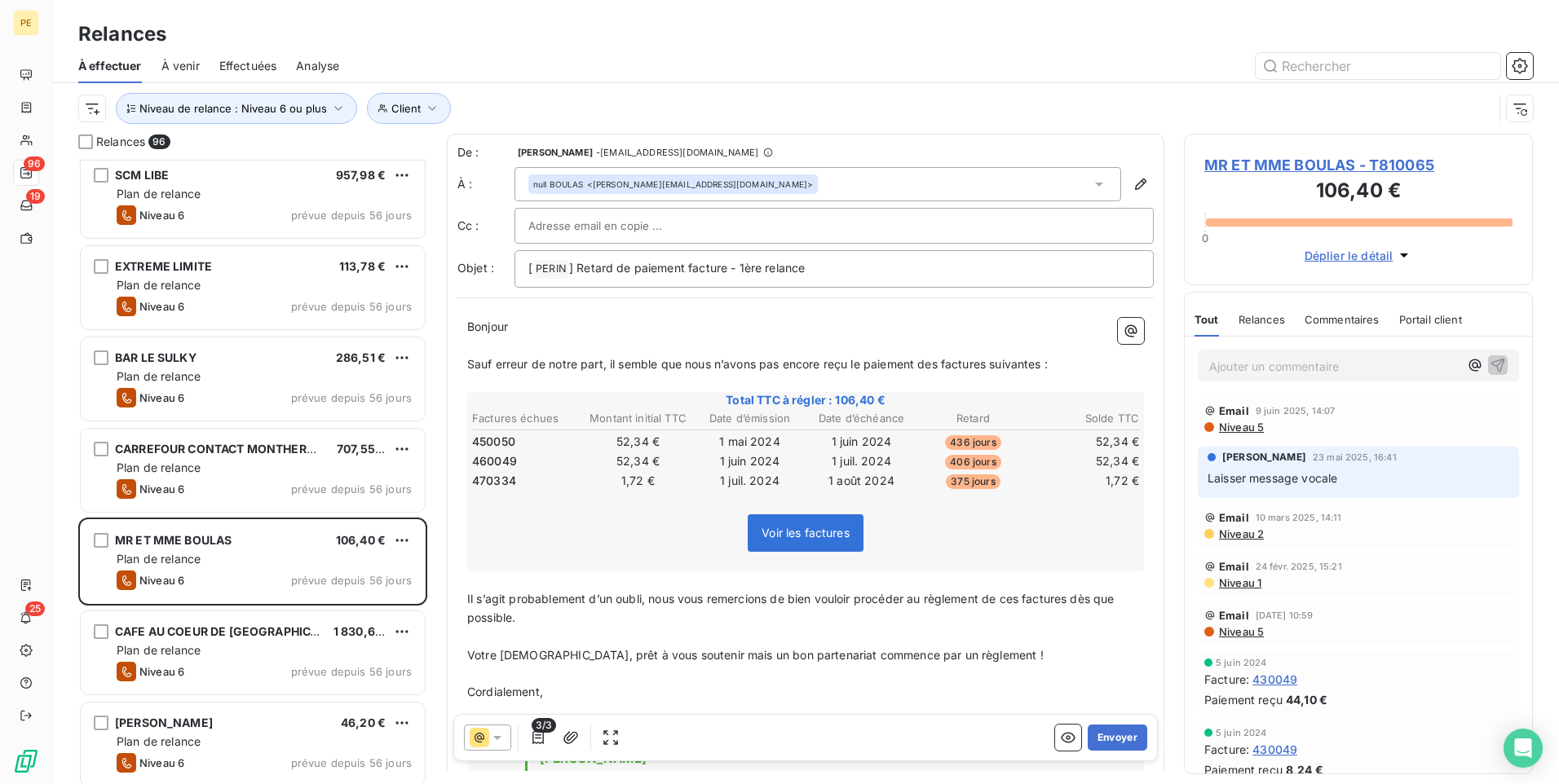
click at [1246, 364] on p "Ajouter un commentaire ﻿" at bounding box center [1334, 366] width 249 height 21
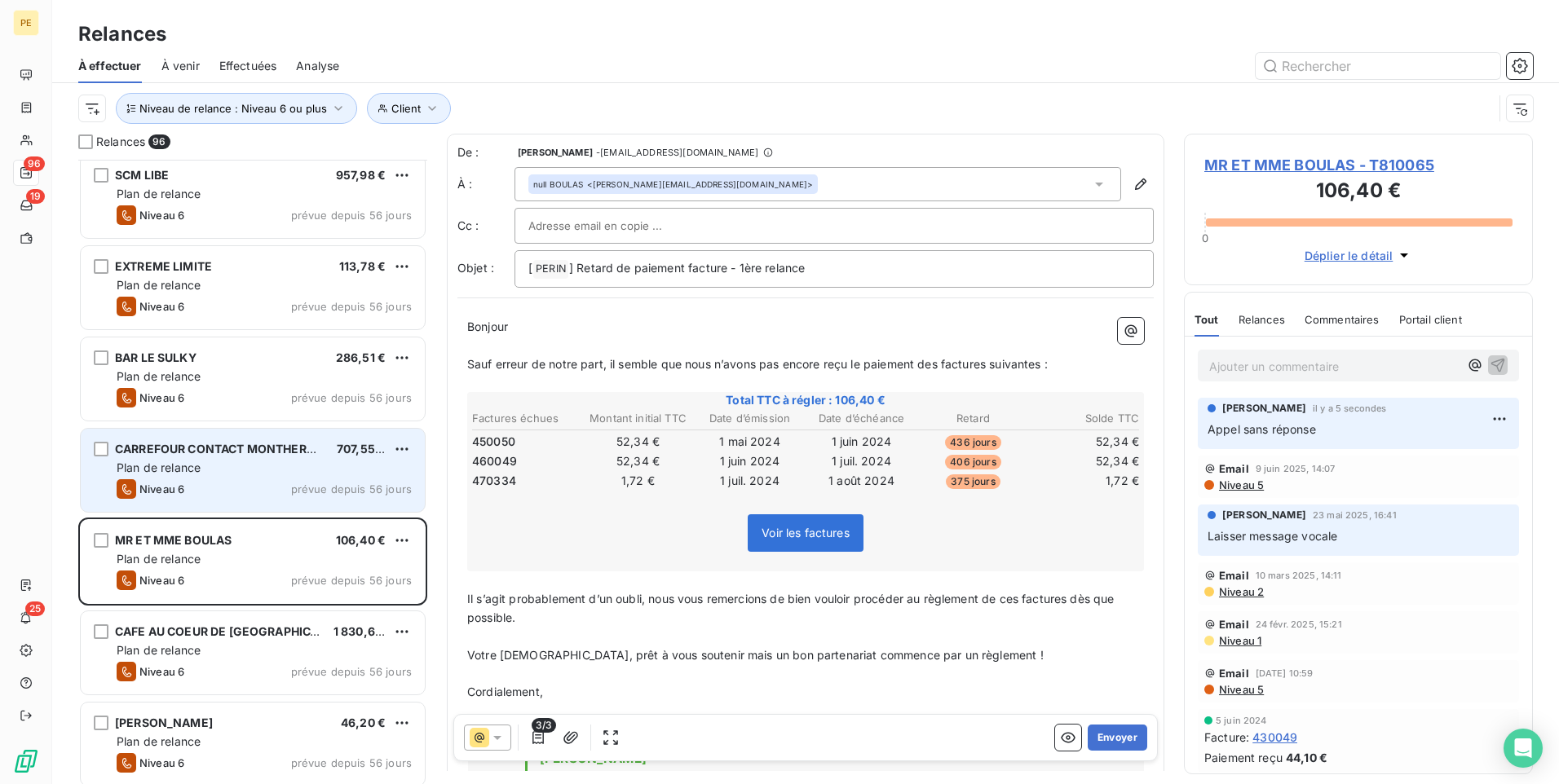
click at [295, 479] on div "Niveau 6 prévue depuis 56 jours" at bounding box center [264, 489] width 295 height 20
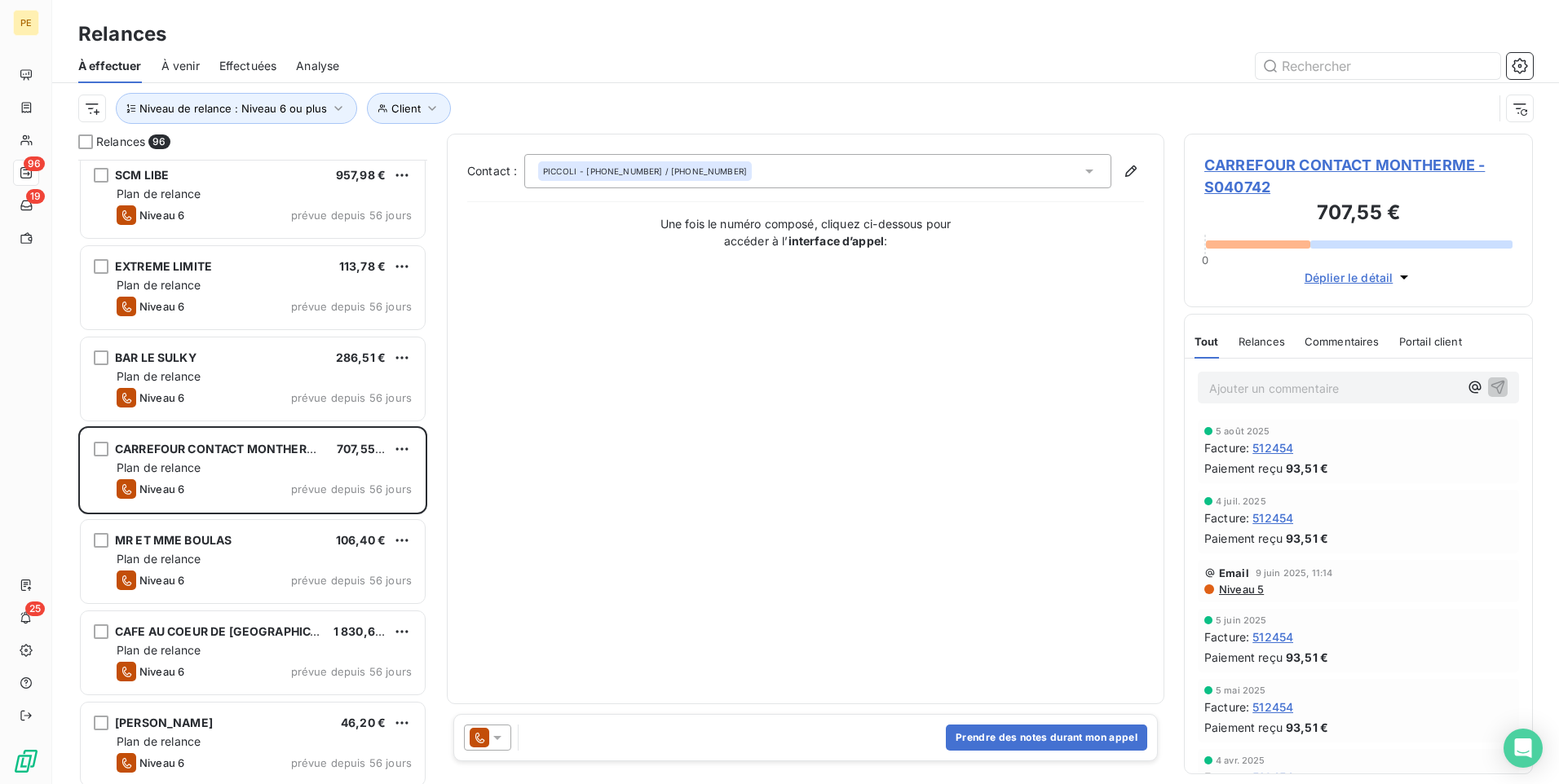
click at [514, 607] on div at bounding box center [491, 738] width 55 height 26
click at [500, 607] on icon at bounding box center [497, 738] width 16 height 16
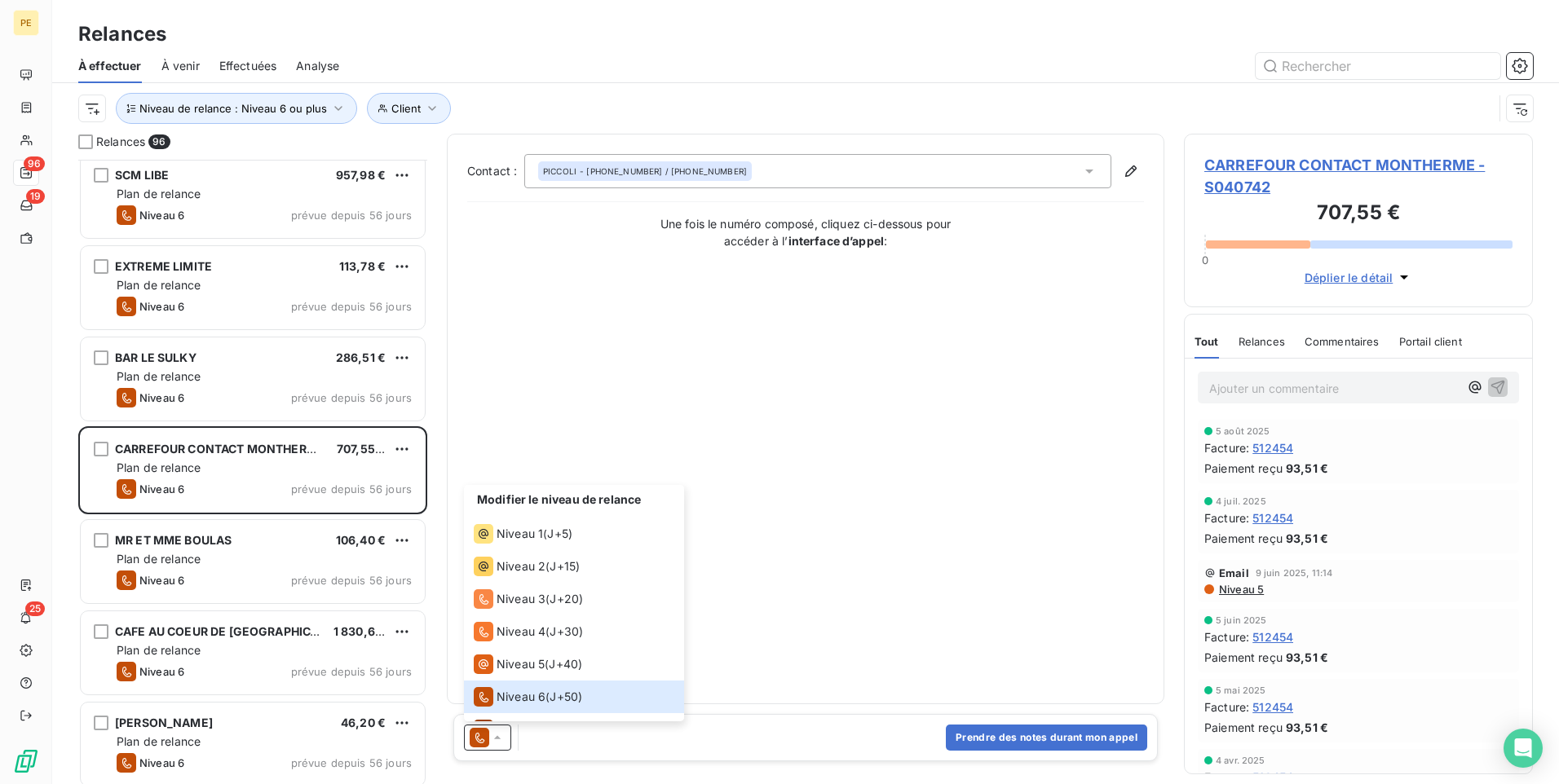
click at [1246, 394] on p "Ajouter un commentaire ﻿" at bounding box center [1334, 388] width 249 height 21
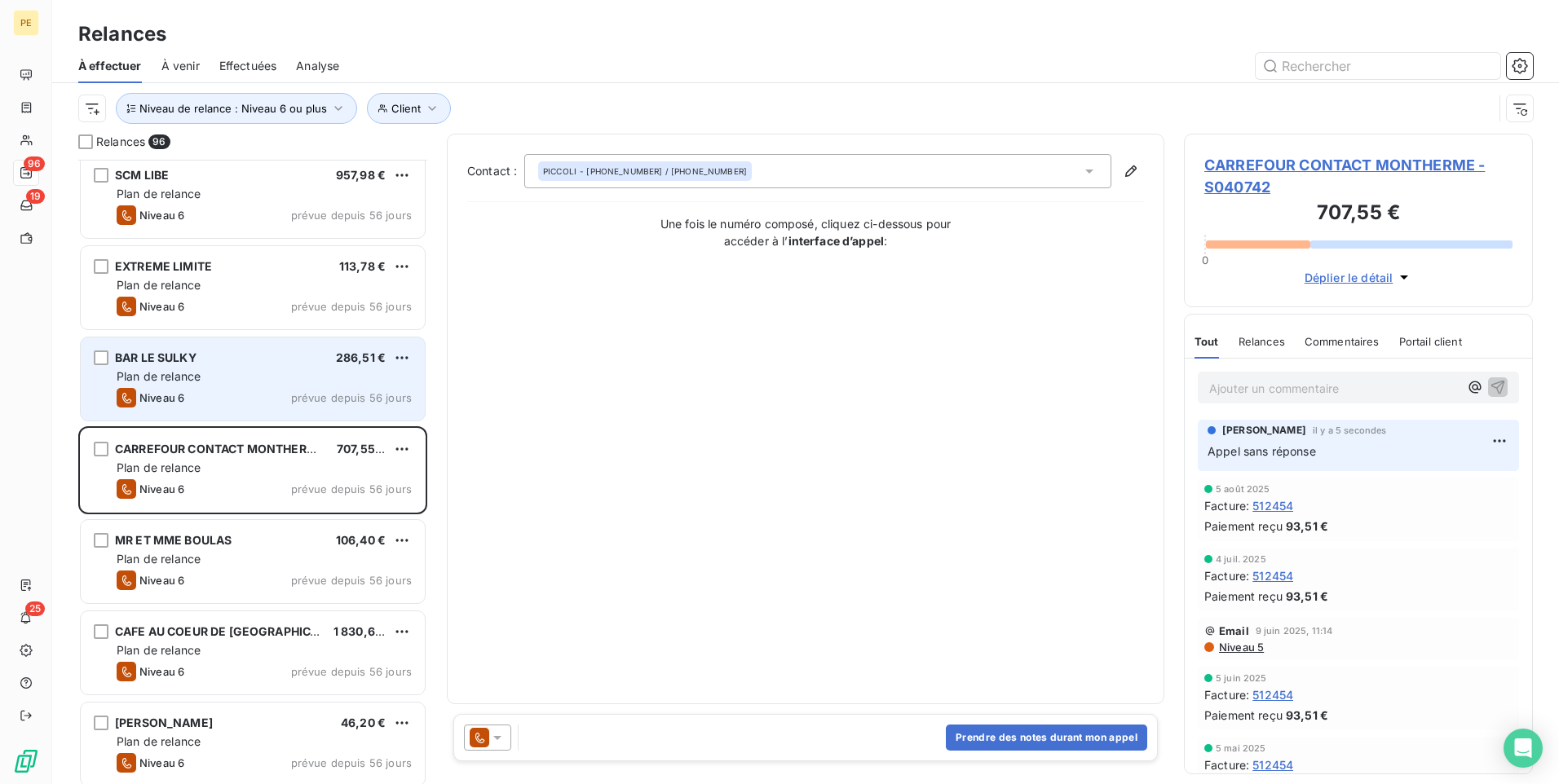
click at [171, 363] on span "BAR LE SULKY" at bounding box center [155, 357] width 81 height 14
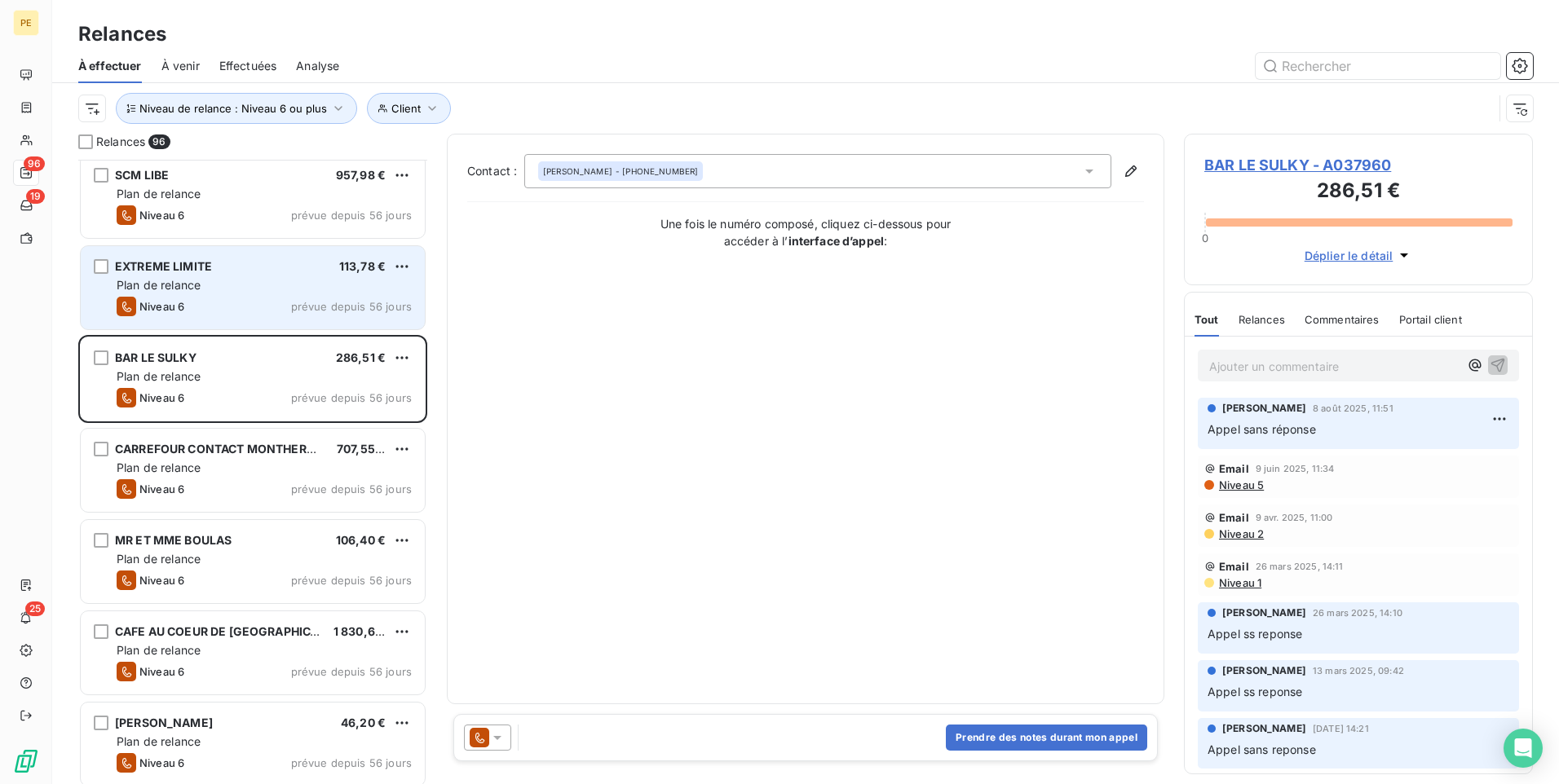
click at [235, 274] on div "EXTREME LIMITE 113,78 € Plan de relance Niveau 6 prévue depuis 56 jours" at bounding box center [252, 287] width 344 height 83
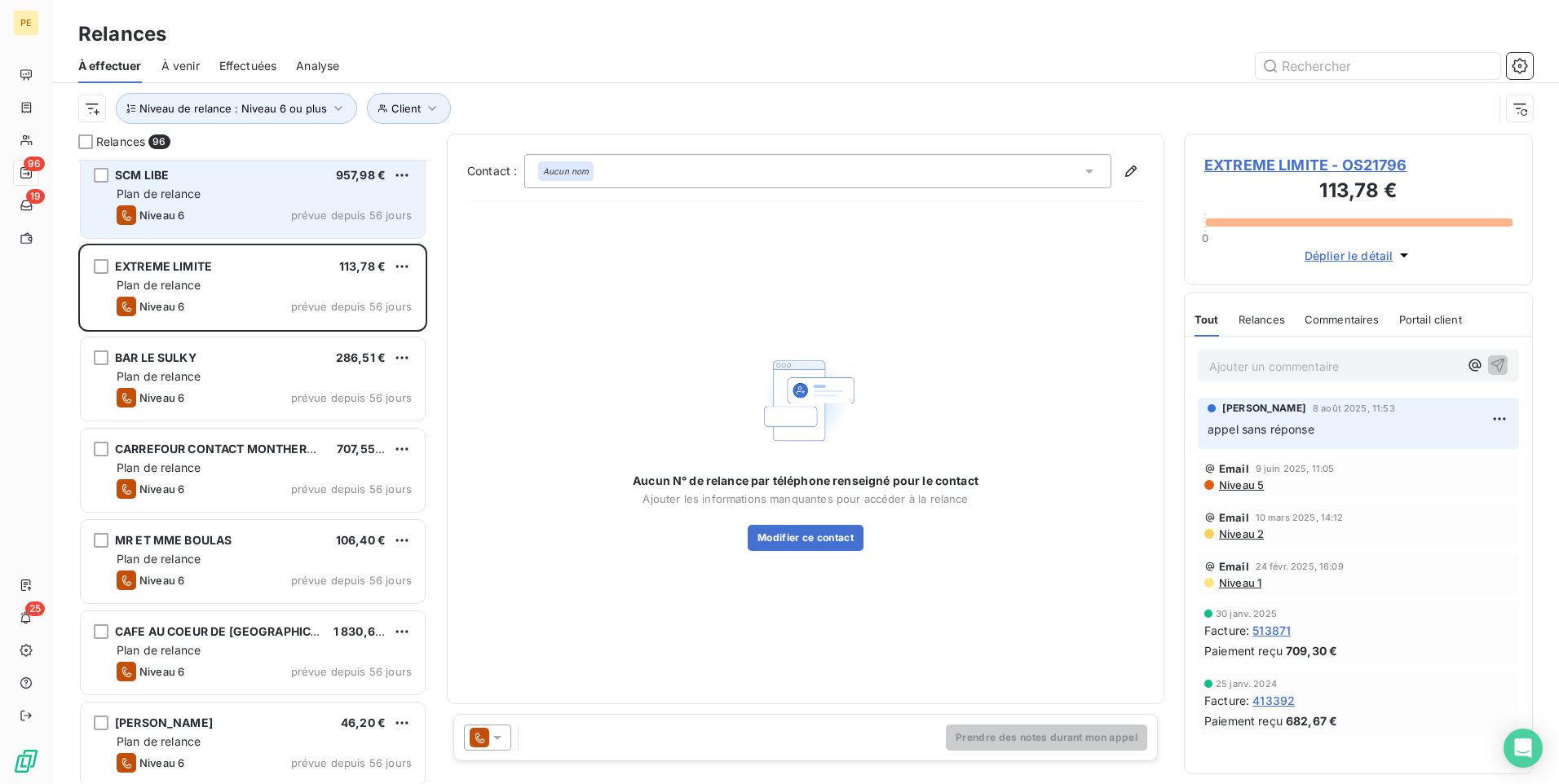
click at [248, 198] on div "Plan de relance" at bounding box center [264, 194] width 295 height 16
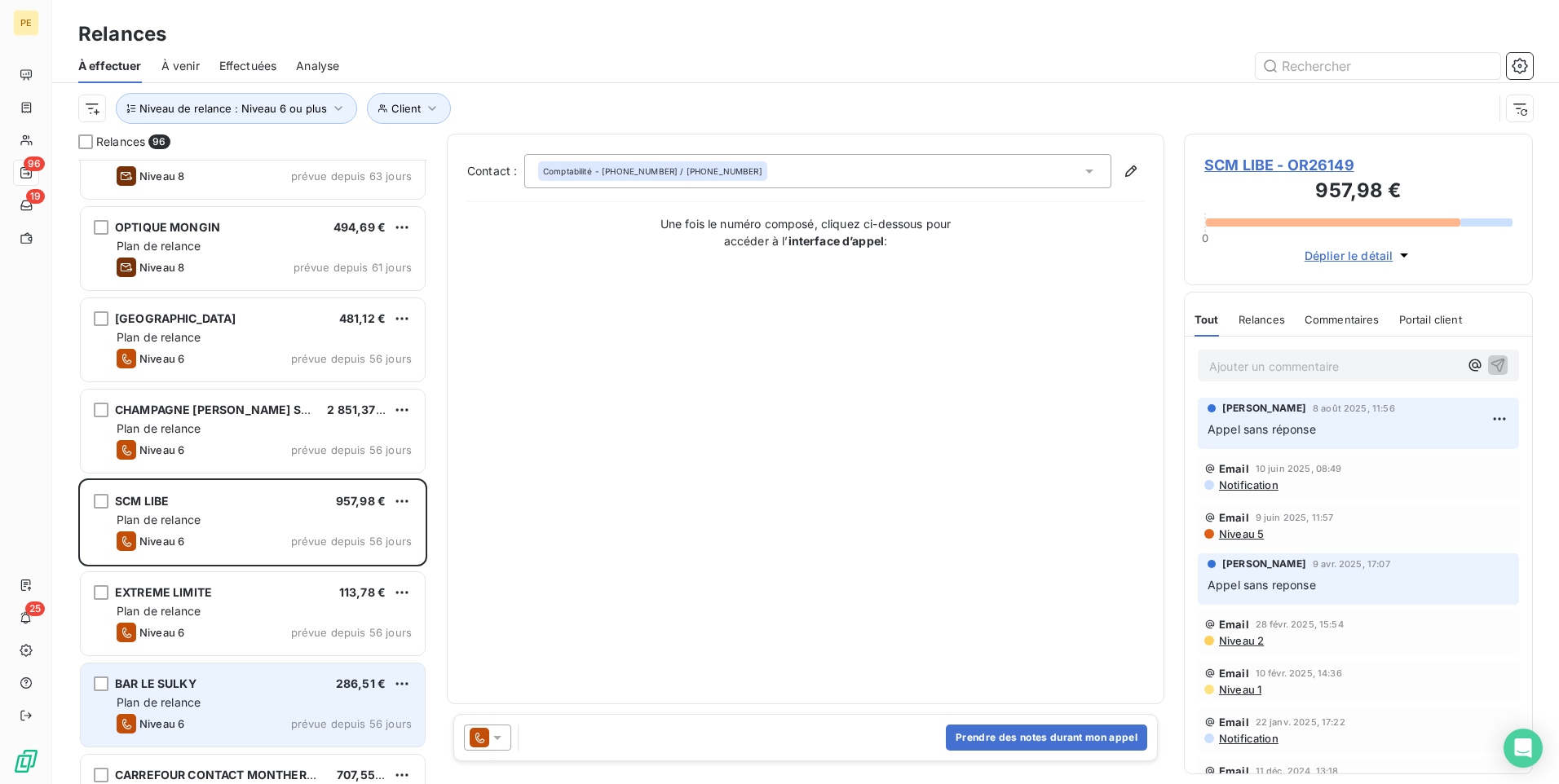
scroll to position [5078, 0]
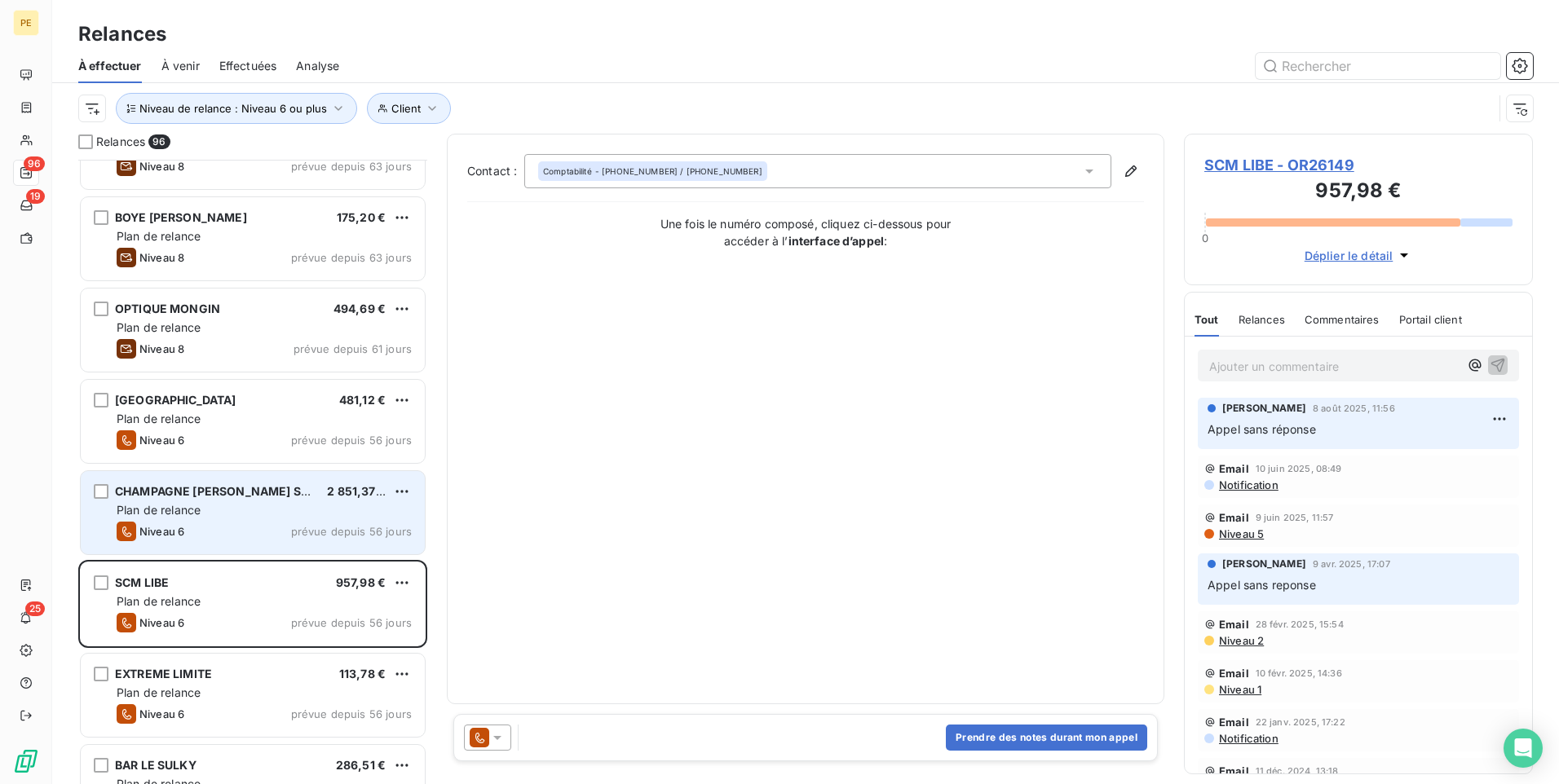
click at [296, 502] on div "Plan de relance" at bounding box center [264, 510] width 295 height 16
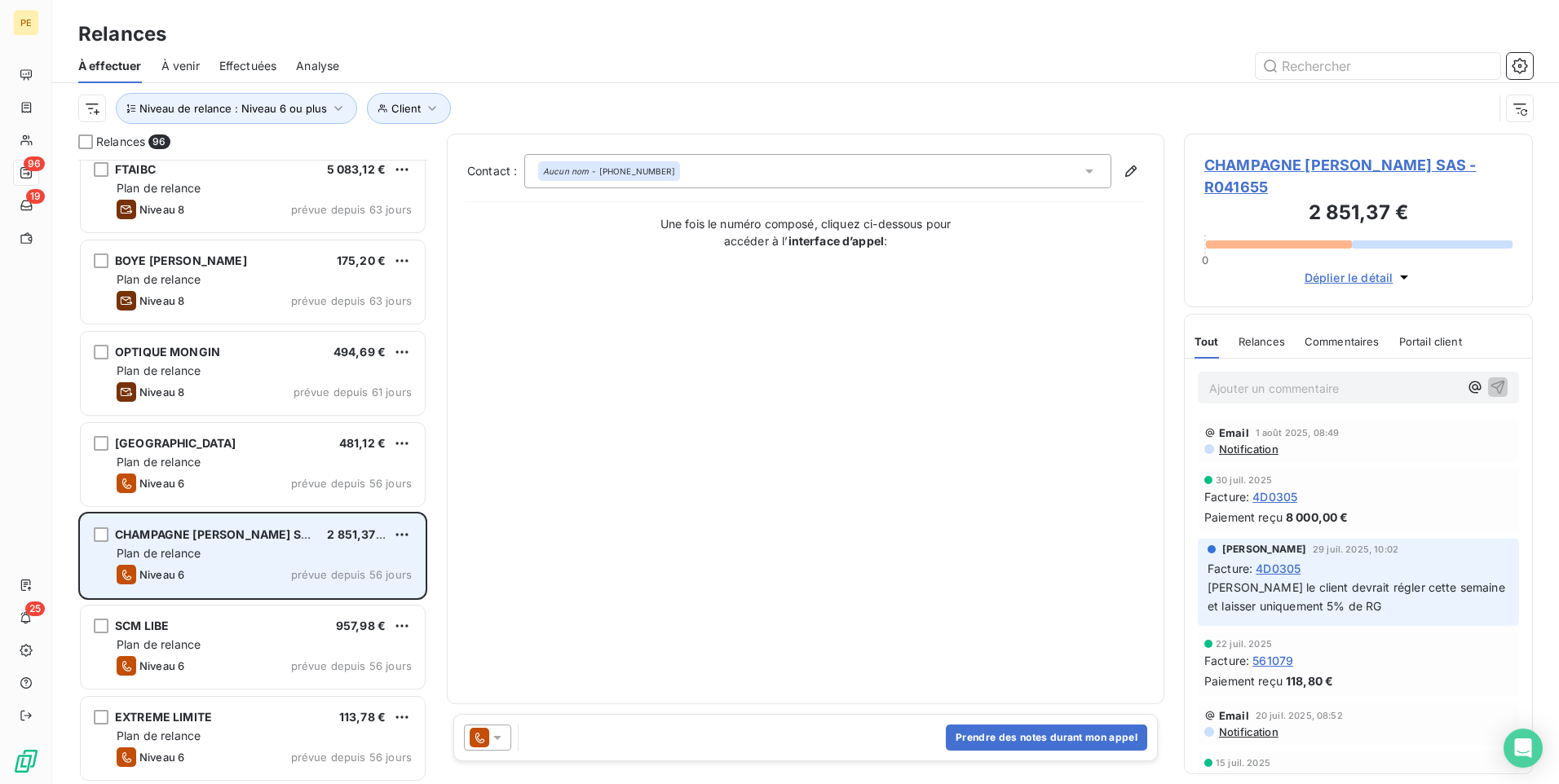
scroll to position [4997, 0]
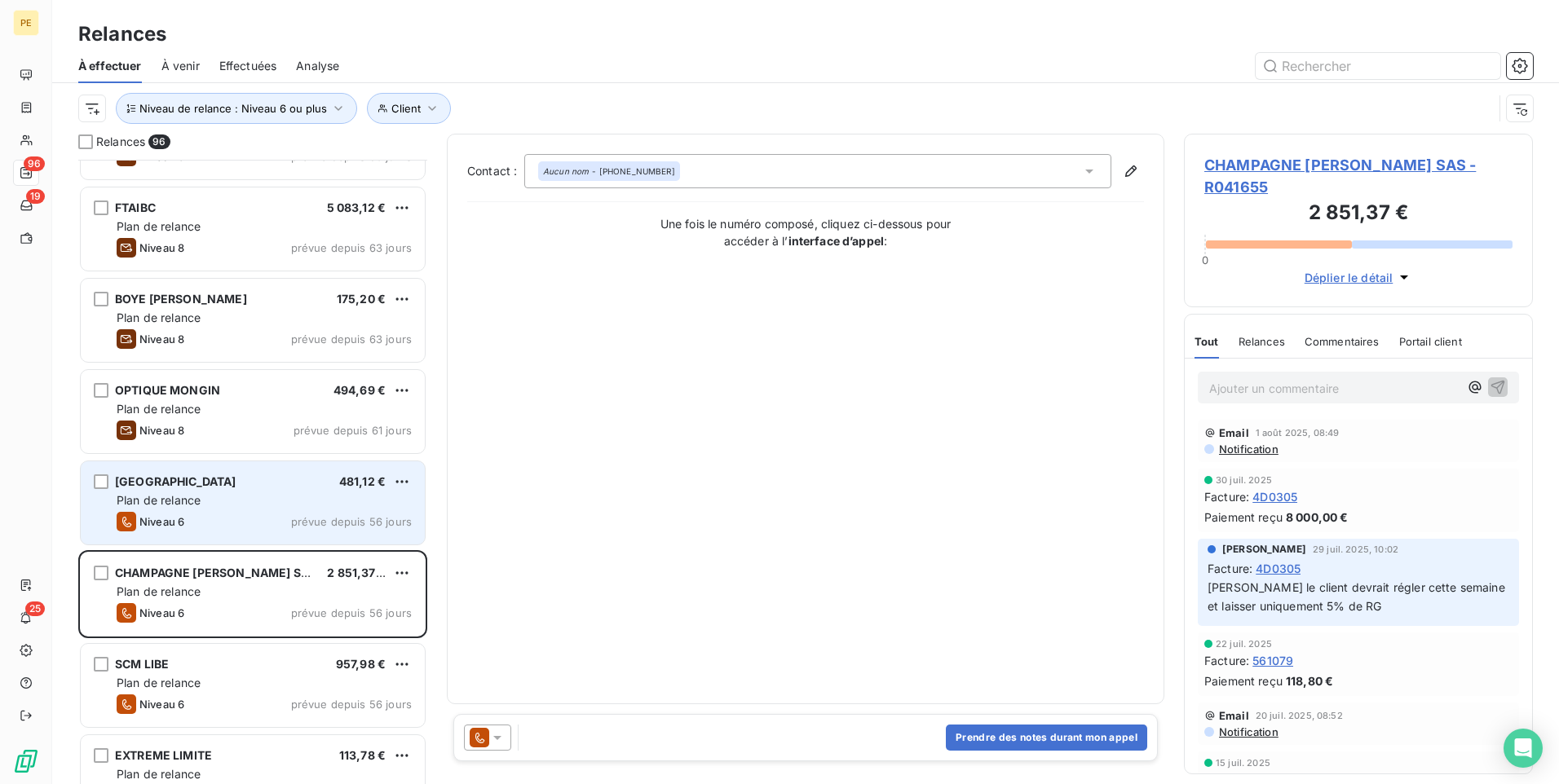
click at [295, 502] on div "Plan de relance" at bounding box center [264, 500] width 295 height 16
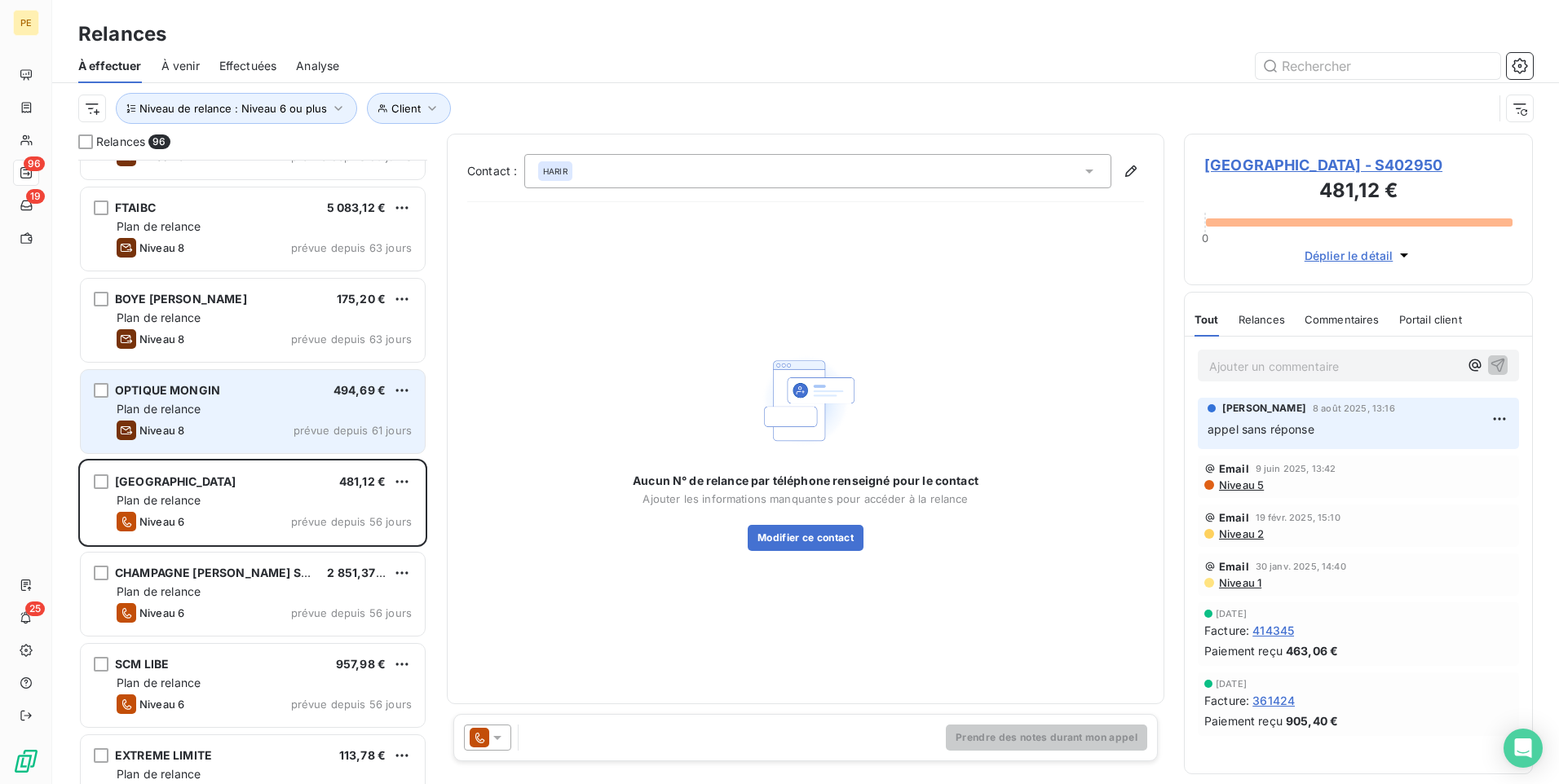
click at [218, 424] on div "Niveau 8 prévue depuis 61 jours" at bounding box center [264, 431] width 295 height 20
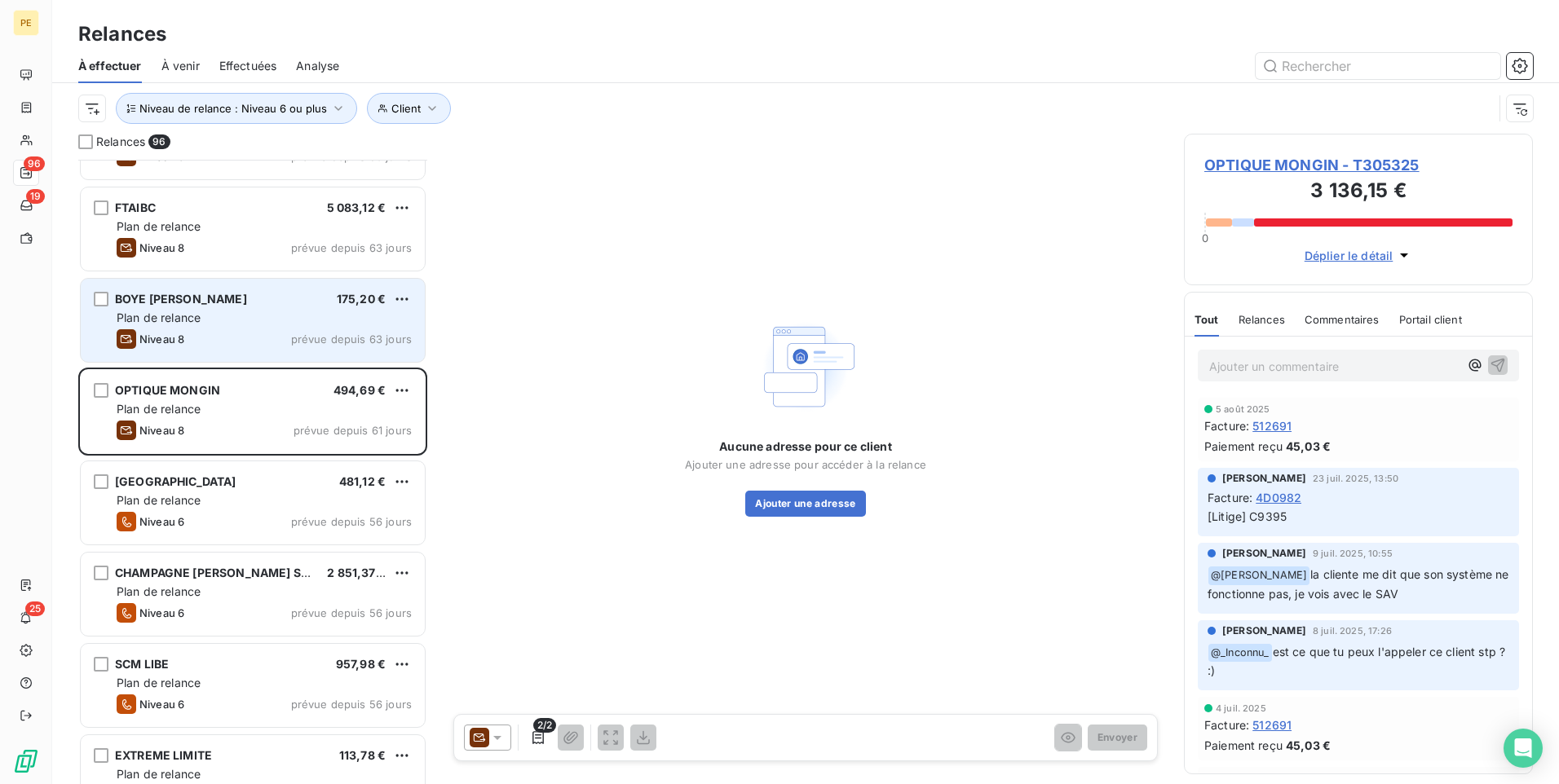
click at [222, 331] on div "Niveau 8 prévue depuis 63 jours" at bounding box center [264, 340] width 295 height 20
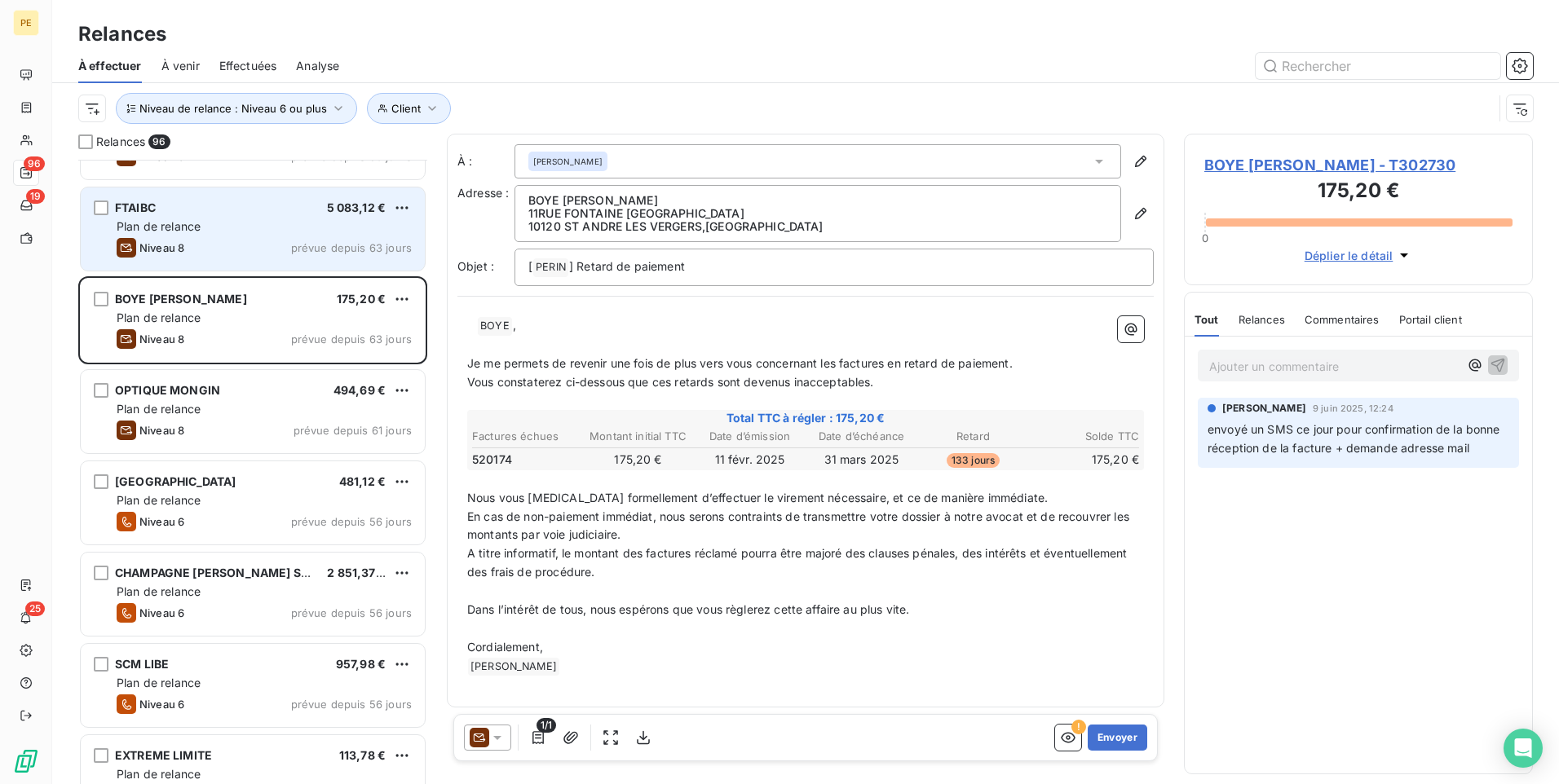
click at [280, 202] on div "FTAIBC 5 083,12 €" at bounding box center [264, 207] width 295 height 15
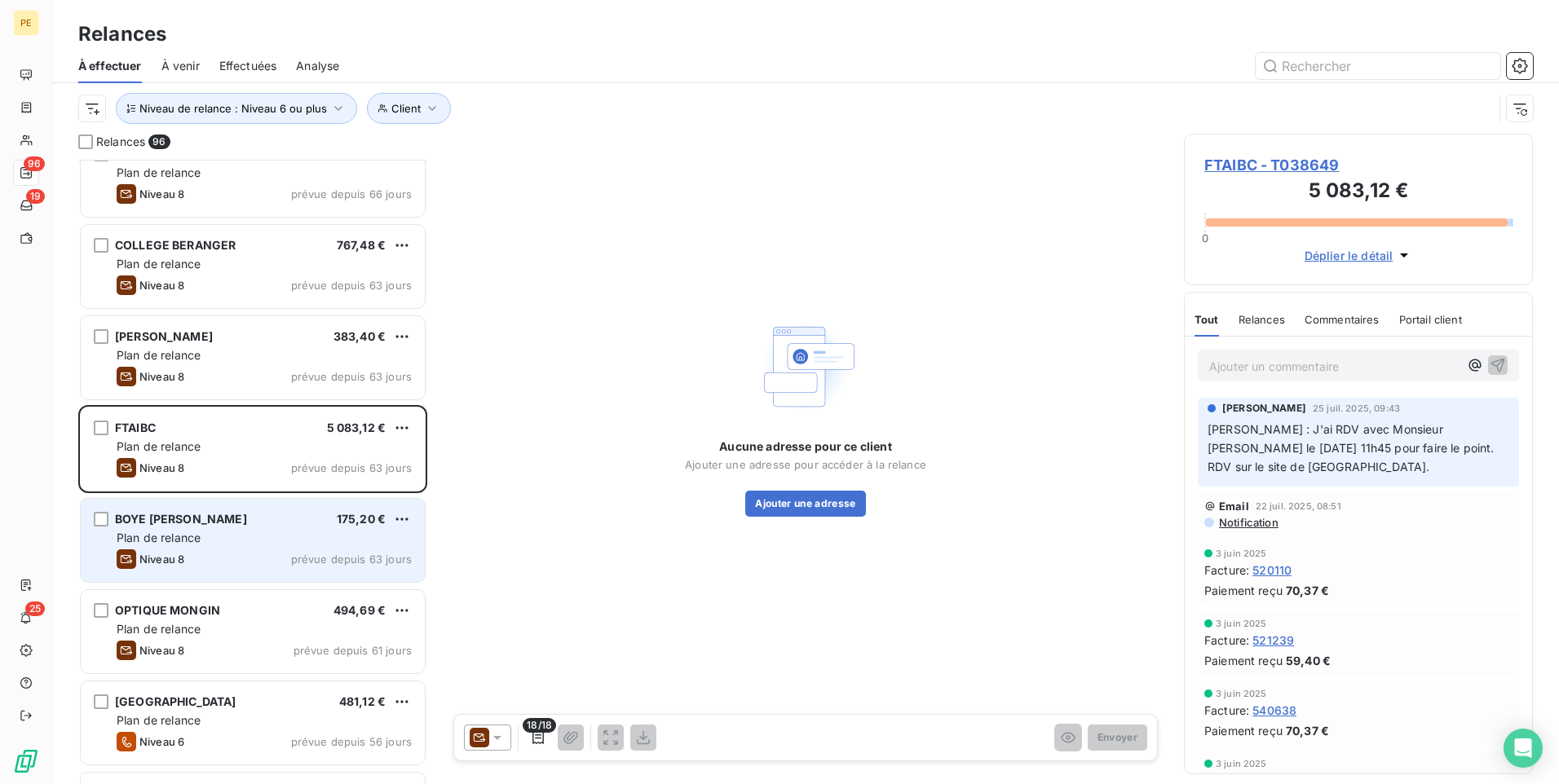
scroll to position [4752, 0]
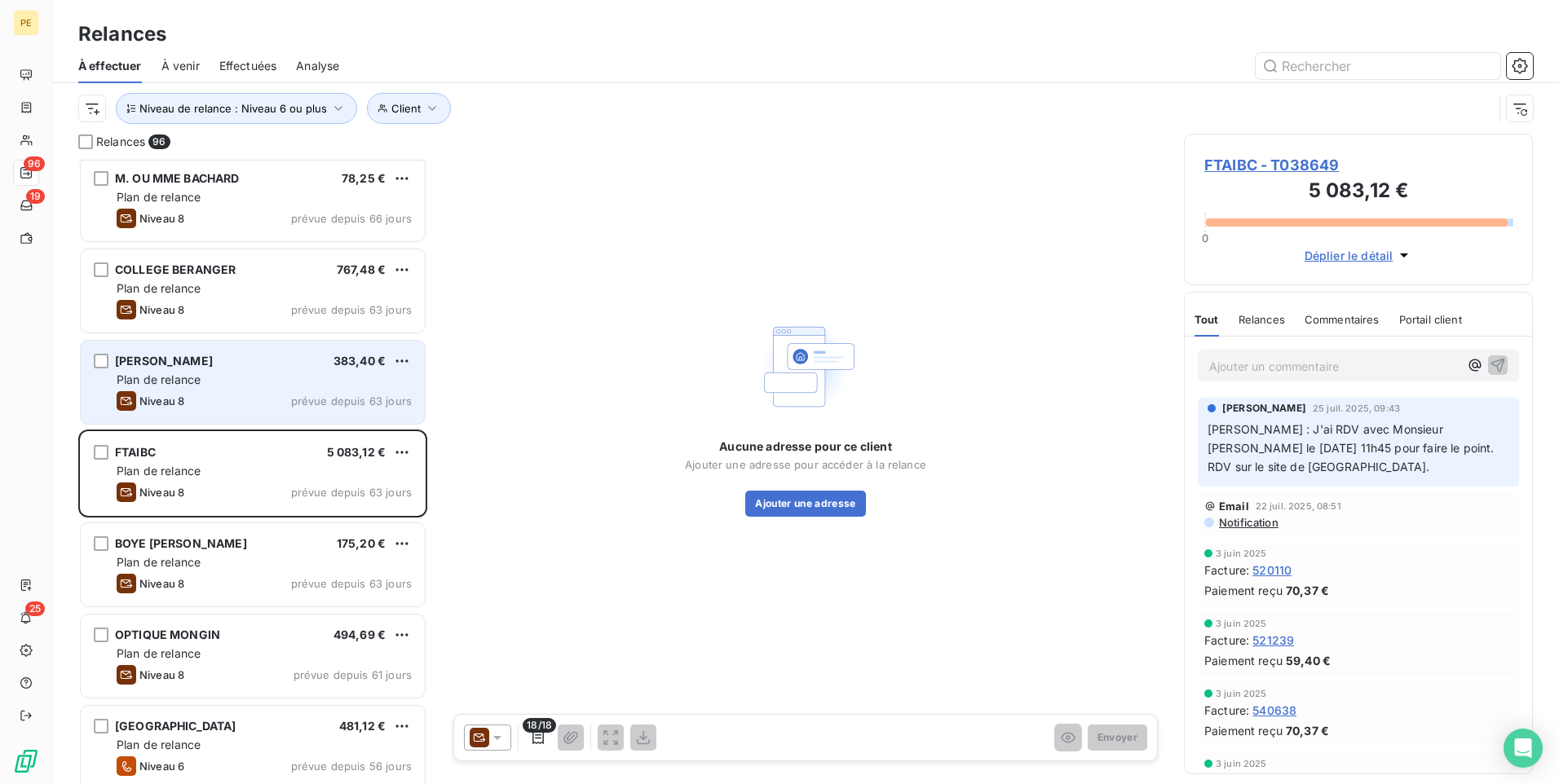
click at [286, 365] on div "[PERSON_NAME] 383,40 €" at bounding box center [264, 361] width 295 height 15
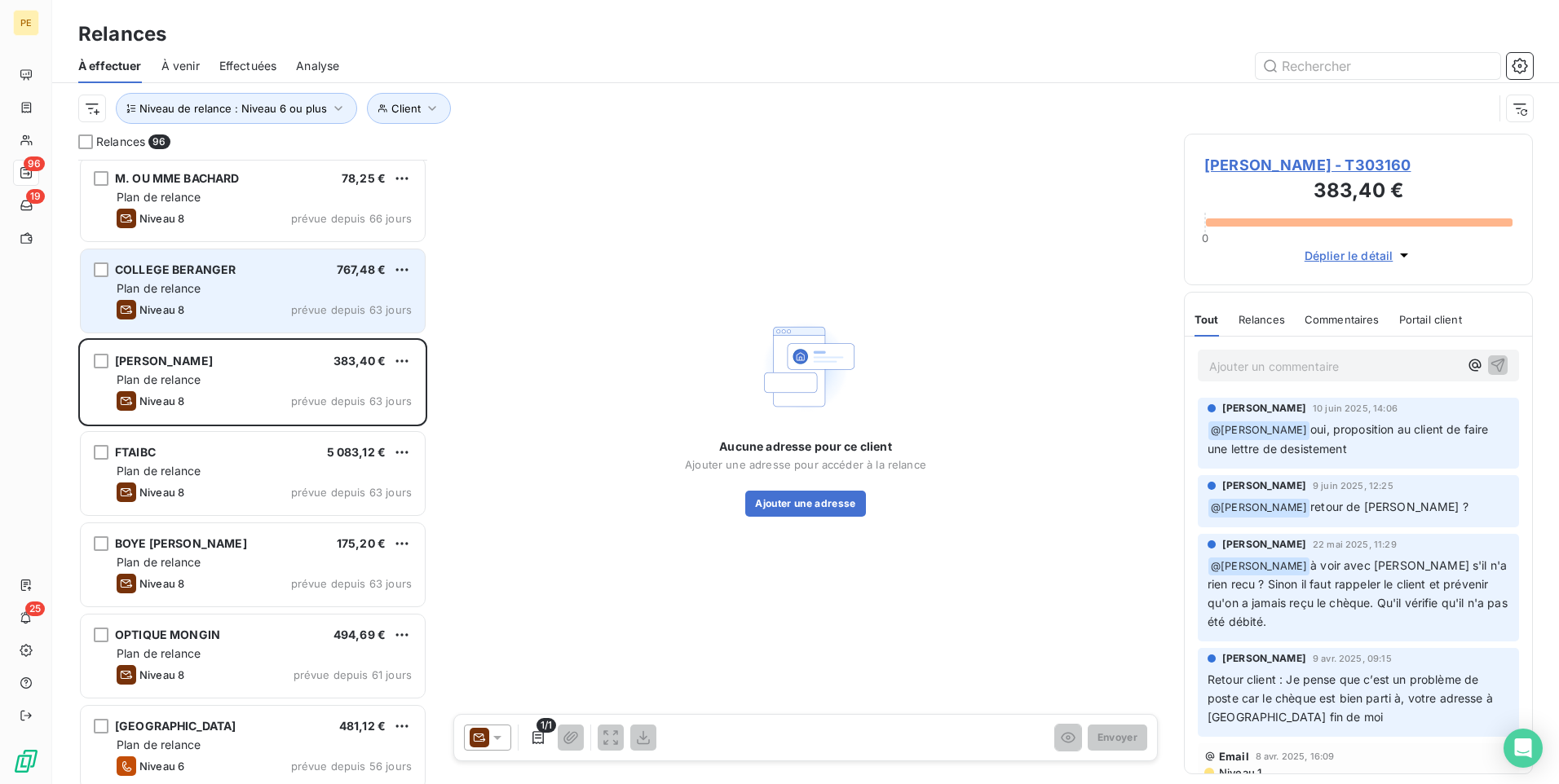
click at [218, 290] on div "Plan de relance" at bounding box center [264, 289] width 295 height 16
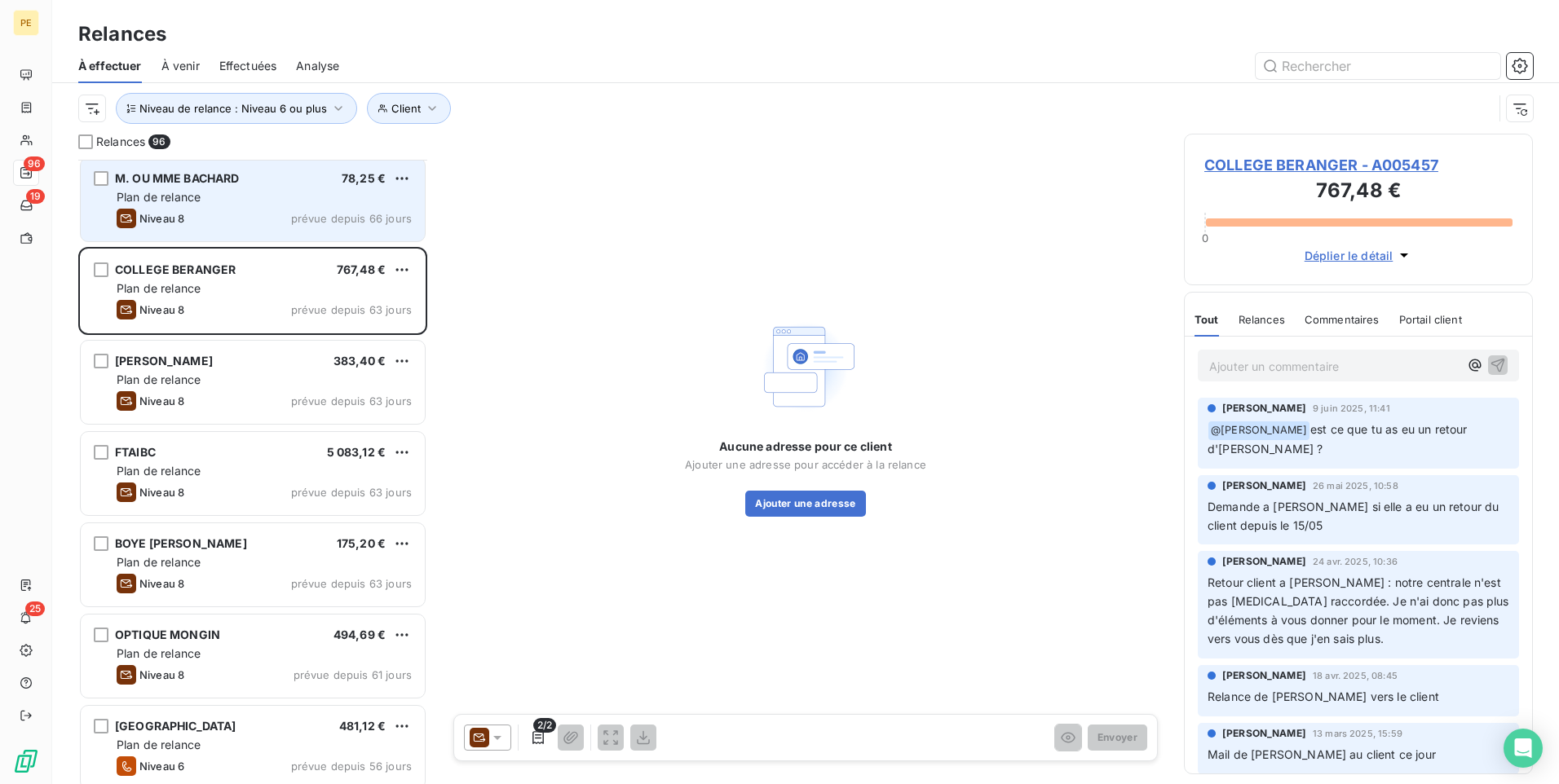
click at [229, 196] on div "Plan de relance" at bounding box center [264, 198] width 295 height 16
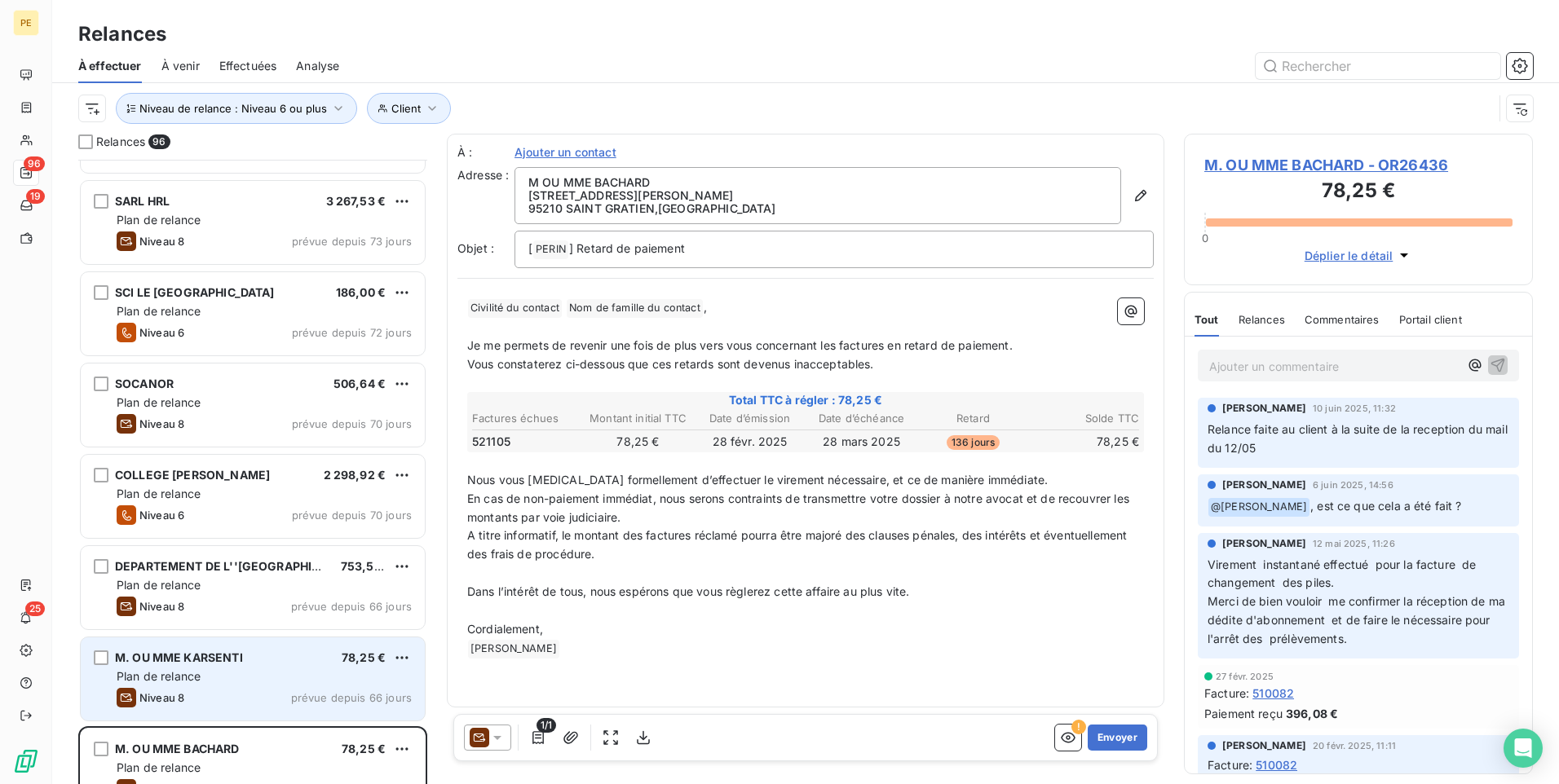
click at [272, 607] on div "Plan de relance" at bounding box center [264, 677] width 295 height 16
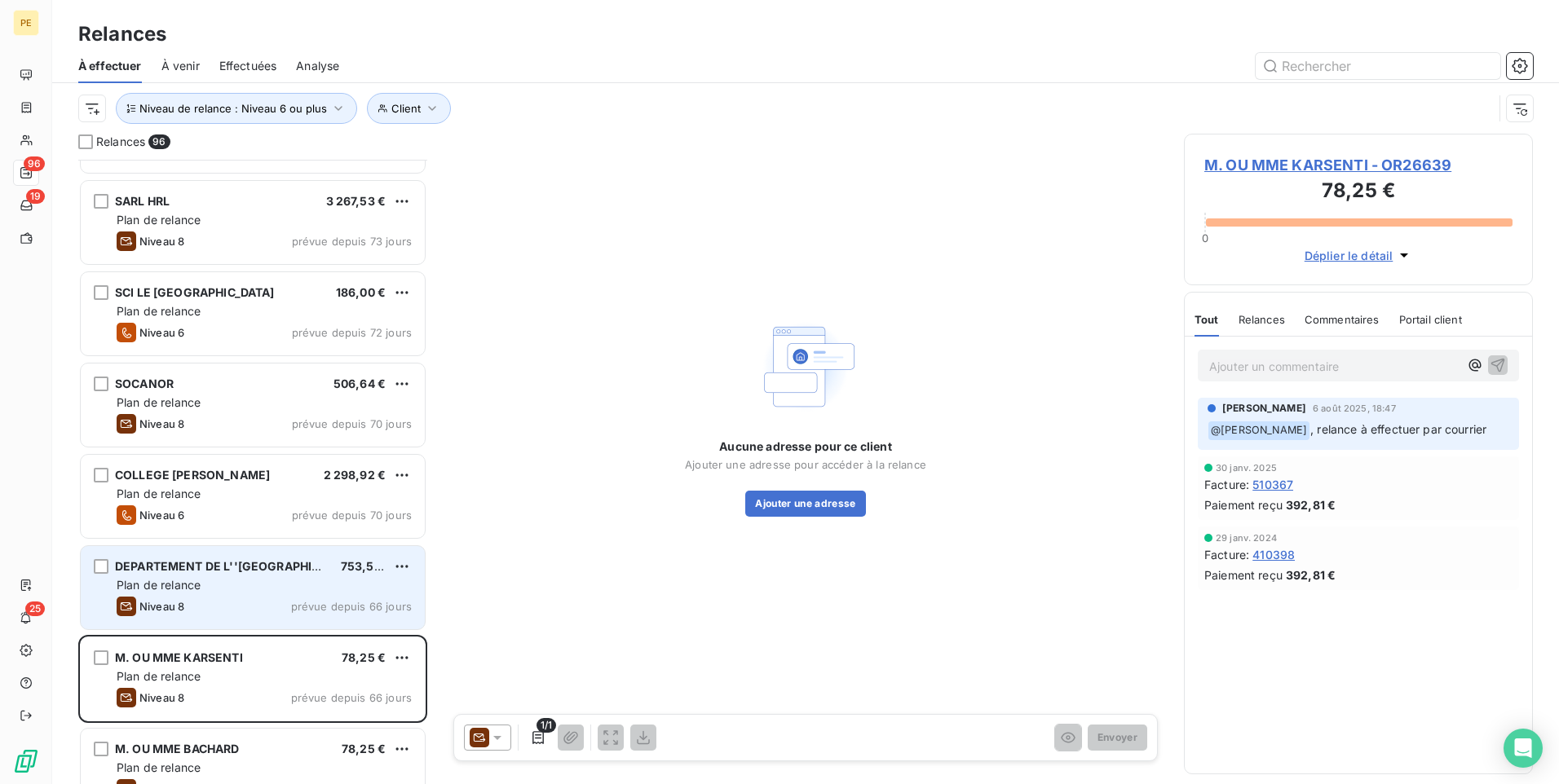
click at [286, 605] on div "Niveau 8 prévue depuis 66 jours" at bounding box center [264, 607] width 295 height 20
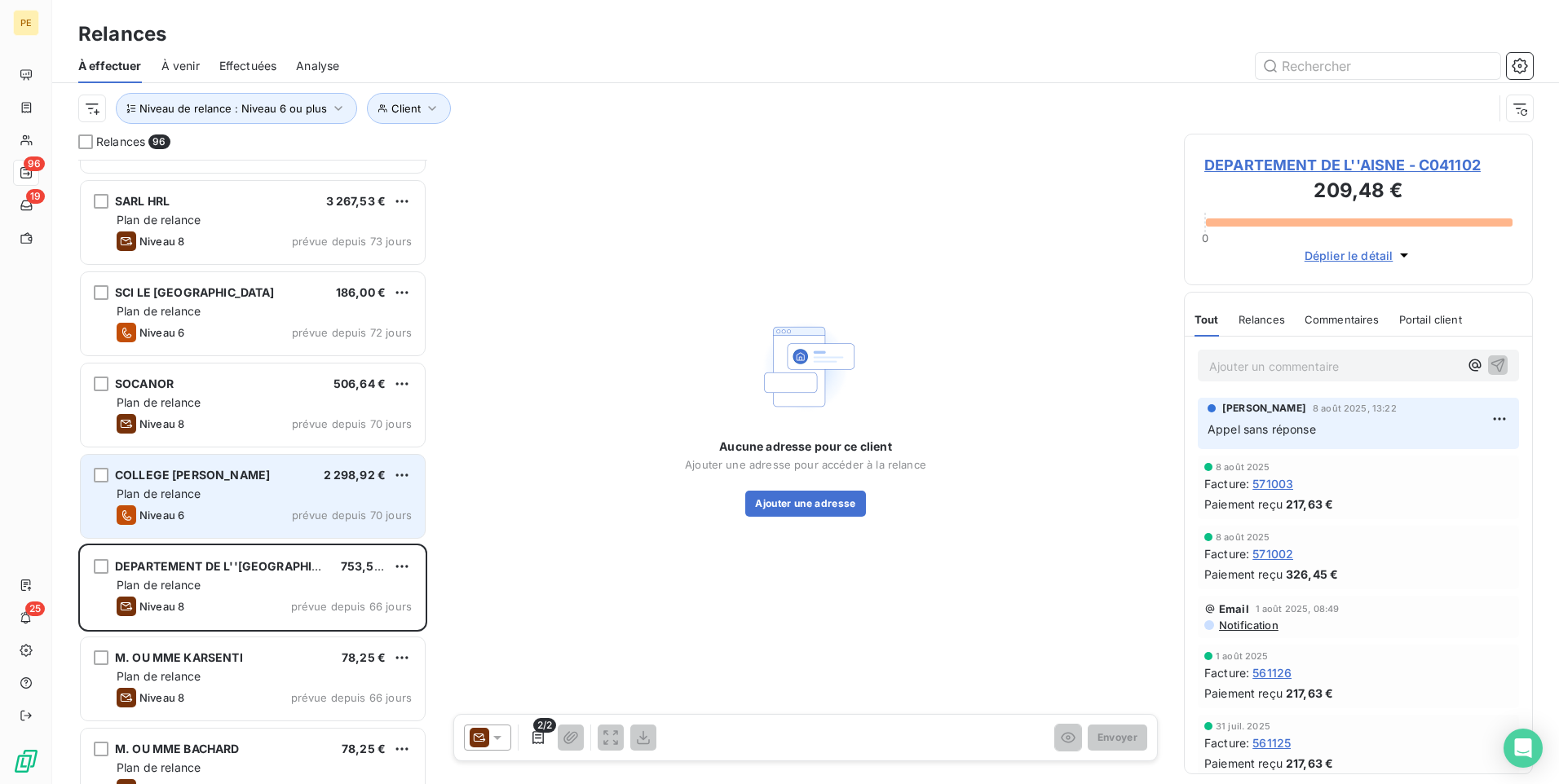
drag, startPoint x: 229, startPoint y: 487, endPoint x: 239, endPoint y: 481, distance: 11.7
click at [229, 486] on div "Plan de relance" at bounding box center [264, 494] width 295 height 16
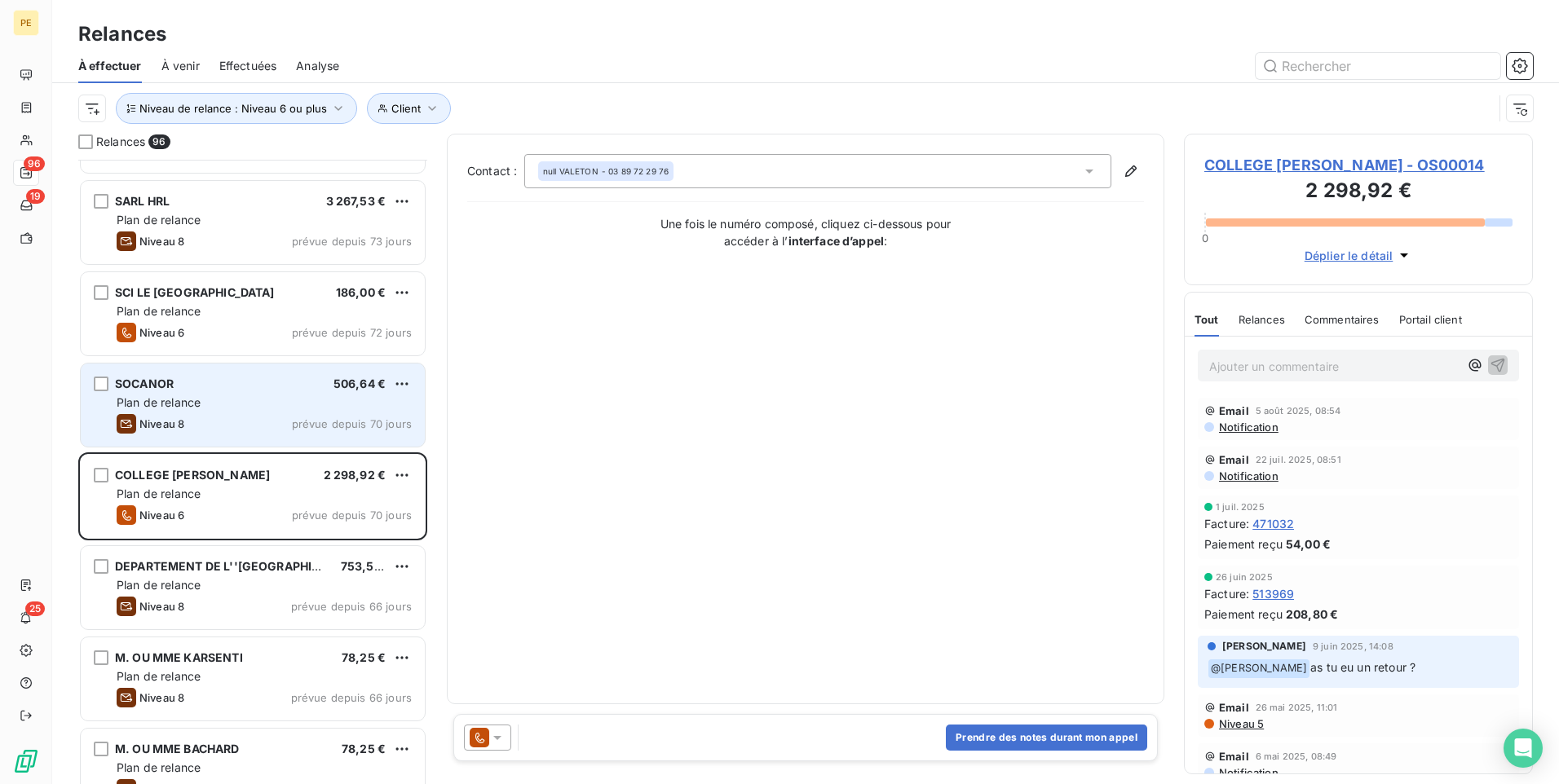
click at [109, 402] on div "SOCANOR 506,64 € Plan de relance Niveau 8 prévue depuis 70 jours" at bounding box center [252, 404] width 344 height 83
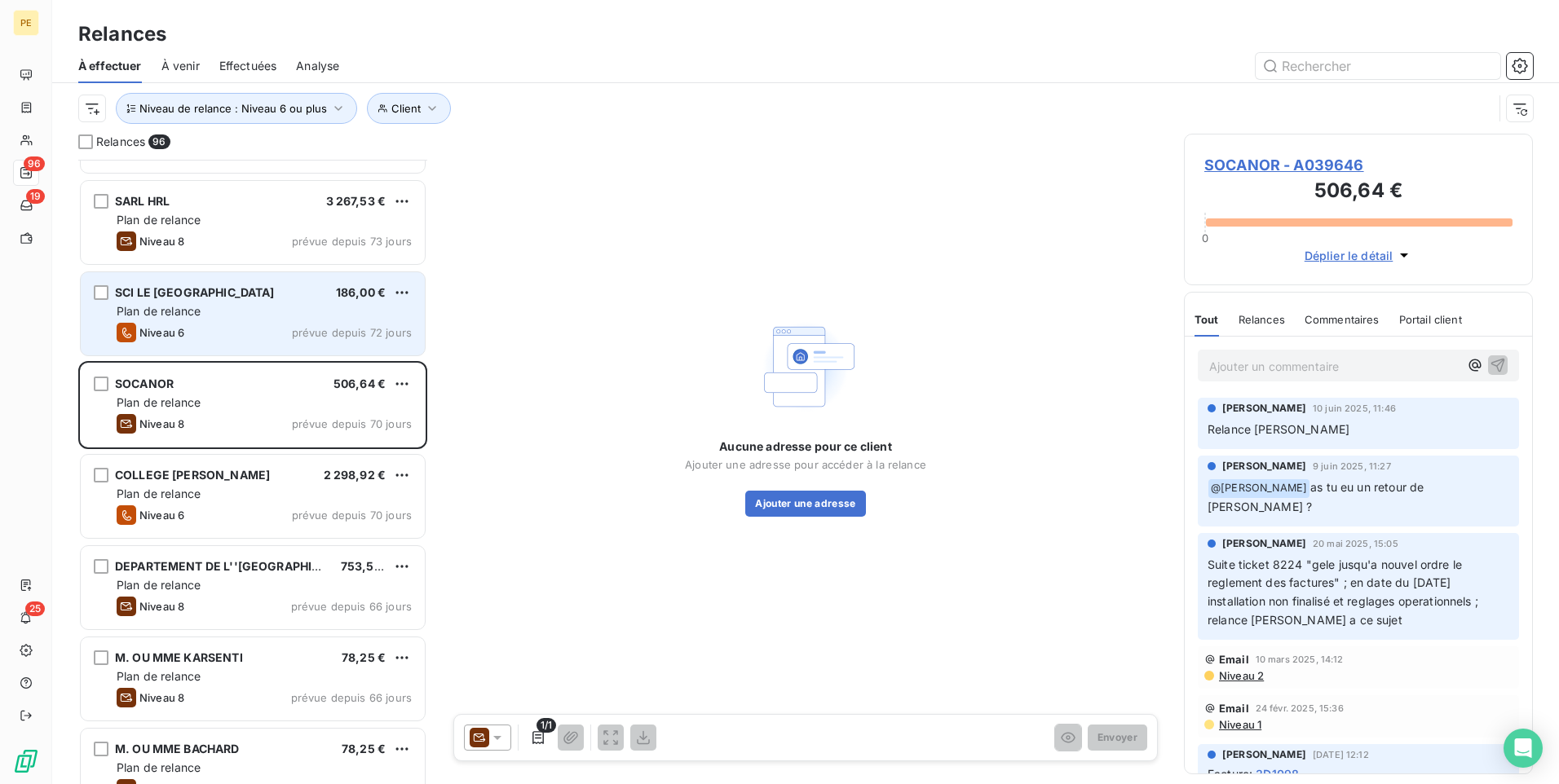
click at [255, 307] on div "Plan de relance" at bounding box center [264, 312] width 295 height 16
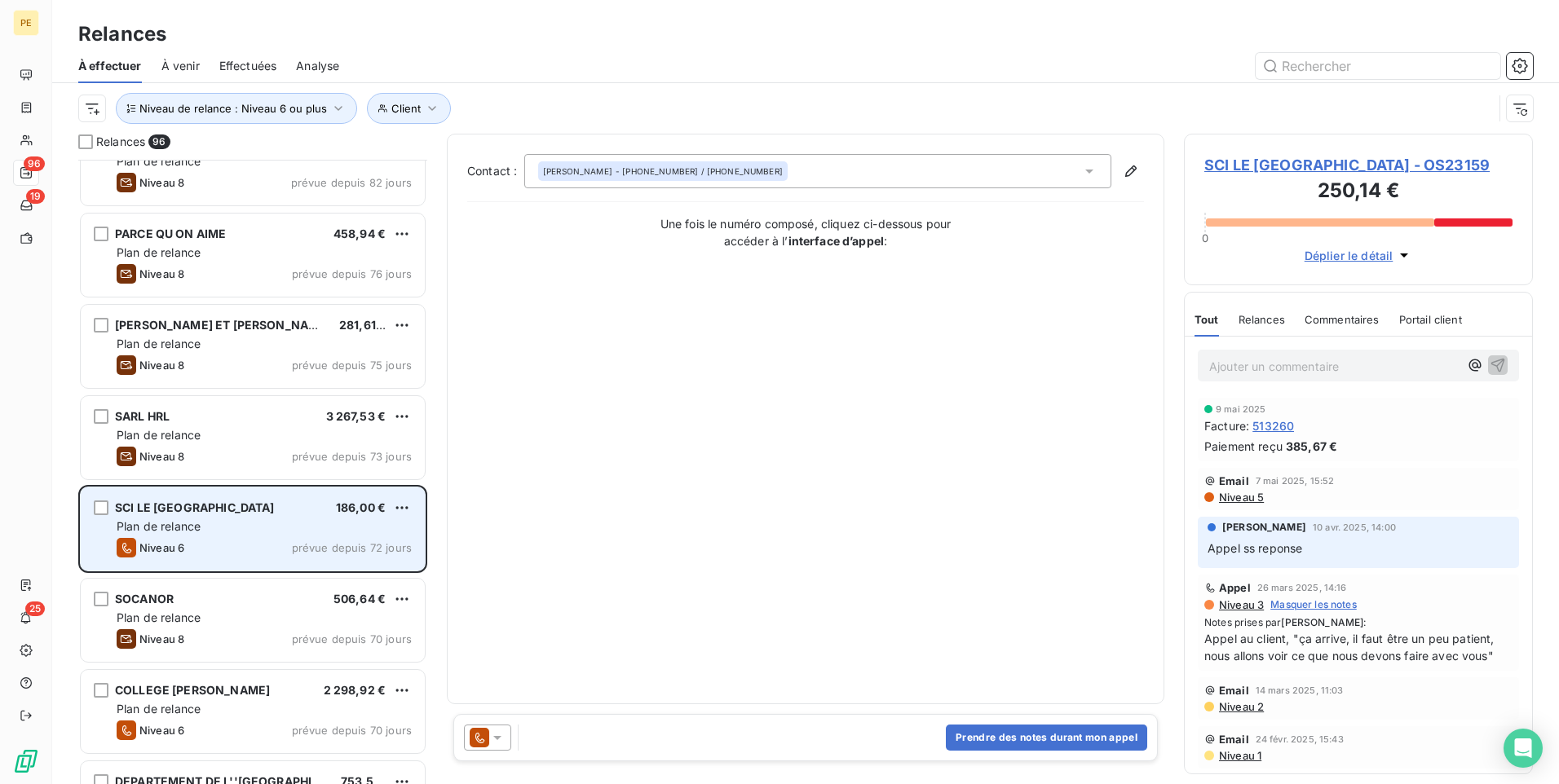
scroll to position [3937, 0]
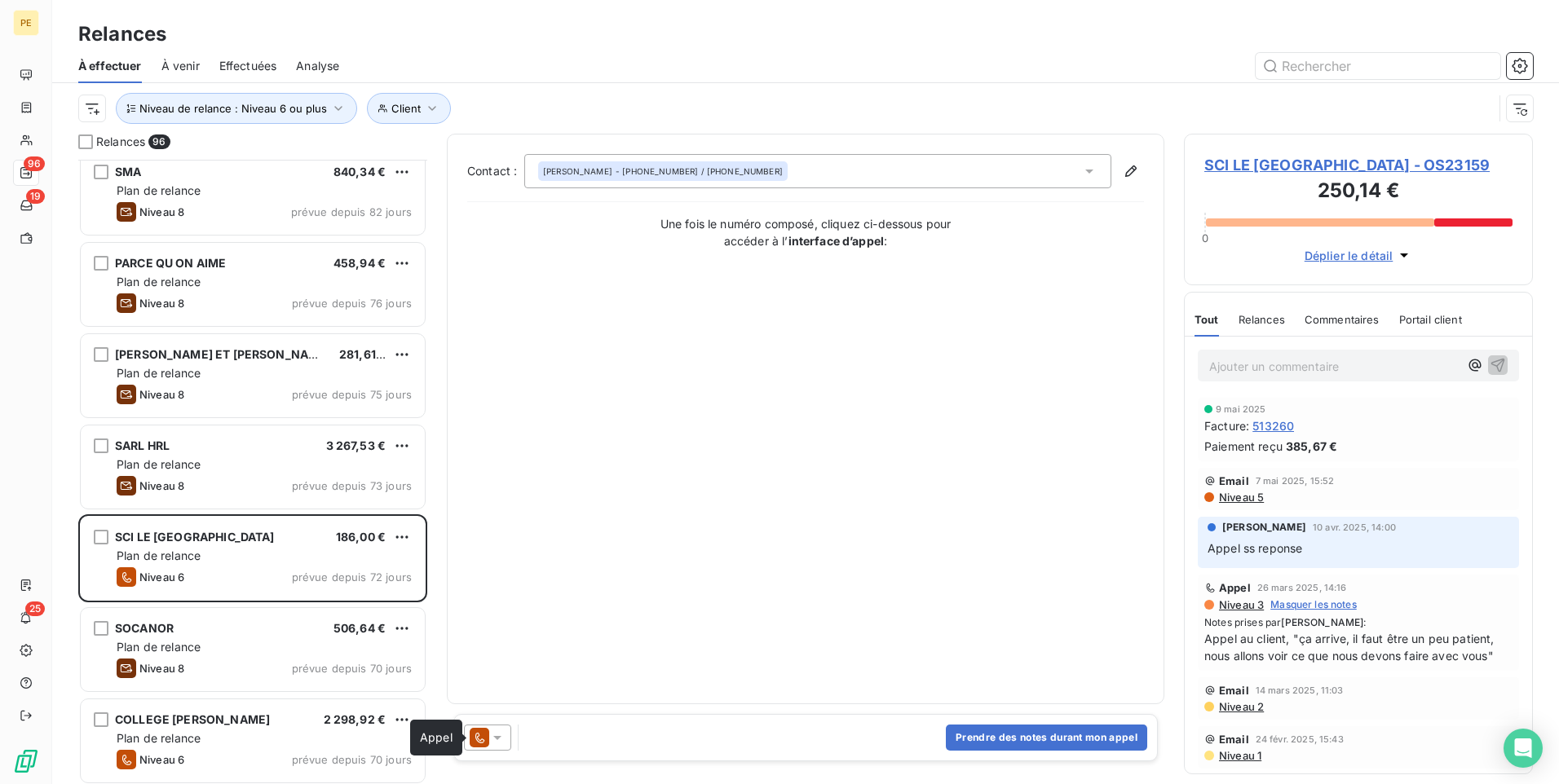
click at [483, 607] on icon at bounding box center [479, 738] width 20 height 20
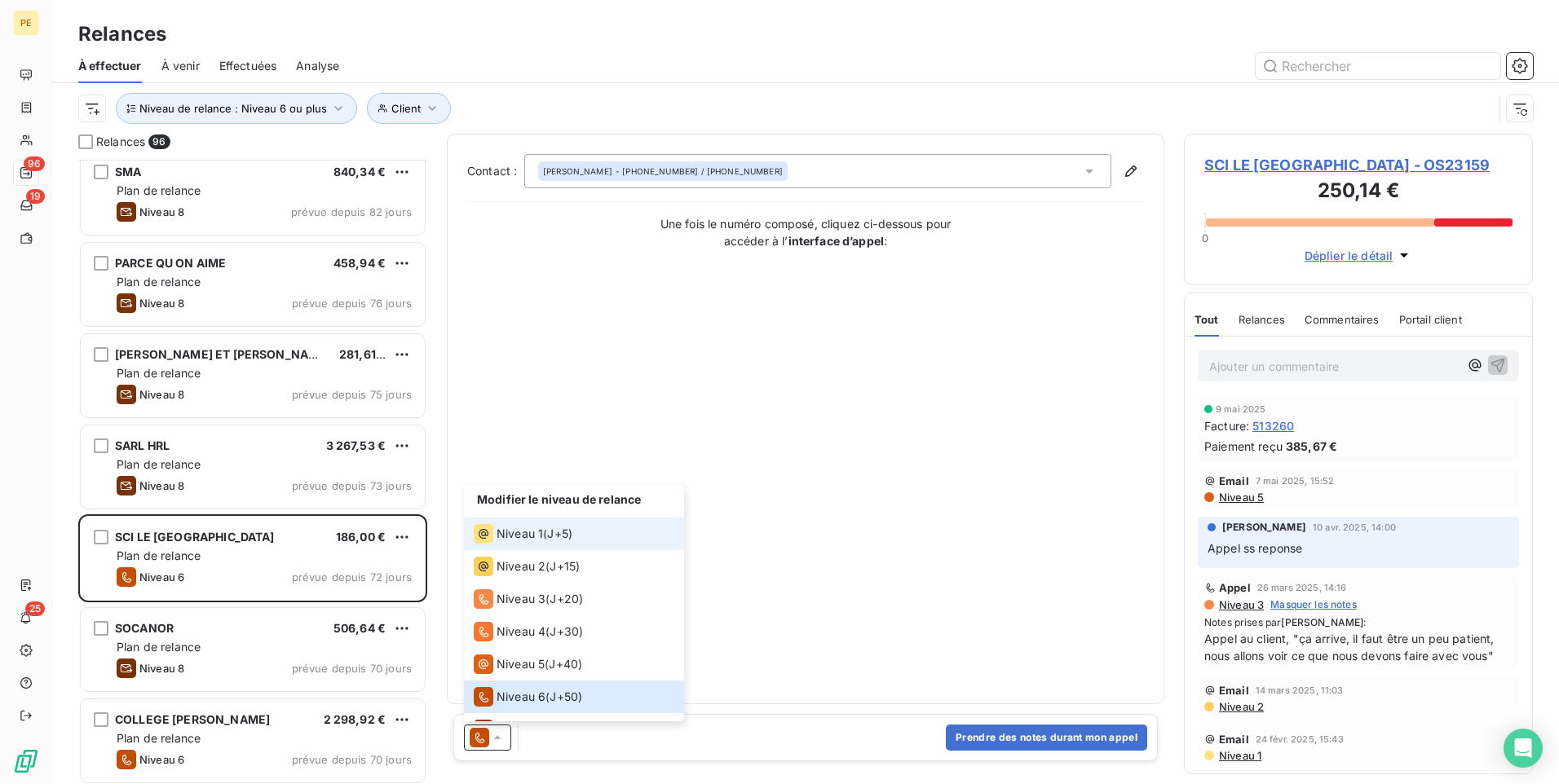
click at [533, 536] on span "Niveau 1" at bounding box center [519, 534] width 47 height 16
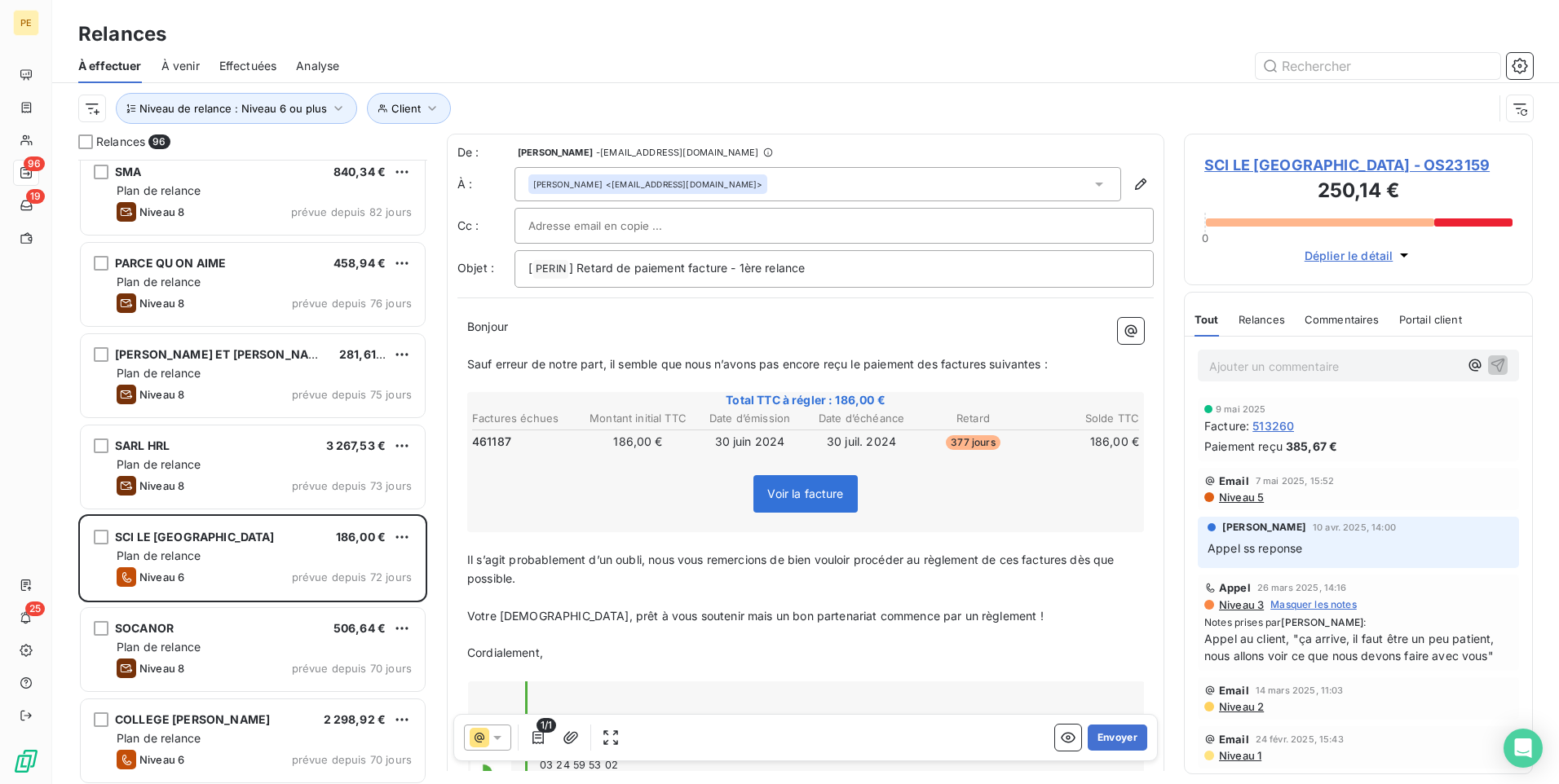
click at [1238, 607] on span "Niveau 3" at bounding box center [1241, 605] width 47 height 13
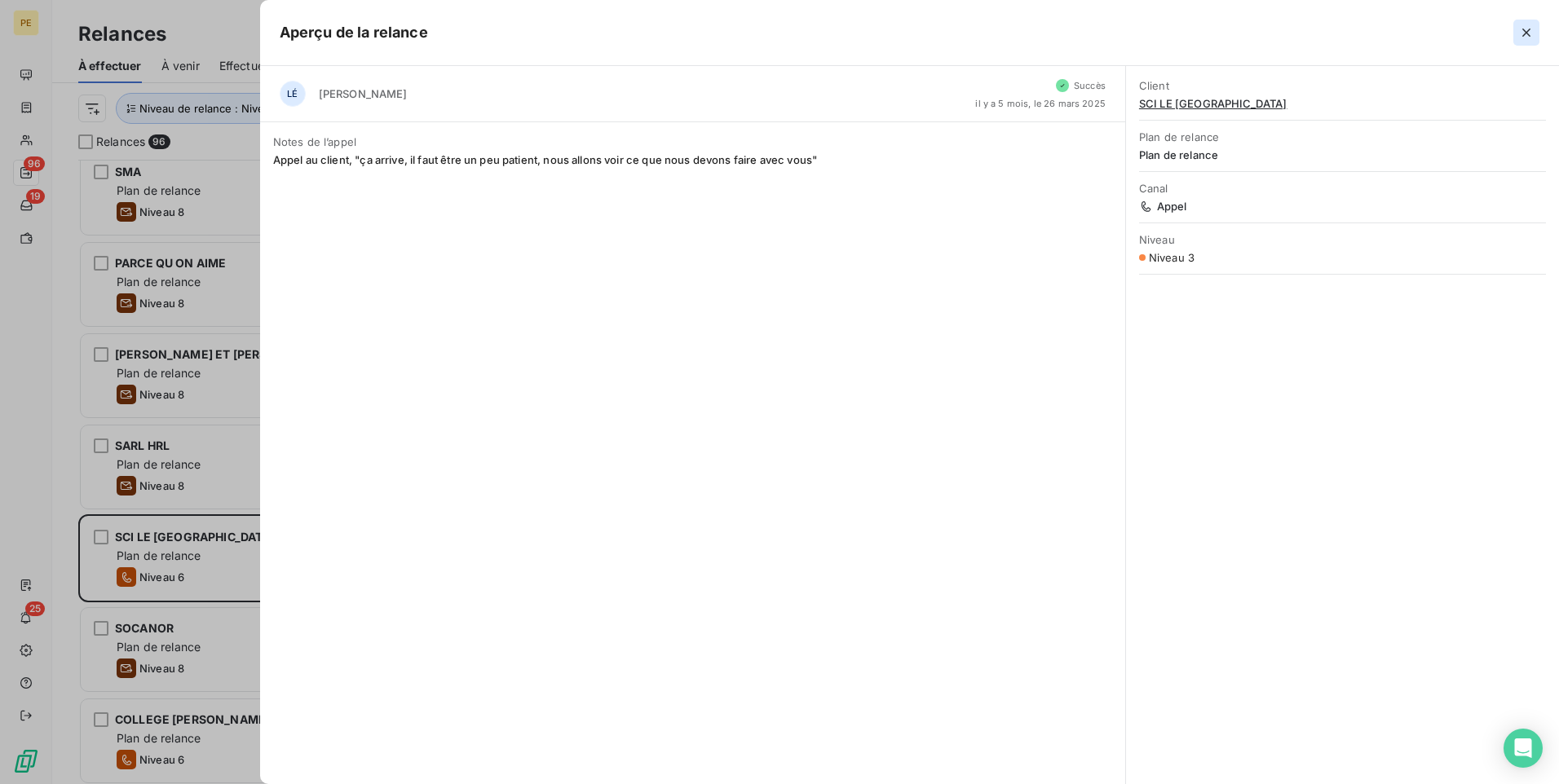
click at [1246, 33] on icon "button" at bounding box center [1527, 33] width 16 height 16
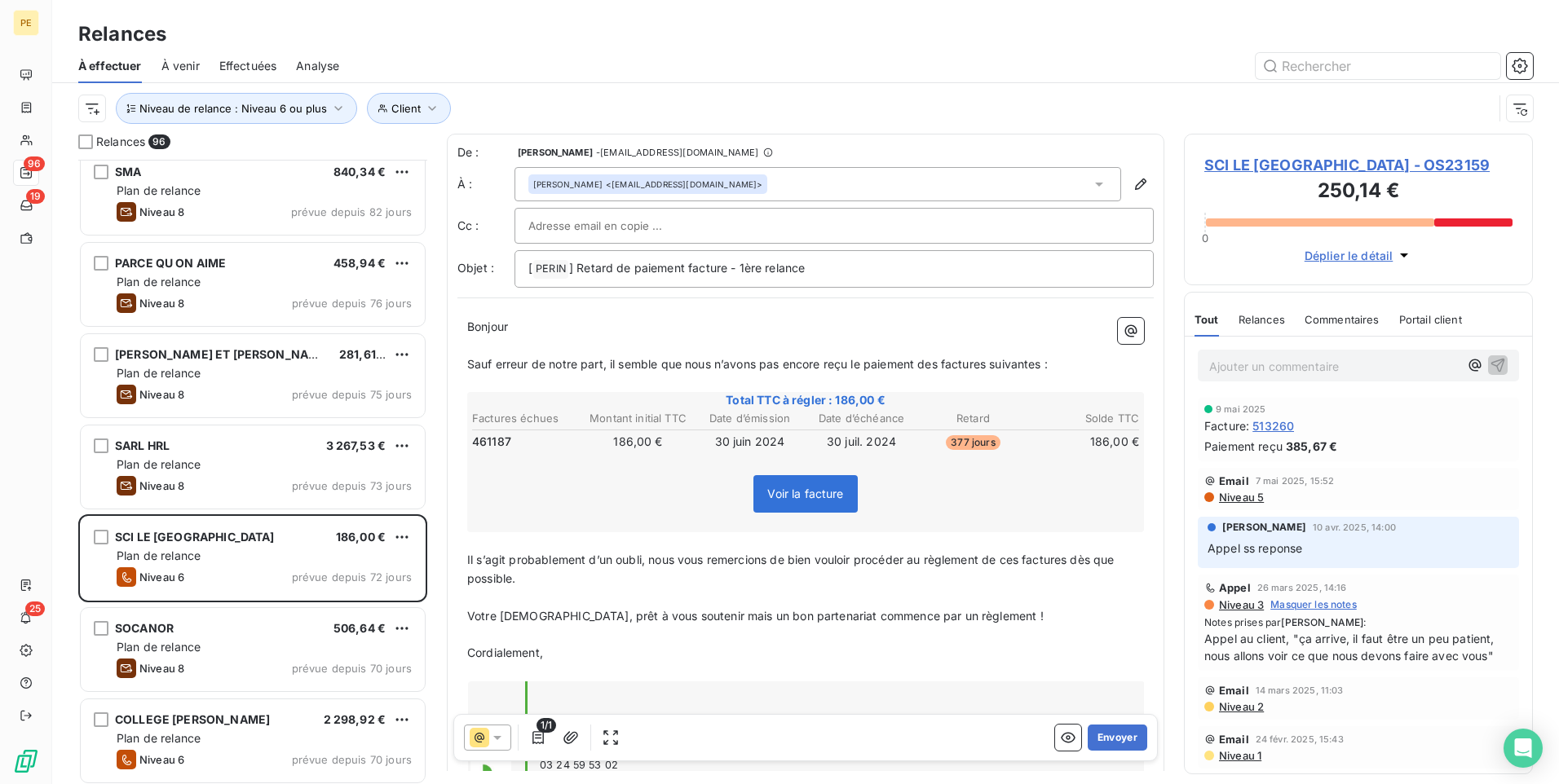
click at [1223, 495] on span "Niveau 5" at bounding box center [1241, 497] width 47 height 13
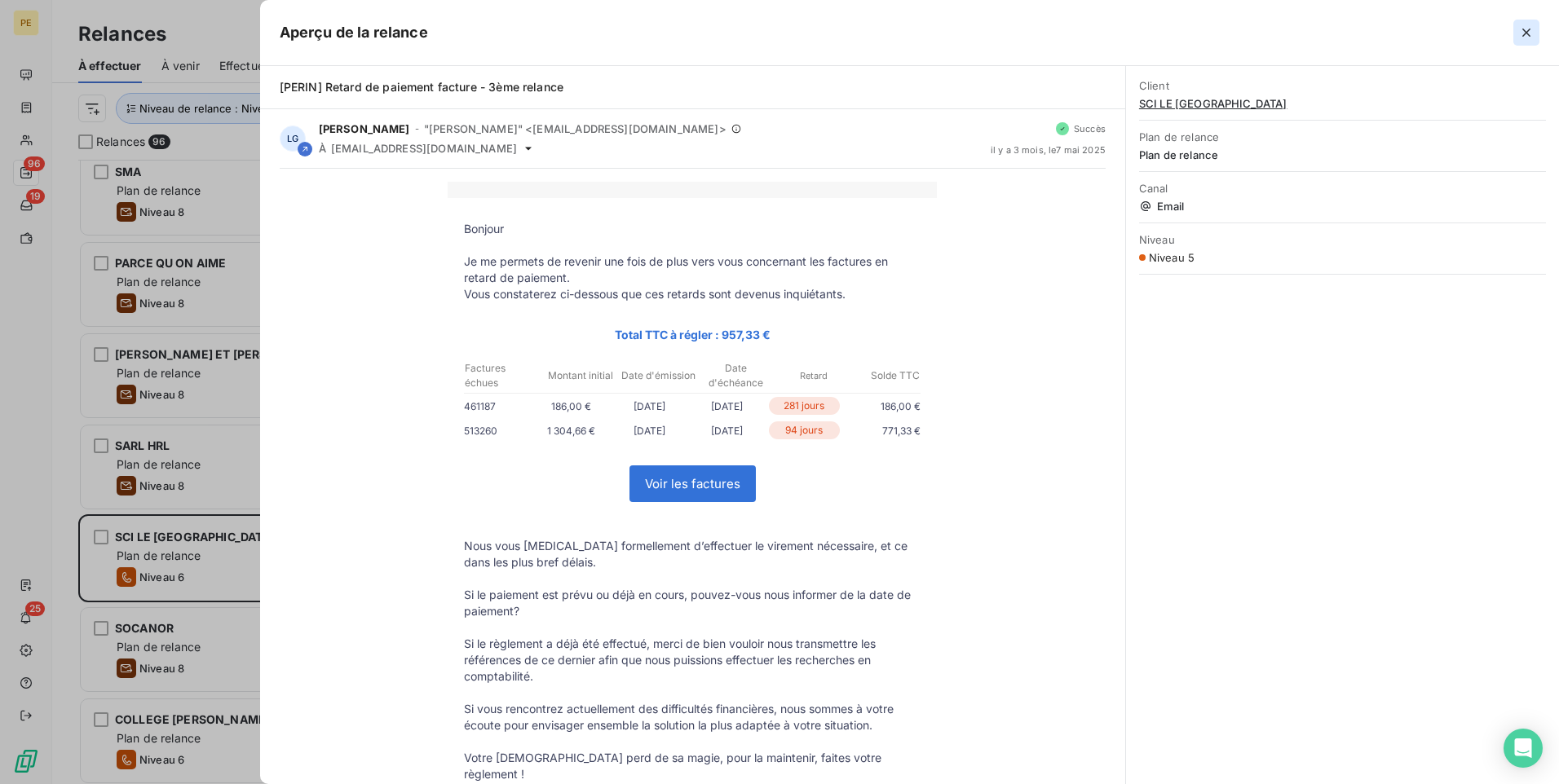
click at [1246, 35] on icon "button" at bounding box center [1527, 33] width 8 height 8
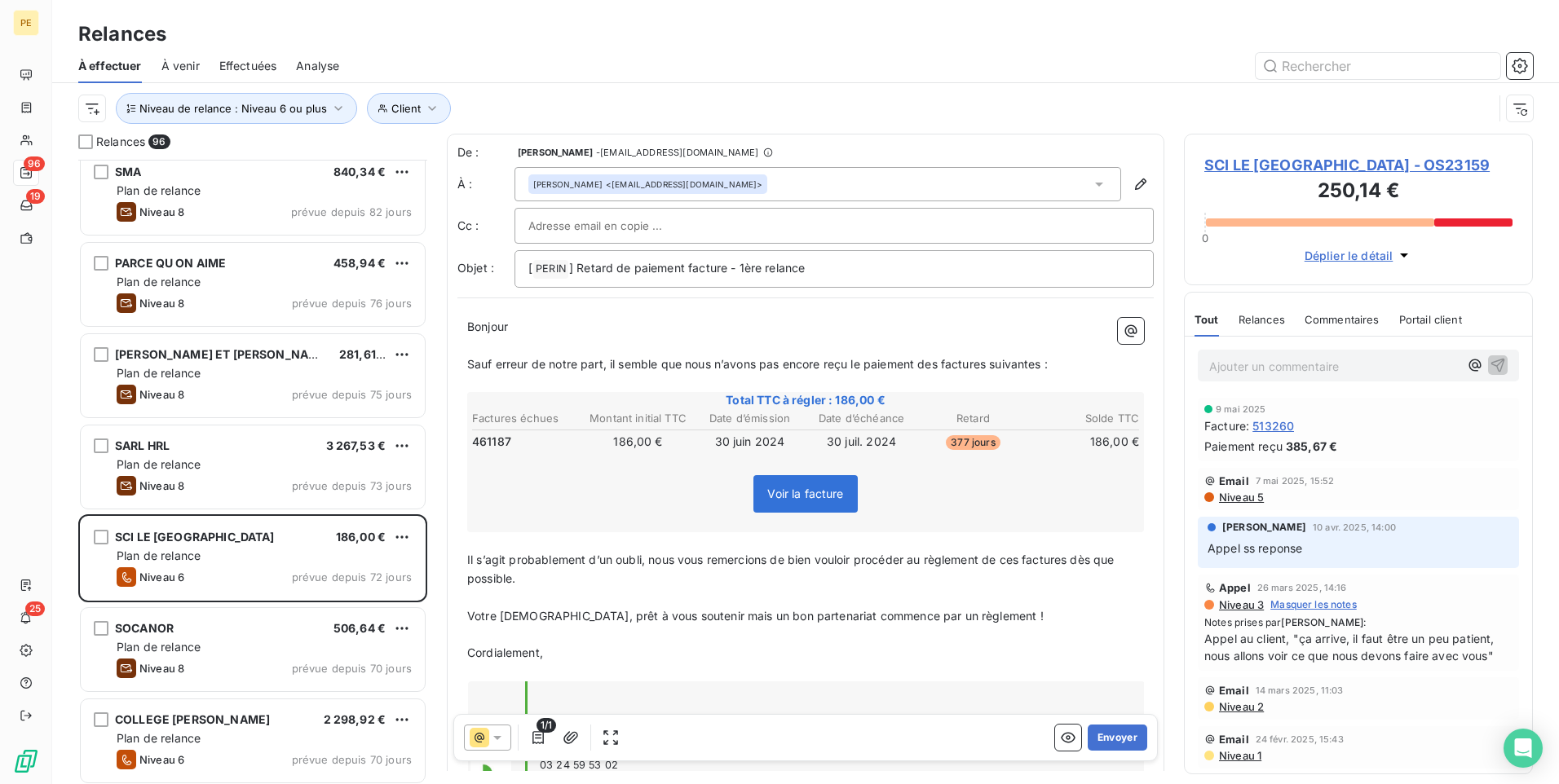
click at [1246, 383] on div "Ajouter un commentaire ﻿" at bounding box center [1358, 365] width 347 height 58
click at [1246, 376] on p "Ajouter un commentaire ﻿" at bounding box center [1334, 366] width 249 height 21
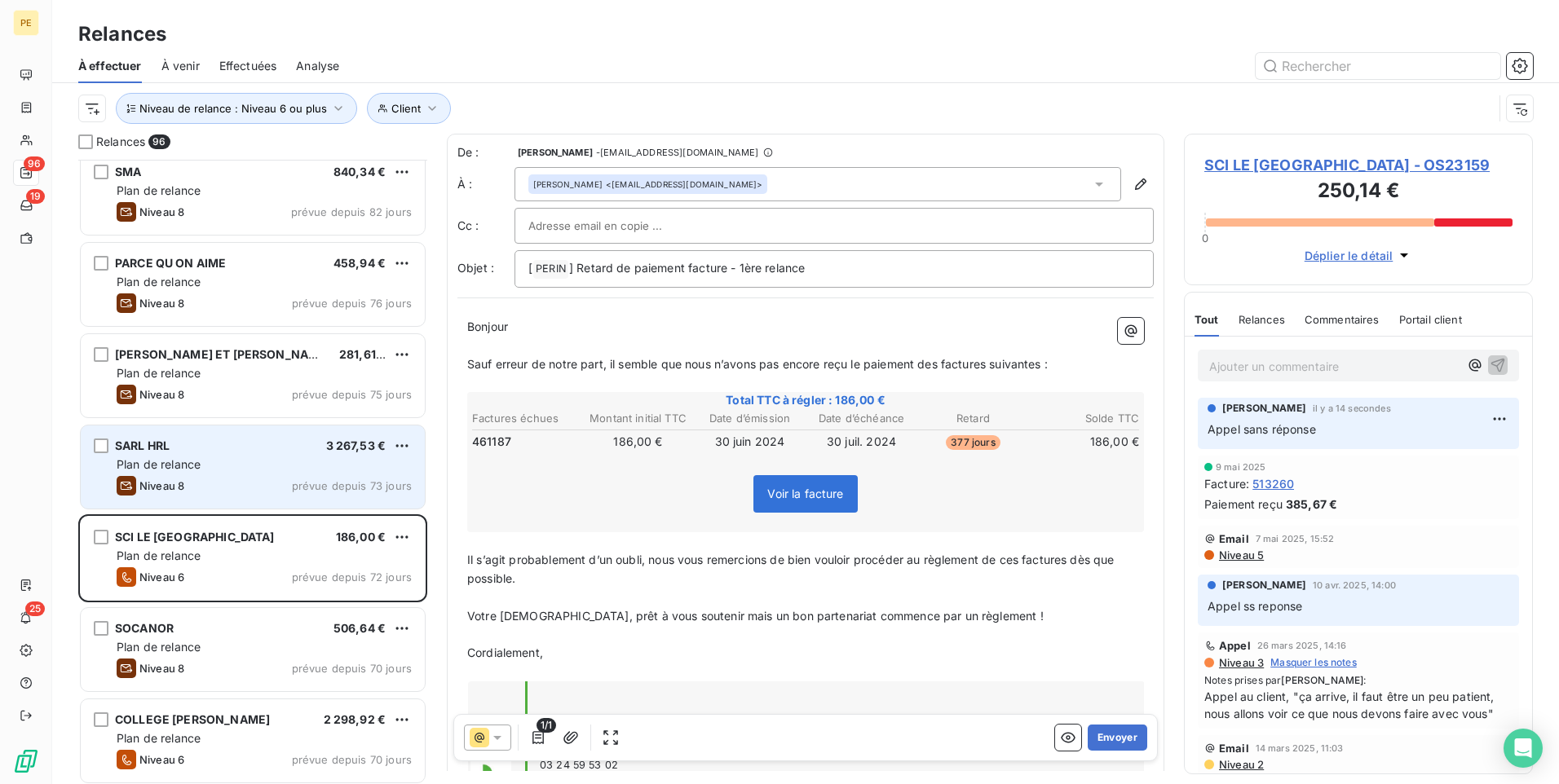
click at [221, 481] on div "Niveau 8 prévue depuis 73 jours" at bounding box center [264, 485] width 295 height 20
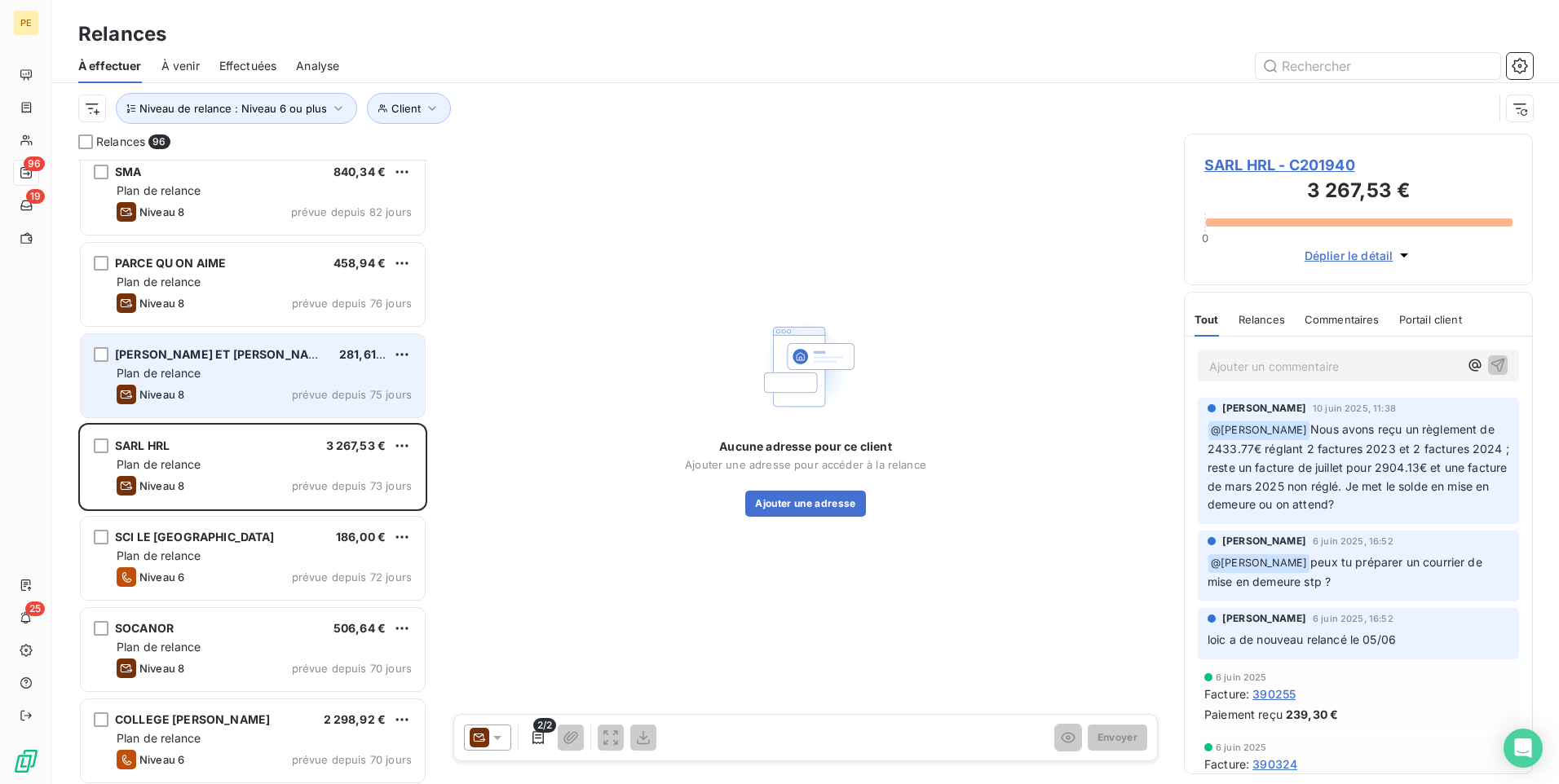
click at [192, 371] on span "Plan de relance" at bounding box center [158, 372] width 84 height 14
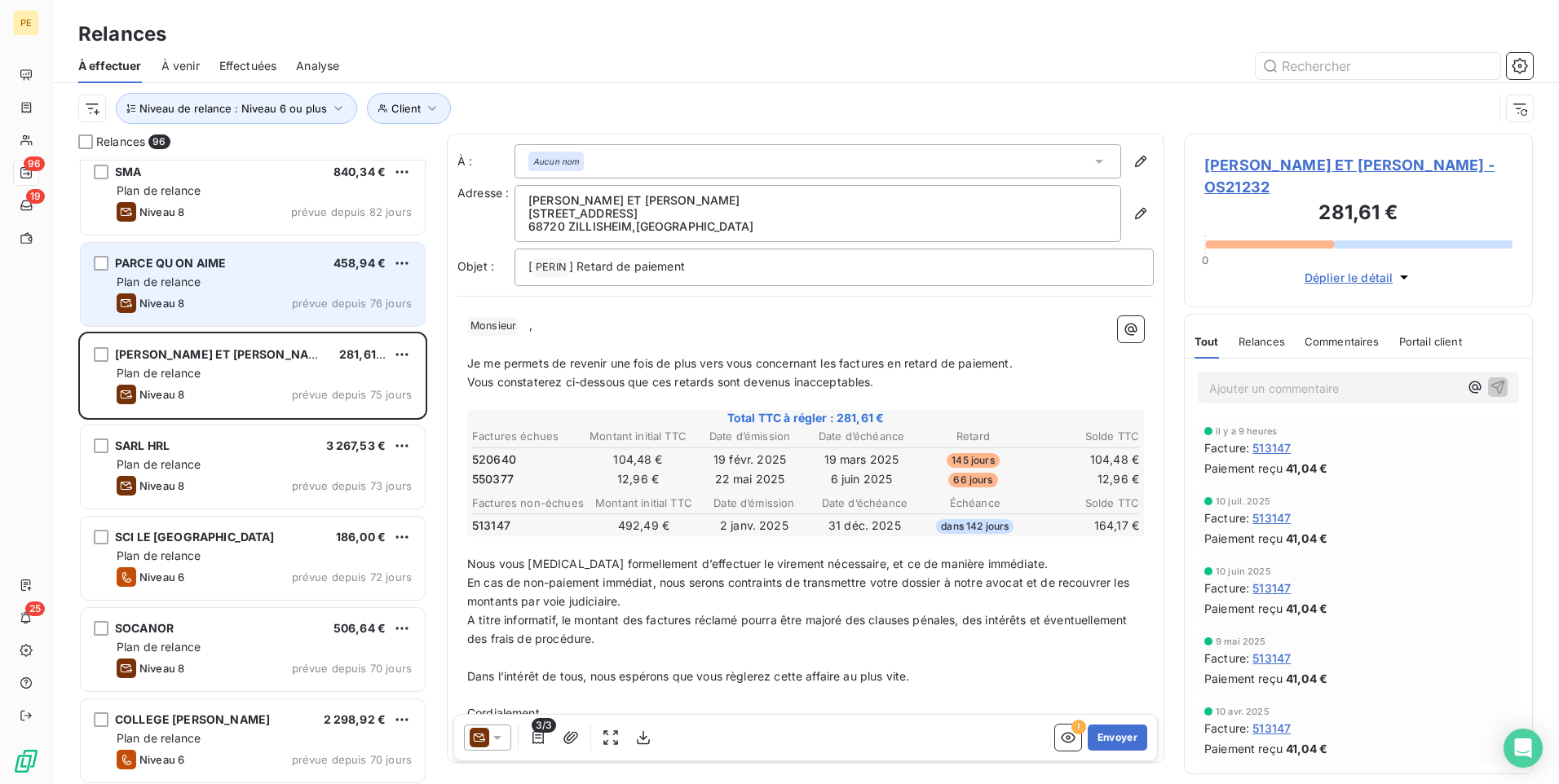
click at [176, 266] on span "PARCE QU ON AIME" at bounding box center [170, 262] width 111 height 14
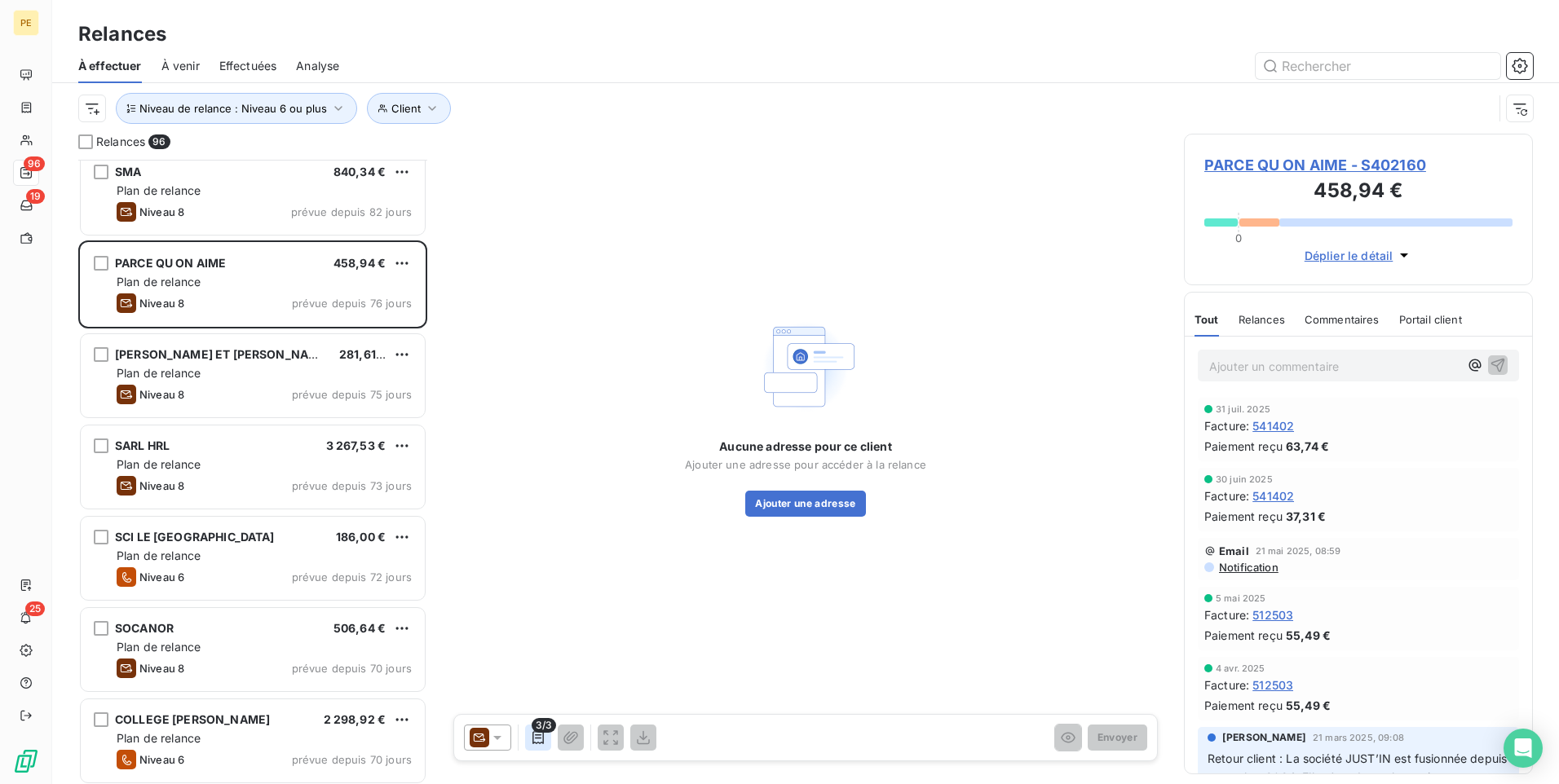
click at [533, 607] on icon "button" at bounding box center [538, 738] width 16 height 16
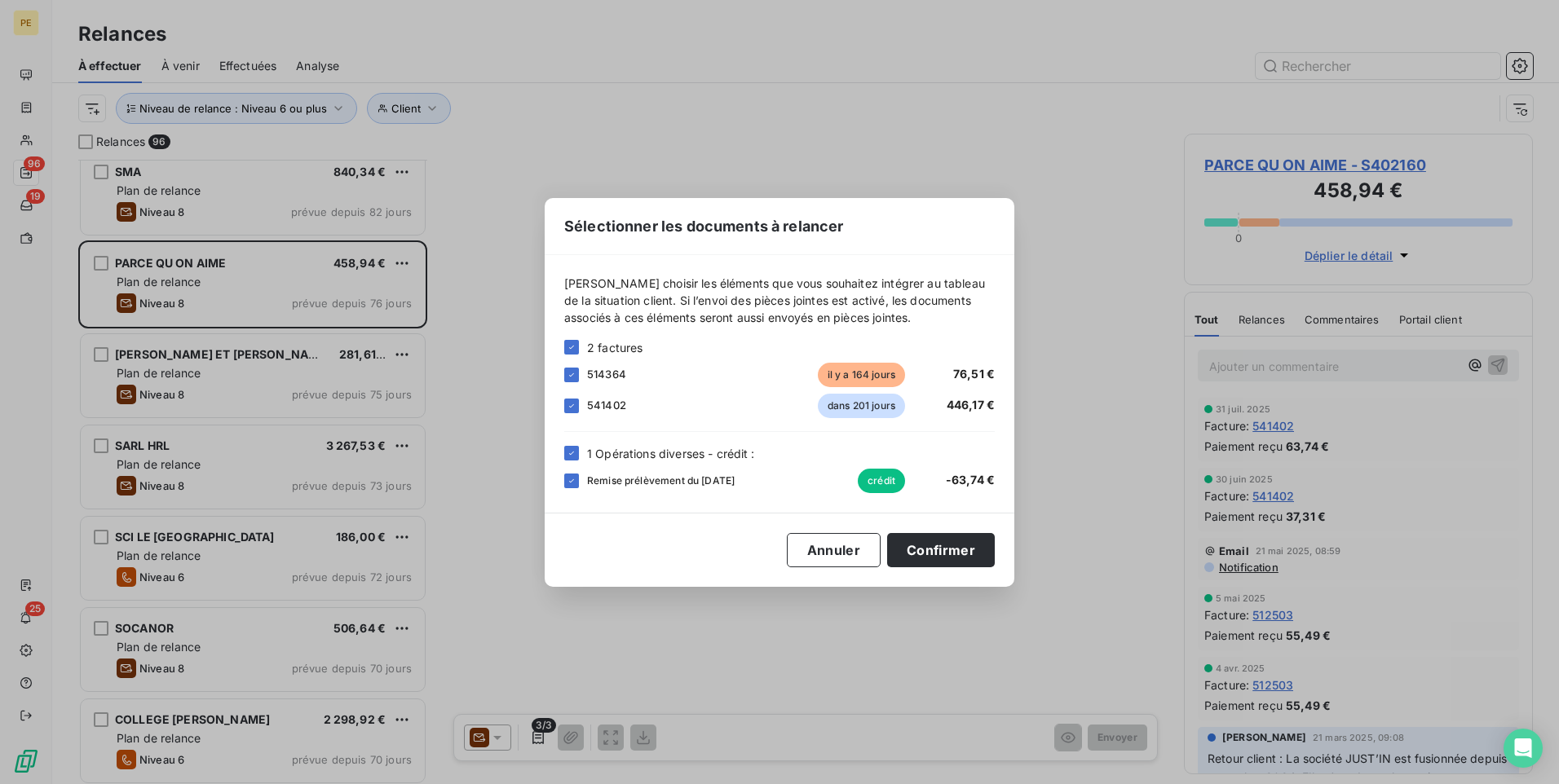
click at [527, 428] on div "Sélectionner les documents à relancer [PERSON_NAME] choisir les éléments que vo…" at bounding box center [780, 392] width 1559 height 784
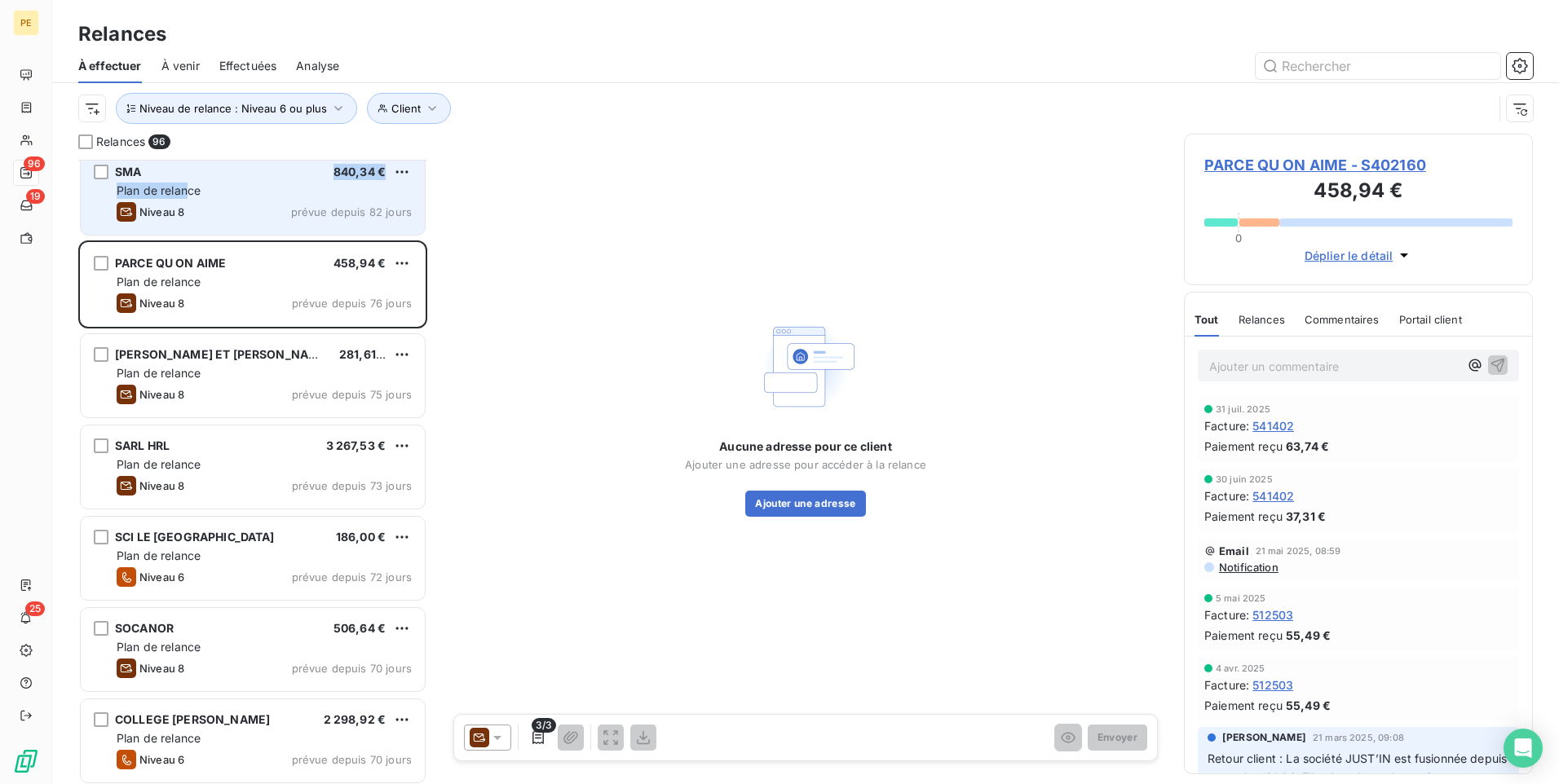
drag, startPoint x: 252, startPoint y: 180, endPoint x: 185, endPoint y: 196, distance: 68.9
click at [186, 196] on div "SMA 840,34 € Plan de relance Niveau 8 prévue depuis 82 jours" at bounding box center [252, 193] width 344 height 83
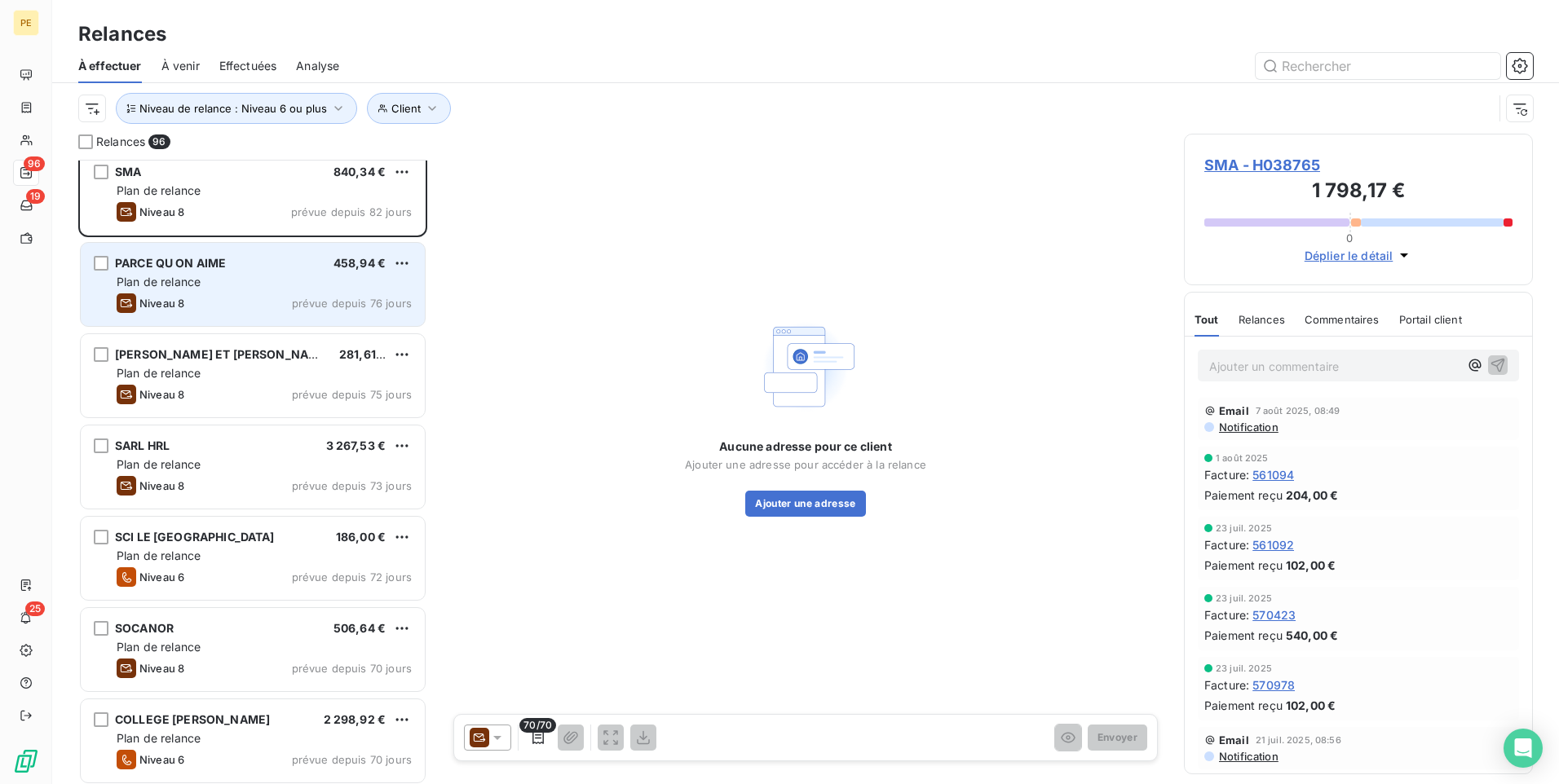
click at [232, 253] on div "PARCE QU ON AIME 458,94 € Plan de relance Niveau 8 prévue depuis 76 jours" at bounding box center [252, 284] width 344 height 83
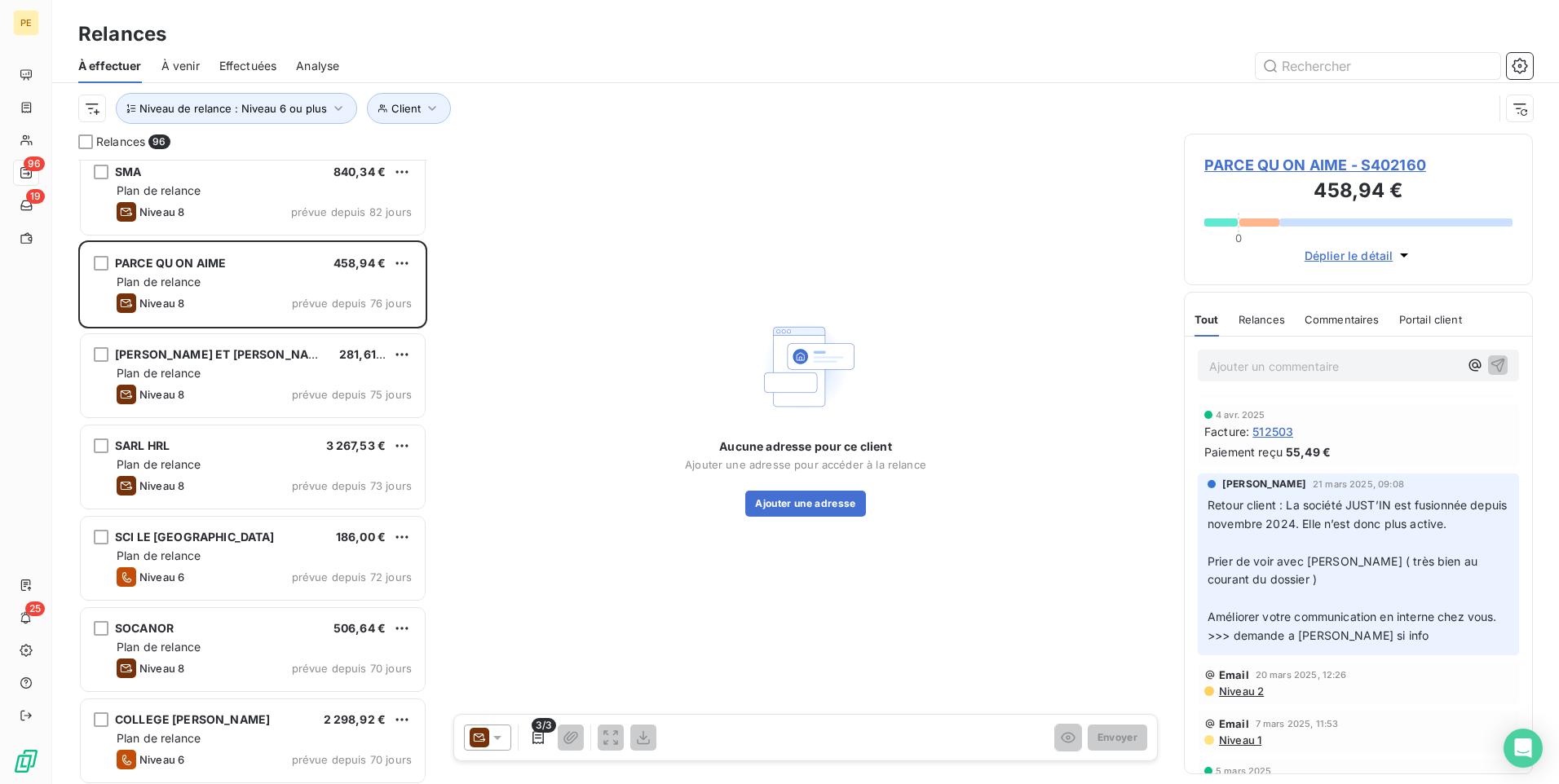
scroll to position [272, 0]
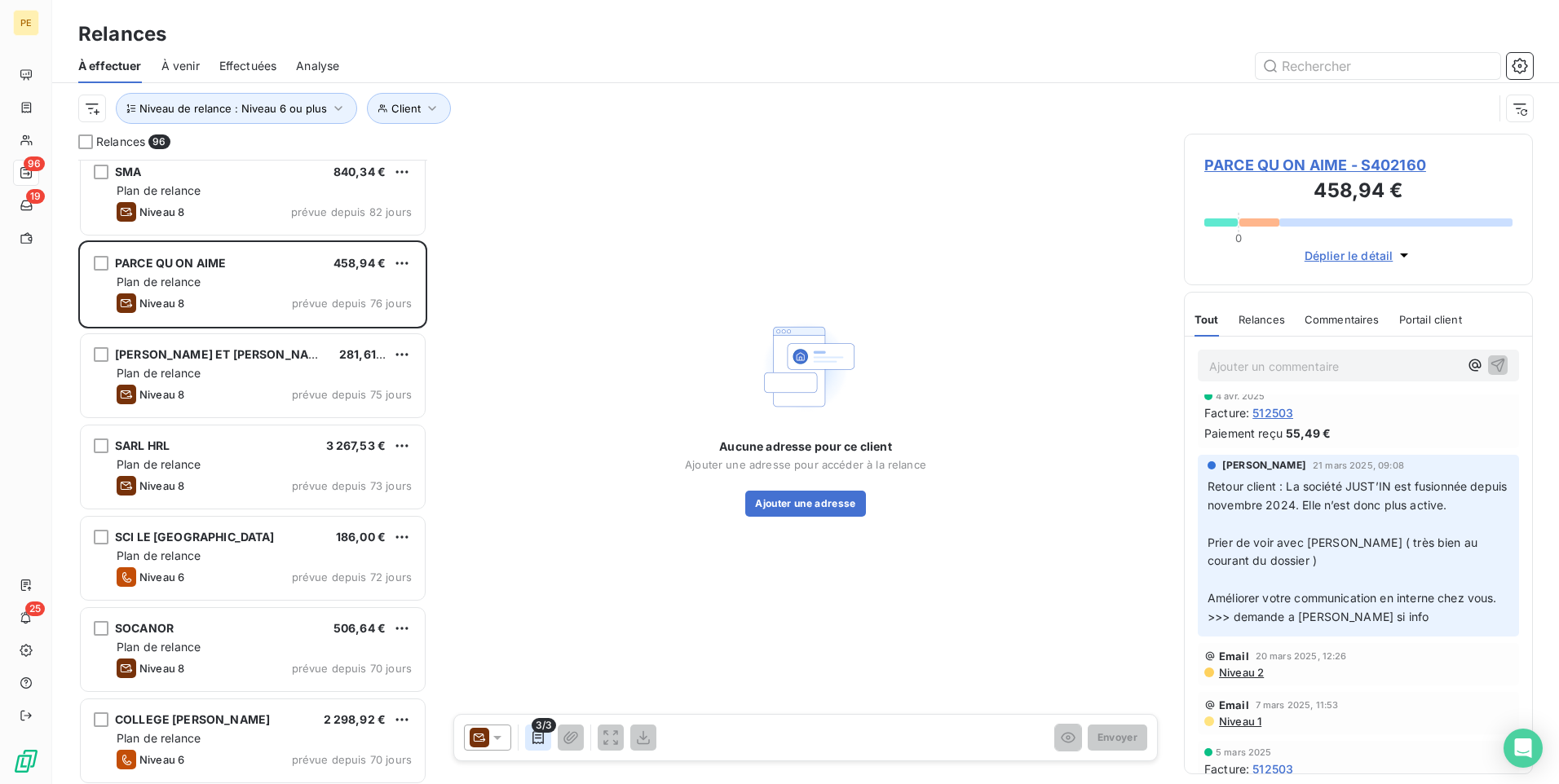
click at [537, 607] on icon "button" at bounding box center [538, 738] width 16 height 16
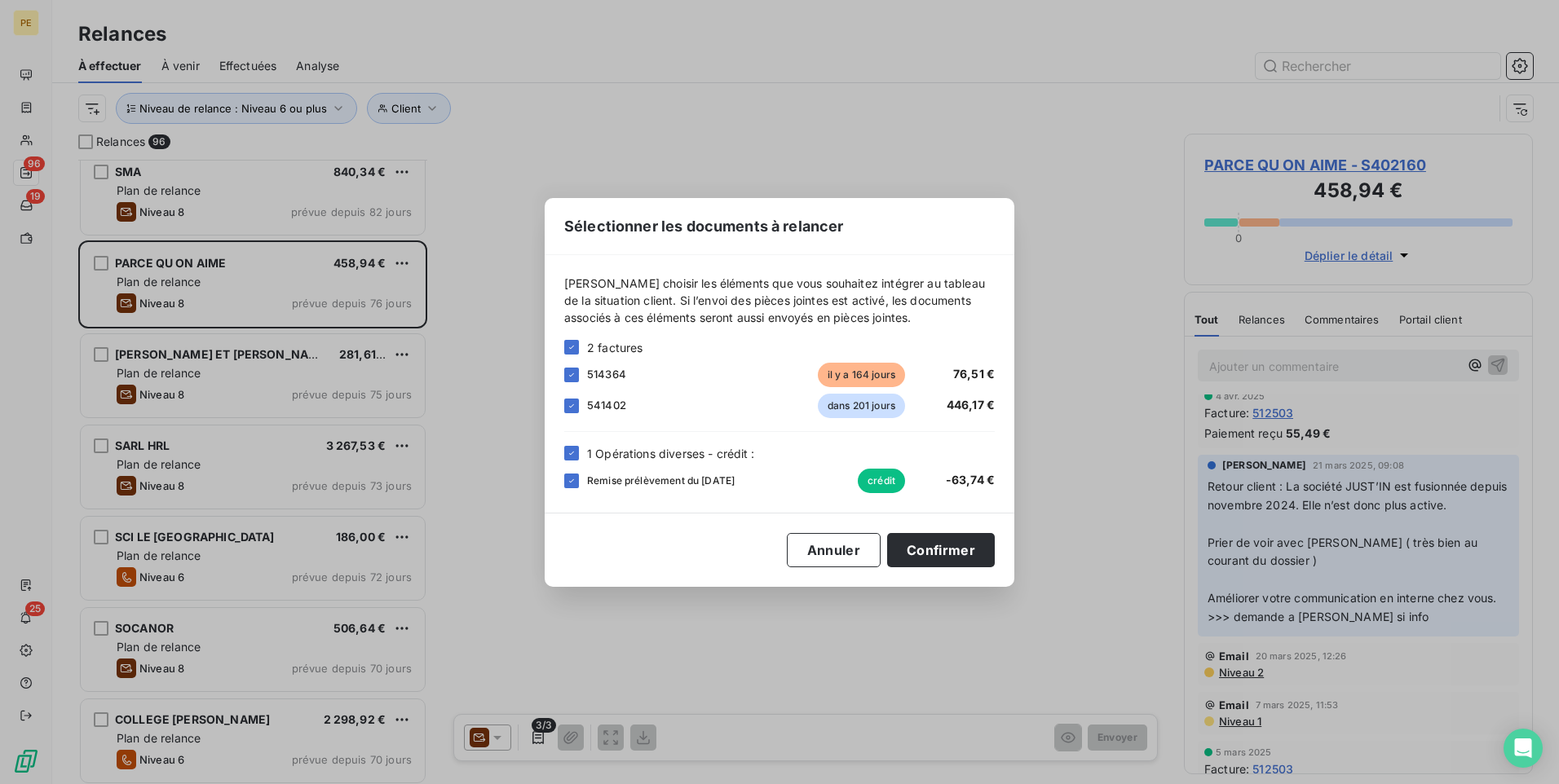
click at [667, 607] on div "Sélectionner les documents à relancer [PERSON_NAME] choisir les éléments que vo…" at bounding box center [780, 392] width 1559 height 784
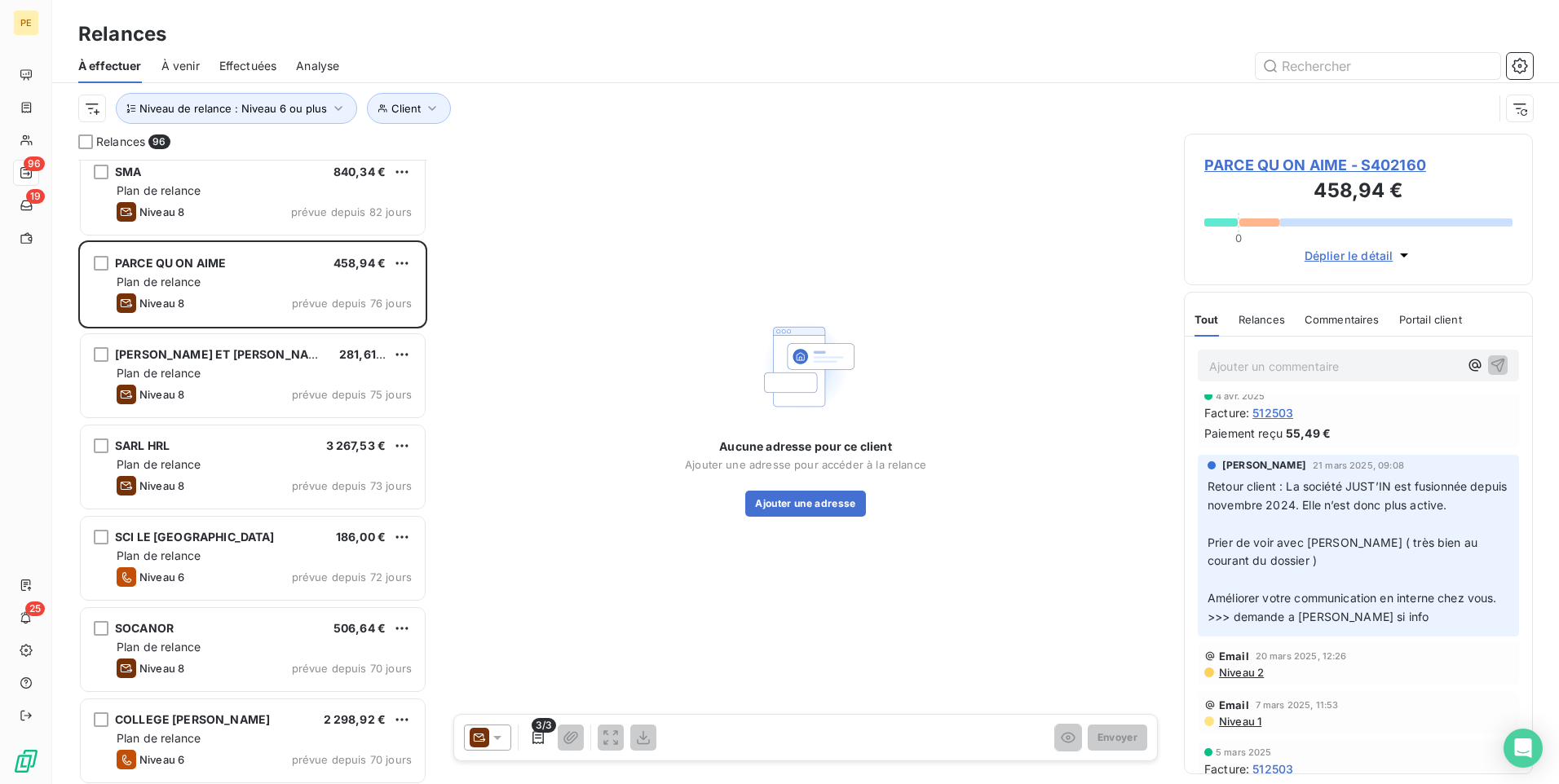
click at [1214, 607] on div "Niveau 2" at bounding box center [1234, 672] width 60 height 13
click at [1227, 607] on span "Niveau 2" at bounding box center [1241, 672] width 47 height 13
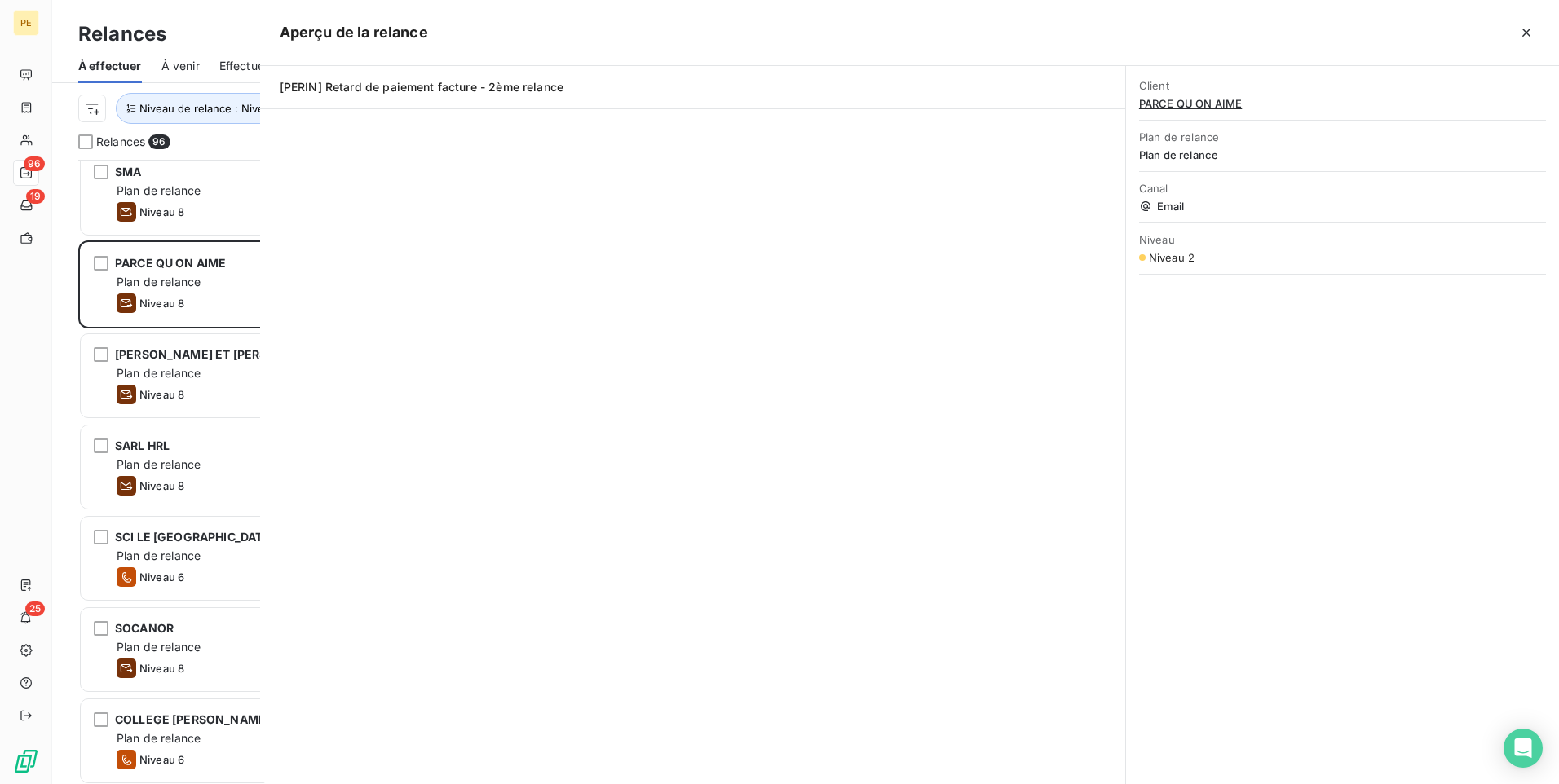
scroll to position [612, 336]
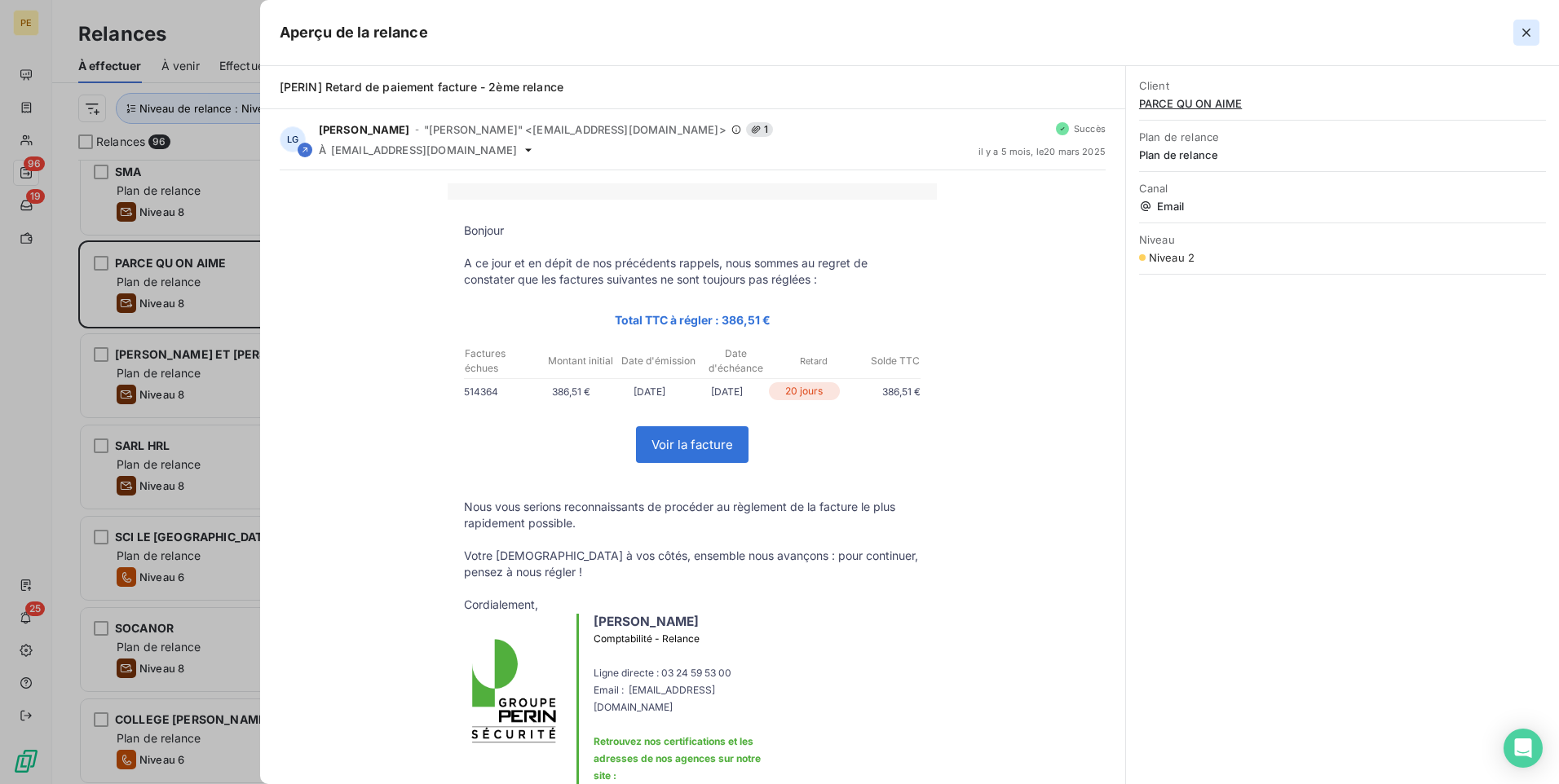
click at [1246, 37] on icon "button" at bounding box center [1527, 33] width 16 height 16
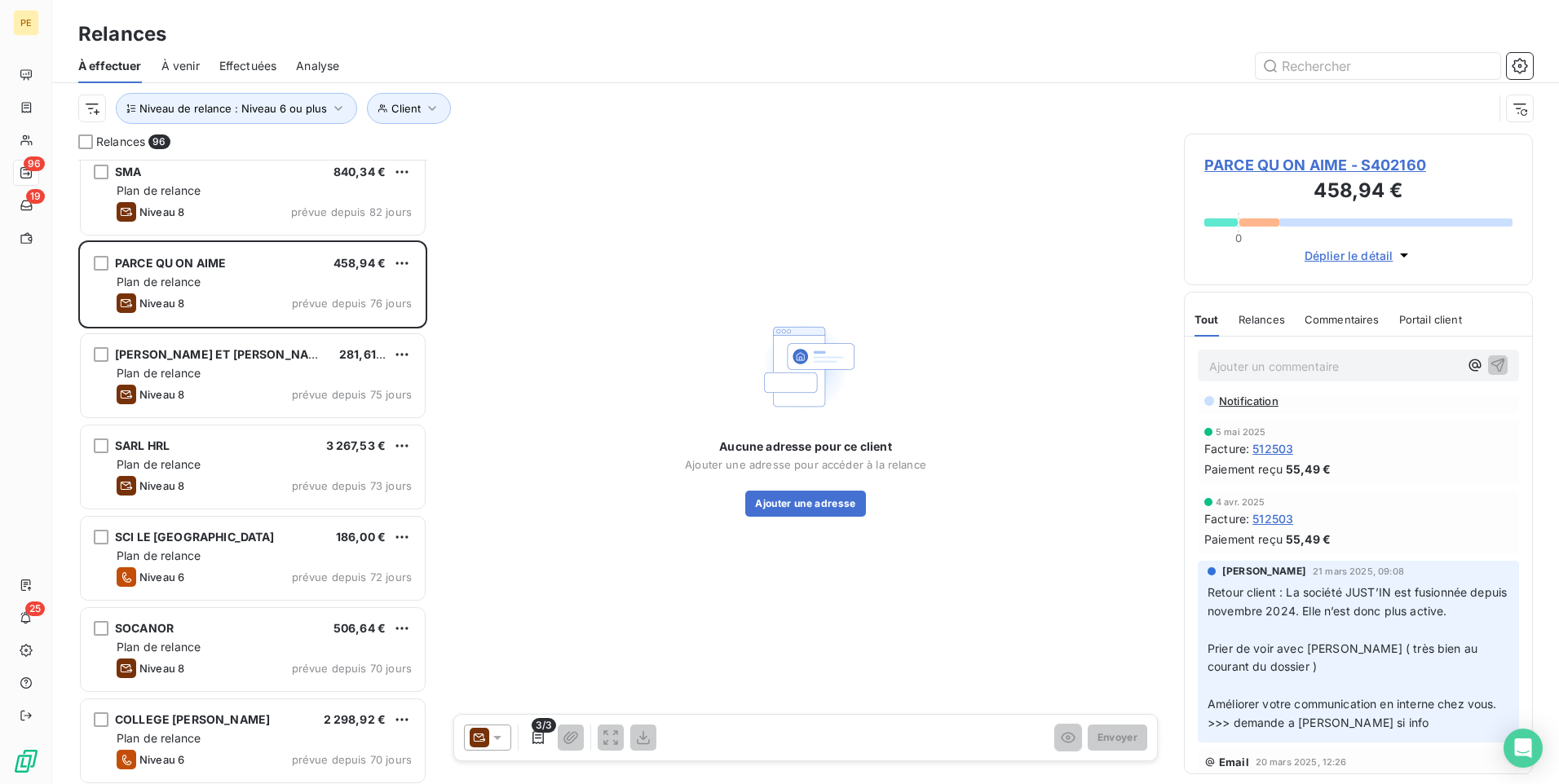
scroll to position [28, 0]
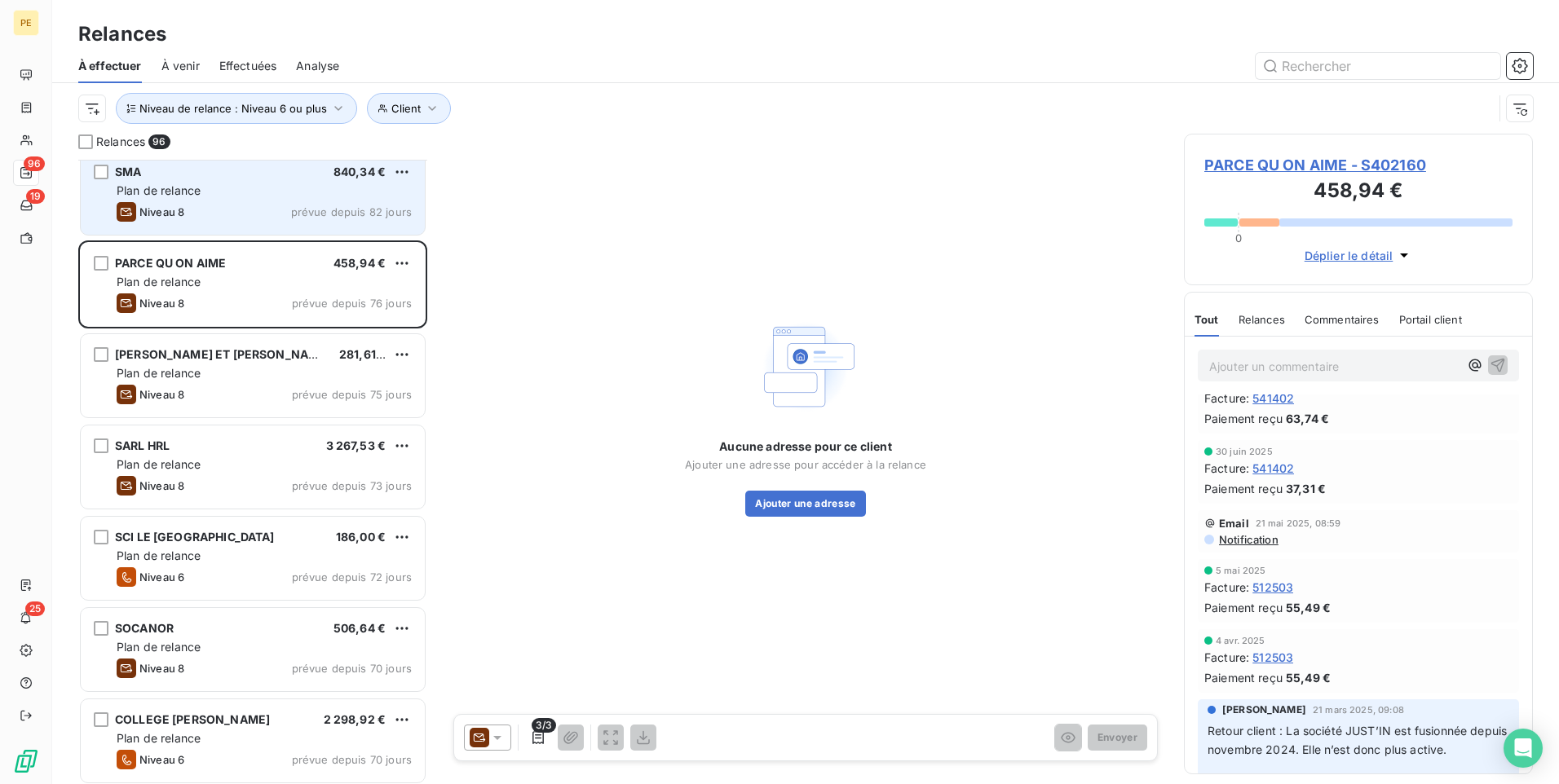
click at [253, 206] on div "Niveau 8 prévue depuis 82 jours" at bounding box center [264, 212] width 295 height 20
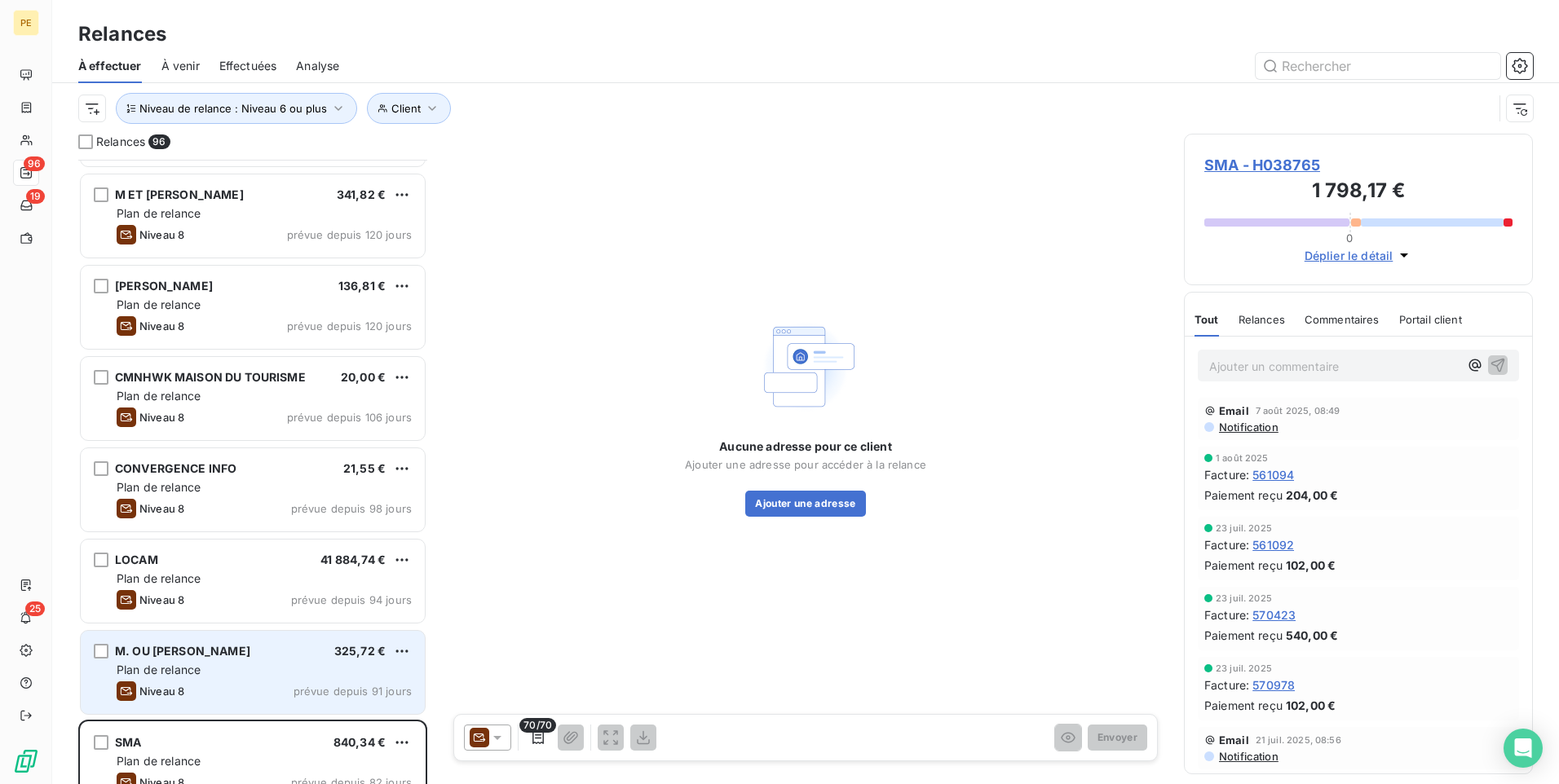
click at [263, 607] on div "Plan de relance" at bounding box center [264, 670] width 295 height 16
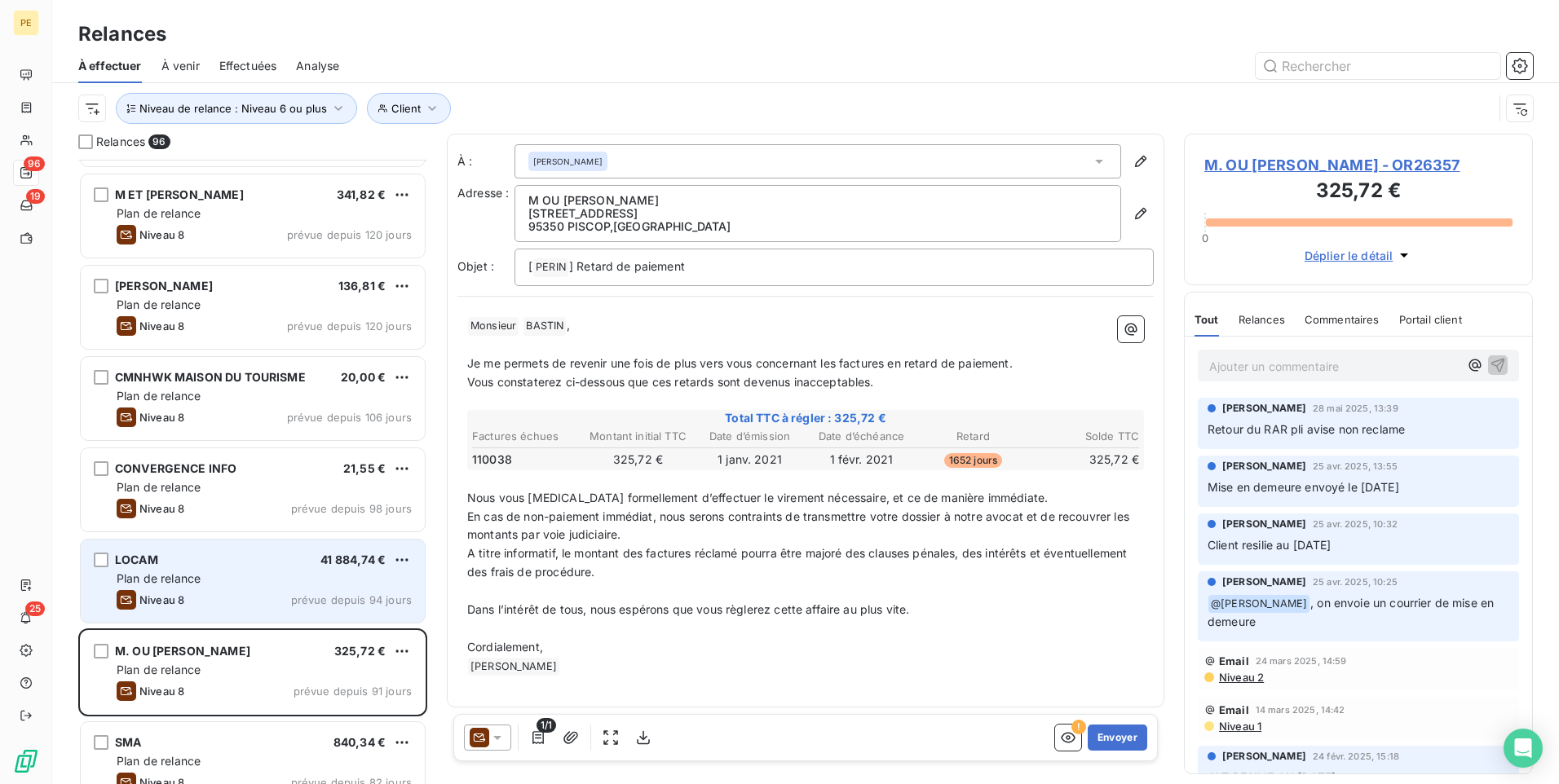
click at [331, 553] on span "41 884,74 €" at bounding box center [354, 559] width 66 height 14
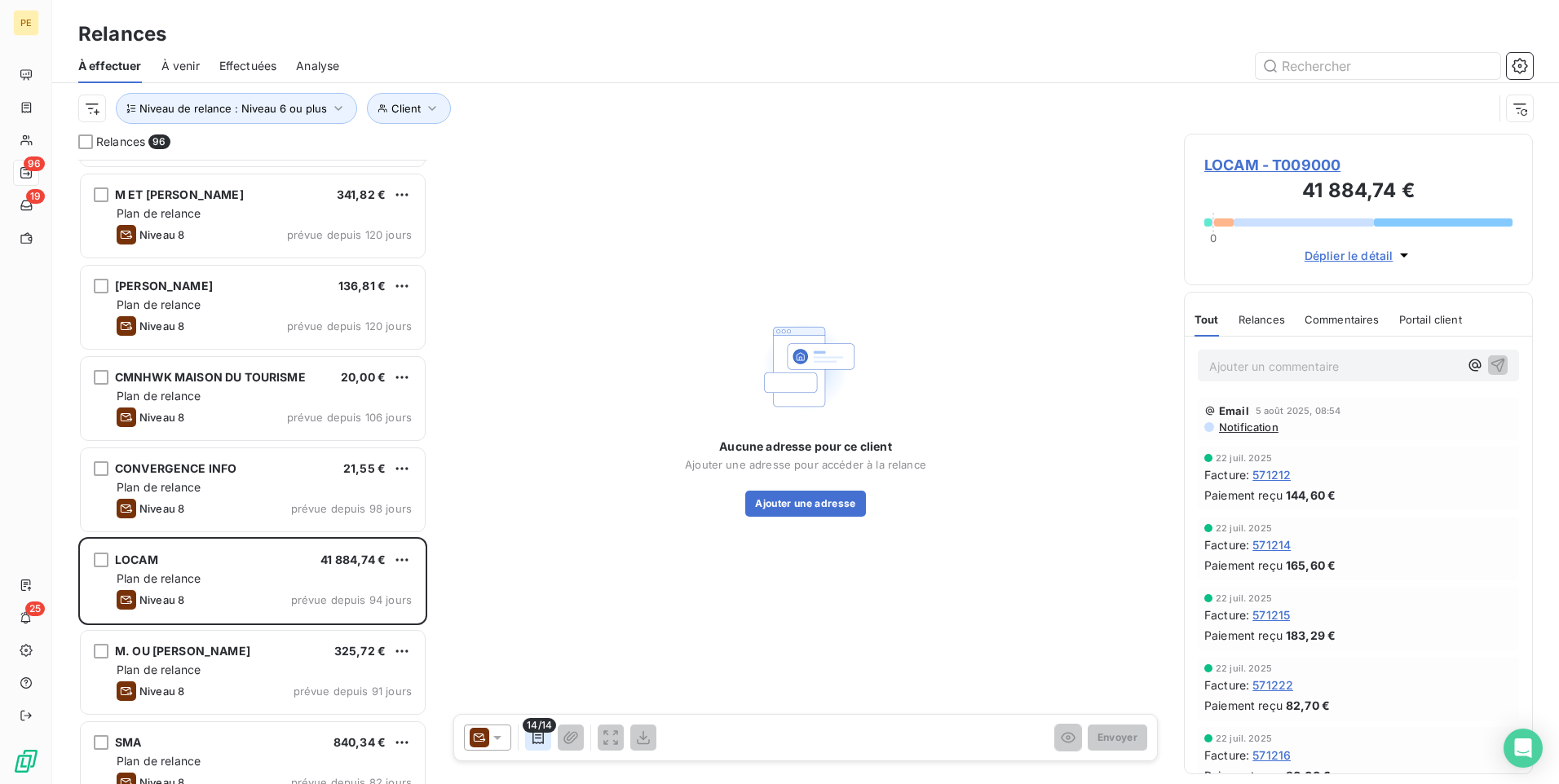
click at [531, 607] on icon "button" at bounding box center [538, 738] width 16 height 16
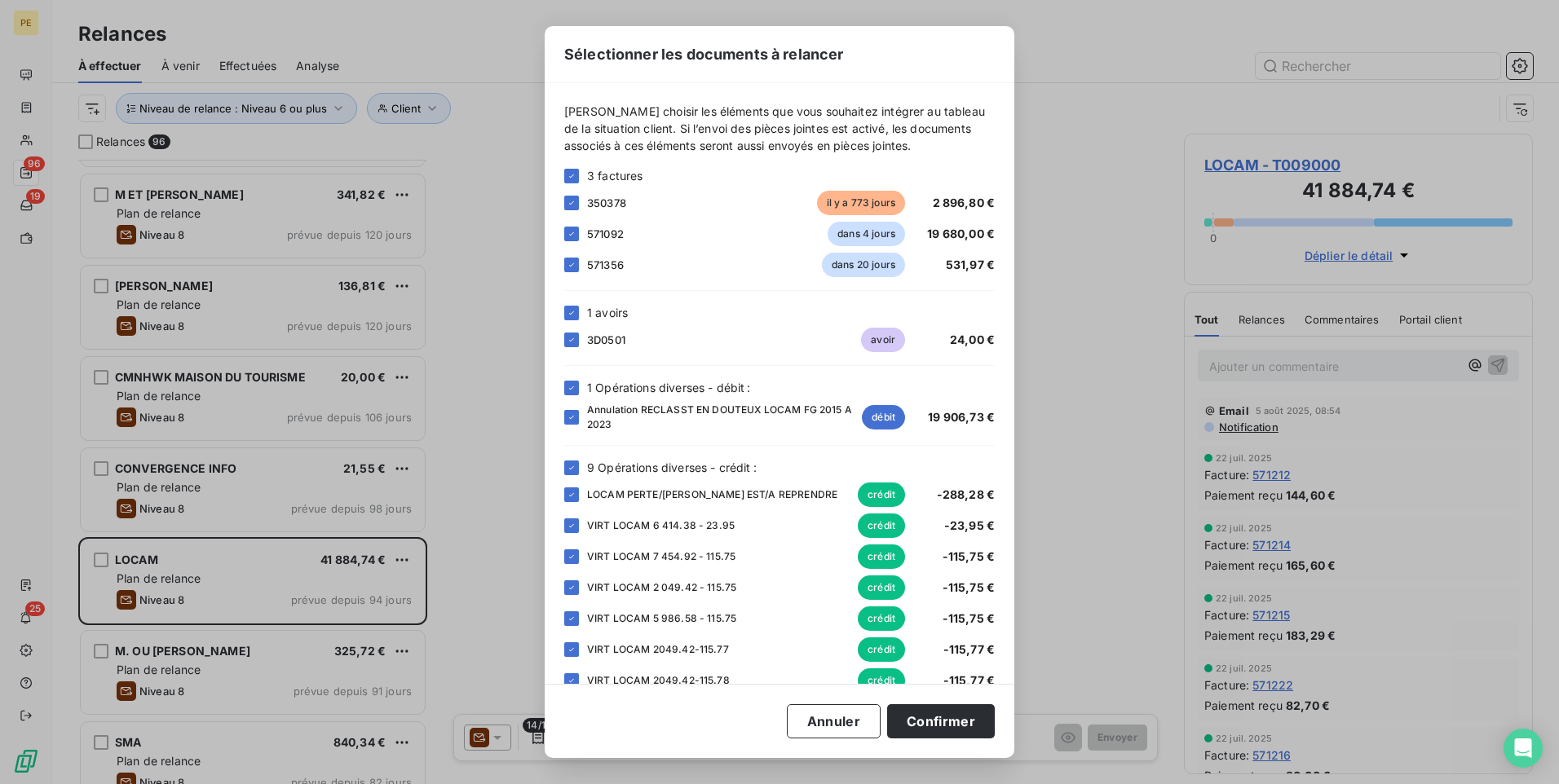
click at [1098, 371] on div "Sélectionner les documents à relancer [PERSON_NAME] choisir les éléments que vo…" at bounding box center [780, 392] width 1559 height 784
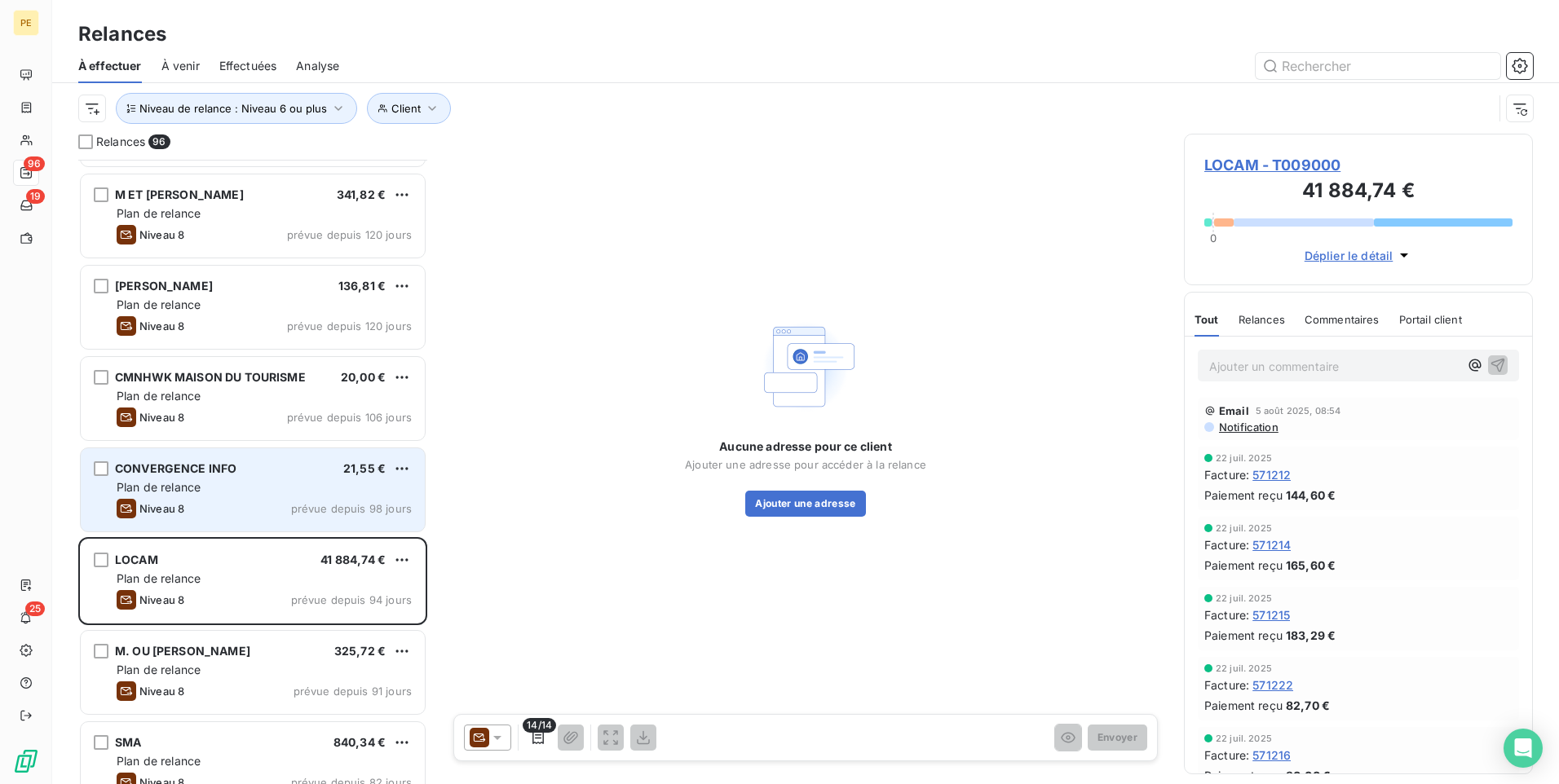
click at [264, 505] on div "Niveau 8 prévue depuis 98 jours" at bounding box center [264, 508] width 295 height 20
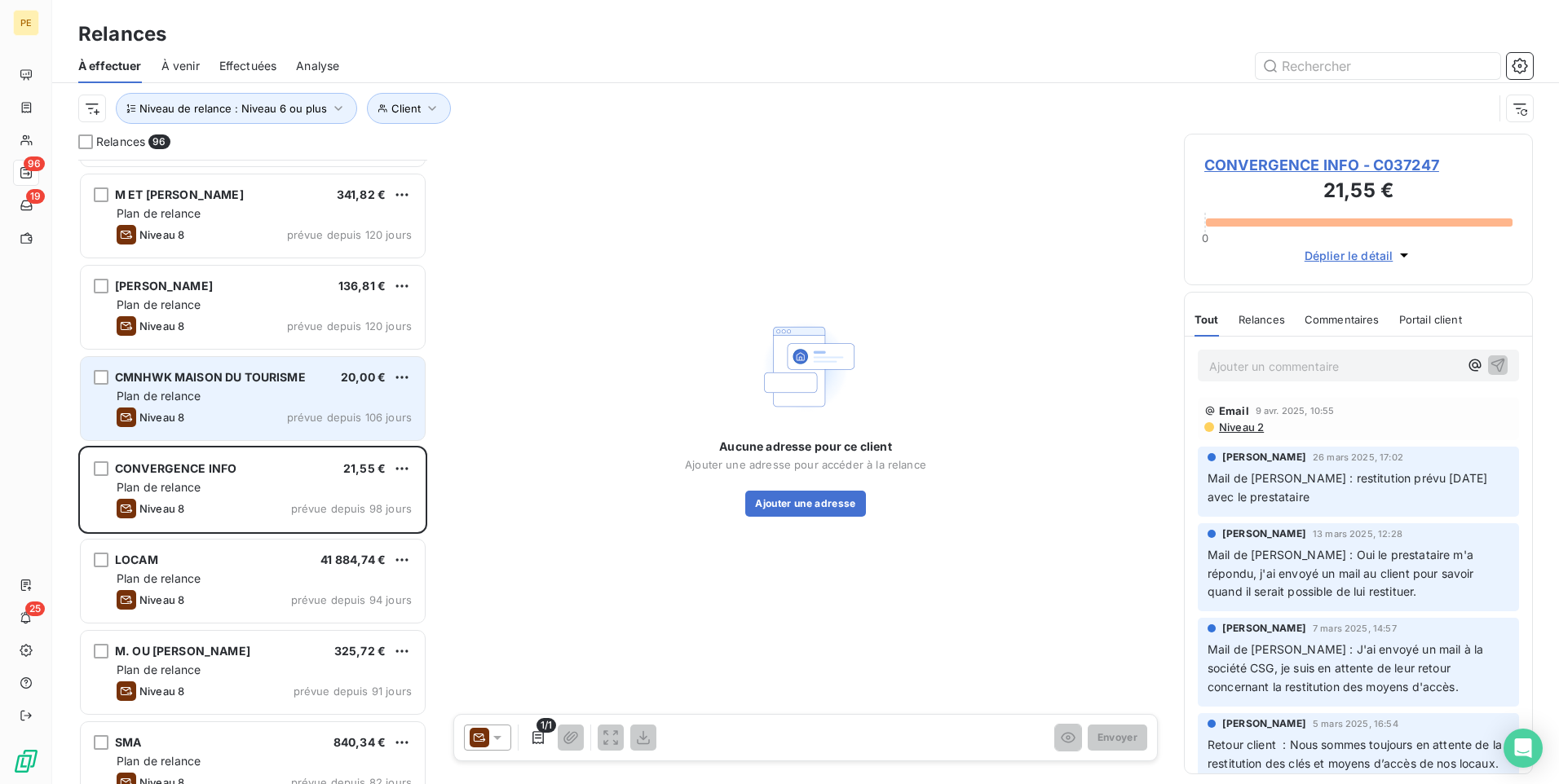
click at [164, 400] on span "Plan de relance" at bounding box center [158, 395] width 84 height 14
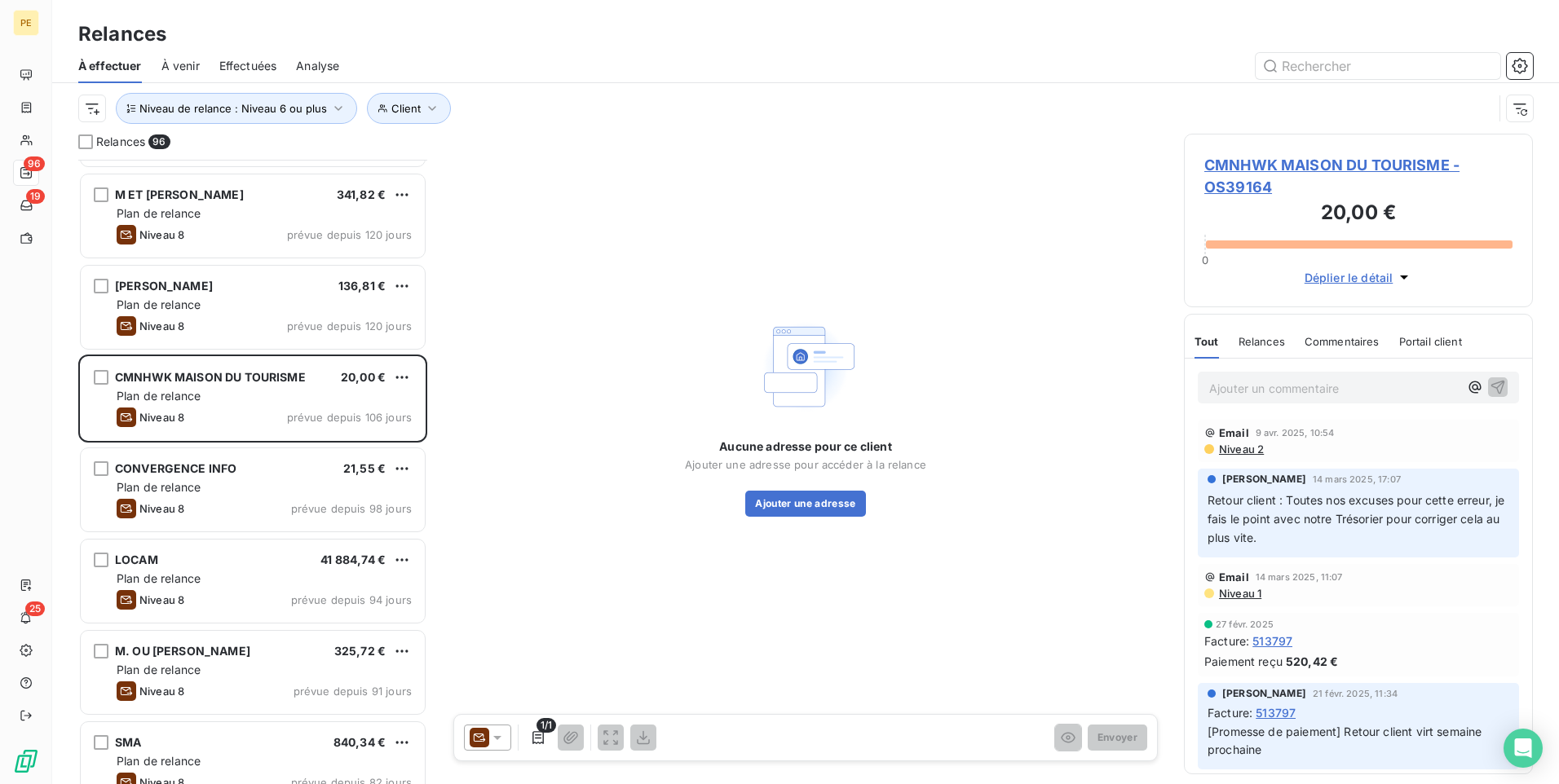
click at [1216, 452] on div "Niveau 2" at bounding box center [1234, 449] width 60 height 13
click at [1222, 450] on span "Niveau 2" at bounding box center [1241, 449] width 47 height 13
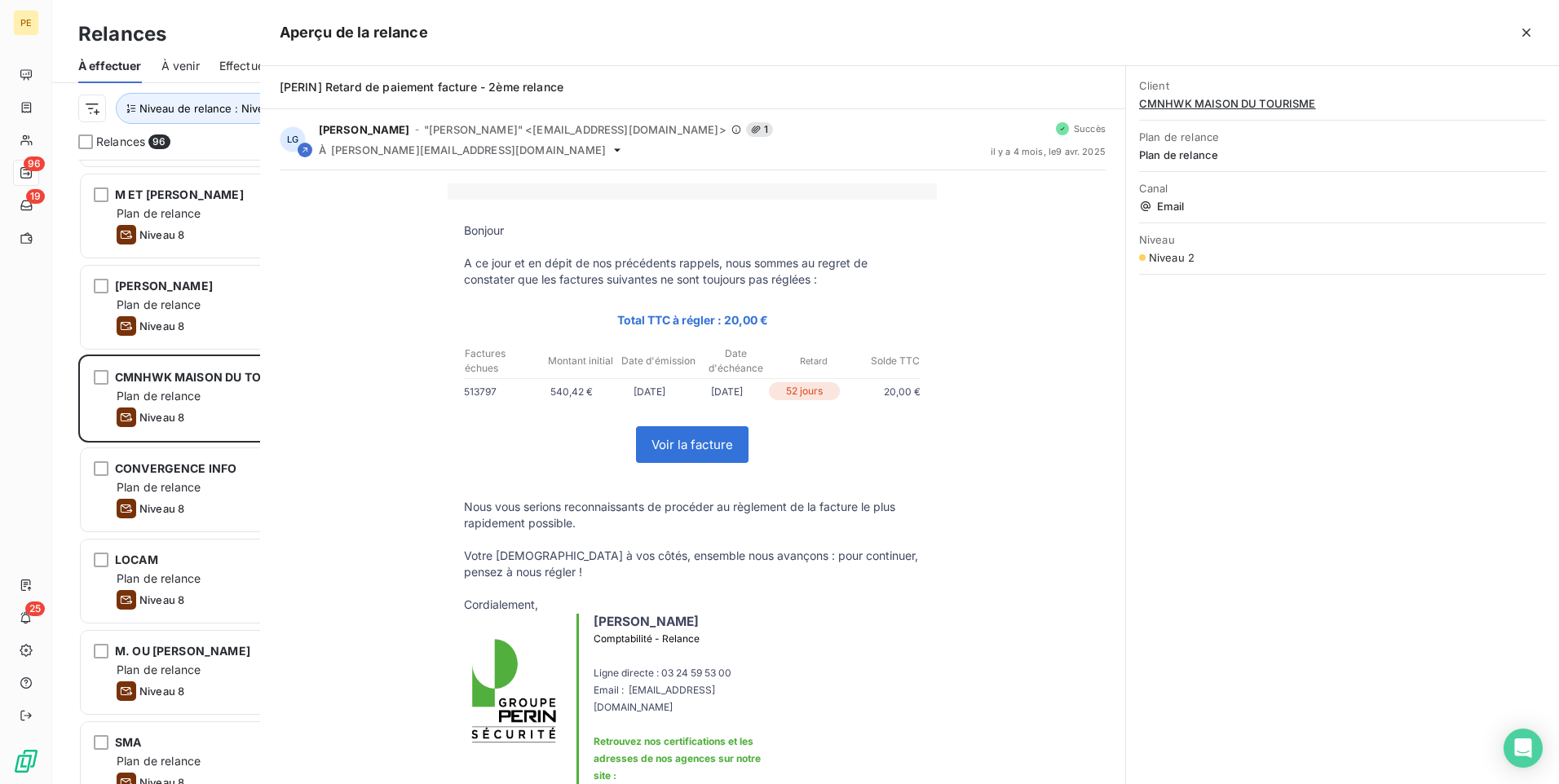
scroll to position [612, 336]
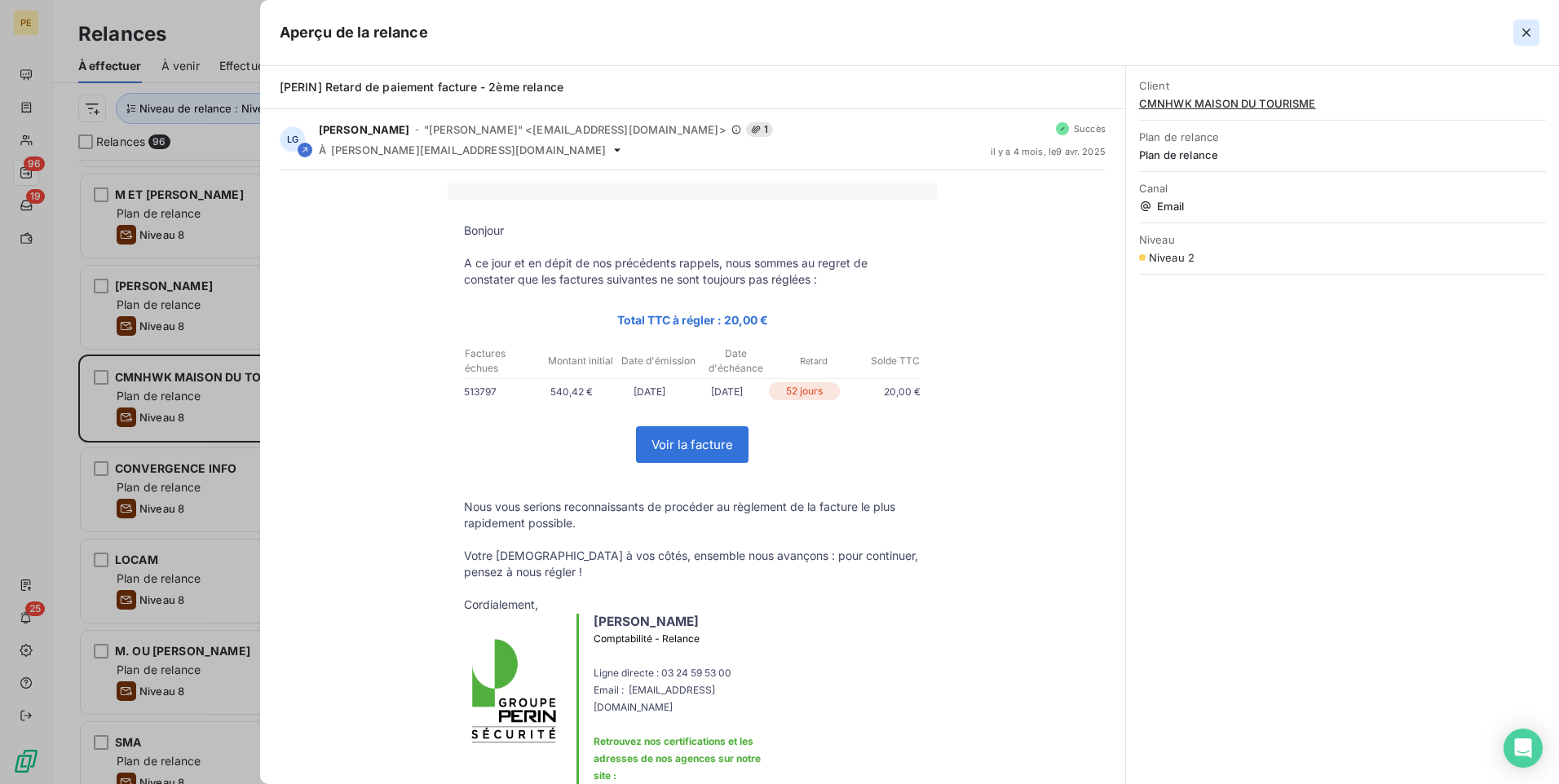
click at [1246, 37] on icon "button" at bounding box center [1527, 33] width 16 height 16
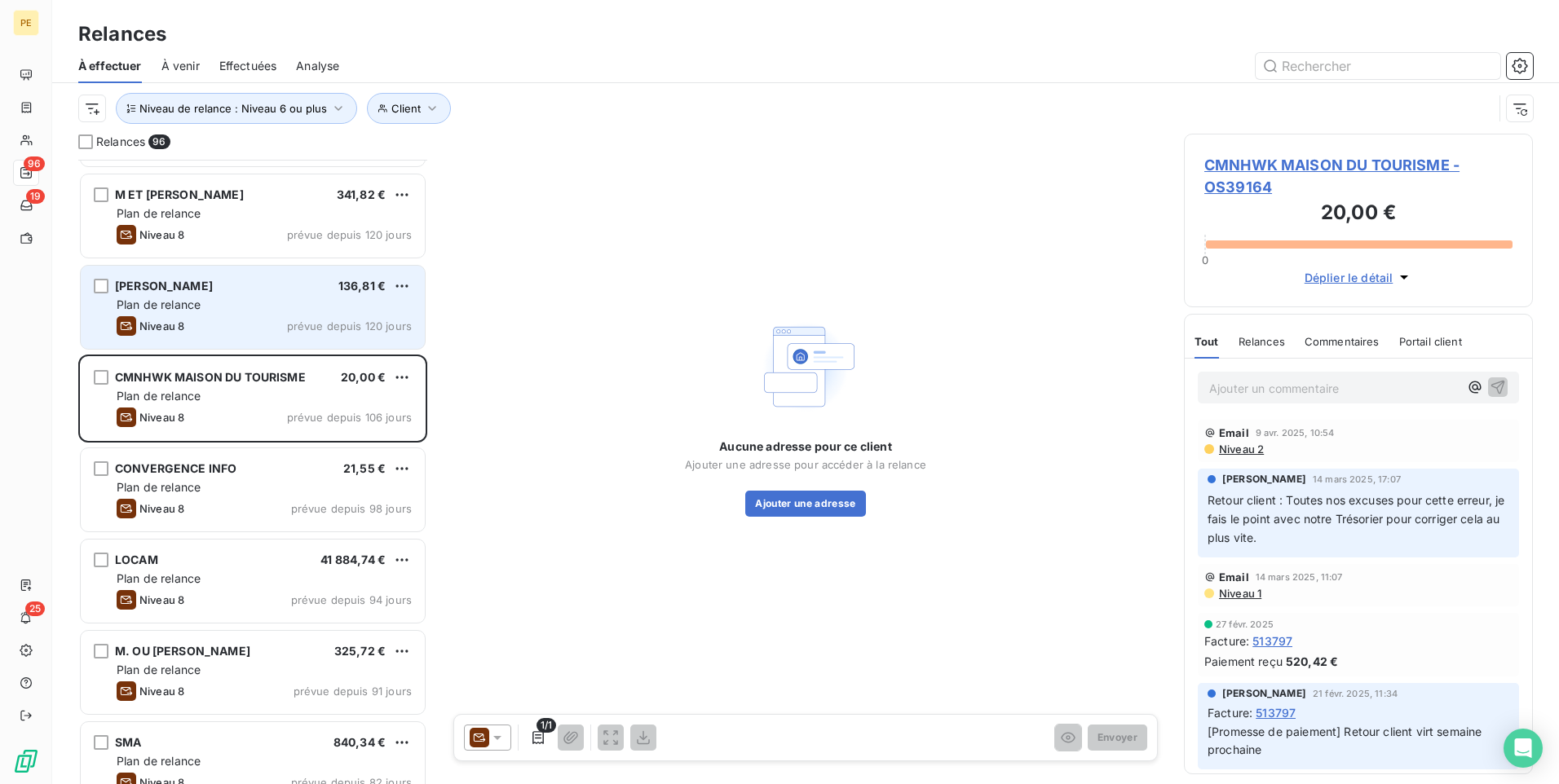
click at [185, 299] on span "Plan de relance" at bounding box center [158, 304] width 84 height 14
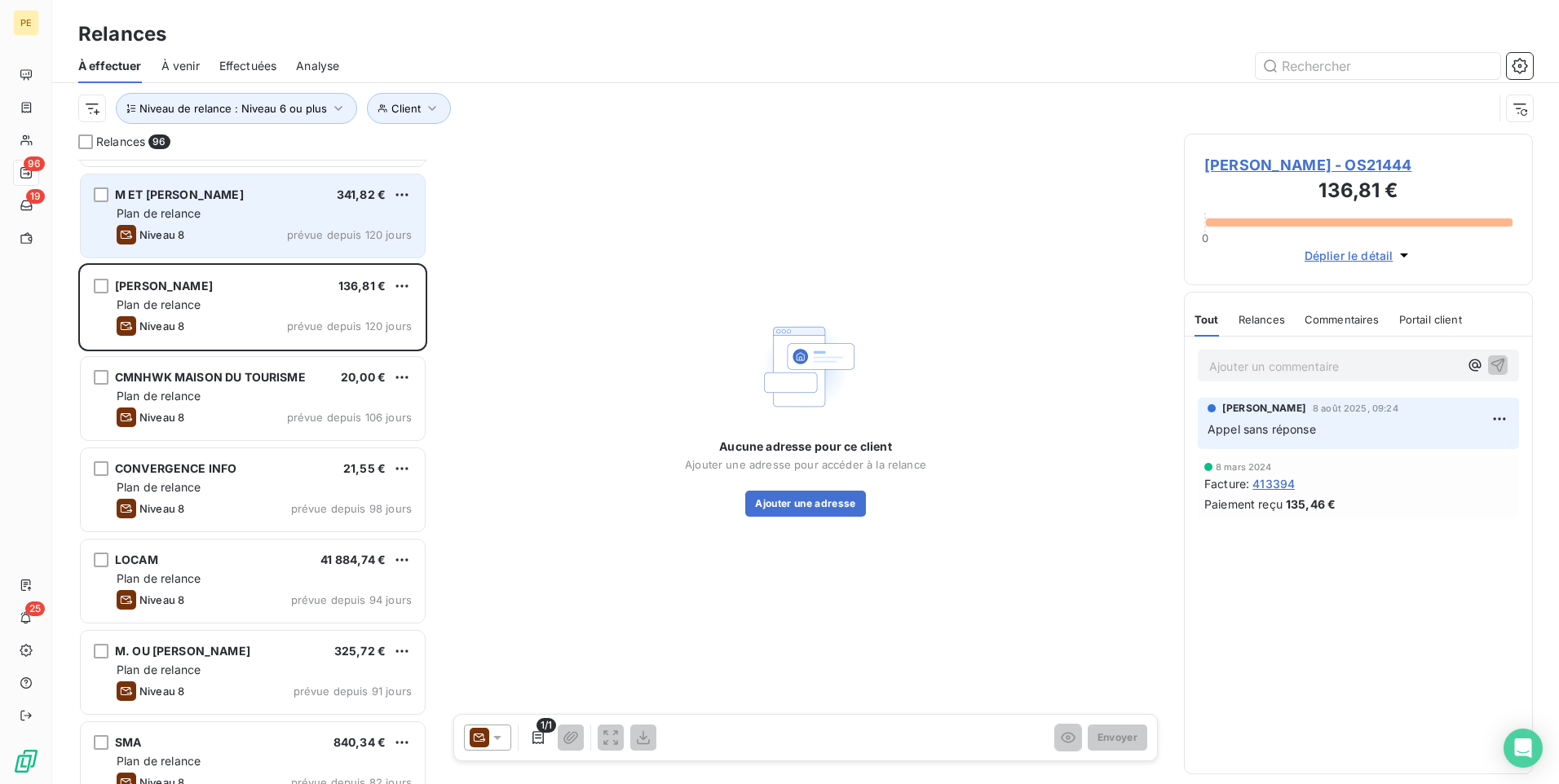
click at [200, 223] on div "M ET [PERSON_NAME] 341,82 € Plan de relance Niveau 8 prévue depuis 120 jours" at bounding box center [252, 216] width 344 height 83
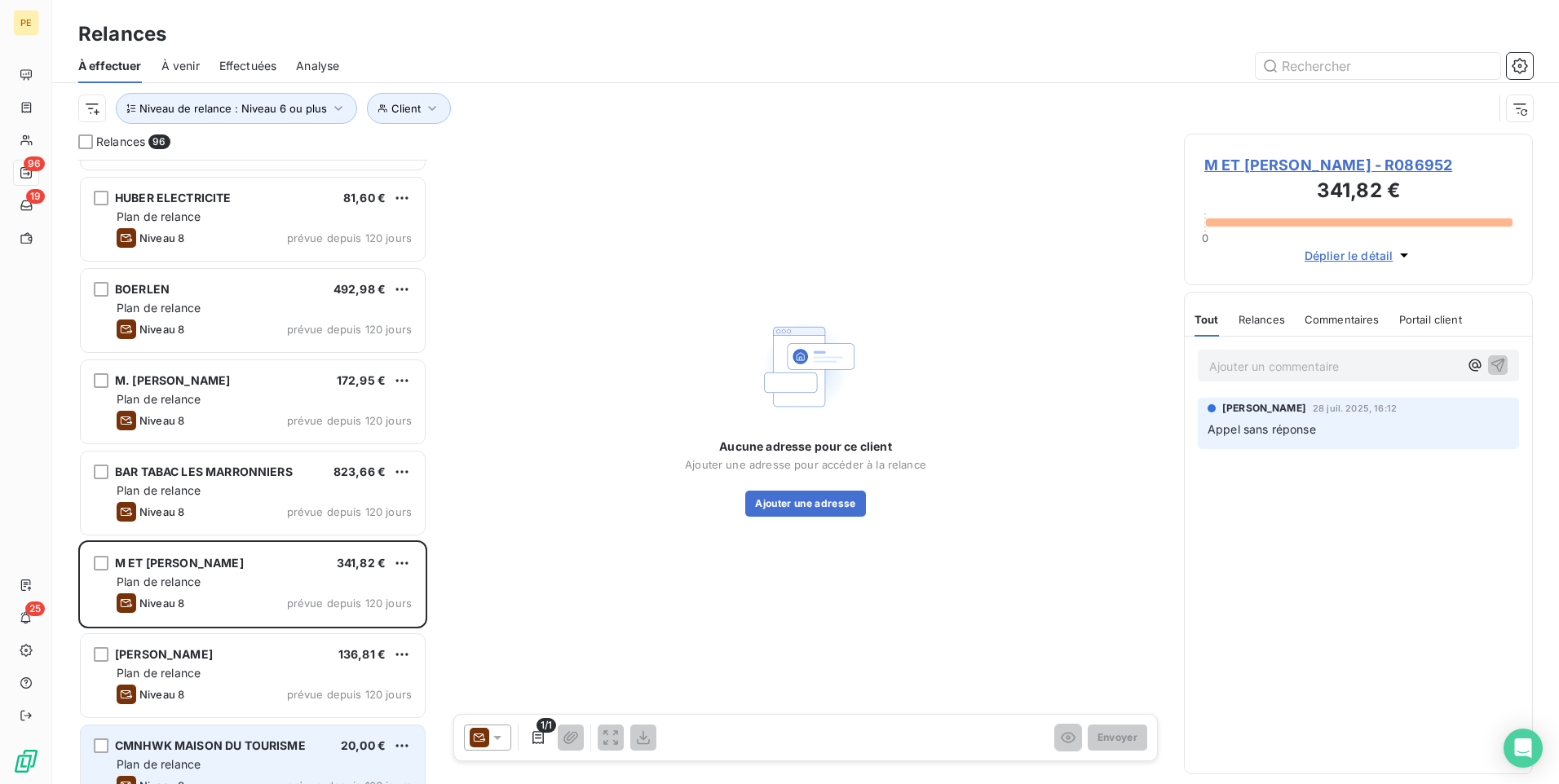
scroll to position [2959, 0]
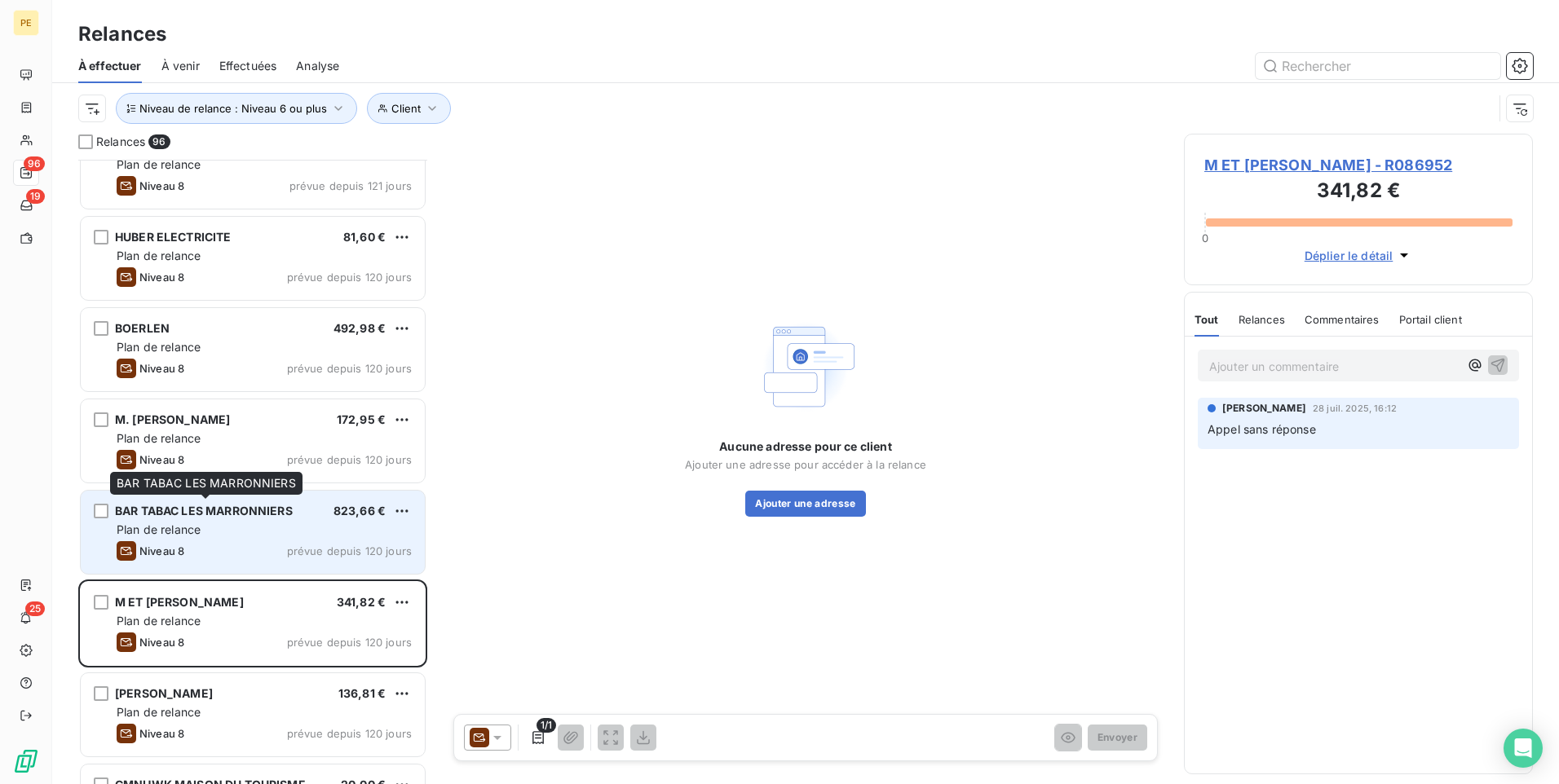
click at [286, 512] on span "BAR TABAC LES MARRONNIERS" at bounding box center [203, 510] width 178 height 14
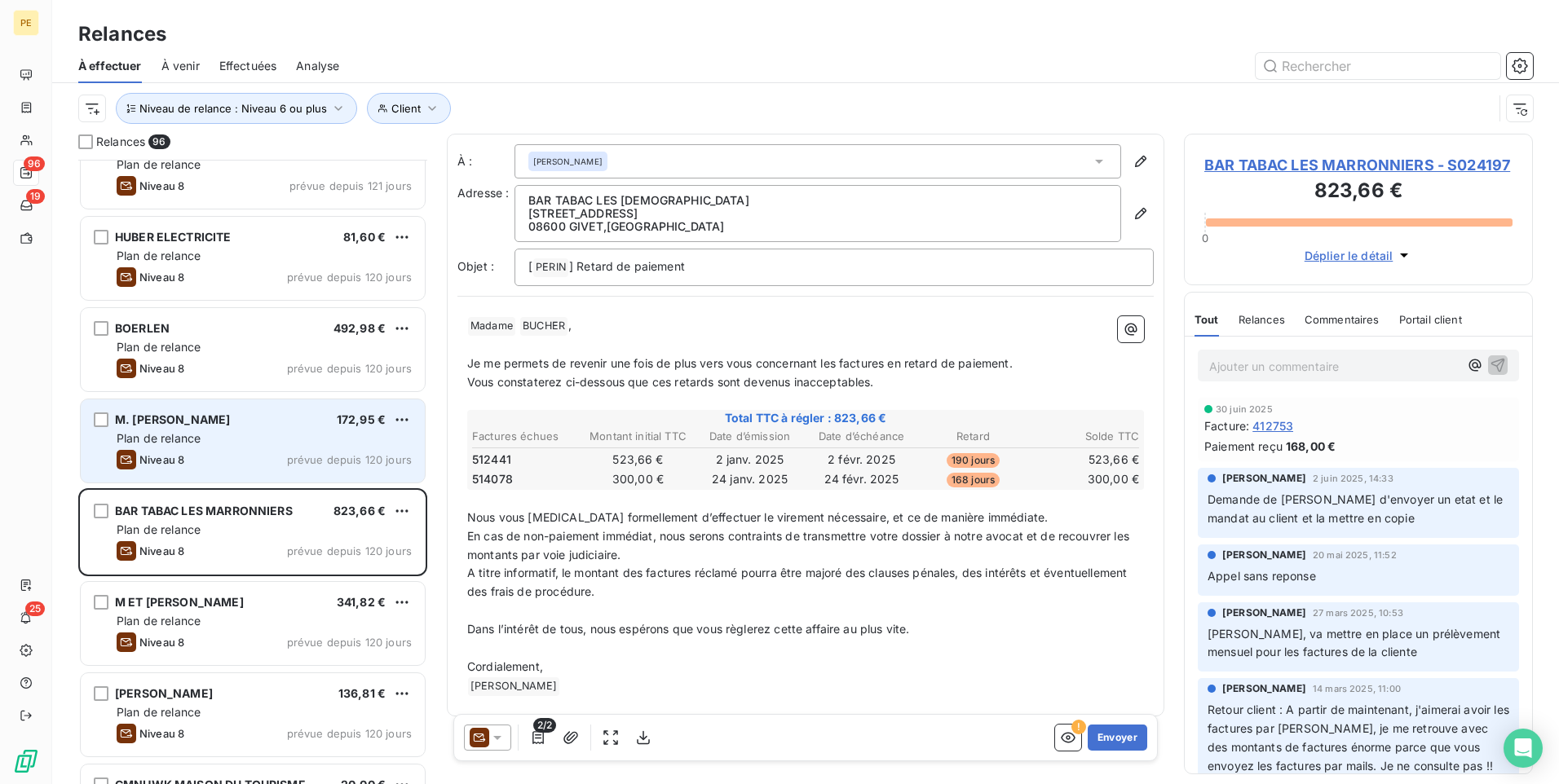
click at [299, 441] on div "Plan de relance" at bounding box center [264, 439] width 295 height 16
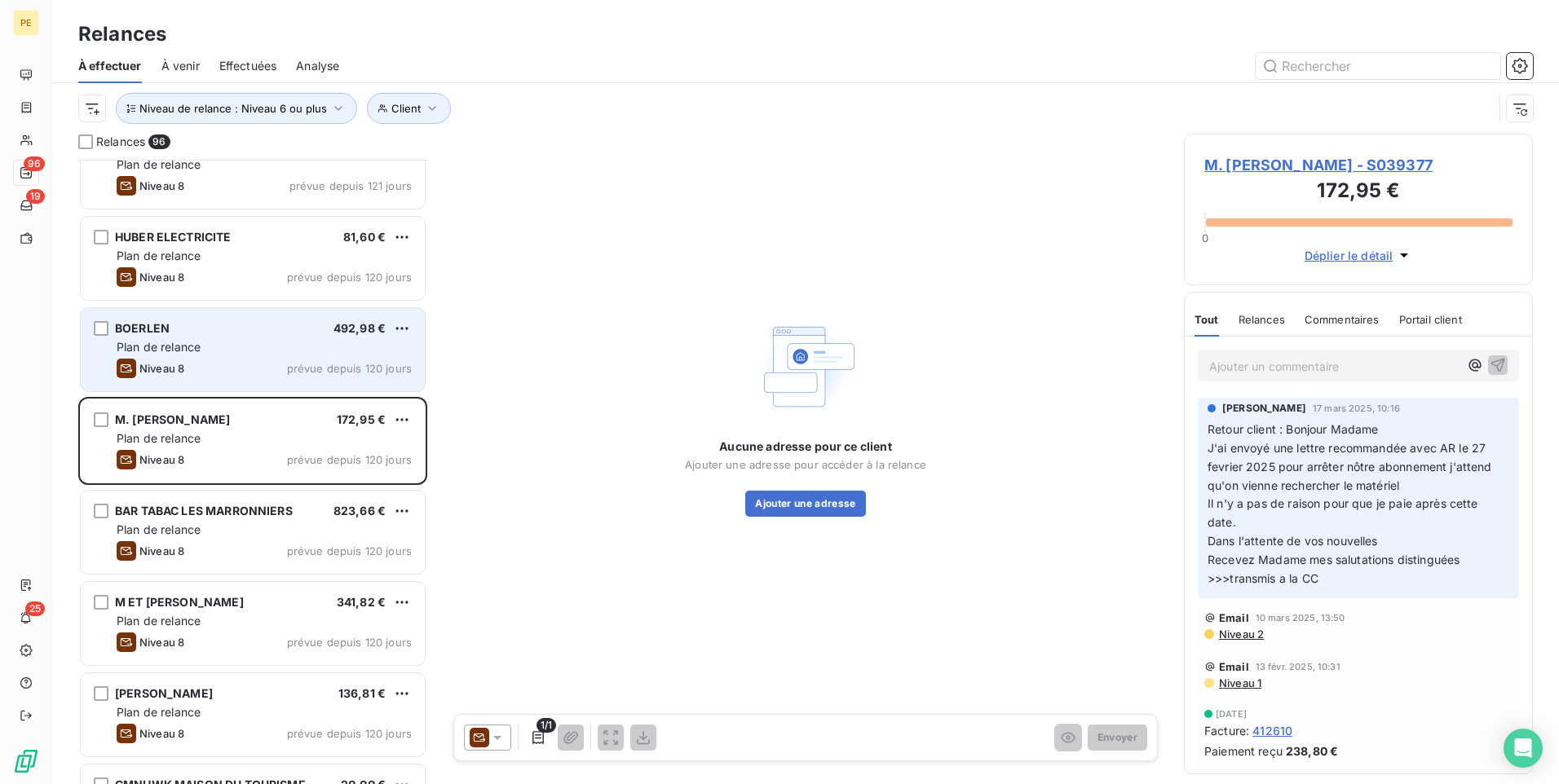
click at [246, 362] on div "Niveau 8 prévue depuis 120 jours" at bounding box center [264, 368] width 295 height 20
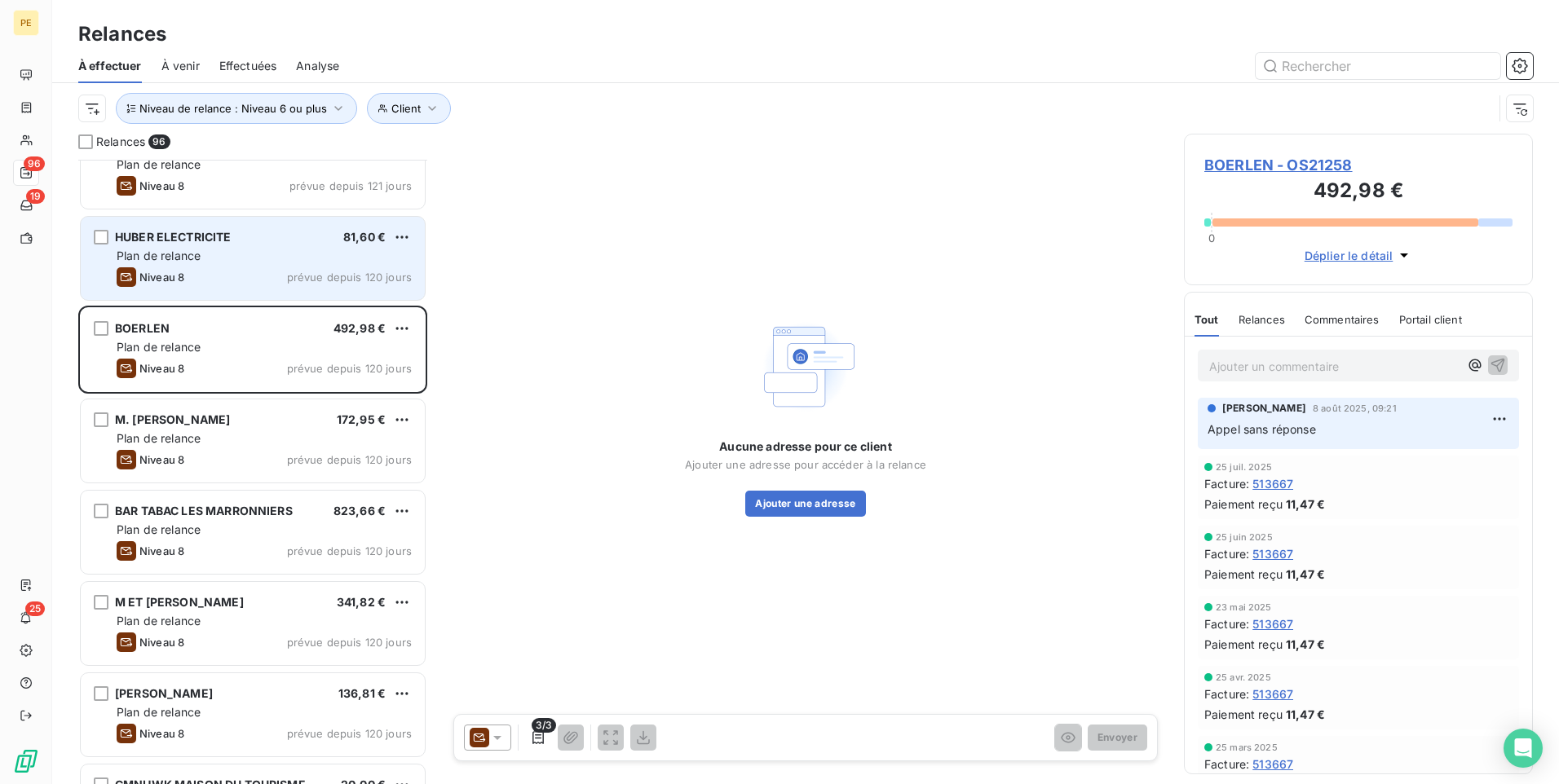
click at [282, 276] on div "Niveau 8 prévue depuis 120 jours" at bounding box center [264, 277] width 295 height 20
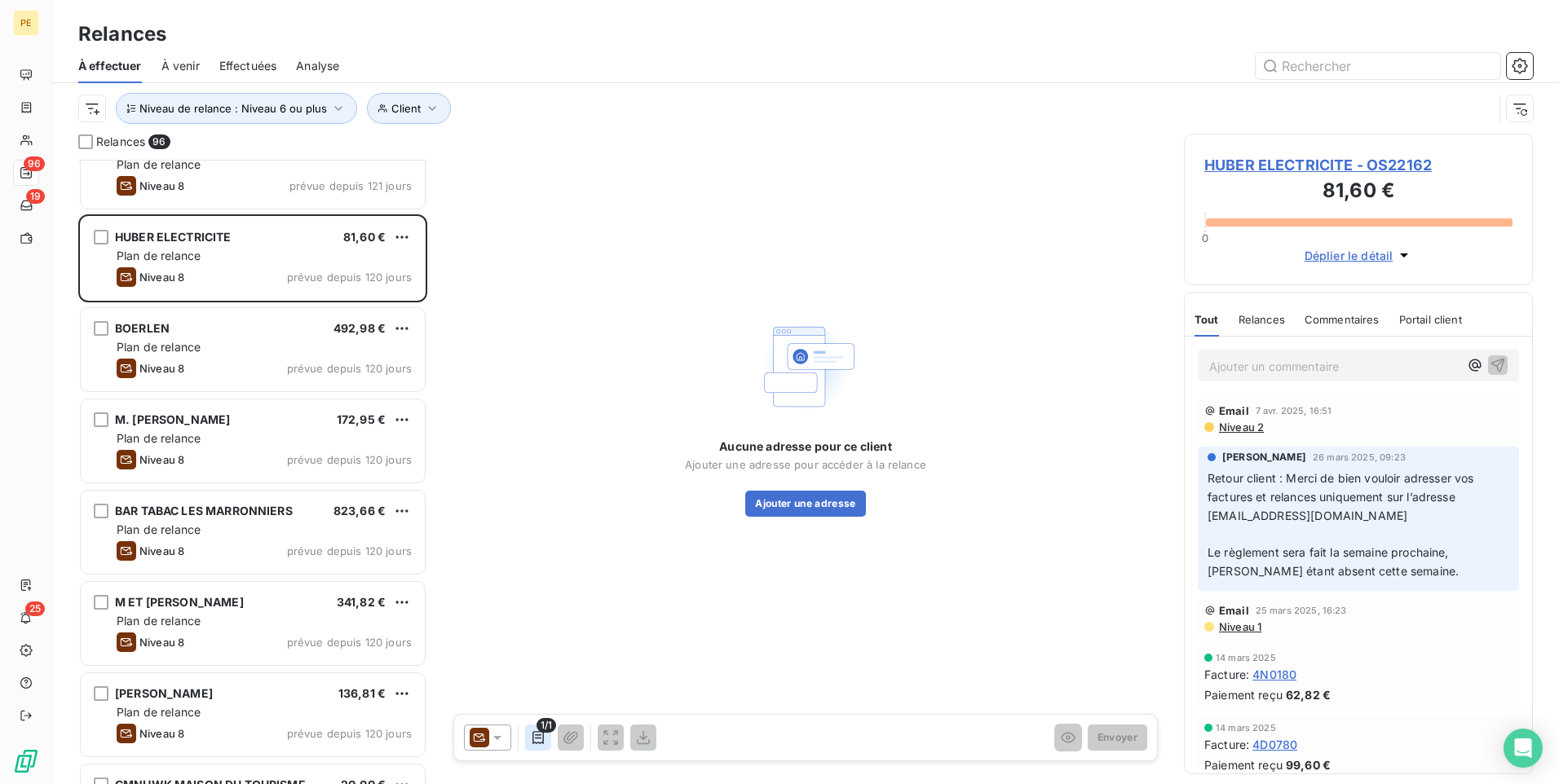
click at [533, 607] on icon "button" at bounding box center [538, 738] width 11 height 13
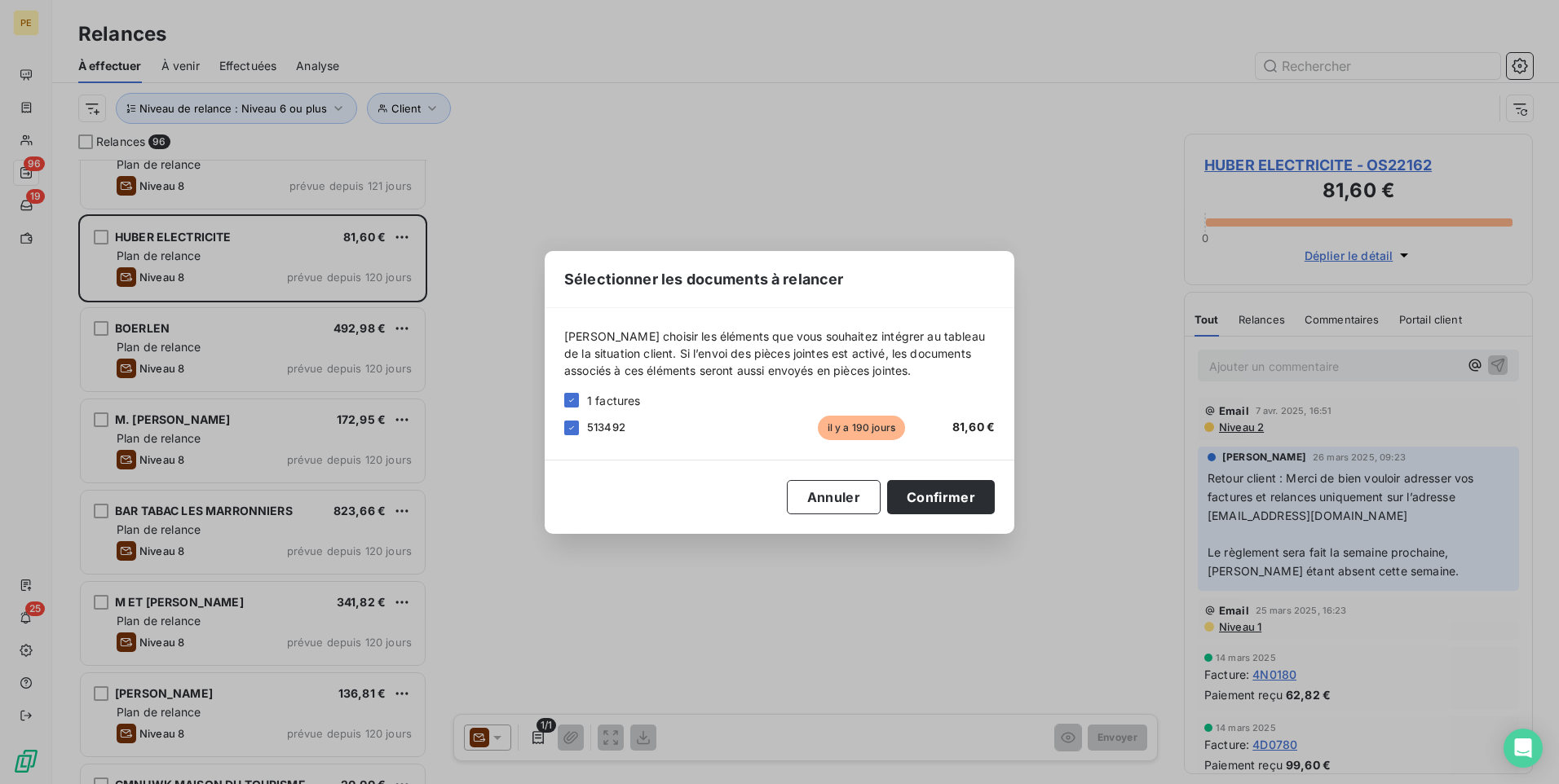
click at [736, 586] on div "Sélectionner les documents à relancer [PERSON_NAME] choisir les éléments que vo…" at bounding box center [780, 392] width 1559 height 784
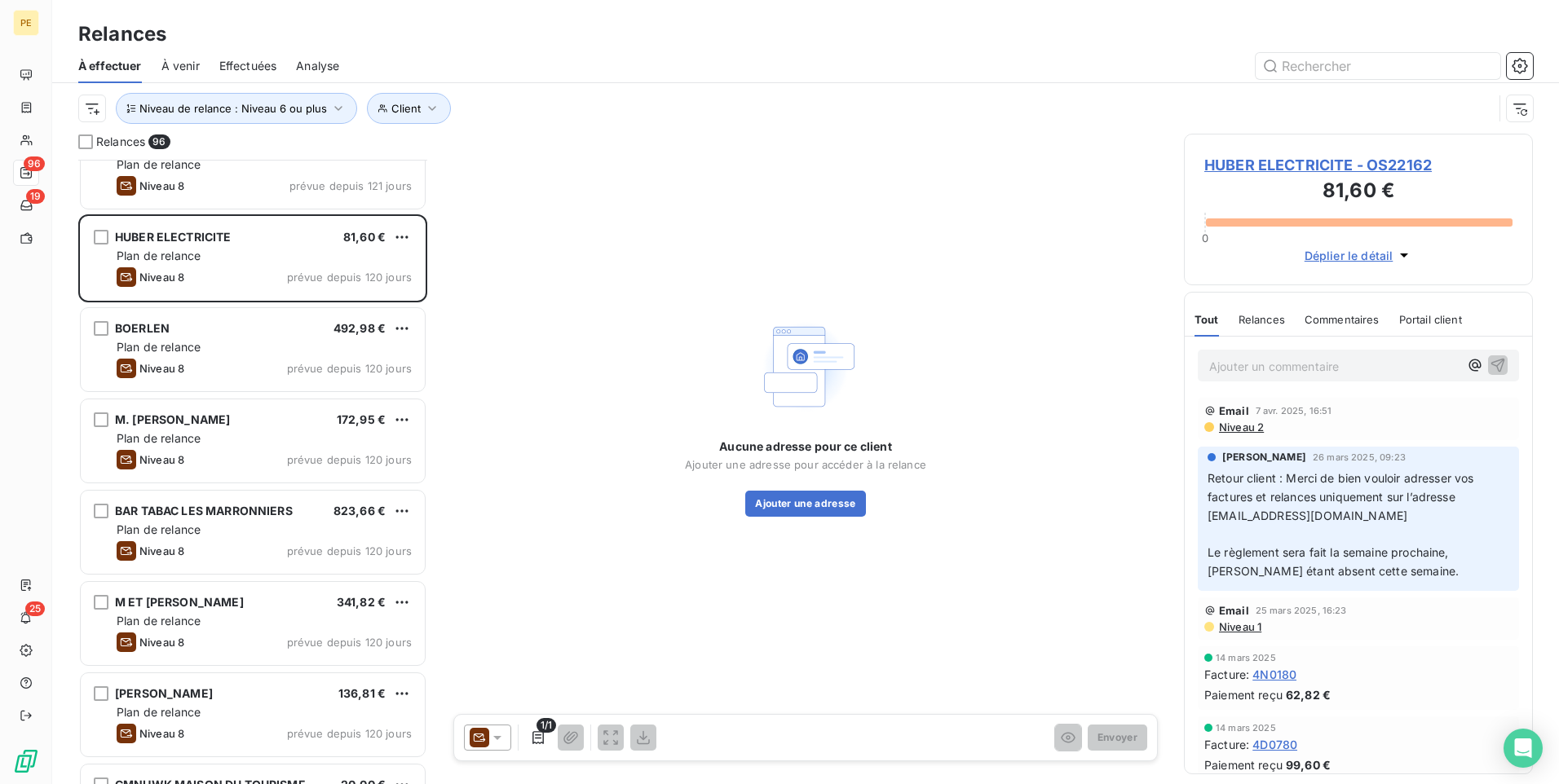
click at [496, 607] on icon at bounding box center [497, 738] width 16 height 16
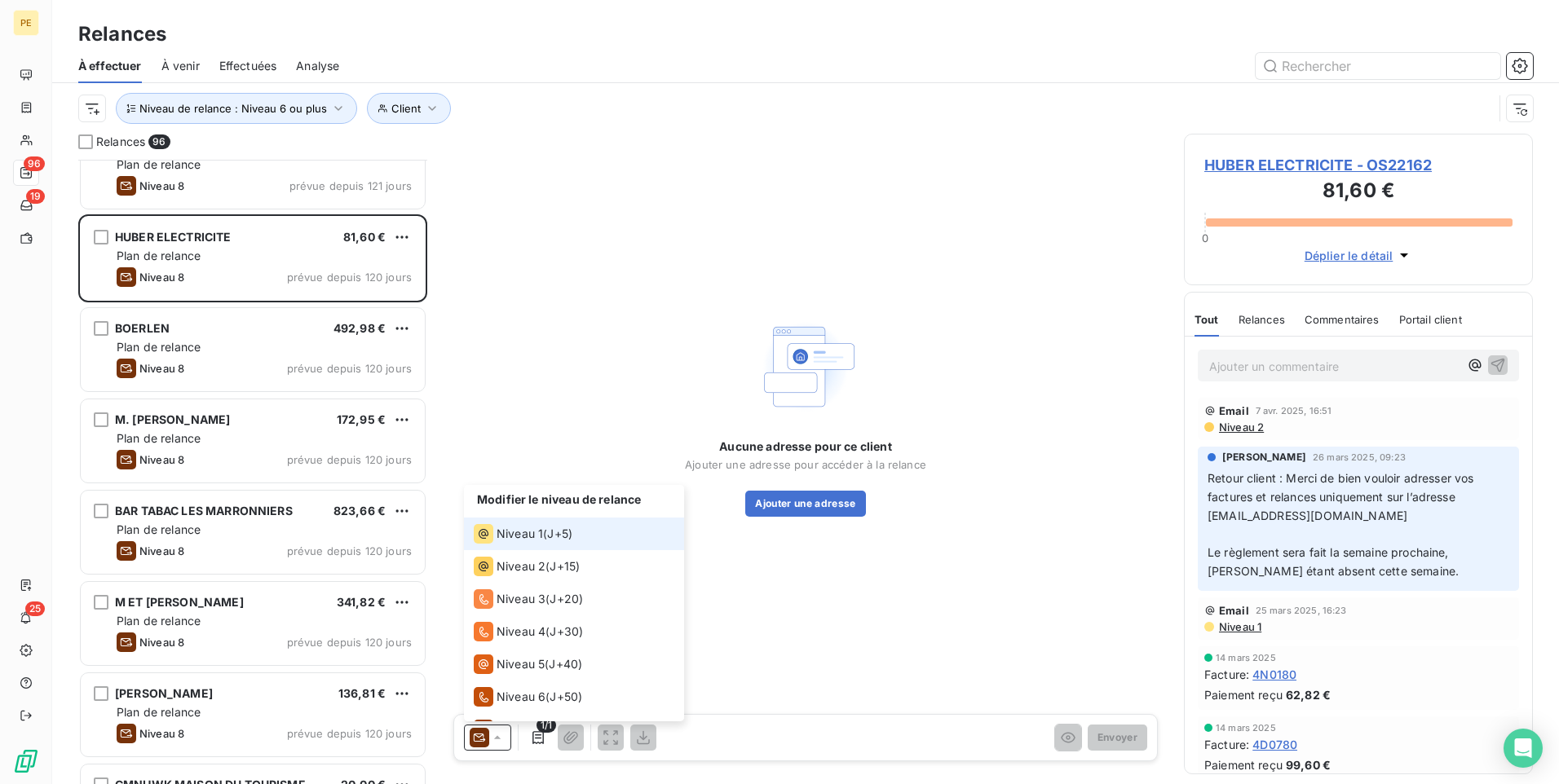
click at [556, 523] on li "Niveau 1 ( J+5 )" at bounding box center [574, 534] width 220 height 33
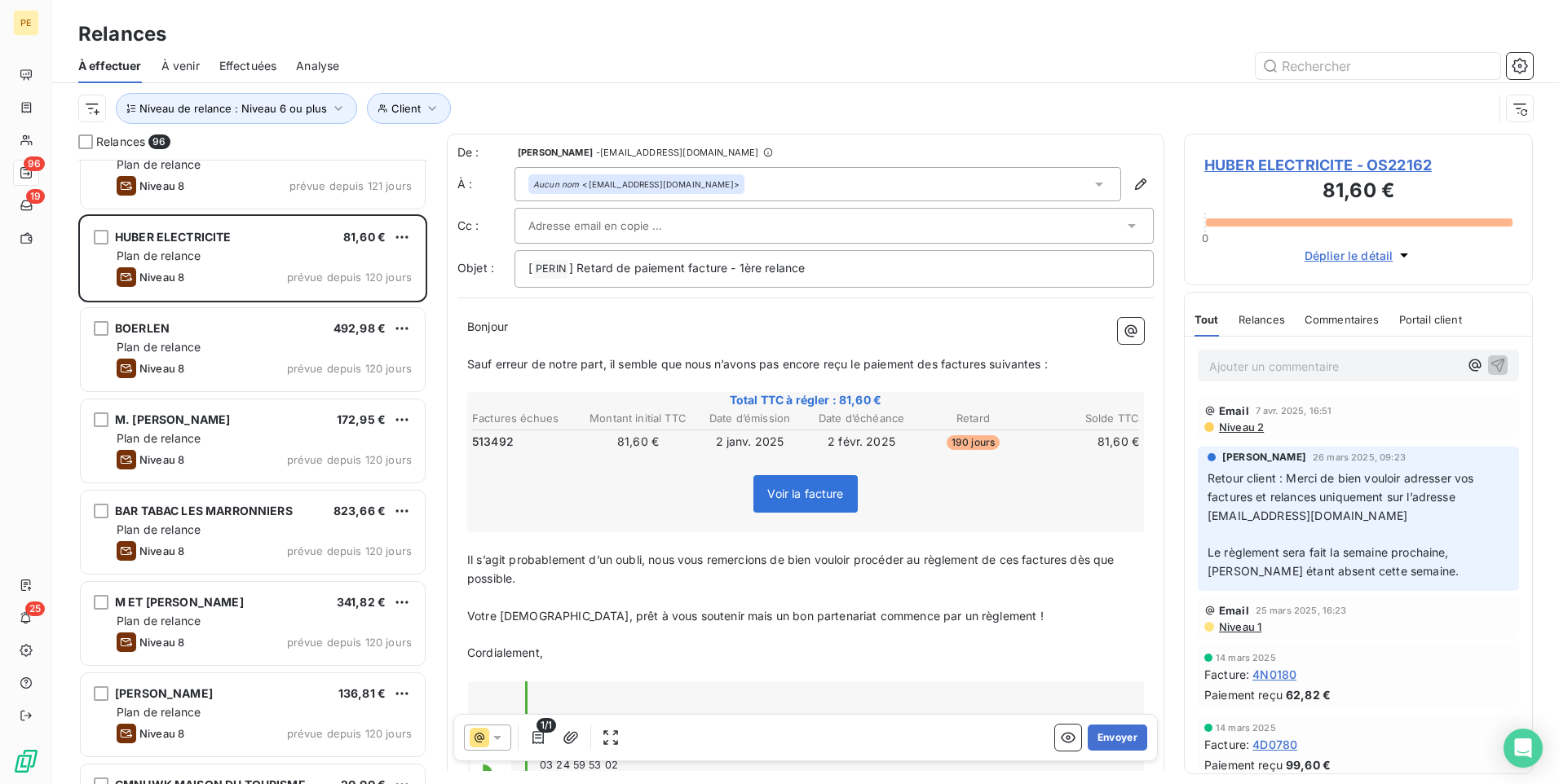
click at [1235, 423] on span "Niveau 2" at bounding box center [1241, 427] width 47 height 13
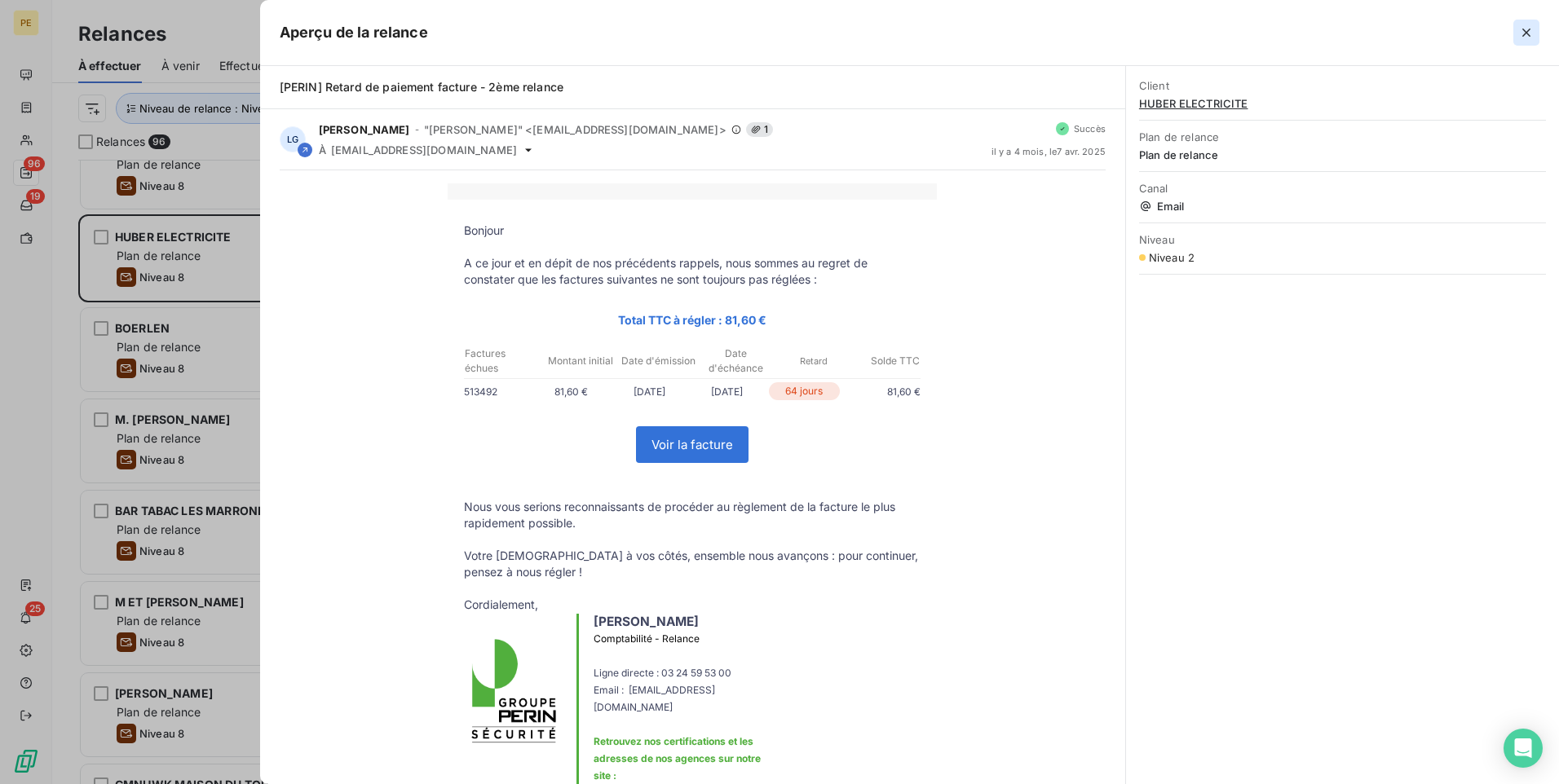
click at [1246, 29] on icon "button" at bounding box center [1527, 33] width 16 height 16
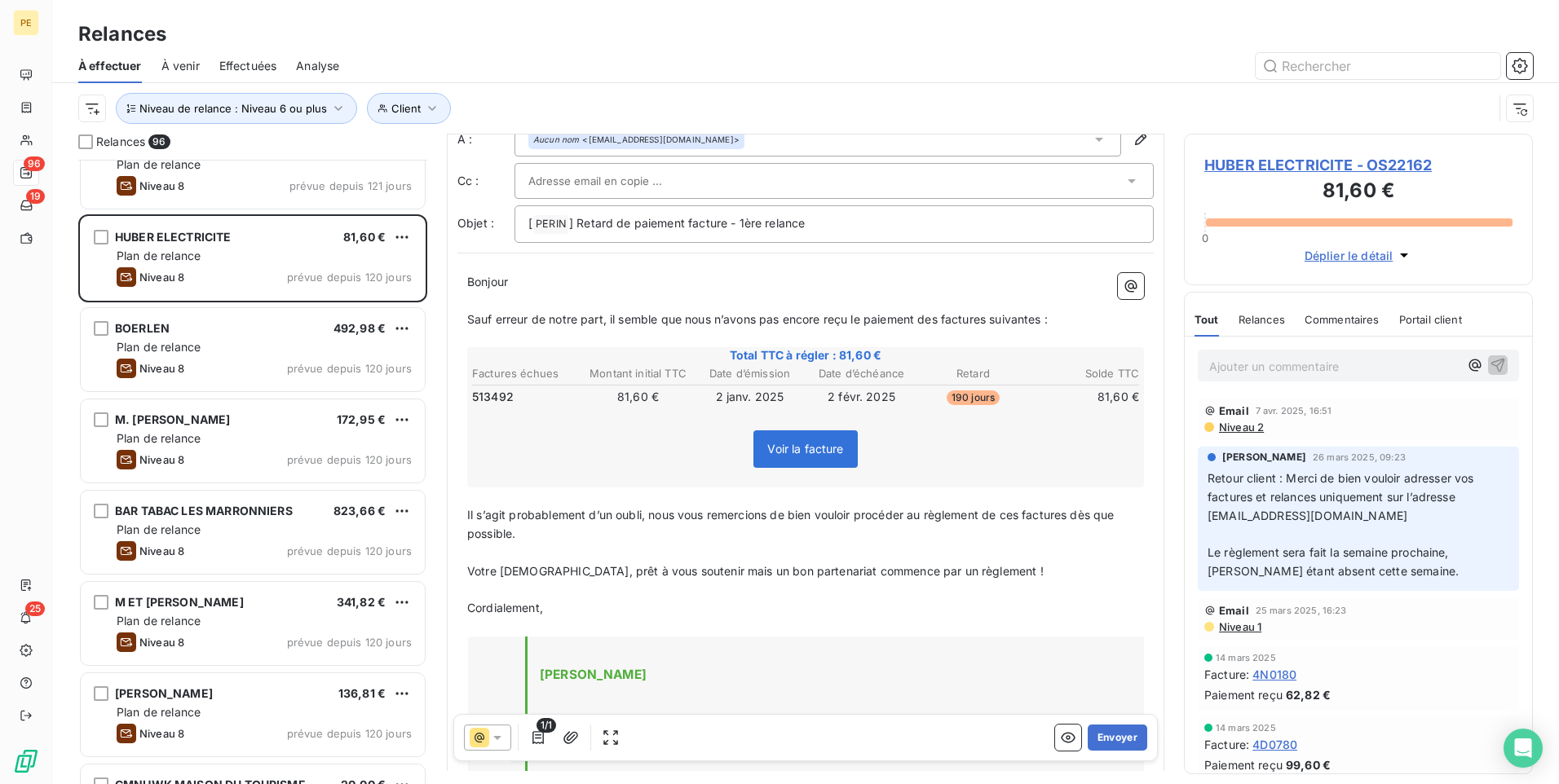
scroll to position [82, 0]
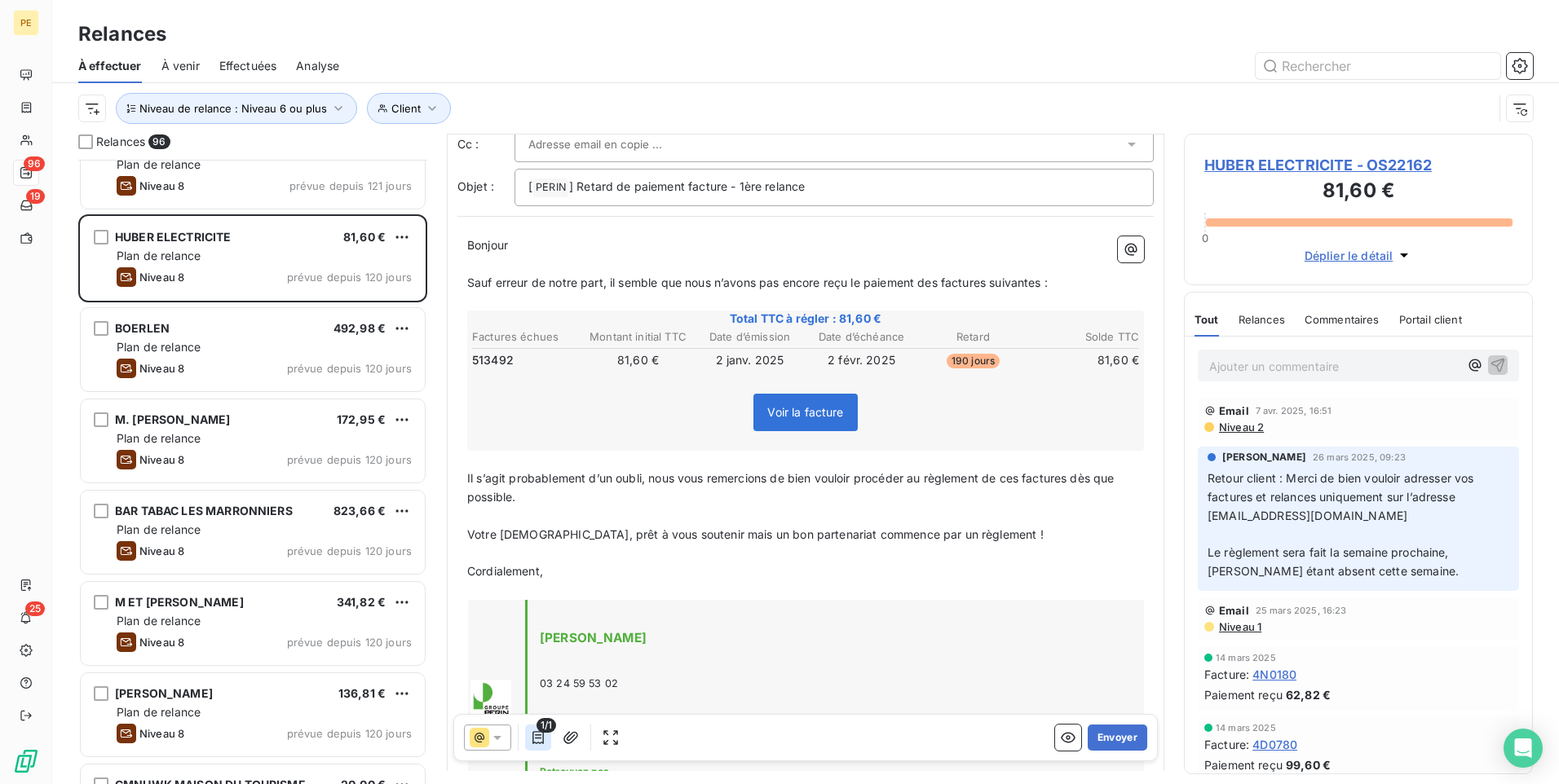
click at [533, 607] on icon "button" at bounding box center [538, 738] width 16 height 16
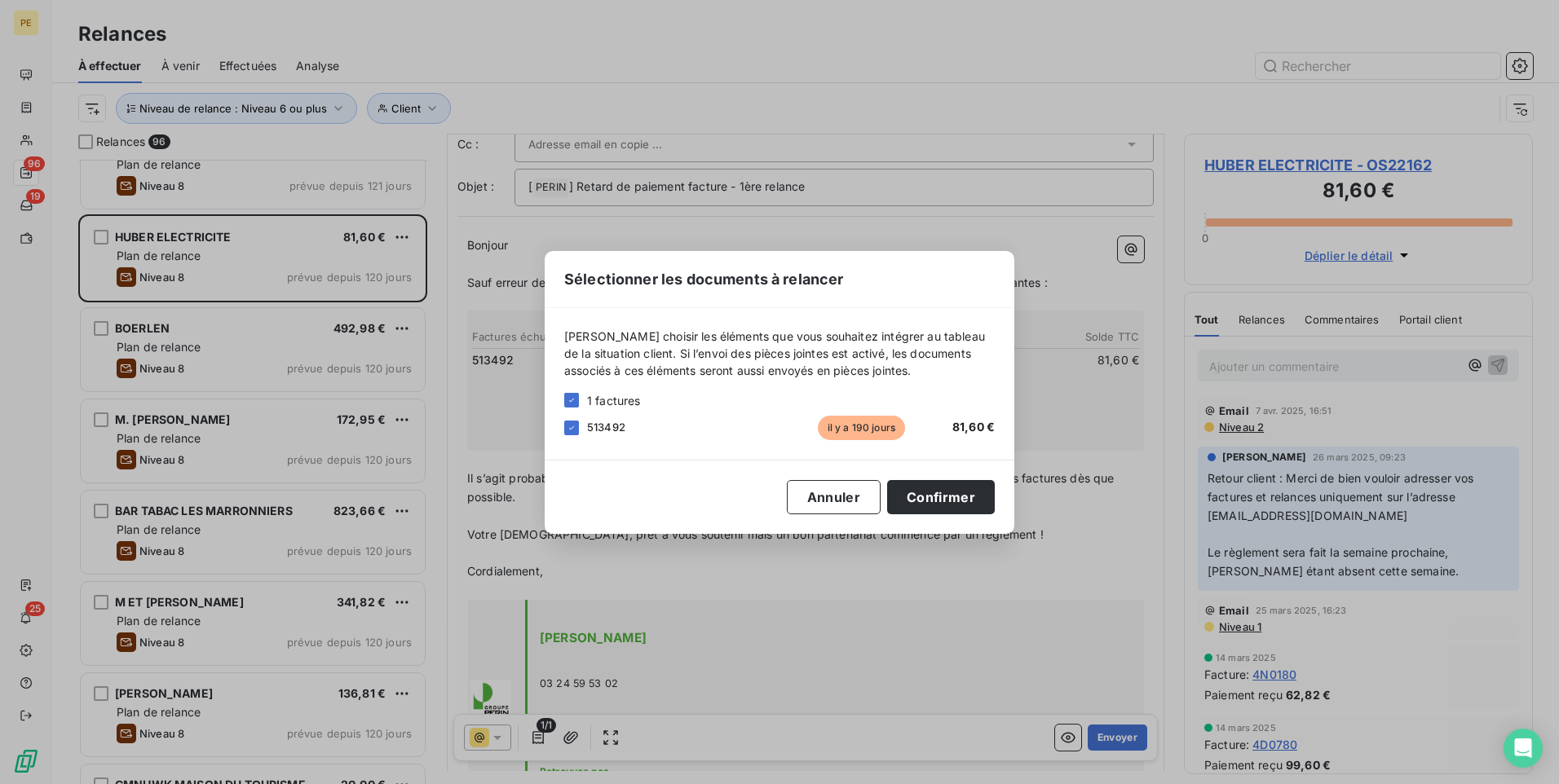
click at [1246, 381] on div "Sélectionner les documents à relancer [PERSON_NAME] choisir les éléments que vo…" at bounding box center [780, 392] width 1559 height 784
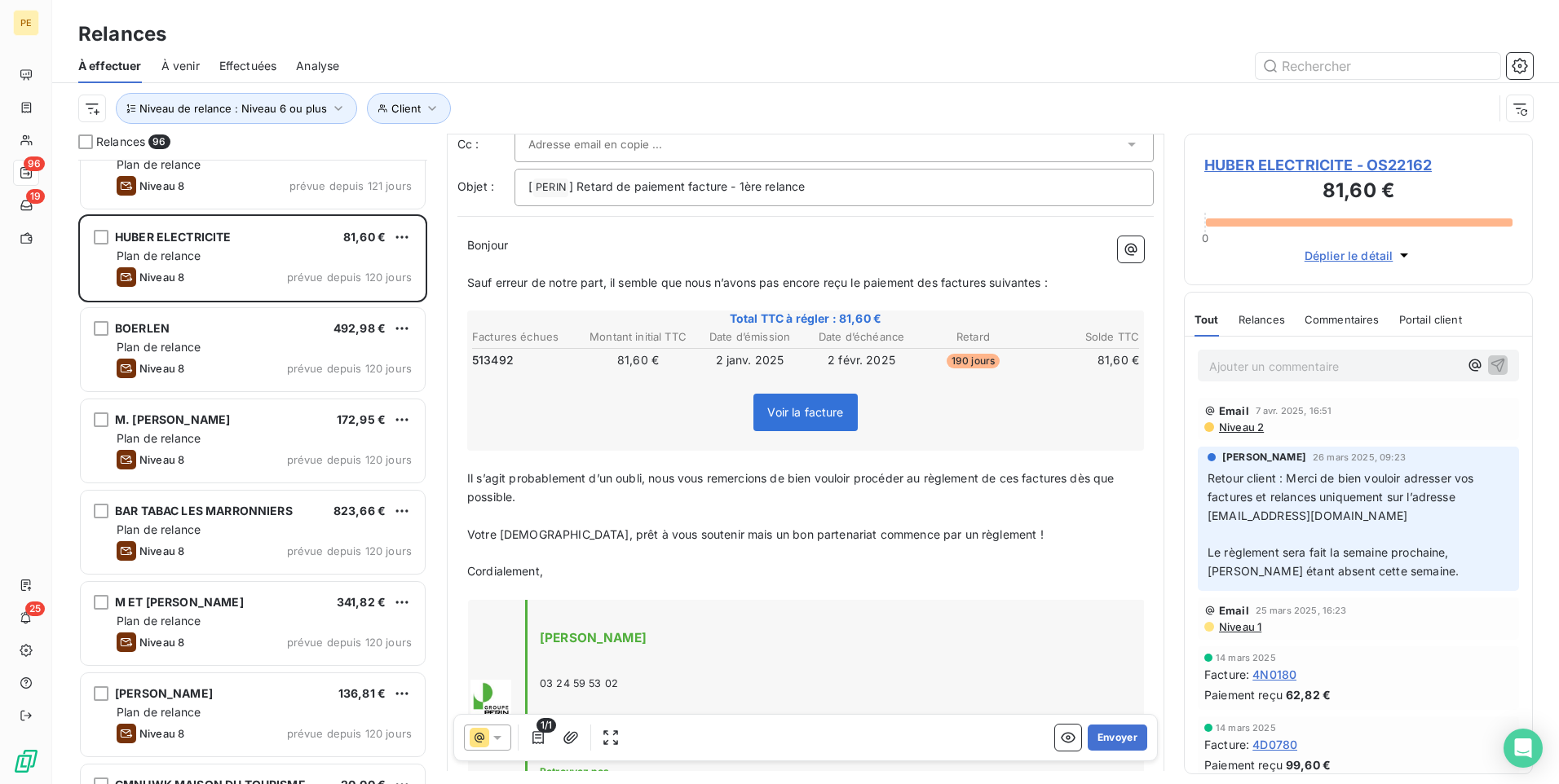
click at [1246, 371] on p "Ajouter un commentaire ﻿" at bounding box center [1334, 366] width 249 height 21
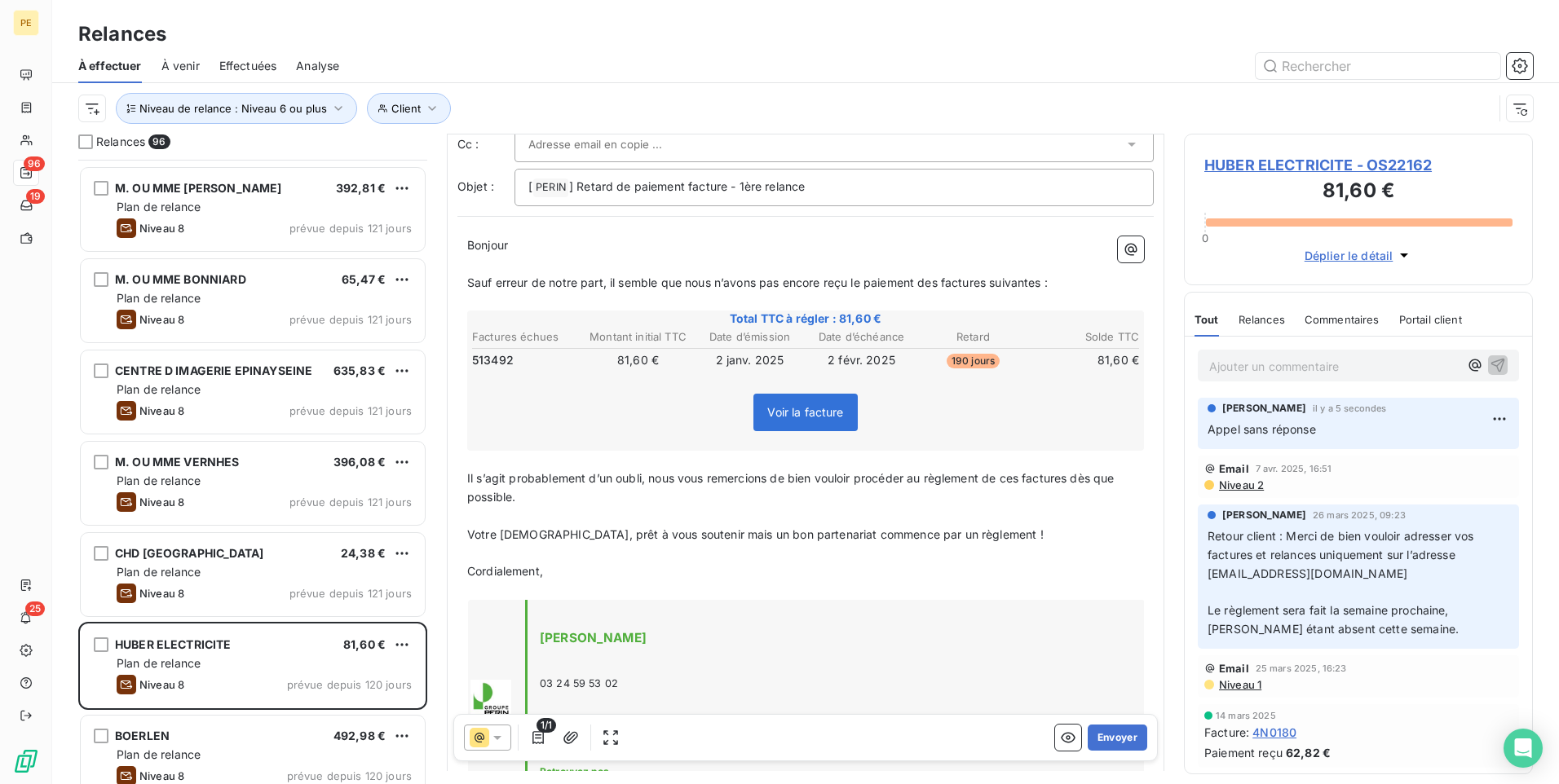
scroll to position [2470, 0]
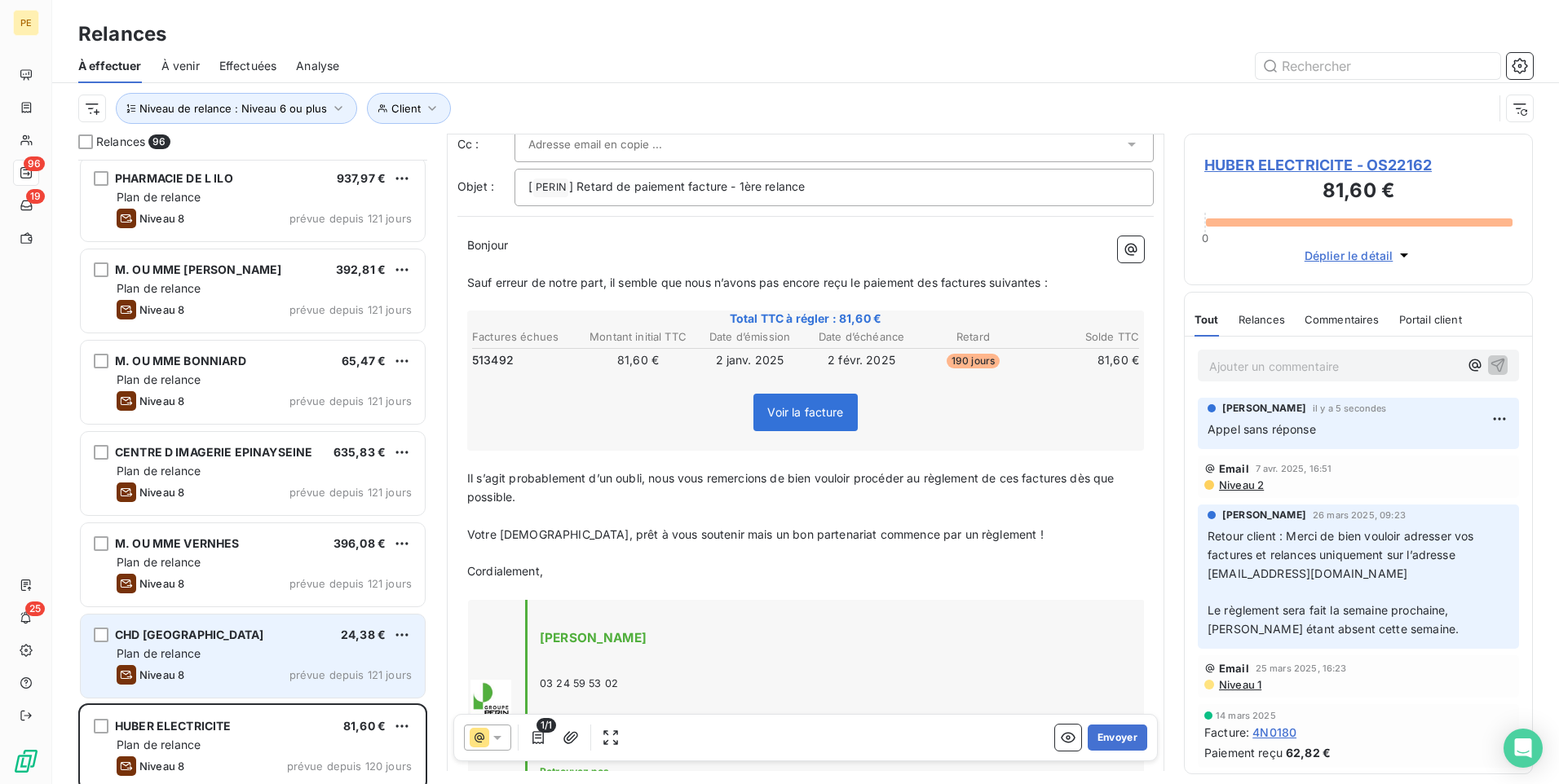
click at [302, 607] on div "CHD [GEOGRAPHIC_DATA] 24,38 € Plan de relance Niveau 8 prévue depuis 121 jours" at bounding box center [252, 655] width 344 height 83
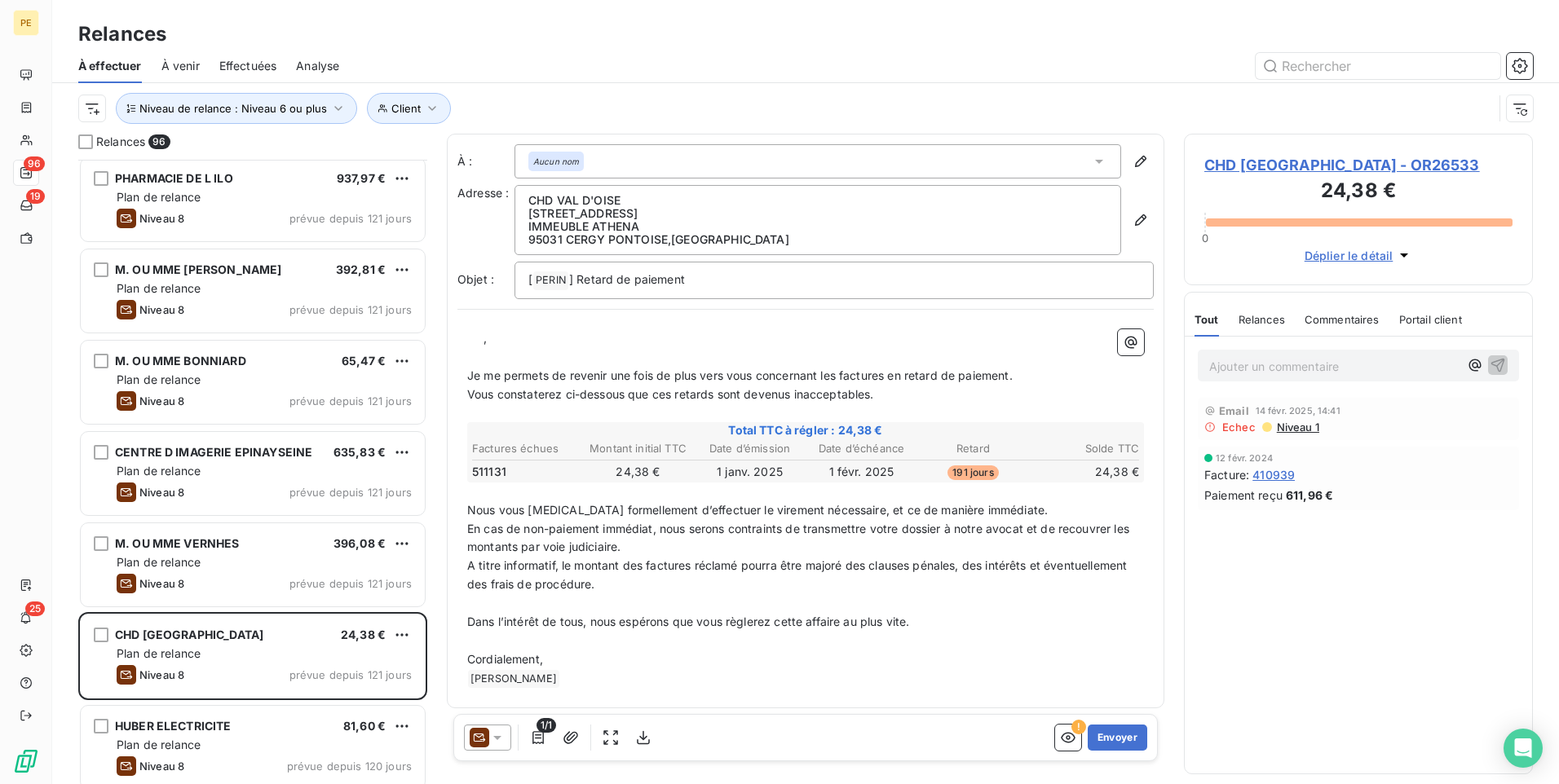
click at [1246, 260] on span "Déplier le détail" at bounding box center [1349, 255] width 89 height 17
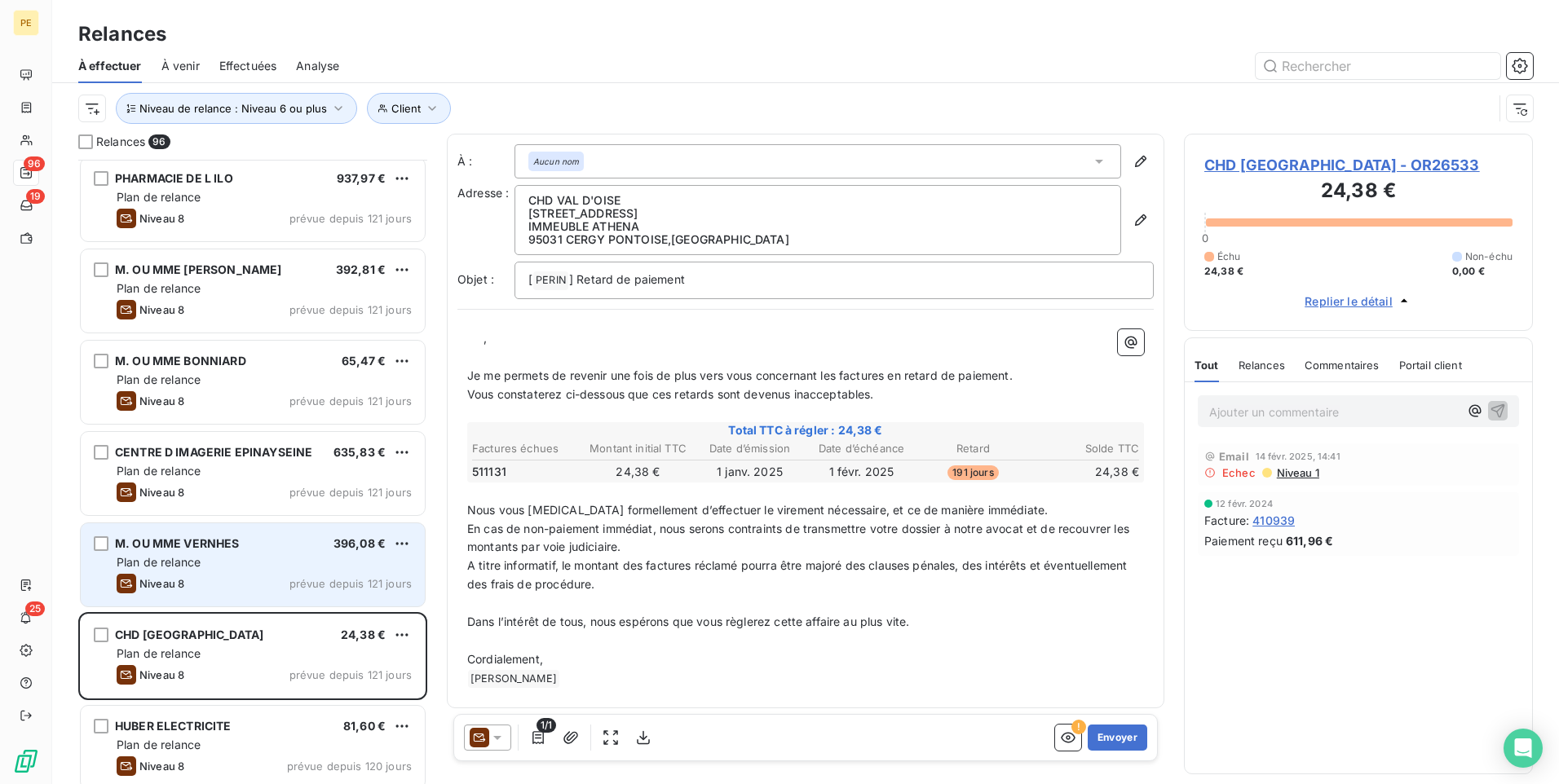
drag, startPoint x: 241, startPoint y: 550, endPoint x: 265, endPoint y: 542, distance: 25.3
click at [242, 550] on div "M. OU MME VERNHES 396,08 €" at bounding box center [264, 544] width 295 height 15
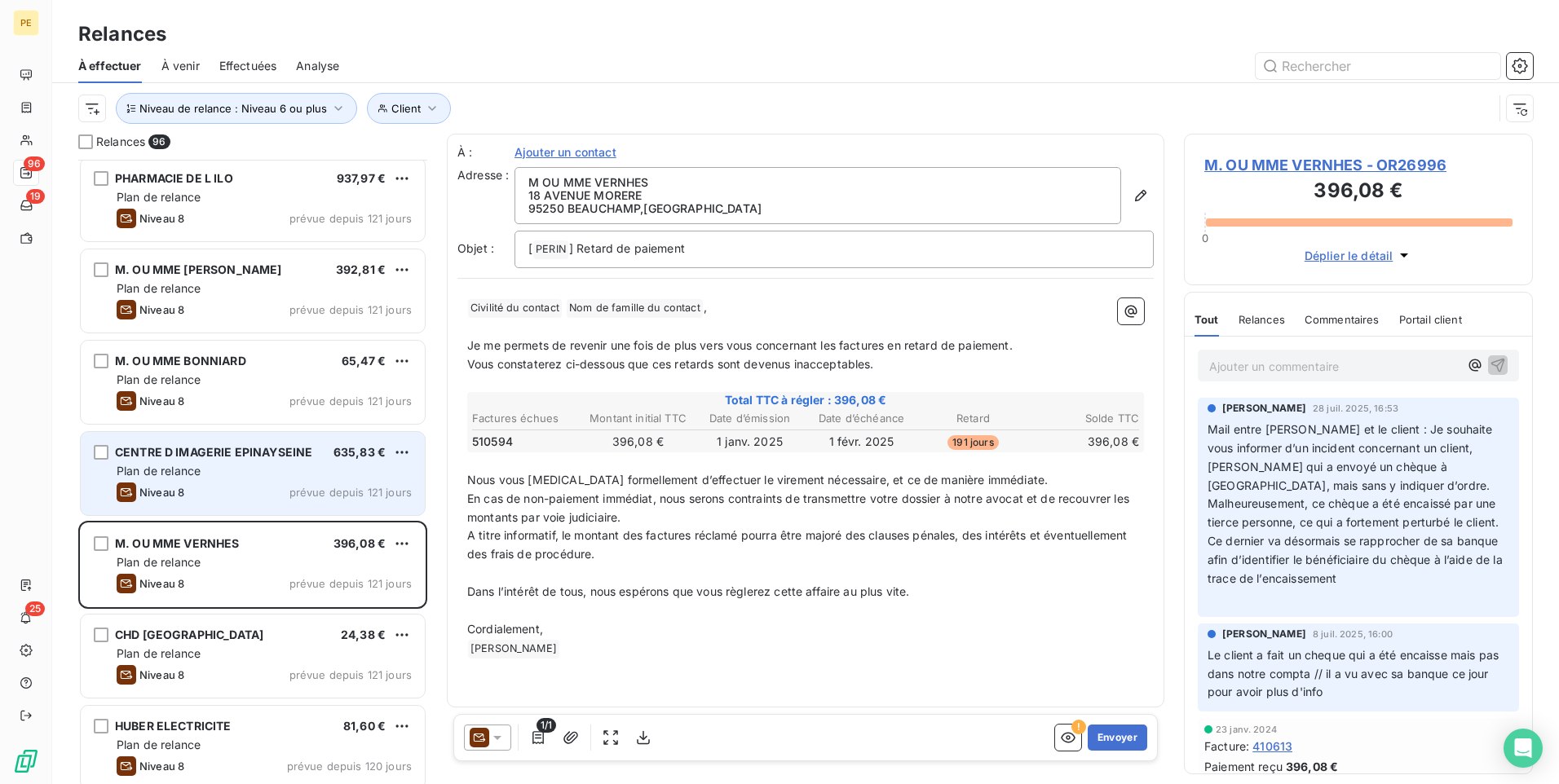
click at [325, 472] on div "Plan de relance" at bounding box center [264, 472] width 295 height 16
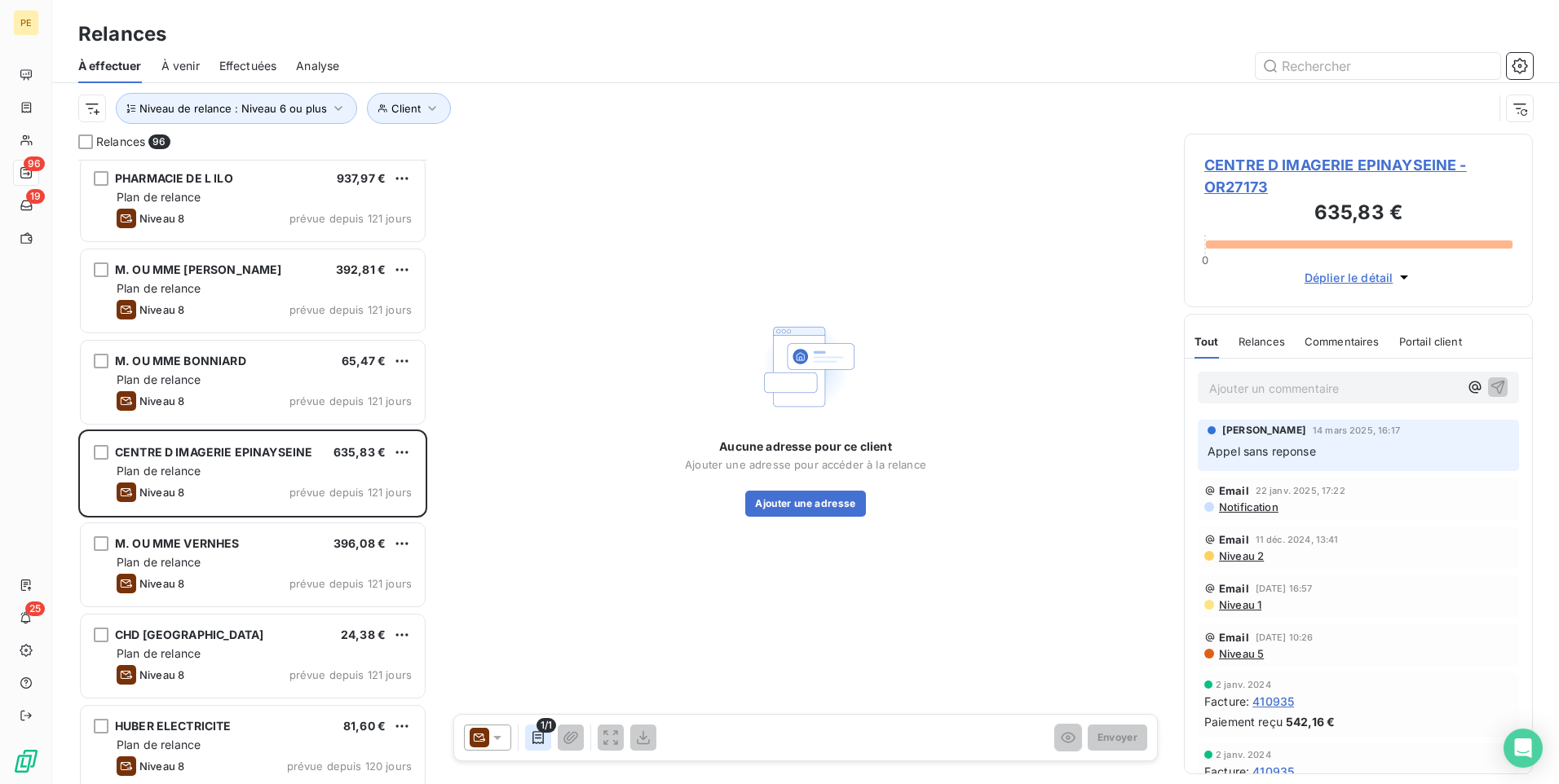
click at [544, 607] on icon "button" at bounding box center [538, 738] width 16 height 16
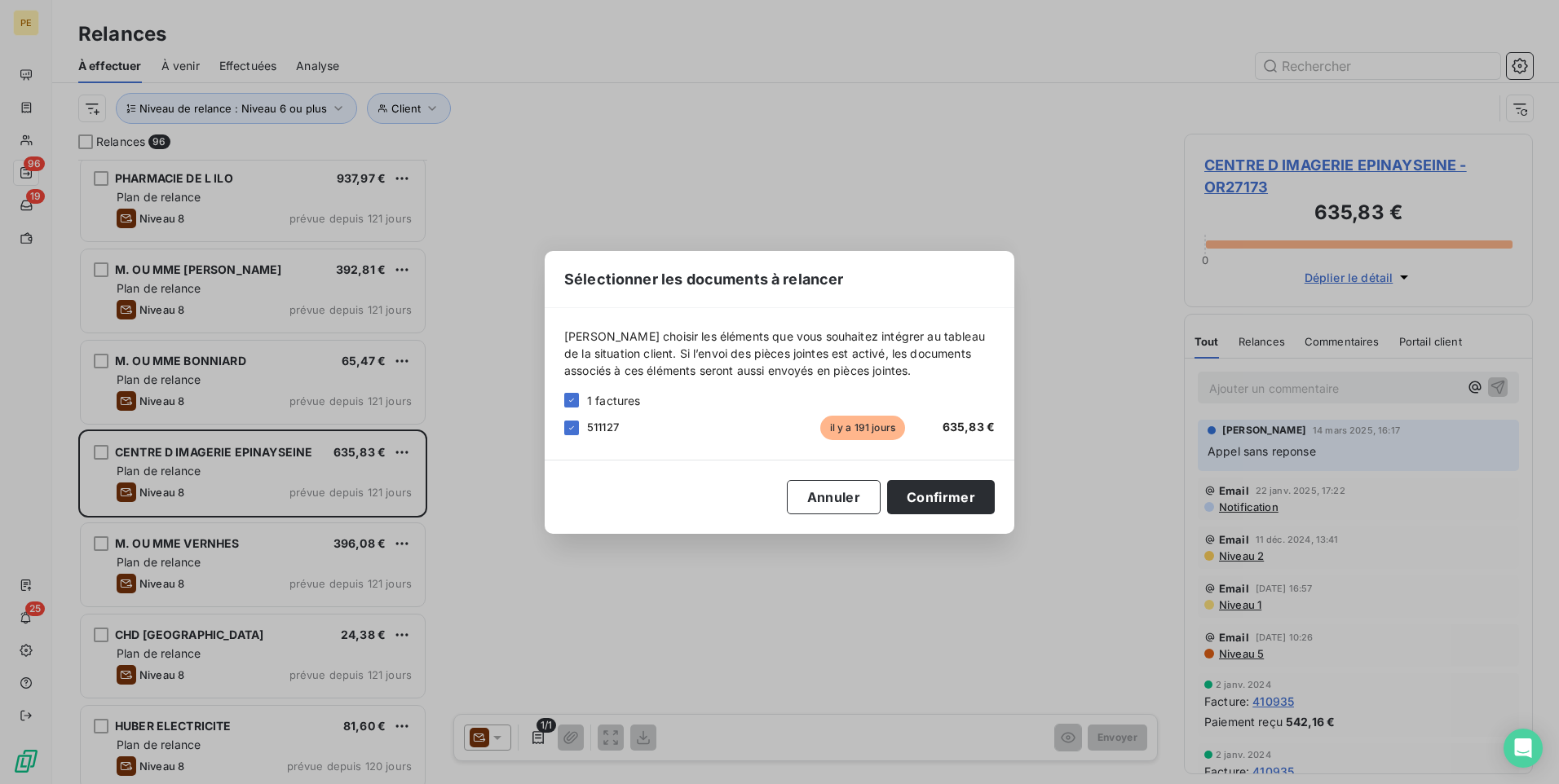
click at [1125, 572] on div "Sélectionner les documents à relancer [PERSON_NAME] choisir les éléments que vo…" at bounding box center [780, 392] width 1559 height 784
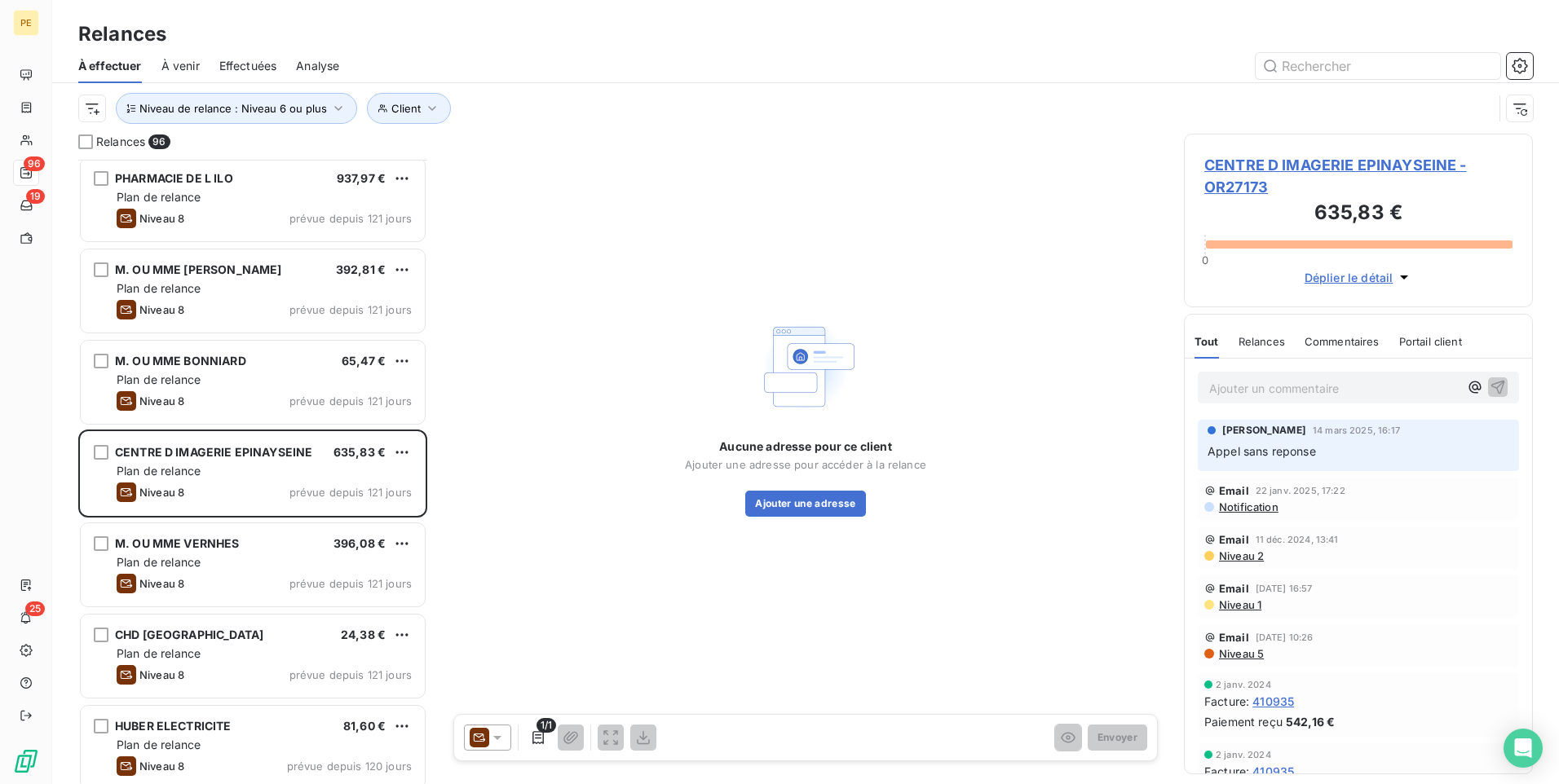
click at [1229, 554] on span "Niveau 2" at bounding box center [1241, 556] width 47 height 13
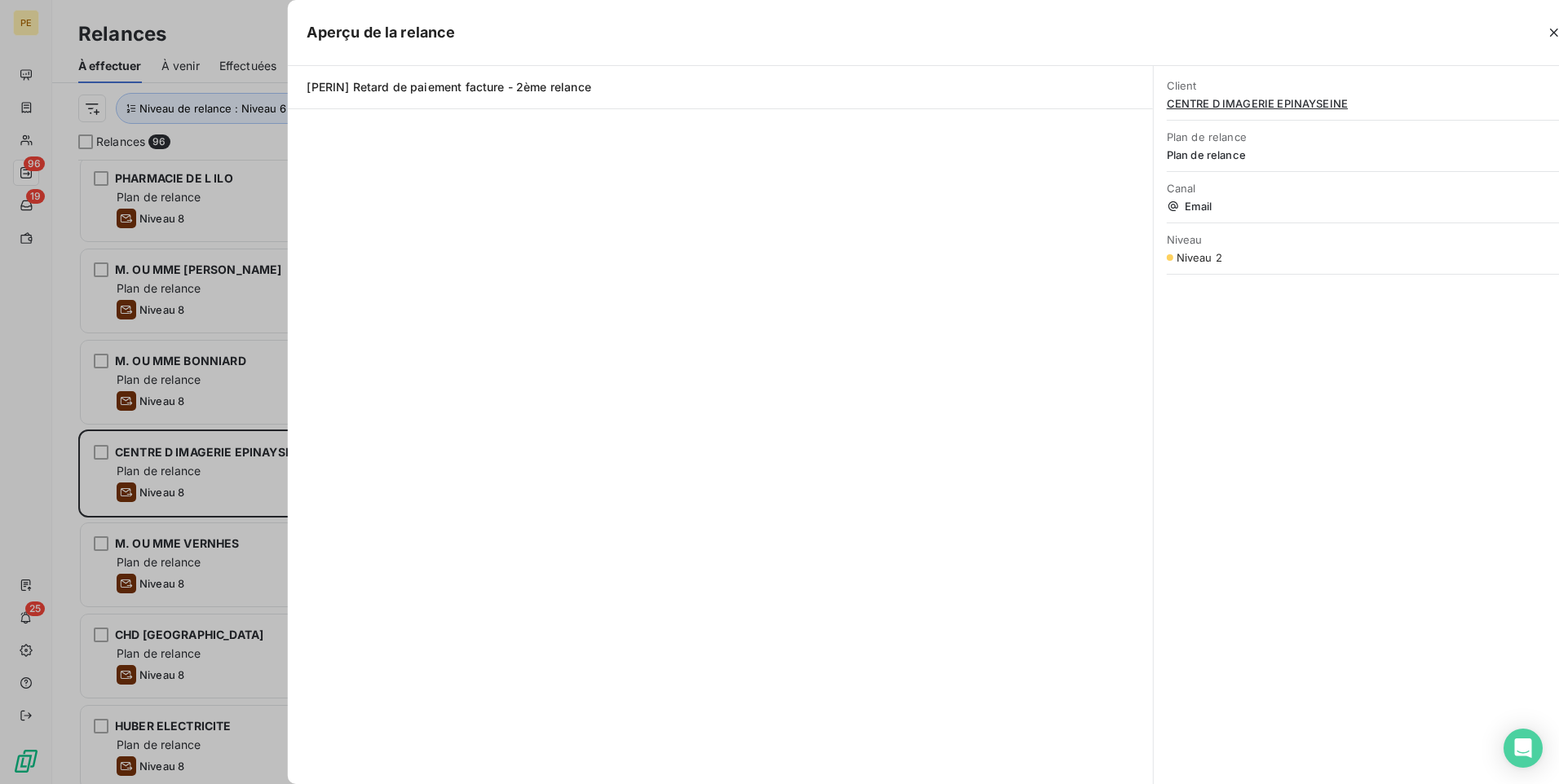
scroll to position [612, 336]
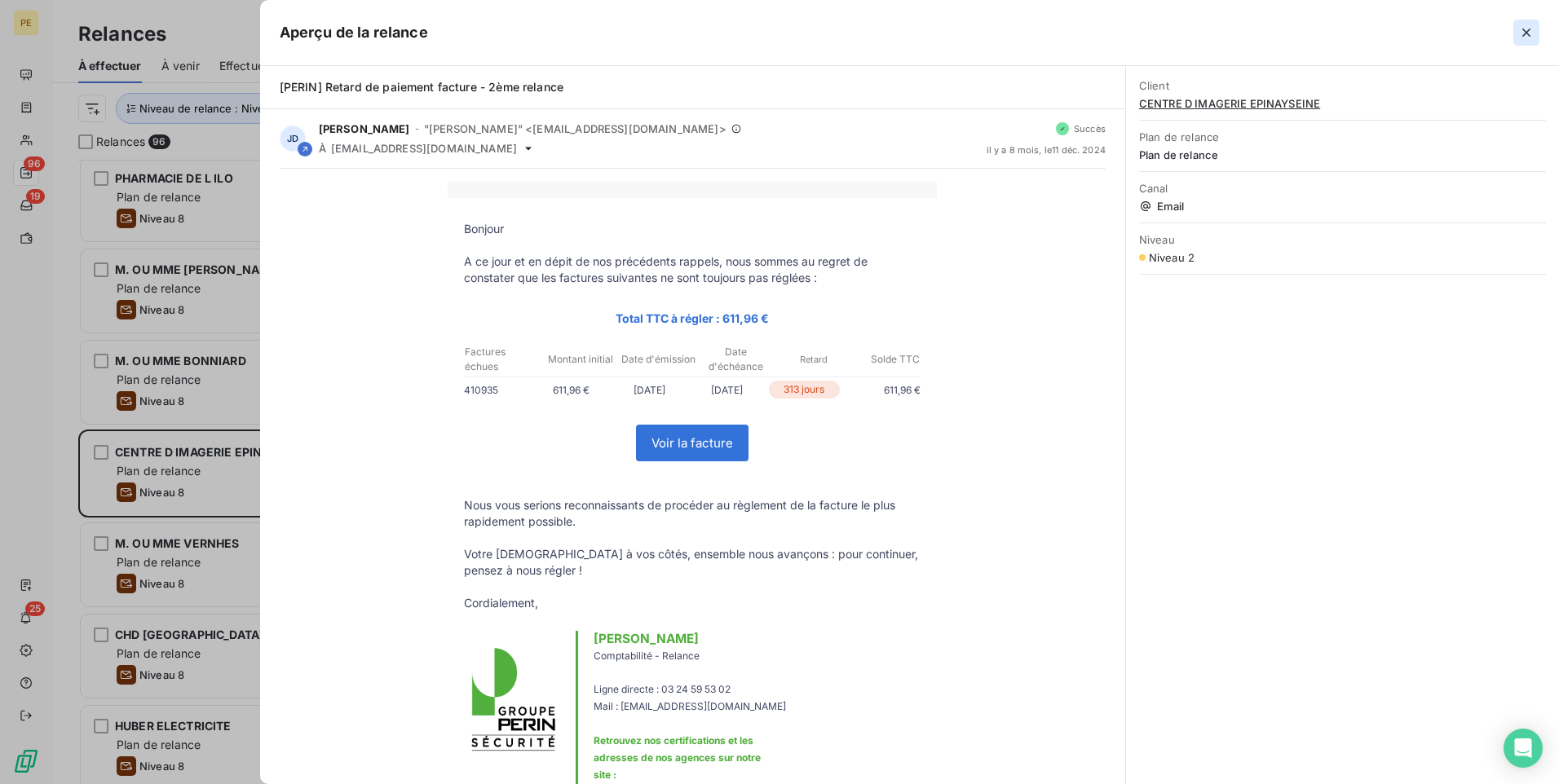
click at [1246, 34] on icon "button" at bounding box center [1527, 33] width 8 height 8
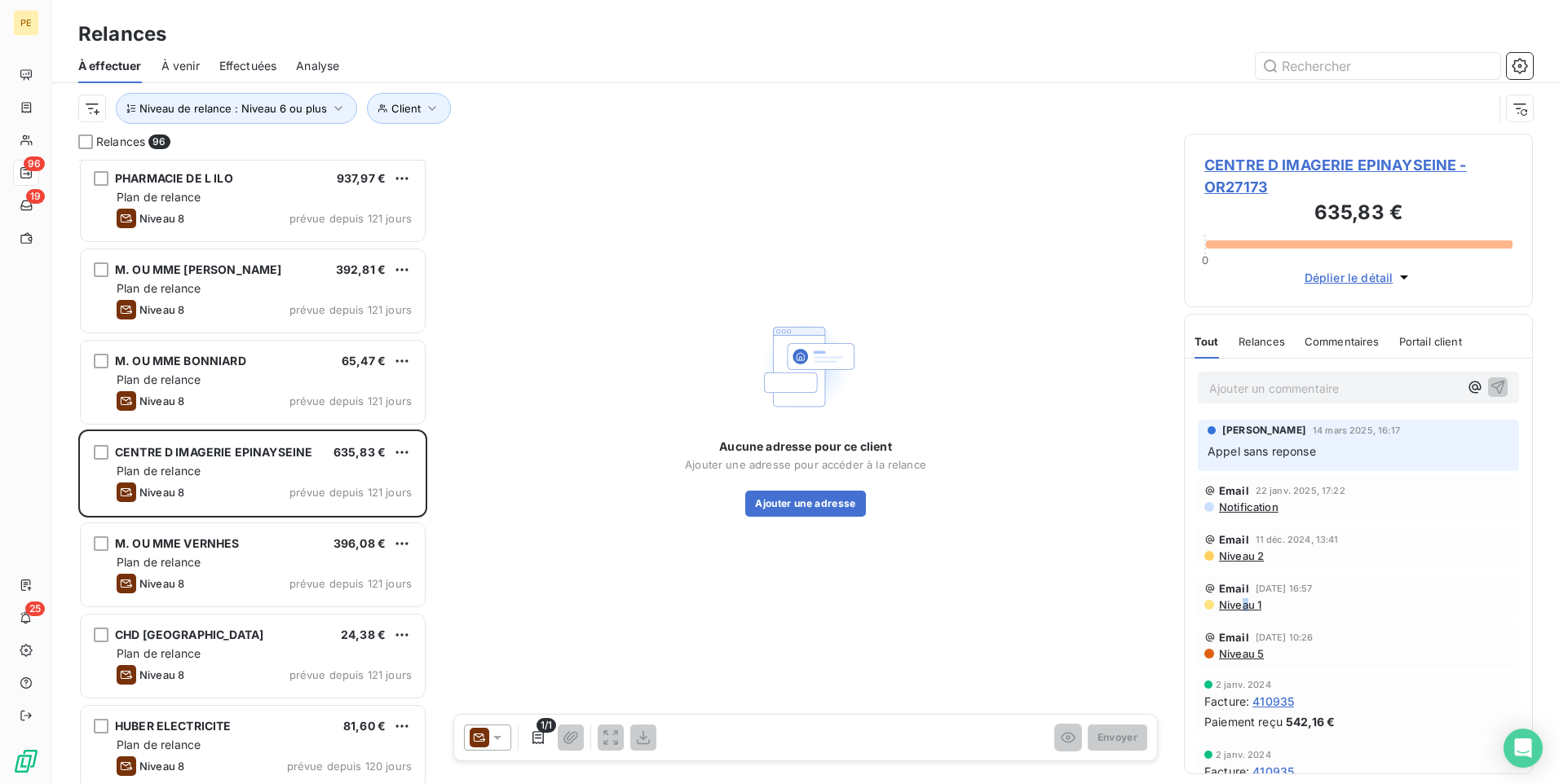
click at [1245, 607] on span "Niveau 1" at bounding box center [1240, 605] width 44 height 13
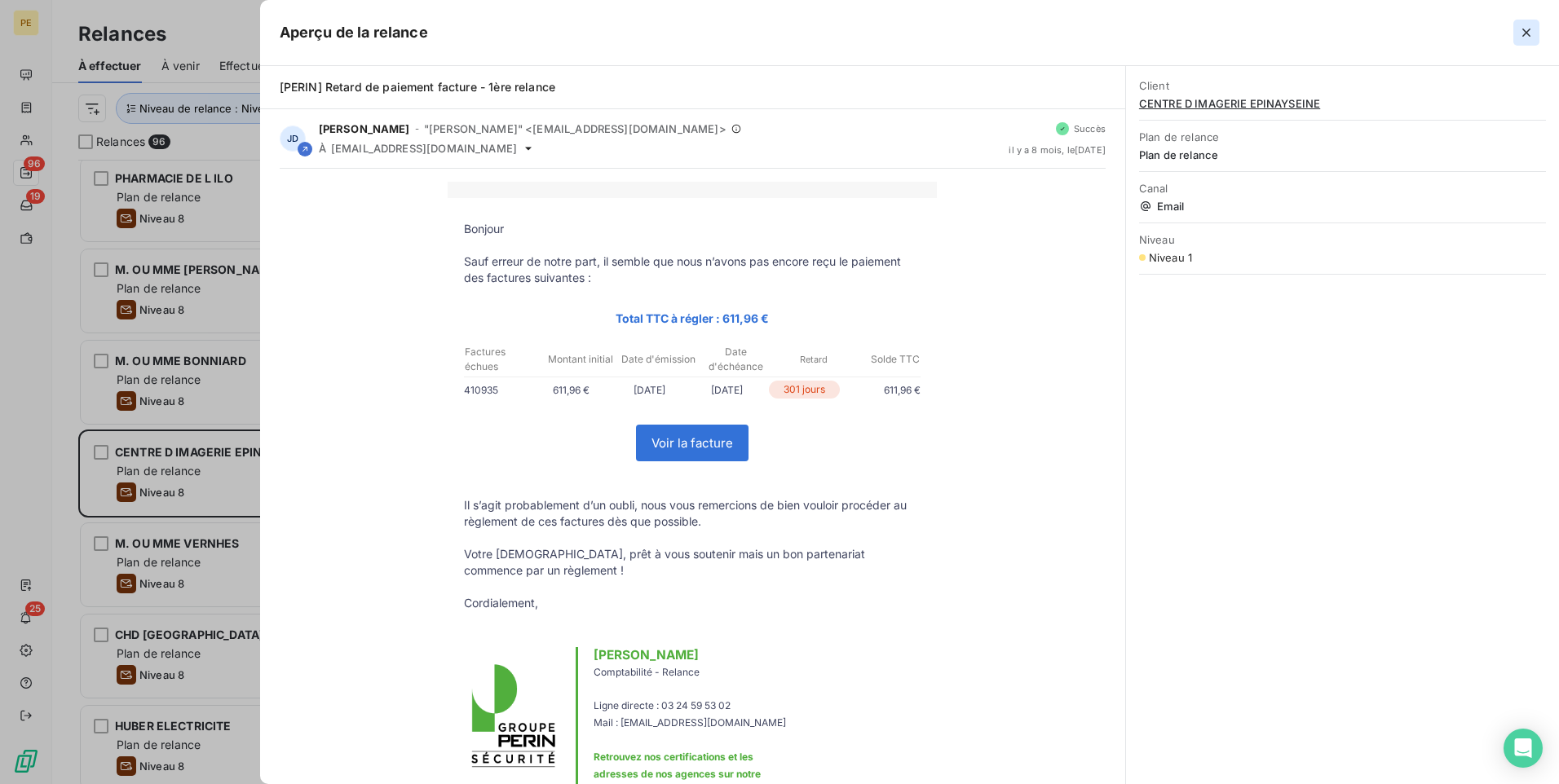
click at [1246, 43] on button "button" at bounding box center [1527, 33] width 26 height 26
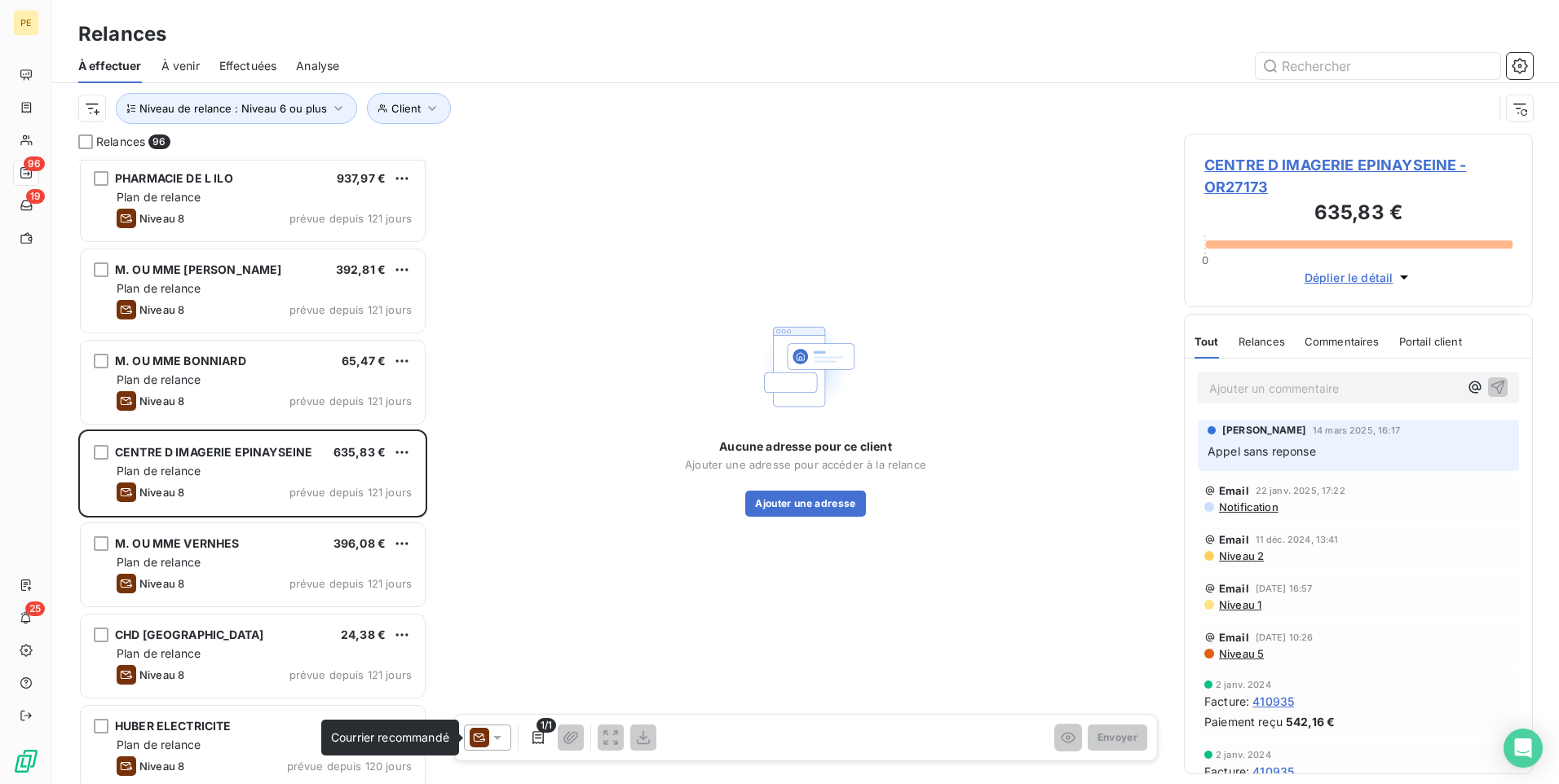
click at [470, 607] on icon at bounding box center [479, 738] width 20 height 20
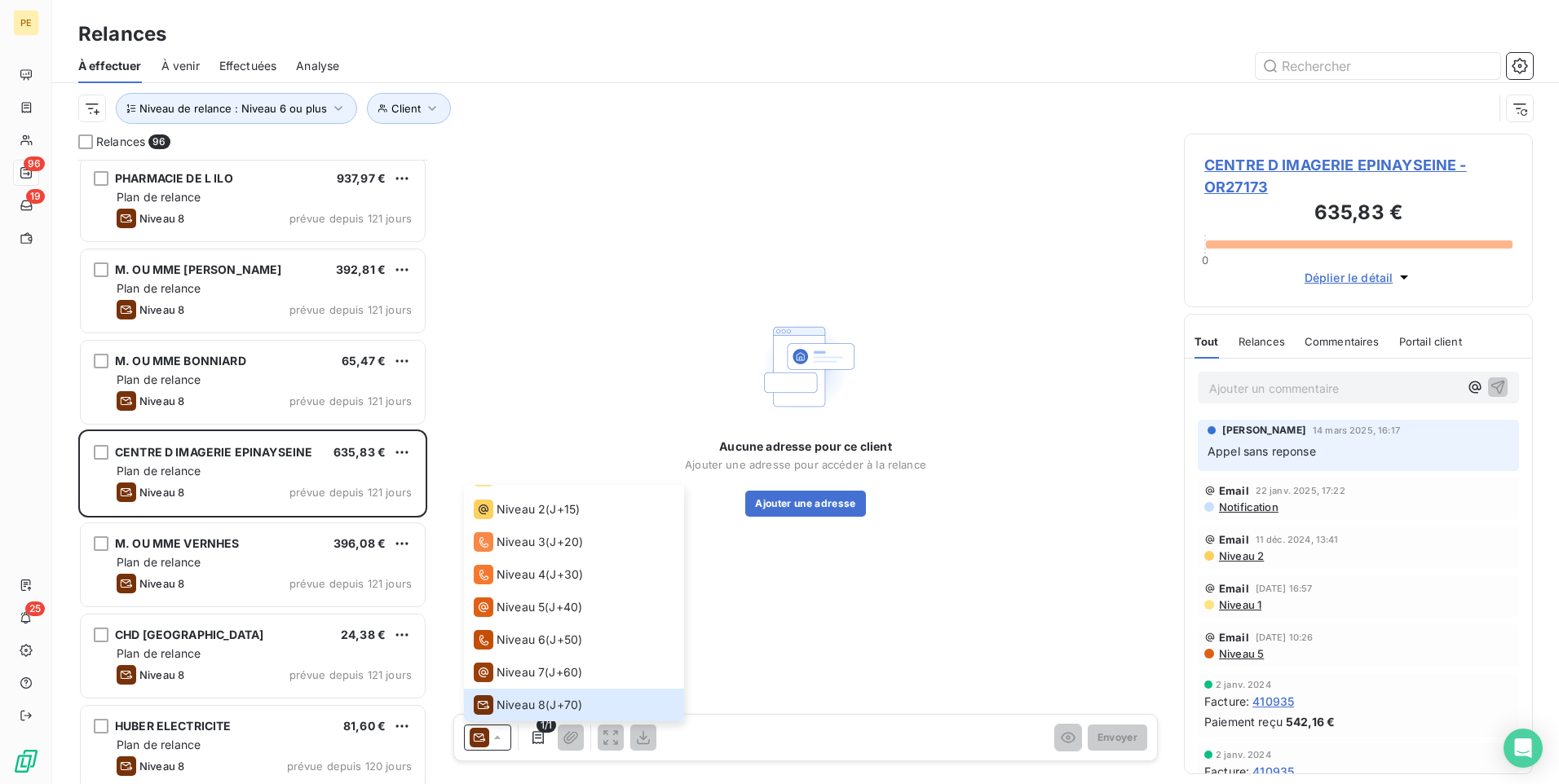
scroll to position [0, 0]
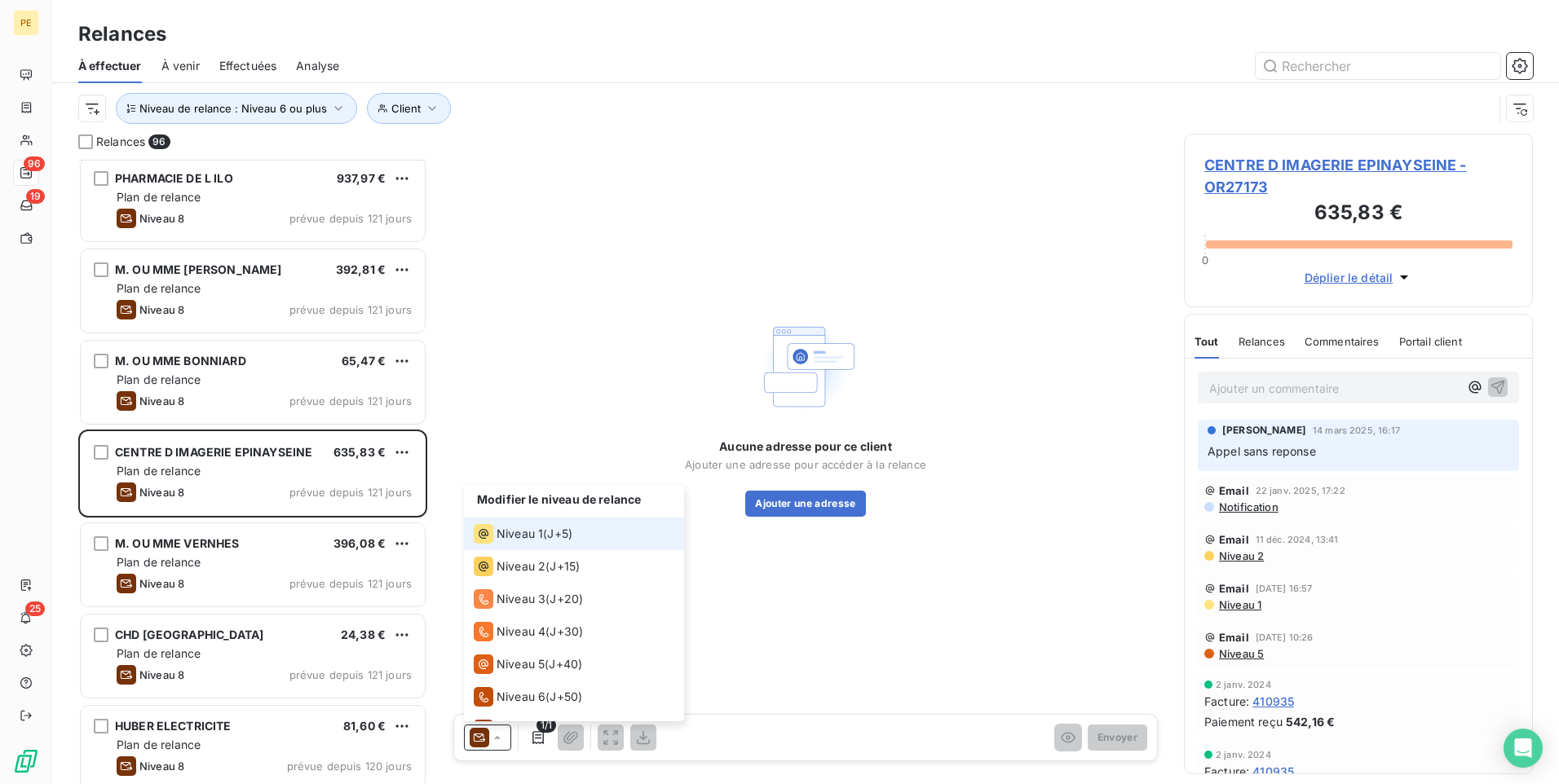
click at [546, 540] on div "Niveau 1 ( J+5 )" at bounding box center [523, 534] width 98 height 20
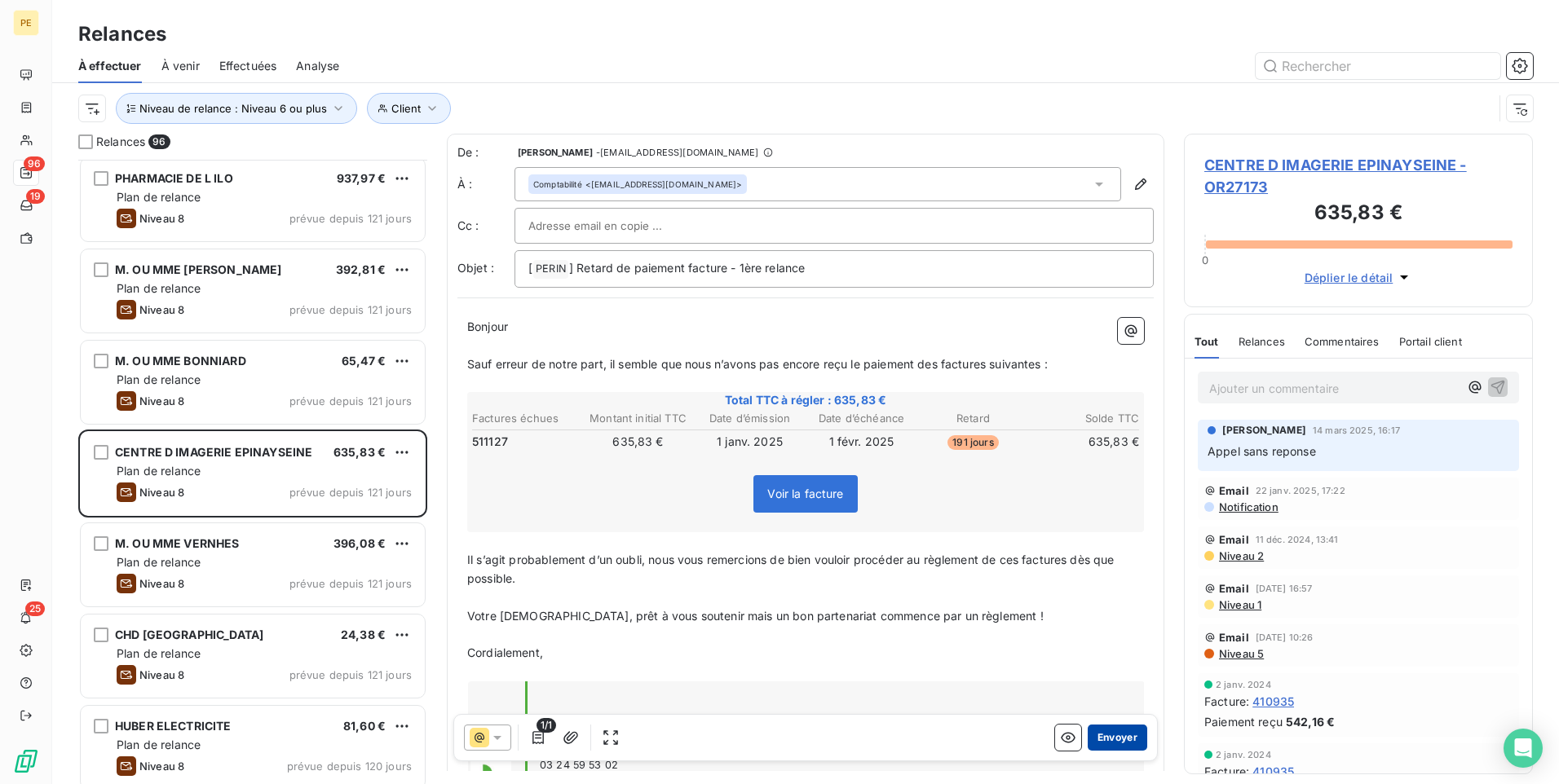
click at [1088, 607] on button "Envoyer" at bounding box center [1118, 738] width 60 height 26
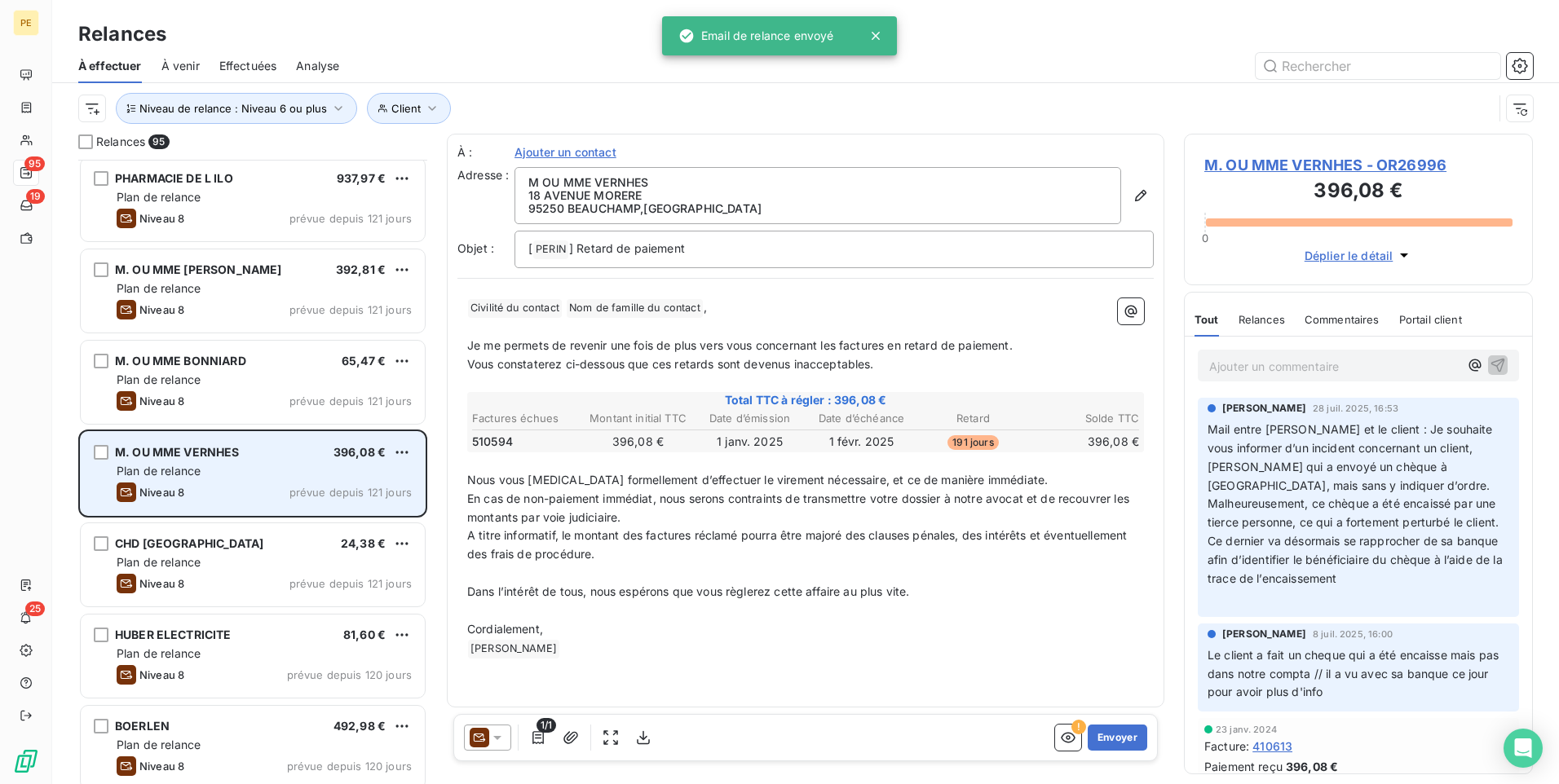
click at [250, 477] on div "Plan de relance" at bounding box center [264, 472] width 295 height 16
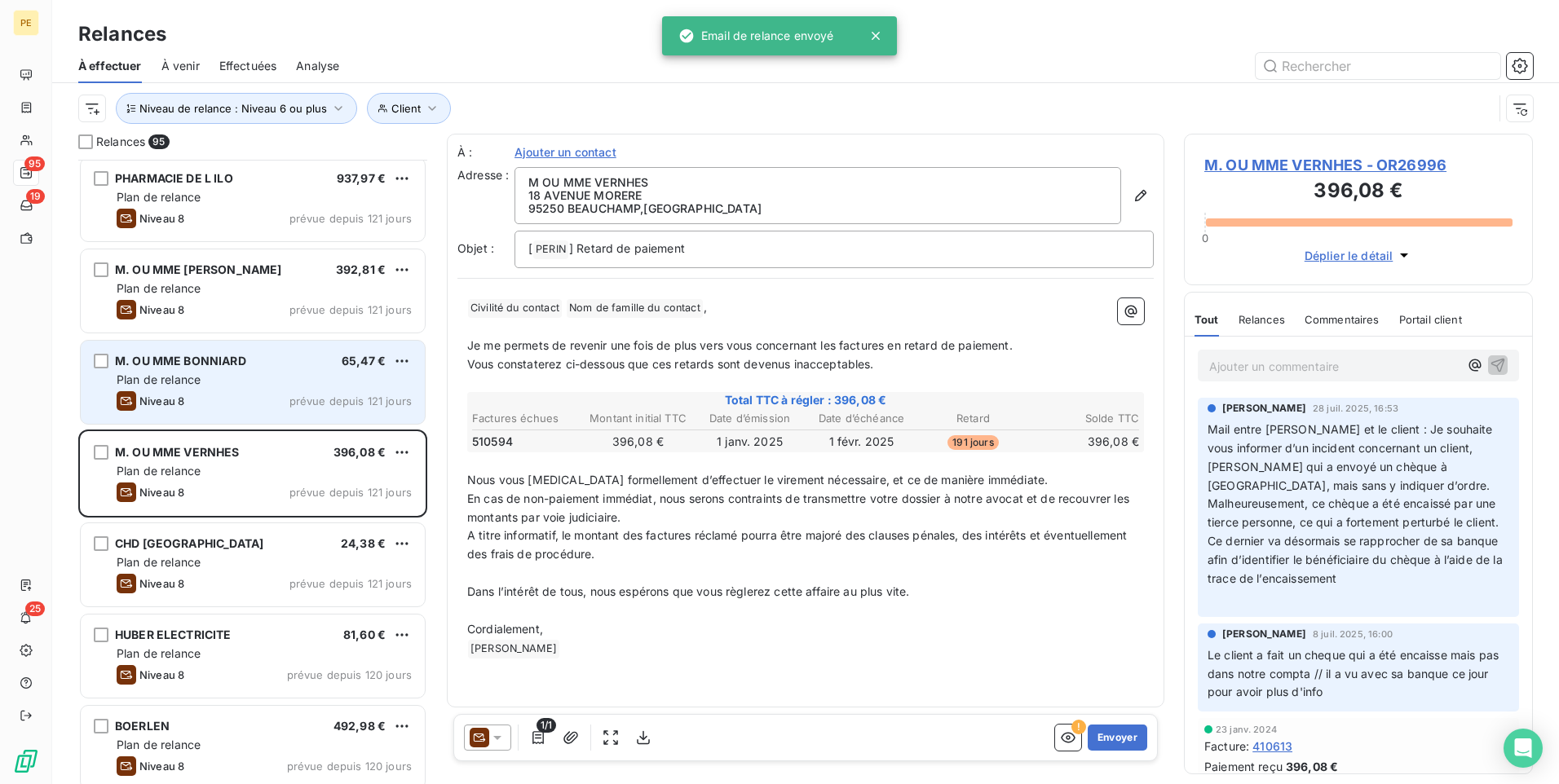
click at [249, 390] on div "M. OU MME BONNIARD 65,47 € Plan de relance Niveau 8 prévue depuis 121 jours" at bounding box center [252, 381] width 344 height 83
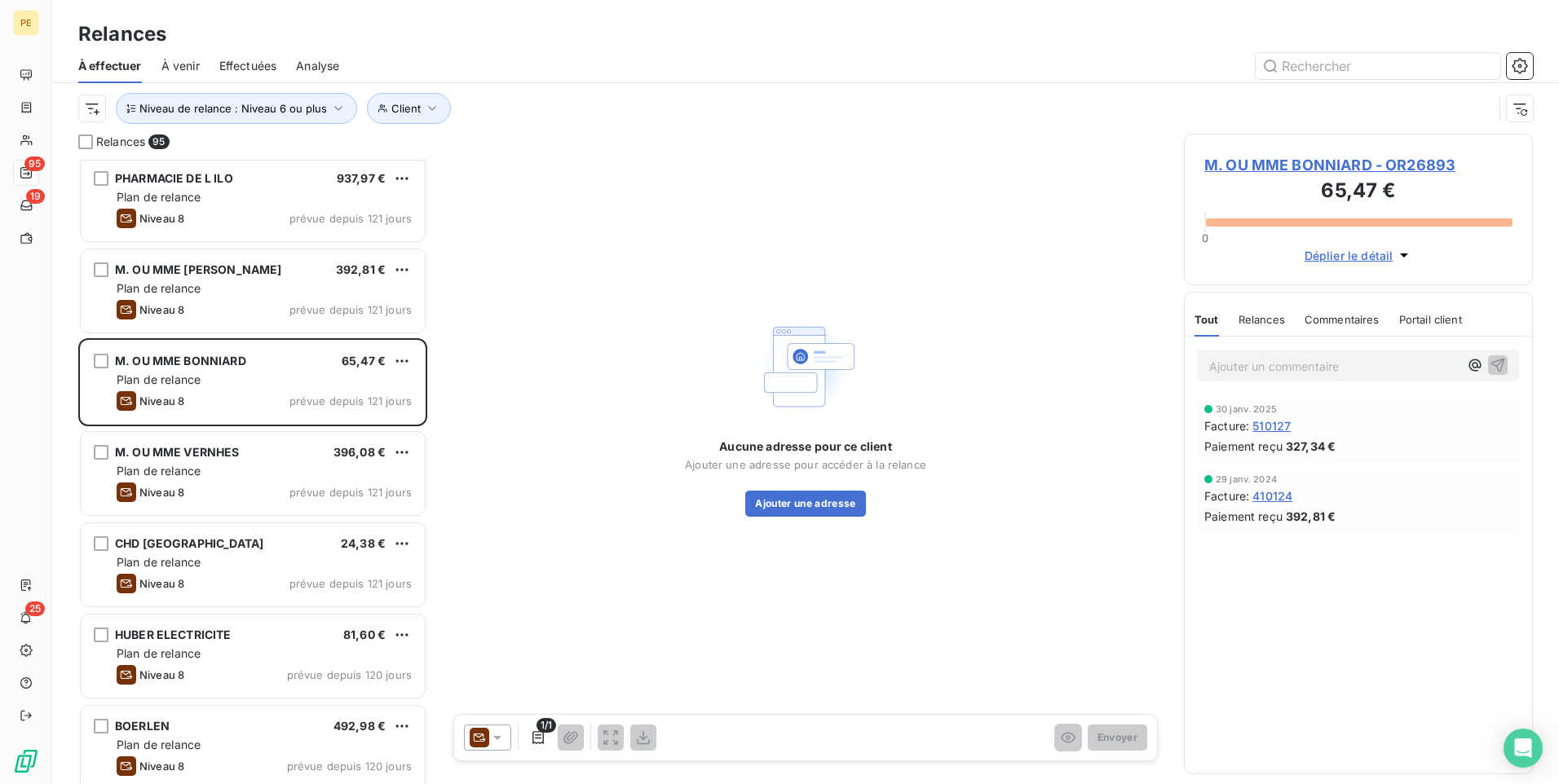
click at [483, 607] on icon at bounding box center [479, 738] width 20 height 20
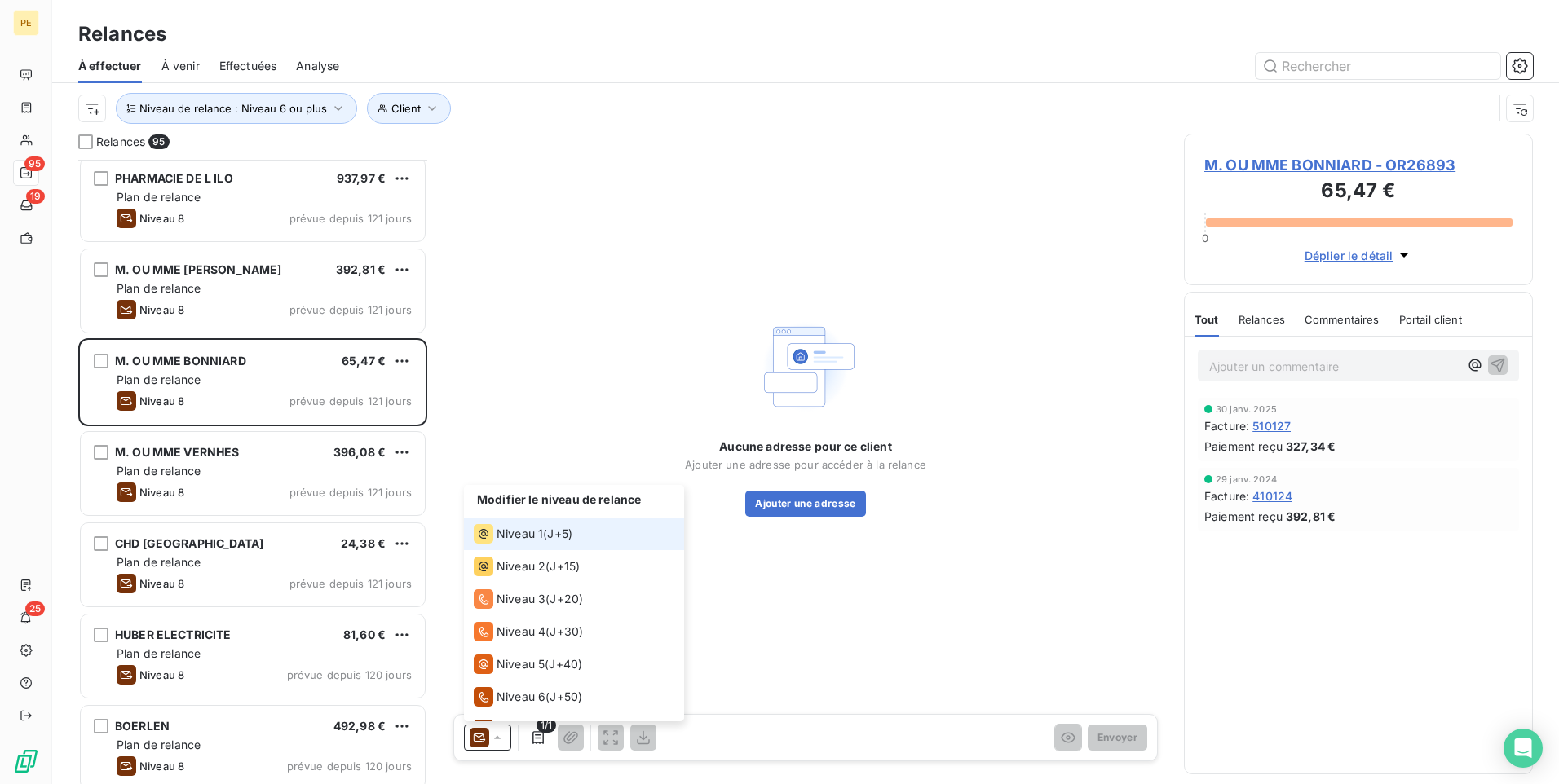
click at [560, 543] on div "Niveau 1 ( J+5 )" at bounding box center [523, 534] width 98 height 20
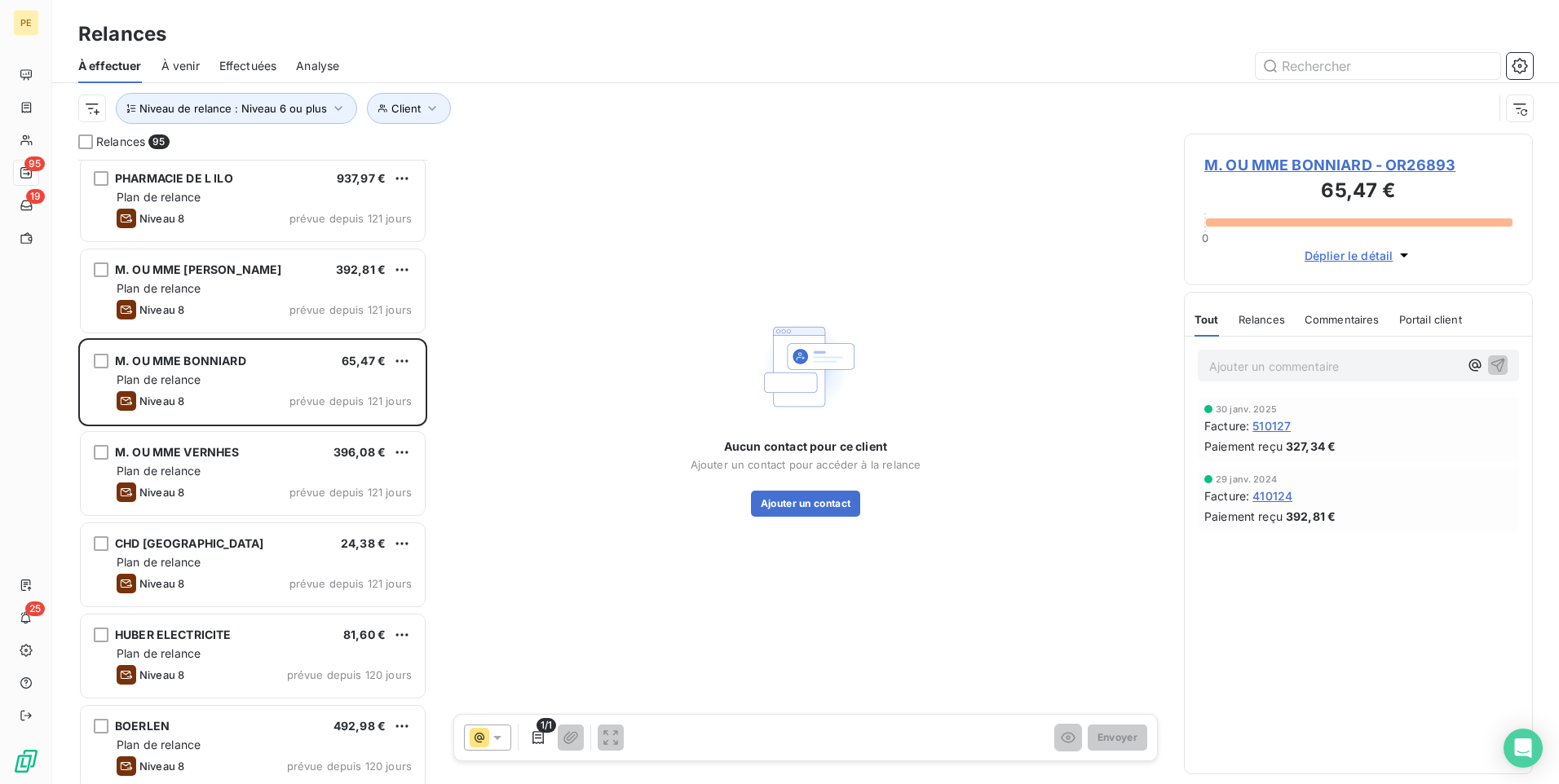
click at [537, 607] on span "1/1" at bounding box center [546, 726] width 20 height 15
click at [537, 607] on icon "button" at bounding box center [538, 738] width 11 height 13
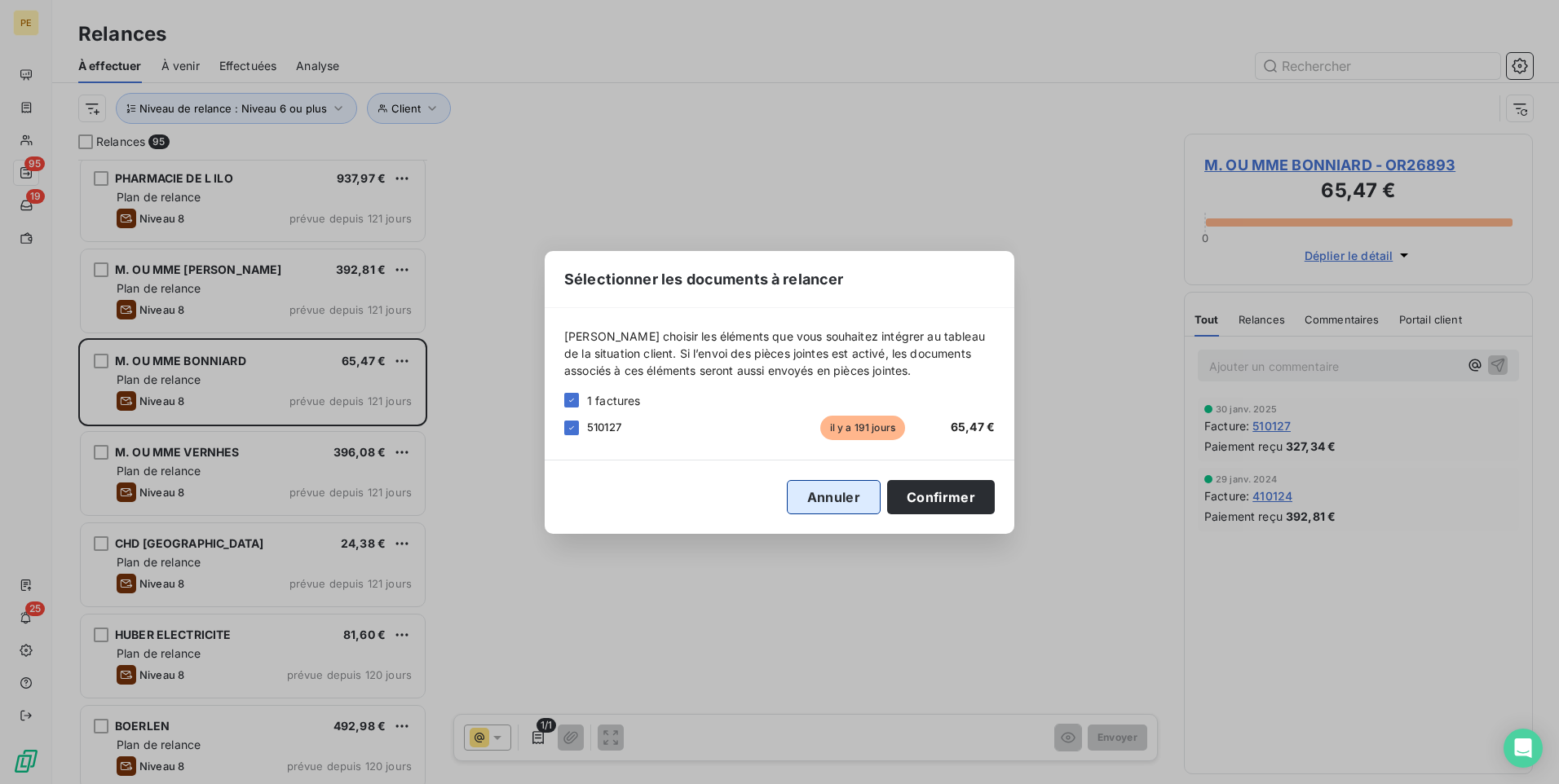
click at [844, 493] on button "Annuler" at bounding box center [834, 497] width 94 height 34
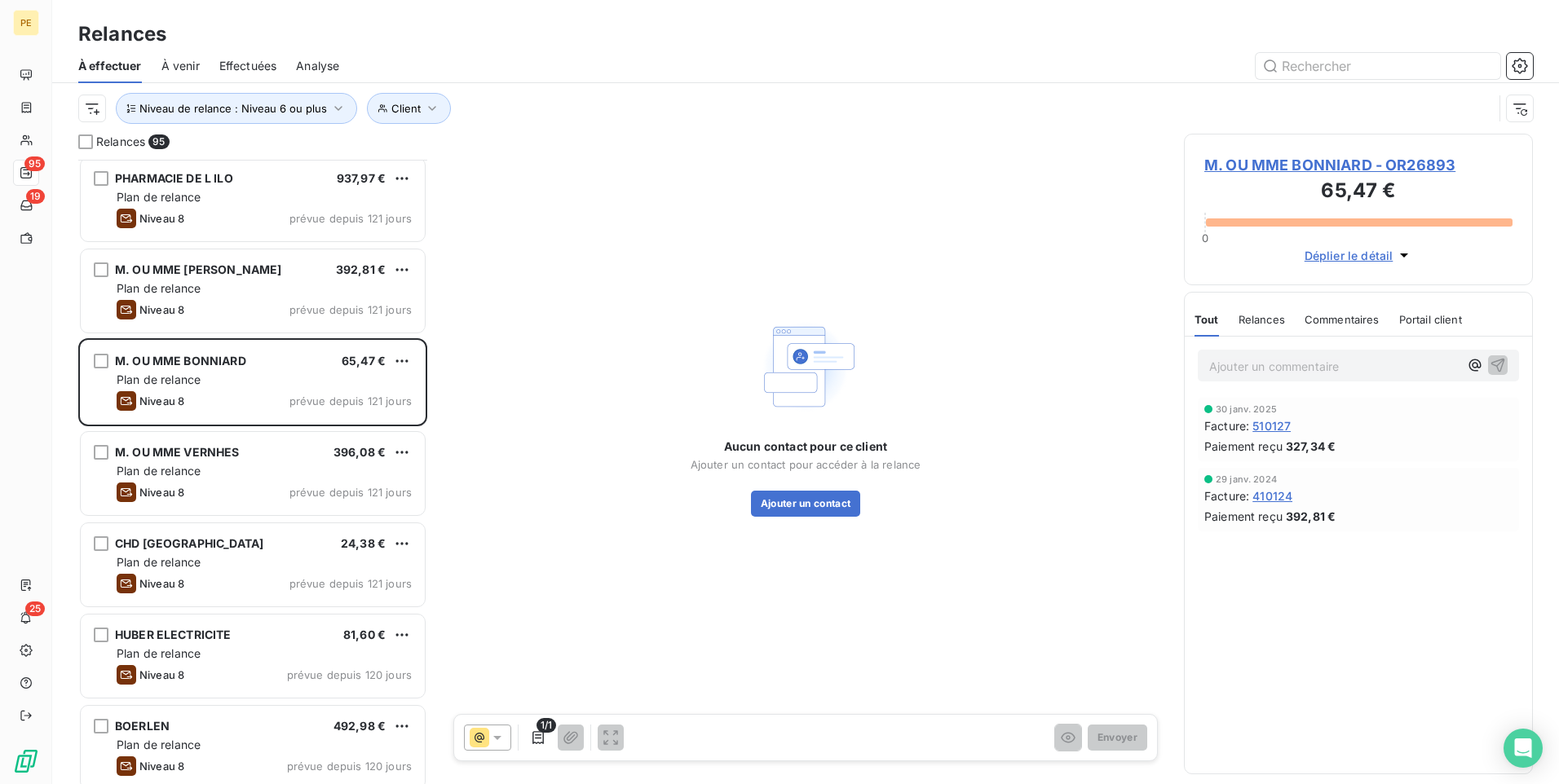
click at [1246, 370] on p "Ajouter un commentaire ﻿" at bounding box center [1334, 366] width 249 height 21
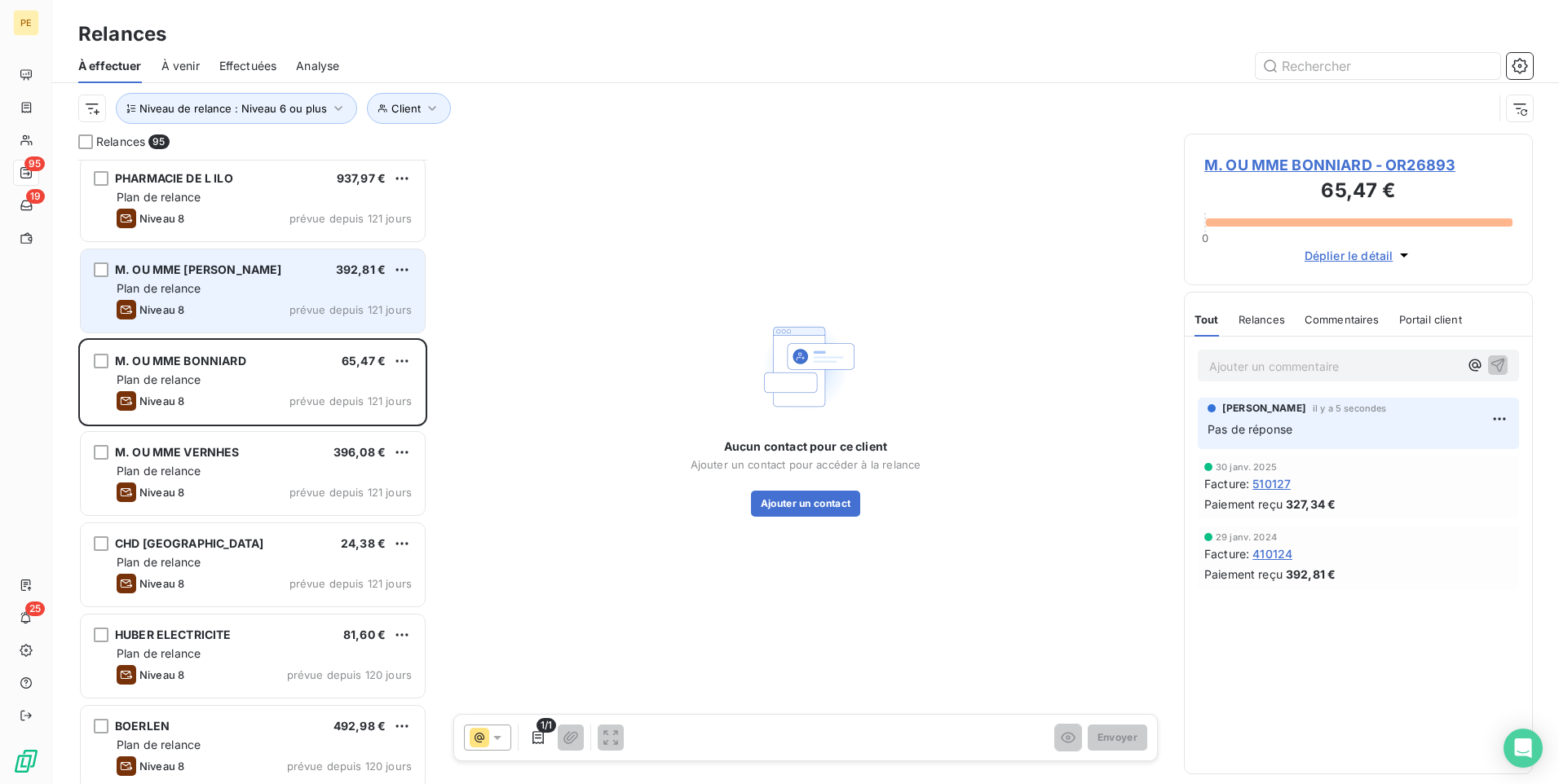
click at [263, 268] on div "M. OU MME [PERSON_NAME] 392,81 €" at bounding box center [264, 270] width 295 height 15
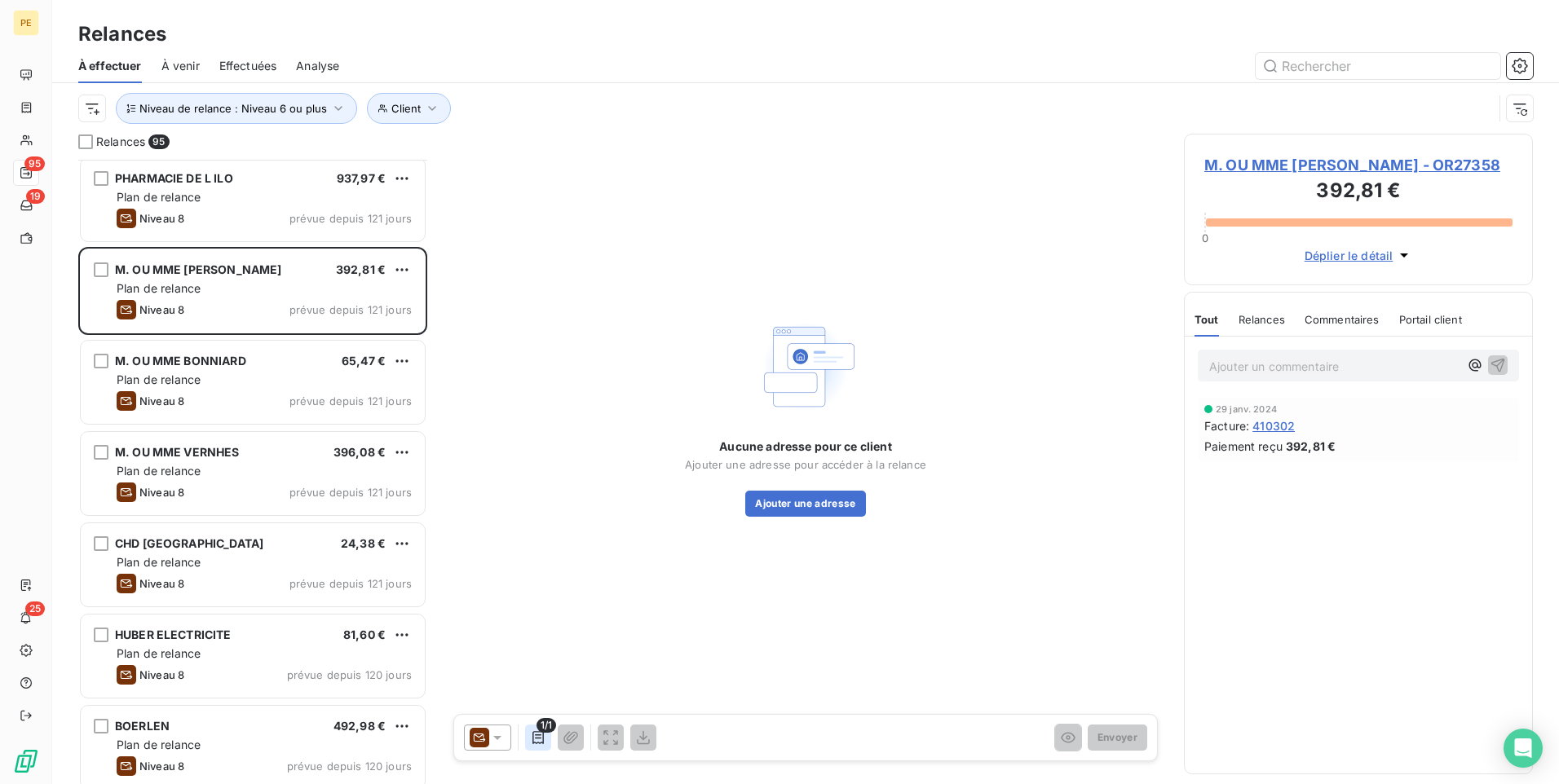
click at [538, 607] on icon "button" at bounding box center [538, 738] width 16 height 16
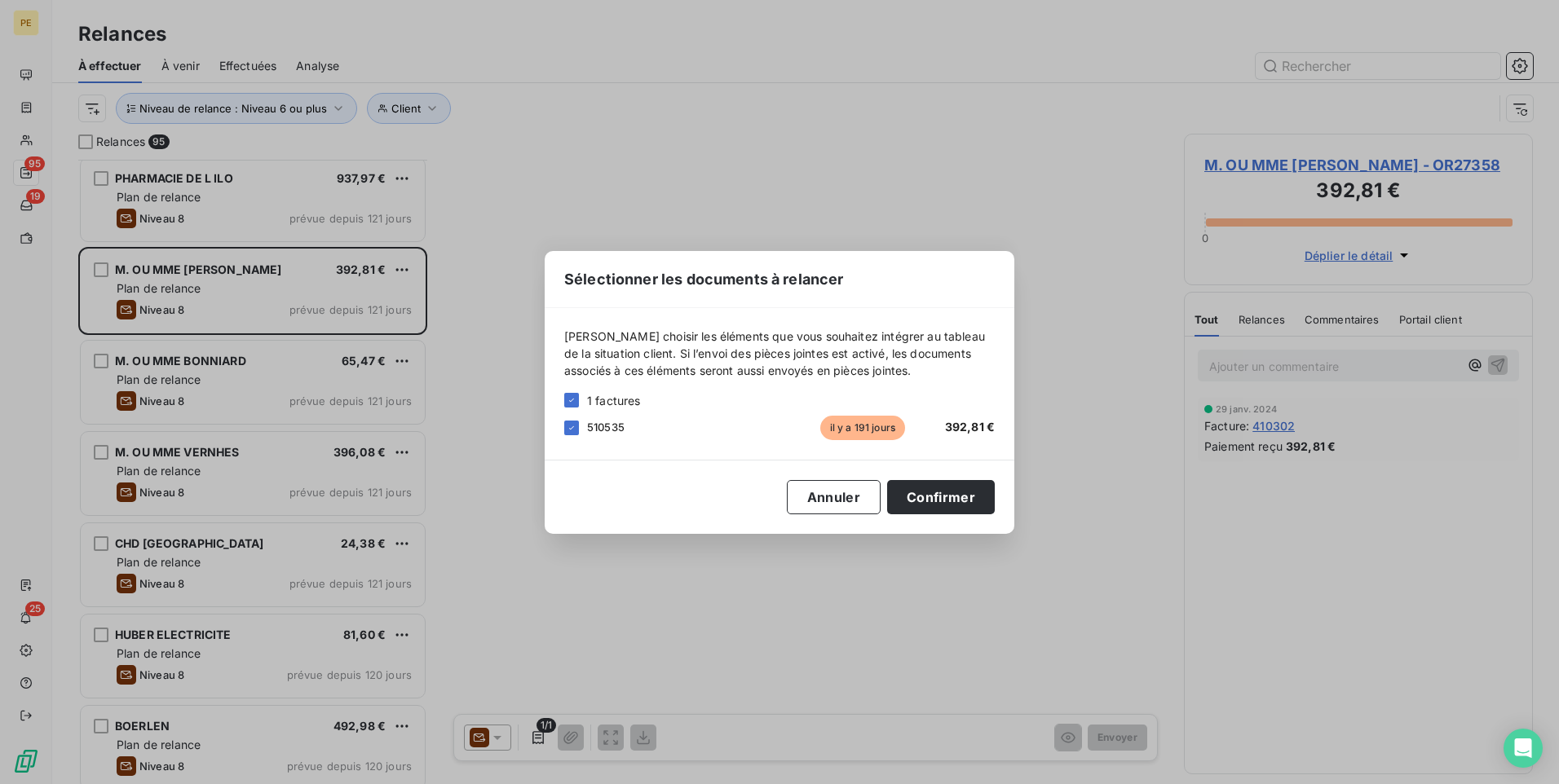
click at [661, 590] on div "Sélectionner les documents à relancer [PERSON_NAME] choisir les éléments que vo…" at bounding box center [780, 392] width 1559 height 784
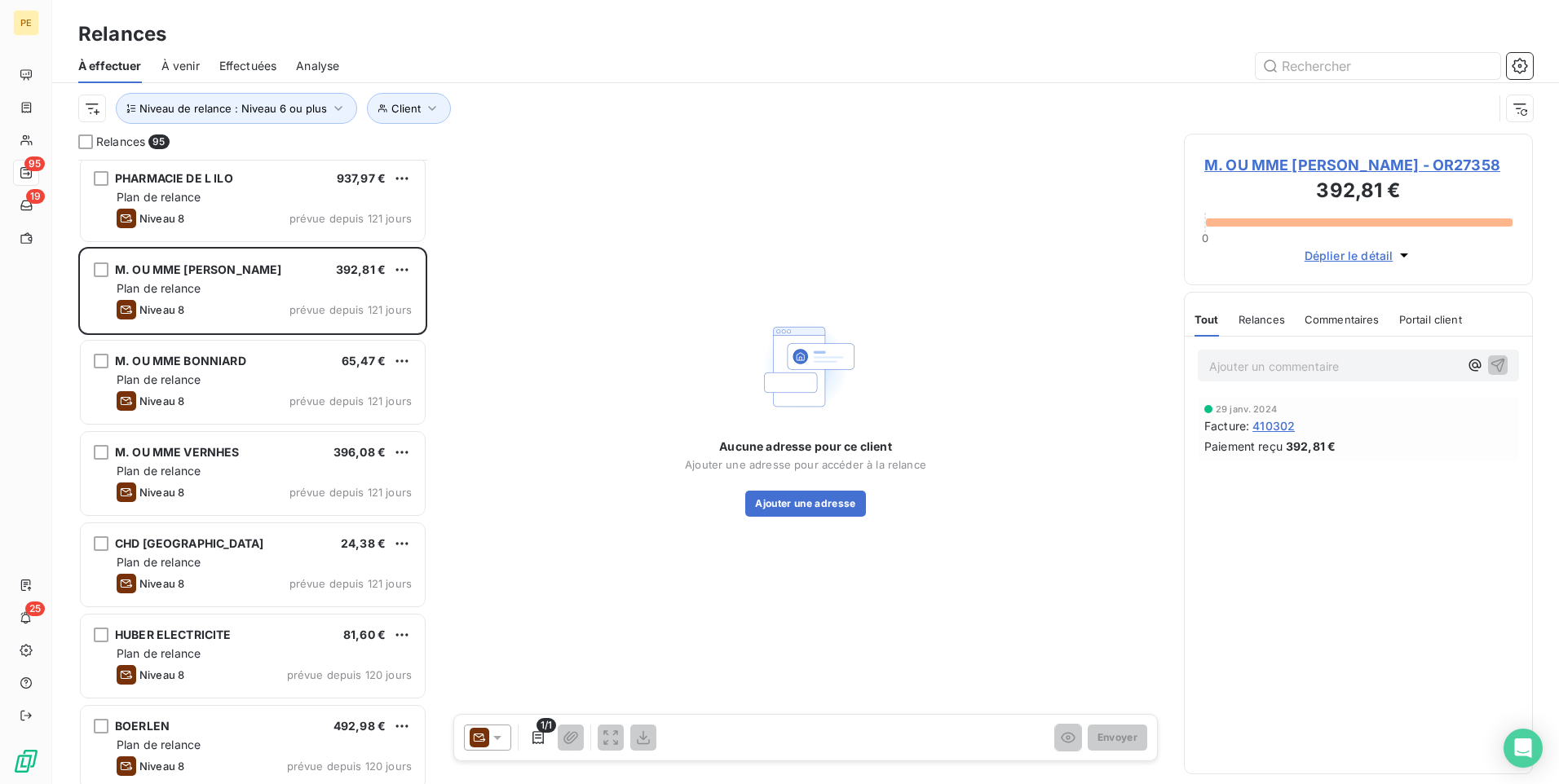
click at [464, 607] on div at bounding box center [488, 738] width 48 height 26
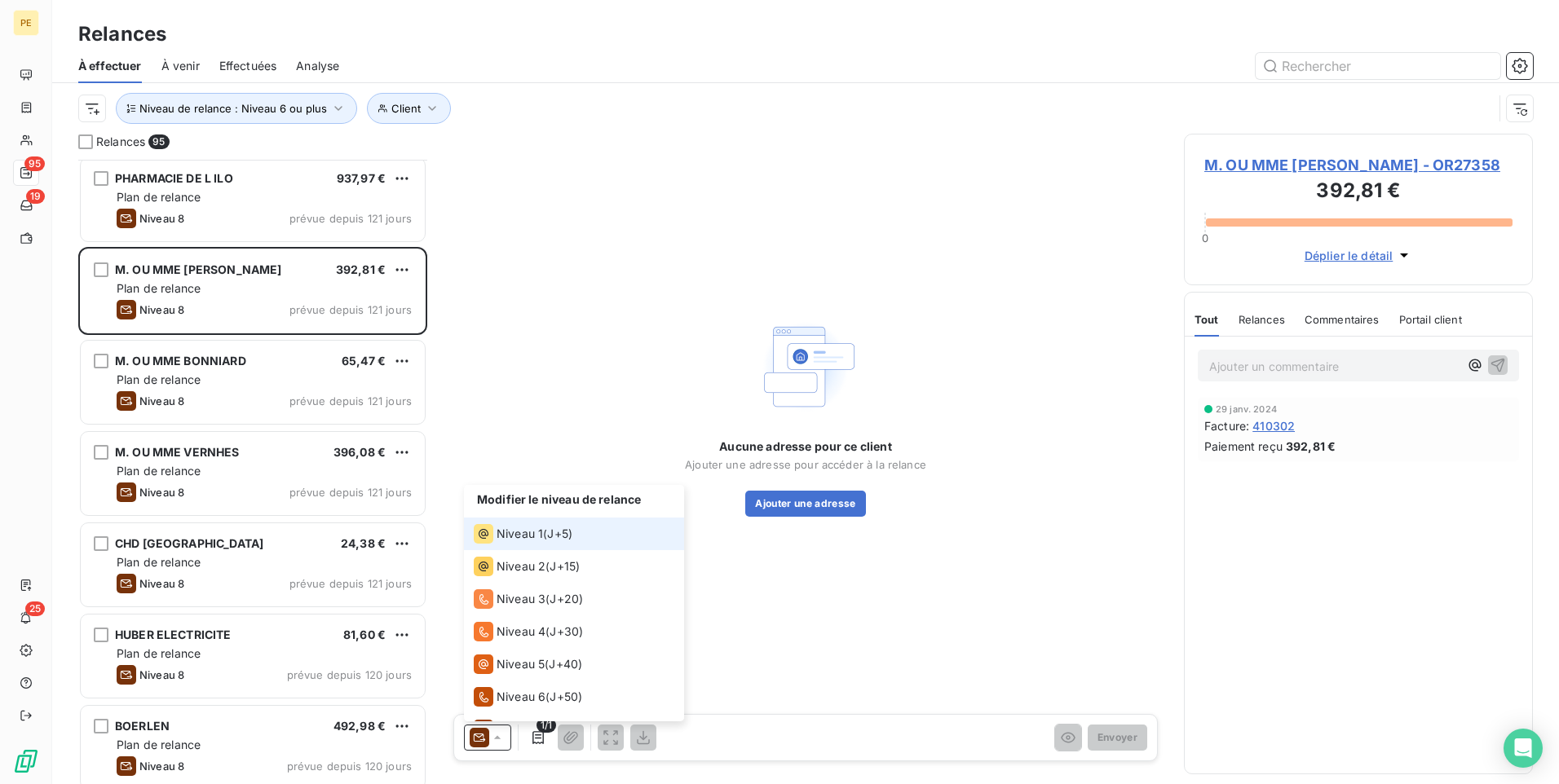
click at [580, 532] on li "Niveau 1 ( J+5 )" at bounding box center [574, 534] width 220 height 33
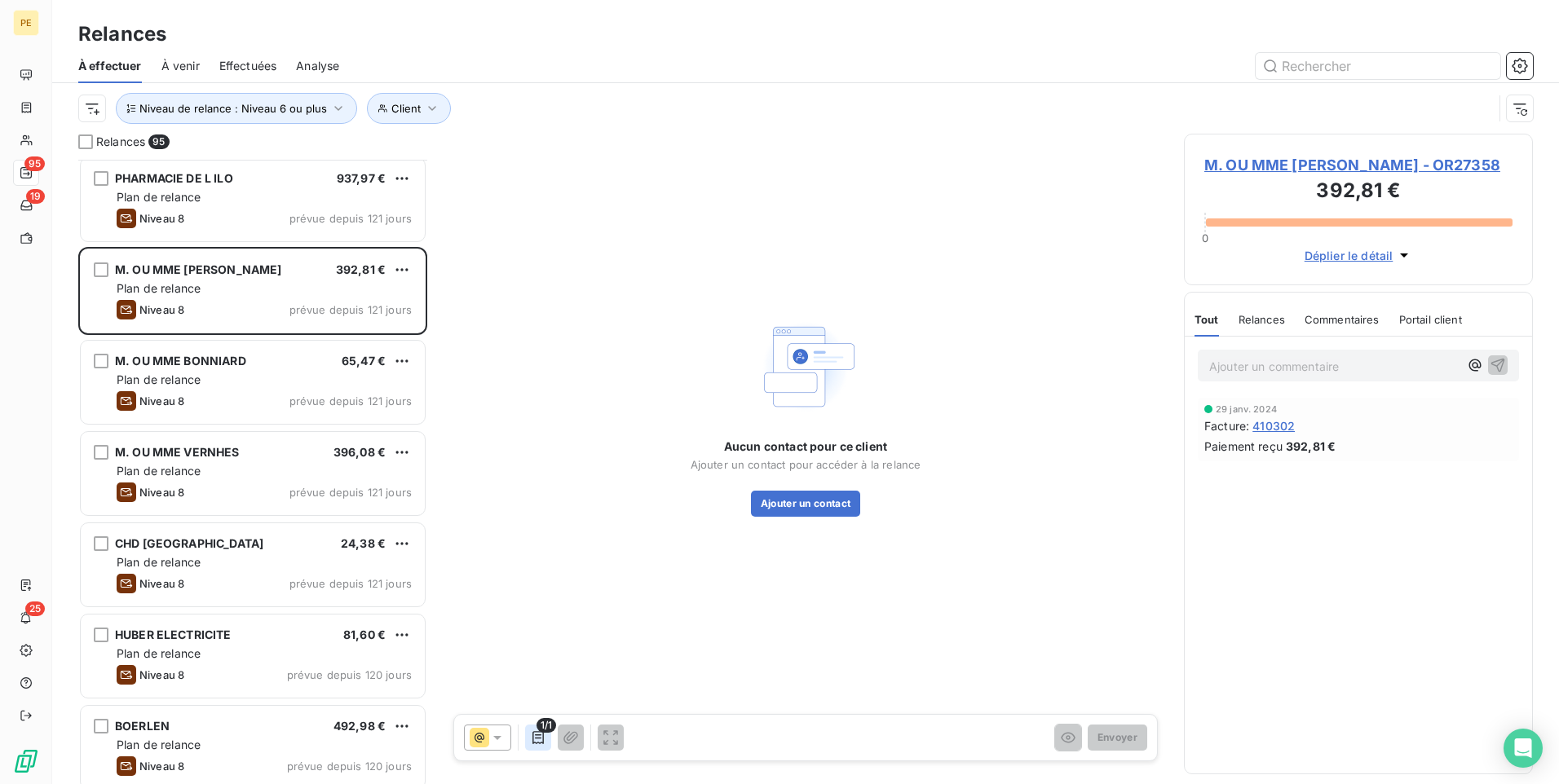
click at [540, 607] on icon "button" at bounding box center [538, 738] width 16 height 16
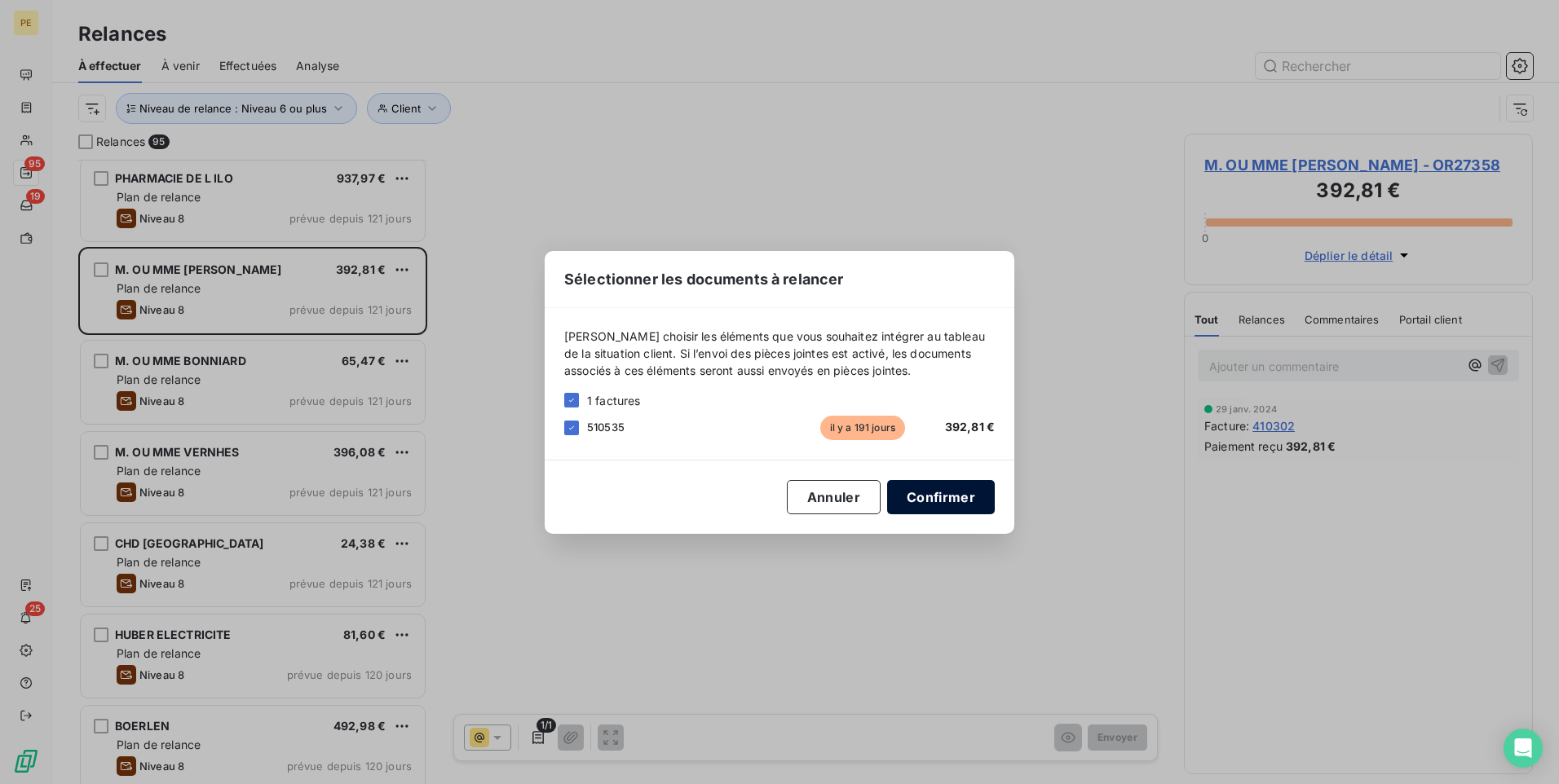
click at [938, 499] on button "Confirmer" at bounding box center [940, 497] width 107 height 34
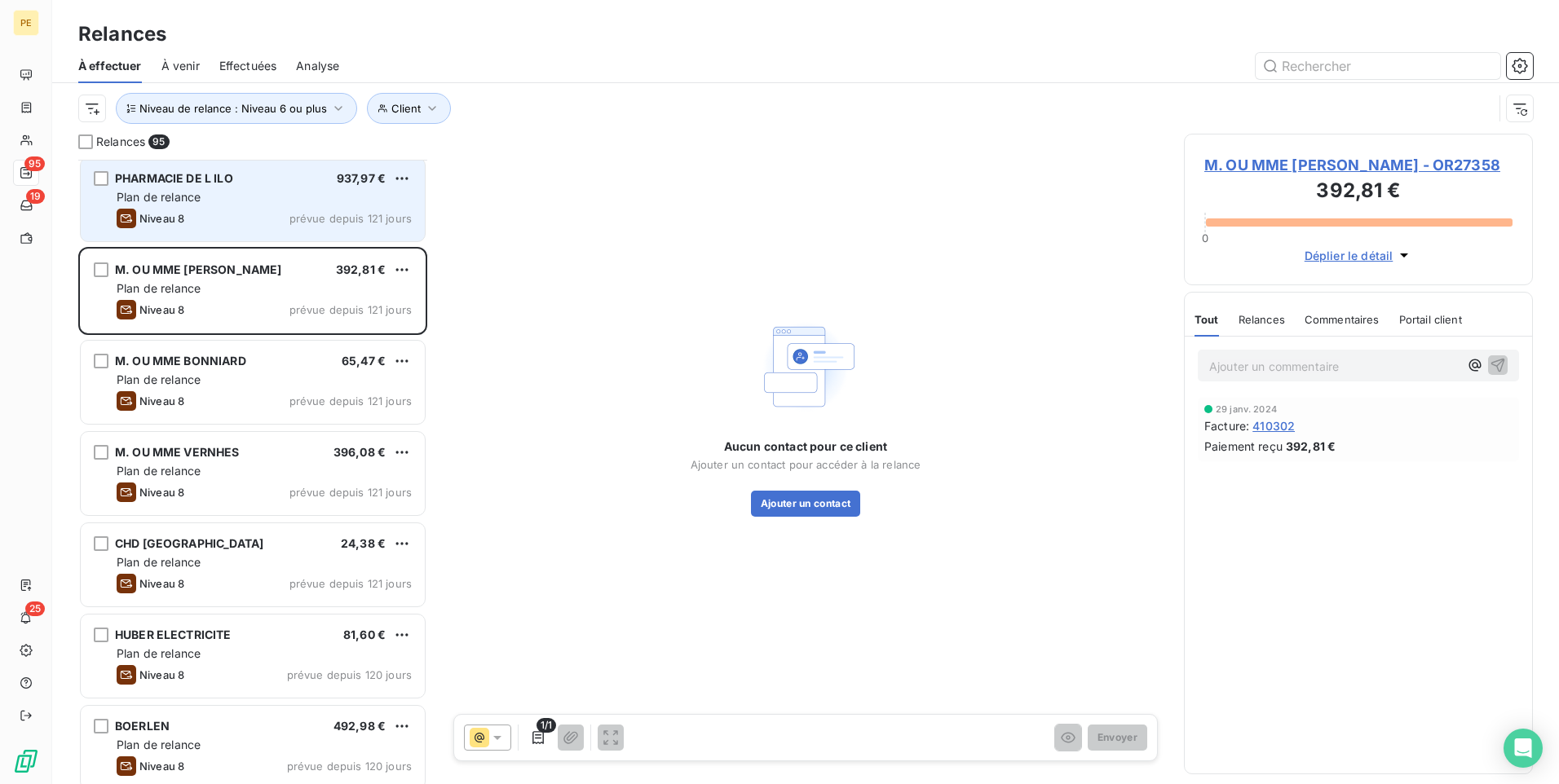
click at [194, 202] on span "Plan de relance" at bounding box center [158, 197] width 84 height 14
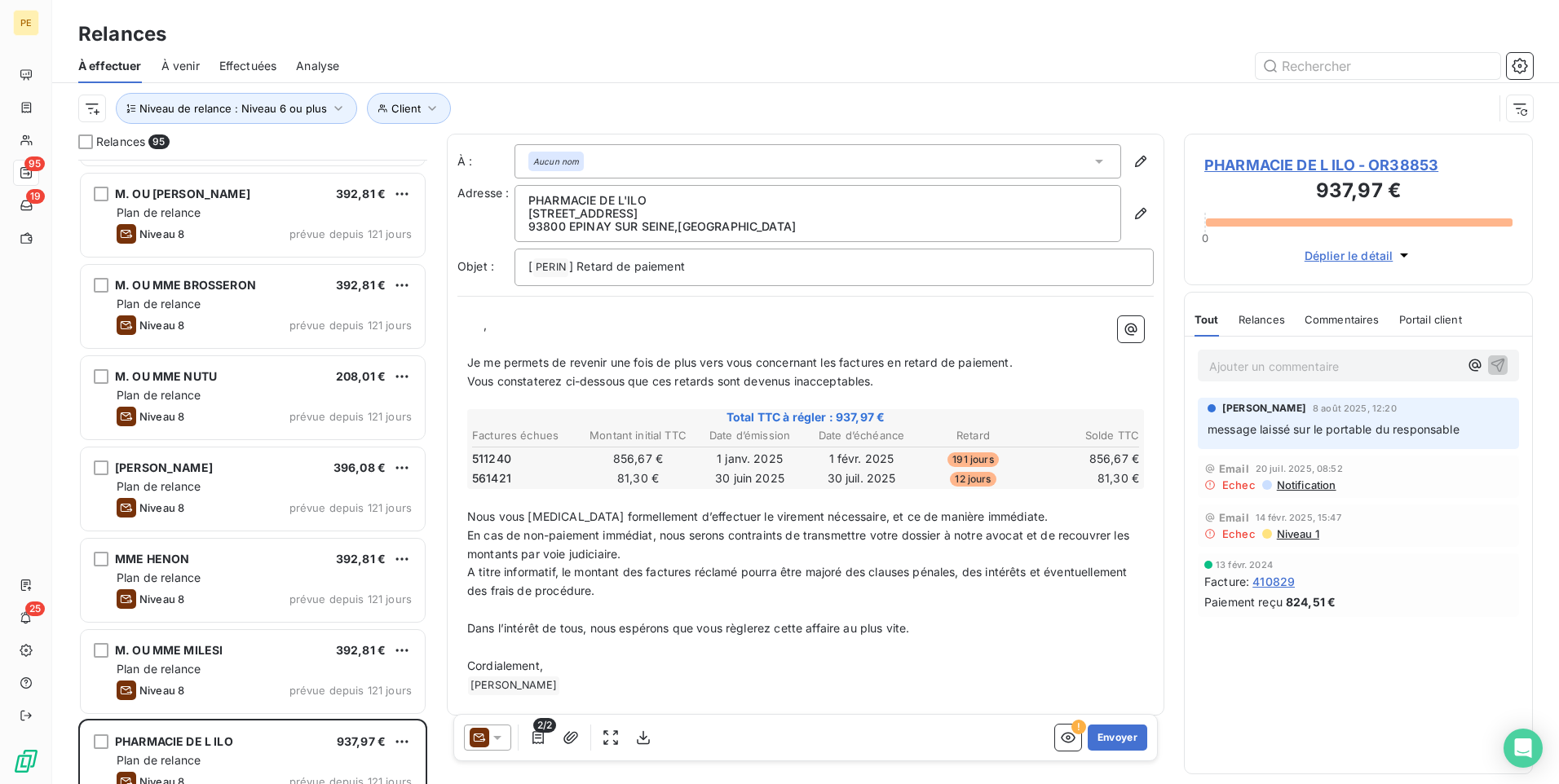
scroll to position [1899, 0]
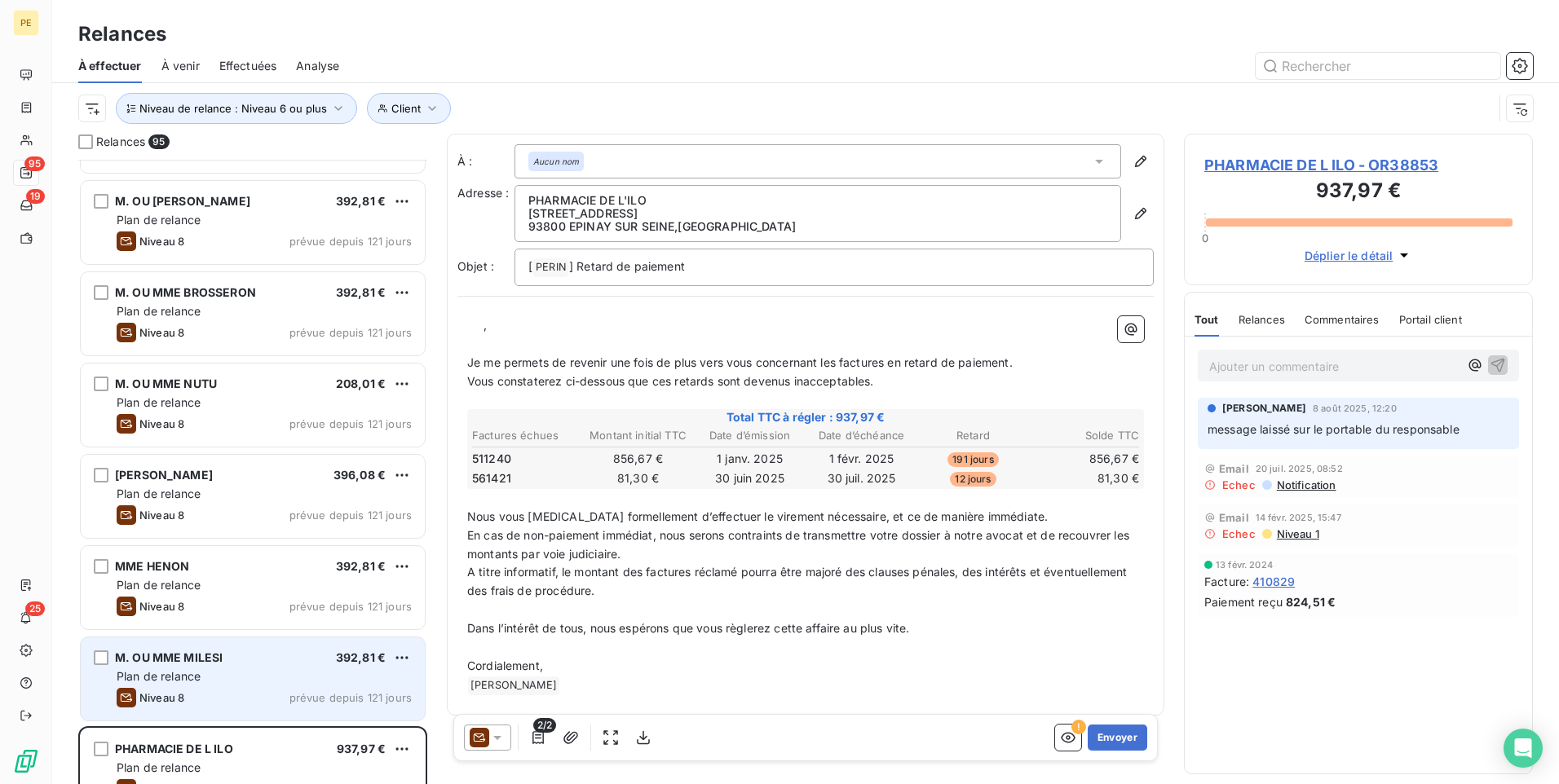
click at [296, 607] on span "prévue depuis 121 jours" at bounding box center [350, 698] width 122 height 13
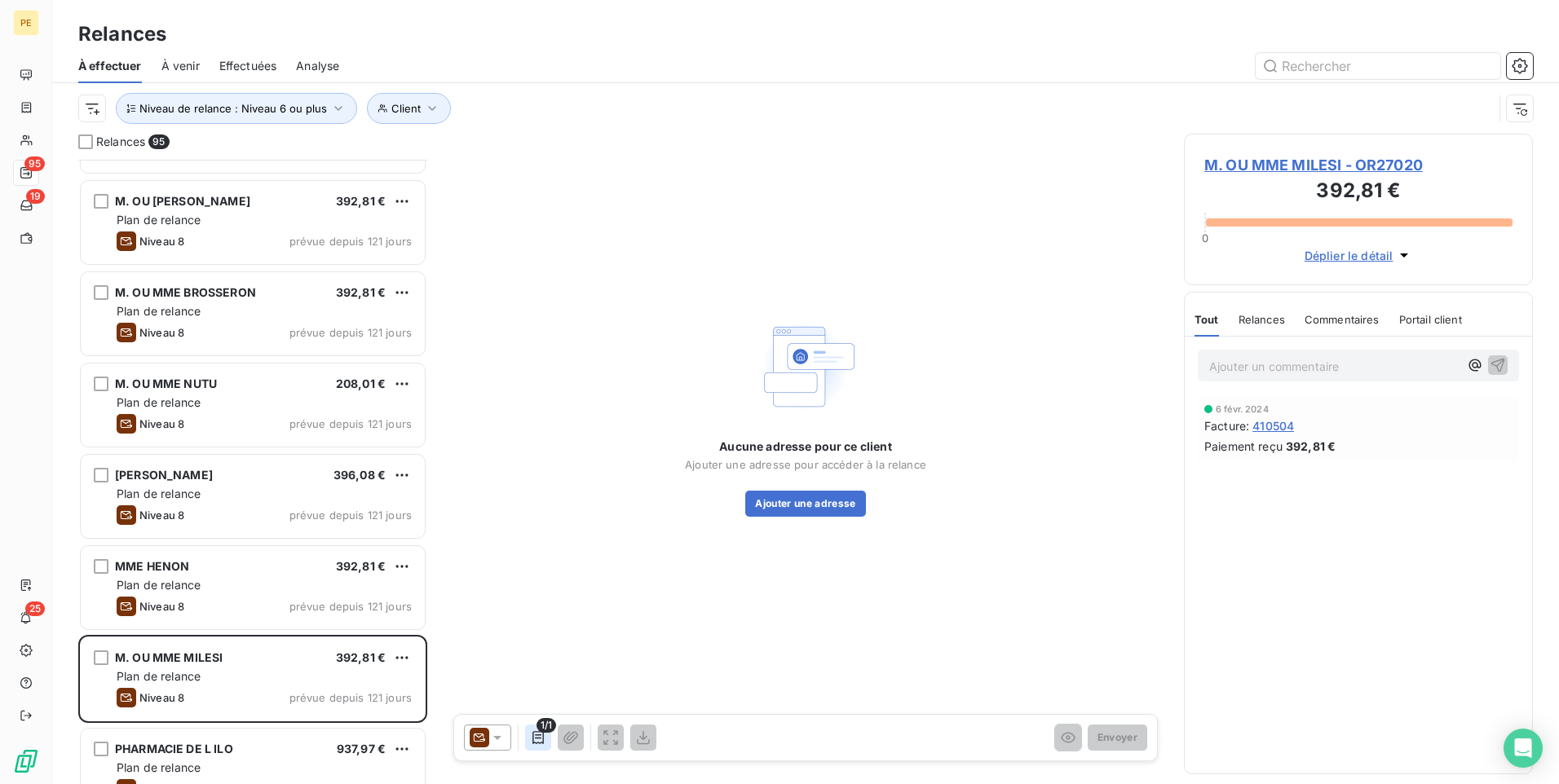
click at [542, 607] on icon "button" at bounding box center [538, 738] width 16 height 16
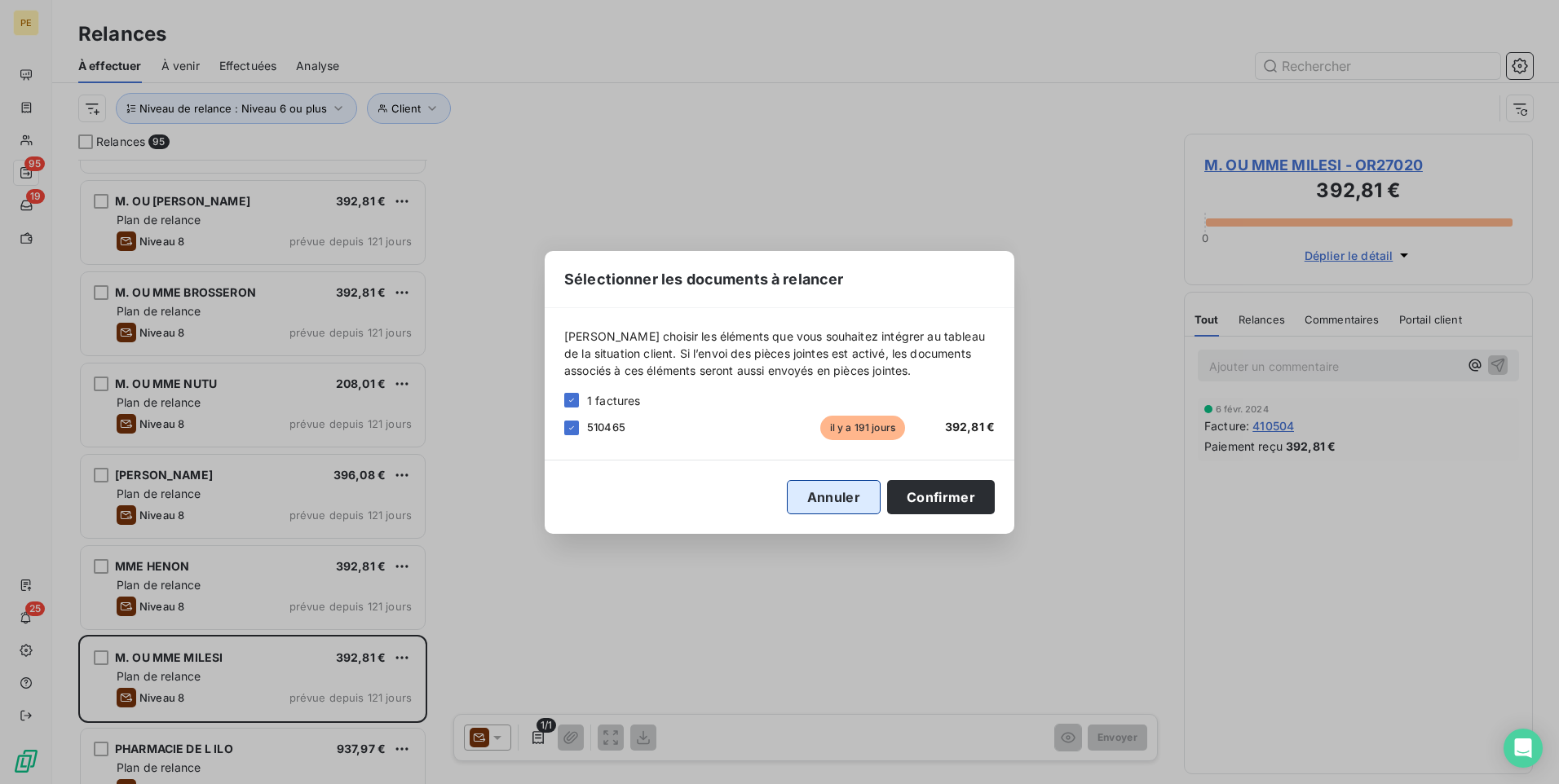
click at [837, 498] on button "Annuler" at bounding box center [834, 497] width 94 height 34
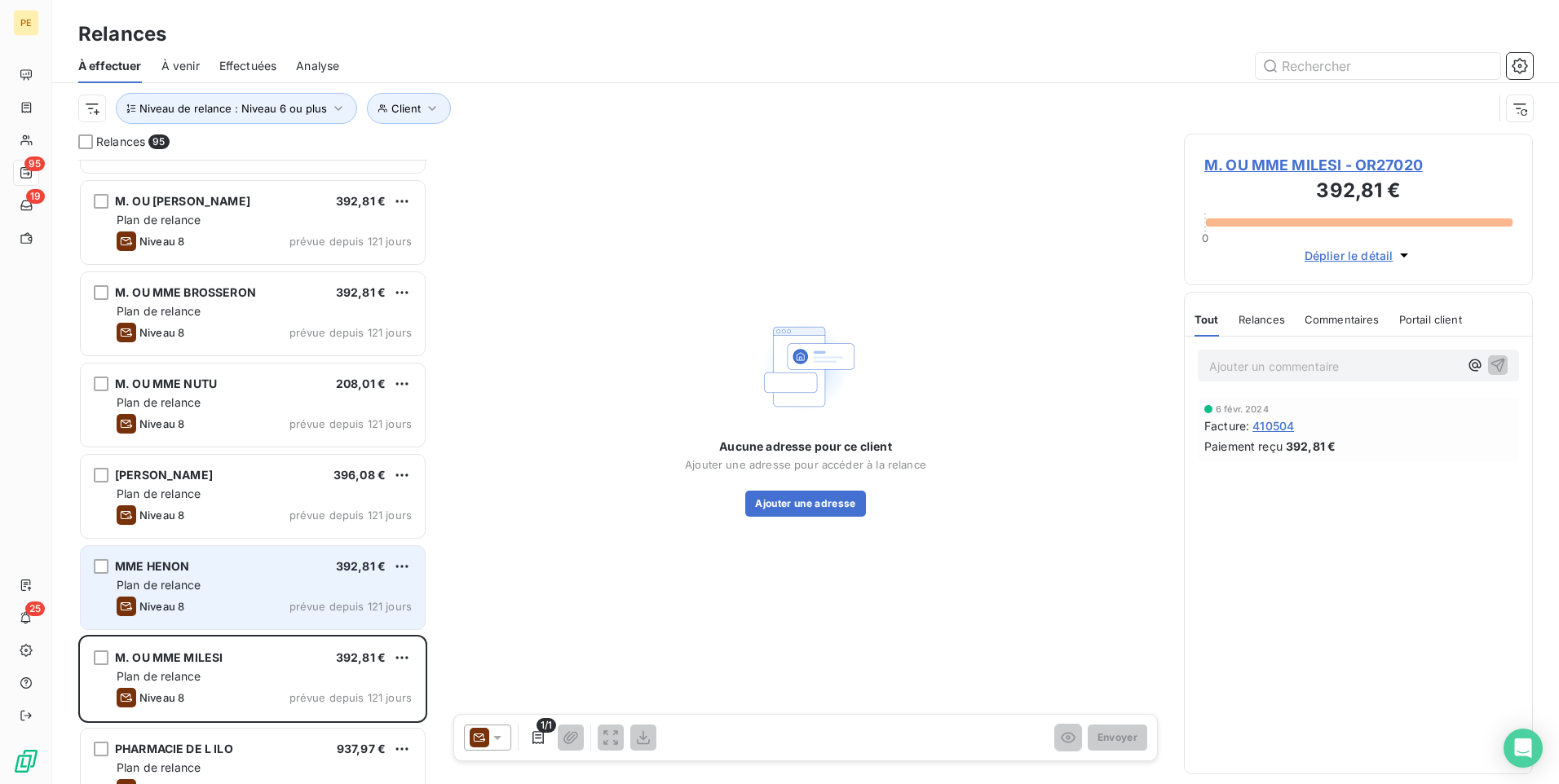
click at [226, 603] on div "Niveau 8 prévue depuis 121 jours" at bounding box center [264, 607] width 295 height 20
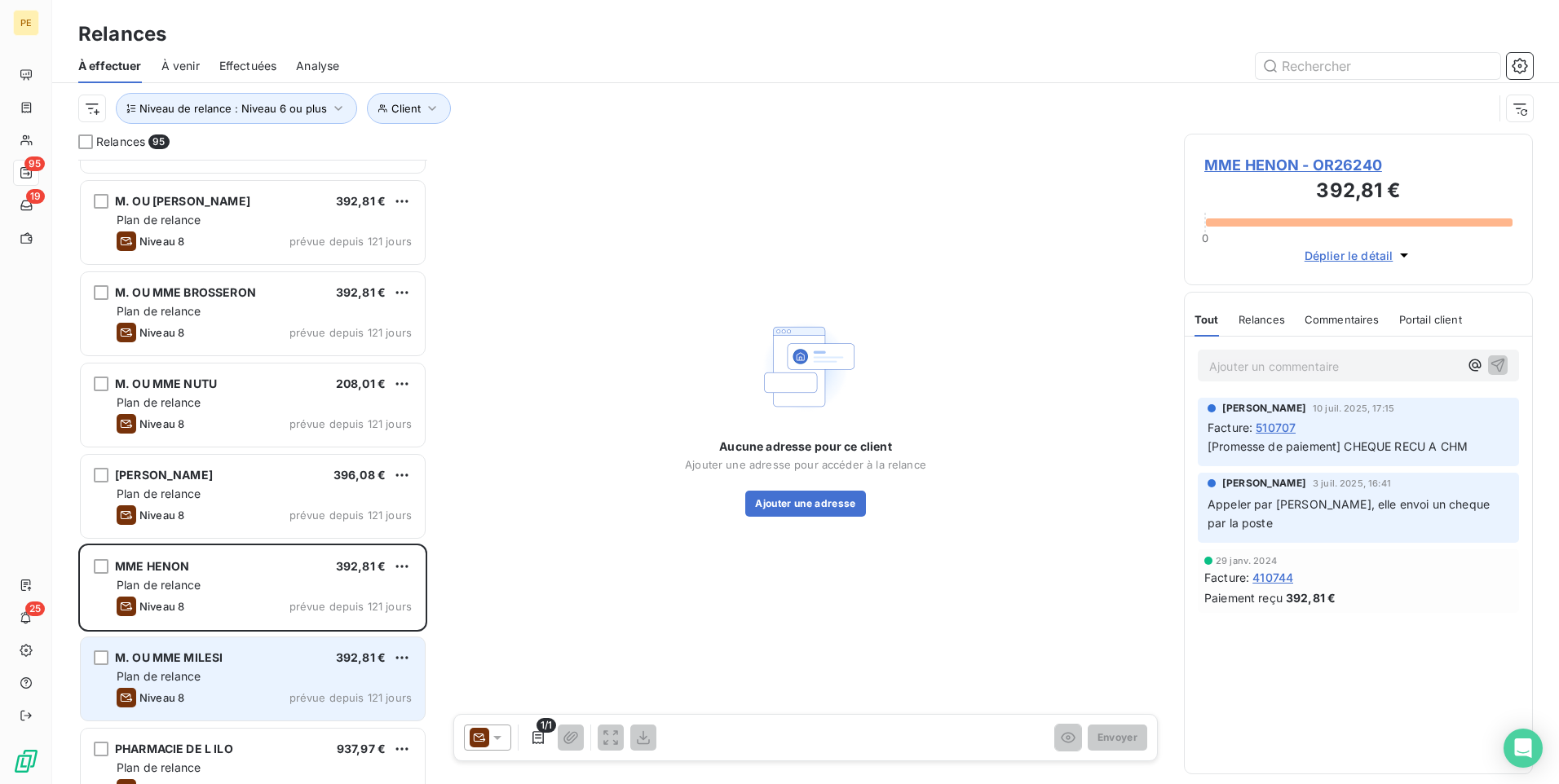
click at [222, 607] on div "M. OU MME MILESI 392,81 € Plan de relance Niveau 8 prévue depuis 121 jours" at bounding box center [252, 678] width 344 height 83
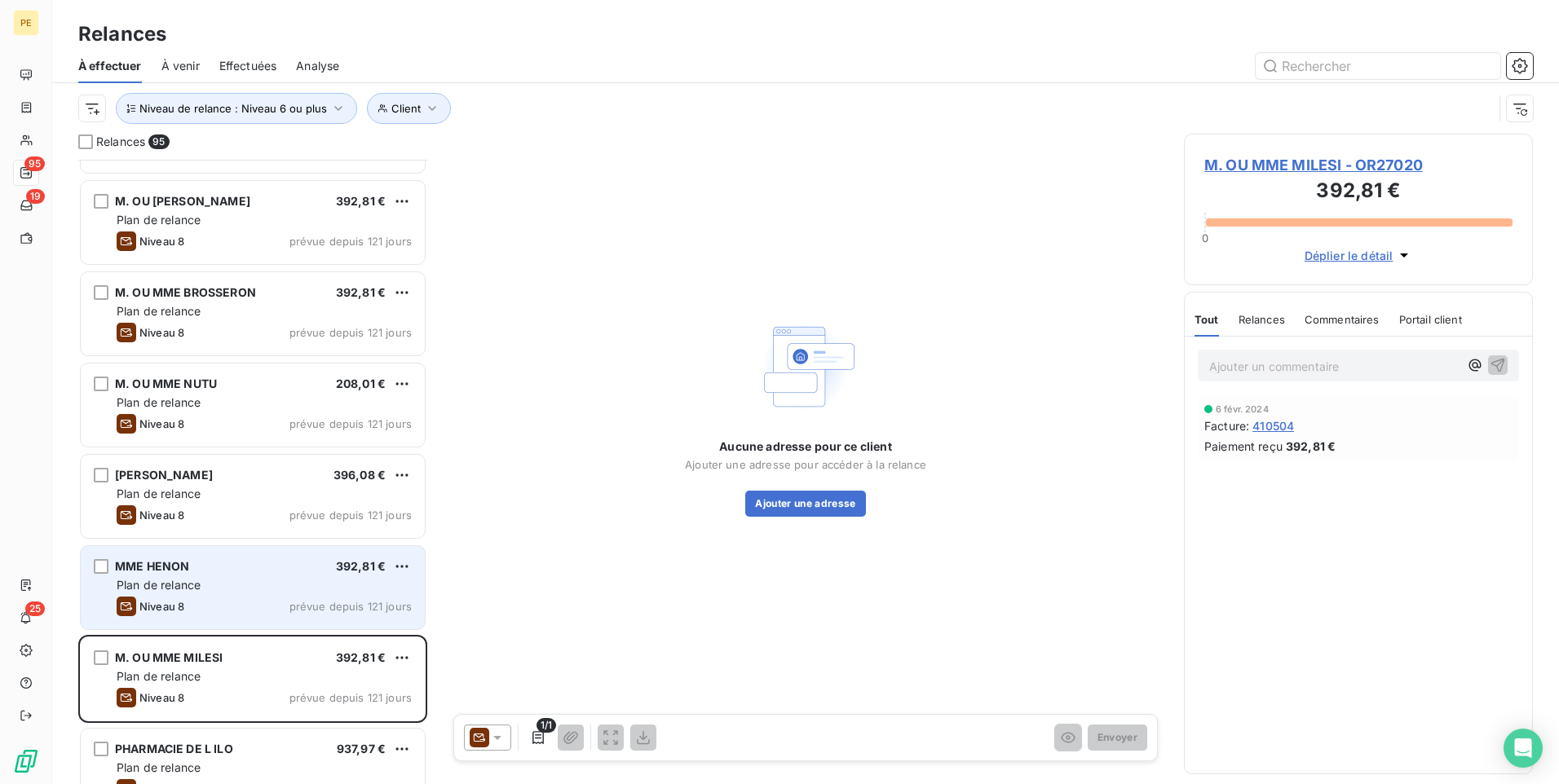
click at [233, 593] on div "Plan de relance" at bounding box center [264, 586] width 295 height 16
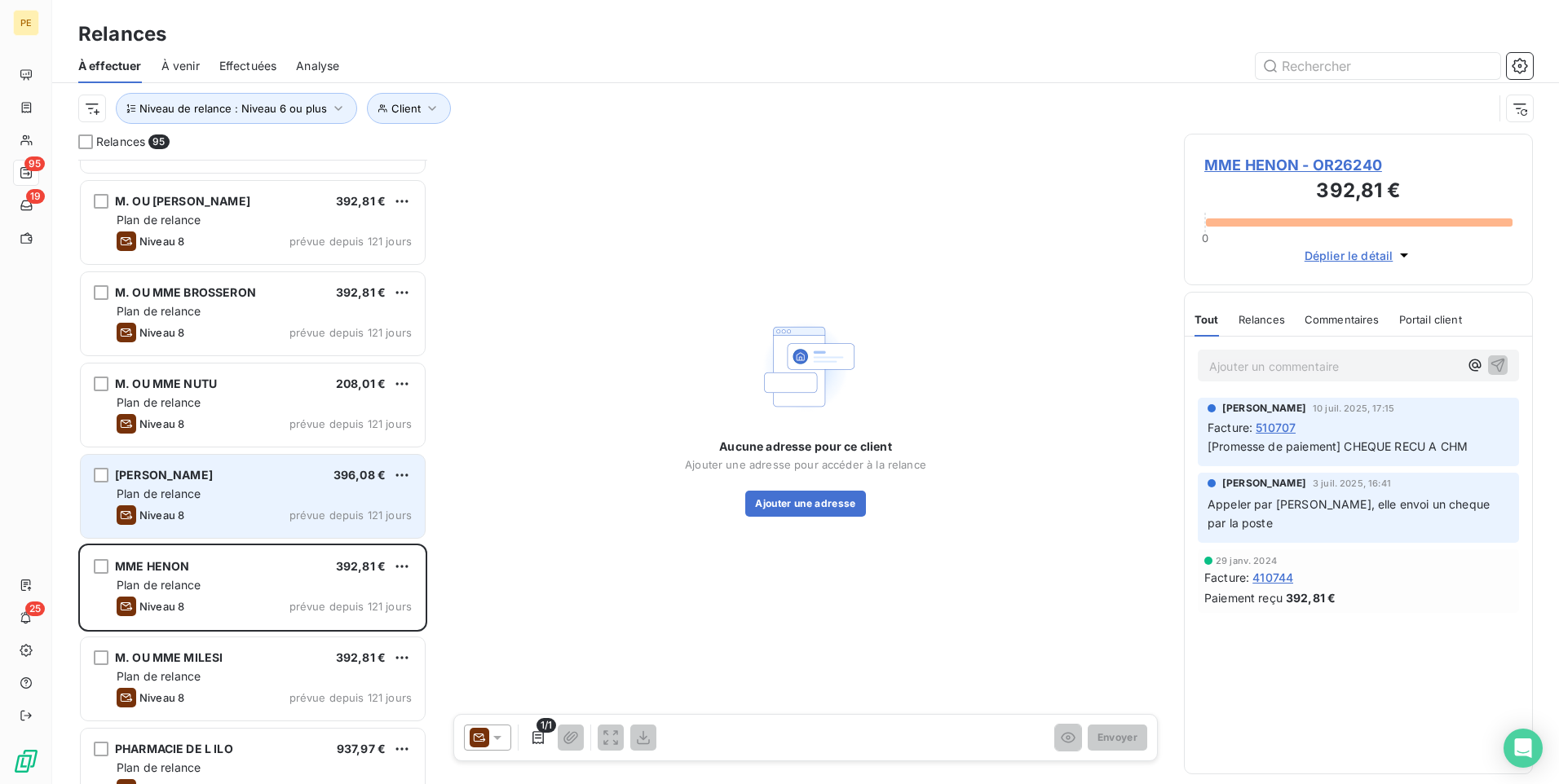
click at [299, 489] on div "Plan de relance" at bounding box center [264, 494] width 295 height 16
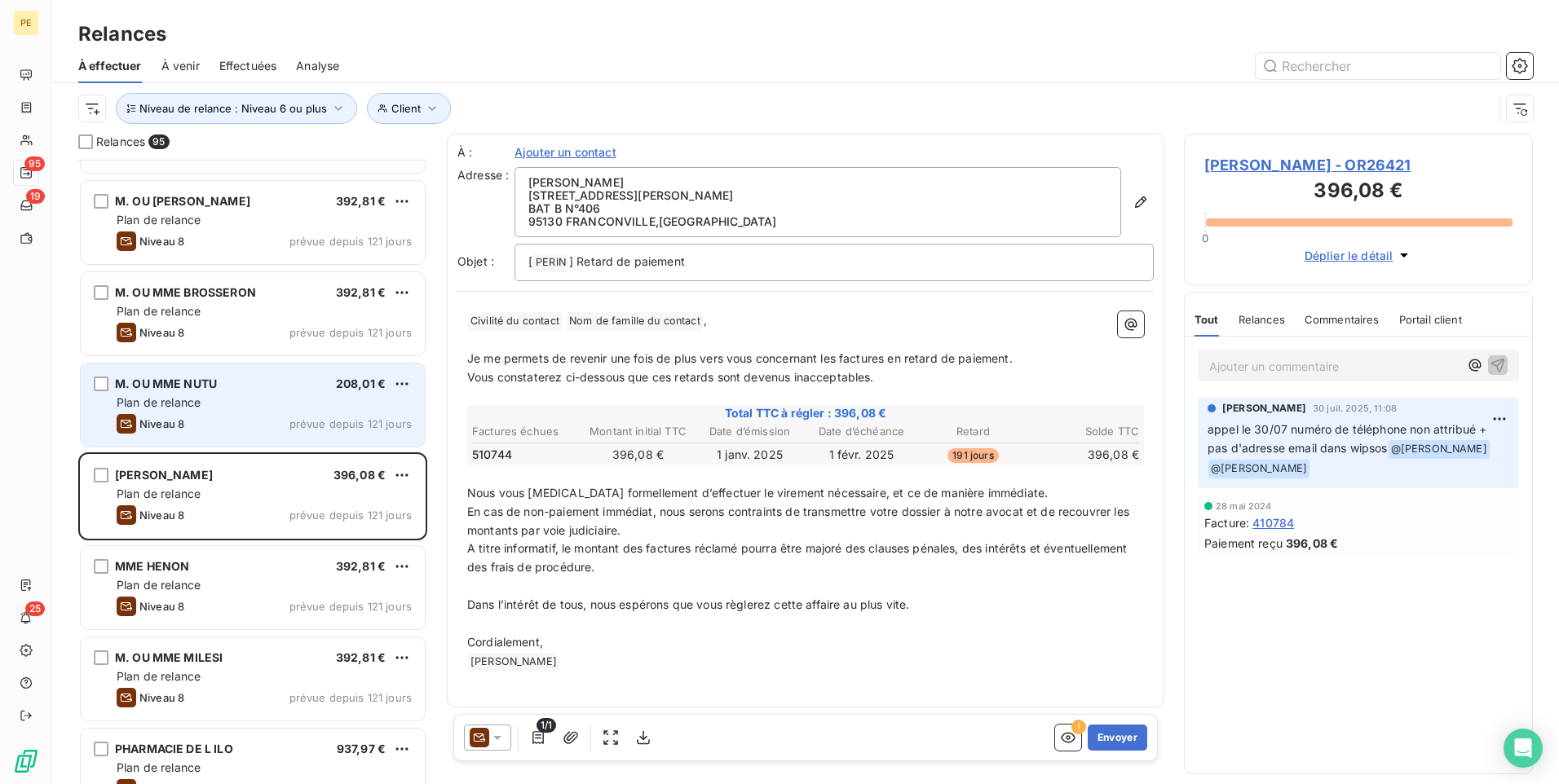
click at [234, 402] on div "Plan de relance" at bounding box center [264, 403] width 295 height 16
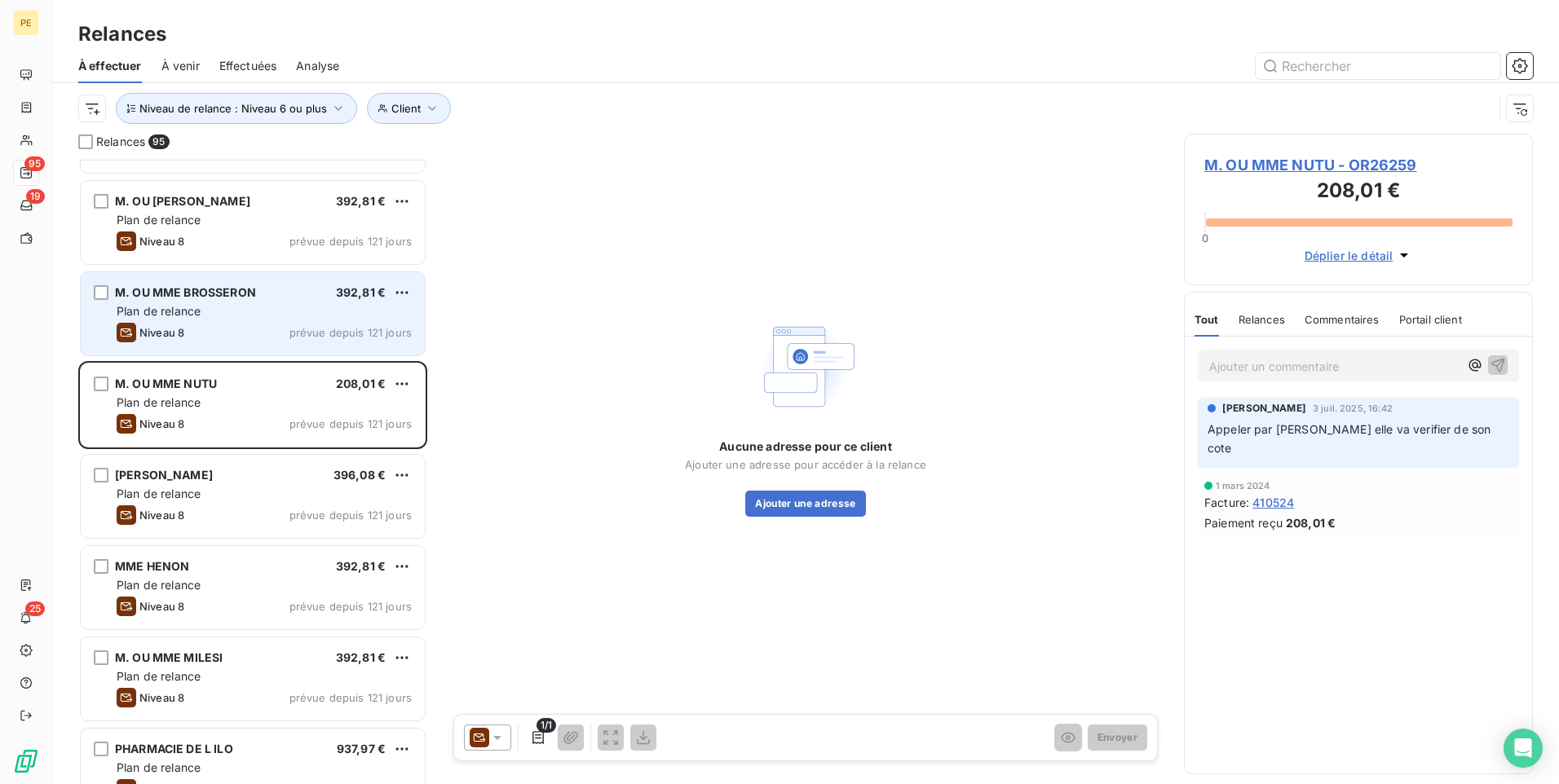
click at [236, 305] on div "Plan de relance" at bounding box center [264, 312] width 295 height 16
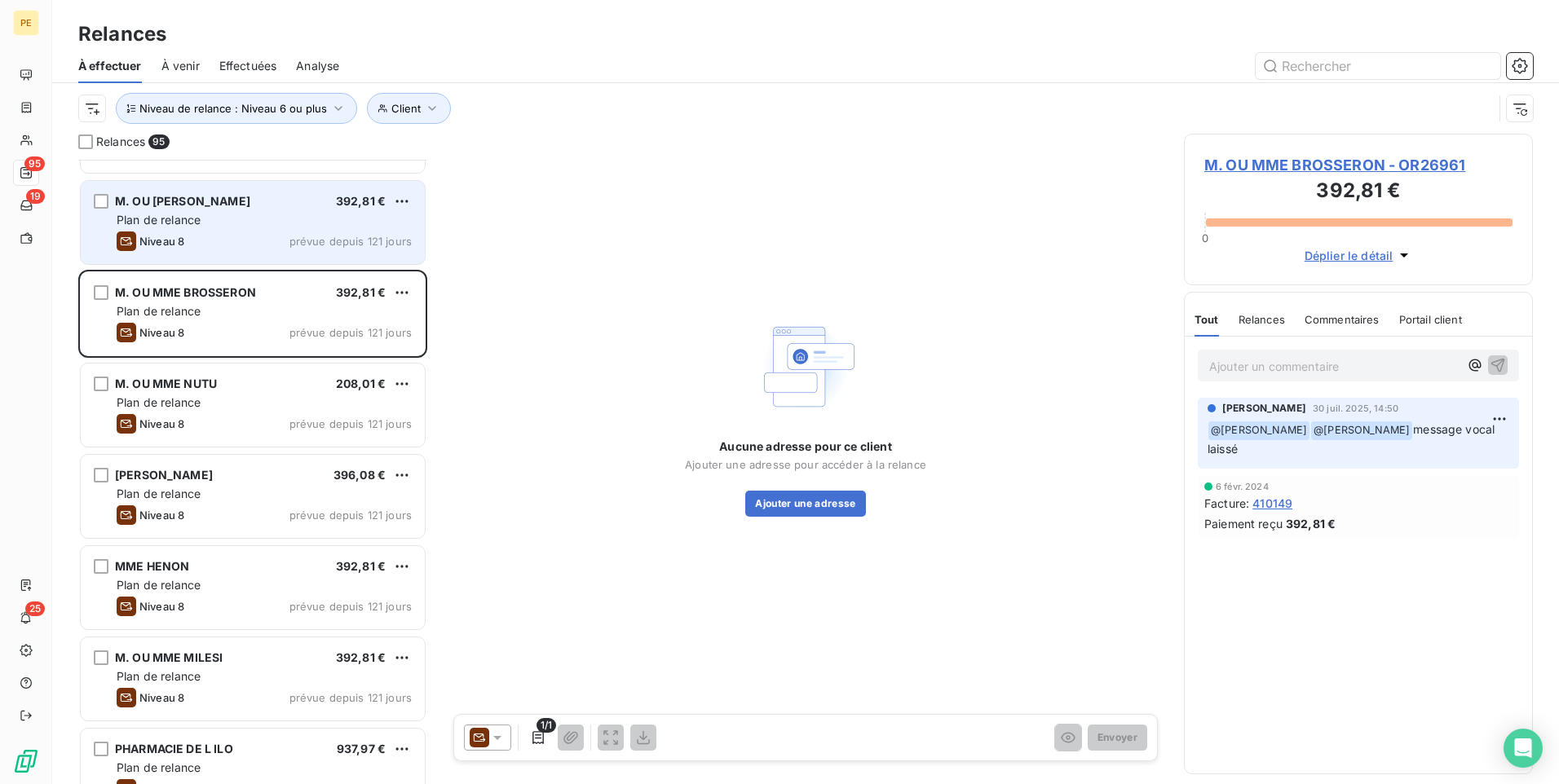
click at [211, 236] on div "Niveau 8 prévue depuis 121 jours" at bounding box center [264, 241] width 295 height 20
